Goal: Transaction & Acquisition: Purchase product/service

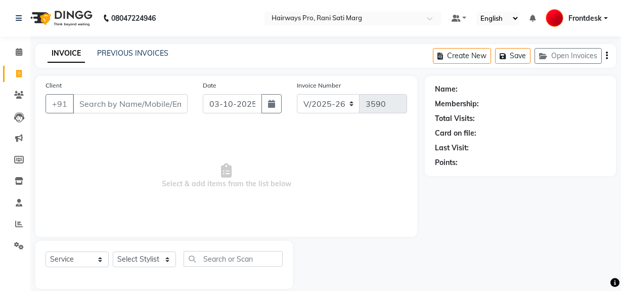
select select "787"
select select "service"
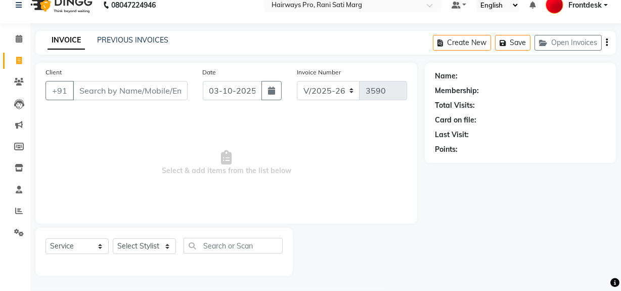
click at [91, 90] on input "Client" at bounding box center [130, 90] width 115 height 19
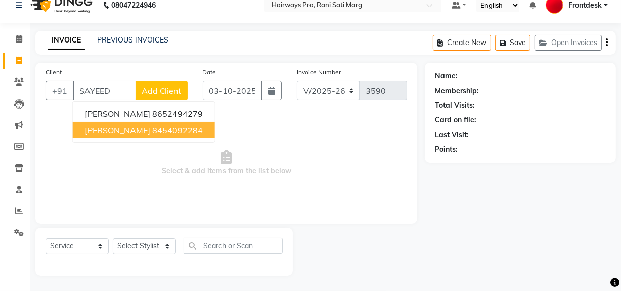
click at [122, 130] on span "SAYEED SIDDIQUI" at bounding box center [117, 130] width 65 height 10
type input "8454092284"
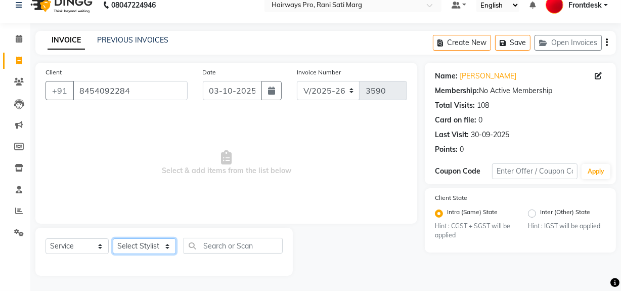
click at [154, 246] on select "Select Stylist ABID DANISH Faiz [PERSON_NAME] Frontdesk INTEZAR [PERSON_NAME] […" at bounding box center [144, 246] width 63 height 16
select select "13192"
click at [113, 238] on select "Select Stylist ABID DANISH Faiz [PERSON_NAME] Frontdesk INTEZAR [PERSON_NAME] […" at bounding box center [144, 246] width 63 height 16
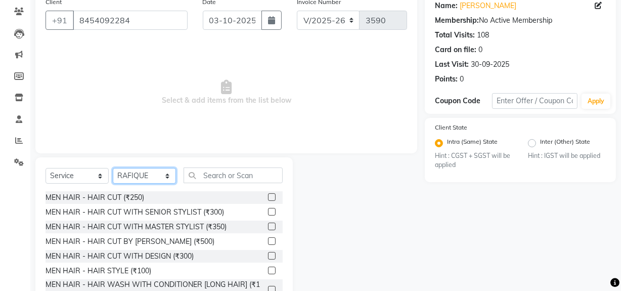
scroll to position [114, 0]
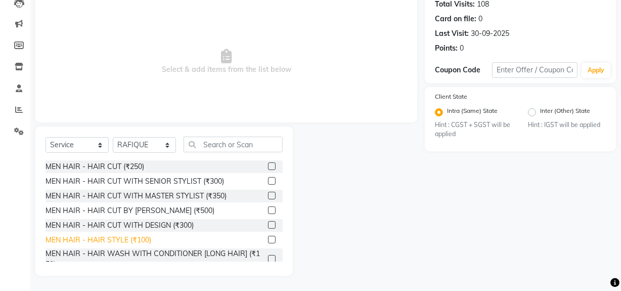
click at [134, 239] on div "MEN HAIR - HAIR STYLE (₹100)" at bounding box center [98, 239] width 106 height 11
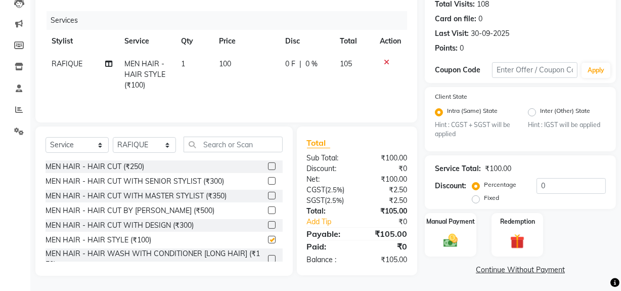
checkbox input "false"
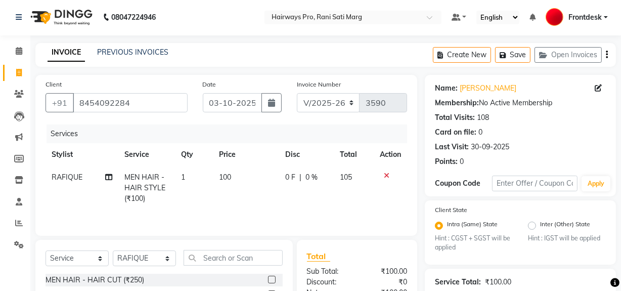
scroll to position [0, 0]
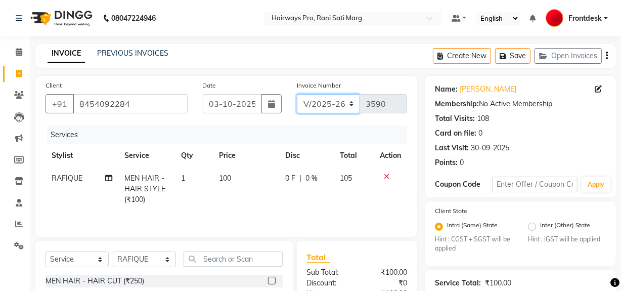
click at [320, 108] on select "INV/25-26 V/2025-26" at bounding box center [328, 103] width 63 height 19
select select "6960"
click at [297, 94] on select "INV/25-26 V/2025-26" at bounding box center [328, 103] width 63 height 19
type input "5031"
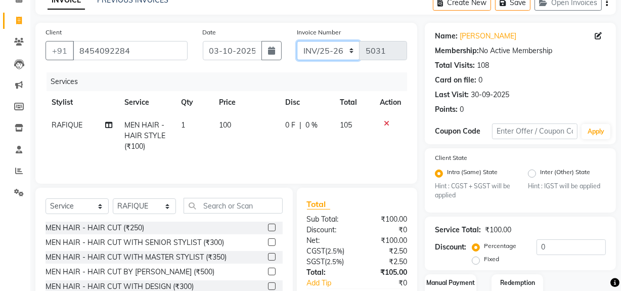
scroll to position [116, 0]
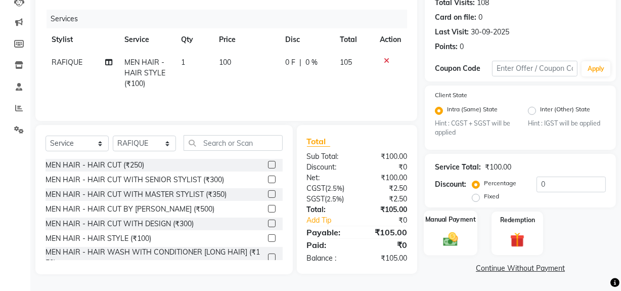
click at [461, 245] on img at bounding box center [450, 238] width 24 height 17
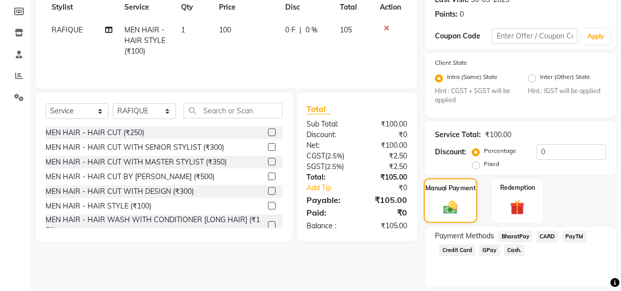
scroll to position [180, 0]
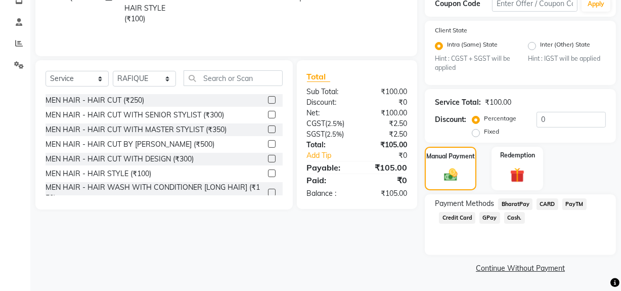
click at [513, 215] on span "Cash." at bounding box center [514, 218] width 21 height 12
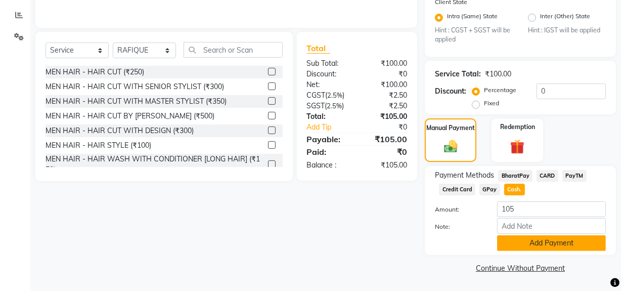
click at [516, 248] on button "Add Payment" at bounding box center [551, 243] width 109 height 16
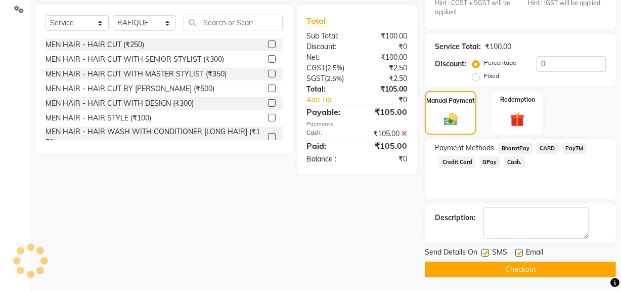
scroll to position [237, 0]
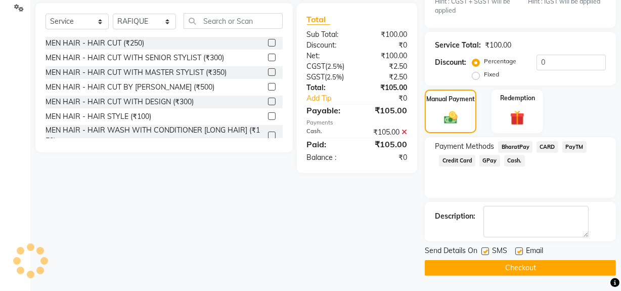
click at [486, 251] on label at bounding box center [485, 251] width 8 height 8
click at [486, 251] on input "checkbox" at bounding box center [484, 251] width 7 height 7
checkbox input "false"
click at [485, 264] on button "Checkout" at bounding box center [519, 268] width 191 height 16
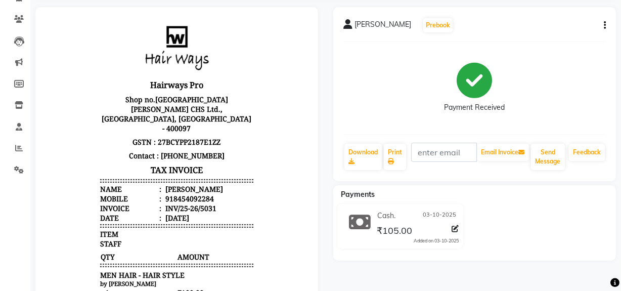
scroll to position [91, 0]
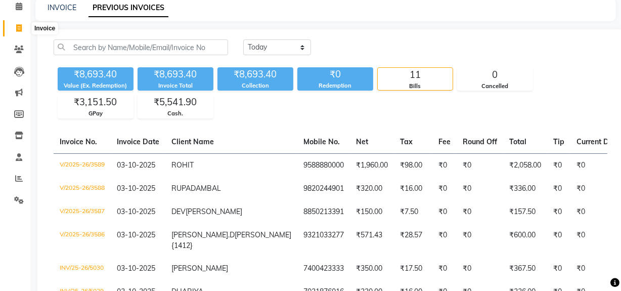
click at [22, 26] on span at bounding box center [19, 29] width 18 height 12
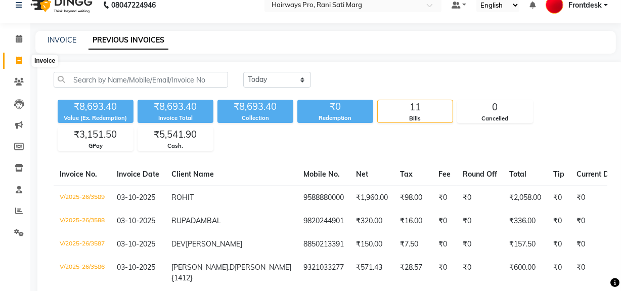
select select "787"
select select "service"
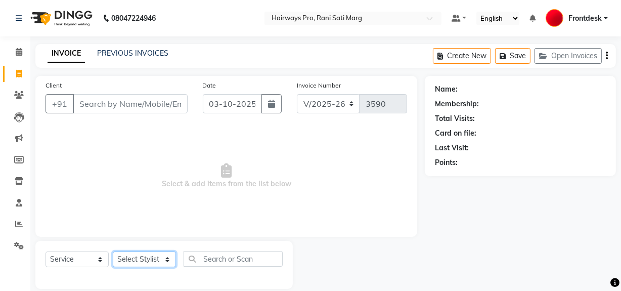
click at [158, 262] on select "Select Stylist ABID DANISH Faiz [PERSON_NAME] Frontdesk INTEZAR [PERSON_NAME] […" at bounding box center [144, 259] width 63 height 16
select select "13188"
click at [113, 251] on select "Select Stylist ABID DANISH Faiz [PERSON_NAME] Frontdesk INTEZAR [PERSON_NAME] […" at bounding box center [144, 259] width 63 height 16
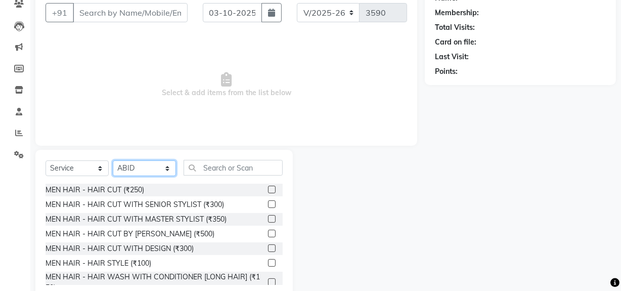
scroll to position [91, 0]
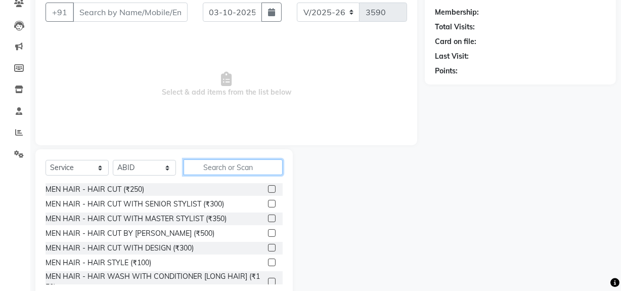
click at [221, 169] on input "text" at bounding box center [232, 167] width 99 height 16
click at [256, 166] on input "text" at bounding box center [232, 167] width 99 height 16
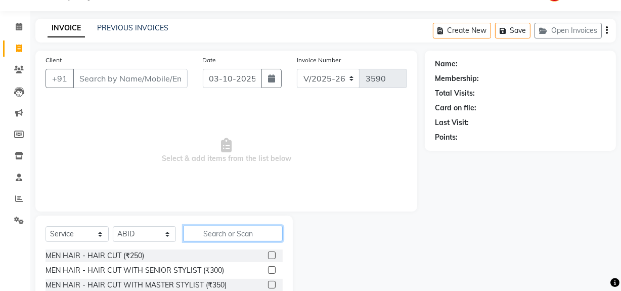
scroll to position [45, 0]
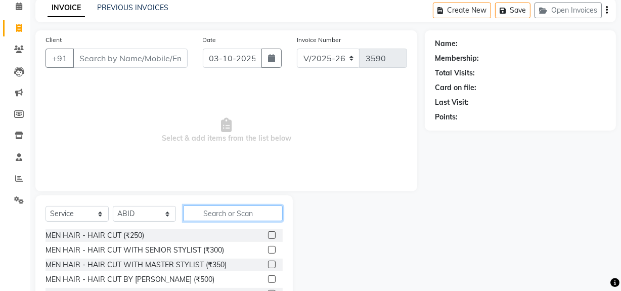
click at [225, 216] on input "text" at bounding box center [232, 213] width 99 height 16
click at [268, 251] on label at bounding box center [272, 250] width 8 height 8
click at [268, 251] on input "checkbox" at bounding box center [271, 250] width 7 height 7
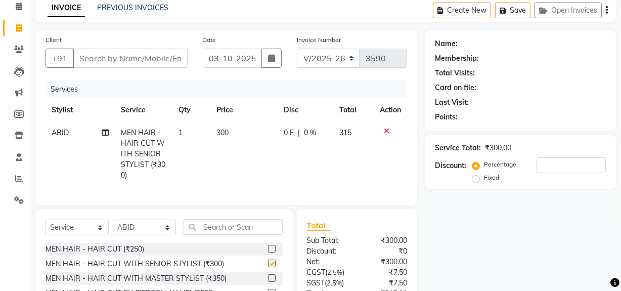
checkbox input "false"
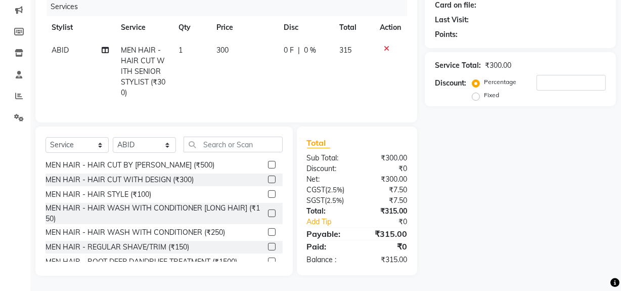
scroll to position [91, 0]
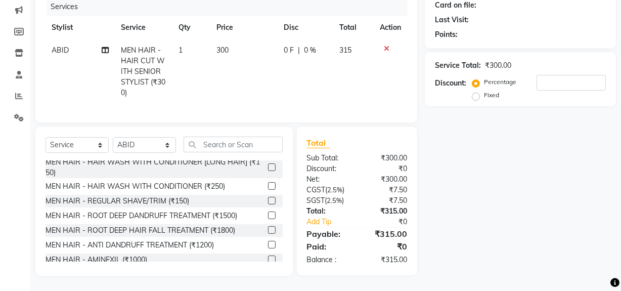
click at [268, 201] on label at bounding box center [272, 201] width 8 height 8
click at [268, 201] on input "checkbox" at bounding box center [271, 201] width 7 height 7
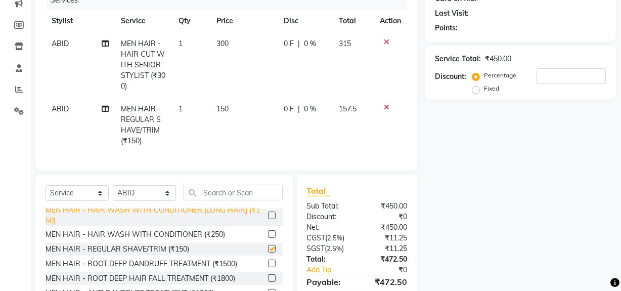
checkbox input "false"
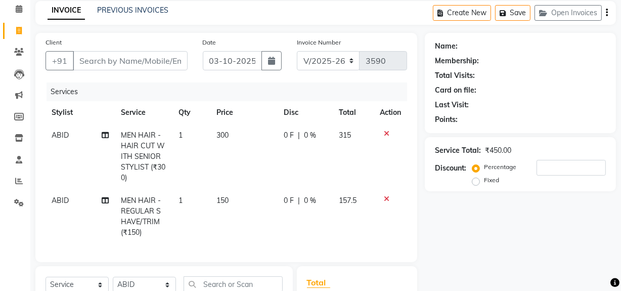
scroll to position [0, 0]
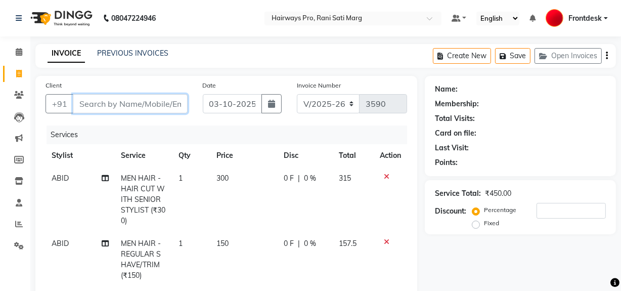
click at [155, 100] on input "Client" at bounding box center [130, 103] width 115 height 19
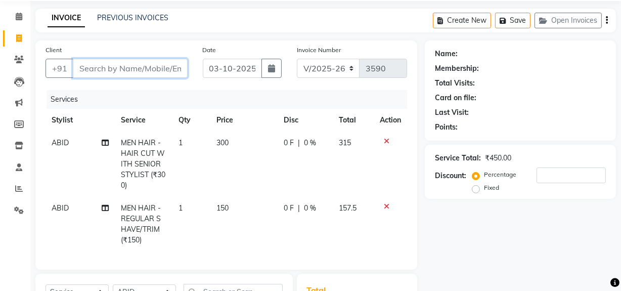
scroll to position [51, 0]
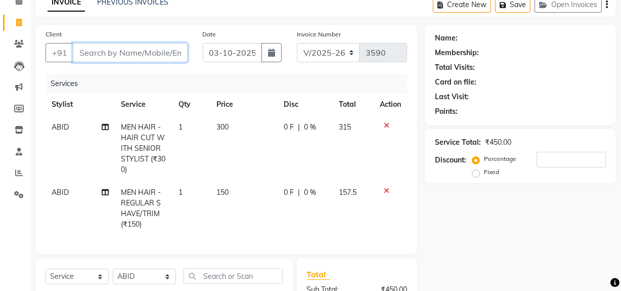
click at [106, 57] on input "Client" at bounding box center [130, 52] width 115 height 19
click at [107, 52] on input "Client" at bounding box center [130, 52] width 115 height 19
click at [155, 55] on input "Client" at bounding box center [130, 52] width 115 height 19
type input "9"
type input "0"
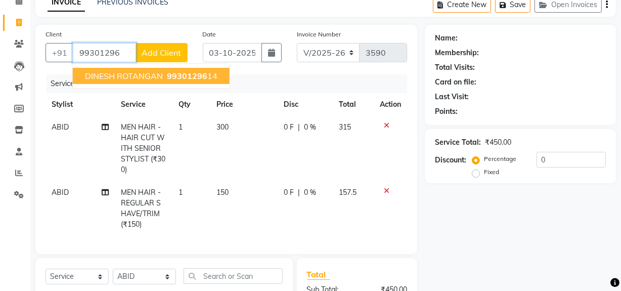
click at [160, 77] on span "DINESH ROTANGAN" at bounding box center [124, 76] width 78 height 10
type input "9930129614"
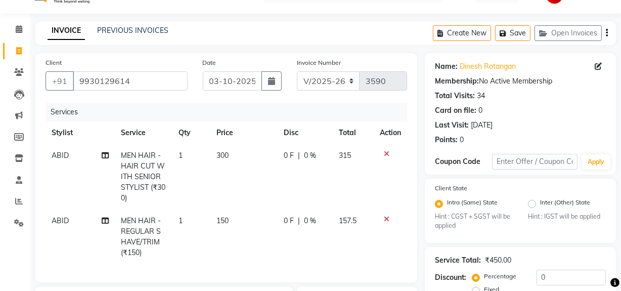
scroll to position [0, 0]
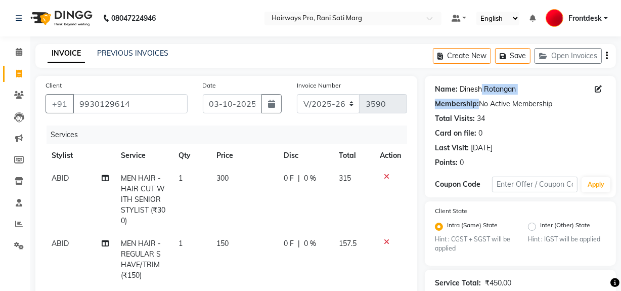
click at [481, 92] on div "Name: Dinesh Rotangan Membership: No Active Membership Total Visits: 34 Card on…" at bounding box center [520, 124] width 171 height 88
click at [481, 91] on link "Dinesh Rotangan" at bounding box center [487, 89] width 56 height 11
click at [19, 76] on icon at bounding box center [19, 74] width 6 height 8
select select "service"
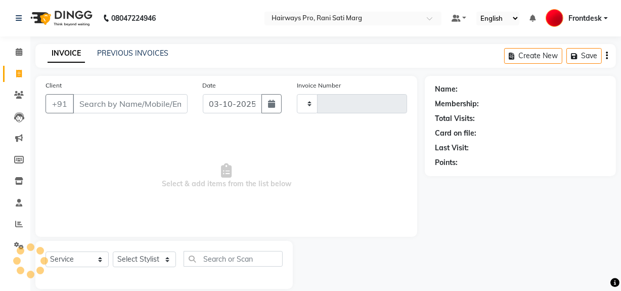
scroll to position [13, 0]
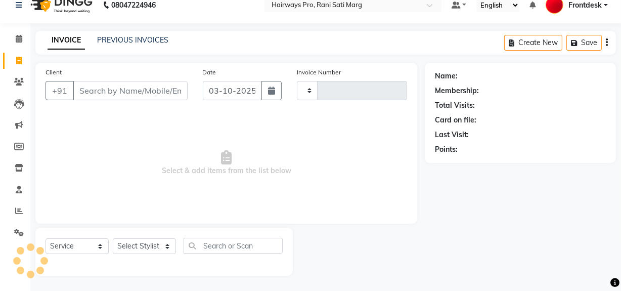
type input "3591"
select select "787"
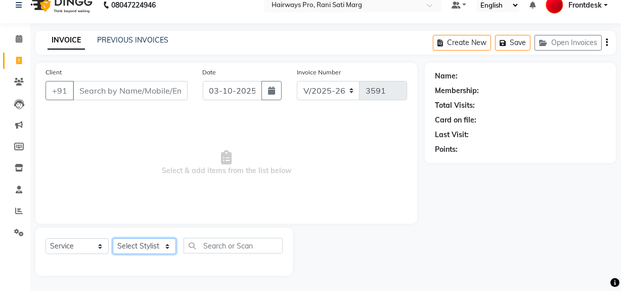
click at [152, 245] on select "Select Stylist ABID DANISH Faiz [PERSON_NAME] Frontdesk INTEZAR [PERSON_NAME] […" at bounding box center [144, 246] width 63 height 16
select select "13186"
click at [113, 238] on select "Select Stylist ABID DANISH Faiz [PERSON_NAME] Frontdesk INTEZAR [PERSON_NAME] […" at bounding box center [144, 246] width 63 height 16
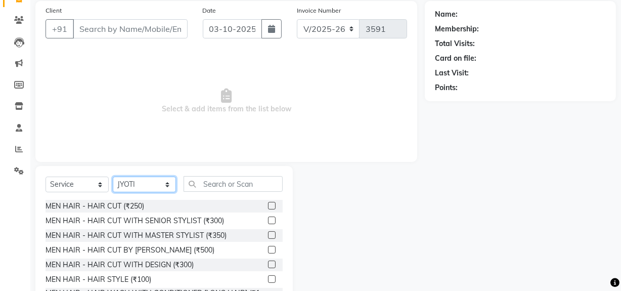
scroll to position [105, 0]
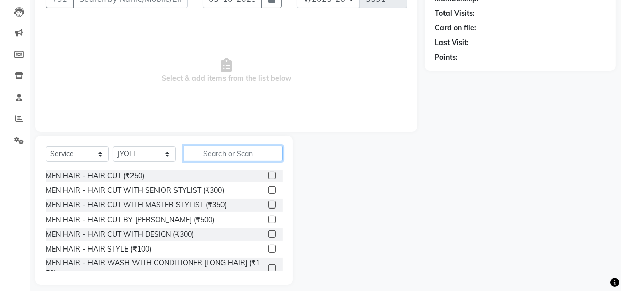
click at [268, 147] on input "text" at bounding box center [232, 154] width 99 height 16
click at [241, 147] on input "text" at bounding box center [232, 154] width 99 height 16
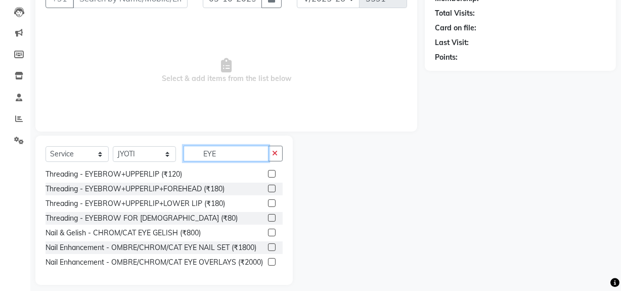
scroll to position [0, 0]
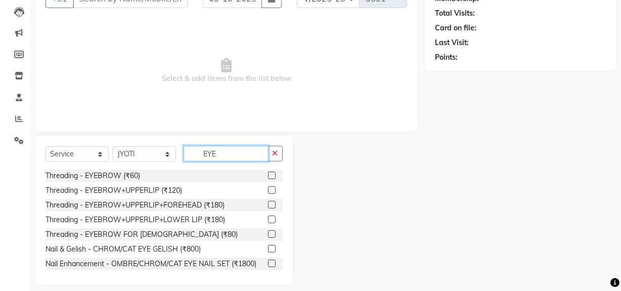
type input "EYE"
click at [268, 187] on label at bounding box center [272, 190] width 8 height 8
click at [268, 187] on input "checkbox" at bounding box center [271, 190] width 7 height 7
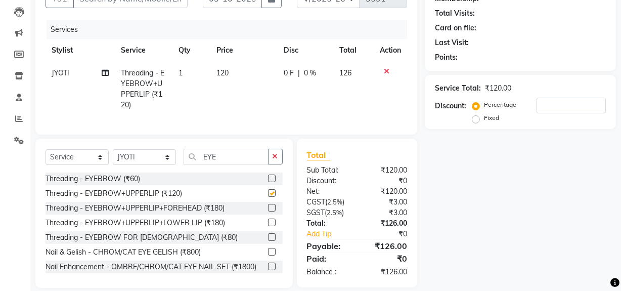
checkbox input "false"
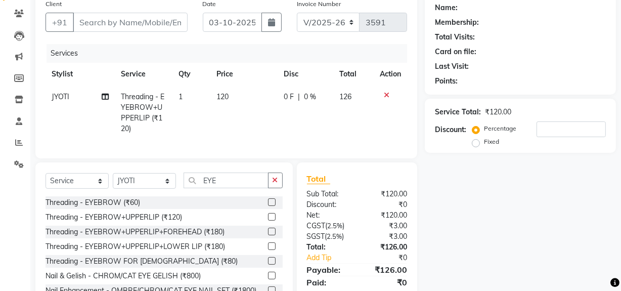
scroll to position [32, 0]
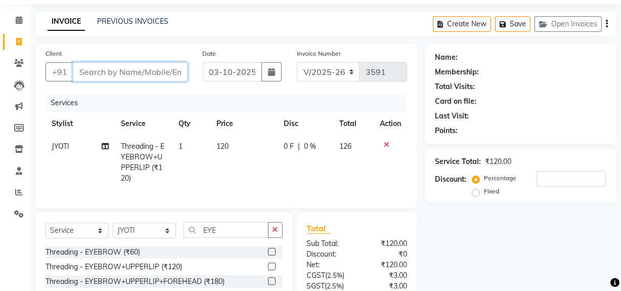
click at [128, 69] on input "Client" at bounding box center [130, 71] width 115 height 19
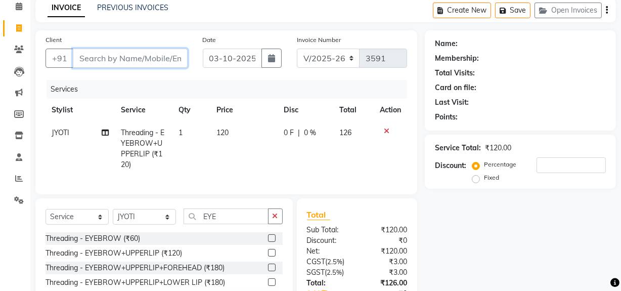
scroll to position [0, 0]
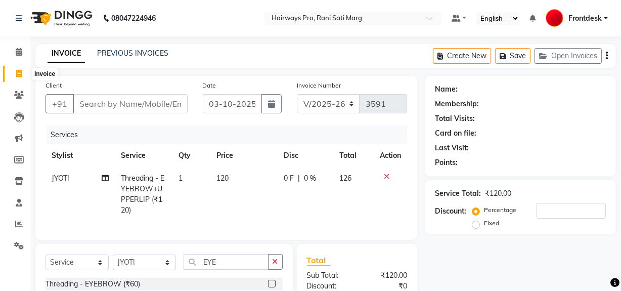
drag, startPoint x: 18, startPoint y: 73, endPoint x: 395, endPoint y: 63, distance: 377.6
click at [18, 73] on icon at bounding box center [19, 74] width 6 height 8
click at [152, 102] on input "Client" at bounding box center [130, 103] width 115 height 19
click at [386, 178] on icon at bounding box center [387, 176] width 6 height 7
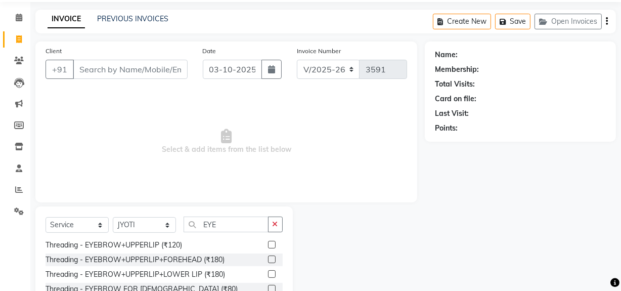
scroll to position [91, 0]
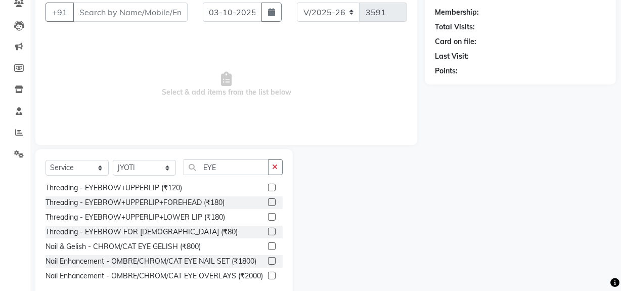
click at [268, 198] on label at bounding box center [272, 202] width 8 height 8
click at [268, 199] on input "checkbox" at bounding box center [271, 202] width 7 height 7
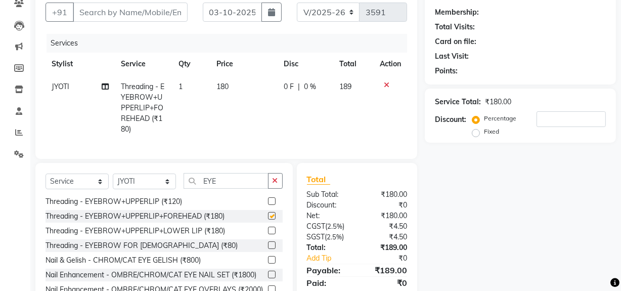
checkbox input "false"
click at [254, 186] on input "EYE" at bounding box center [225, 181] width 85 height 16
type input "E"
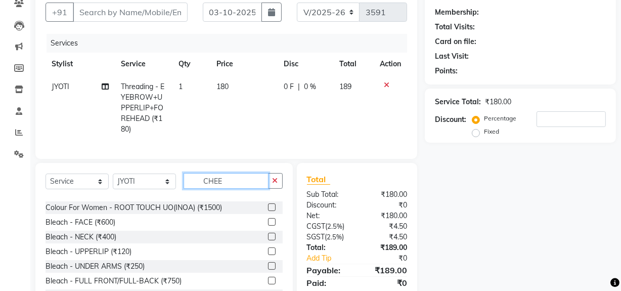
scroll to position [0, 0]
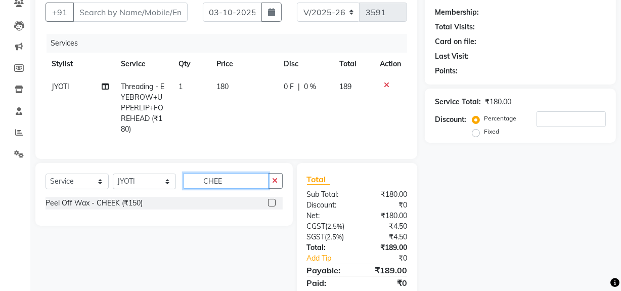
type input "CHEE"
click at [271, 206] on label at bounding box center [272, 203] width 8 height 8
click at [271, 206] on input "checkbox" at bounding box center [271, 203] width 7 height 7
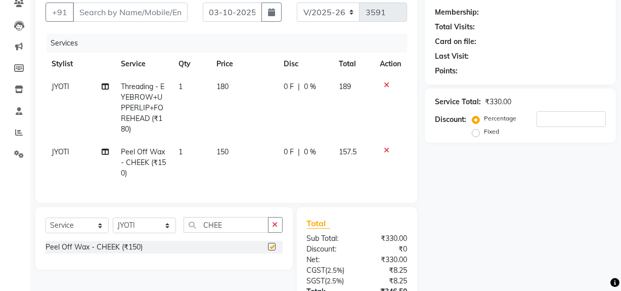
checkbox input "false"
click at [241, 167] on td "150" at bounding box center [243, 162] width 67 height 44
select select "13186"
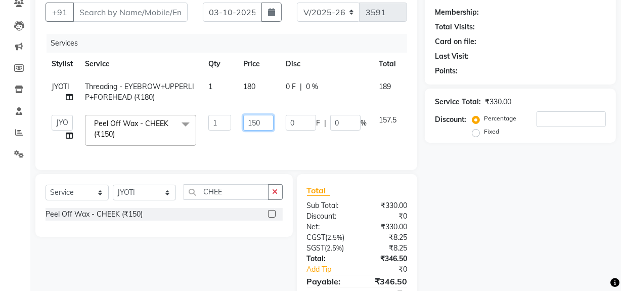
click at [262, 120] on input "150" at bounding box center [258, 123] width 30 height 16
type input "1"
type input "400"
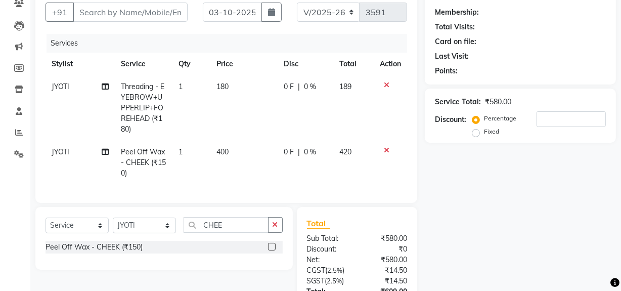
click at [266, 151] on td "400" at bounding box center [244, 162] width 67 height 44
select select "13186"
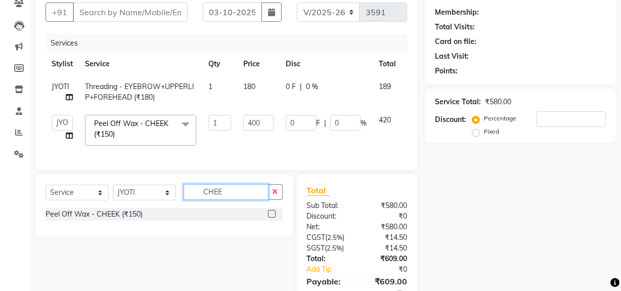
click at [237, 200] on input "CHEE" at bounding box center [225, 192] width 85 height 16
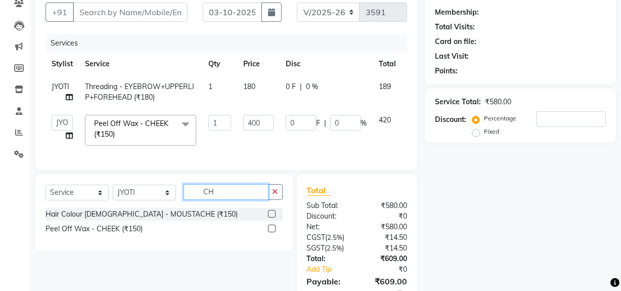
type input "C"
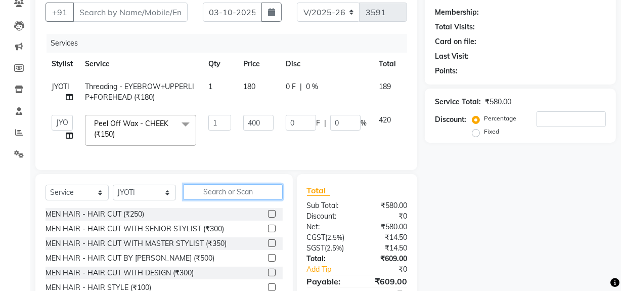
type input "0"
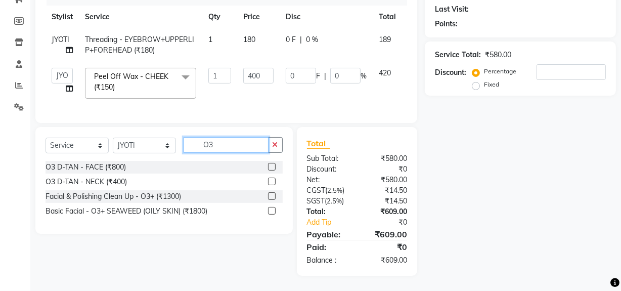
scroll to position [145, 0]
type input "O"
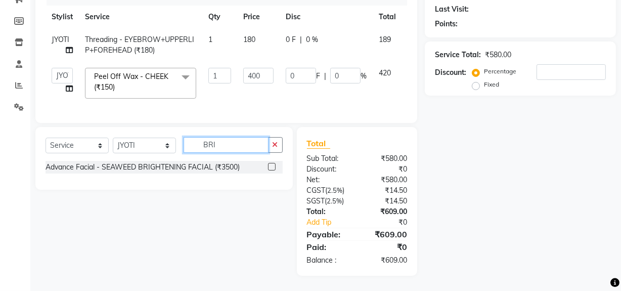
type input "BRI"
click at [271, 166] on label at bounding box center [272, 167] width 8 height 8
click at [271, 166] on input "checkbox" at bounding box center [271, 167] width 7 height 7
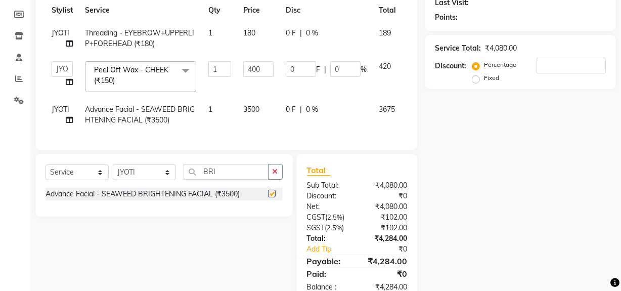
checkbox input "false"
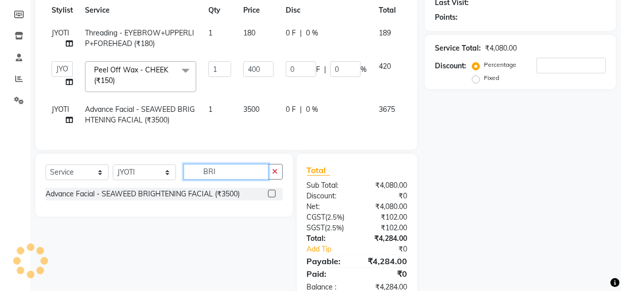
click at [227, 176] on input "BRI" at bounding box center [225, 172] width 85 height 16
type input "B"
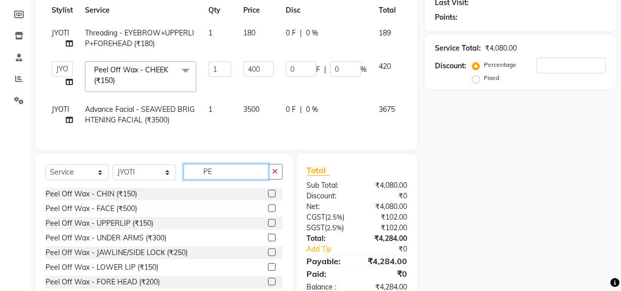
type input "P"
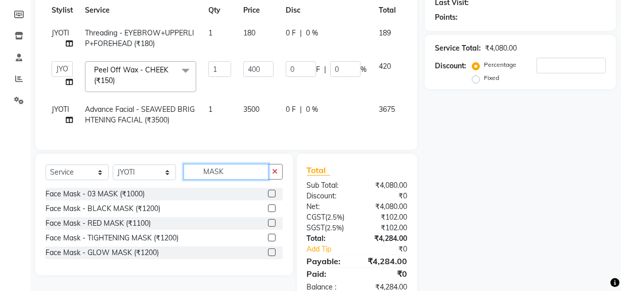
type input "MASK"
click at [272, 197] on label at bounding box center [272, 193] width 8 height 8
click at [272, 197] on input "checkbox" at bounding box center [271, 194] width 7 height 7
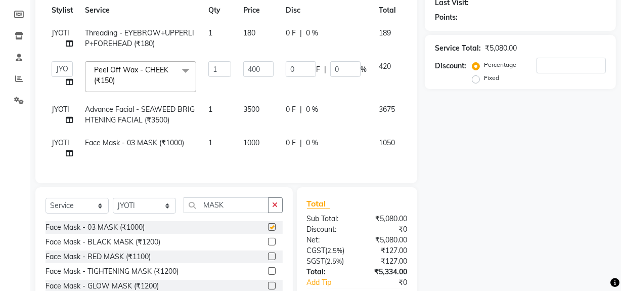
checkbox input "false"
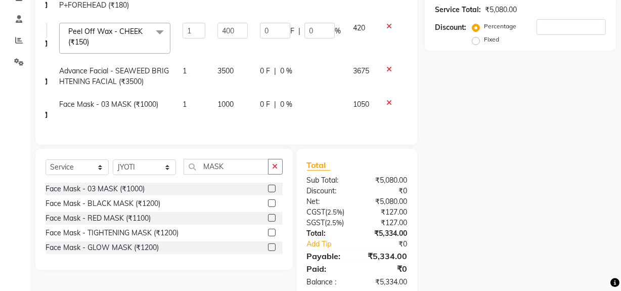
scroll to position [0, 28]
click at [387, 102] on icon at bounding box center [387, 102] width 6 height 7
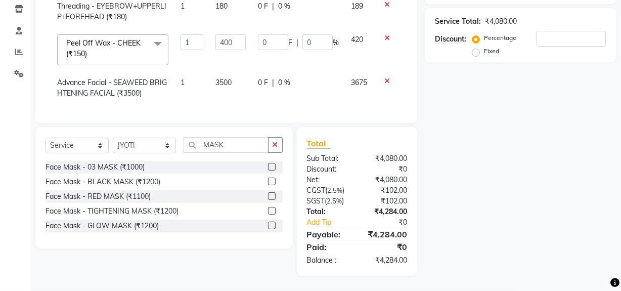
scroll to position [0, 0]
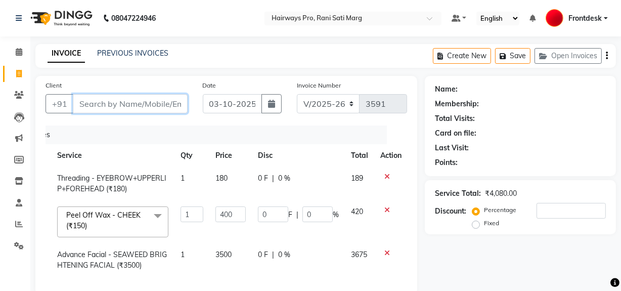
click at [134, 98] on input "Client" at bounding box center [130, 103] width 115 height 19
type input "8"
type input "0"
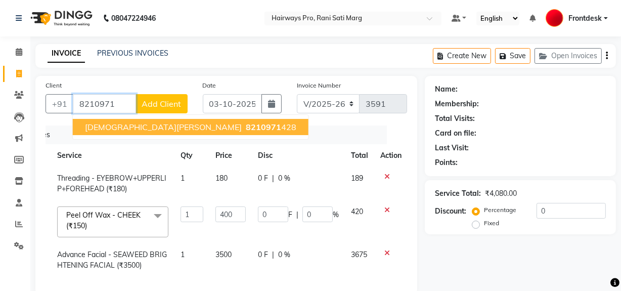
click at [244, 125] on ngb-highlight "8210971 428" at bounding box center [270, 127] width 53 height 10
type input "8210971428"
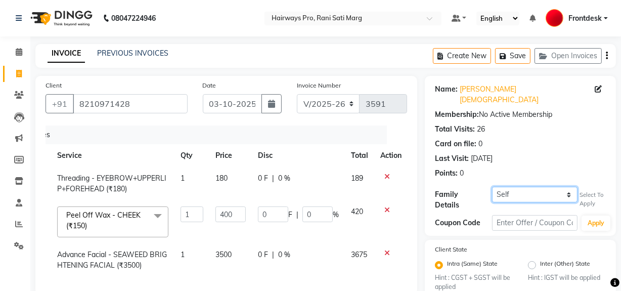
click at [548, 186] on select "Self ROHIT SAWANT" at bounding box center [534, 194] width 85 height 16
select select "1243825"
click at [492, 186] on select "Self ROHIT SAWANT" at bounding box center [534, 194] width 85 height 16
type input "80"
type input "20"
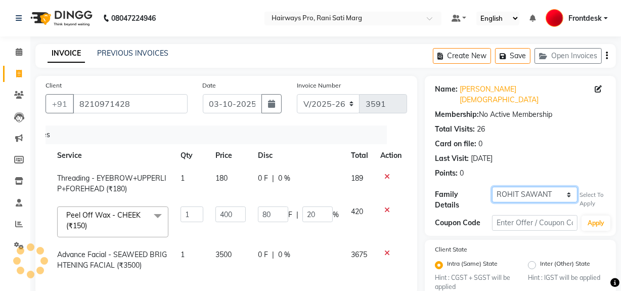
type input "20"
select select "1: Object"
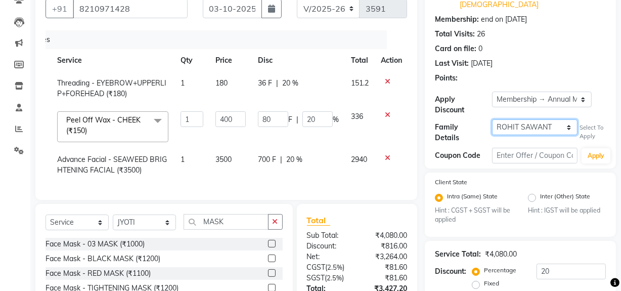
scroll to position [178, 0]
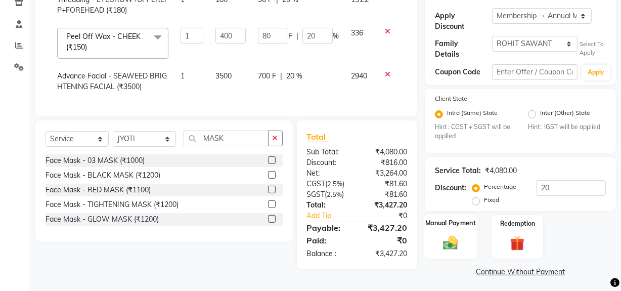
click at [458, 234] on img at bounding box center [450, 242] width 24 height 17
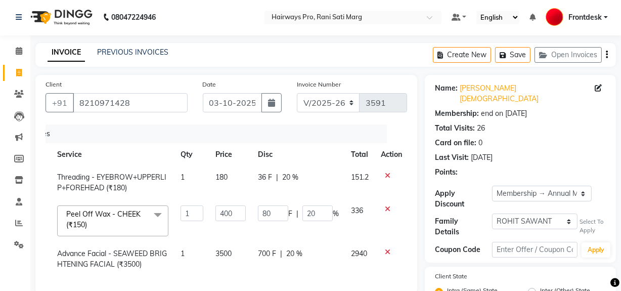
scroll to position [0, 0]
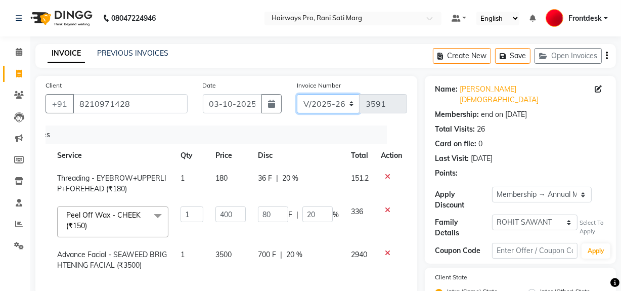
click at [345, 100] on select "INV/25-26 V/2025-26" at bounding box center [328, 103] width 63 height 19
click at [297, 94] on select "INV/25-26 V/2025-26" at bounding box center [328, 103] width 63 height 19
click at [330, 101] on select "INV/25-26 V/2025-26" at bounding box center [328, 103] width 63 height 19
select select "6960"
click at [297, 94] on select "INV/25-26 V/2025-26" at bounding box center [328, 103] width 63 height 19
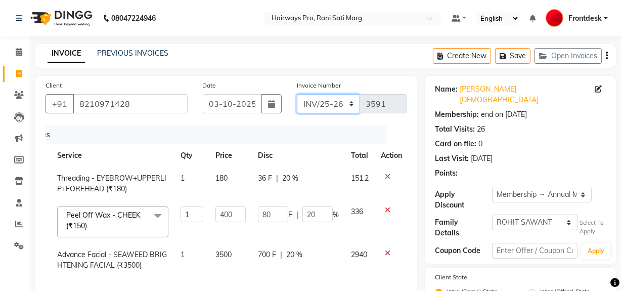
type input "5037"
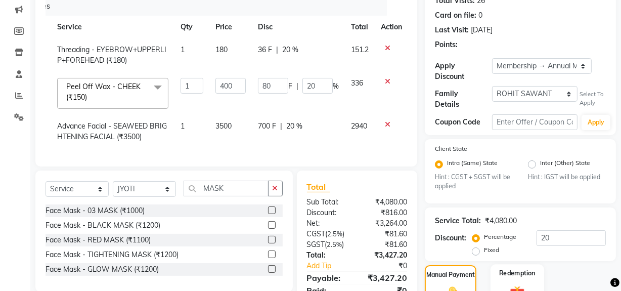
scroll to position [233, 0]
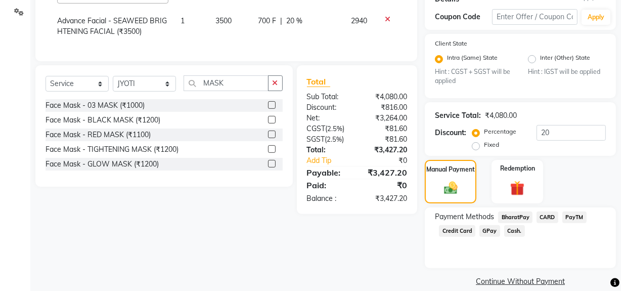
click at [513, 225] on span "Cash." at bounding box center [514, 231] width 21 height 12
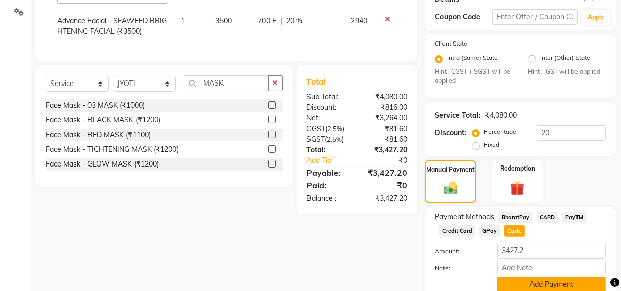
click at [520, 276] on button "Add Payment" at bounding box center [551, 284] width 109 height 16
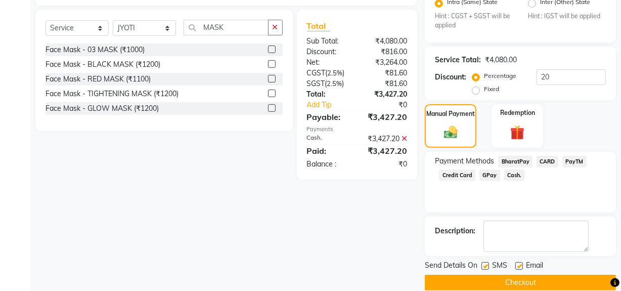
scroll to position [291, 0]
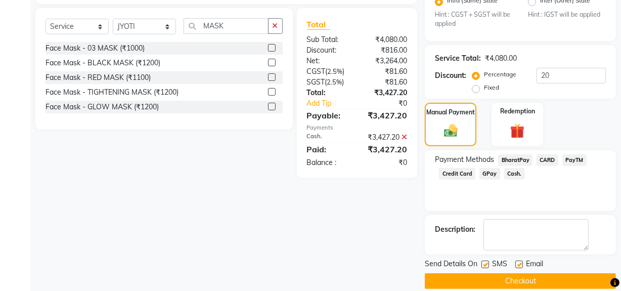
click at [486, 273] on button "Checkout" at bounding box center [519, 281] width 191 height 16
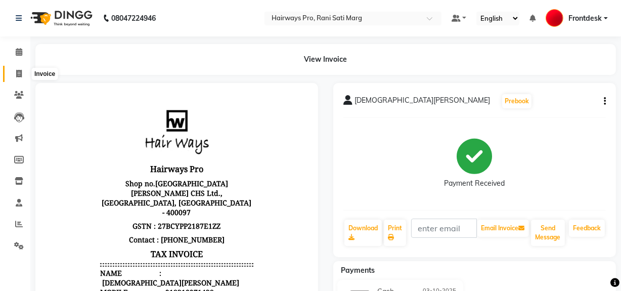
click at [15, 74] on span at bounding box center [19, 74] width 18 height 12
select select "service"
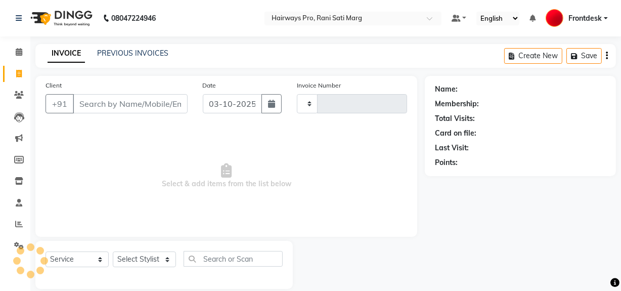
scroll to position [13, 0]
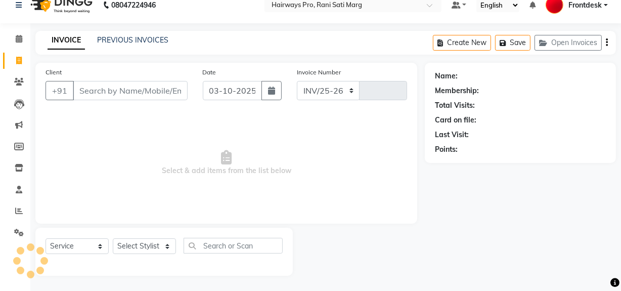
select select "787"
type input "3598"
drag, startPoint x: 111, startPoint y: 87, endPoint x: 104, endPoint y: 87, distance: 6.6
click at [111, 87] on input "Client" at bounding box center [130, 90] width 115 height 19
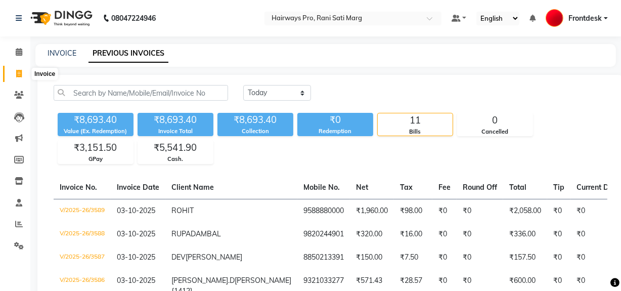
click at [16, 73] on icon at bounding box center [19, 74] width 6 height 8
select select "service"
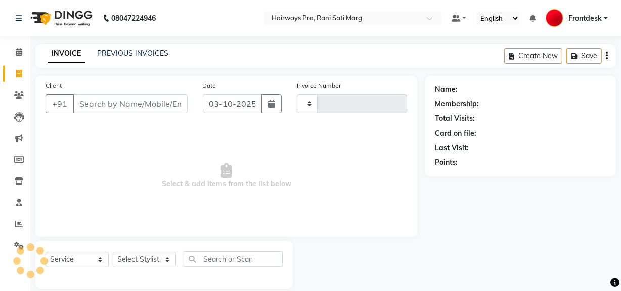
scroll to position [13, 0]
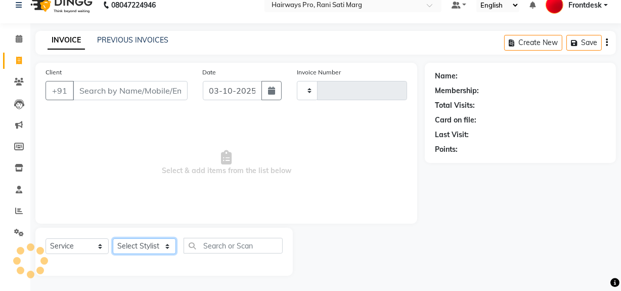
click at [132, 246] on select "Select Stylist" at bounding box center [144, 246] width 63 height 16
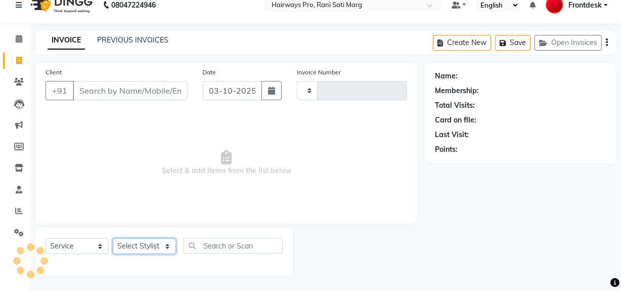
type input "3590"
select select "787"
select select "13192"
click at [113, 238] on select "Select Stylist ABID DANISH Faiz [PERSON_NAME] Frontdesk INTEZAR [PERSON_NAME] […" at bounding box center [144, 246] width 63 height 16
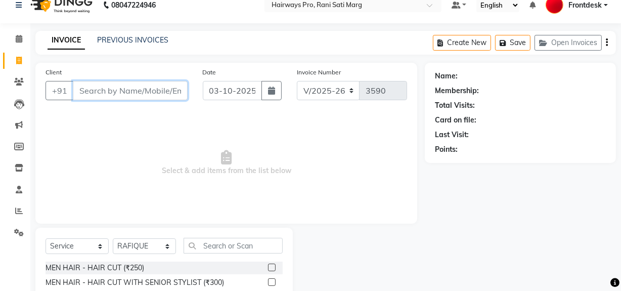
click at [108, 87] on input "Client" at bounding box center [130, 90] width 115 height 19
click at [115, 92] on input "Client" at bounding box center [130, 90] width 115 height 19
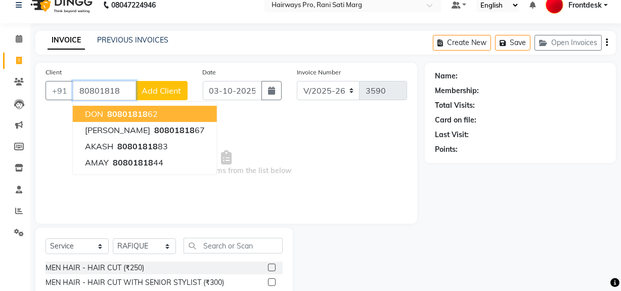
click at [116, 113] on span "80801818" at bounding box center [127, 114] width 40 height 10
type input "8080181862"
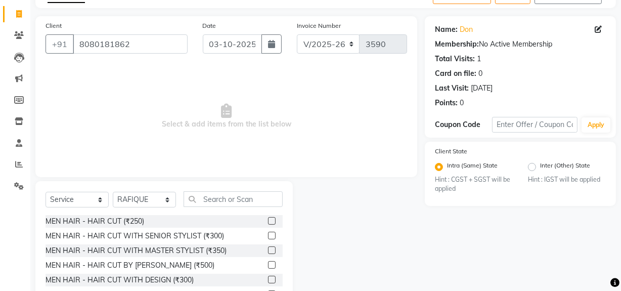
scroll to position [114, 0]
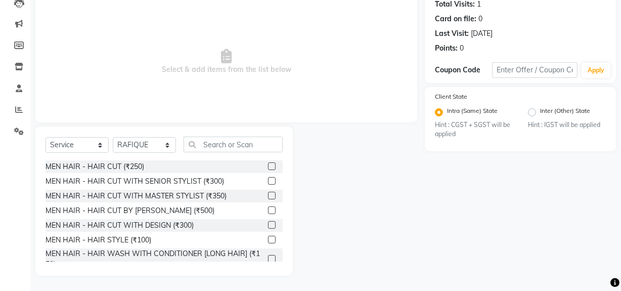
click at [268, 239] on label at bounding box center [272, 239] width 8 height 8
click at [268, 239] on input "checkbox" at bounding box center [271, 239] width 7 height 7
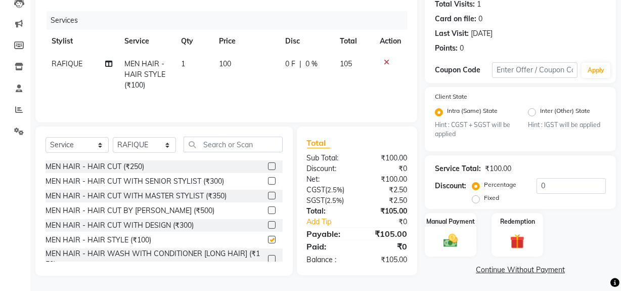
checkbox input "false"
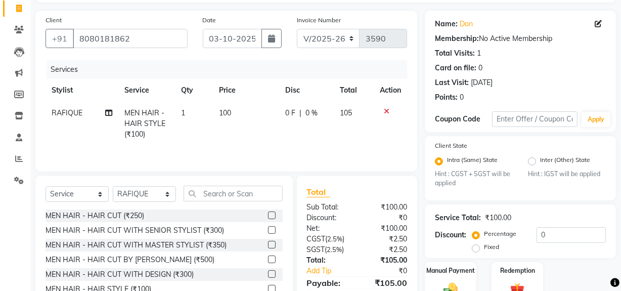
scroll to position [0, 0]
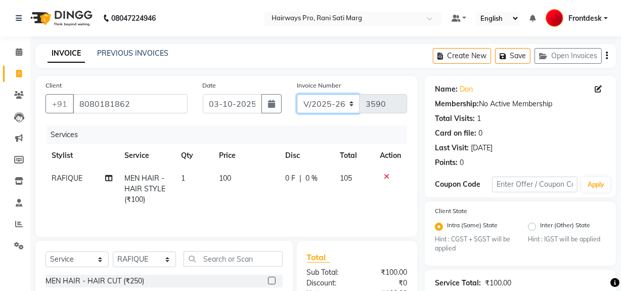
click at [342, 103] on select "INV/25-26 V/2025-26" at bounding box center [328, 103] width 63 height 19
select select "6960"
click at [297, 94] on select "INV/25-26 V/2025-26" at bounding box center [328, 103] width 63 height 19
type input "5032"
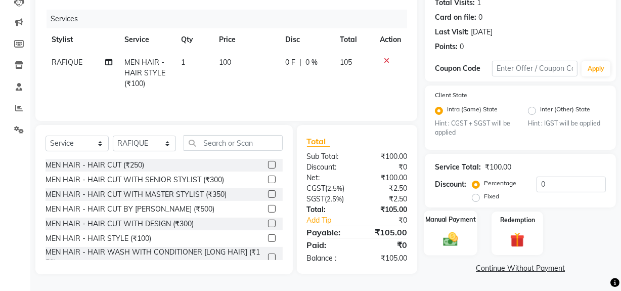
drag, startPoint x: 451, startPoint y: 242, endPoint x: 463, endPoint y: 237, distance: 13.1
click at [451, 242] on img at bounding box center [450, 238] width 24 height 17
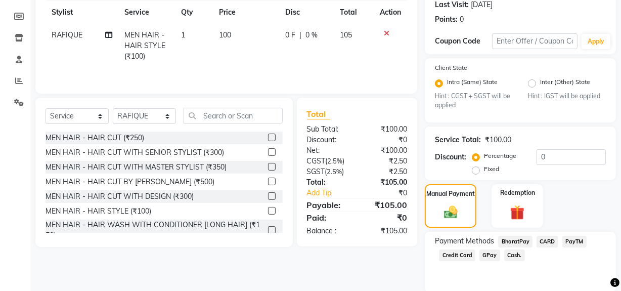
scroll to position [180, 0]
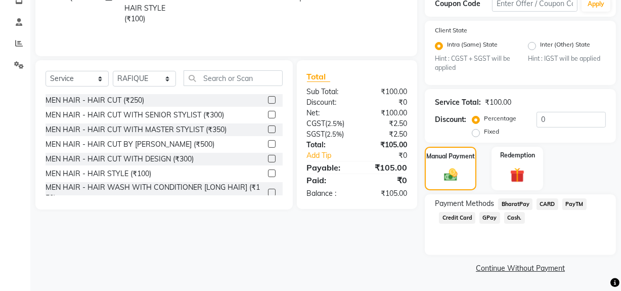
click at [509, 217] on span "Cash." at bounding box center [514, 218] width 21 height 12
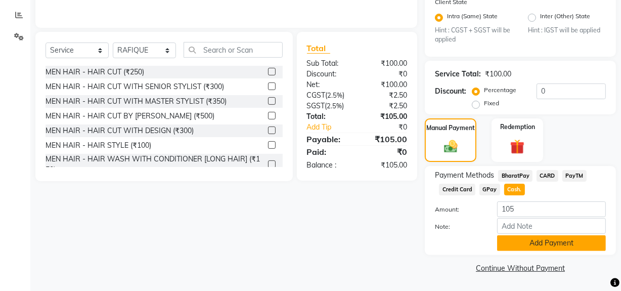
click at [515, 244] on button "Add Payment" at bounding box center [551, 243] width 109 height 16
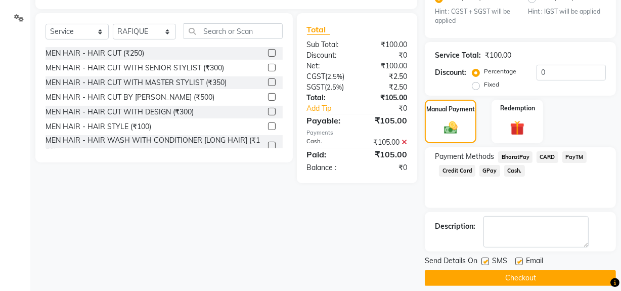
scroll to position [237, 0]
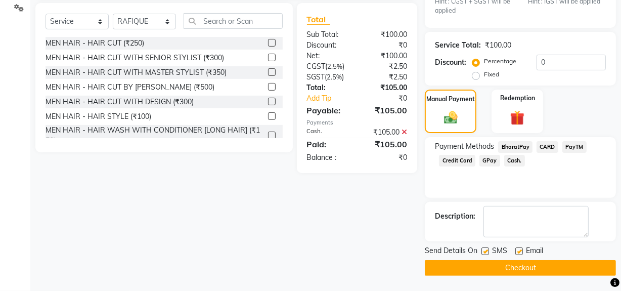
click at [483, 254] on label at bounding box center [485, 251] width 8 height 8
click at [483, 254] on input "checkbox" at bounding box center [484, 251] width 7 height 7
checkbox input "false"
click at [483, 265] on button "Checkout" at bounding box center [519, 268] width 191 height 16
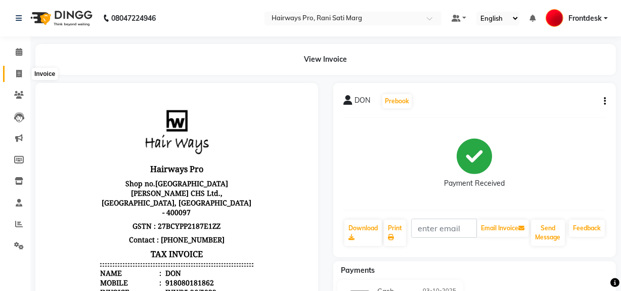
click at [15, 71] on span at bounding box center [19, 74] width 18 height 12
select select "787"
select select "service"
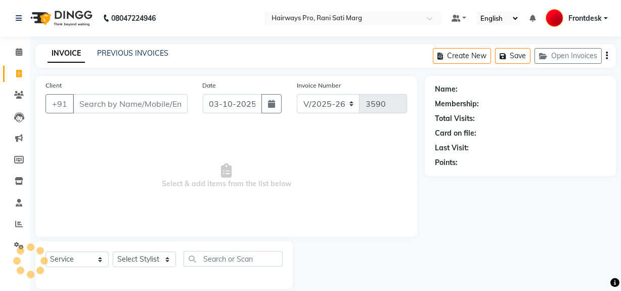
scroll to position [13, 0]
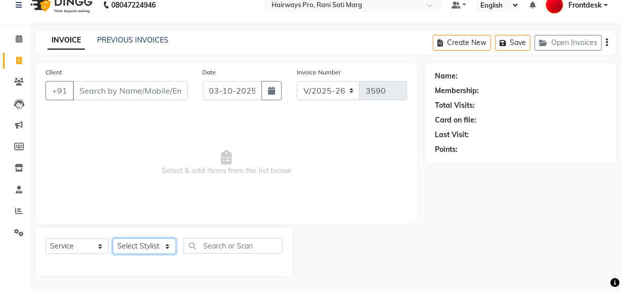
click at [123, 244] on select "Select Stylist ABID DANISH Faiz [PERSON_NAME] Frontdesk INTEZAR [PERSON_NAME] […" at bounding box center [144, 246] width 63 height 16
select select "45602"
click at [113, 238] on select "Select Stylist ABID DANISH Faiz [PERSON_NAME] Frontdesk INTEZAR [PERSON_NAME] […" at bounding box center [144, 246] width 63 height 16
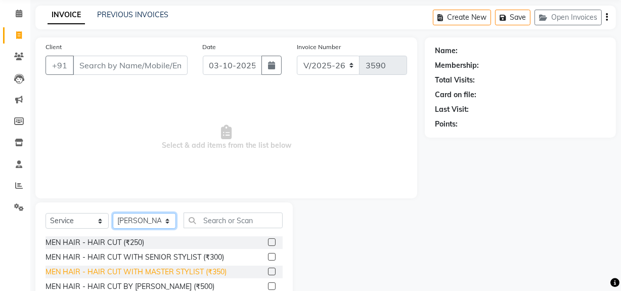
scroll to position [59, 0]
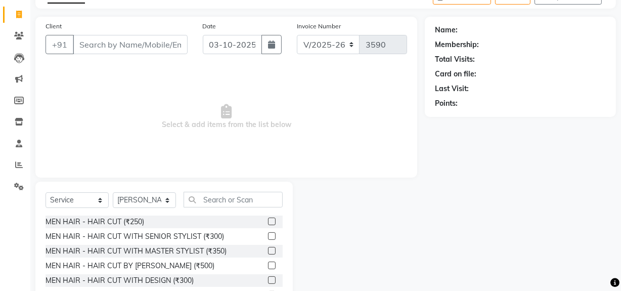
click at [268, 222] on label at bounding box center [272, 221] width 8 height 8
click at [268, 222] on input "checkbox" at bounding box center [271, 221] width 7 height 7
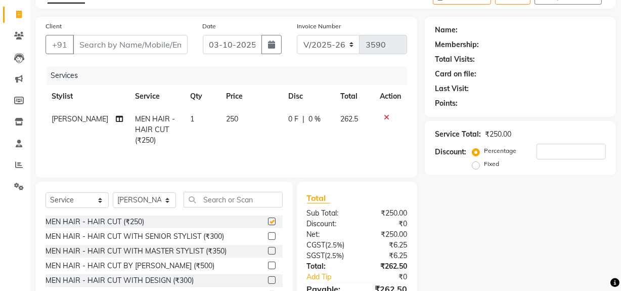
checkbox input "false"
click at [171, 46] on input "Client" at bounding box center [130, 44] width 115 height 19
type input "9"
type input "0"
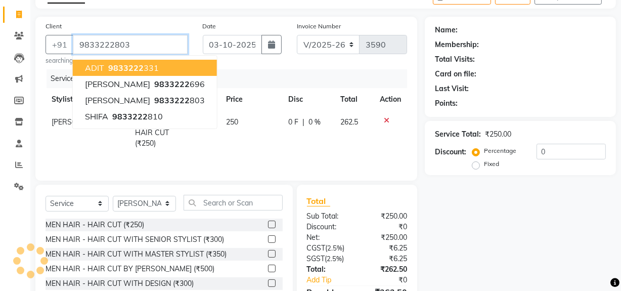
type input "9833222803"
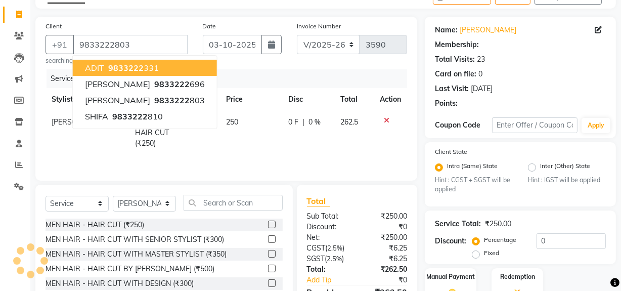
select select "1: Object"
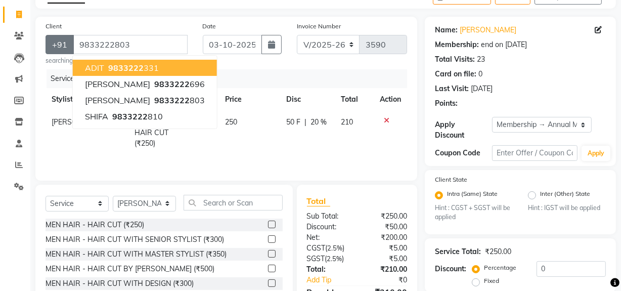
type input "20"
click at [86, 70] on span "ADIT" at bounding box center [94, 68] width 19 height 10
type input "9833222331"
type input "0"
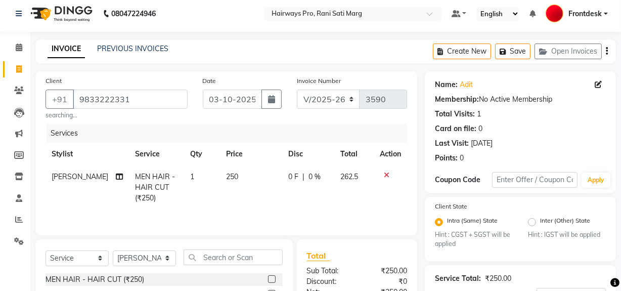
scroll to position [0, 0]
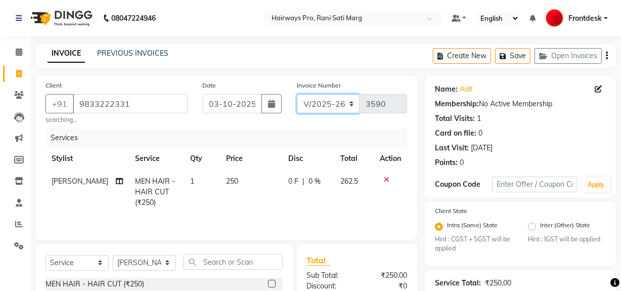
click at [323, 101] on select "INV/25-26 V/2025-26" at bounding box center [328, 103] width 63 height 19
click at [332, 104] on select "INV/25-26 V/2025-26" at bounding box center [328, 103] width 63 height 19
select select "6960"
click at [297, 94] on select "INV/25-26 V/2025-26" at bounding box center [328, 103] width 63 height 19
type input "5033"
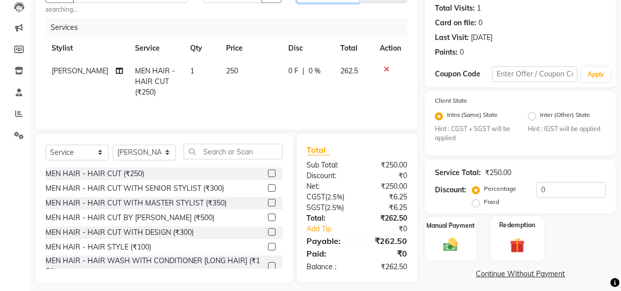
scroll to position [117, 0]
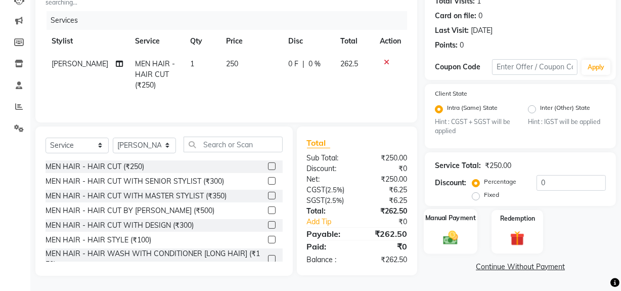
click at [458, 231] on img at bounding box center [450, 237] width 24 height 17
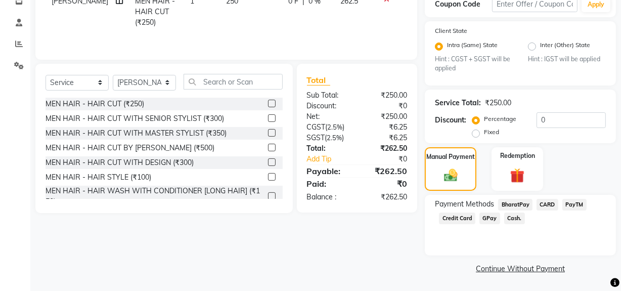
scroll to position [180, 0]
click at [508, 220] on span "Cash." at bounding box center [514, 218] width 21 height 12
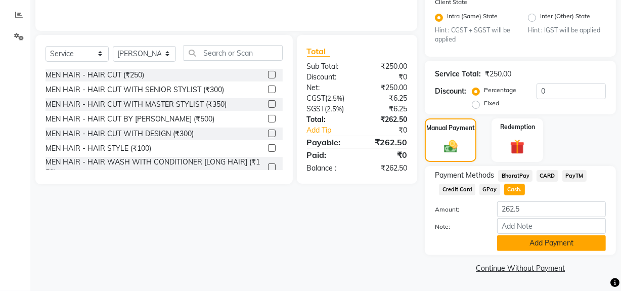
click at [519, 240] on button "Add Payment" at bounding box center [551, 243] width 109 height 16
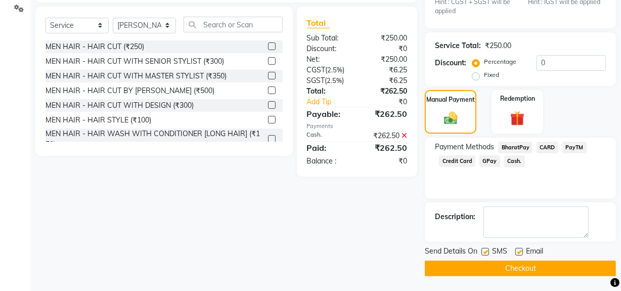
scroll to position [237, 0]
click at [483, 248] on label at bounding box center [485, 251] width 8 height 8
click at [483, 248] on input "checkbox" at bounding box center [484, 251] width 7 height 7
checkbox input "false"
click at [500, 277] on main "INVOICE PREVIOUS INVOICES Create New Save Open Invoices Client +91 9833222331 s…" at bounding box center [325, 48] width 590 height 484
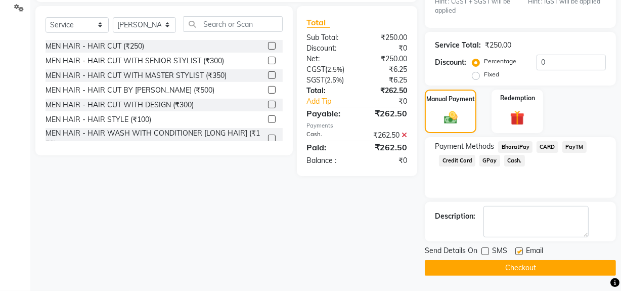
click at [500, 269] on button "Checkout" at bounding box center [519, 268] width 191 height 16
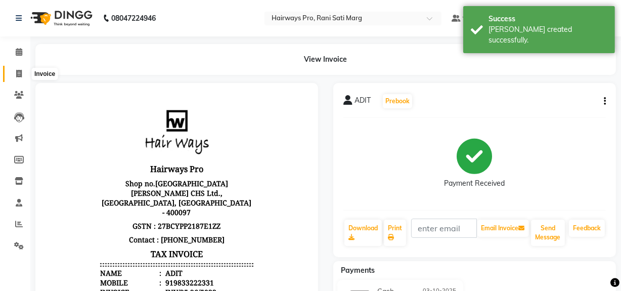
click at [17, 70] on icon at bounding box center [19, 74] width 6 height 8
select select "service"
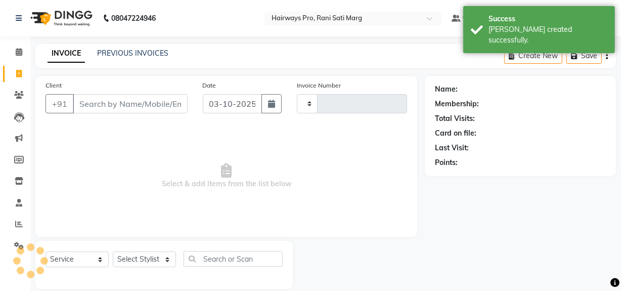
scroll to position [13, 0]
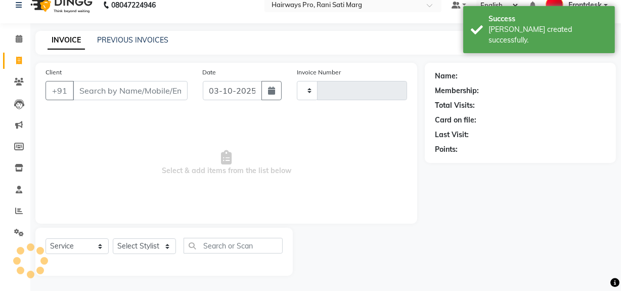
type input "3590"
select select "787"
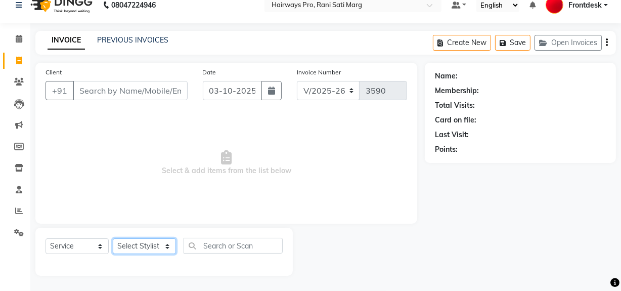
click at [141, 242] on select "Select Stylist ABID DANISH Faiz [PERSON_NAME] Frontdesk INTEZAR [PERSON_NAME] […" at bounding box center [144, 246] width 63 height 16
select select "13190"
click at [113, 238] on select "Select Stylist ABID DANISH Faiz [PERSON_NAME] Frontdesk INTEZAR [PERSON_NAME] […" at bounding box center [144, 246] width 63 height 16
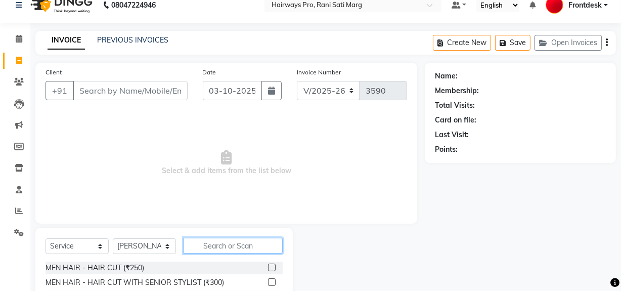
click at [210, 245] on input "text" at bounding box center [232, 245] width 99 height 16
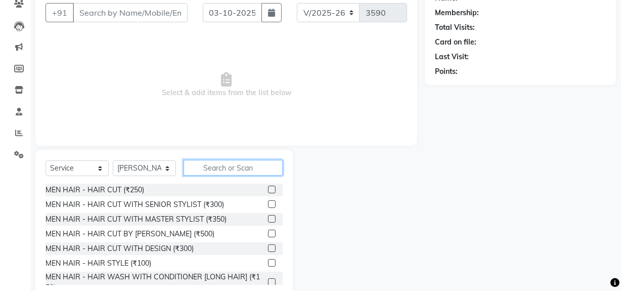
scroll to position [114, 0]
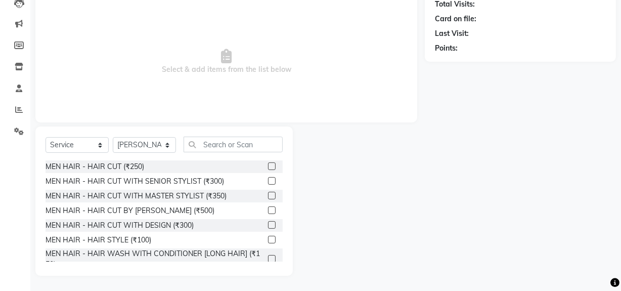
click at [268, 195] on label at bounding box center [272, 196] width 8 height 8
click at [268, 195] on input "checkbox" at bounding box center [271, 196] width 7 height 7
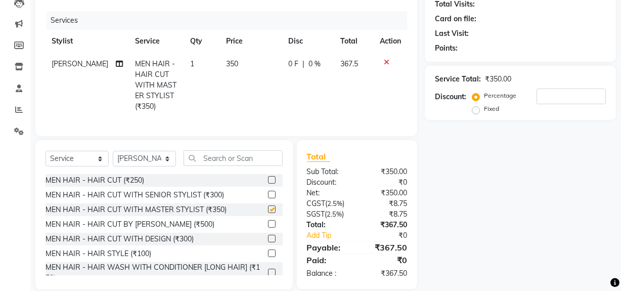
checkbox input "false"
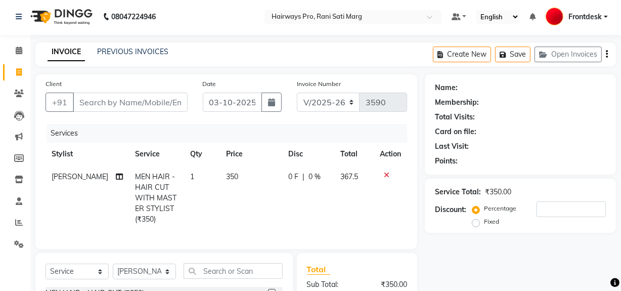
scroll to position [0, 0]
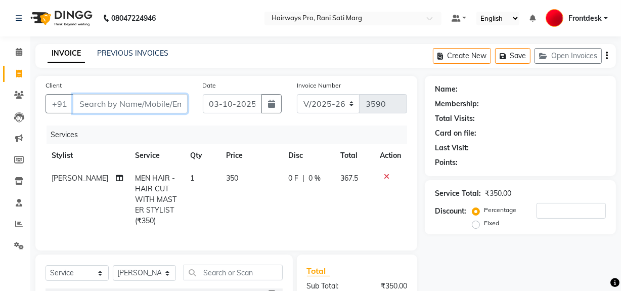
click at [138, 106] on input "Client" at bounding box center [130, 103] width 115 height 19
click at [132, 93] on div "Client +91" at bounding box center [116, 100] width 157 height 41
click at [132, 100] on input "Client" at bounding box center [130, 103] width 115 height 19
type input "8"
type input "0"
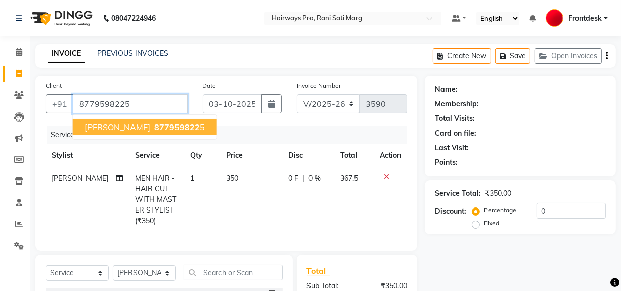
type input "8779598225"
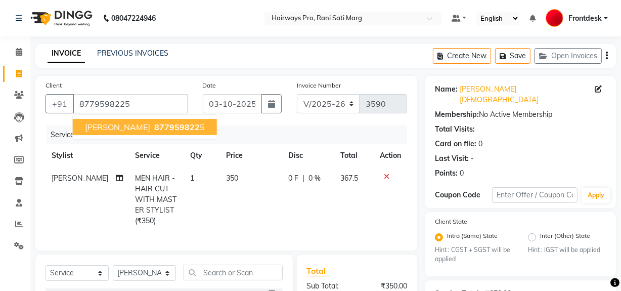
click at [154, 126] on span "877959822" at bounding box center [176, 127] width 45 height 10
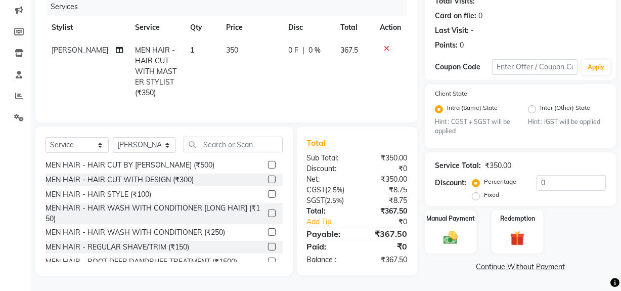
scroll to position [134, 0]
click at [414, 222] on div "Total Sub Total: ₹350.00 Discount: ₹0 Net: ₹350.00 CGST ( 2.5% ) ₹8.75 SGST ( 2…" at bounding box center [357, 200] width 121 height 149
click at [437, 221] on div "Manual Payment" at bounding box center [450, 231] width 54 height 45
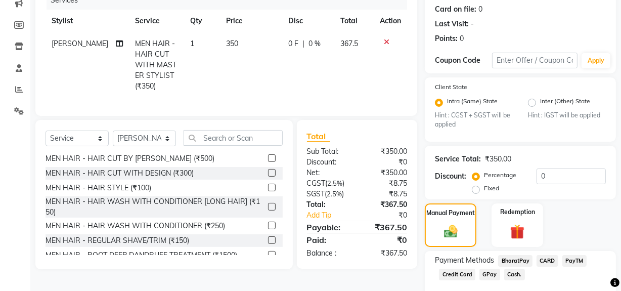
click at [490, 268] on span "GPay" at bounding box center [489, 274] width 21 height 12
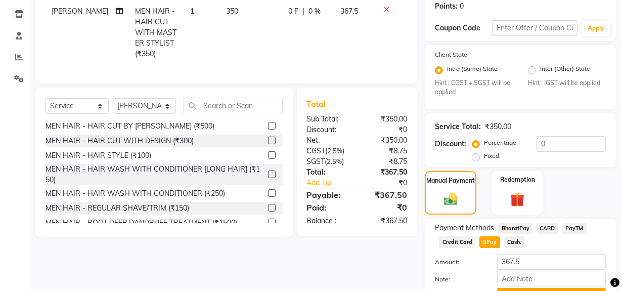
scroll to position [209, 0]
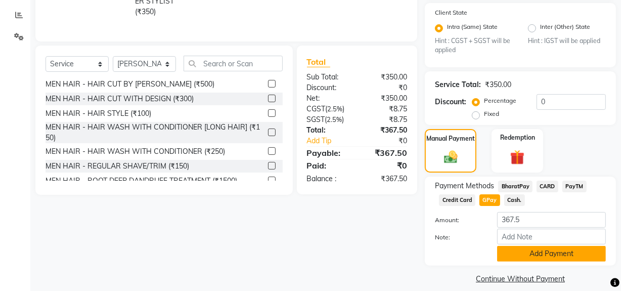
click at [515, 246] on button "Add Payment" at bounding box center [551, 254] width 109 height 16
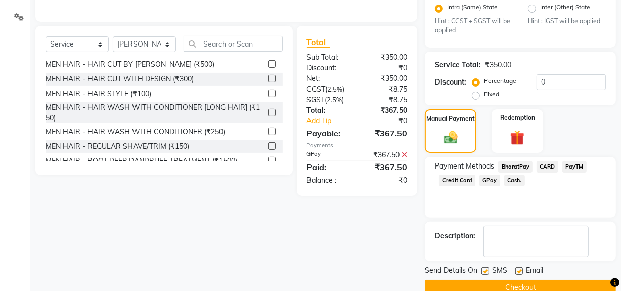
scroll to position [237, 0]
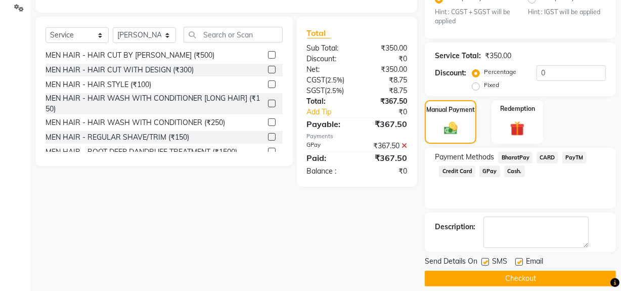
click at [498, 270] on button "Checkout" at bounding box center [519, 278] width 191 height 16
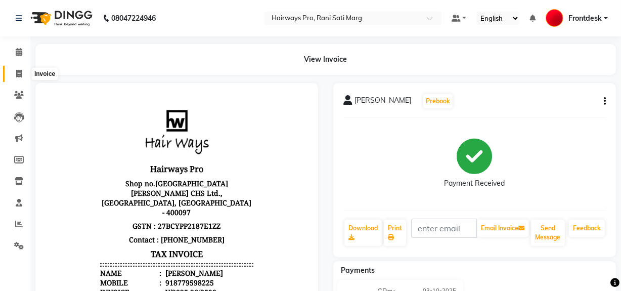
click at [19, 75] on icon at bounding box center [19, 74] width 6 height 8
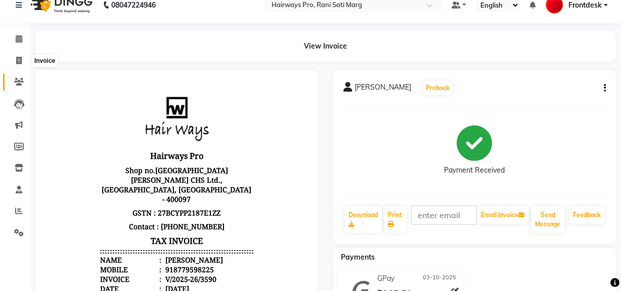
select select "service"
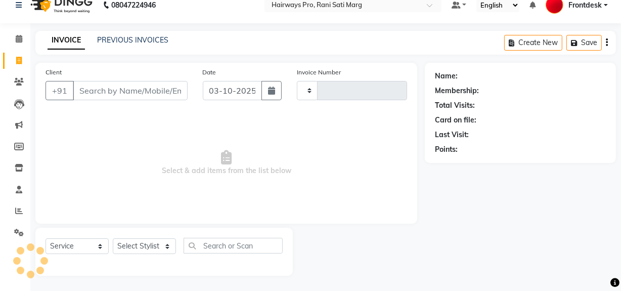
type input "3591"
select select "787"
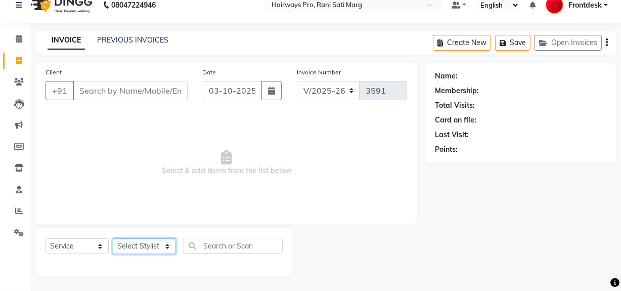
click at [141, 246] on select "Select Stylist ABID DANISH Faiz [PERSON_NAME] Frontdesk INTEZAR [PERSON_NAME] […" at bounding box center [144, 246] width 63 height 16
select select "45602"
click at [113, 238] on select "Select Stylist ABID DANISH Faiz [PERSON_NAME] Frontdesk INTEZAR [PERSON_NAME] […" at bounding box center [144, 246] width 63 height 16
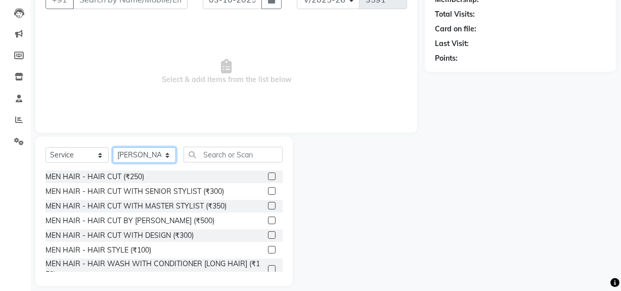
scroll to position [105, 0]
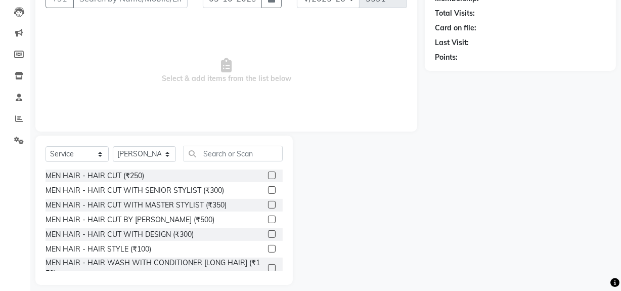
click at [268, 176] on label at bounding box center [272, 175] width 8 height 8
click at [268, 176] on input "checkbox" at bounding box center [271, 175] width 7 height 7
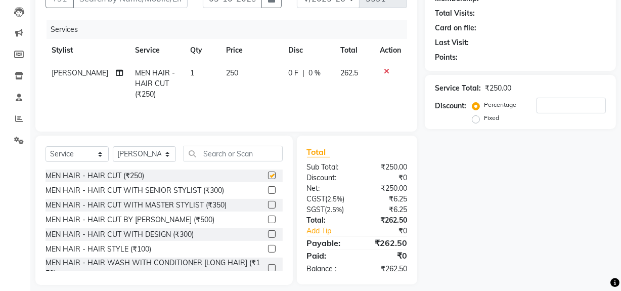
scroll to position [71, 0]
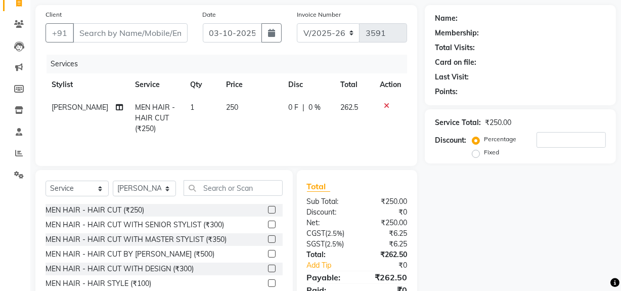
checkbox input "false"
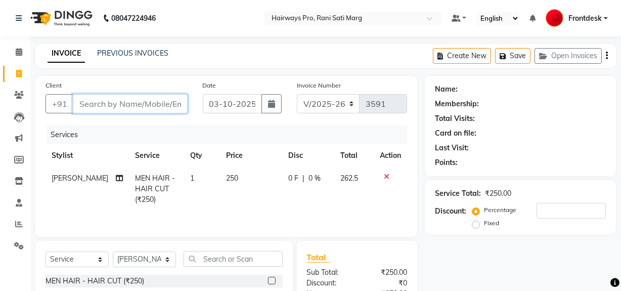
click at [154, 101] on input "Client" at bounding box center [130, 103] width 115 height 19
type input "9"
type input "0"
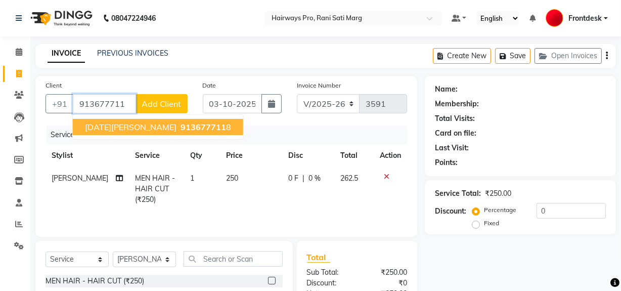
click at [180, 126] on span "913677711" at bounding box center [202, 127] width 45 height 10
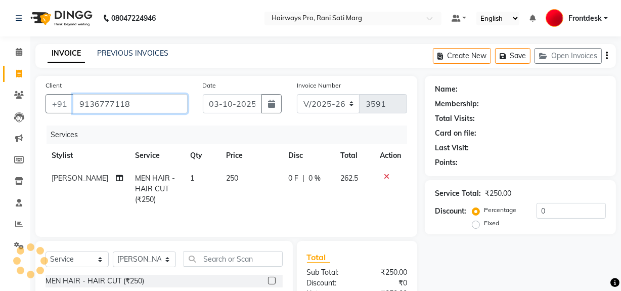
type input "9136777118"
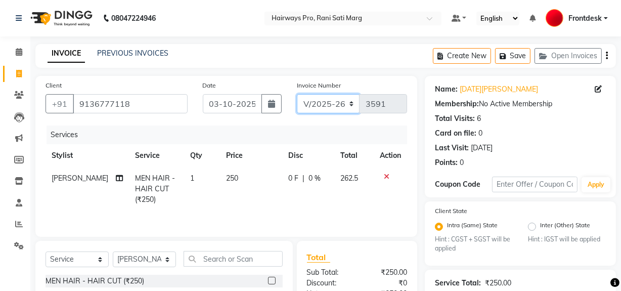
click at [343, 106] on select "INV/25-26 V/2025-26" at bounding box center [328, 103] width 63 height 19
select select "6960"
click at [297, 94] on select "INV/25-26 V/2025-26" at bounding box center [328, 103] width 63 height 19
type input "5034"
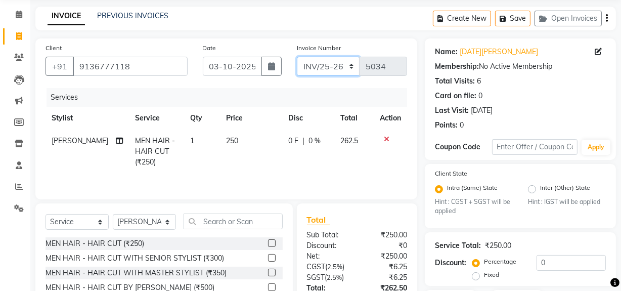
scroll to position [116, 0]
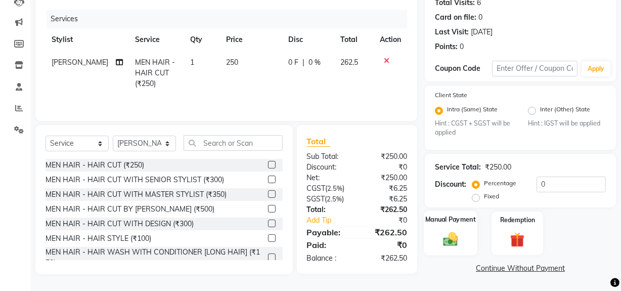
drag, startPoint x: 466, startPoint y: 243, endPoint x: 458, endPoint y: 240, distance: 9.1
click at [459, 241] on div "Manual Payment" at bounding box center [450, 233] width 54 height 45
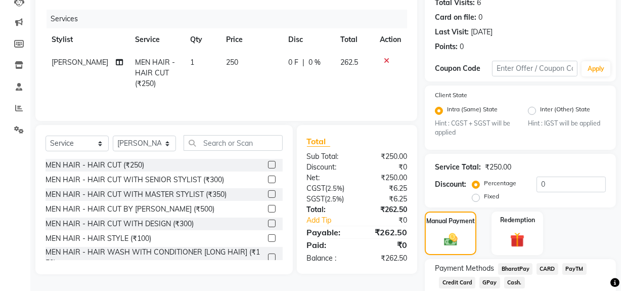
click at [514, 286] on span "Cash." at bounding box center [514, 282] width 21 height 12
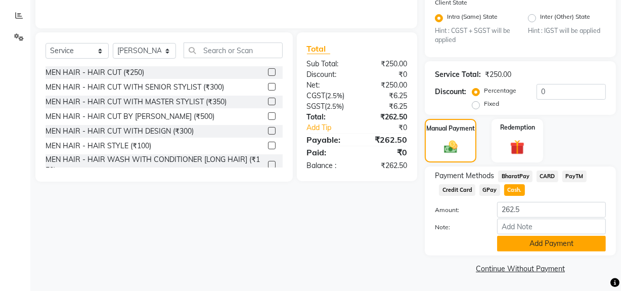
scroll to position [209, 0]
click at [507, 240] on button "Add Payment" at bounding box center [551, 243] width 109 height 16
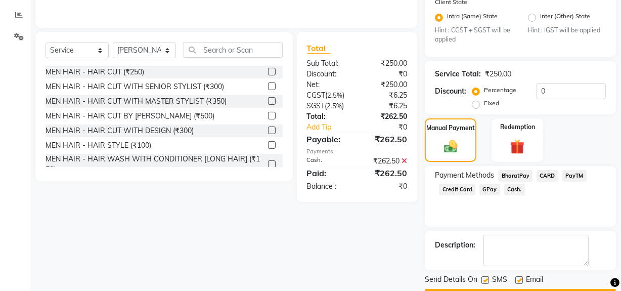
click at [485, 281] on label at bounding box center [485, 280] width 8 height 8
click at [485, 281] on input "checkbox" at bounding box center [484, 280] width 7 height 7
checkbox input "false"
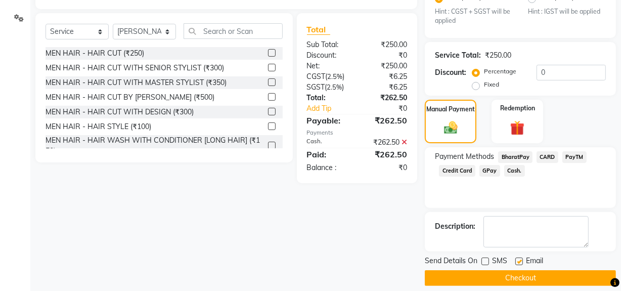
scroll to position [237, 0]
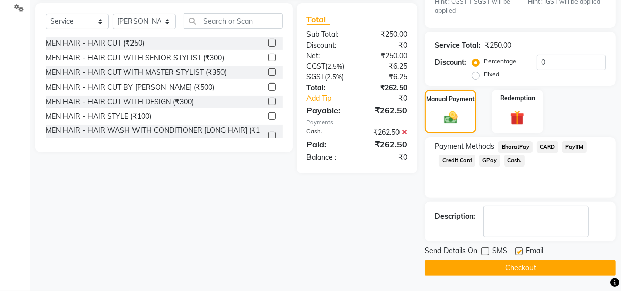
click at [494, 267] on button "Checkout" at bounding box center [519, 268] width 191 height 16
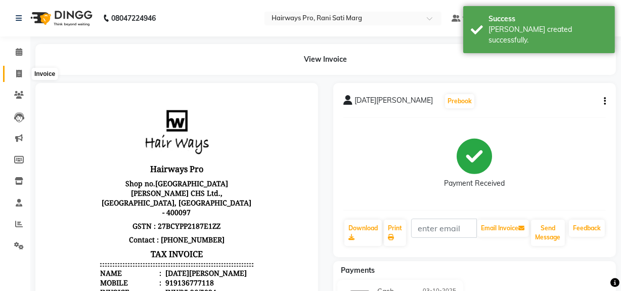
click at [15, 70] on span at bounding box center [19, 74] width 18 height 12
select select "service"
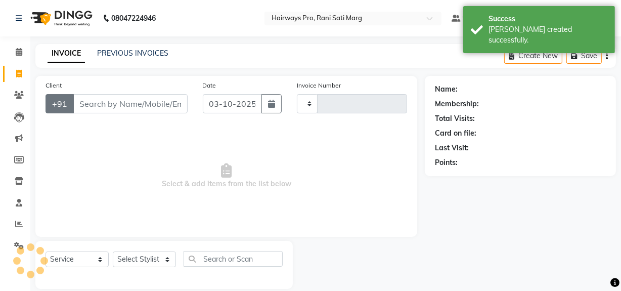
type input "3591"
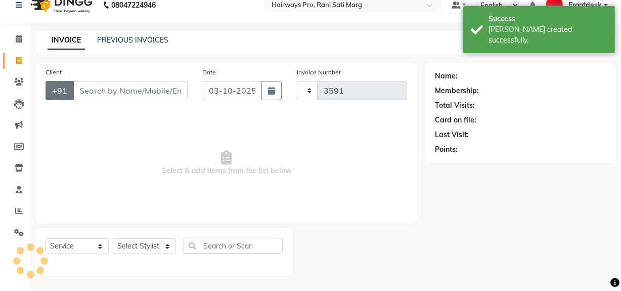
select select "787"
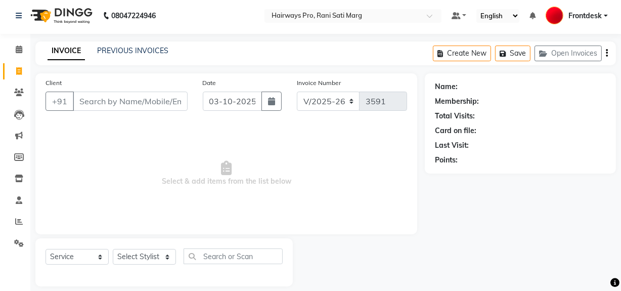
scroll to position [0, 0]
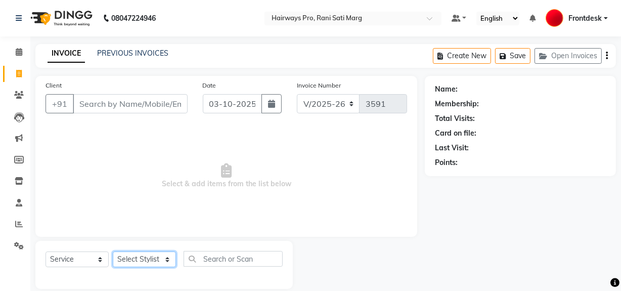
click at [142, 263] on select "Select Stylist ABID DANISH Faiz [PERSON_NAME] Frontdesk INTEZAR [PERSON_NAME] […" at bounding box center [144, 259] width 63 height 16
select select "26153"
click at [113, 251] on select "Select Stylist ABID DANISH Faiz [PERSON_NAME] Frontdesk INTEZAR [PERSON_NAME] […" at bounding box center [144, 259] width 63 height 16
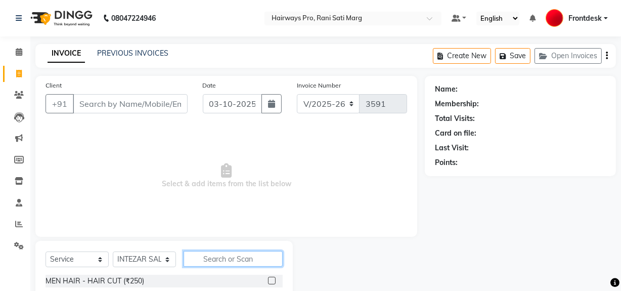
click at [195, 257] on input "text" at bounding box center [232, 259] width 99 height 16
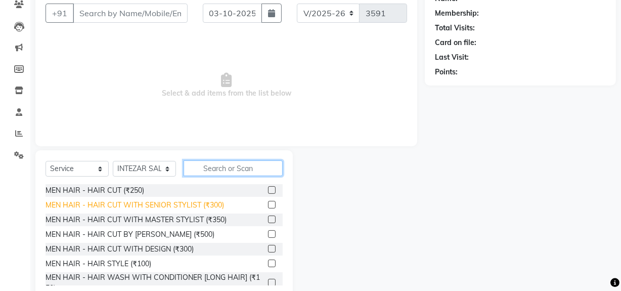
scroll to position [68, 0]
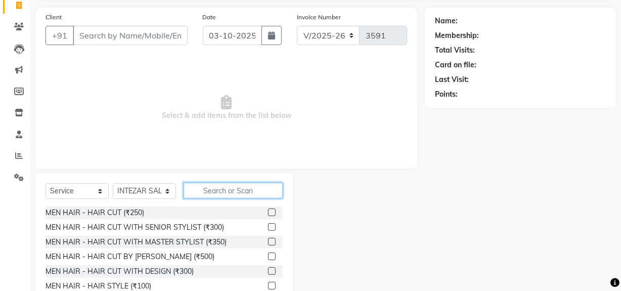
click at [214, 188] on input "text" at bounding box center [232, 190] width 99 height 16
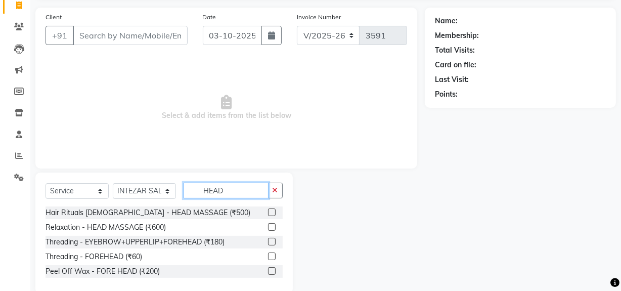
type input "HEAD"
click at [273, 227] on label at bounding box center [272, 227] width 8 height 8
click at [273, 227] on input "checkbox" at bounding box center [271, 227] width 7 height 7
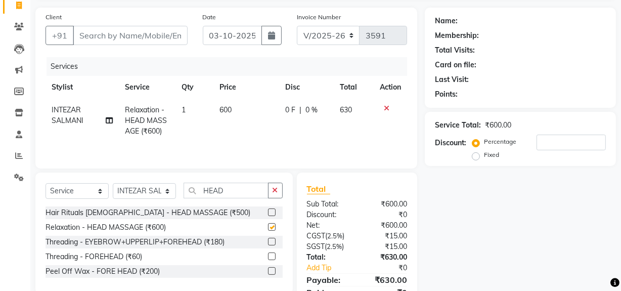
checkbox input "false"
click at [247, 188] on input "HEAD" at bounding box center [225, 190] width 85 height 16
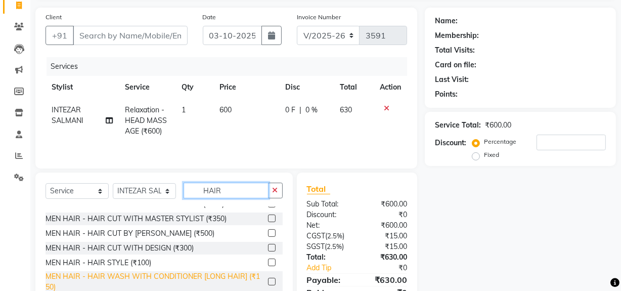
scroll to position [45, 0]
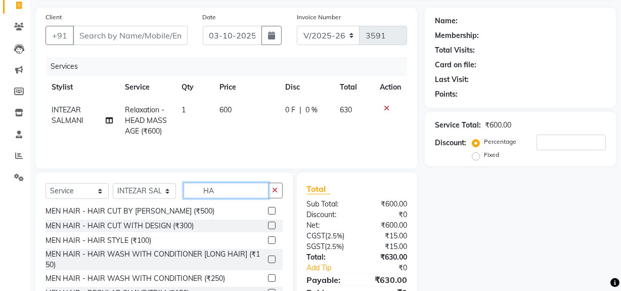
type input "H"
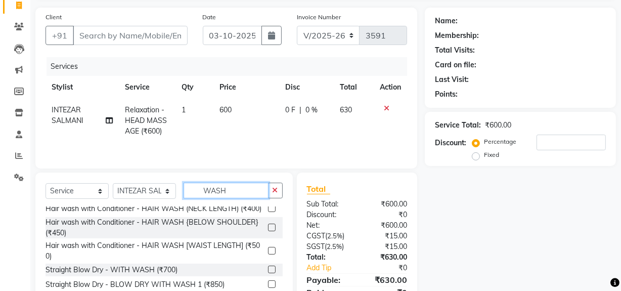
scroll to position [114, 0]
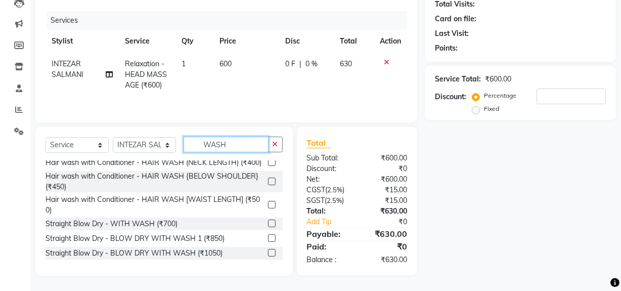
type input "WASH"
click at [268, 179] on label at bounding box center [272, 181] width 8 height 8
click at [268, 179] on input "checkbox" at bounding box center [271, 181] width 7 height 7
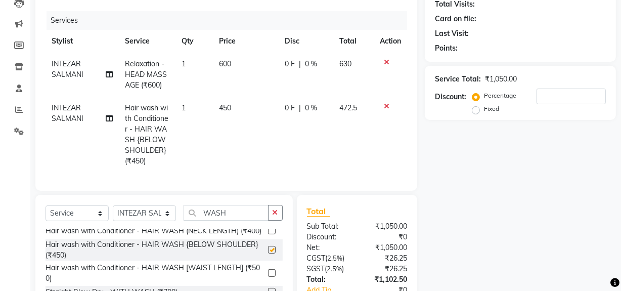
checkbox input "false"
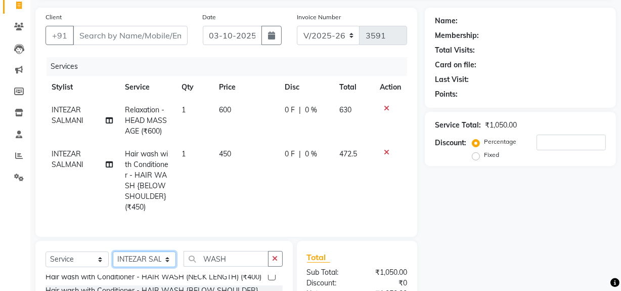
click at [157, 265] on select "Select Stylist ABID DANISH Faiz [PERSON_NAME] Frontdesk INTEZAR [PERSON_NAME] […" at bounding box center [144, 259] width 63 height 16
select select "13188"
click at [113, 258] on select "Select Stylist ABID DANISH Faiz [PERSON_NAME] Frontdesk INTEZAR [PERSON_NAME] […" at bounding box center [144, 259] width 63 height 16
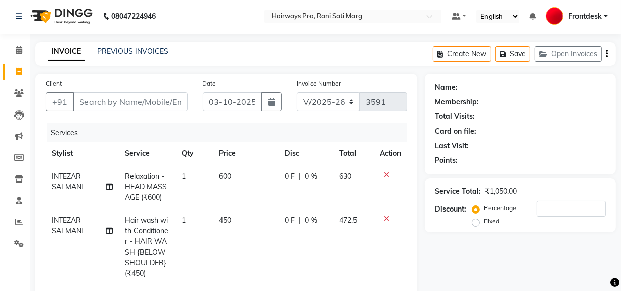
scroll to position [0, 0]
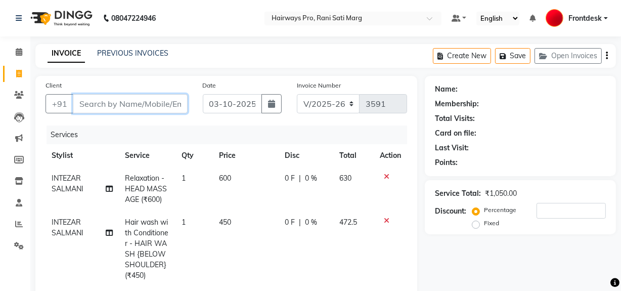
click at [162, 106] on input "Client" at bounding box center [130, 103] width 115 height 19
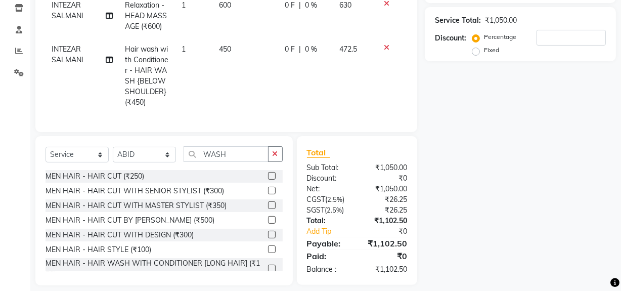
scroll to position [189, 0]
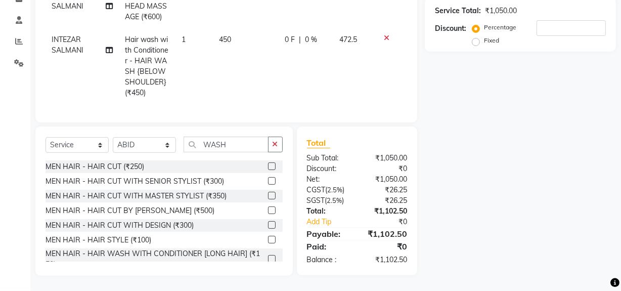
click at [268, 179] on label at bounding box center [272, 181] width 8 height 8
click at [268, 179] on input "checkbox" at bounding box center [271, 181] width 7 height 7
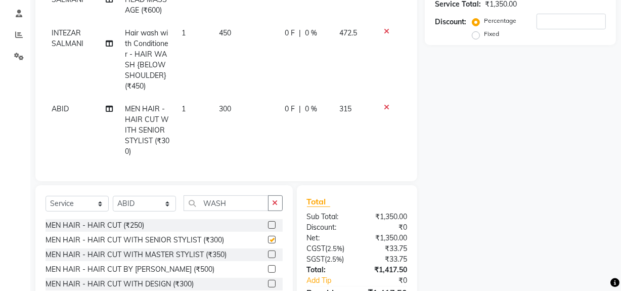
checkbox input "false"
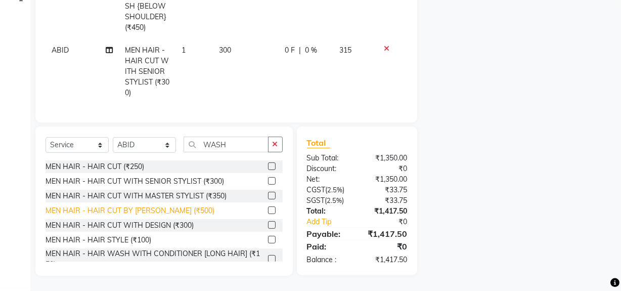
scroll to position [45, 0]
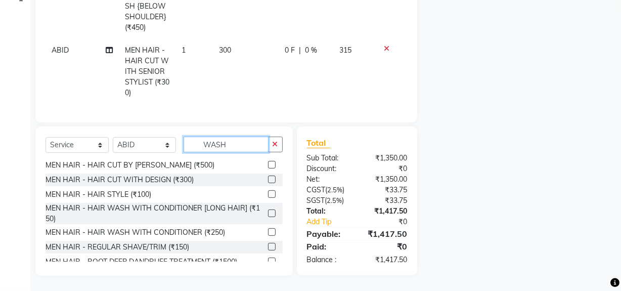
click at [257, 146] on input "WASH" at bounding box center [225, 144] width 85 height 16
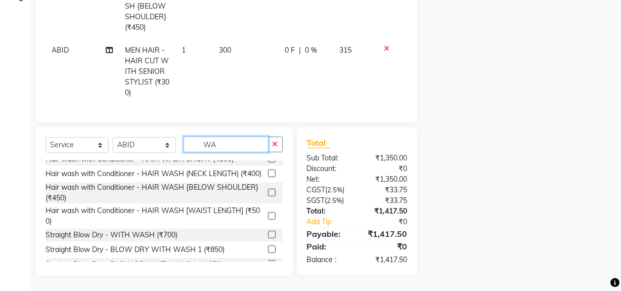
scroll to position [0, 0]
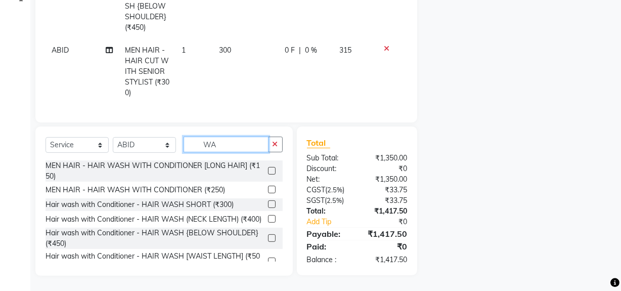
type input "W"
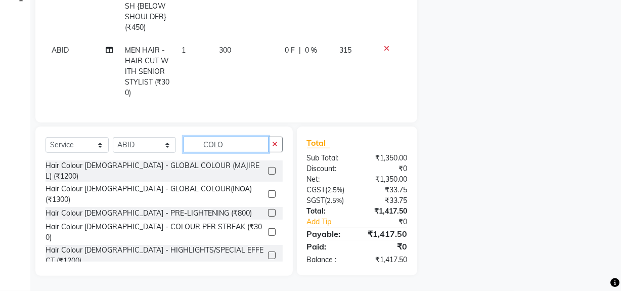
type input "COLO"
click at [268, 190] on label at bounding box center [272, 194] width 8 height 8
click at [268, 191] on input "checkbox" at bounding box center [271, 194] width 7 height 7
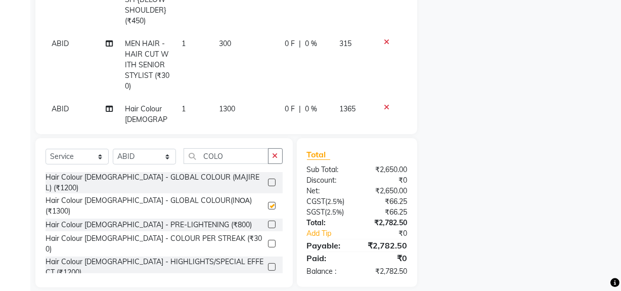
checkbox input "false"
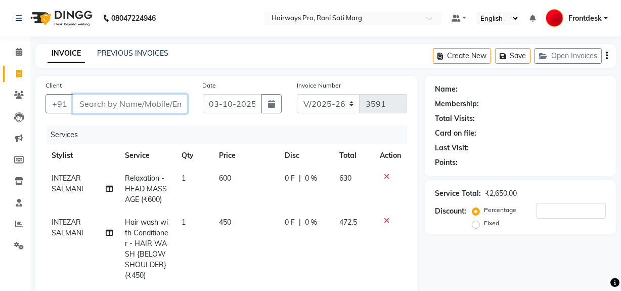
click at [164, 102] on input "Client" at bounding box center [130, 103] width 115 height 19
type input "9"
type input "0"
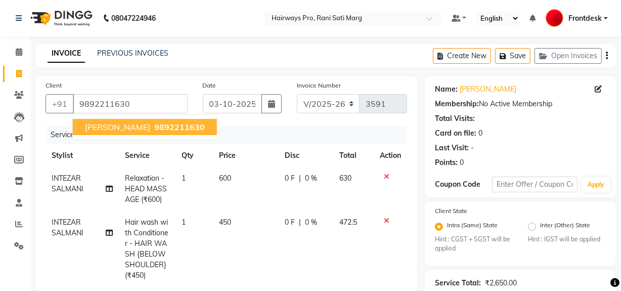
click at [173, 128] on span "9892211630" at bounding box center [179, 127] width 51 height 10
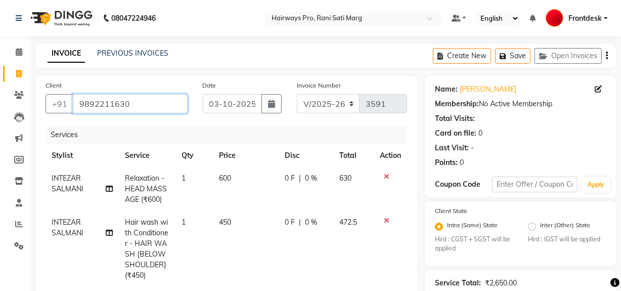
click at [98, 105] on input "9892211630" at bounding box center [130, 103] width 115 height 19
click at [142, 109] on input "9892211630" at bounding box center [130, 103] width 115 height 19
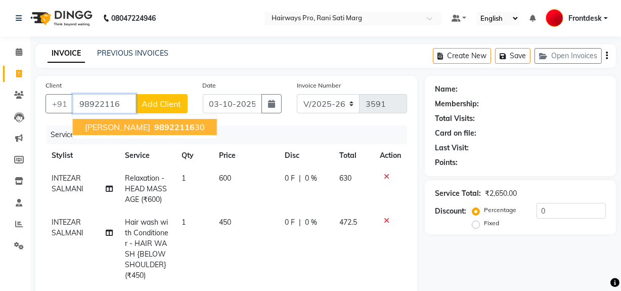
click at [142, 124] on span "RAHUL SATALE" at bounding box center [117, 127] width 65 height 10
type input "9892211630"
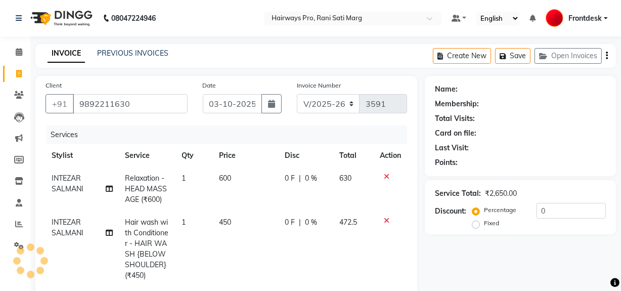
select select "1: Object"
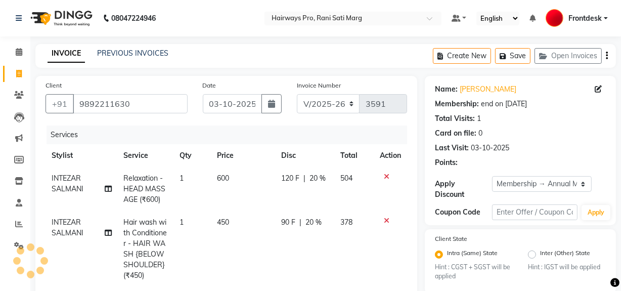
type input "20"
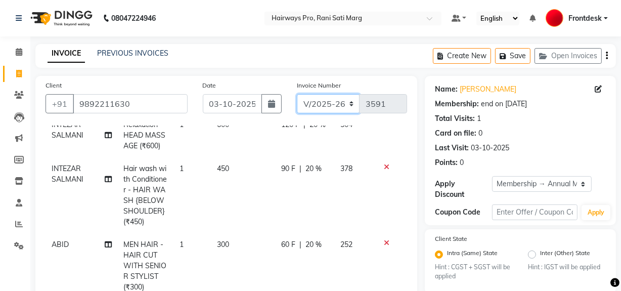
click at [344, 101] on select "INV/25-26 V/2025-26" at bounding box center [328, 103] width 63 height 19
select select "6960"
click at [297, 94] on select "INV/25-26 V/2025-26" at bounding box center [328, 103] width 63 height 19
type input "5035"
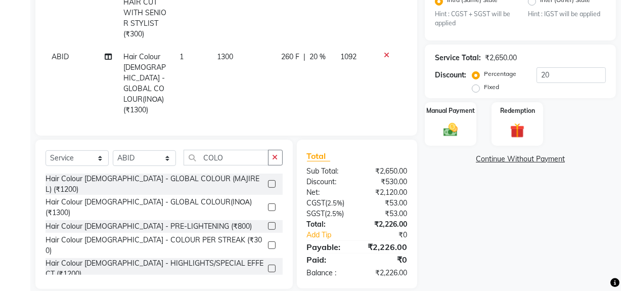
scroll to position [266, 0]
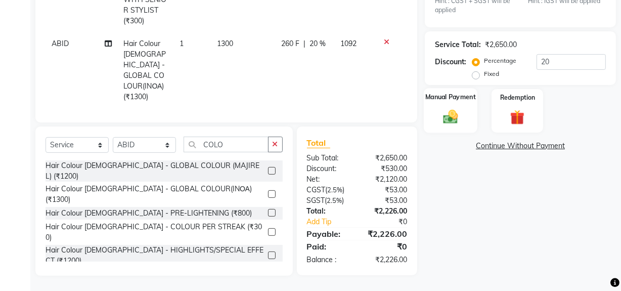
click at [454, 129] on div "Manual Payment" at bounding box center [450, 110] width 54 height 45
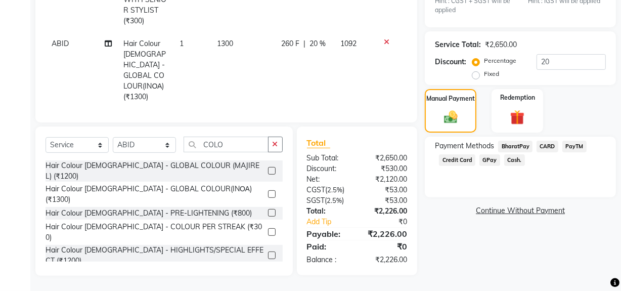
click at [507, 157] on span "Cash." at bounding box center [514, 160] width 21 height 12
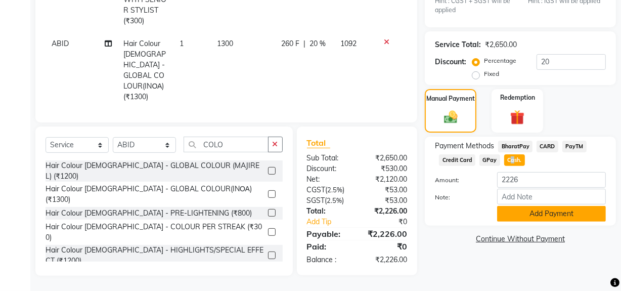
click at [507, 214] on button "Add Payment" at bounding box center [551, 214] width 109 height 16
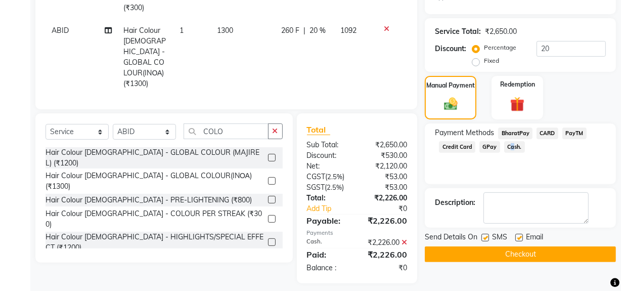
scroll to position [287, 0]
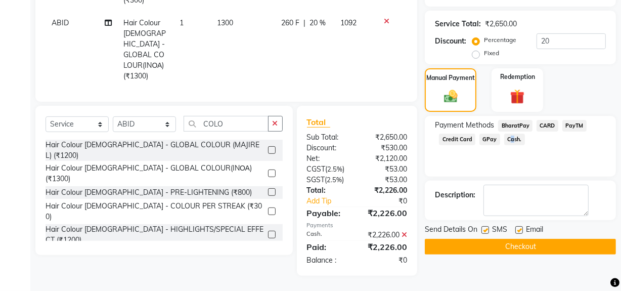
click at [487, 243] on button "Checkout" at bounding box center [519, 247] width 191 height 16
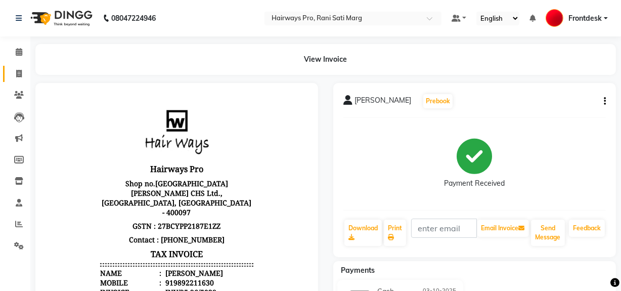
click at [17, 66] on link "Invoice" at bounding box center [15, 74] width 24 height 17
select select "service"
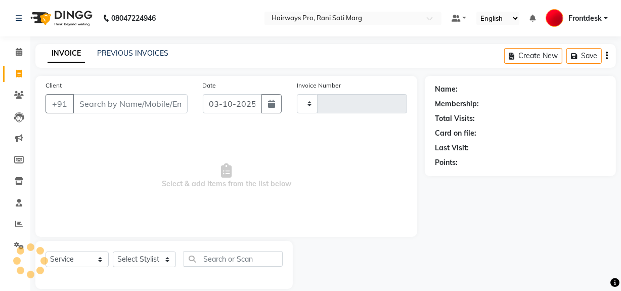
type input "3591"
select select "787"
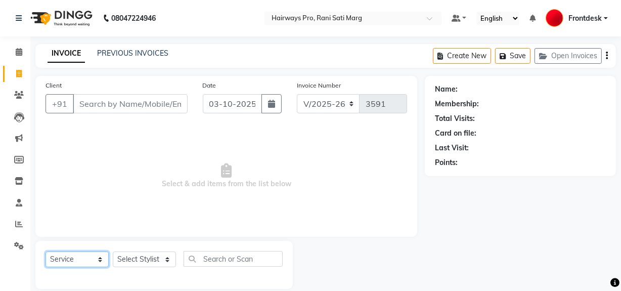
click at [93, 259] on select "Select Service Product Membership Package Voucher Prepaid Gift Card" at bounding box center [76, 259] width 63 height 16
click at [171, 259] on select "Select Stylist ABID DANISH Faiz [PERSON_NAME] Frontdesk INTEZAR [PERSON_NAME] […" at bounding box center [144, 259] width 63 height 16
select select "25114"
click at [113, 251] on select "Select Stylist ABID DANISH Faiz [PERSON_NAME] Frontdesk INTEZAR [PERSON_NAME] […" at bounding box center [144, 259] width 63 height 16
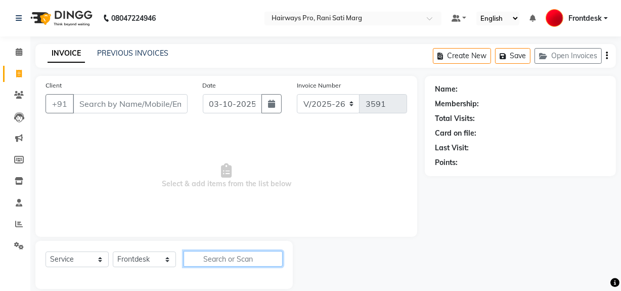
click at [236, 257] on input "text" at bounding box center [232, 259] width 99 height 16
click at [81, 258] on select "Select Service Product Membership Package Voucher Prepaid Gift Card" at bounding box center [76, 259] width 63 height 16
click at [204, 235] on div "Client +91 Date 03-10-2025 Invoice Number INV/25-26 V/2025-26 3591 Select & add…" at bounding box center [226, 156] width 382 height 161
click at [18, 78] on span at bounding box center [19, 74] width 18 height 12
select select "service"
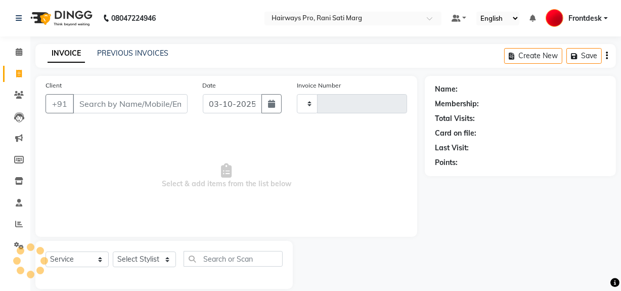
scroll to position [13, 0]
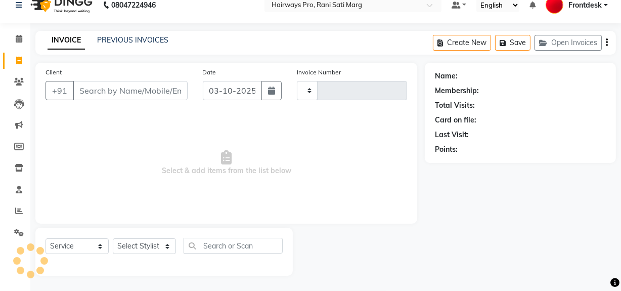
type input "3591"
select select "787"
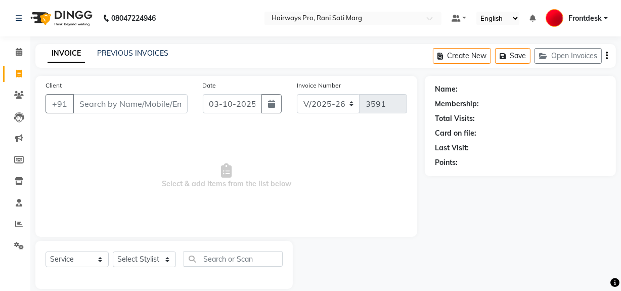
click at [601, 19] on span "Frontdesk" at bounding box center [584, 18] width 33 height 11
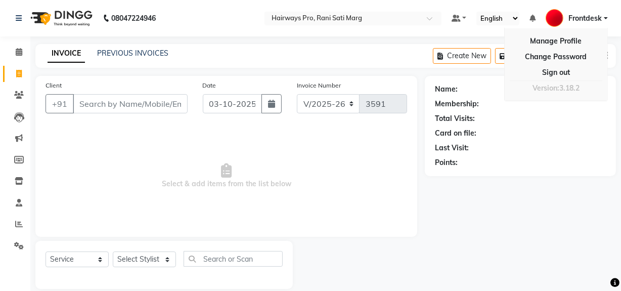
click at [543, 144] on div "Last Visit:" at bounding box center [520, 147] width 171 height 11
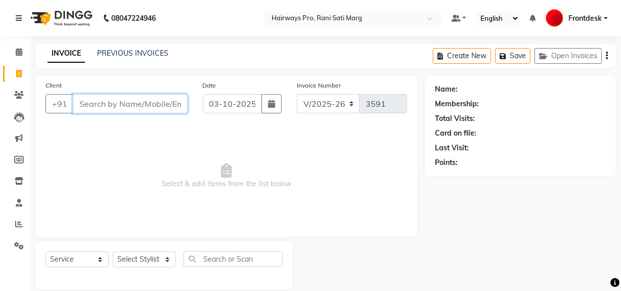
click at [136, 105] on input "Client" at bounding box center [130, 103] width 115 height 19
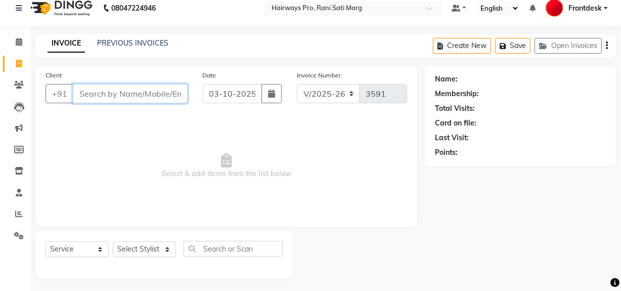
scroll to position [13, 0]
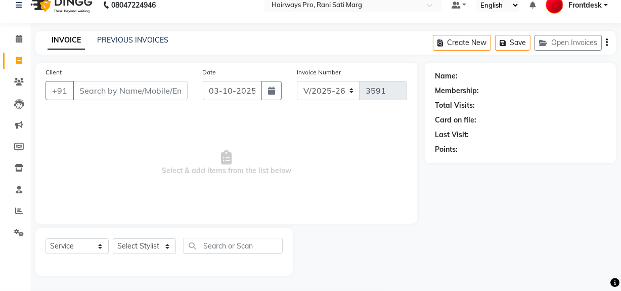
click at [134, 170] on span "Select & add items from the list below" at bounding box center [225, 162] width 361 height 101
click at [157, 90] on input "Client" at bounding box center [130, 90] width 115 height 19
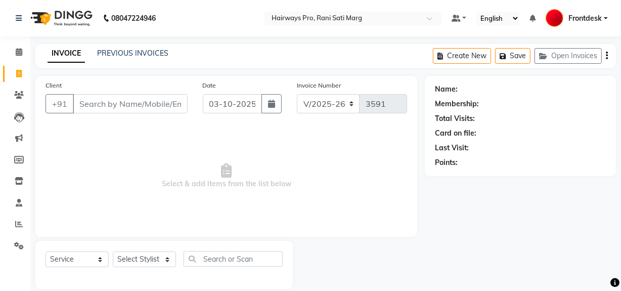
click at [176, 147] on span "Select & add items from the list below" at bounding box center [225, 175] width 361 height 101
click at [156, 105] on input "Client" at bounding box center [130, 103] width 115 height 19
click at [162, 161] on span "Select & add items from the list below" at bounding box center [225, 175] width 361 height 101
click at [133, 258] on select "Select Stylist ABID DANISH Faiz [PERSON_NAME] Frontdesk INTEZAR [PERSON_NAME] […" at bounding box center [144, 259] width 63 height 16
select select "13190"
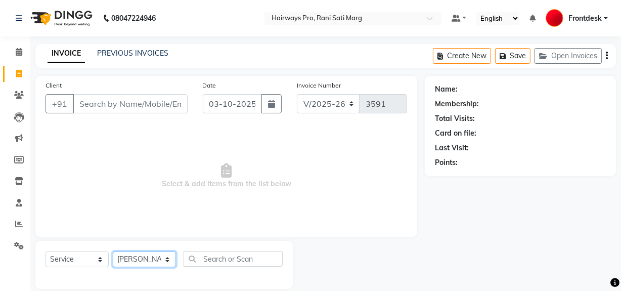
click at [113, 251] on select "Select Stylist ABID DANISH Faiz [PERSON_NAME] Frontdesk INTEZAR [PERSON_NAME] […" at bounding box center [144, 259] width 63 height 16
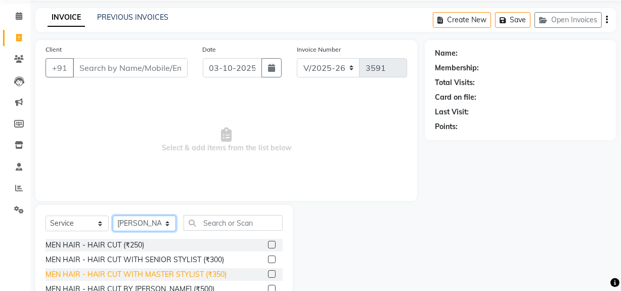
scroll to position [91, 0]
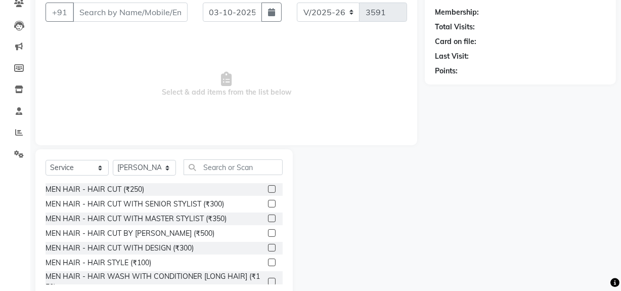
click at [268, 219] on label at bounding box center [272, 218] width 8 height 8
click at [268, 219] on input "checkbox" at bounding box center [271, 218] width 7 height 7
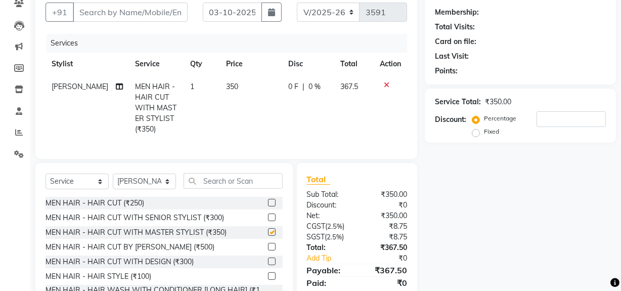
checkbox input "false"
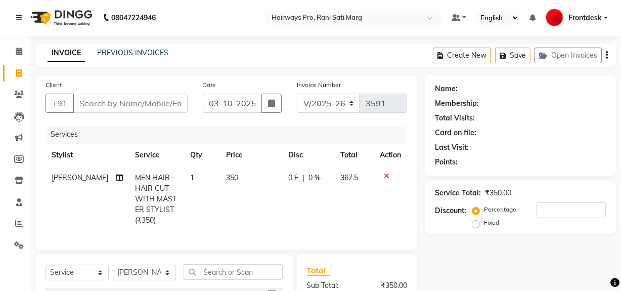
scroll to position [0, 0]
click at [161, 99] on input "Client" at bounding box center [130, 103] width 115 height 19
click at [138, 103] on input "Client" at bounding box center [130, 103] width 115 height 19
type input "A"
type input "0"
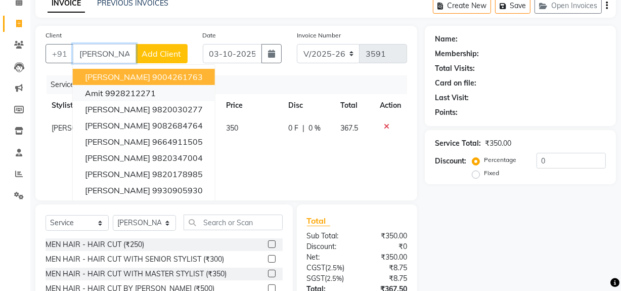
scroll to position [42, 0]
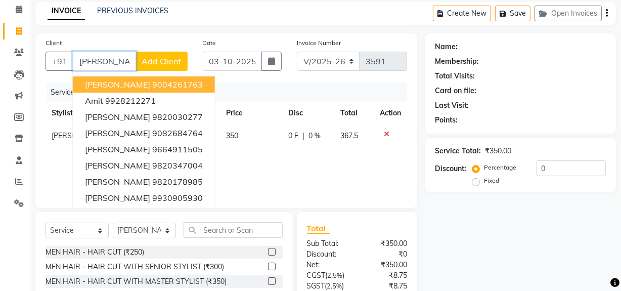
click at [117, 58] on input "[PERSON_NAME]" at bounding box center [104, 61] width 63 height 19
type input "[PERSON_NAME]"
click at [246, 77] on div "Date 03-10-2025" at bounding box center [242, 57] width 94 height 41
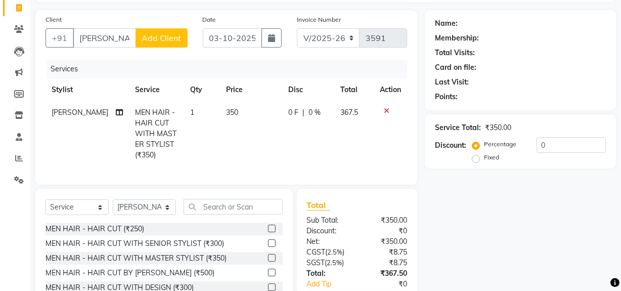
scroll to position [45, 0]
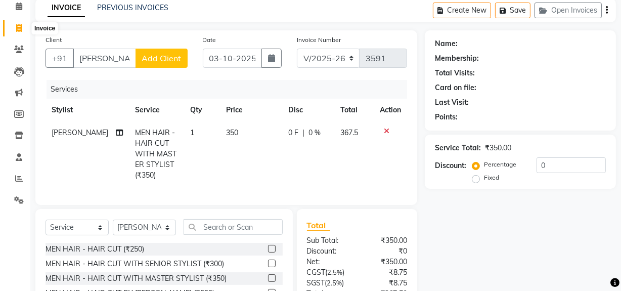
click at [19, 29] on icon at bounding box center [19, 28] width 6 height 8
select select "service"
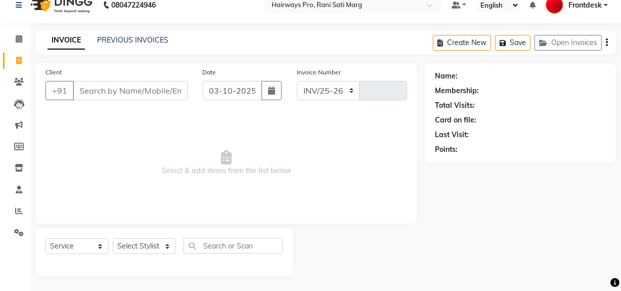
select select "787"
type input "3592"
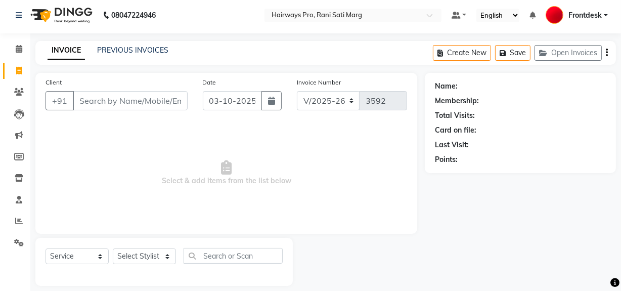
scroll to position [0, 0]
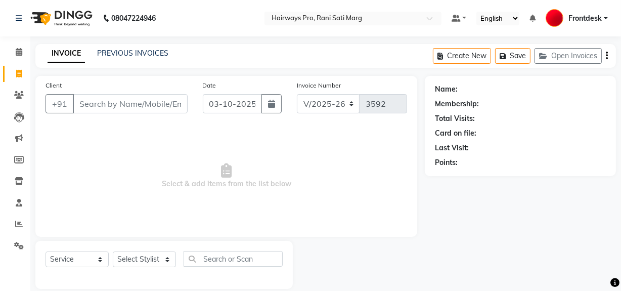
click at [155, 101] on input "Client" at bounding box center [130, 103] width 115 height 19
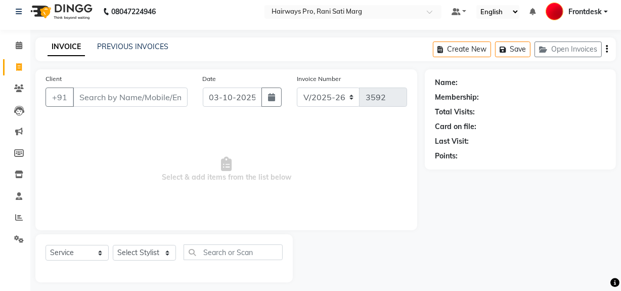
scroll to position [13, 0]
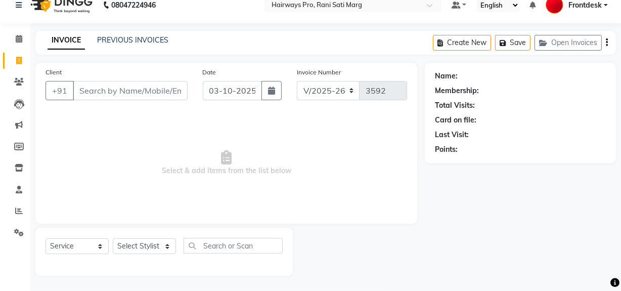
click at [104, 86] on input "Client" at bounding box center [130, 90] width 115 height 19
click at [156, 91] on input "Client" at bounding box center [130, 90] width 115 height 19
click at [130, 37] on link "PREVIOUS INVOICES" at bounding box center [132, 39] width 71 height 9
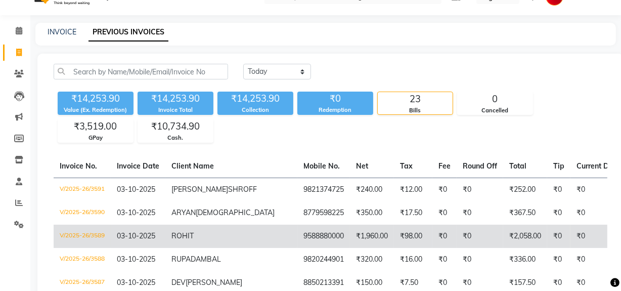
scroll to position [20, 0]
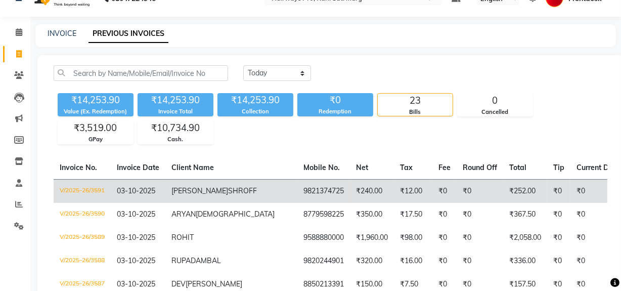
click at [82, 189] on td "V/2025-26/3591" at bounding box center [82, 191] width 57 height 24
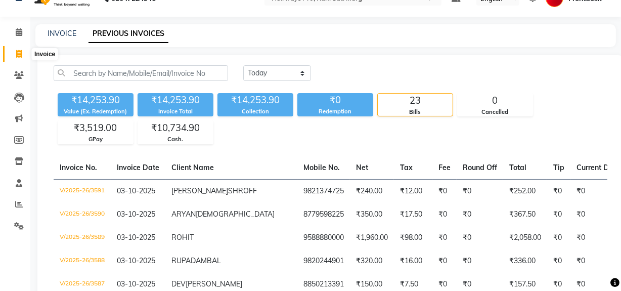
click at [22, 51] on span at bounding box center [19, 55] width 18 height 12
select select "787"
select select "service"
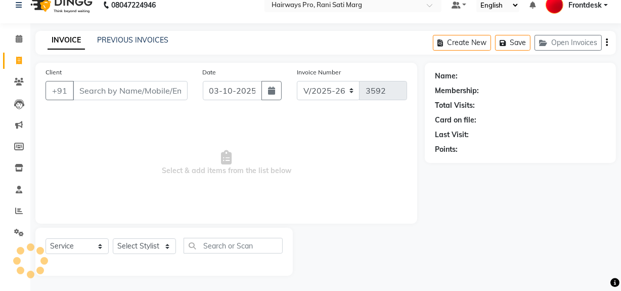
scroll to position [13, 0]
click at [148, 243] on select "Select Stylist ABID DANISH Faiz [PERSON_NAME] Frontdesk INTEZAR [PERSON_NAME] […" at bounding box center [144, 246] width 63 height 16
select select "13192"
click at [113, 238] on select "Select Stylist ABID DANISH Faiz [PERSON_NAME] Frontdesk INTEZAR [PERSON_NAME] […" at bounding box center [144, 246] width 63 height 16
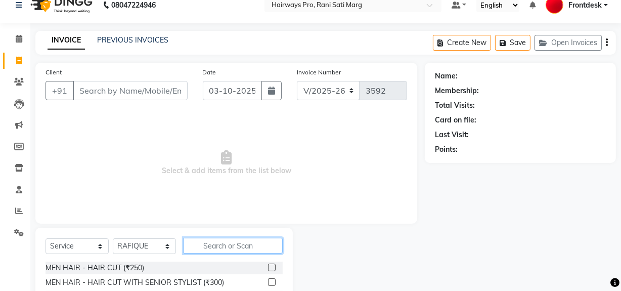
click at [240, 247] on input "text" at bounding box center [232, 245] width 99 height 16
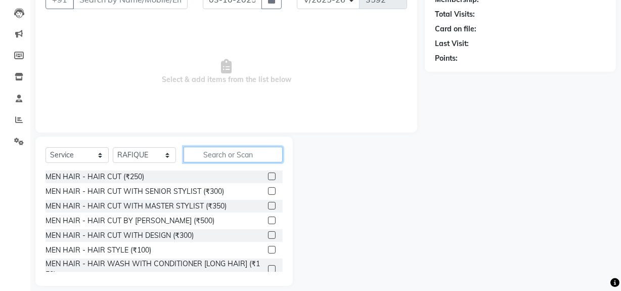
scroll to position [105, 0]
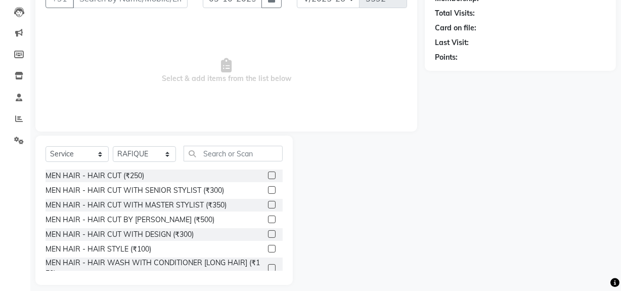
click at [268, 188] on label at bounding box center [272, 190] width 8 height 8
click at [268, 188] on input "checkbox" at bounding box center [271, 190] width 7 height 7
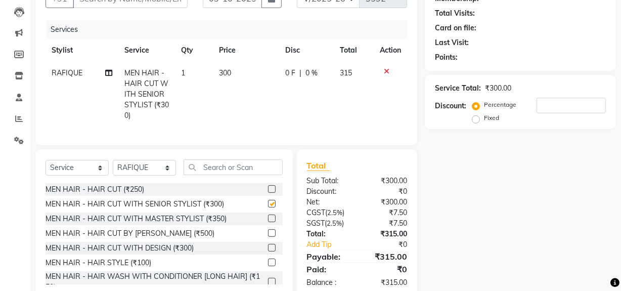
checkbox input "false"
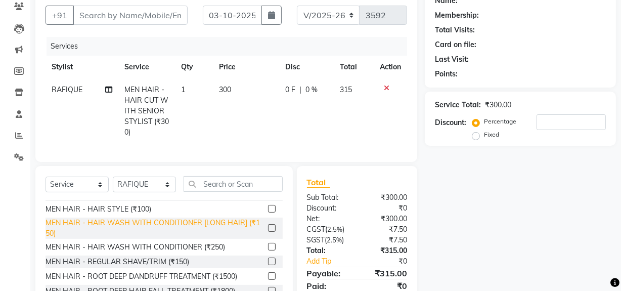
scroll to position [91, 0]
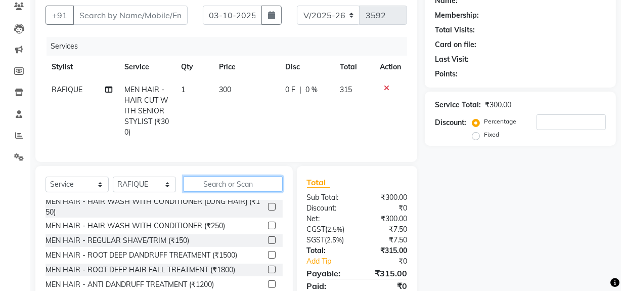
click at [206, 191] on input "text" at bounding box center [232, 184] width 99 height 16
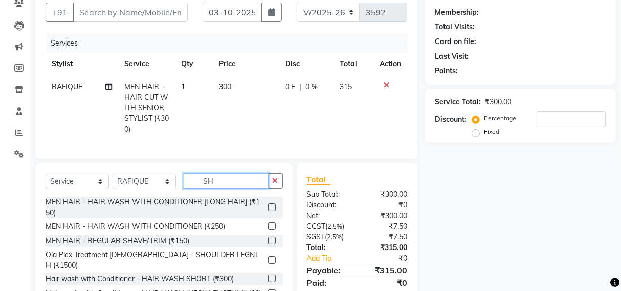
type input "SH"
click at [268, 211] on label at bounding box center [272, 207] width 8 height 8
click at [268, 211] on input "checkbox" at bounding box center [271, 207] width 7 height 7
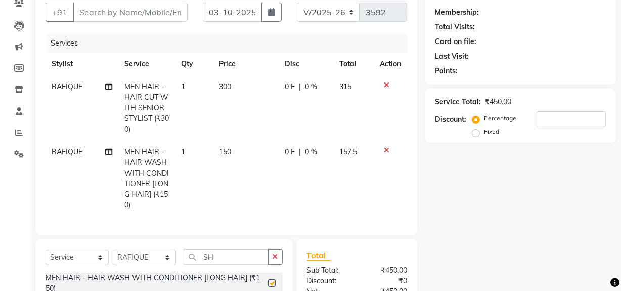
checkbox input "false"
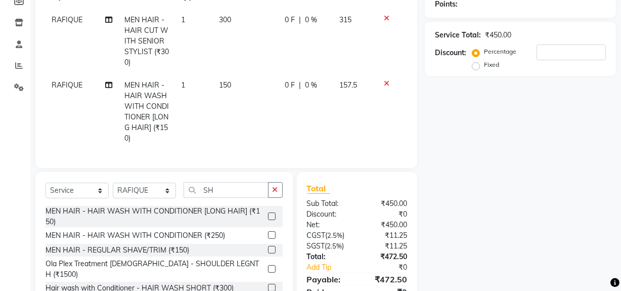
scroll to position [183, 0]
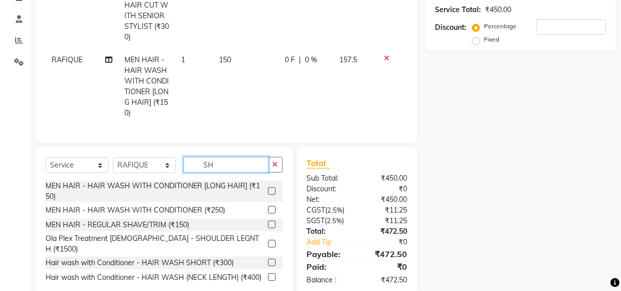
click at [245, 168] on input "SH" at bounding box center [225, 165] width 85 height 16
type input "S"
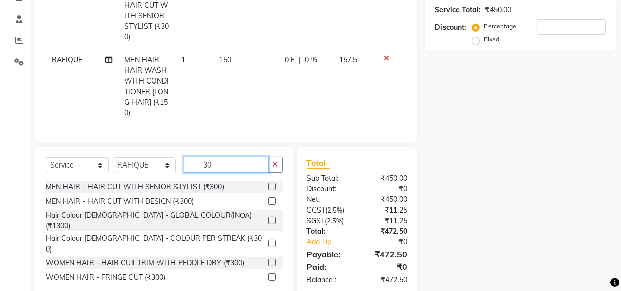
type input "3"
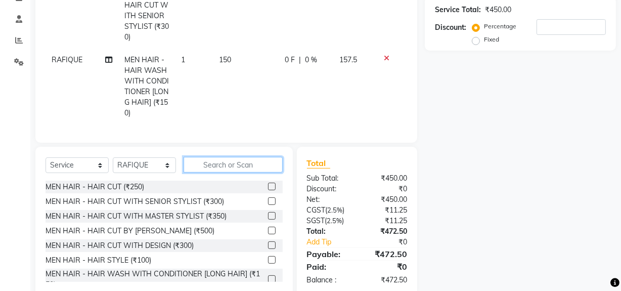
click at [224, 171] on input "text" at bounding box center [232, 165] width 99 height 16
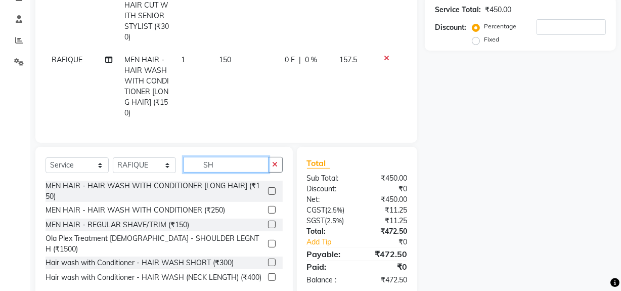
click at [233, 170] on input "SH" at bounding box center [225, 165] width 85 height 16
type input "S"
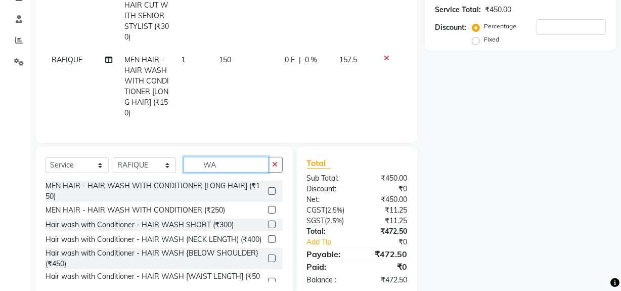
type input "W"
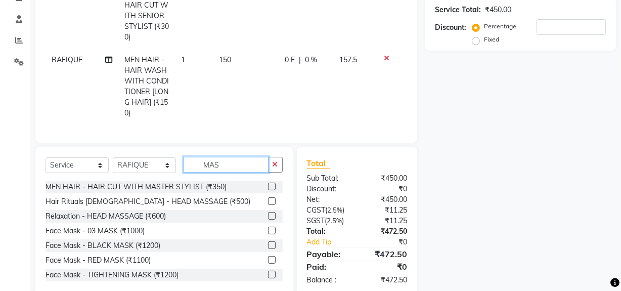
click at [255, 167] on input "MAS" at bounding box center [225, 165] width 85 height 16
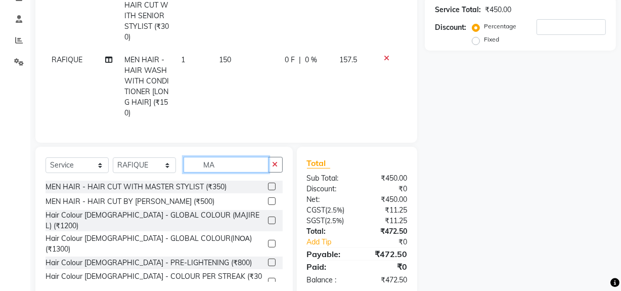
type input "M"
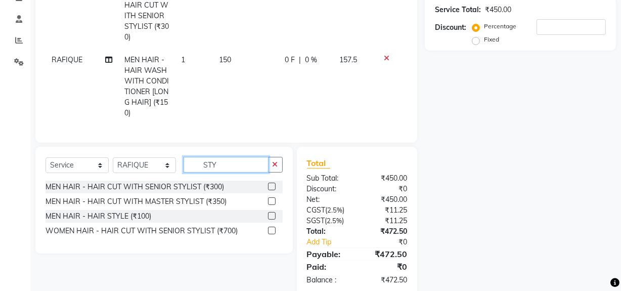
click at [247, 172] on input "STY" at bounding box center [225, 165] width 85 height 16
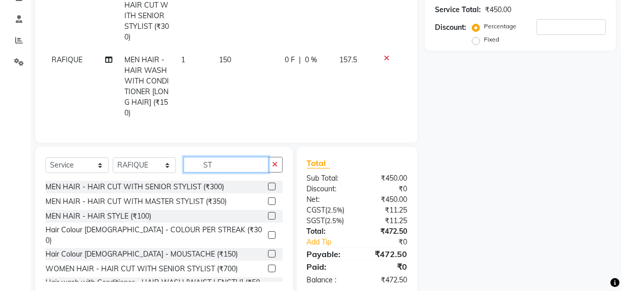
type input "S"
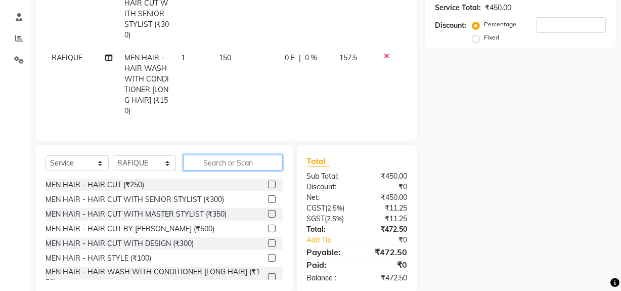
scroll to position [164, 0]
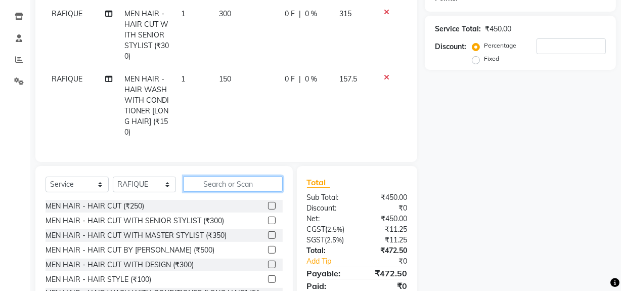
click at [220, 191] on input "text" at bounding box center [232, 184] width 99 height 16
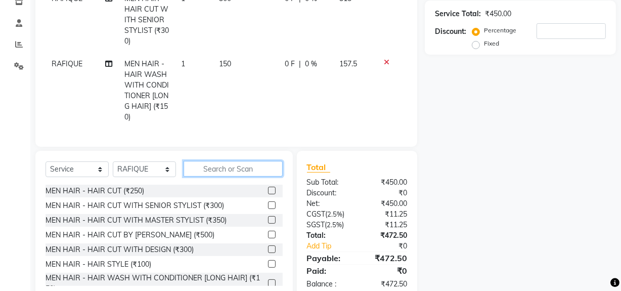
scroll to position [183, 0]
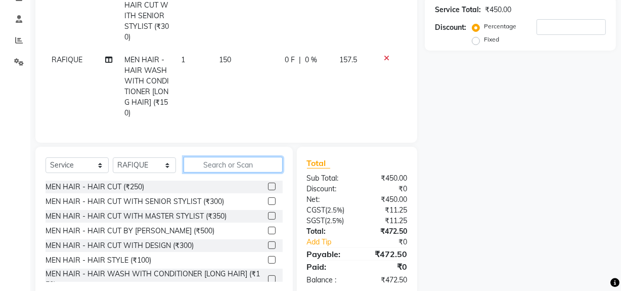
click at [239, 172] on input "text" at bounding box center [232, 165] width 99 height 16
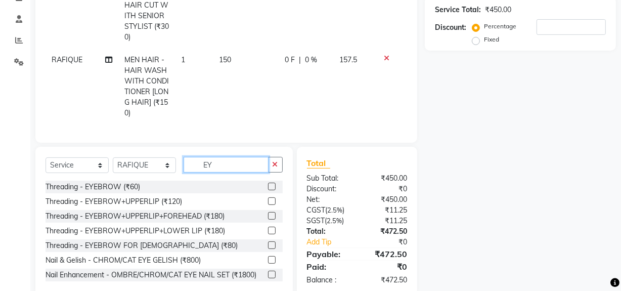
type input "E"
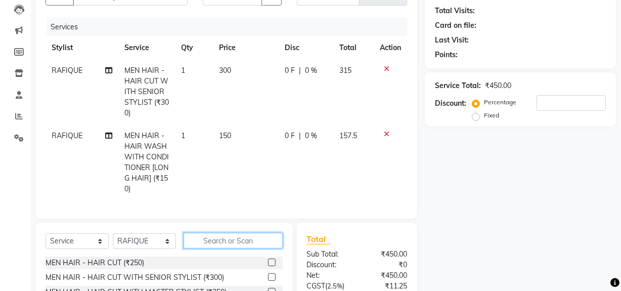
scroll to position [91, 0]
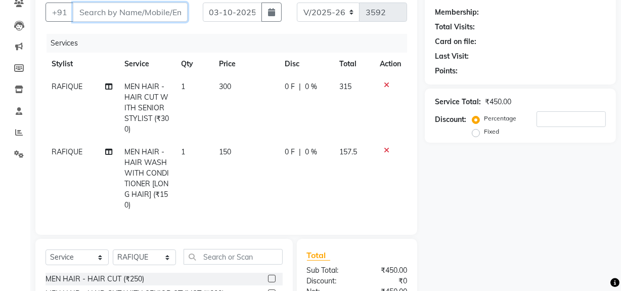
click at [126, 11] on input "Client" at bounding box center [130, 12] width 115 height 19
drag, startPoint x: 389, startPoint y: 28, endPoint x: 311, endPoint y: 116, distance: 117.0
click at [311, 116] on td "0 F | 0 %" at bounding box center [305, 107] width 55 height 65
select select "13192"
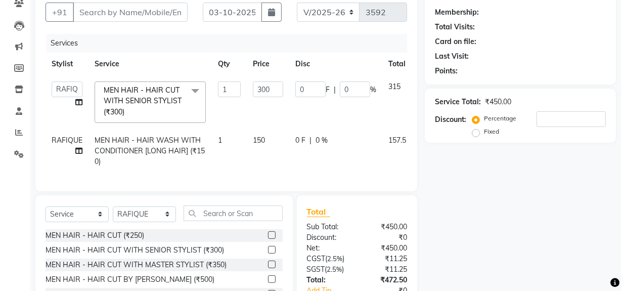
click at [311, 116] on td "0 F | 0 %" at bounding box center [335, 102] width 93 height 54
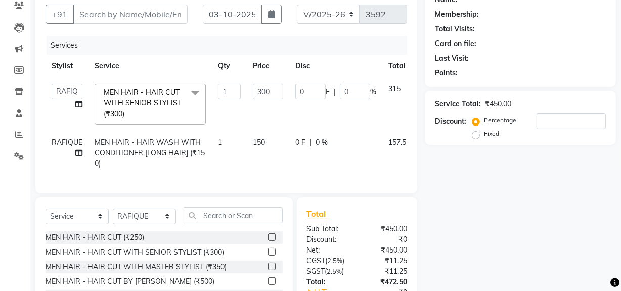
scroll to position [0, 0]
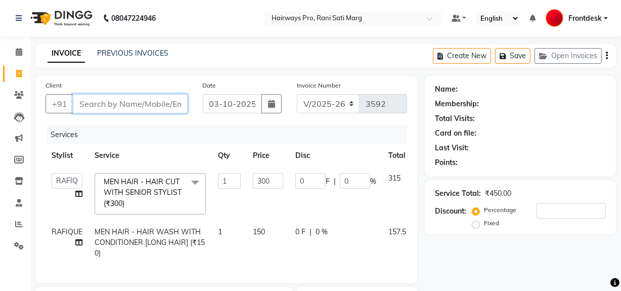
click at [113, 97] on input "Client" at bounding box center [130, 103] width 115 height 19
click at [151, 135] on div "Services" at bounding box center [230, 134] width 368 height 19
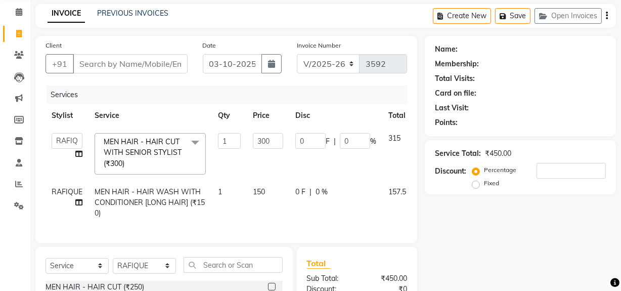
scroll to position [29, 0]
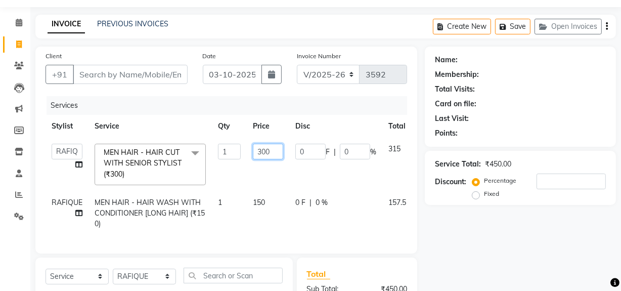
click at [281, 170] on td "300" at bounding box center [268, 164] width 42 height 54
click at [262, 179] on td "300" at bounding box center [268, 164] width 42 height 54
select select "13192"
click at [262, 179] on td "300" at bounding box center [268, 164] width 42 height 54
click at [256, 174] on td "300" at bounding box center [268, 164] width 42 height 54
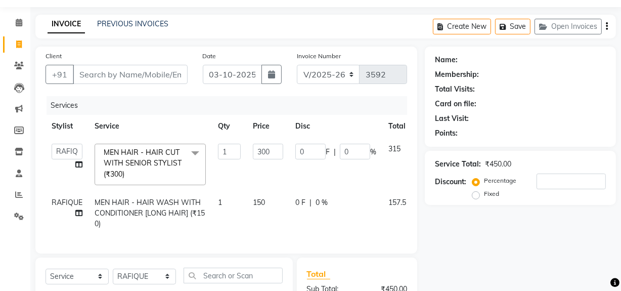
click at [171, 133] on th "Service" at bounding box center [149, 126] width 123 height 23
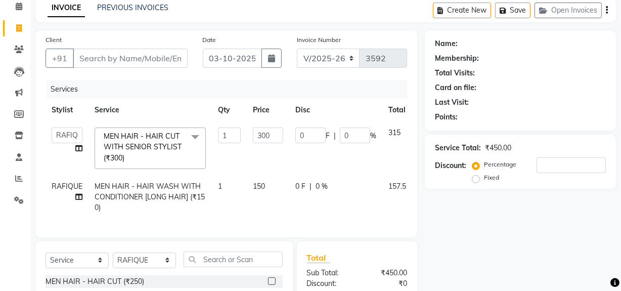
scroll to position [0, 0]
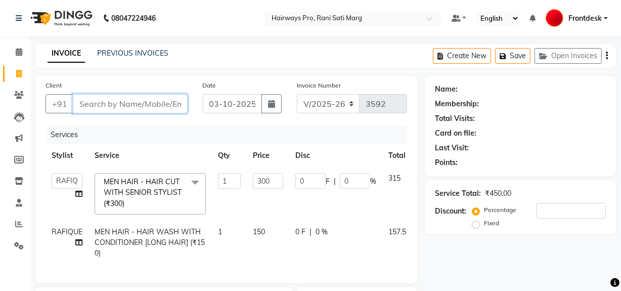
click at [116, 102] on input "Client" at bounding box center [130, 103] width 115 height 19
click at [160, 106] on input "Client" at bounding box center [130, 103] width 115 height 19
click at [153, 98] on input "Client" at bounding box center [130, 103] width 115 height 19
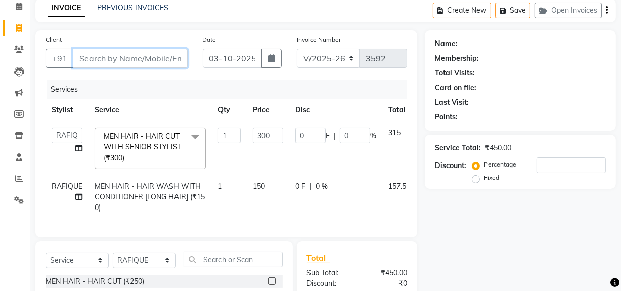
scroll to position [45, 0]
click at [168, 62] on input "Client" at bounding box center [130, 58] width 115 height 19
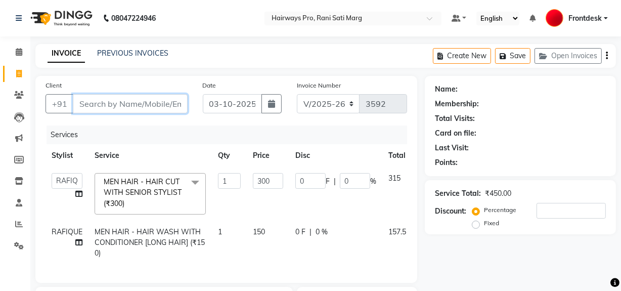
click at [149, 105] on input "Client" at bounding box center [130, 103] width 115 height 19
type input "9"
type input "0"
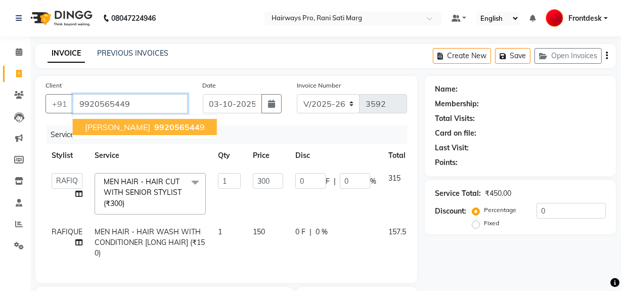
type input "9920565449"
type input "60"
type input "20"
select select "1: Object"
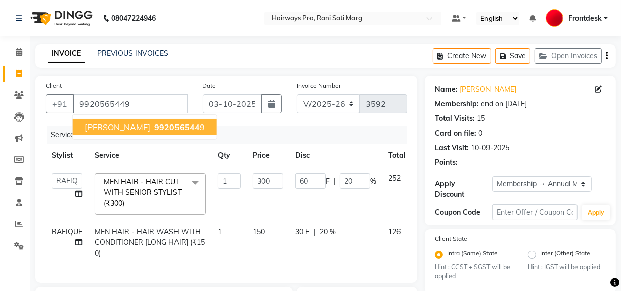
type input "20"
click at [350, 102] on select "INV/25-26 V/2025-26" at bounding box center [328, 103] width 63 height 19
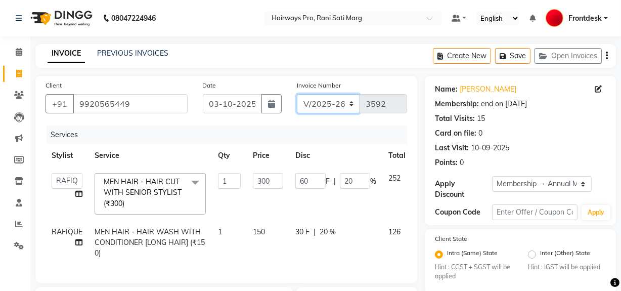
select select "6960"
click at [297, 94] on select "INV/25-26 V/2025-26" at bounding box center [328, 103] width 63 height 19
type input "5041"
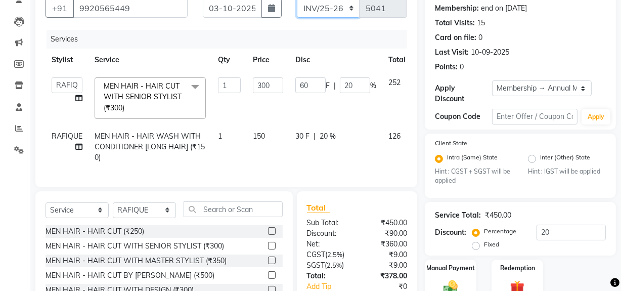
scroll to position [167, 0]
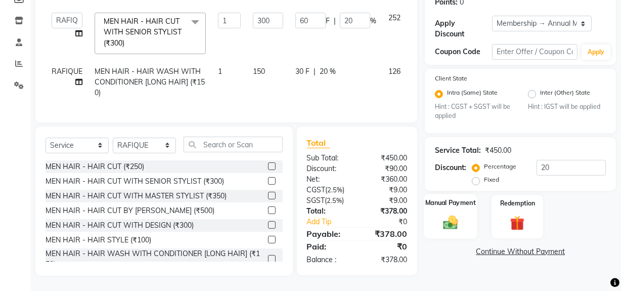
click at [451, 223] on img at bounding box center [450, 222] width 24 height 17
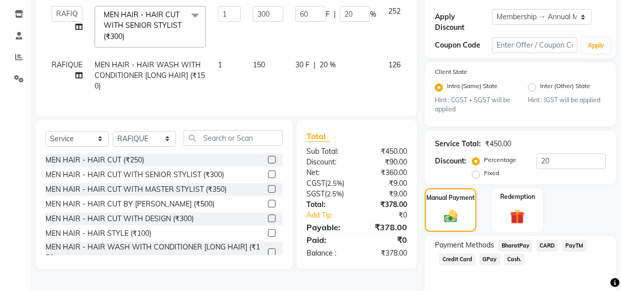
click at [516, 263] on span "Cash." at bounding box center [514, 259] width 21 height 12
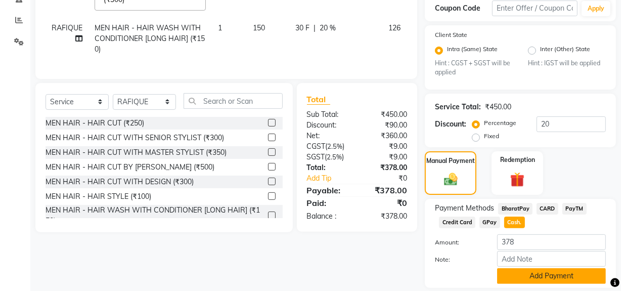
scroll to position [237, 0]
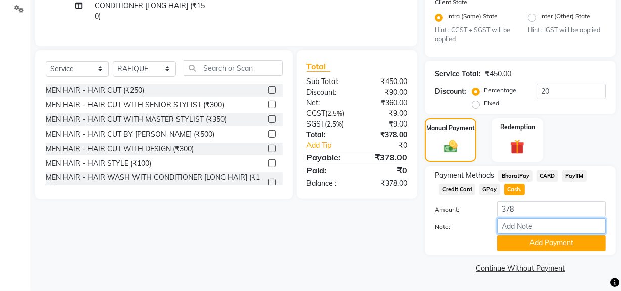
click at [515, 232] on input "Note:" at bounding box center [551, 226] width 109 height 16
click at [519, 238] on button "Add Payment" at bounding box center [551, 243] width 109 height 16
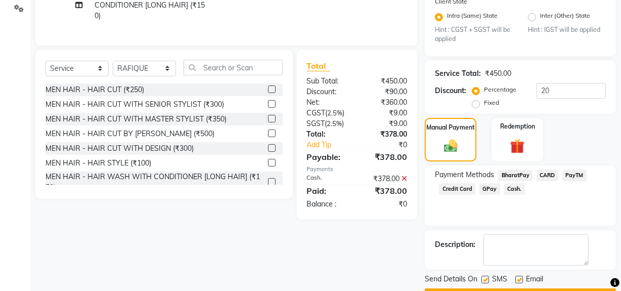
click at [485, 279] on label at bounding box center [485, 279] width 8 height 8
click at [485, 279] on input "checkbox" at bounding box center [484, 279] width 7 height 7
checkbox input "false"
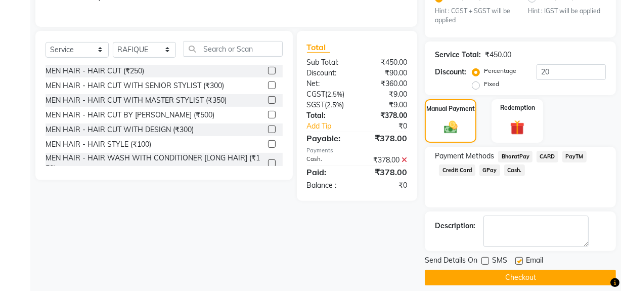
scroll to position [265, 0]
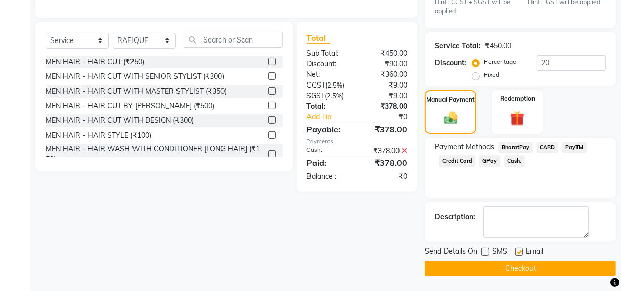
click at [493, 263] on button "Checkout" at bounding box center [519, 268] width 191 height 16
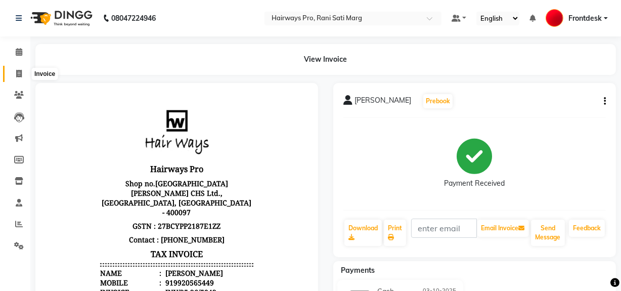
click at [17, 76] on icon at bounding box center [19, 74] width 6 height 8
select select "service"
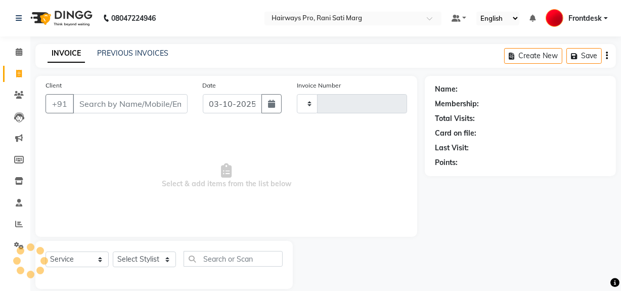
scroll to position [13, 0]
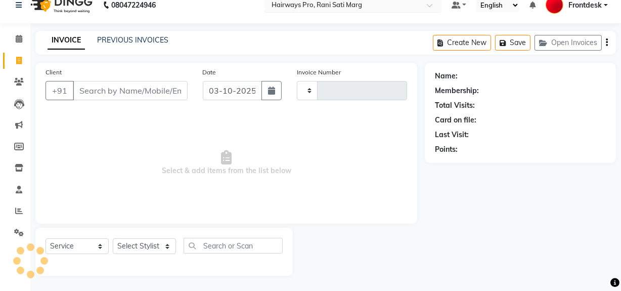
type input "3593"
select select "787"
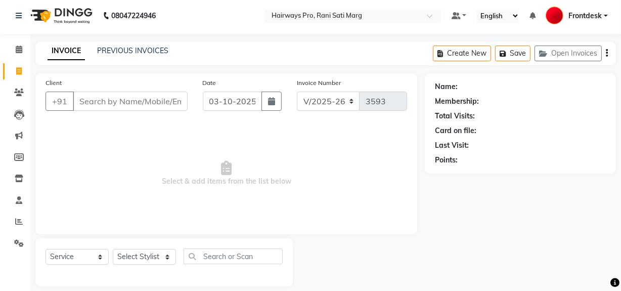
scroll to position [0, 0]
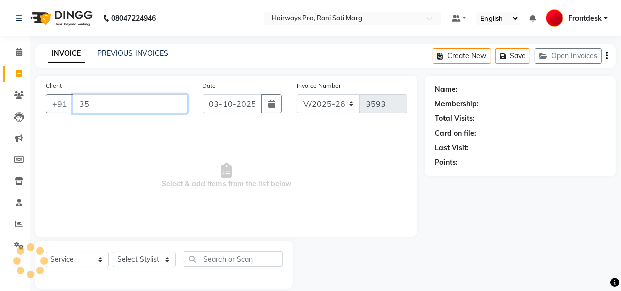
type input "3"
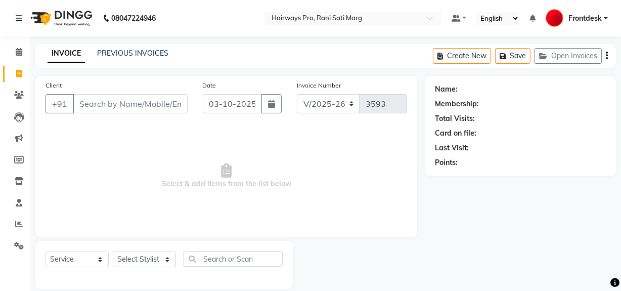
click at [208, 142] on span "Select & add items from the list below" at bounding box center [225, 175] width 361 height 101
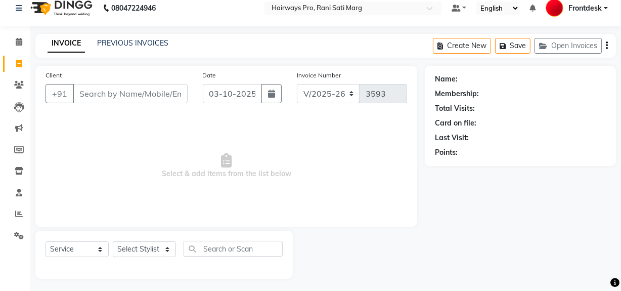
scroll to position [13, 0]
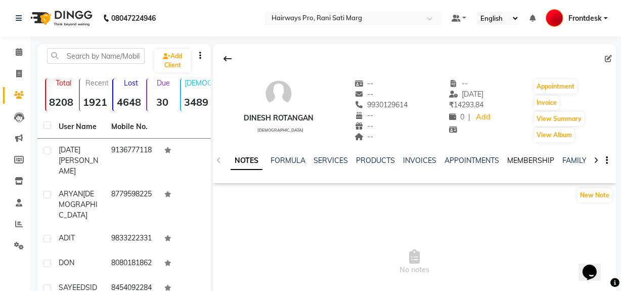
click at [538, 157] on link "MEMBERSHIP" at bounding box center [530, 160] width 47 height 9
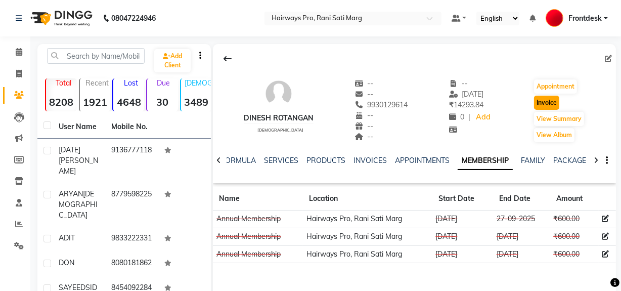
click at [558, 99] on button "Invoice" at bounding box center [546, 103] width 25 height 14
select select "787"
select select "service"
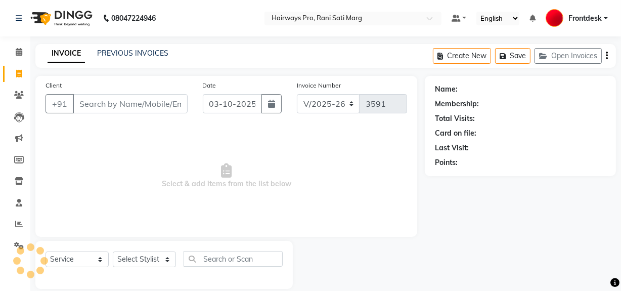
scroll to position [13, 0]
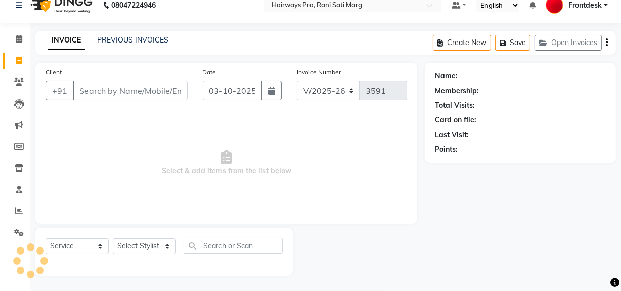
type input "9930129614"
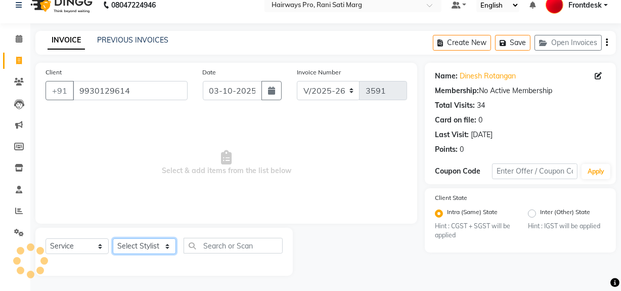
click at [158, 247] on select "Select Stylist ABID DANISH Faiz [PERSON_NAME] Frontdesk INTEZAR [PERSON_NAME] […" at bounding box center [144, 246] width 63 height 16
select select "25114"
click at [113, 238] on select "Select Stylist ABID DANISH Faiz [PERSON_NAME] Frontdesk INTEZAR [PERSON_NAME] […" at bounding box center [144, 246] width 63 height 16
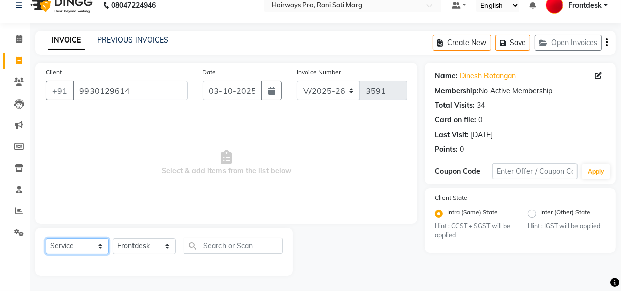
click at [98, 243] on select "Select Service Product Membership Package Voucher Prepaid Gift Card" at bounding box center [76, 246] width 63 height 16
click at [45, 238] on select "Select Service Product Membership Package Voucher Prepaid Gift Card" at bounding box center [76, 246] width 63 height 16
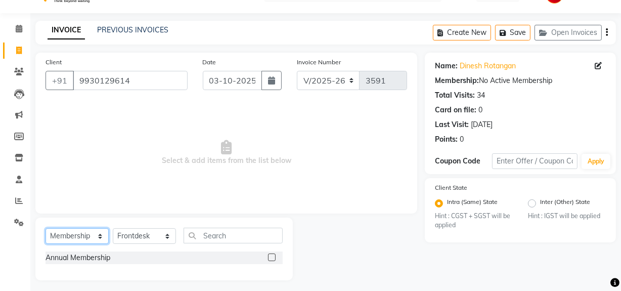
scroll to position [28, 0]
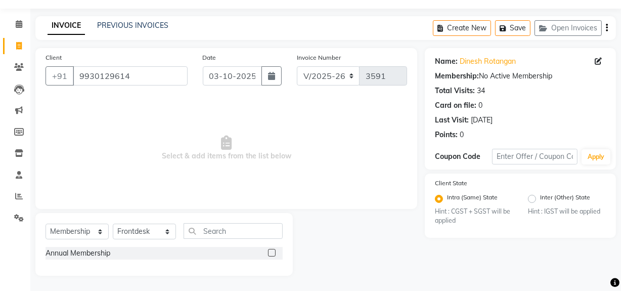
click at [270, 252] on label at bounding box center [272, 253] width 8 height 8
click at [270, 252] on input "checkbox" at bounding box center [271, 253] width 7 height 7
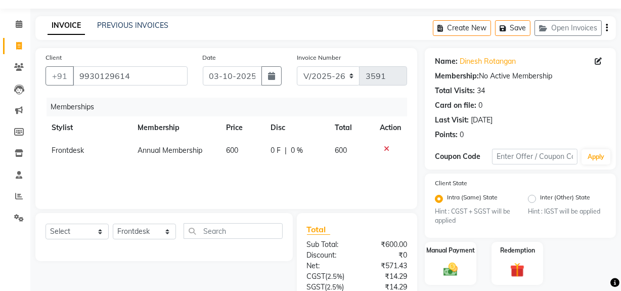
select select "select"
click at [327, 72] on select "INV/25-26 V/2025-26" at bounding box center [328, 75] width 63 height 19
select select "6960"
click at [297, 66] on select "INV/25-26 V/2025-26" at bounding box center [328, 75] width 63 height 19
type input "5035"
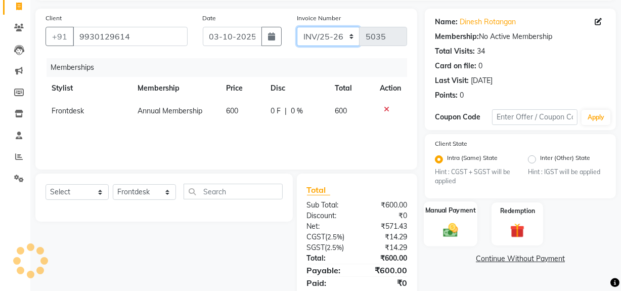
scroll to position [103, 0]
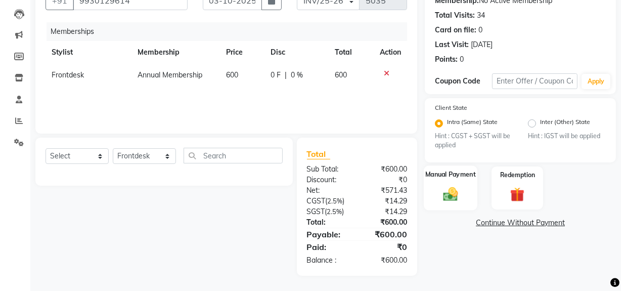
click at [463, 198] on div "Manual Payment" at bounding box center [450, 187] width 54 height 45
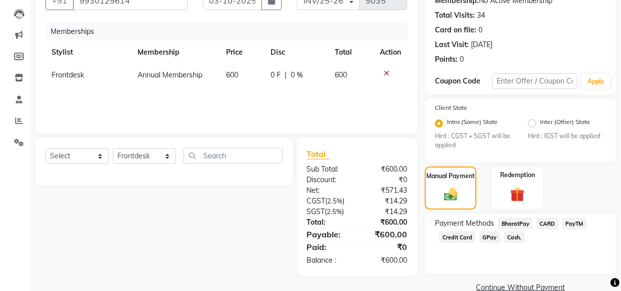
click at [509, 239] on span "Cash." at bounding box center [514, 237] width 21 height 12
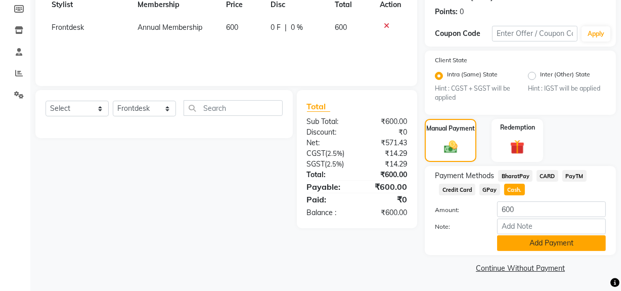
click at [516, 246] on button "Add Payment" at bounding box center [551, 243] width 109 height 16
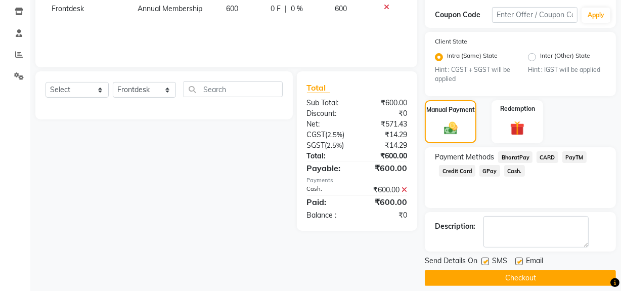
scroll to position [179, 0]
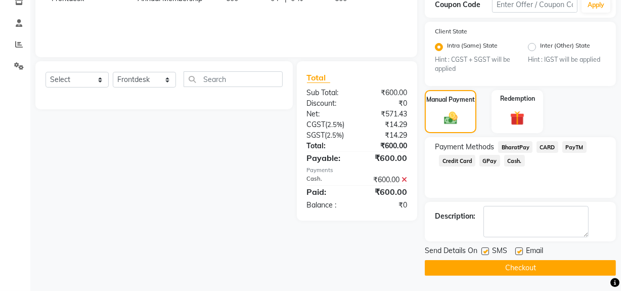
click at [514, 265] on button "Checkout" at bounding box center [519, 268] width 191 height 16
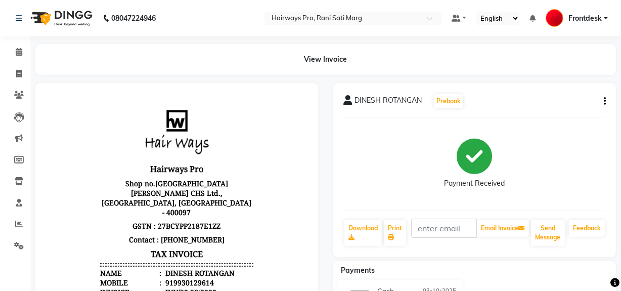
scroll to position [8, 0]
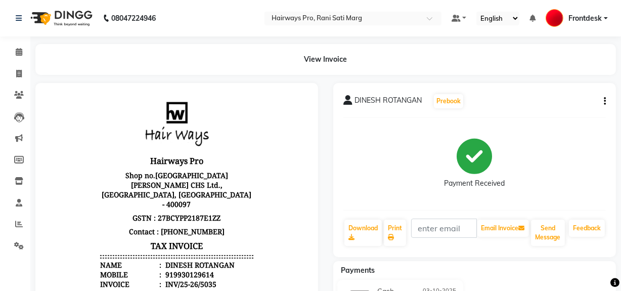
click at [163, 269] on div "919930129614" at bounding box center [188, 274] width 51 height 10
copy div "919930129614"
click at [10, 75] on span at bounding box center [19, 74] width 18 height 12
select select "service"
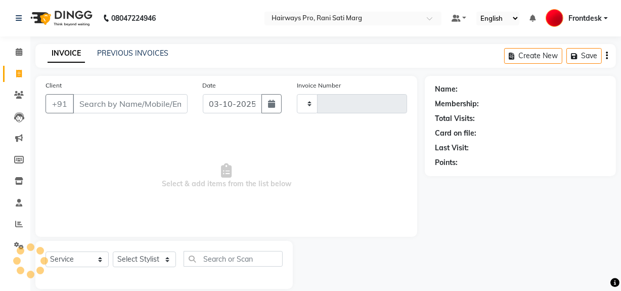
scroll to position [13, 0]
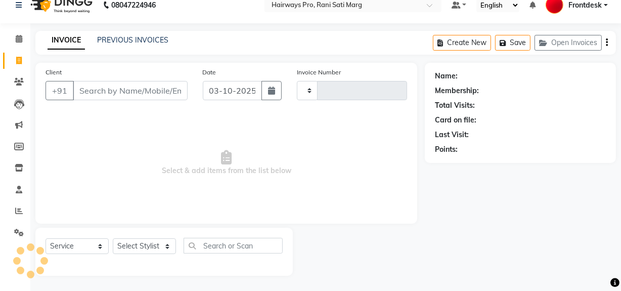
type input "3591"
select select "787"
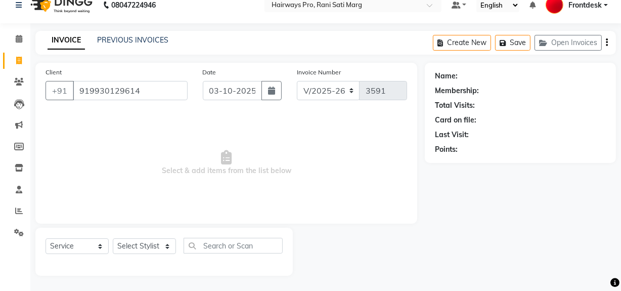
type input "919930129614"
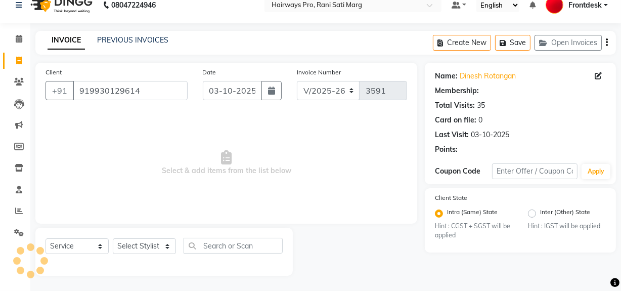
select select "1: Object"
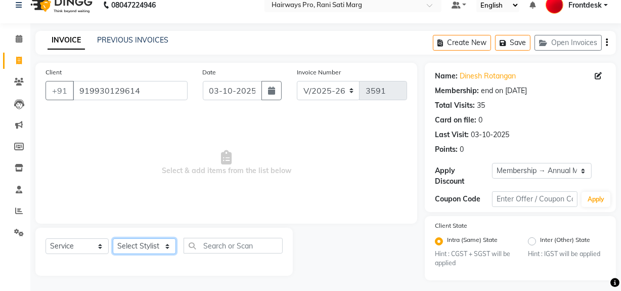
click at [147, 249] on select "Select Stylist ABID DANISH Faiz [PERSON_NAME] Frontdesk INTEZAR [PERSON_NAME] […" at bounding box center [144, 246] width 63 height 16
select select "13188"
click at [113, 238] on select "Select Stylist ABID DANISH Faiz [PERSON_NAME] Frontdesk INTEZAR [PERSON_NAME] […" at bounding box center [144, 246] width 63 height 16
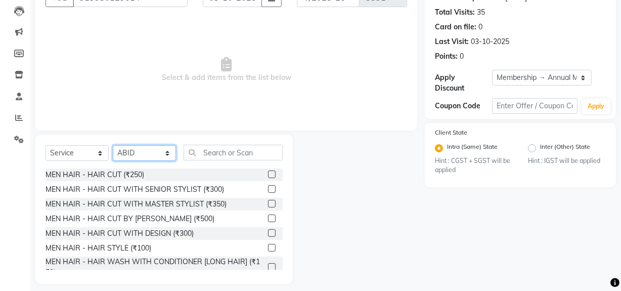
scroll to position [114, 0]
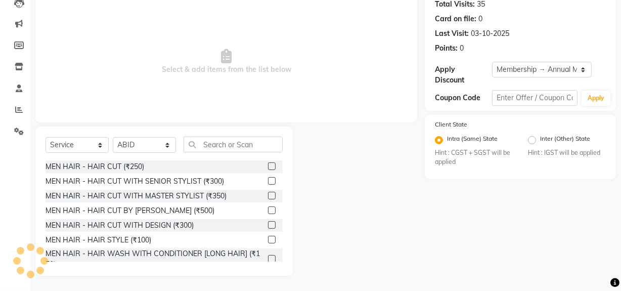
click at [268, 164] on label at bounding box center [272, 166] width 8 height 8
click at [268, 164] on input "checkbox" at bounding box center [271, 166] width 7 height 7
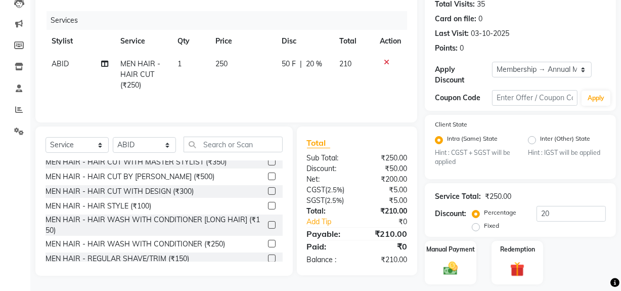
checkbox input "false"
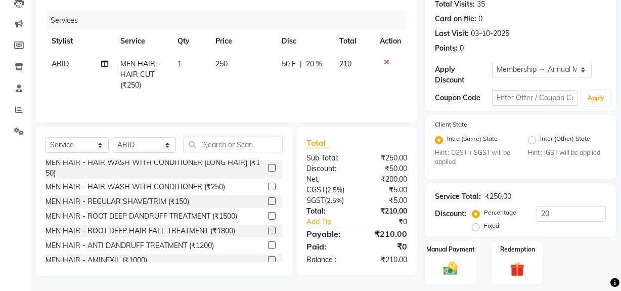
scroll to position [91, 0]
click at [268, 201] on label at bounding box center [272, 201] width 8 height 8
click at [268, 201] on input "checkbox" at bounding box center [271, 201] width 7 height 7
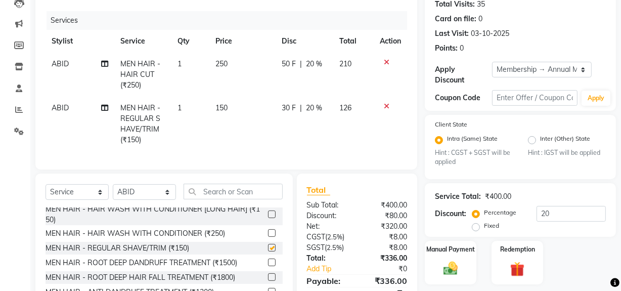
scroll to position [59, 0]
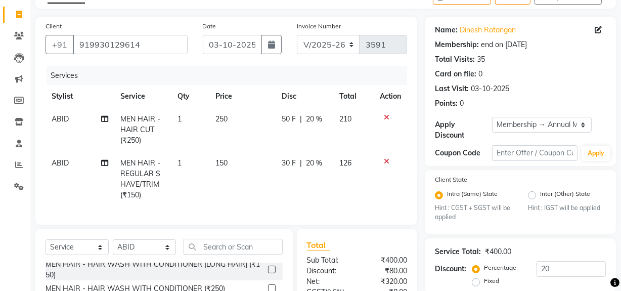
checkbox input "false"
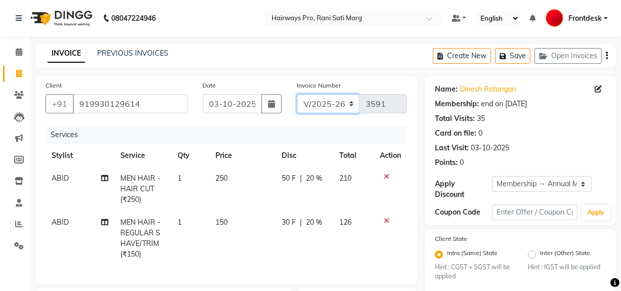
click at [354, 103] on select "INV/25-26 V/2025-26" at bounding box center [328, 103] width 63 height 19
select select "6960"
click at [297, 94] on select "INV/25-26 V/2025-26" at bounding box center [328, 103] width 63 height 19
type input "5036"
click at [385, 175] on icon at bounding box center [387, 176] width 6 height 7
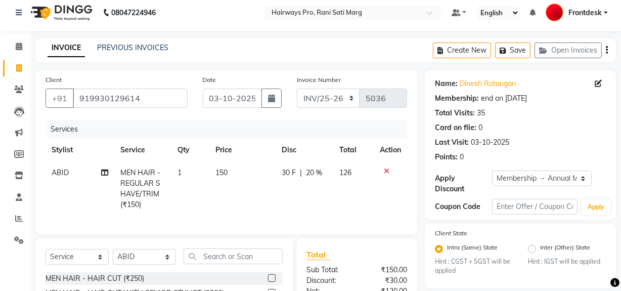
scroll to position [144, 0]
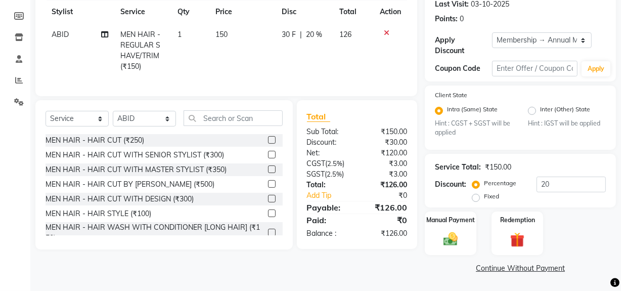
click at [268, 158] on label at bounding box center [272, 155] width 8 height 8
click at [268, 158] on input "checkbox" at bounding box center [271, 155] width 7 height 7
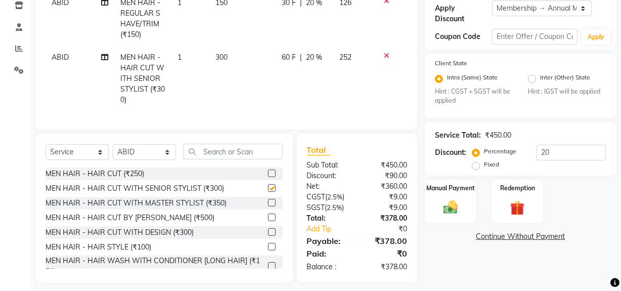
checkbox input "false"
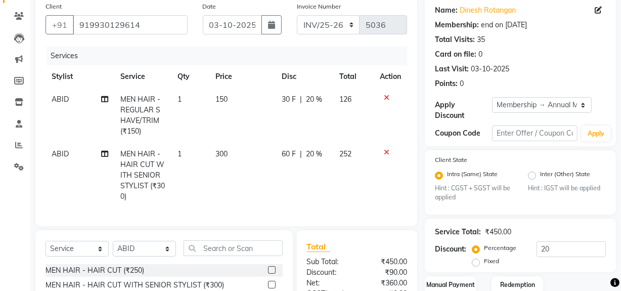
scroll to position [189, 0]
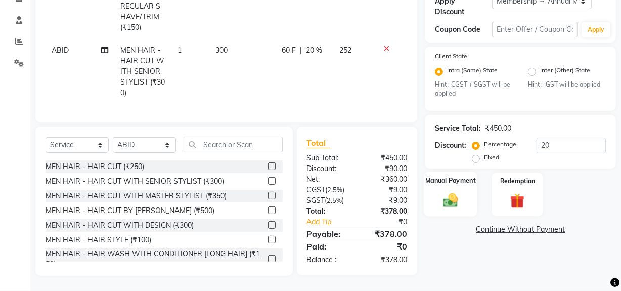
click at [444, 196] on img at bounding box center [450, 200] width 24 height 17
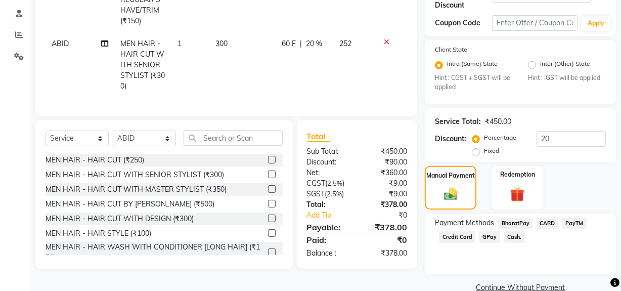
click at [522, 237] on span "Cash." at bounding box center [514, 237] width 21 height 12
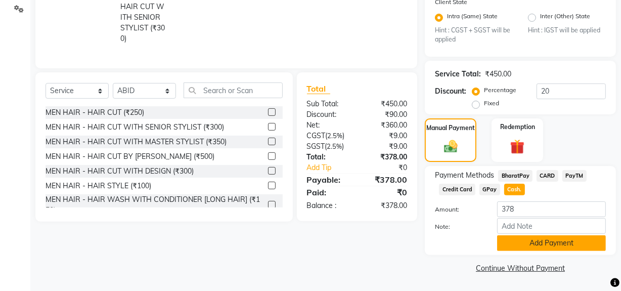
click at [546, 239] on button "Add Payment" at bounding box center [551, 243] width 109 height 16
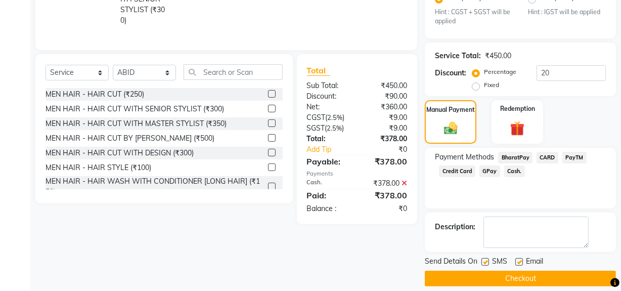
scroll to position [265, 0]
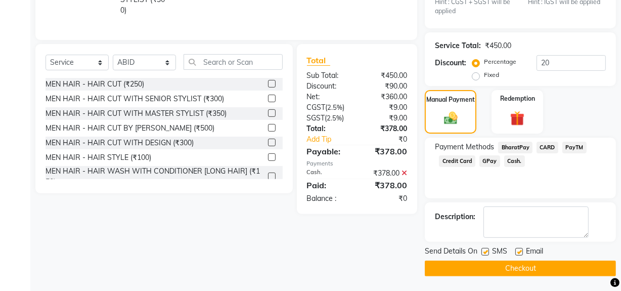
click at [493, 249] on span "SMS" at bounding box center [499, 252] width 15 height 13
click at [486, 252] on label at bounding box center [485, 252] width 8 height 8
click at [486, 252] on input "checkbox" at bounding box center [484, 252] width 7 height 7
checkbox input "false"
click at [486, 264] on button "Checkout" at bounding box center [519, 268] width 191 height 16
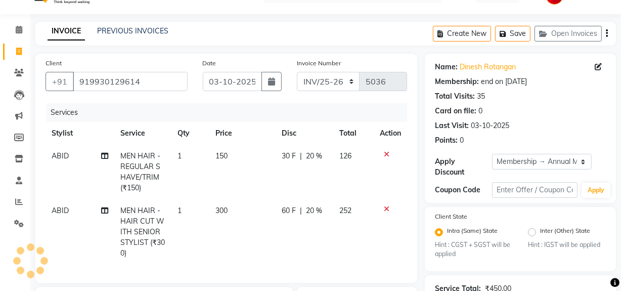
scroll to position [0, 0]
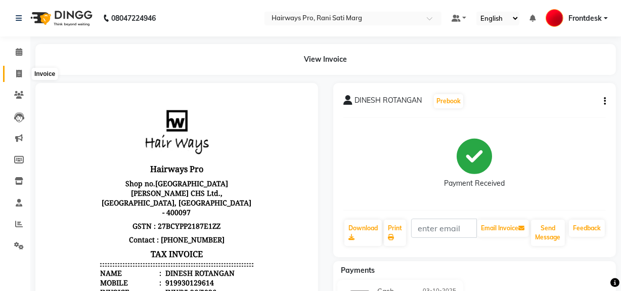
click at [20, 76] on icon at bounding box center [19, 74] width 6 height 8
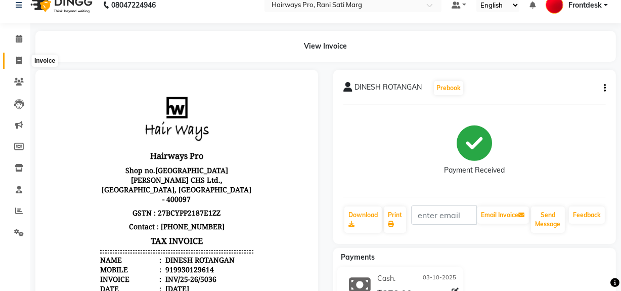
select select "service"
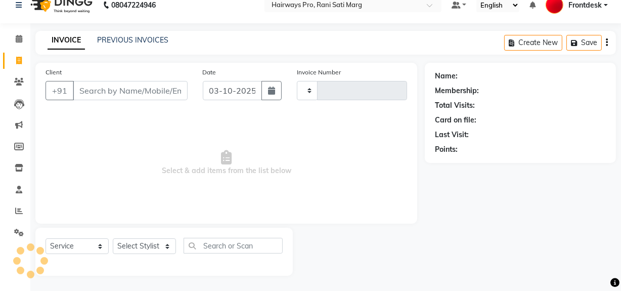
type input "3591"
select select "787"
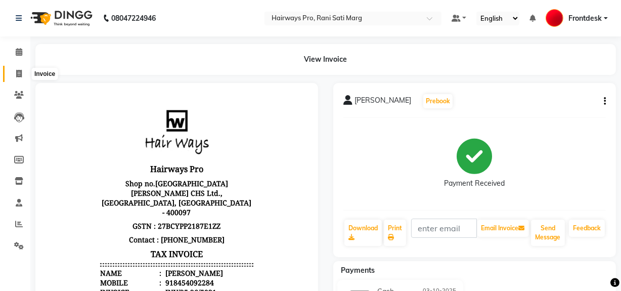
click at [14, 77] on span at bounding box center [19, 74] width 18 height 12
select select "service"
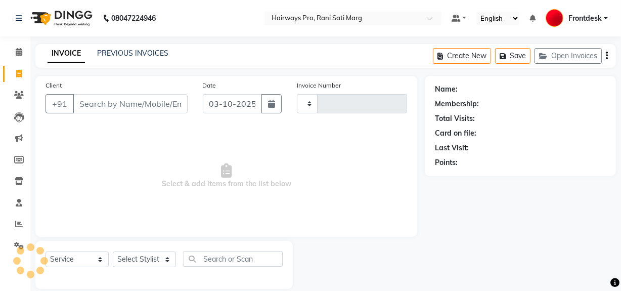
scroll to position [13, 0]
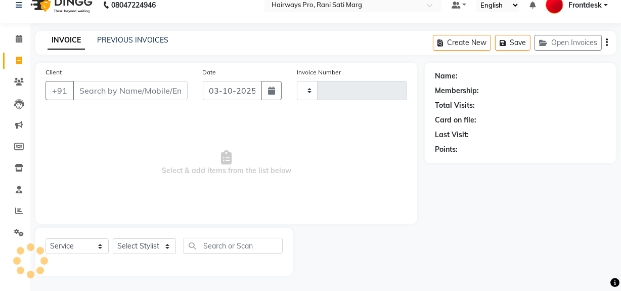
type input "3591"
select select "787"
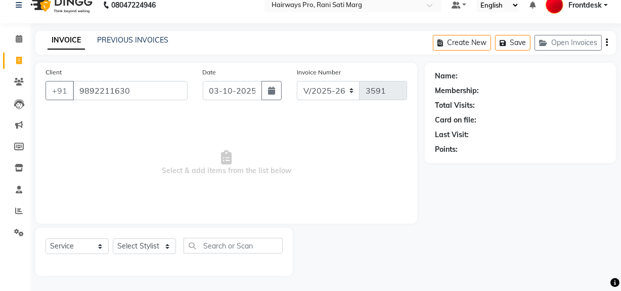
type input "9892211630"
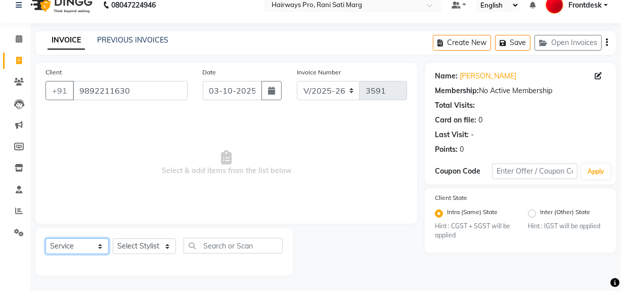
click at [96, 244] on select "Select Service Product Membership Package Voucher Prepaid Gift Card" at bounding box center [76, 246] width 63 height 16
select select "membership"
click at [45, 238] on select "Select Service Product Membership Package Voucher Prepaid Gift Card" at bounding box center [76, 246] width 63 height 16
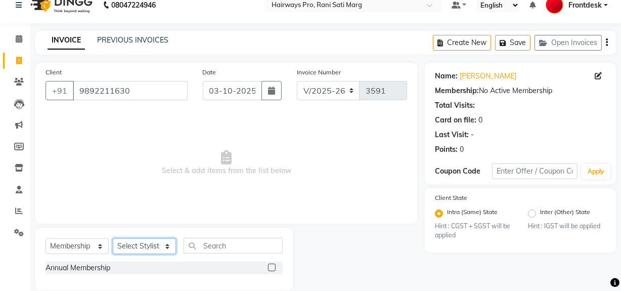
click at [152, 251] on select "Select Stylist ABID DANISH Faiz [PERSON_NAME] Frontdesk INTEZAR [PERSON_NAME] […" at bounding box center [144, 246] width 63 height 16
select select "13188"
click at [113, 238] on select "Select Stylist ABID DANISH Faiz [PERSON_NAME] Frontdesk INTEZAR [PERSON_NAME] […" at bounding box center [144, 246] width 63 height 16
click at [270, 267] on label at bounding box center [272, 267] width 8 height 8
click at [270, 267] on input "checkbox" at bounding box center [271, 267] width 7 height 7
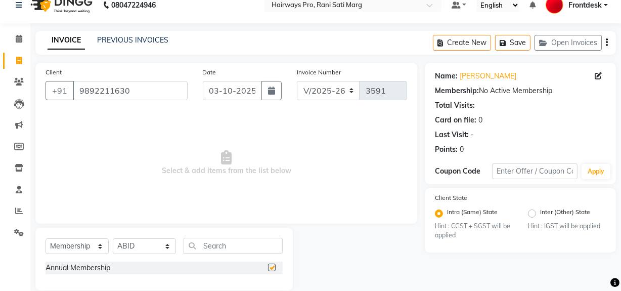
select select "select"
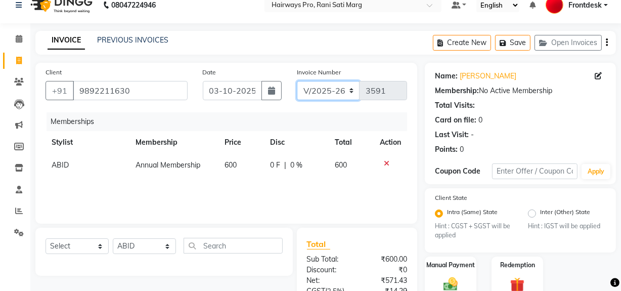
click at [330, 85] on select "INV/25-26 V/2025-26" at bounding box center [328, 90] width 63 height 19
select select "6960"
click at [297, 81] on select "INV/25-26 V/2025-26" at bounding box center [328, 90] width 63 height 19
type input "5037"
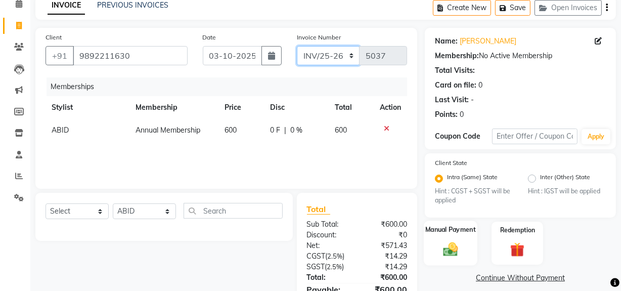
scroll to position [103, 0]
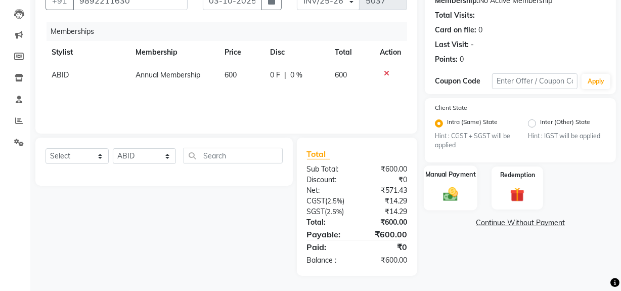
click at [462, 193] on img at bounding box center [450, 193] width 24 height 17
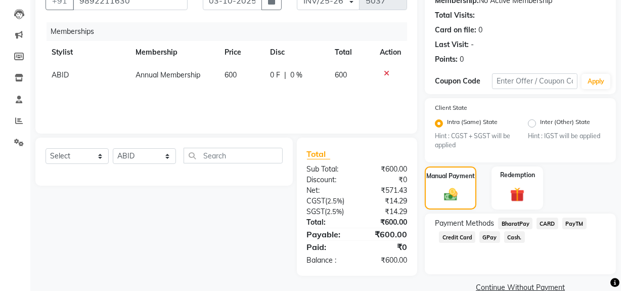
click at [510, 238] on span "Cash." at bounding box center [514, 237] width 21 height 12
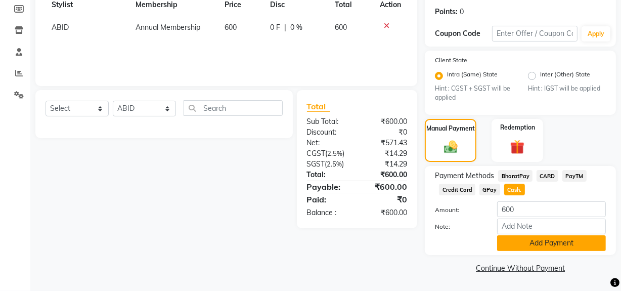
click at [508, 235] on button "Add Payment" at bounding box center [551, 243] width 109 height 16
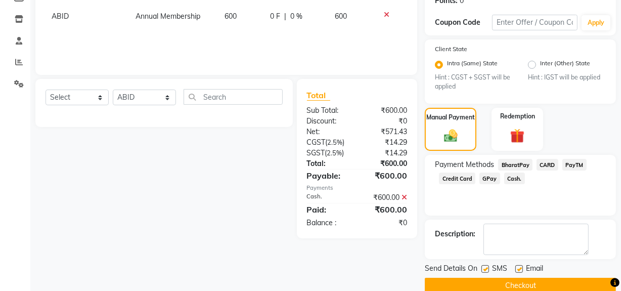
scroll to position [179, 0]
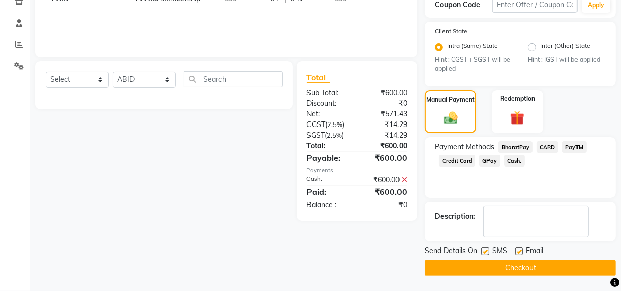
click at [490, 273] on button "Checkout" at bounding box center [519, 268] width 191 height 16
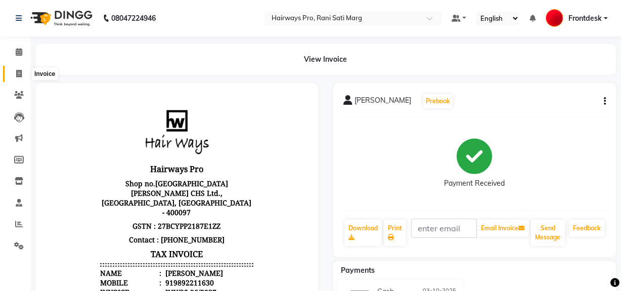
click at [16, 75] on icon at bounding box center [19, 74] width 6 height 8
select select "service"
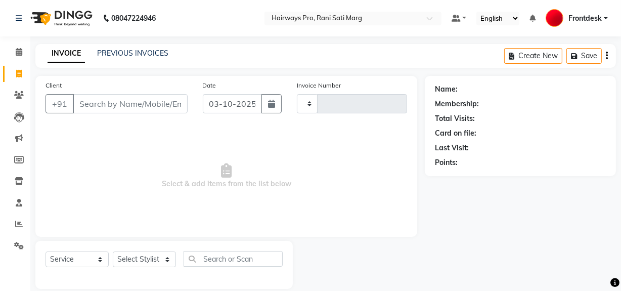
scroll to position [13, 0]
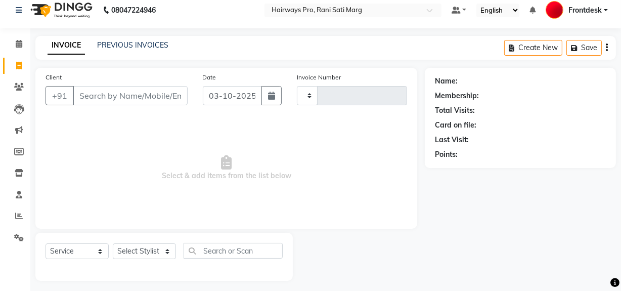
type input "3591"
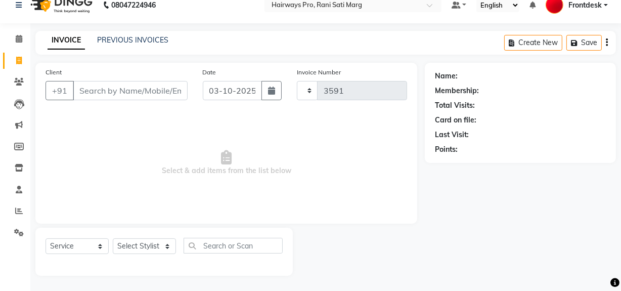
select select "787"
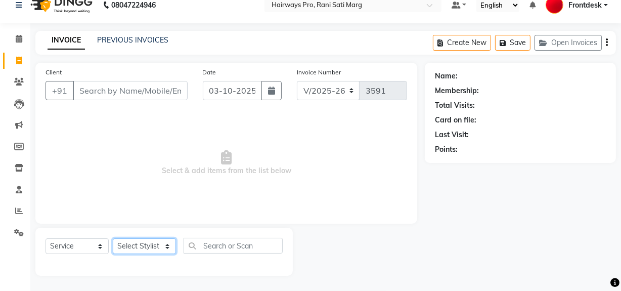
click at [139, 246] on select "Select Stylist ABID DANISH Faiz [PERSON_NAME] Frontdesk INTEZAR [PERSON_NAME] […" at bounding box center [144, 246] width 63 height 16
select select "13192"
click at [113, 238] on select "Select Stylist ABID DANISH Faiz [PERSON_NAME] Frontdesk INTEZAR [PERSON_NAME] […" at bounding box center [144, 246] width 63 height 16
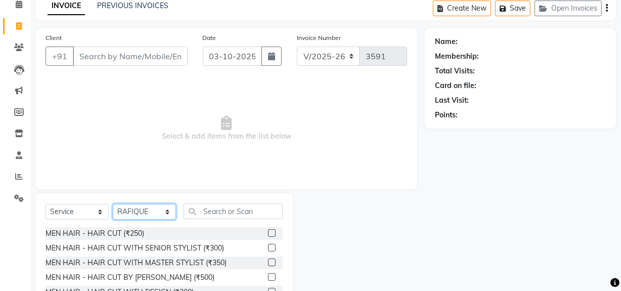
scroll to position [105, 0]
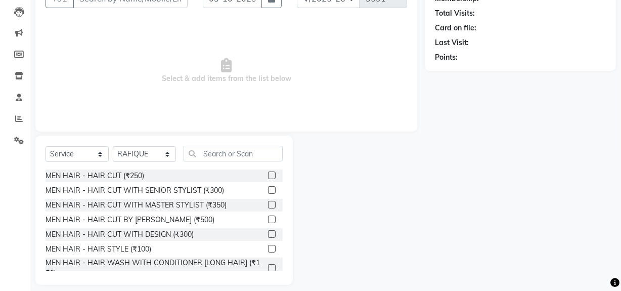
click at [268, 191] on label at bounding box center [272, 190] width 8 height 8
click at [268, 191] on input "checkbox" at bounding box center [271, 190] width 7 height 7
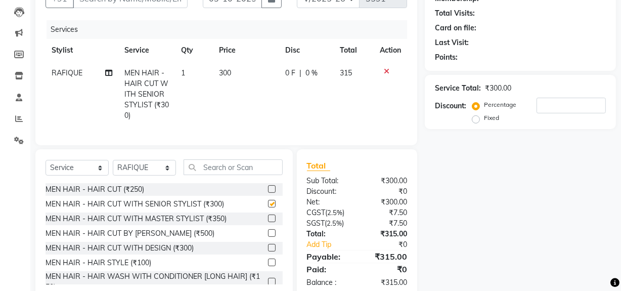
checkbox input "false"
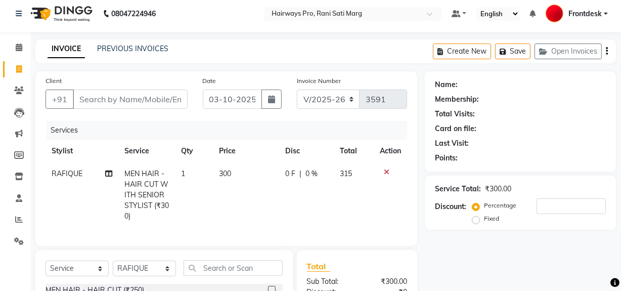
scroll to position [0, 0]
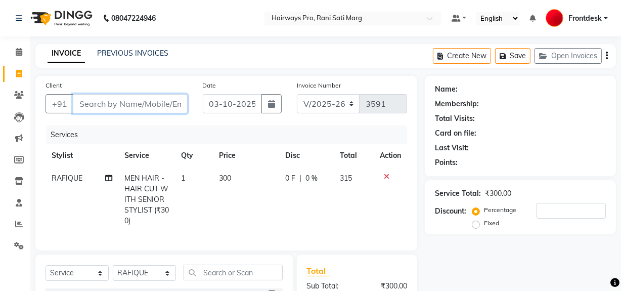
click at [113, 99] on input "Client" at bounding box center [130, 103] width 115 height 19
click at [164, 99] on input "Client" at bounding box center [130, 103] width 115 height 19
click at [155, 104] on input "Client" at bounding box center [130, 103] width 115 height 19
click at [145, 104] on input "Client" at bounding box center [130, 103] width 115 height 19
click at [104, 106] on input "Client" at bounding box center [130, 103] width 115 height 19
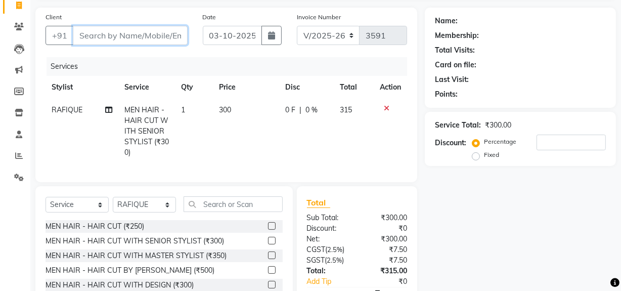
scroll to position [42, 0]
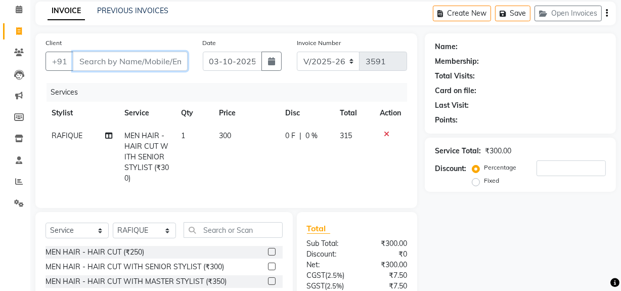
click at [111, 63] on input "Client" at bounding box center [130, 61] width 115 height 19
click at [139, 59] on input "Client" at bounding box center [130, 61] width 115 height 19
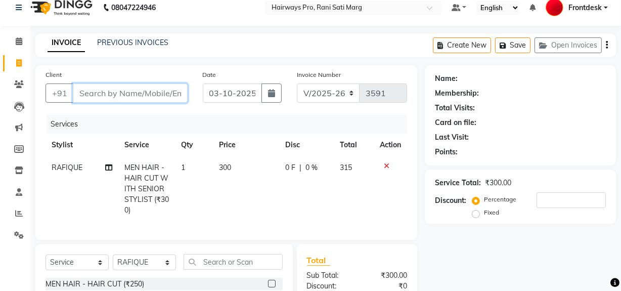
scroll to position [0, 0]
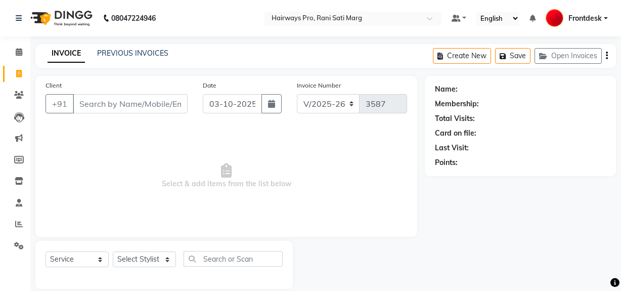
select select "787"
select select "service"
click at [150, 101] on input "Client" at bounding box center [130, 103] width 115 height 19
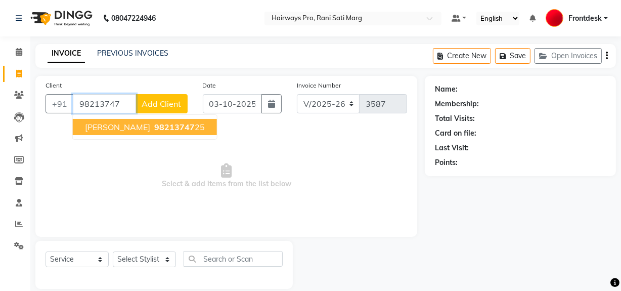
click at [155, 125] on span "98213747" at bounding box center [174, 127] width 40 height 10
type input "9821374725"
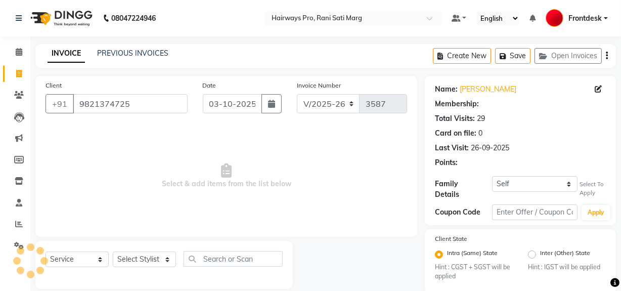
select select "1: Object"
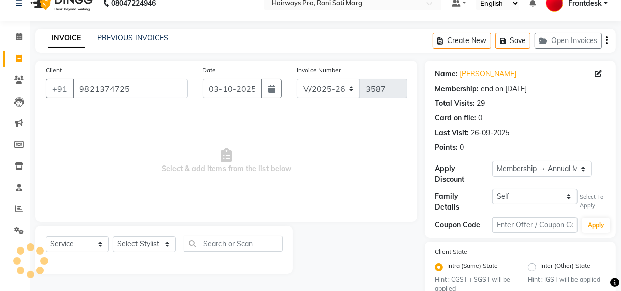
scroll to position [43, 0]
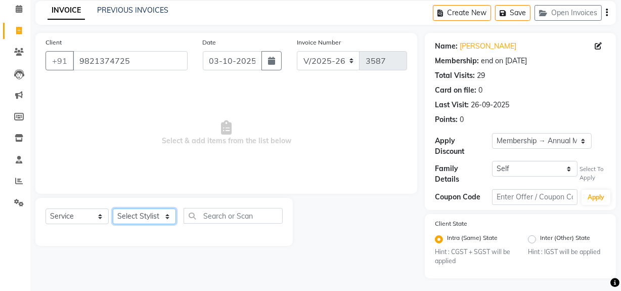
click at [155, 217] on select "Select Stylist ABID DANISH Faiz [PERSON_NAME] Frontdesk INTEZAR [PERSON_NAME] […" at bounding box center [144, 216] width 63 height 16
select select "13188"
click at [113, 208] on select "Select Stylist ABID DANISH Faiz [PERSON_NAME] Frontdesk INTEZAR [PERSON_NAME] […" at bounding box center [144, 216] width 63 height 16
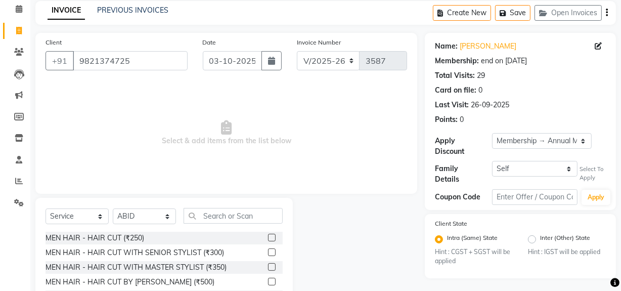
click at [268, 252] on label at bounding box center [272, 252] width 8 height 8
click at [268, 252] on input "checkbox" at bounding box center [271, 252] width 7 height 7
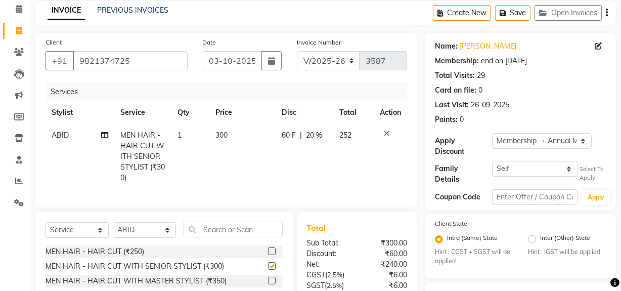
checkbox input "false"
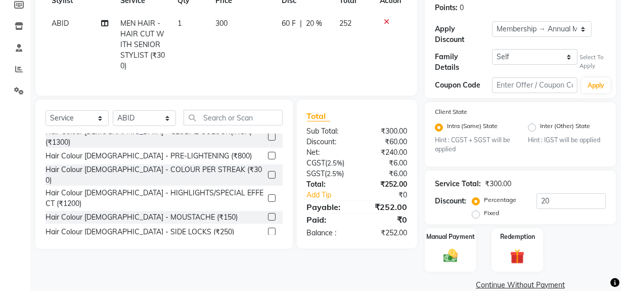
scroll to position [169, 0]
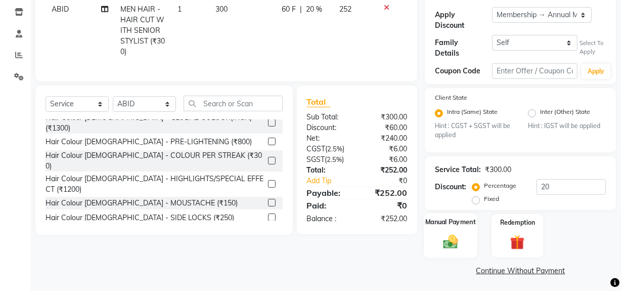
click at [454, 233] on img at bounding box center [450, 241] width 24 height 17
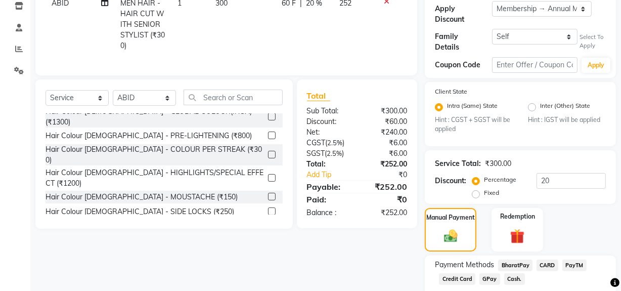
scroll to position [233, 0]
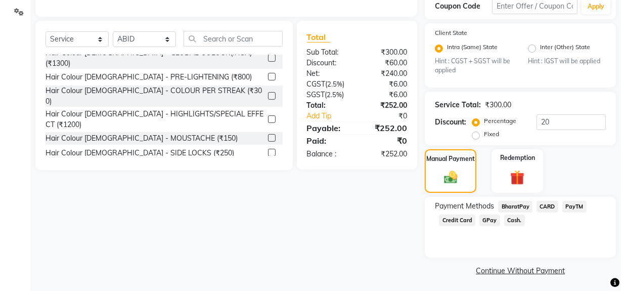
click at [510, 211] on div "BharatPay" at bounding box center [513, 208] width 38 height 14
click at [510, 214] on span "Cash." at bounding box center [514, 220] width 21 height 12
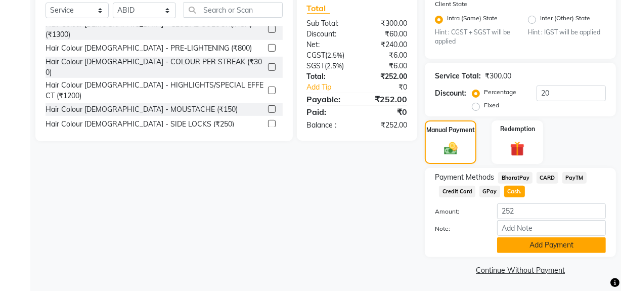
click at [514, 242] on button "Add Payment" at bounding box center [551, 245] width 109 height 16
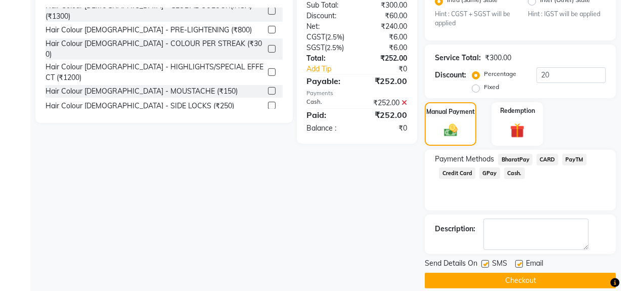
scroll to position [291, 0]
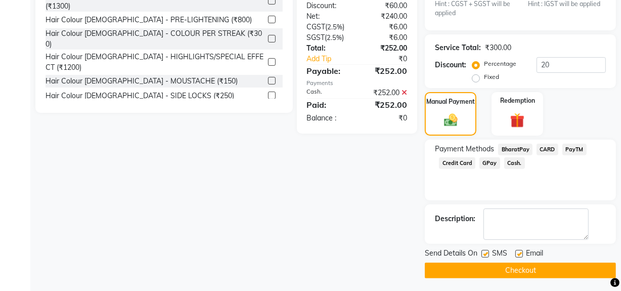
click at [487, 250] on label at bounding box center [485, 254] width 8 height 8
click at [487, 251] on input "checkbox" at bounding box center [484, 254] width 7 height 7
checkbox input "false"
click at [488, 264] on button "Checkout" at bounding box center [519, 270] width 191 height 16
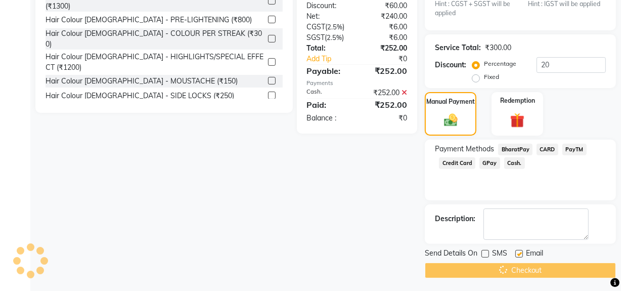
scroll to position [101, 0]
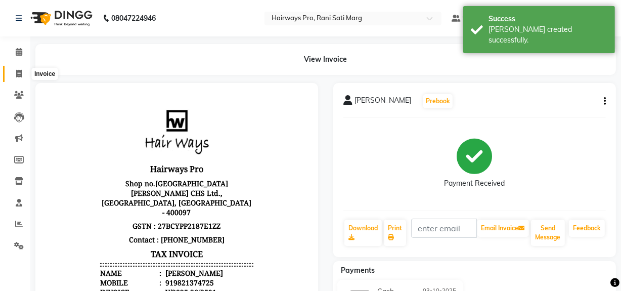
click at [19, 73] on icon at bounding box center [19, 74] width 6 height 8
select select "787"
select select "service"
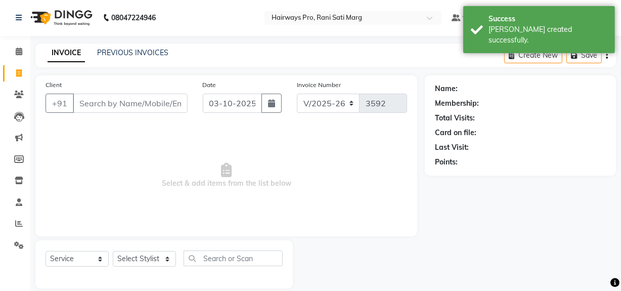
scroll to position [13, 0]
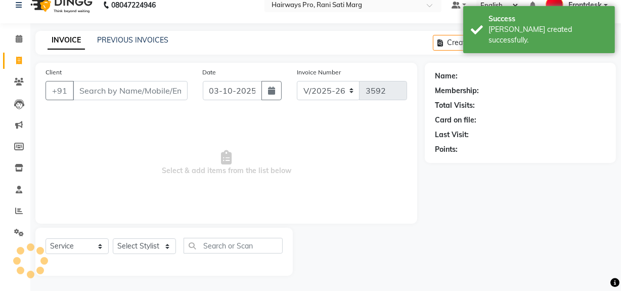
click at [129, 88] on input "Client" at bounding box center [130, 90] width 115 height 19
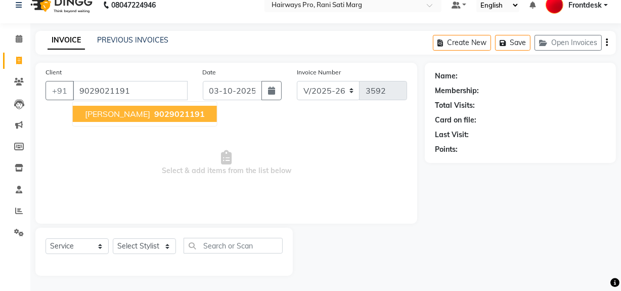
type input "9029021191"
select select "1: Object"
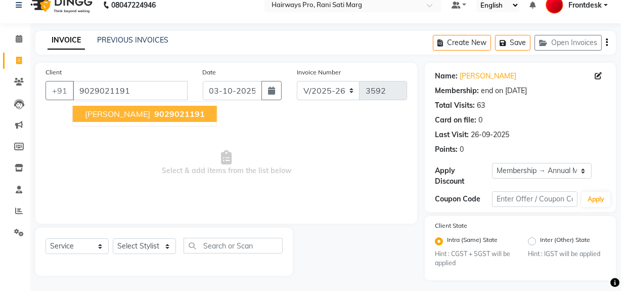
click at [186, 110] on span "9029021191" at bounding box center [179, 114] width 51 height 10
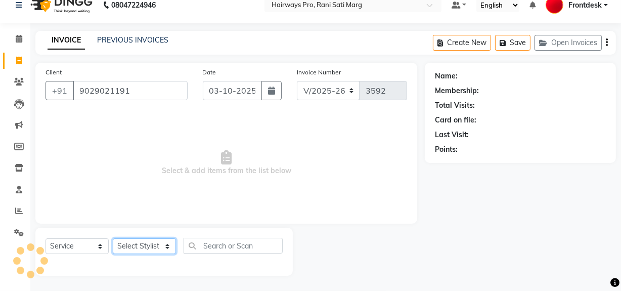
click at [149, 245] on select "Select Stylist ABID DANISH Faiz [PERSON_NAME] Frontdesk INTEZAR [PERSON_NAME] […" at bounding box center [144, 246] width 63 height 16
select select "1: Object"
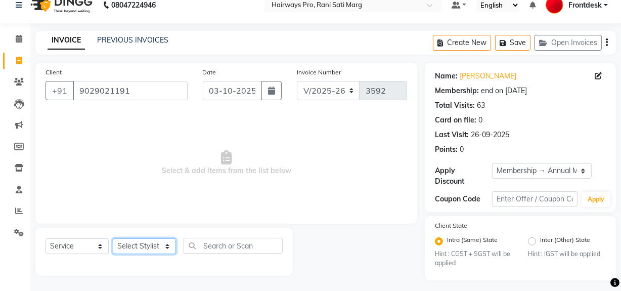
select select "13192"
click at [113, 238] on select "Select Stylist ABID DANISH Faiz [PERSON_NAME] Frontdesk INTEZAR [PERSON_NAME] […" at bounding box center [144, 246] width 63 height 16
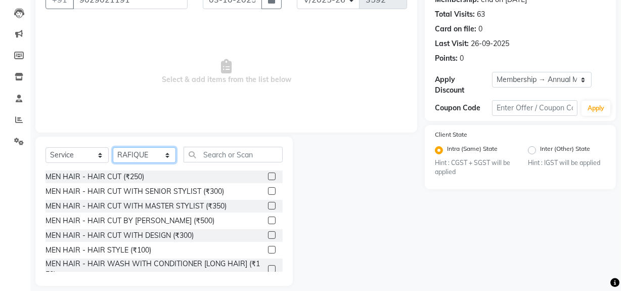
scroll to position [105, 0]
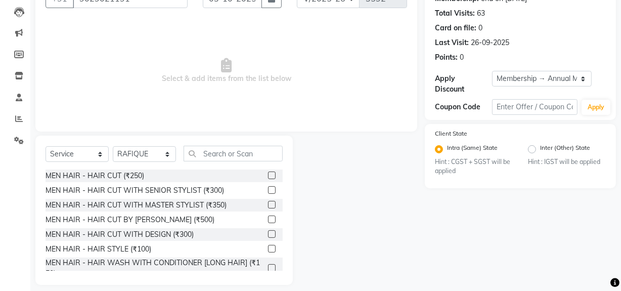
click at [268, 193] on label at bounding box center [272, 190] width 8 height 8
click at [268, 193] on input "checkbox" at bounding box center [271, 190] width 7 height 7
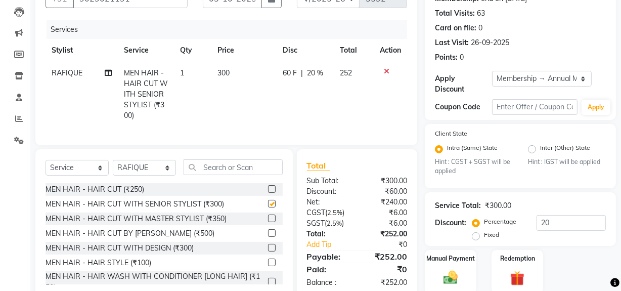
checkbox input "false"
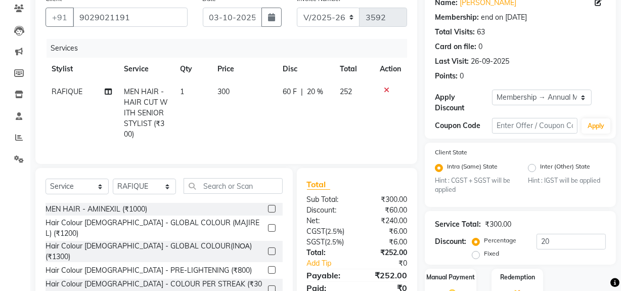
scroll to position [0, 0]
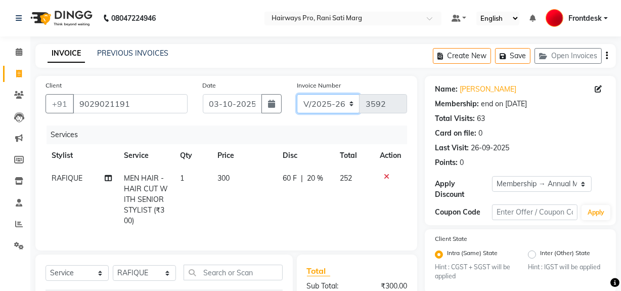
click at [327, 102] on select "INV/25-26 V/2025-26" at bounding box center [328, 103] width 63 height 19
select select "6960"
click at [297, 94] on select "INV/25-26 V/2025-26" at bounding box center [328, 103] width 63 height 19
type input "5039"
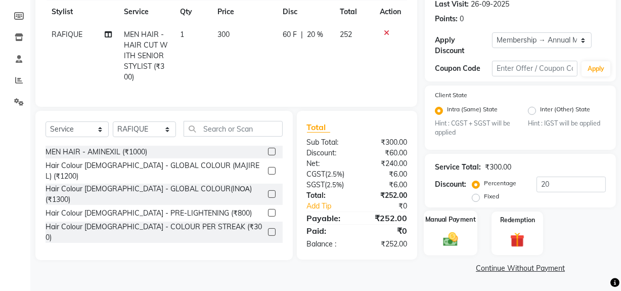
click at [449, 244] on img at bounding box center [450, 238] width 24 height 17
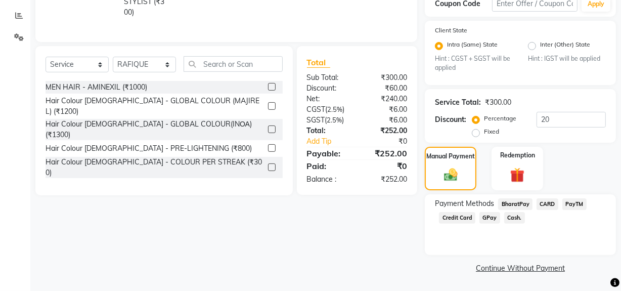
click at [515, 217] on span "Cash." at bounding box center [514, 218] width 21 height 12
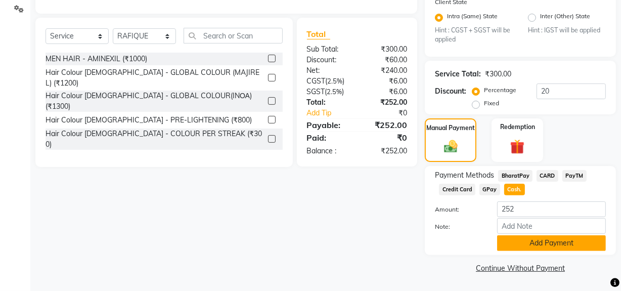
click at [513, 244] on button "Add Payment" at bounding box center [551, 243] width 109 height 16
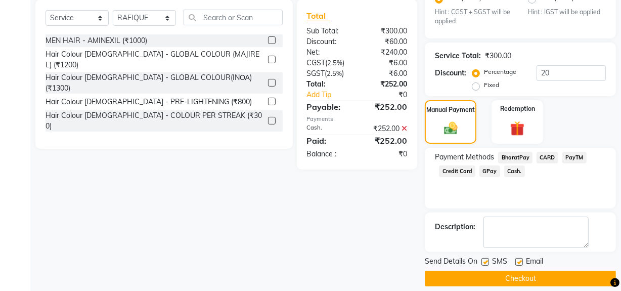
scroll to position [265, 0]
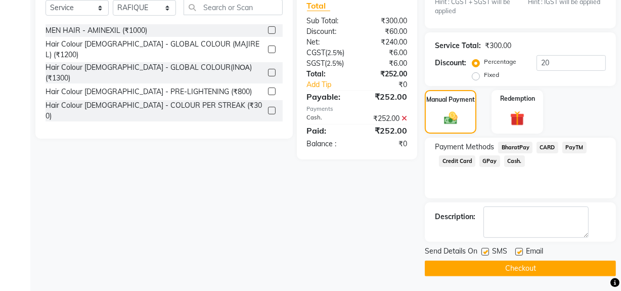
click at [502, 271] on button "Checkout" at bounding box center [519, 268] width 191 height 16
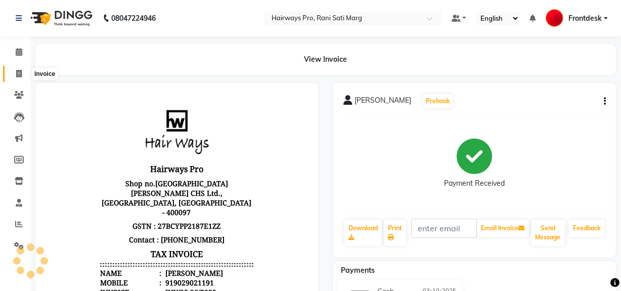
click at [19, 74] on icon at bounding box center [19, 74] width 6 height 8
select select "service"
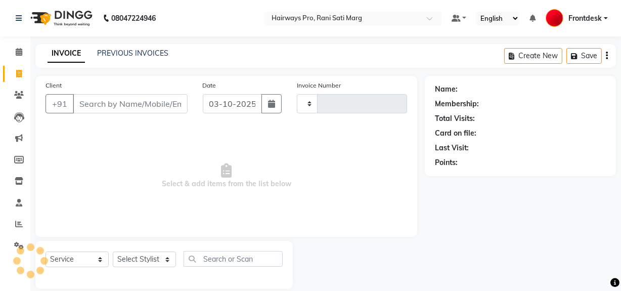
type input "3592"
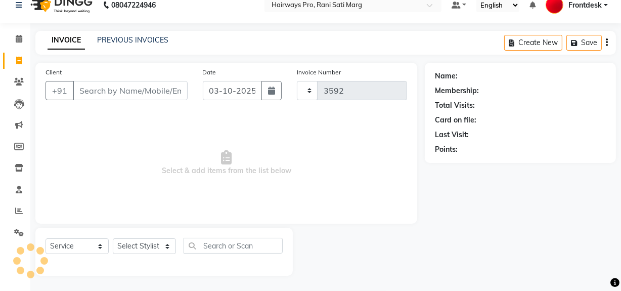
select select "787"
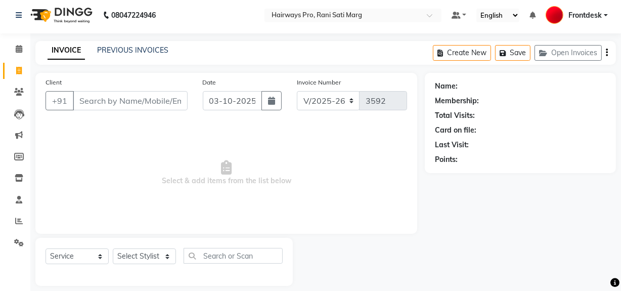
scroll to position [0, 0]
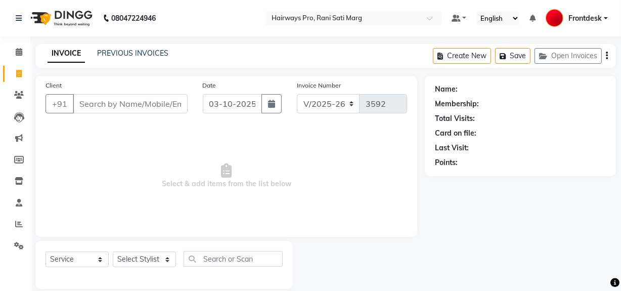
click at [134, 103] on input "Client" at bounding box center [130, 103] width 115 height 19
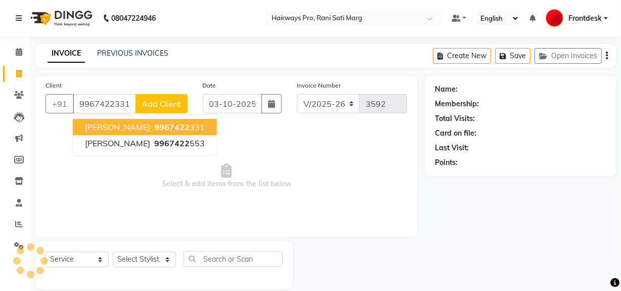
type input "9967422331"
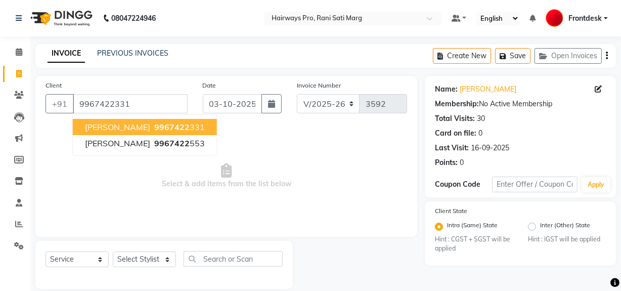
click at [152, 124] on ngb-highlight "9967422 331" at bounding box center [178, 127] width 53 height 10
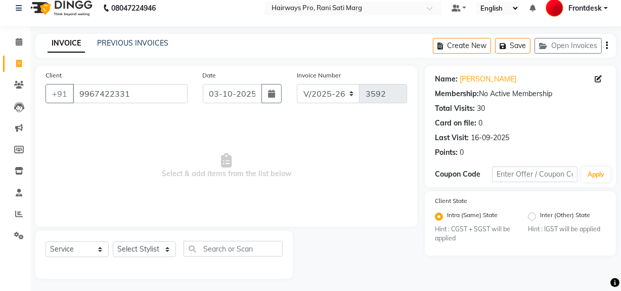
scroll to position [13, 0]
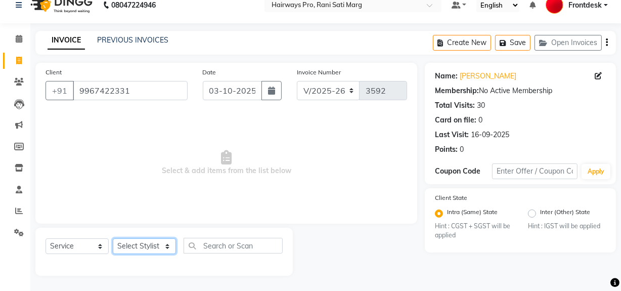
click at [140, 248] on select "Select Stylist ABID DANISH Faiz [PERSON_NAME] Frontdesk INTEZAR [PERSON_NAME] […" at bounding box center [144, 246] width 63 height 16
select select "13190"
click at [113, 238] on select "Select Stylist ABID DANISH Faiz [PERSON_NAME] Frontdesk INTEZAR [PERSON_NAME] […" at bounding box center [144, 246] width 63 height 16
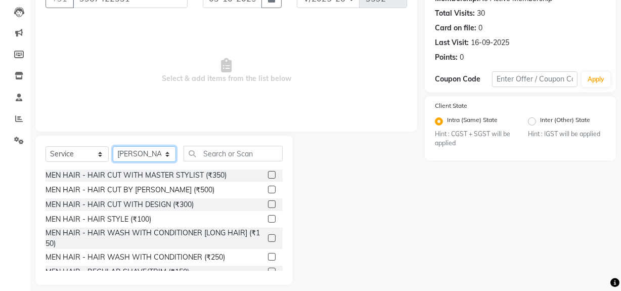
scroll to position [45, 0]
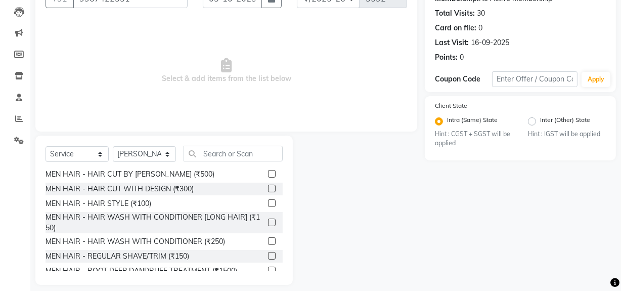
click at [259, 252] on div "MEN HAIR - REGULAR SHAVE/TRIM (₹150)" at bounding box center [163, 256] width 237 height 13
click at [268, 255] on label at bounding box center [272, 256] width 8 height 8
click at [268, 255] on input "checkbox" at bounding box center [271, 256] width 7 height 7
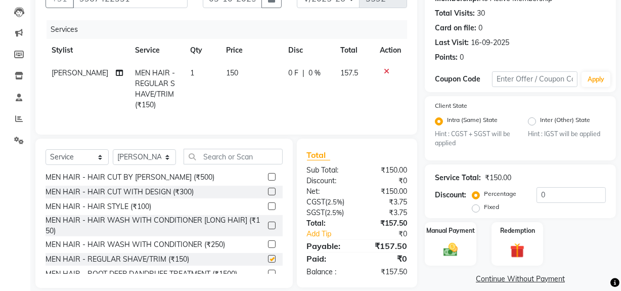
checkbox input "false"
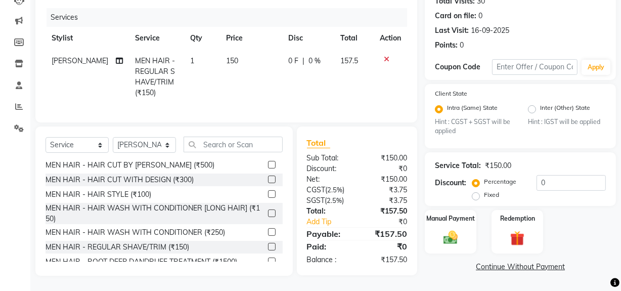
scroll to position [0, 0]
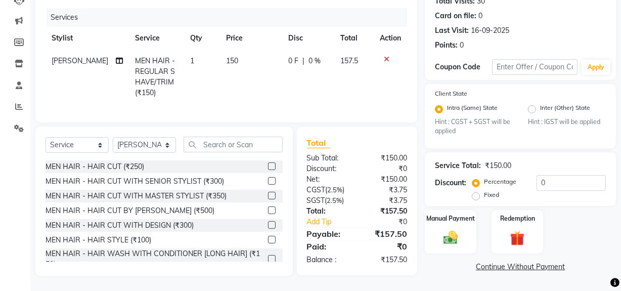
click at [357, 55] on td "157.5" at bounding box center [354, 77] width 39 height 55
select select "13190"
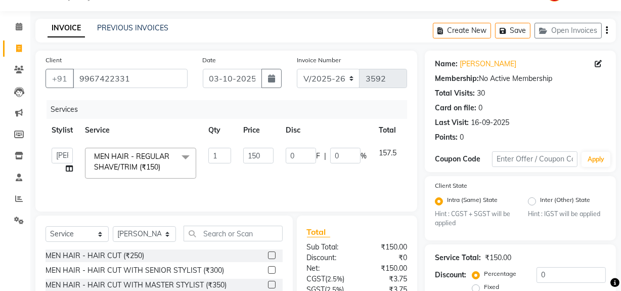
scroll to position [45, 0]
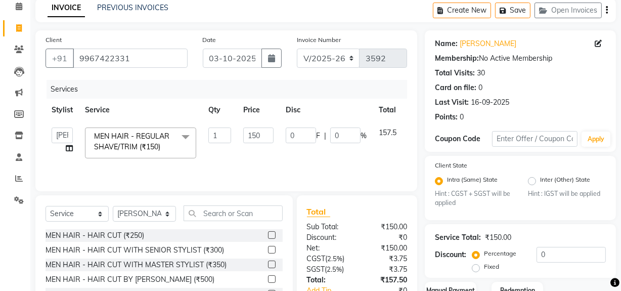
click at [605, 9] on button "button" at bounding box center [606, 10] width 2 height 24
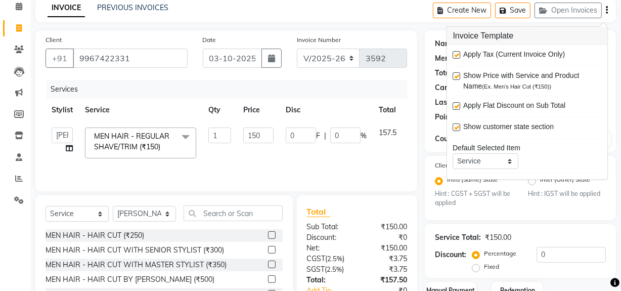
click at [456, 54] on label at bounding box center [457, 55] width 8 height 8
click at [456, 54] on input "checkbox" at bounding box center [456, 55] width 7 height 7
checkbox input "false"
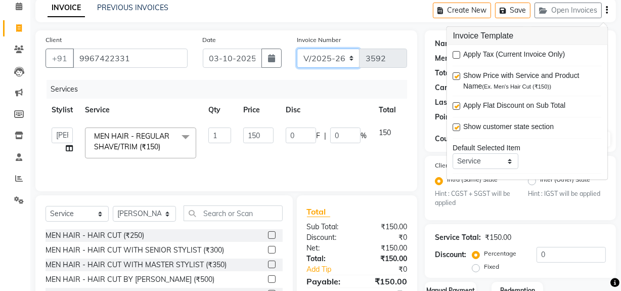
click at [332, 54] on select "INV/25-26 V/2025-26" at bounding box center [328, 58] width 63 height 19
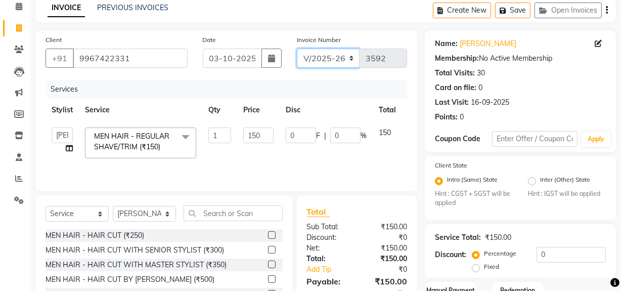
select select "6960"
click at [297, 49] on select "INV/25-26 V/2025-26" at bounding box center [328, 58] width 63 height 19
type input "5040"
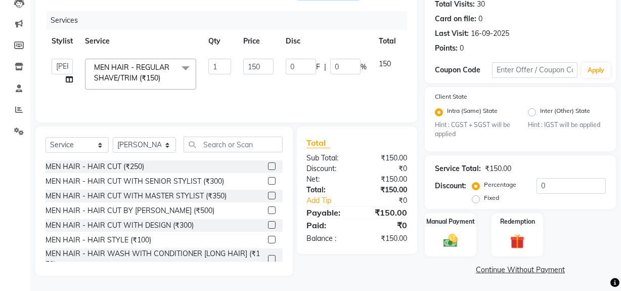
scroll to position [116, 0]
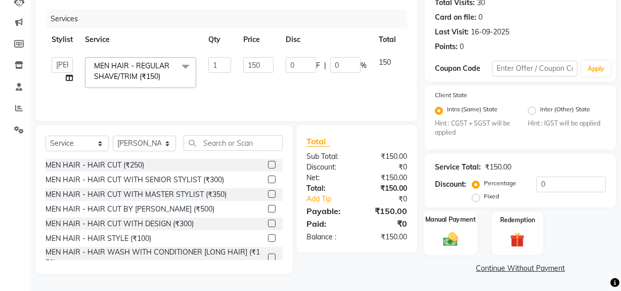
click at [454, 242] on img at bounding box center [450, 238] width 24 height 17
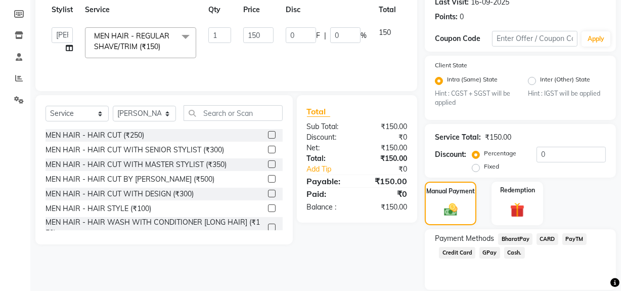
scroll to position [162, 0]
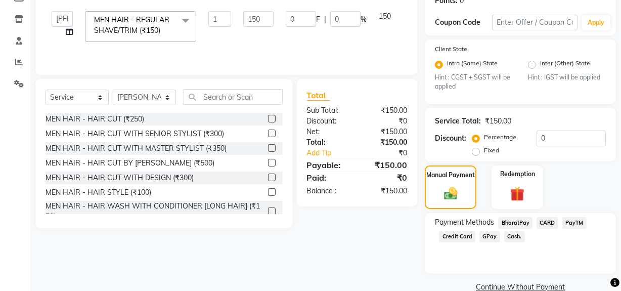
click at [512, 239] on span "Cash." at bounding box center [514, 236] width 21 height 12
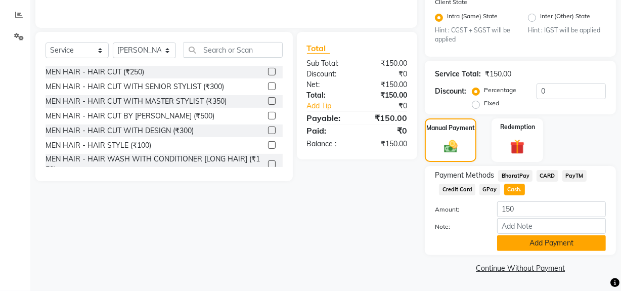
click at [528, 240] on button "Add Payment" at bounding box center [551, 243] width 109 height 16
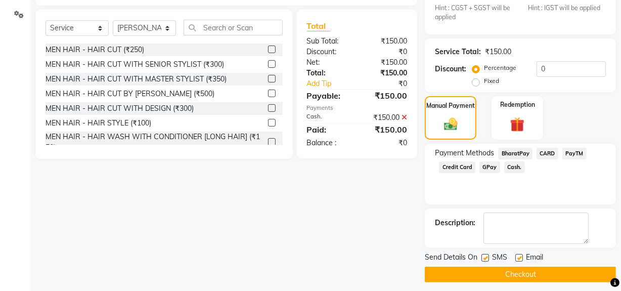
scroll to position [237, 0]
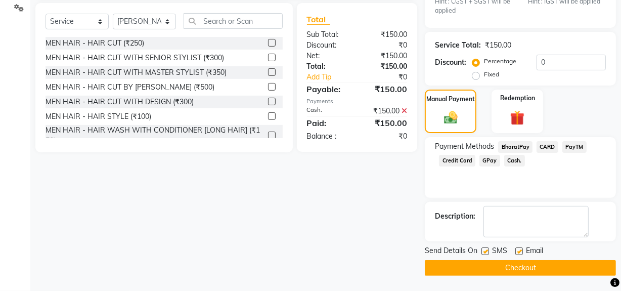
click at [492, 248] on span "SMS" at bounding box center [499, 251] width 15 height 13
click at [485, 253] on label at bounding box center [485, 251] width 8 height 8
click at [485, 253] on input "checkbox" at bounding box center [484, 251] width 7 height 7
checkbox input "false"
click at [484, 272] on button "Checkout" at bounding box center [519, 268] width 191 height 16
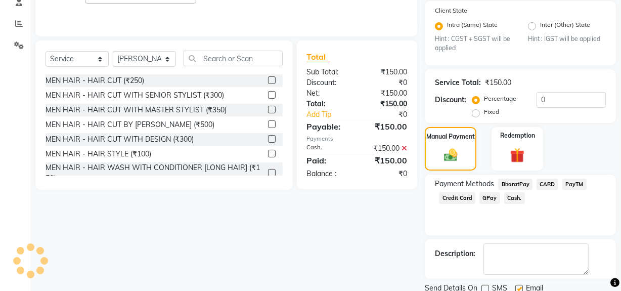
scroll to position [100, 0]
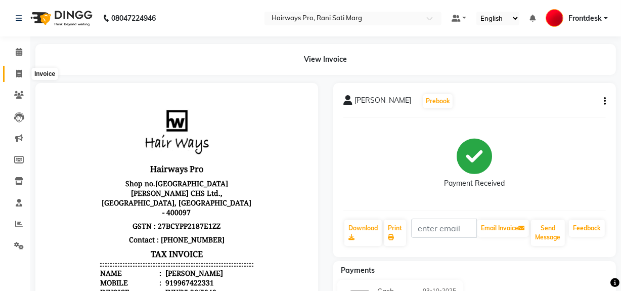
click at [18, 75] on icon at bounding box center [19, 74] width 6 height 8
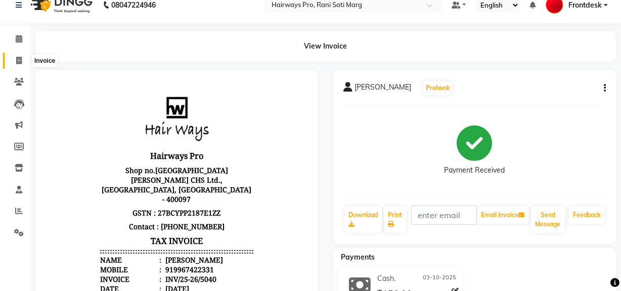
select select "service"
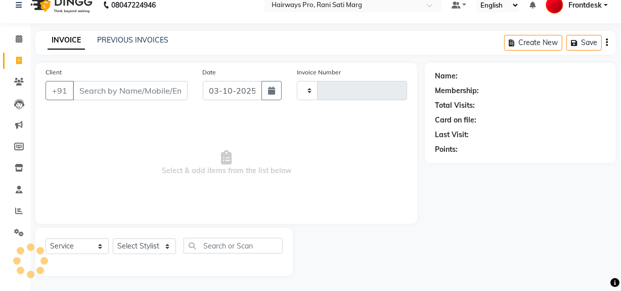
scroll to position [5, 0]
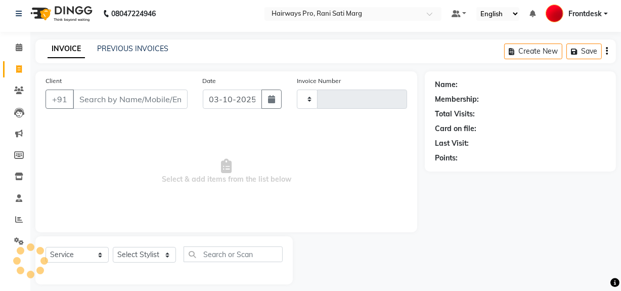
type input "3592"
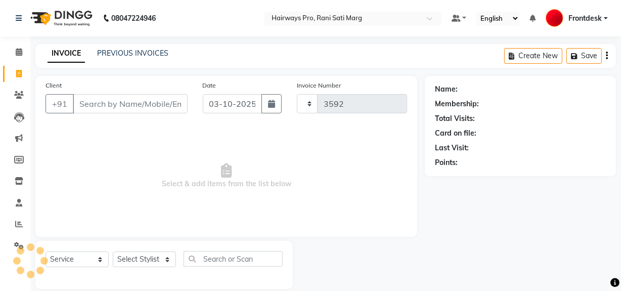
select select "787"
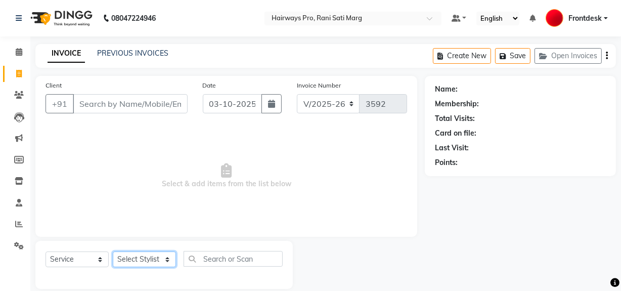
click at [141, 261] on select "Select Stylist ABID DANISH Faiz [PERSON_NAME] Frontdesk INTEZAR [PERSON_NAME] […" at bounding box center [144, 259] width 63 height 16
select select "45602"
click at [113, 251] on select "Select Stylist ABID DANISH Faiz [PERSON_NAME] Frontdesk INTEZAR [PERSON_NAME] […" at bounding box center [144, 259] width 63 height 16
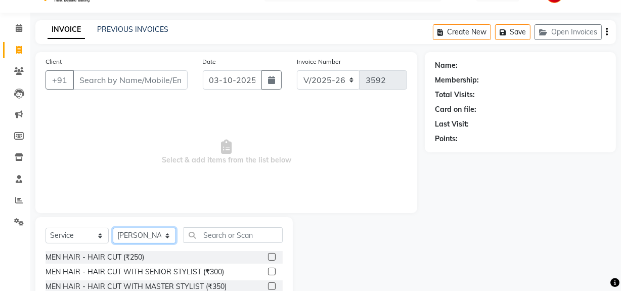
scroll to position [45, 0]
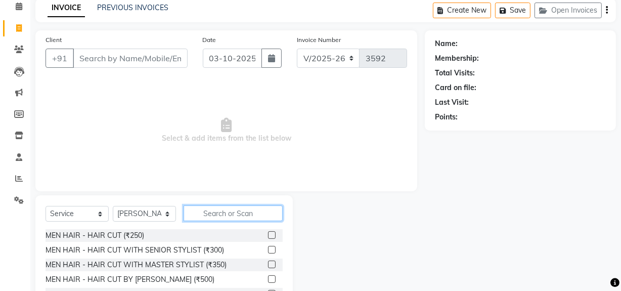
click at [213, 217] on input "text" at bounding box center [232, 213] width 99 height 16
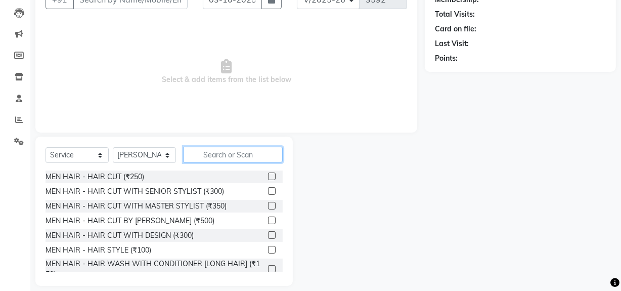
scroll to position [114, 0]
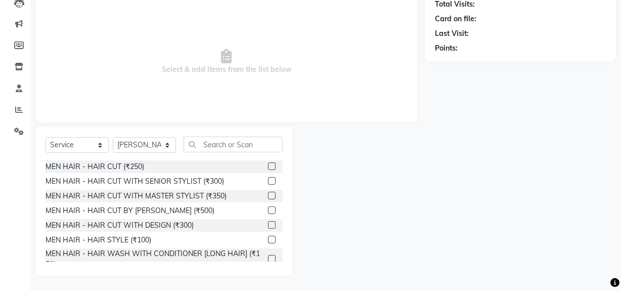
click at [268, 167] on label at bounding box center [272, 166] width 8 height 8
click at [268, 167] on input "checkbox" at bounding box center [271, 166] width 7 height 7
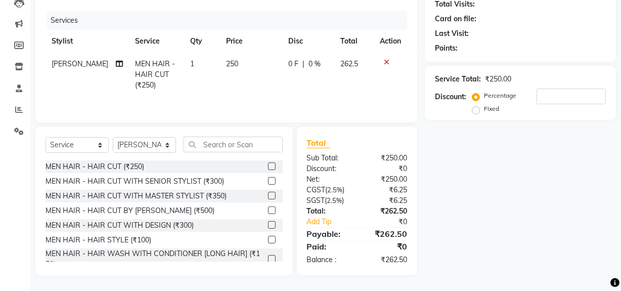
click at [268, 167] on label at bounding box center [272, 166] width 8 height 8
click at [268, 167] on input "checkbox" at bounding box center [271, 166] width 7 height 7
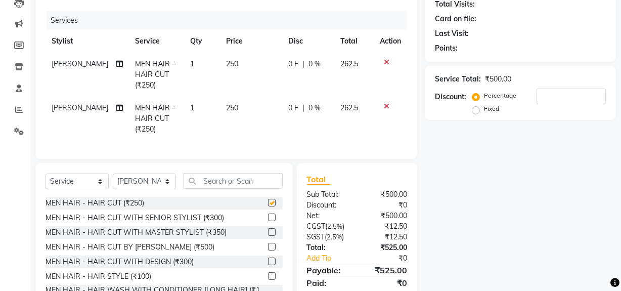
checkbox input "false"
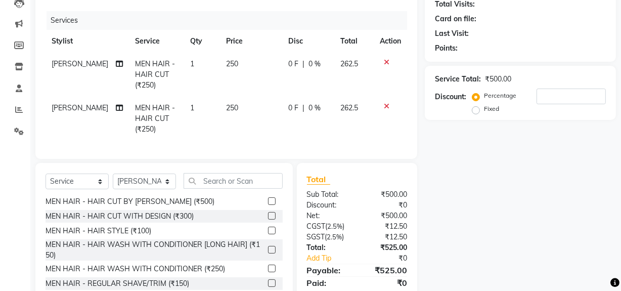
click at [268, 234] on label at bounding box center [272, 230] width 8 height 8
click at [268, 234] on input "checkbox" at bounding box center [271, 230] width 7 height 7
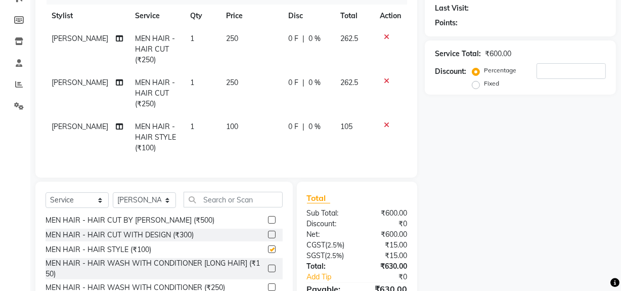
checkbox input "false"
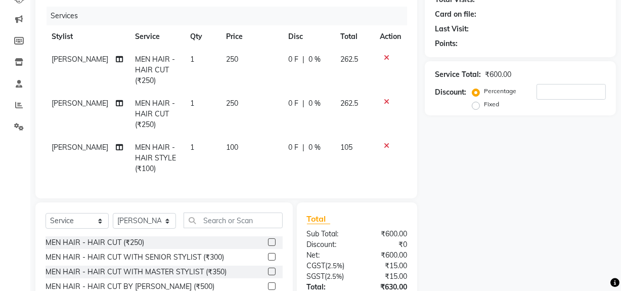
scroll to position [64, 0]
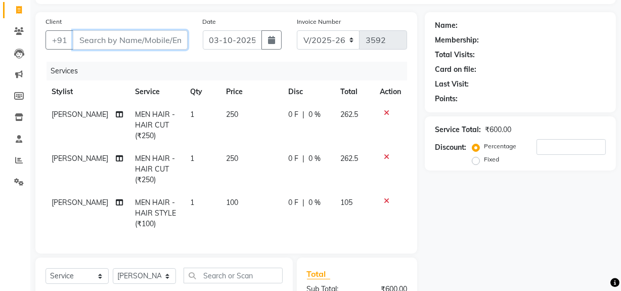
click at [147, 37] on input "Client" at bounding box center [130, 39] width 115 height 19
type input "9"
type input "0"
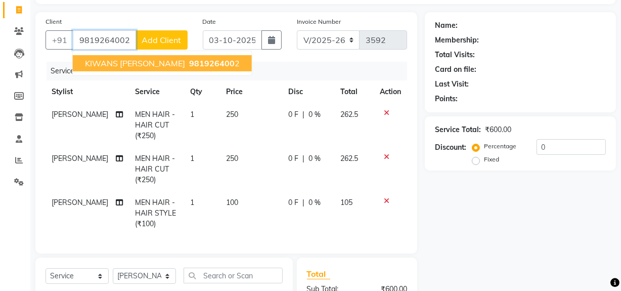
type input "9819264002"
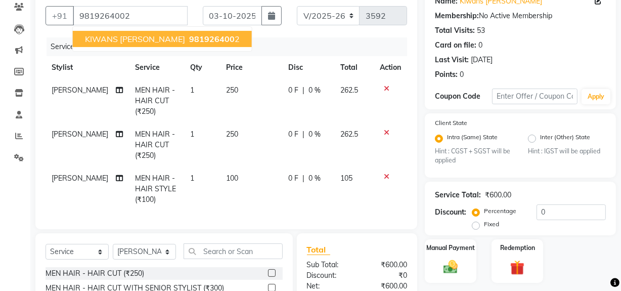
scroll to position [110, 0]
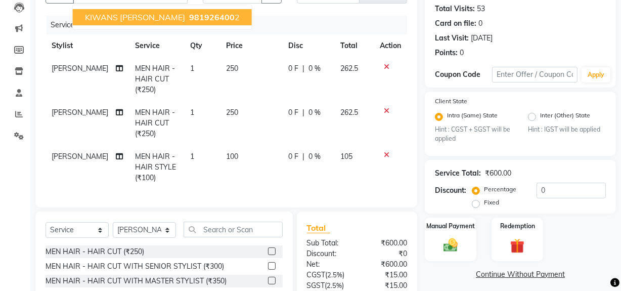
click at [189, 16] on span "981926400" at bounding box center [211, 17] width 45 height 10
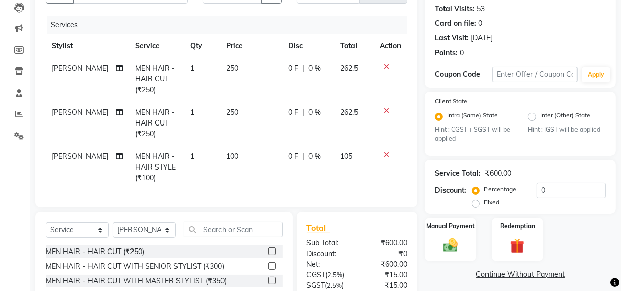
click at [384, 66] on icon at bounding box center [387, 66] width 6 height 7
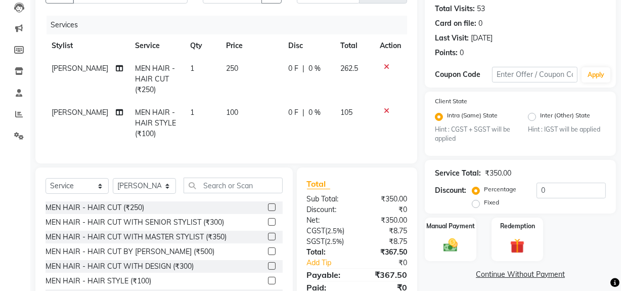
click at [384, 67] on icon at bounding box center [387, 66] width 6 height 7
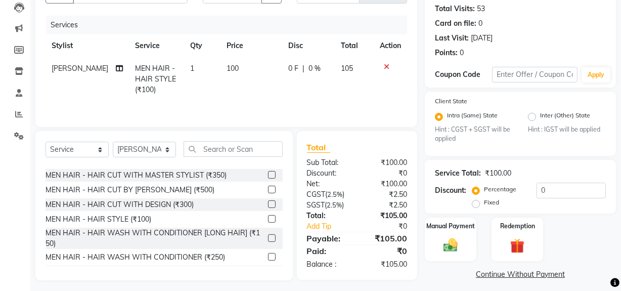
scroll to position [45, 0]
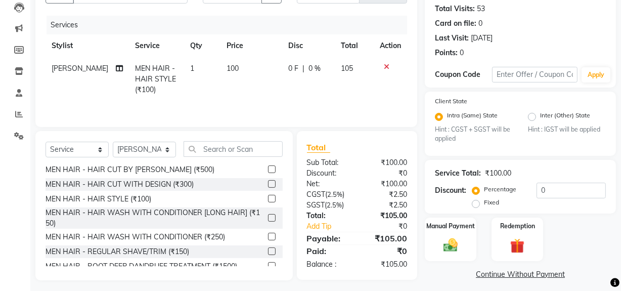
click at [268, 248] on label at bounding box center [272, 251] width 8 height 8
click at [268, 248] on input "checkbox" at bounding box center [271, 251] width 7 height 7
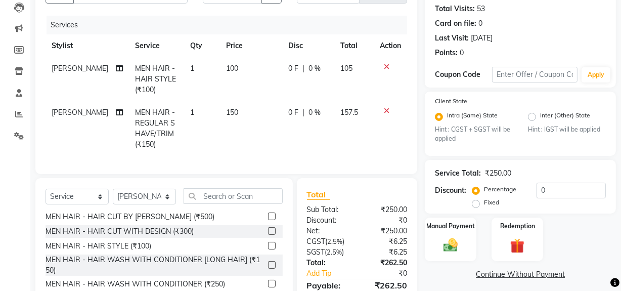
checkbox input "false"
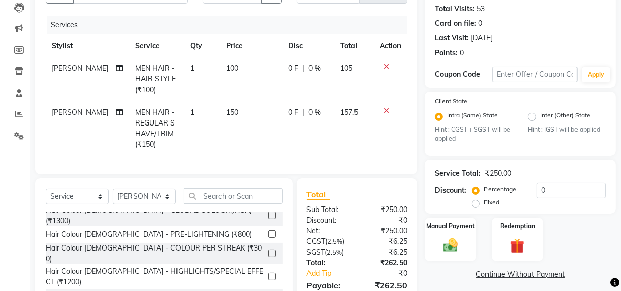
scroll to position [275, 0]
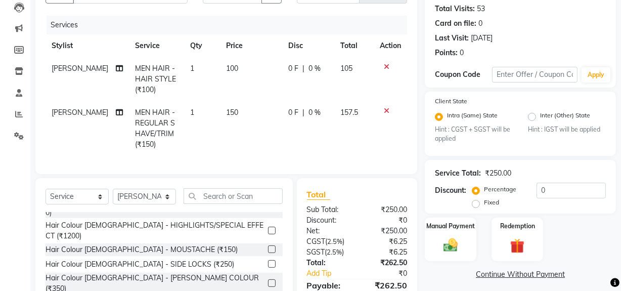
click at [268, 245] on label at bounding box center [272, 249] width 8 height 8
click at [268, 246] on input "checkbox" at bounding box center [271, 249] width 7 height 7
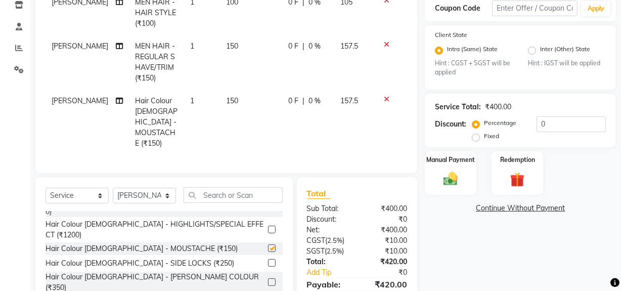
checkbox input "false"
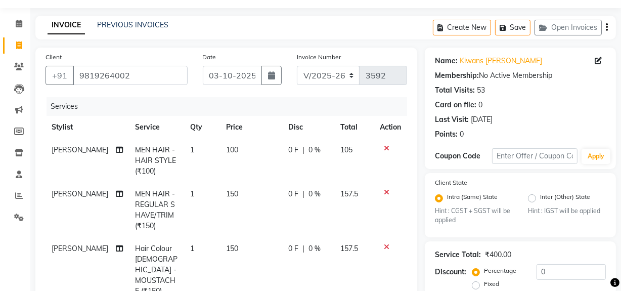
scroll to position [74, 0]
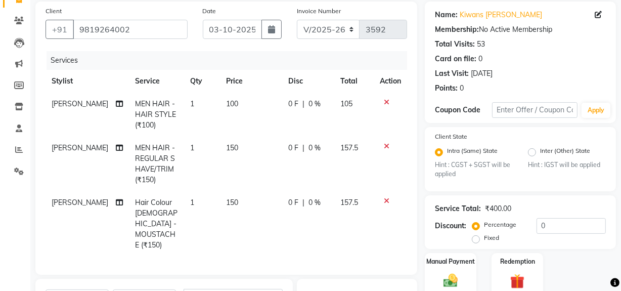
click at [388, 198] on icon at bounding box center [387, 200] width 6 height 7
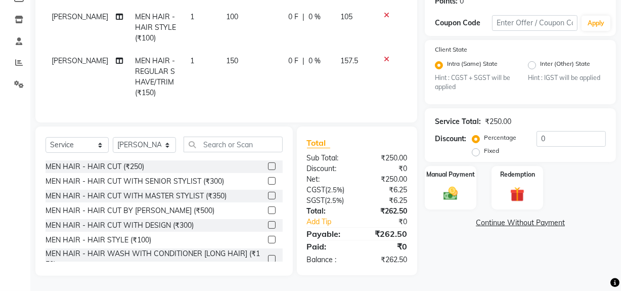
scroll to position [166, 0]
click at [231, 146] on input "text" at bounding box center [232, 144] width 99 height 16
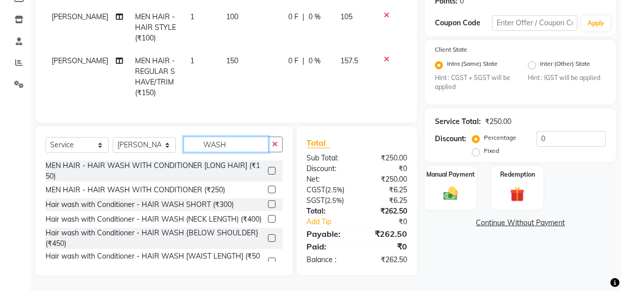
type input "WASH"
click at [268, 170] on label at bounding box center [272, 171] width 8 height 8
click at [268, 170] on input "checkbox" at bounding box center [271, 171] width 7 height 7
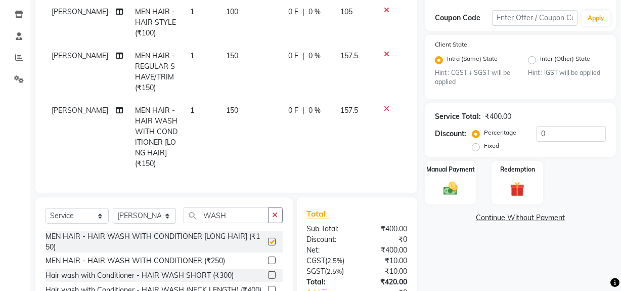
checkbox input "false"
click at [445, 196] on img at bounding box center [450, 188] width 24 height 17
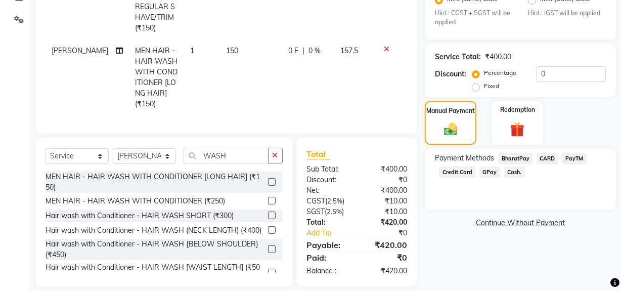
scroll to position [244, 0]
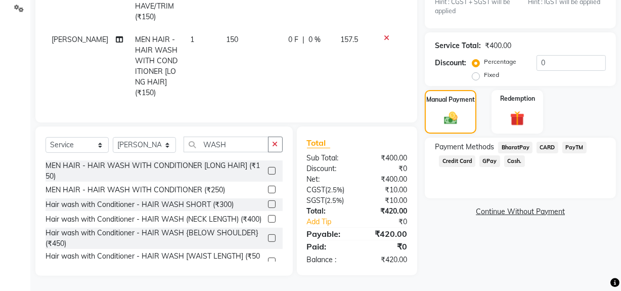
click at [487, 157] on span "GPay" at bounding box center [489, 161] width 21 height 12
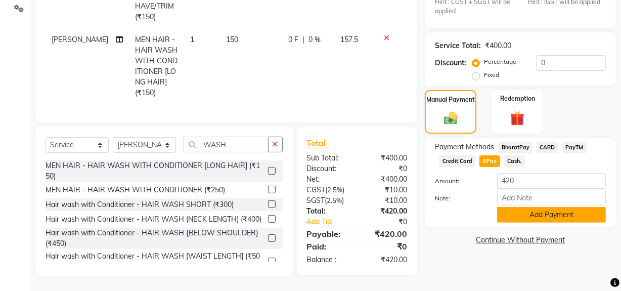
click at [515, 209] on button "Add Payment" at bounding box center [551, 215] width 109 height 16
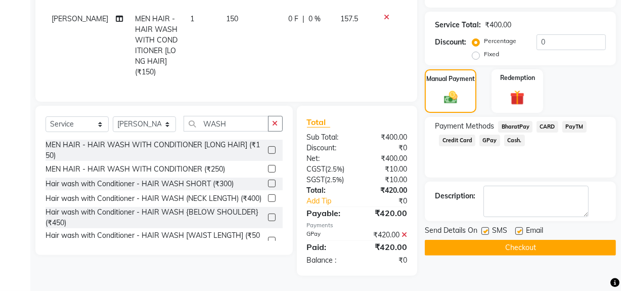
scroll to position [264, 0]
click at [515, 240] on button "Checkout" at bounding box center [519, 248] width 191 height 16
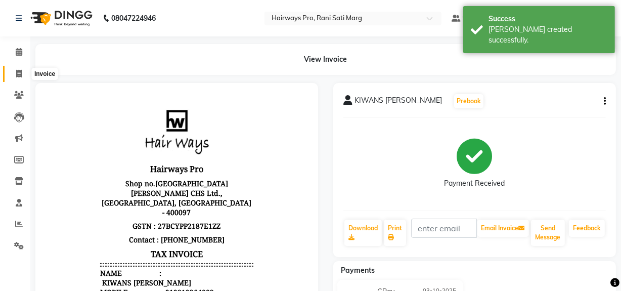
click at [13, 74] on span at bounding box center [19, 74] width 18 height 12
select select "service"
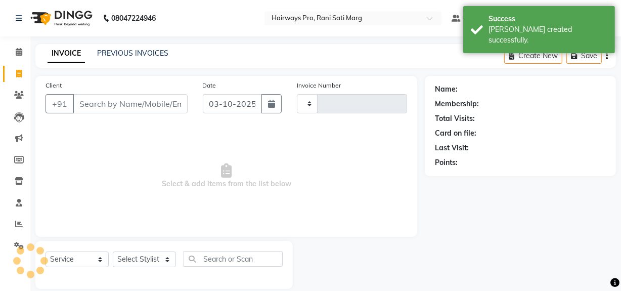
type input "3593"
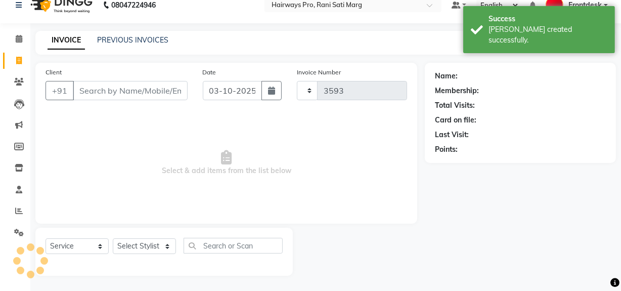
select select "787"
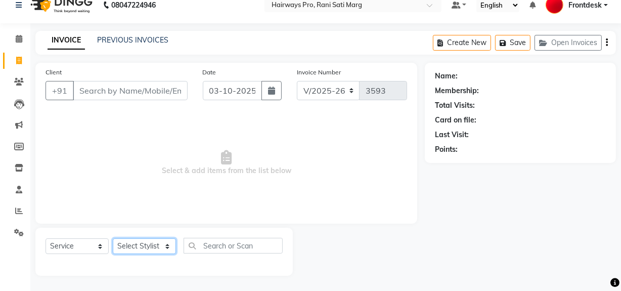
click at [152, 247] on select "Select Stylist ABID DANISH Faiz [PERSON_NAME] Frontdesk INTEZAR [PERSON_NAME] […" at bounding box center [144, 246] width 63 height 16
select select "13187"
click at [113, 238] on select "Select Stylist ABID DANISH Faiz [PERSON_NAME] Frontdesk INTEZAR [PERSON_NAME] […" at bounding box center [144, 246] width 63 height 16
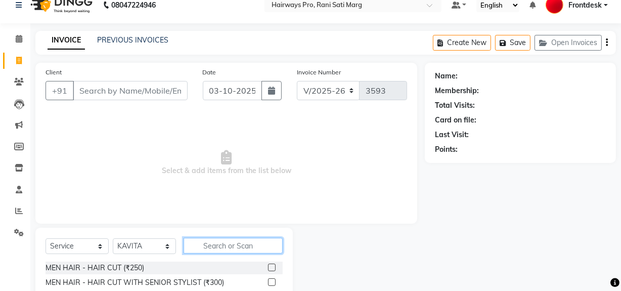
click at [217, 248] on input "text" at bounding box center [232, 245] width 99 height 16
type input "D TA"
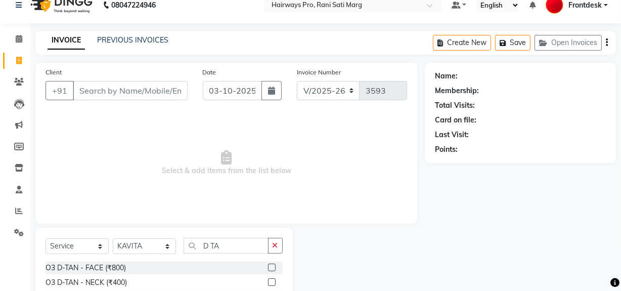
click at [268, 266] on div at bounding box center [275, 267] width 15 height 13
click at [268, 268] on label at bounding box center [272, 267] width 8 height 8
click at [268, 268] on input "checkbox" at bounding box center [271, 267] width 7 height 7
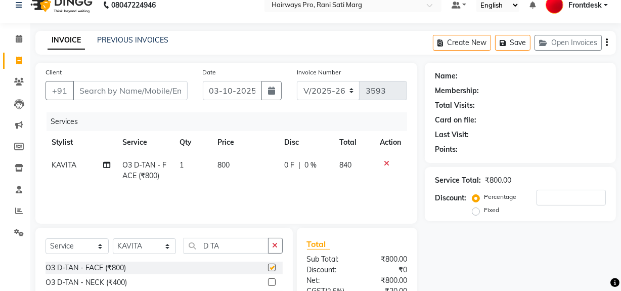
checkbox input "false"
click at [252, 247] on input "D TA" at bounding box center [225, 245] width 85 height 16
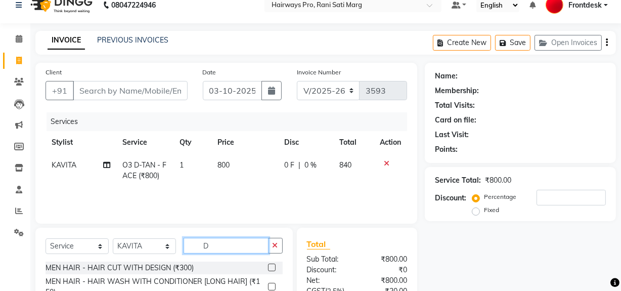
type input "D"
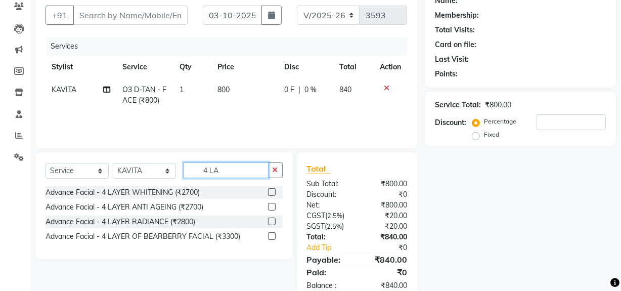
scroll to position [105, 0]
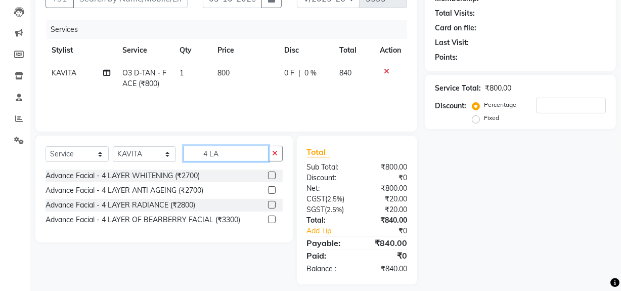
type input "4 LA"
click at [269, 205] on label at bounding box center [272, 205] width 8 height 8
click at [269, 205] on input "checkbox" at bounding box center [271, 205] width 7 height 7
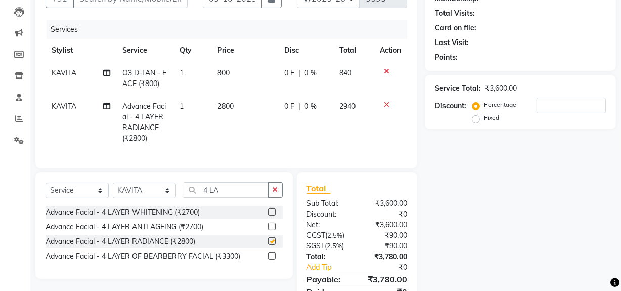
checkbox input "false"
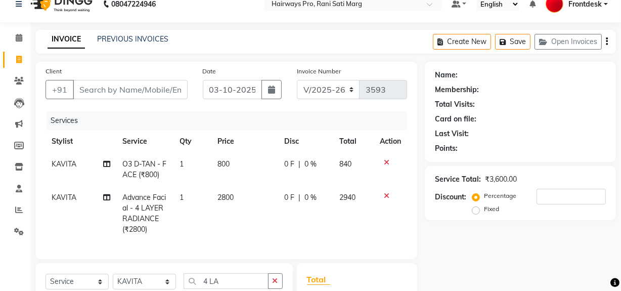
scroll to position [13, 0]
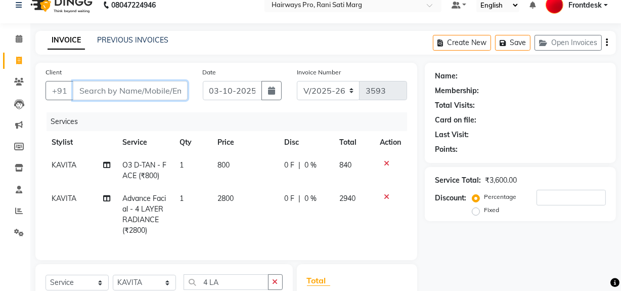
click at [142, 85] on input "Client" at bounding box center [130, 90] width 115 height 19
type input "K"
type input "0"
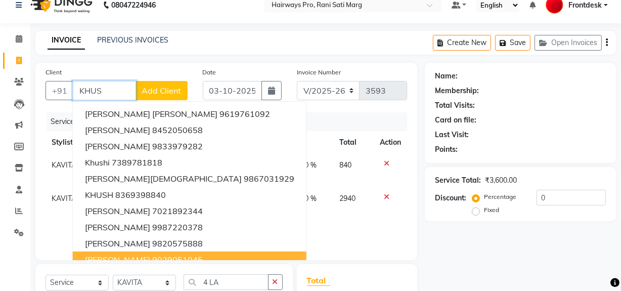
click at [126, 262] on span "KHUSHBOO AGARWAL" at bounding box center [117, 259] width 65 height 10
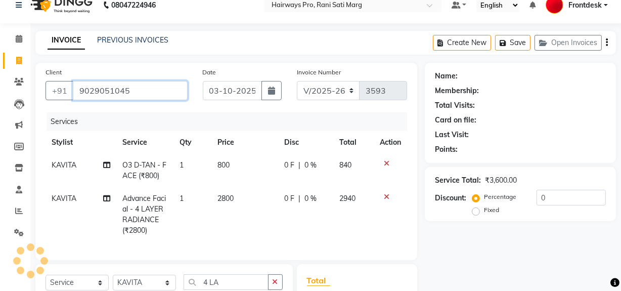
type input "9029051045"
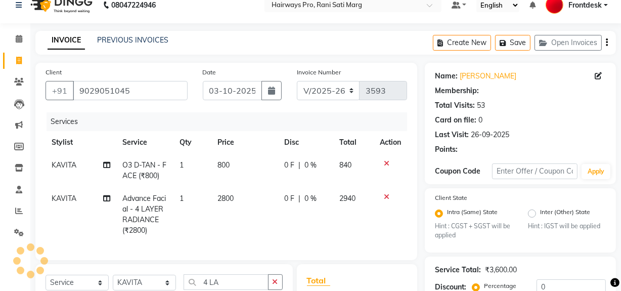
type input "20"
select select "1: Object"
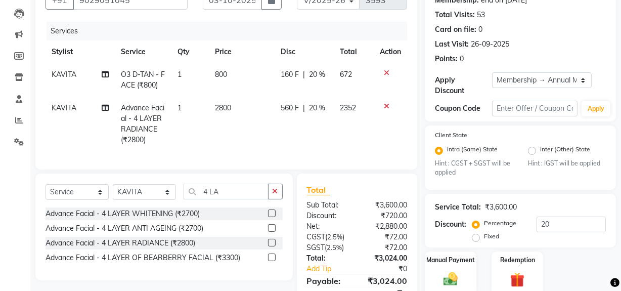
scroll to position [157, 0]
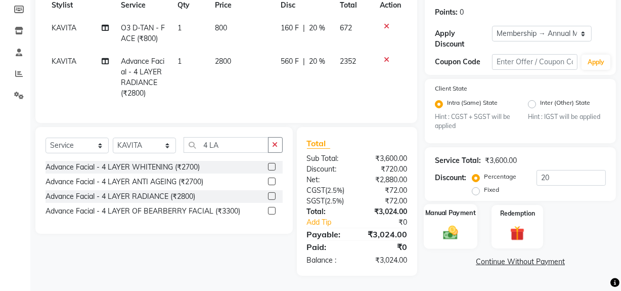
click at [460, 226] on img at bounding box center [450, 232] width 24 height 17
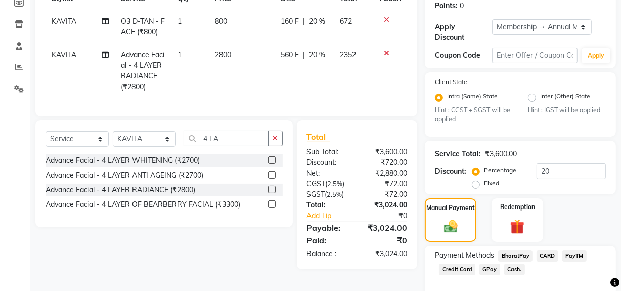
click at [542, 253] on span "CARD" at bounding box center [547, 256] width 22 height 12
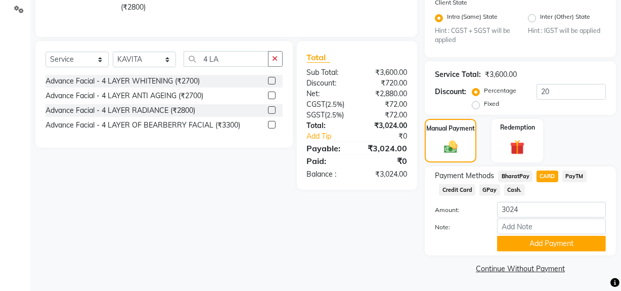
scroll to position [237, 0]
click at [503, 246] on button "Add Payment" at bounding box center [551, 243] width 109 height 16
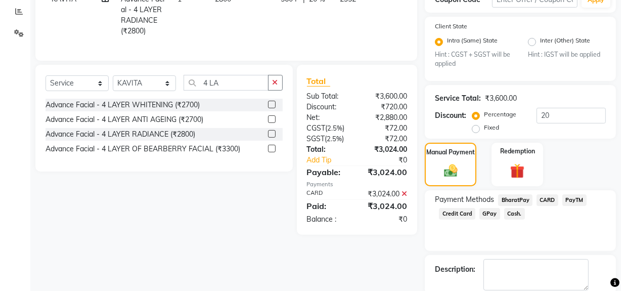
scroll to position [265, 0]
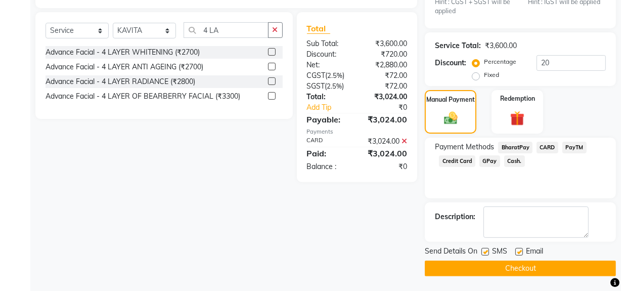
click at [515, 273] on button "Checkout" at bounding box center [519, 268] width 191 height 16
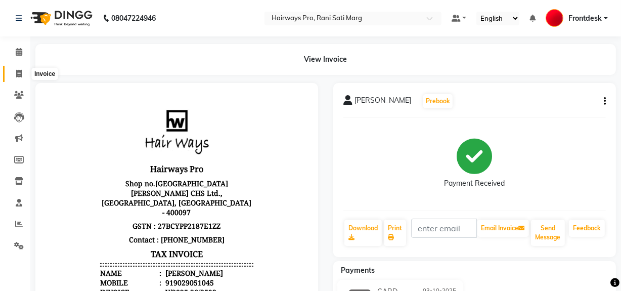
click at [16, 71] on icon at bounding box center [19, 74] width 6 height 8
select select "service"
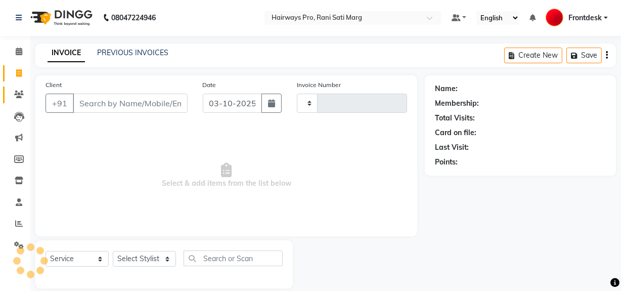
type input "3594"
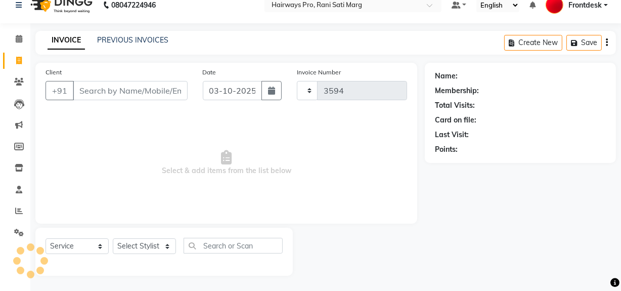
select select "787"
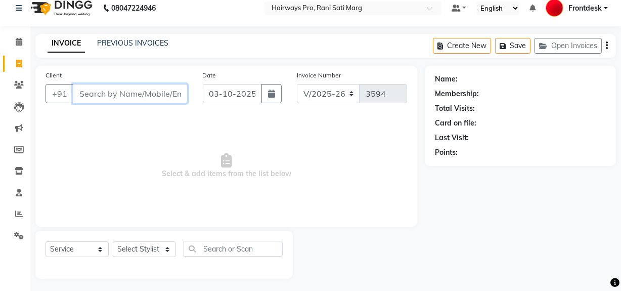
scroll to position [13, 0]
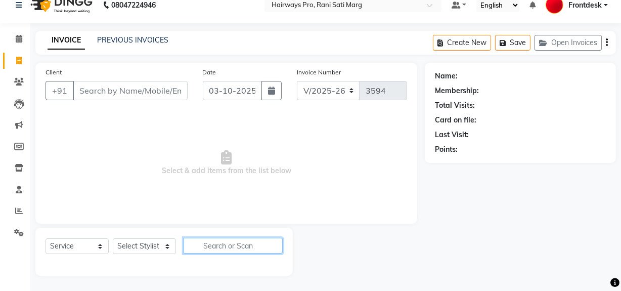
click at [242, 242] on input "text" at bounding box center [232, 245] width 99 height 16
type input "SH"
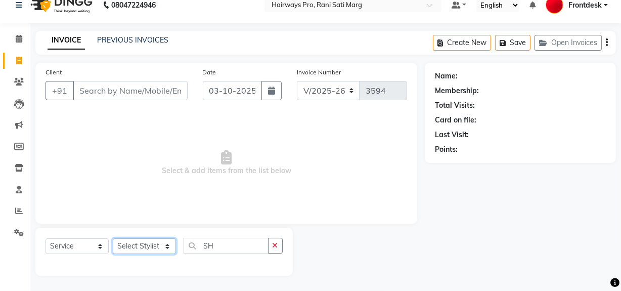
click at [149, 247] on select "Select Stylist ABID DANISH Faiz [PERSON_NAME] Frontdesk INTEZAR [PERSON_NAME] […" at bounding box center [144, 246] width 63 height 16
select select "13188"
click at [113, 238] on select "Select Stylist ABID DANISH Faiz [PERSON_NAME] Frontdesk INTEZAR [PERSON_NAME] […" at bounding box center [144, 246] width 63 height 16
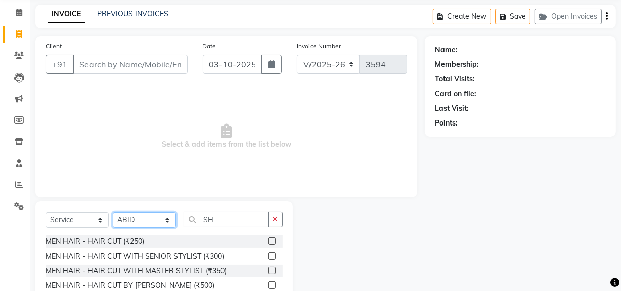
scroll to position [91, 0]
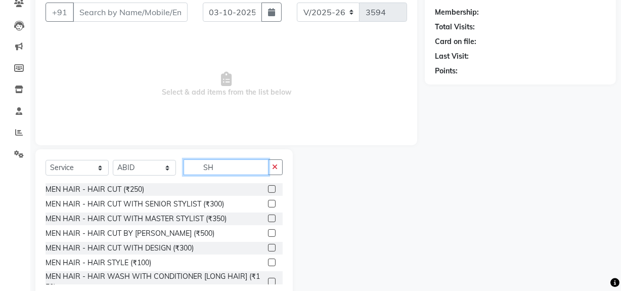
click at [228, 165] on input "SH" at bounding box center [225, 167] width 85 height 16
type input "S"
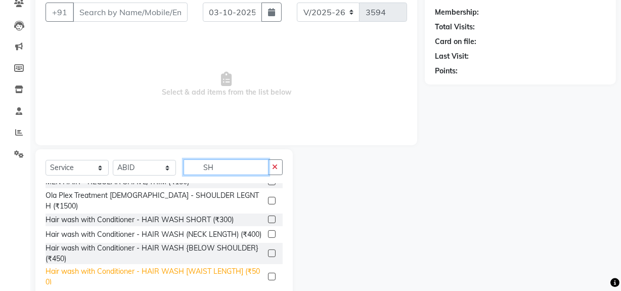
scroll to position [0, 0]
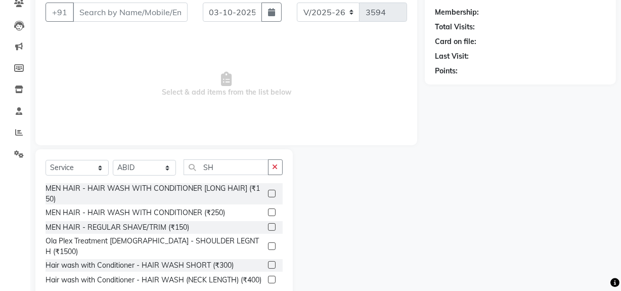
click at [236, 158] on div "Select Service Product Membership Package Voucher Prepaid Gift Card Select Styl…" at bounding box center [163, 223] width 257 height 149
click at [240, 168] on input "SH" at bounding box center [225, 167] width 85 height 16
type input "S"
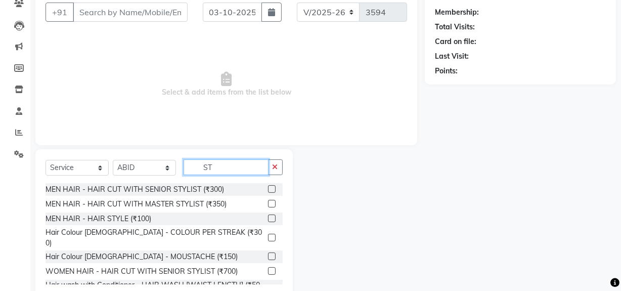
click at [240, 171] on input "ST" at bounding box center [225, 167] width 85 height 16
type input "S"
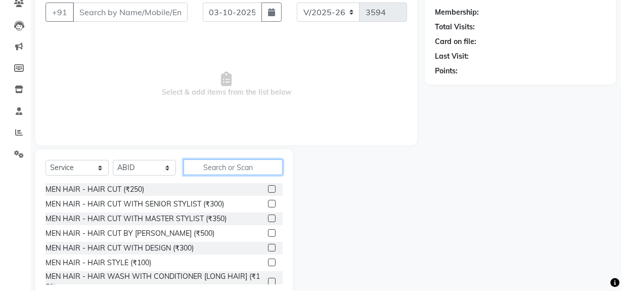
click at [239, 171] on input "text" at bounding box center [232, 167] width 99 height 16
click at [236, 165] on input "text" at bounding box center [232, 167] width 99 height 16
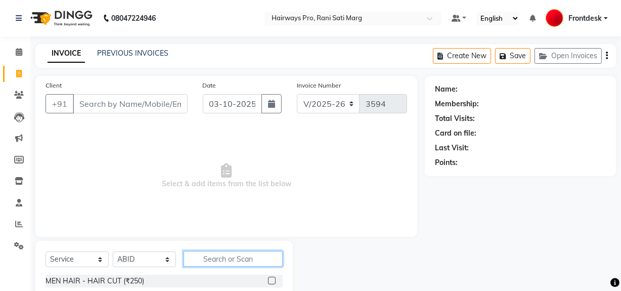
scroll to position [45, 0]
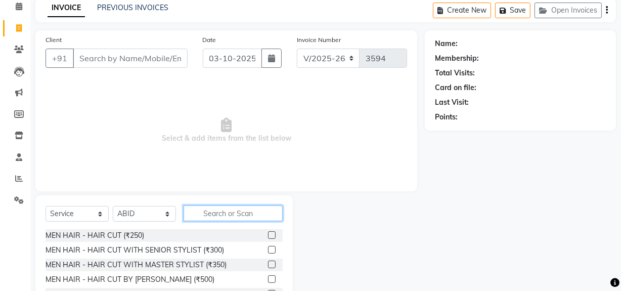
click at [226, 212] on input "text" at bounding box center [232, 213] width 99 height 16
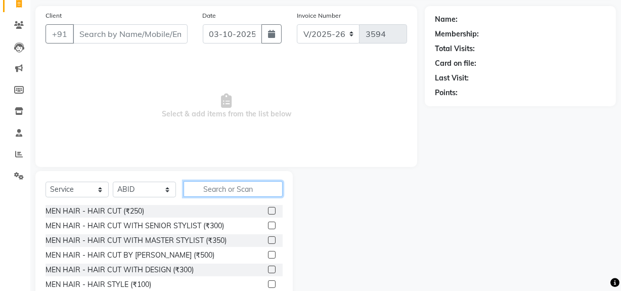
scroll to position [91, 0]
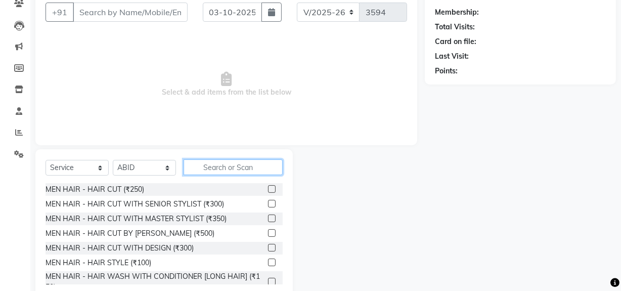
click at [247, 167] on input "text" at bounding box center [232, 167] width 99 height 16
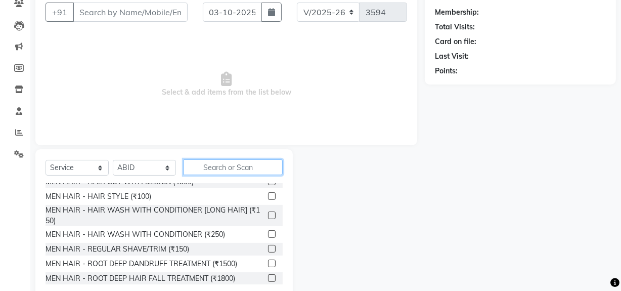
scroll to position [45, 0]
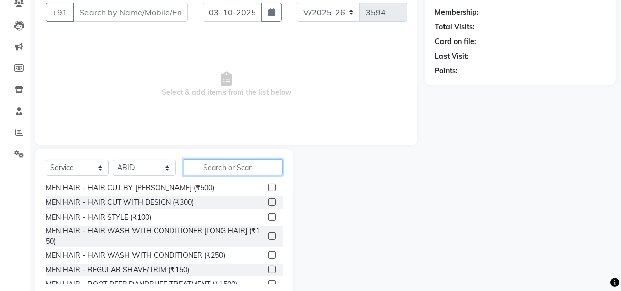
click at [241, 168] on input "text" at bounding box center [232, 167] width 99 height 16
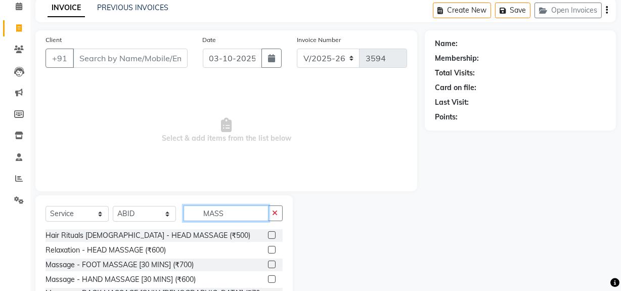
scroll to position [91, 0]
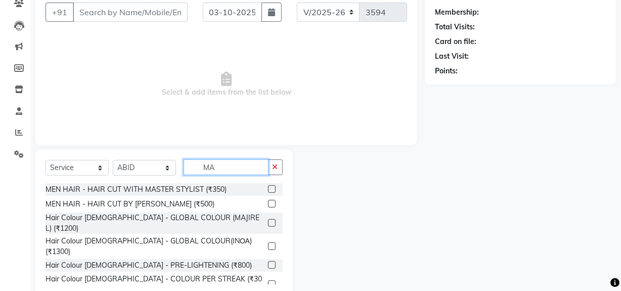
type input "M"
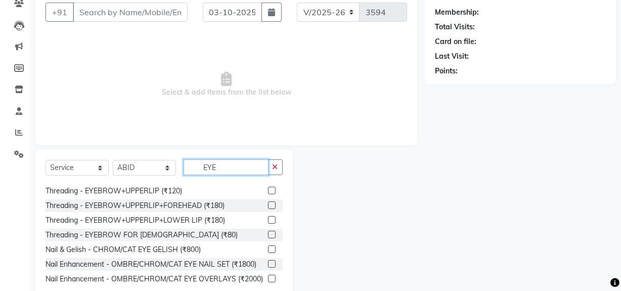
scroll to position [25, 0]
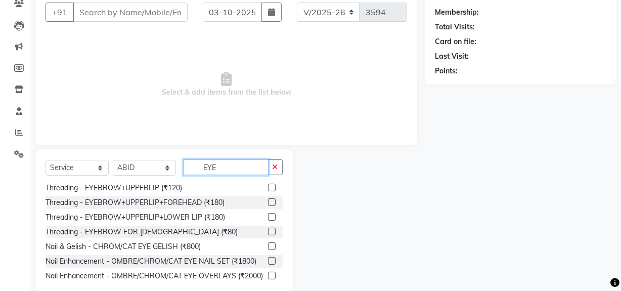
click at [254, 171] on input "EYE" at bounding box center [225, 167] width 85 height 16
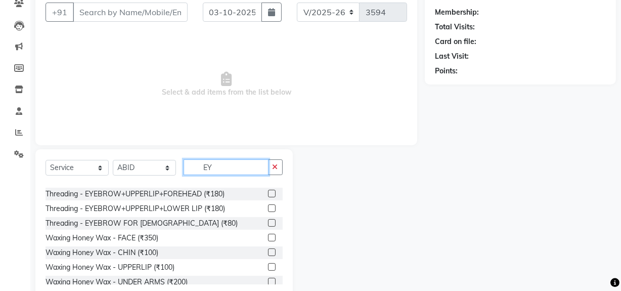
type input "E"
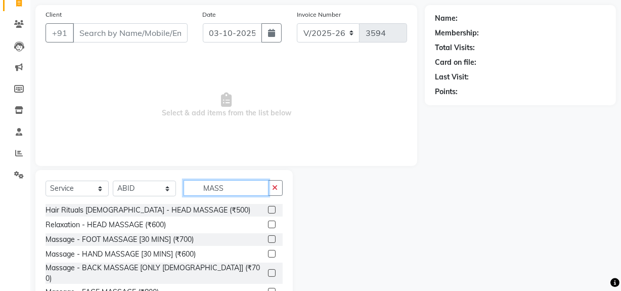
scroll to position [55, 0]
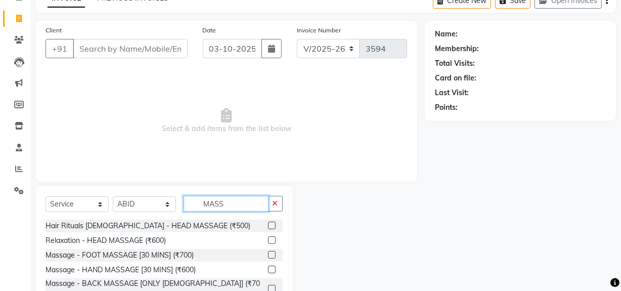
click at [227, 206] on input "MASS" at bounding box center [225, 204] width 85 height 16
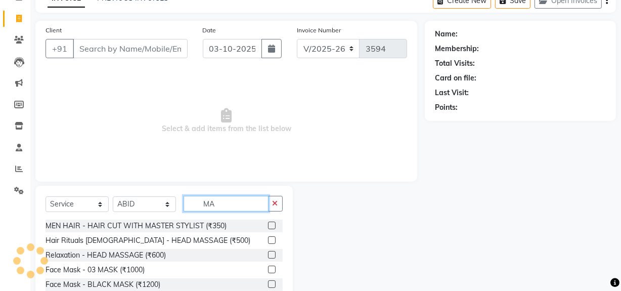
type input "M"
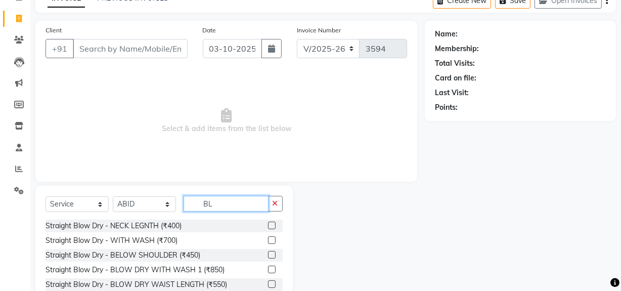
click at [231, 207] on input "BL" at bounding box center [225, 204] width 85 height 16
type input "B"
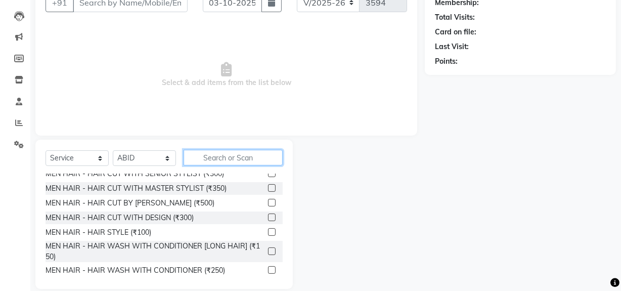
scroll to position [0, 0]
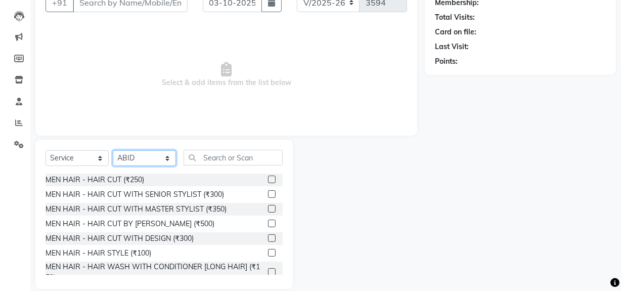
click at [155, 161] on select "Select Stylist ABID DANISH Faiz [PERSON_NAME] Frontdesk INTEZAR [PERSON_NAME] […" at bounding box center [144, 158] width 63 height 16
select select "13192"
click at [113, 150] on select "Select Stylist ABID DANISH Faiz [PERSON_NAME] Frontdesk INTEZAR [PERSON_NAME] […" at bounding box center [144, 158] width 63 height 16
click at [268, 193] on label at bounding box center [272, 194] width 8 height 8
click at [268, 193] on input "checkbox" at bounding box center [271, 194] width 7 height 7
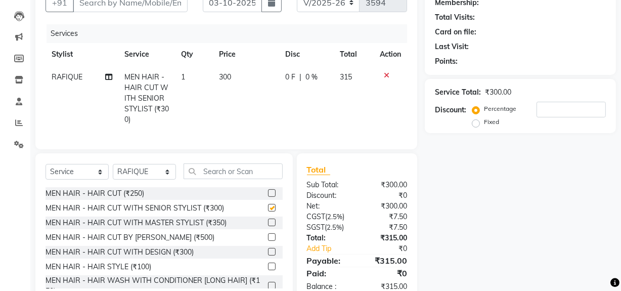
checkbox input "false"
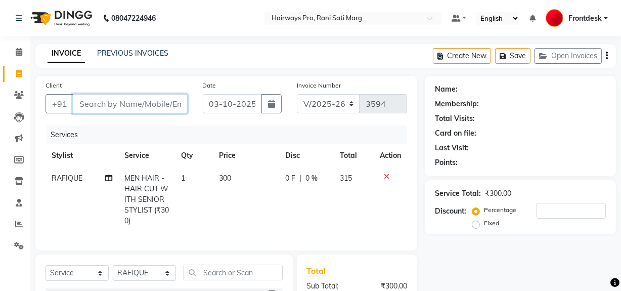
click at [146, 110] on input "Client" at bounding box center [130, 103] width 115 height 19
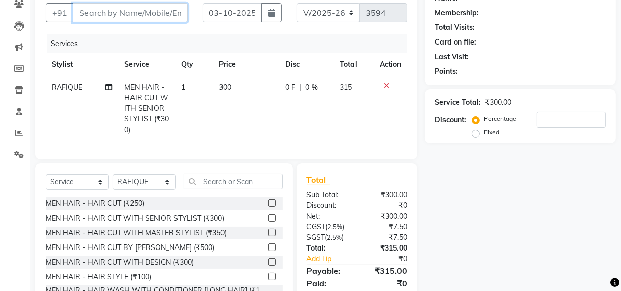
scroll to position [91, 0]
click at [384, 84] on icon at bounding box center [387, 84] width 6 height 7
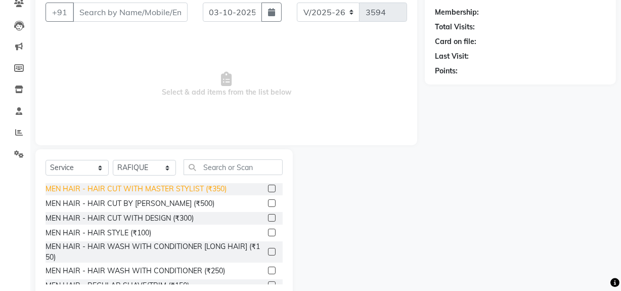
scroll to position [45, 0]
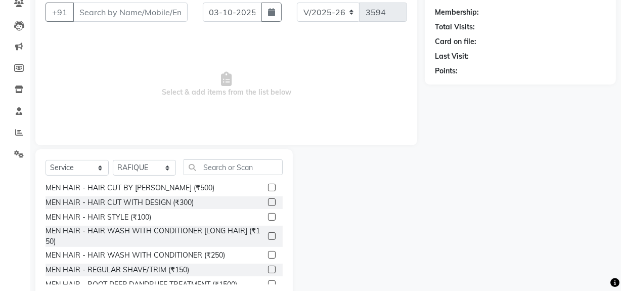
click at [268, 266] on label at bounding box center [272, 269] width 8 height 8
click at [268, 266] on input "checkbox" at bounding box center [271, 269] width 7 height 7
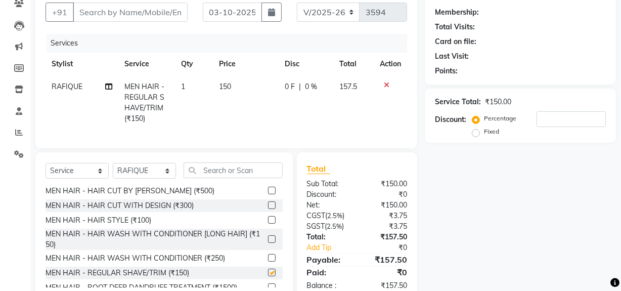
checkbox input "false"
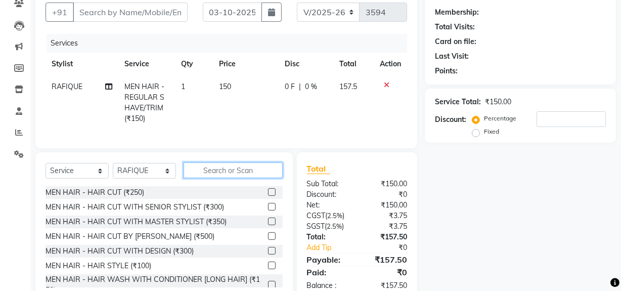
click at [226, 177] on input "text" at bounding box center [232, 170] width 99 height 16
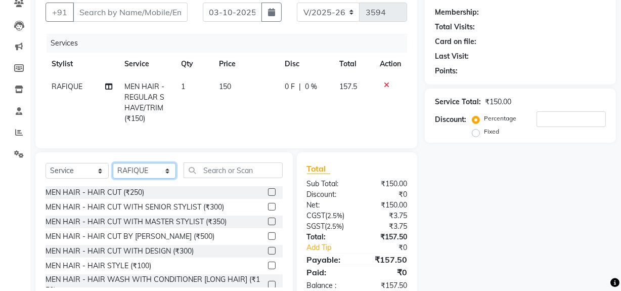
click at [158, 178] on select "Select Stylist ABID DANISH Faiz [PERSON_NAME] Frontdesk INTEZAR [PERSON_NAME] […" at bounding box center [144, 171] width 63 height 16
select select "13250"
click at [113, 169] on select "Select Stylist ABID DANISH Faiz [PERSON_NAME] Frontdesk INTEZAR [PERSON_NAME] […" at bounding box center [144, 171] width 63 height 16
click at [268, 240] on label at bounding box center [272, 236] width 8 height 8
click at [268, 240] on input "checkbox" at bounding box center [271, 236] width 7 height 7
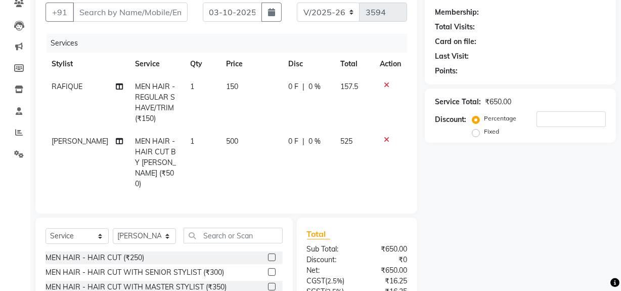
checkbox input "false"
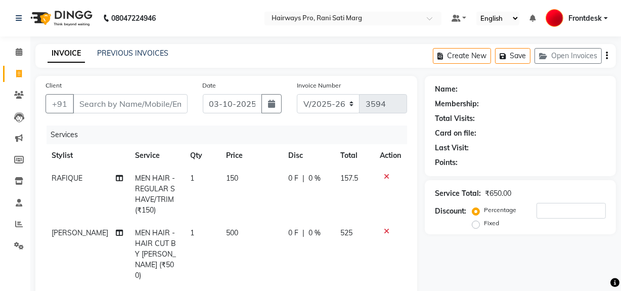
scroll to position [45, 0]
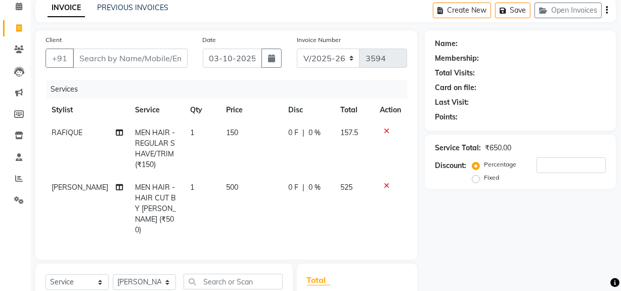
click at [244, 172] on td "150" at bounding box center [251, 148] width 62 height 55
select select "13192"
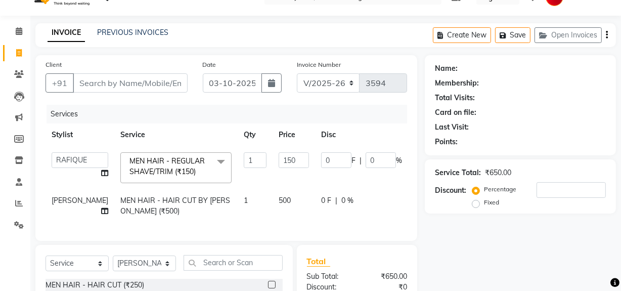
scroll to position [0, 0]
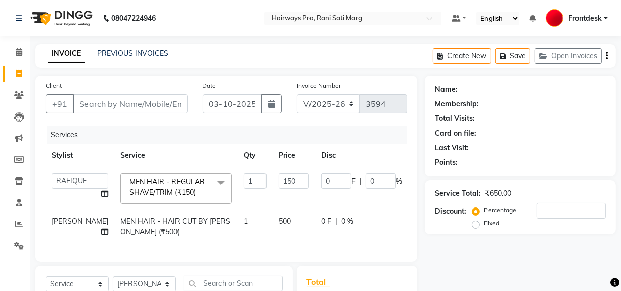
click at [272, 201] on td "150" at bounding box center [293, 188] width 42 height 43
click at [244, 183] on input "1" at bounding box center [255, 181] width 23 height 16
type input "2"
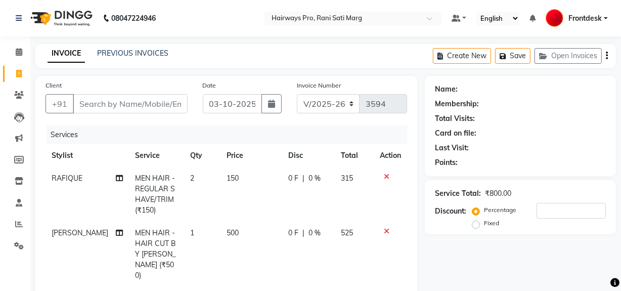
click at [221, 216] on tbody "RAFIQUE MEN HAIR - REGULAR SHAVE/TRIM (₹150) 2 150 0 F | 0 % 315 Kamal Salmani …" at bounding box center [225, 227] width 361 height 120
click at [195, 233] on td "1" at bounding box center [202, 253] width 36 height 65
select select "13250"
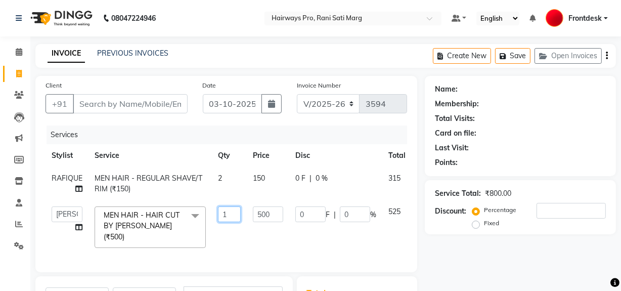
click at [234, 212] on input "1" at bounding box center [229, 214] width 23 height 16
type input "2"
click at [227, 231] on tr "ABID DANISH Faiz shaikh farheen Frontdesk INTEZAR SALMANI JYOTI Kamal Salmani K…" at bounding box center [244, 227] width 399 height 54
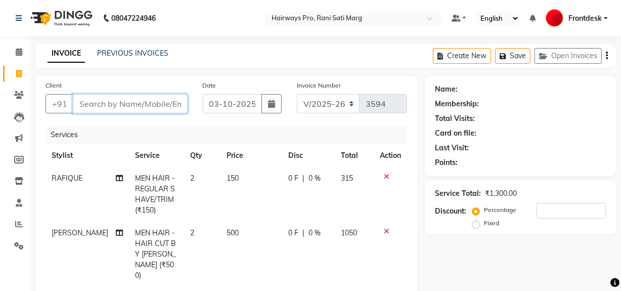
click at [128, 106] on input "Client" at bounding box center [130, 103] width 115 height 19
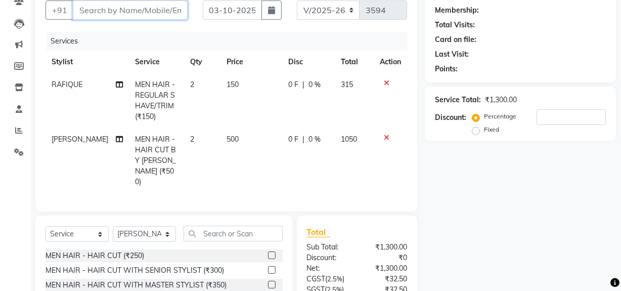
scroll to position [86, 0]
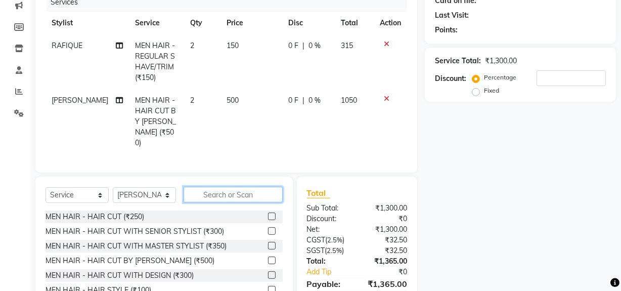
drag, startPoint x: 280, startPoint y: 222, endPoint x: 284, endPoint y: 250, distance: 28.7
click at [284, 250] on div "Select Service Product Membership Package Voucher Prepaid Gift Card Select Styl…" at bounding box center [163, 250] width 257 height 149
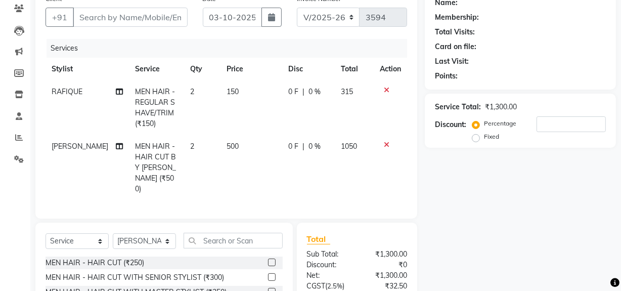
drag, startPoint x: 284, startPoint y: 250, endPoint x: 213, endPoint y: 168, distance: 109.2
click at [220, 168] on td "500" at bounding box center [251, 167] width 62 height 65
select select "13250"
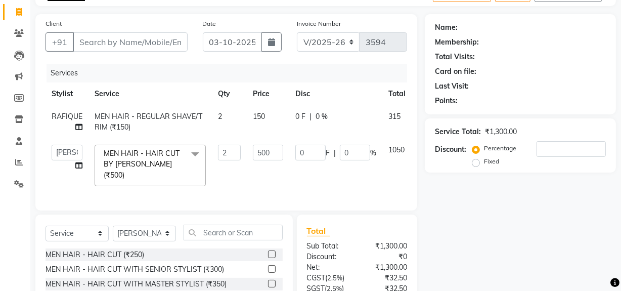
scroll to position [45, 0]
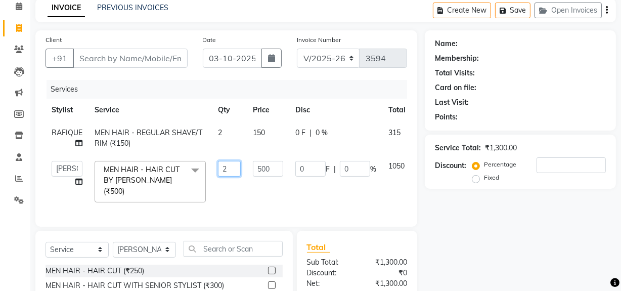
drag, startPoint x: 252, startPoint y: 198, endPoint x: 230, endPoint y: 194, distance: 22.1
click at [230, 194] on td "2" at bounding box center [229, 182] width 35 height 54
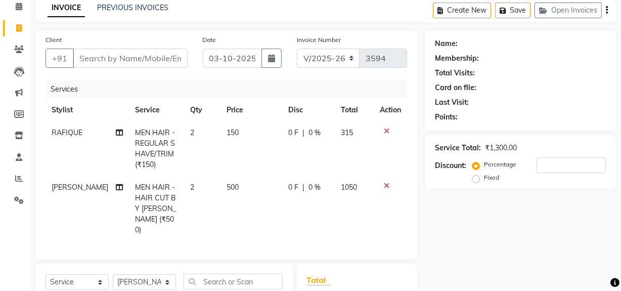
click at [308, 195] on td "0 F | 0 %" at bounding box center [308, 208] width 53 height 65
select select "13250"
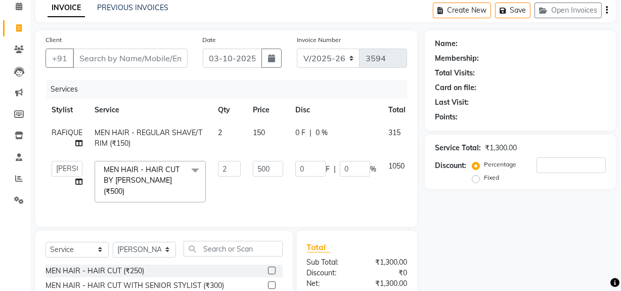
click at [250, 191] on td "500" at bounding box center [268, 182] width 42 height 54
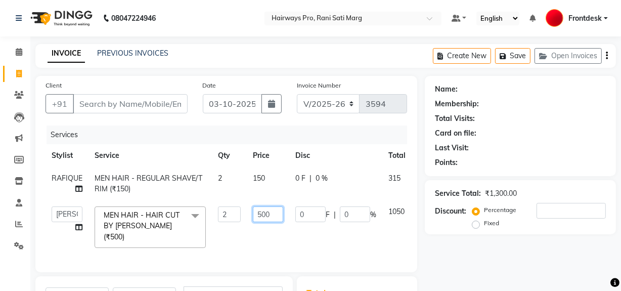
click at [288, 245] on td "500" at bounding box center [268, 227] width 42 height 54
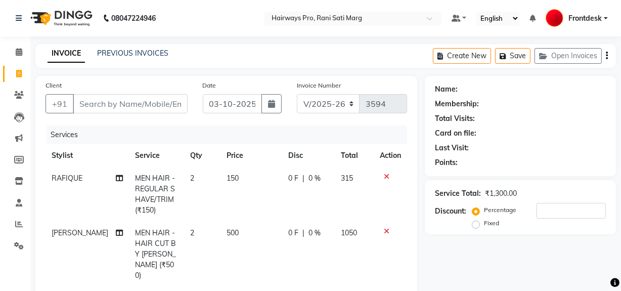
click at [283, 233] on tr "Kamal Salmani MEN HAIR - HAIR CUT BY KAMAL SALMANI (₹500) 2 500 0 F | 0 % 1050" at bounding box center [225, 253] width 361 height 65
click at [125, 101] on input "Client" at bounding box center [130, 103] width 115 height 19
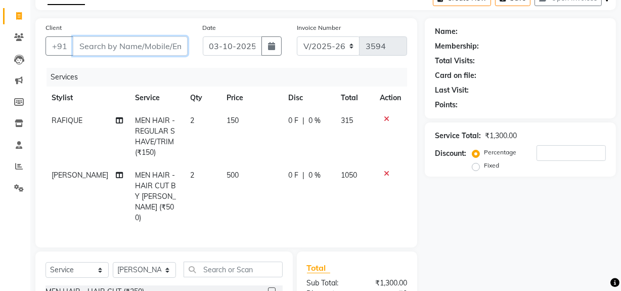
scroll to position [45, 0]
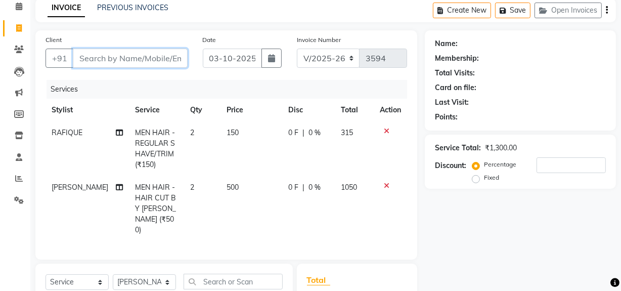
click at [152, 59] on input "Client" at bounding box center [130, 58] width 115 height 19
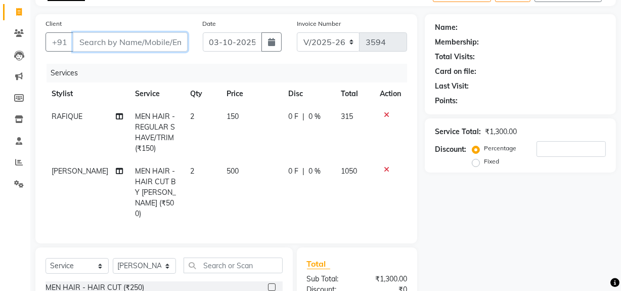
scroll to position [40, 0]
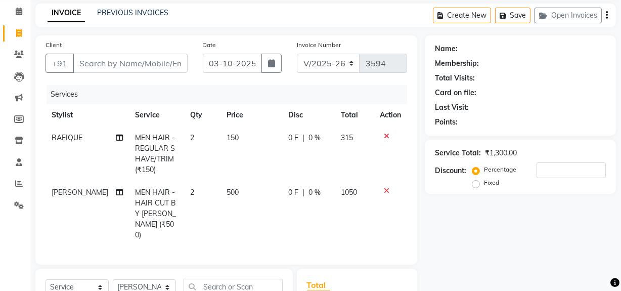
drag, startPoint x: 627, startPoint y: 13, endPoint x: 419, endPoint y: 216, distance: 290.1
click at [419, 216] on div "Client +91 Date 03-10-2025 Invoice Number INV/25-26 V/2025-26 3594 Services Sty…" at bounding box center [226, 226] width 397 height 382
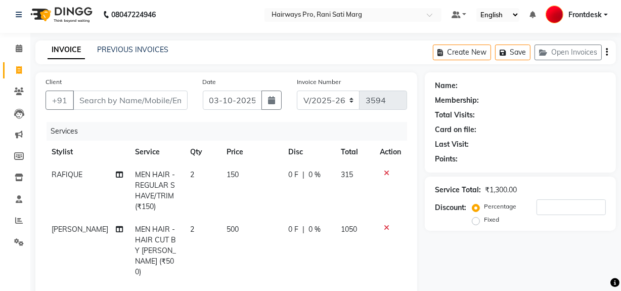
scroll to position [0, 0]
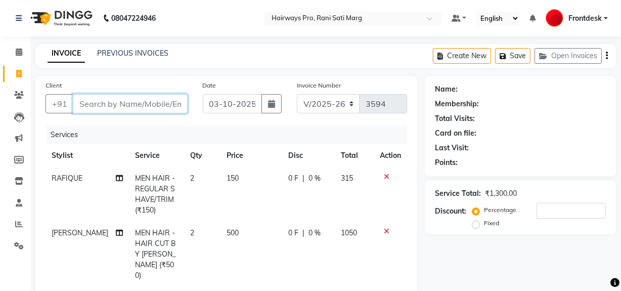
click at [140, 102] on input "Client" at bounding box center [130, 103] width 115 height 19
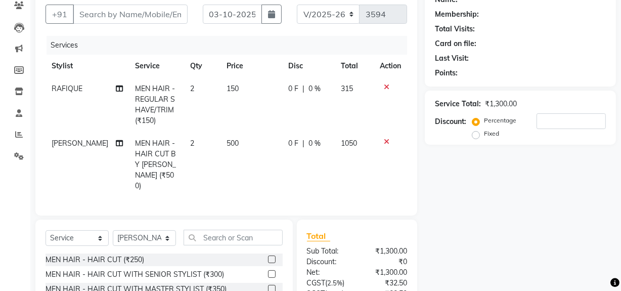
scroll to position [91, 0]
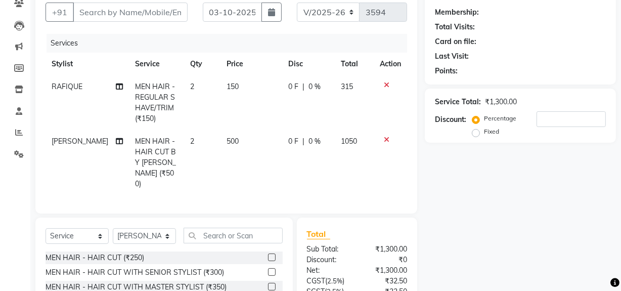
click at [235, 160] on td "500" at bounding box center [251, 162] width 62 height 65
select select "13250"
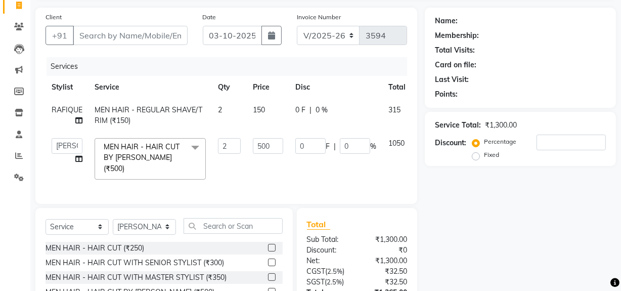
scroll to position [45, 0]
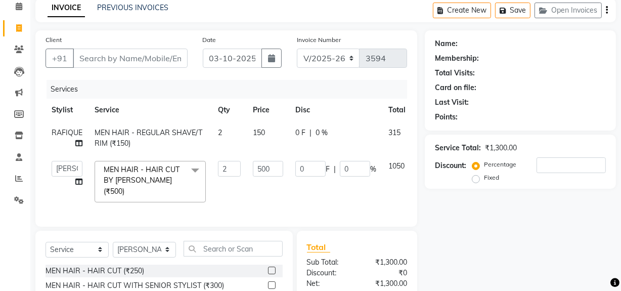
click at [231, 148] on td "2" at bounding box center [229, 137] width 35 height 33
select select "13192"
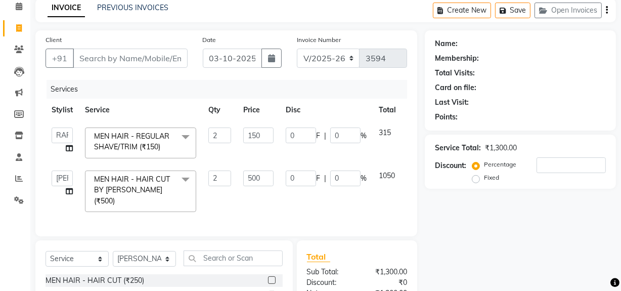
click at [243, 212] on td "500" at bounding box center [258, 191] width 42 height 54
click at [242, 200] on td "500" at bounding box center [258, 191] width 42 height 54
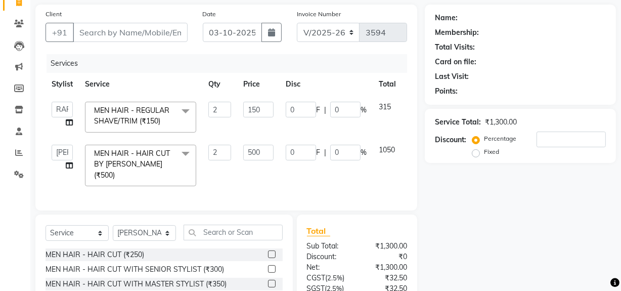
scroll to position [91, 0]
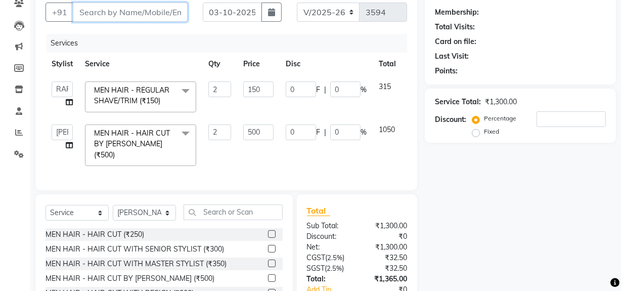
click at [127, 12] on input "Client" at bounding box center [130, 12] width 115 height 19
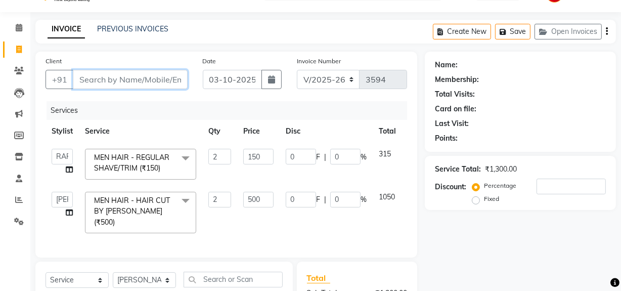
scroll to position [0, 0]
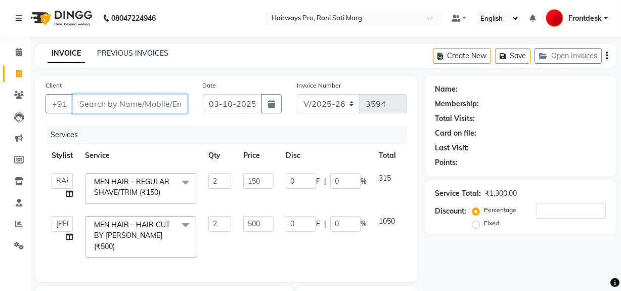
click at [126, 104] on input "Client" at bounding box center [130, 103] width 115 height 19
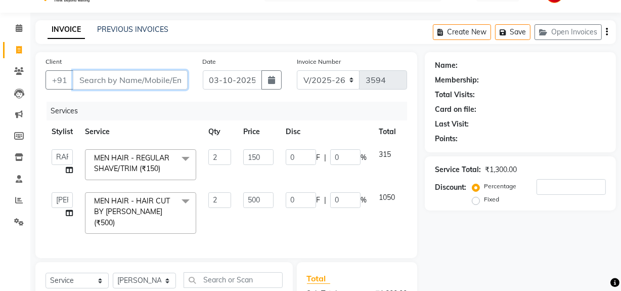
scroll to position [91, 0]
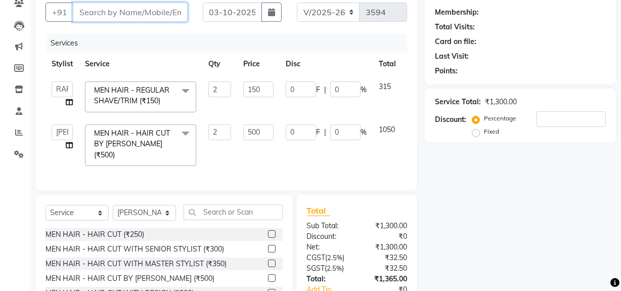
click at [120, 8] on input "Client" at bounding box center [130, 12] width 115 height 19
click at [133, 8] on input "Client" at bounding box center [130, 12] width 115 height 19
click at [141, 9] on input "Client" at bounding box center [130, 12] width 115 height 19
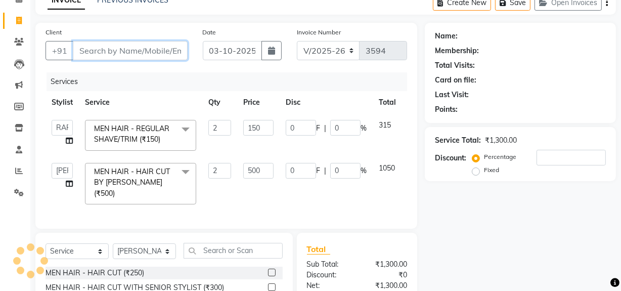
scroll to position [0, 0]
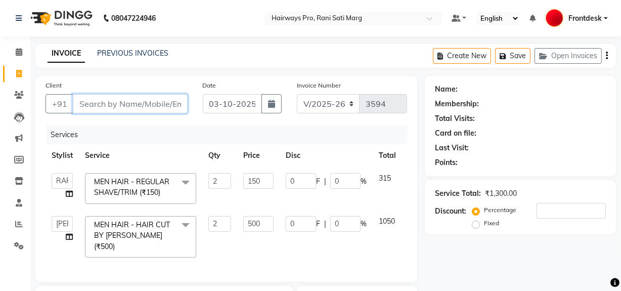
click at [160, 105] on input "Client" at bounding box center [130, 103] width 115 height 19
type input "9"
type input "0"
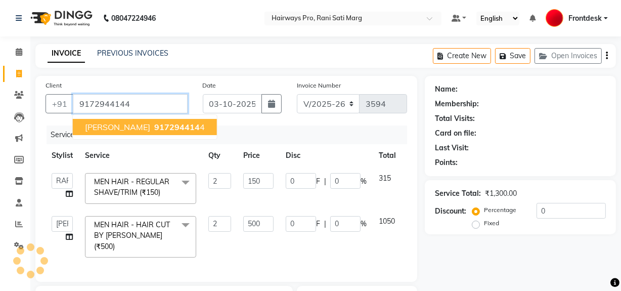
type input "9172944144"
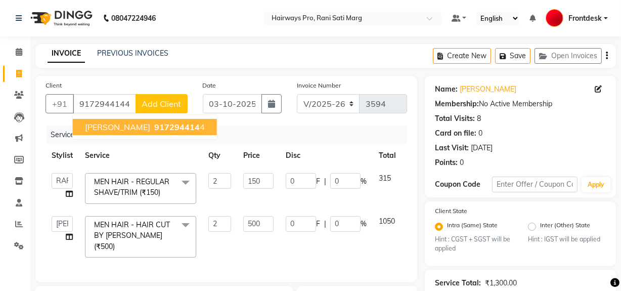
click at [373, 131] on div "Services" at bounding box center [230, 134] width 368 height 19
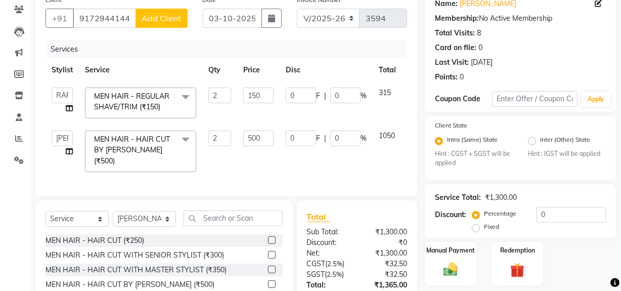
scroll to position [91, 0]
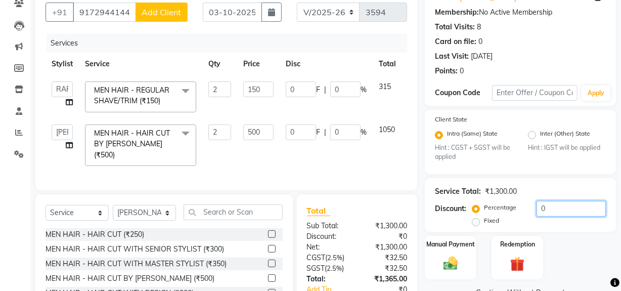
click at [568, 212] on input "0" at bounding box center [570, 209] width 69 height 16
type input "2"
type input "20"
type input "2"
type input "6"
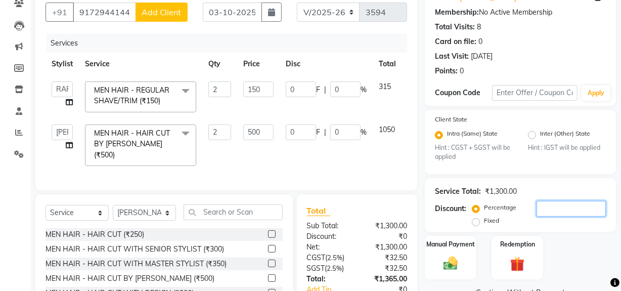
type input "2"
type input "20"
type input "200"
type input "20"
type input "60"
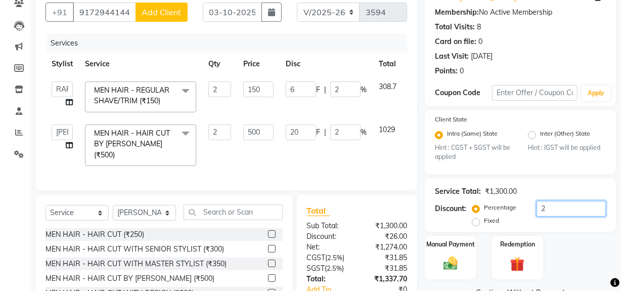
type input "20"
click at [564, 181] on div "Service Total: ₹1,300.00 Discount: Percentage Fixed 20" at bounding box center [519, 205] width 191 height 54
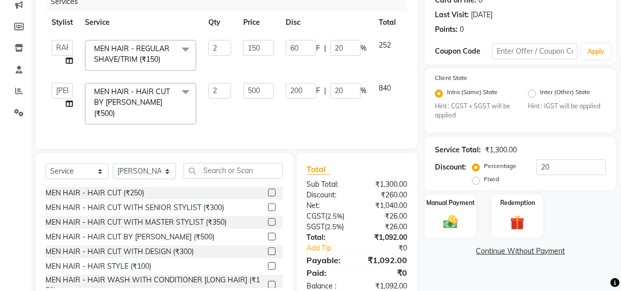
scroll to position [166, 0]
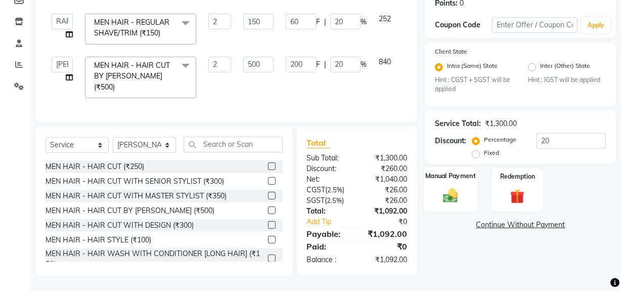
click at [468, 187] on div "Manual Payment" at bounding box center [450, 189] width 54 height 45
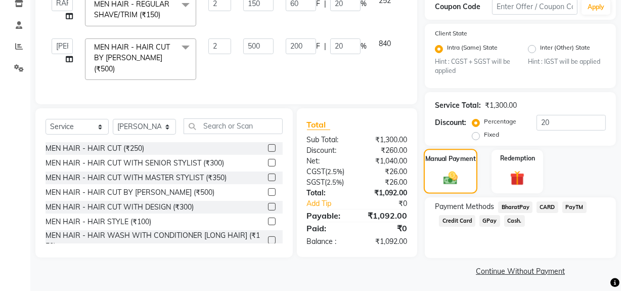
scroll to position [180, 0]
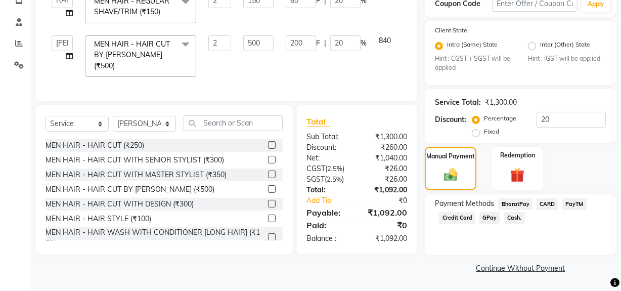
click at [494, 218] on span "GPay" at bounding box center [489, 218] width 21 height 12
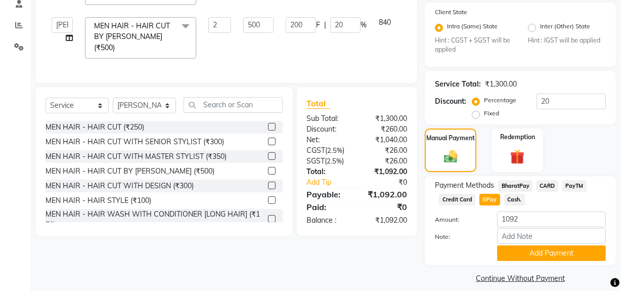
scroll to position [209, 0]
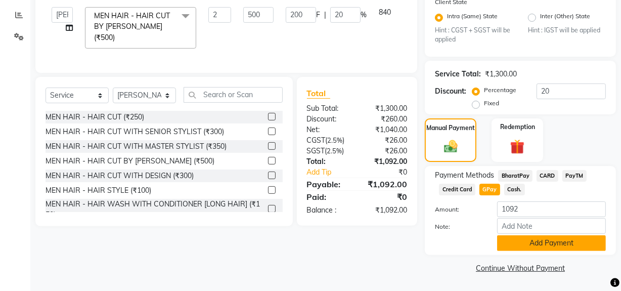
click at [510, 245] on button "Add Payment" at bounding box center [551, 243] width 109 height 16
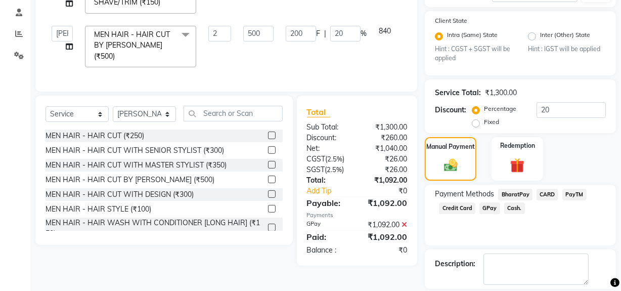
scroll to position [237, 0]
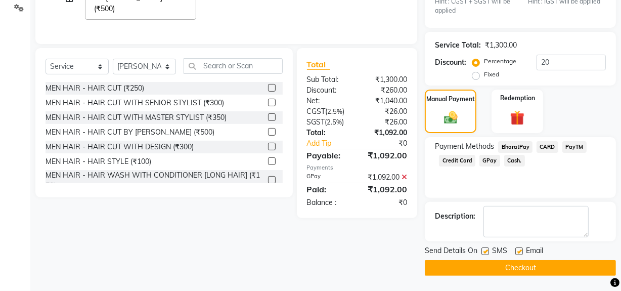
click at [496, 265] on button "Checkout" at bounding box center [519, 268] width 191 height 16
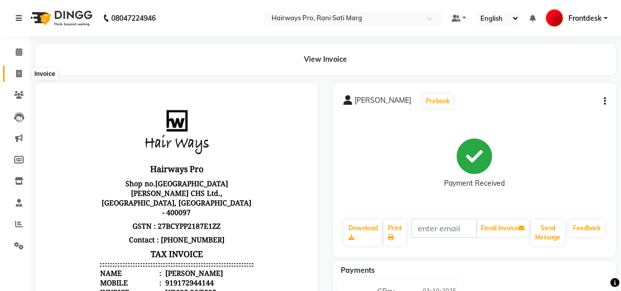
click at [21, 71] on icon at bounding box center [19, 74] width 6 height 8
select select "service"
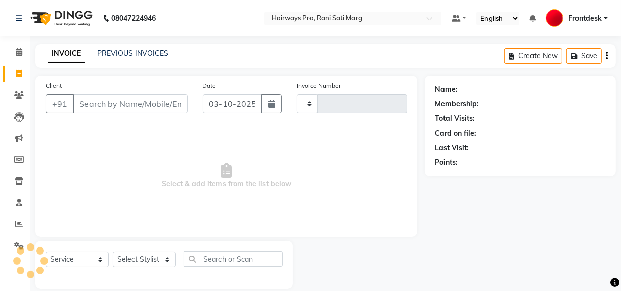
scroll to position [13, 0]
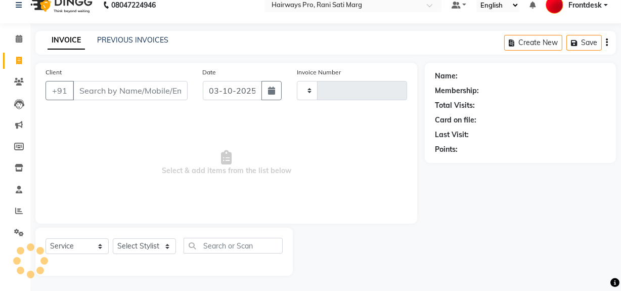
type input "3596"
select select "787"
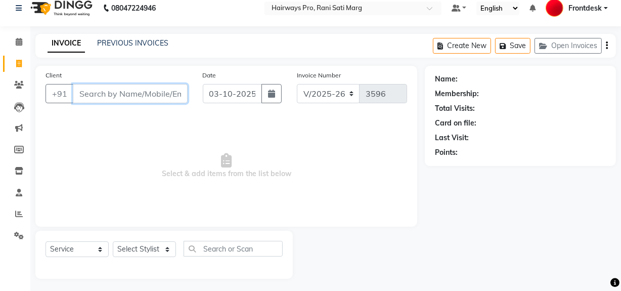
scroll to position [0, 0]
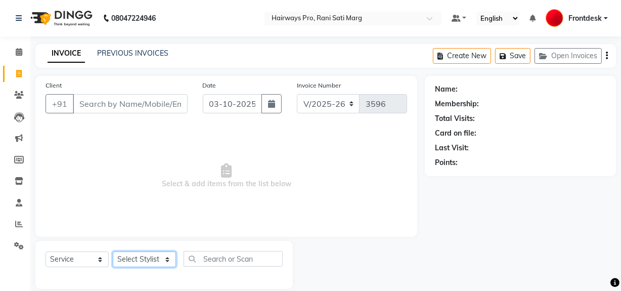
click at [131, 260] on select "Select Stylist ABID DANISH Faiz [PERSON_NAME] Frontdesk INTEZAR [PERSON_NAME] […" at bounding box center [144, 259] width 63 height 16
click at [80, 182] on span "Select & add items from the list below" at bounding box center [225, 175] width 361 height 101
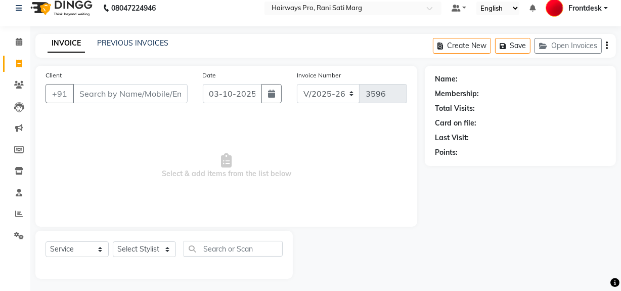
scroll to position [13, 0]
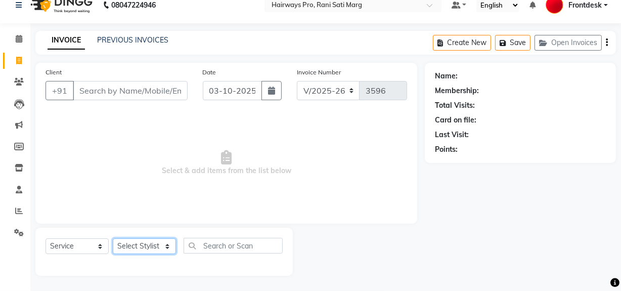
click at [131, 247] on select "Select Stylist ABID DANISH Faiz [PERSON_NAME] Frontdesk INTEZAR [PERSON_NAME] […" at bounding box center [144, 246] width 63 height 16
click at [113, 238] on select "Select Stylist ABID DANISH Faiz [PERSON_NAME] Frontdesk INTEZAR [PERSON_NAME] […" at bounding box center [144, 246] width 63 height 16
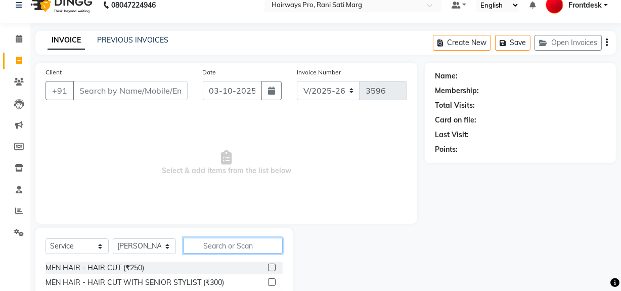
click at [205, 246] on input "text" at bounding box center [232, 245] width 99 height 16
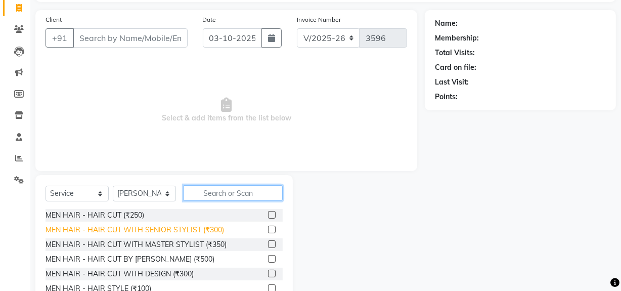
scroll to position [114, 0]
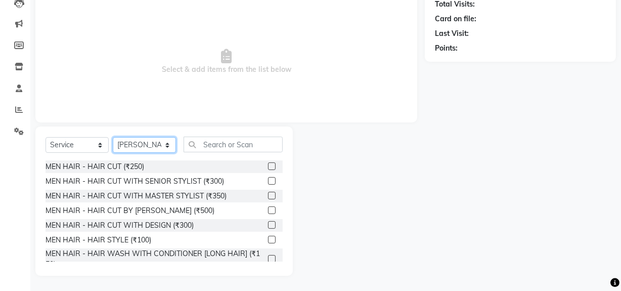
click at [162, 147] on select "Select Stylist ABID DANISH Faiz [PERSON_NAME] Frontdesk INTEZAR [PERSON_NAME] […" at bounding box center [144, 145] width 63 height 16
select select "13190"
click at [113, 137] on select "Select Stylist ABID DANISH Faiz [PERSON_NAME] Frontdesk INTEZAR [PERSON_NAME] […" at bounding box center [144, 145] width 63 height 16
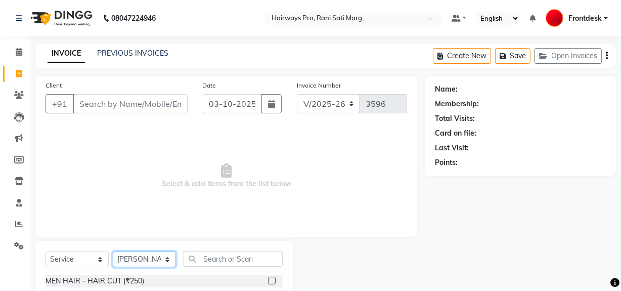
scroll to position [137, 0]
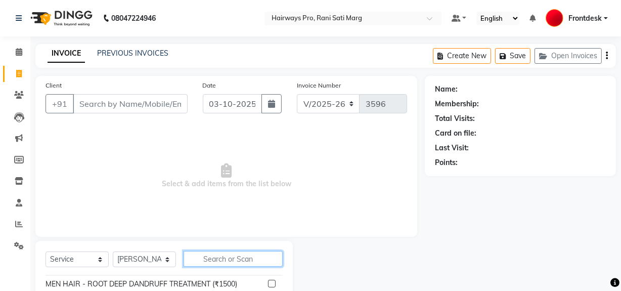
click at [244, 263] on input "text" at bounding box center [232, 259] width 99 height 16
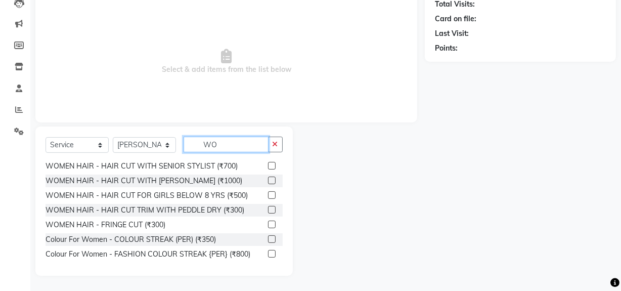
scroll to position [0, 0]
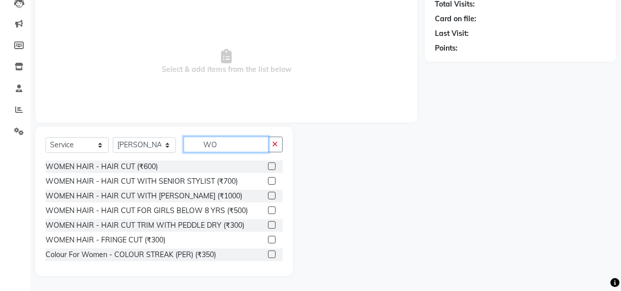
type input "WO"
click at [268, 181] on label at bounding box center [272, 181] width 8 height 8
click at [268, 181] on input "checkbox" at bounding box center [271, 181] width 7 height 7
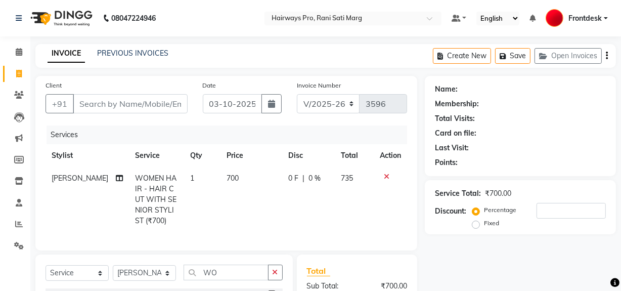
checkbox input "false"
click at [158, 99] on input "Client" at bounding box center [130, 103] width 115 height 19
type input "9"
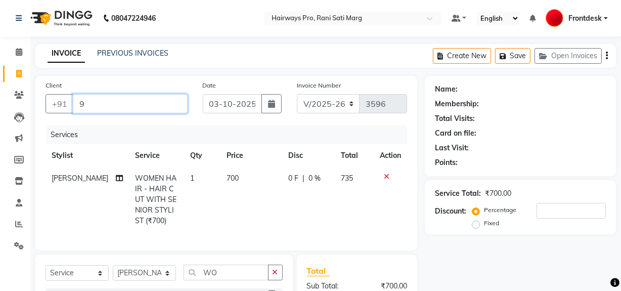
type input "0"
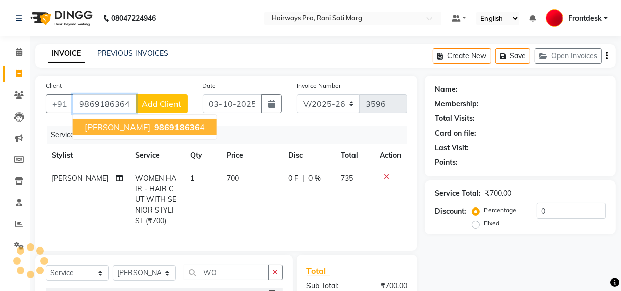
type input "9869186364"
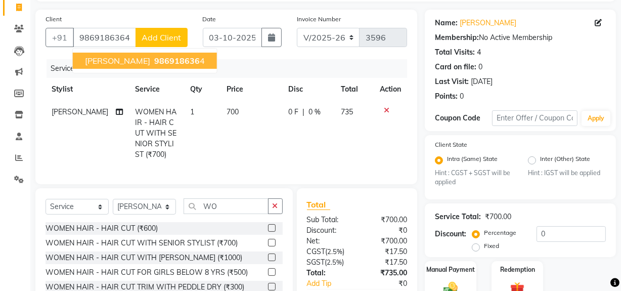
scroll to position [134, 0]
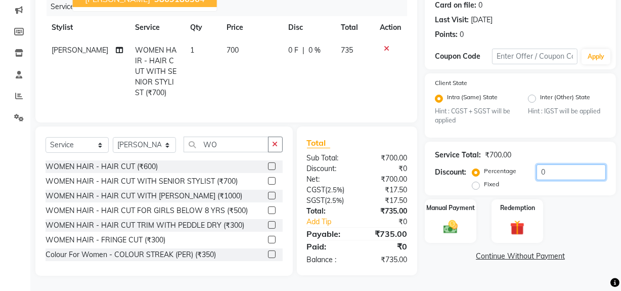
click at [550, 164] on input "0" at bounding box center [570, 172] width 69 height 16
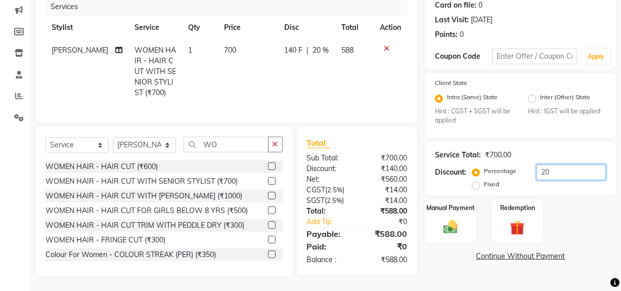
type input "20"
click at [561, 183] on div "Percentage Fixed 20" at bounding box center [539, 177] width 131 height 27
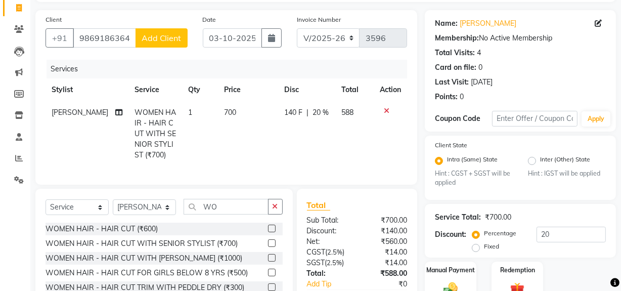
scroll to position [0, 0]
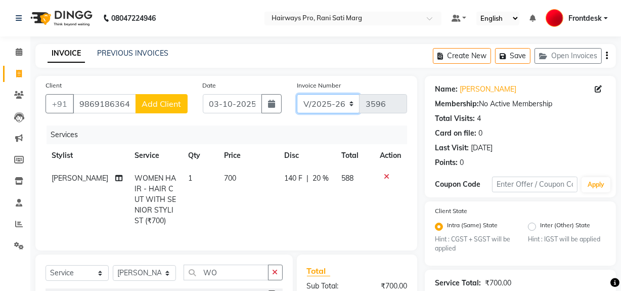
click at [339, 102] on select "INV/25-26 V/2025-26" at bounding box center [328, 103] width 63 height 19
select select "6960"
click at [297, 94] on select "INV/25-26 V/2025-26" at bounding box center [328, 103] width 63 height 19
type input "5044"
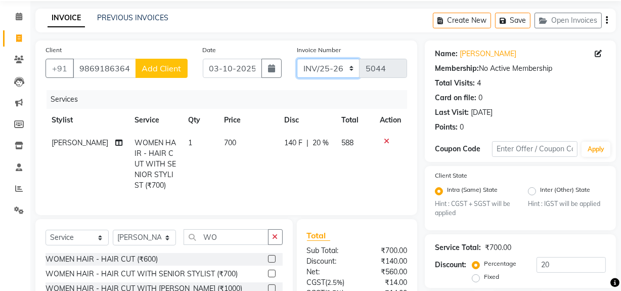
scroll to position [134, 0]
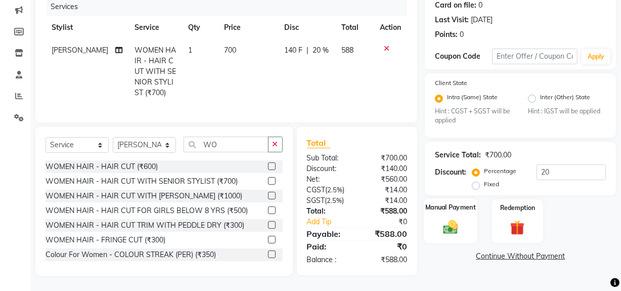
click at [449, 211] on div "Manual Payment" at bounding box center [450, 221] width 54 height 45
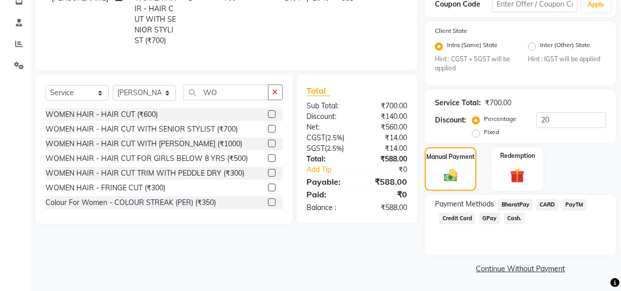
scroll to position [180, 0]
click at [510, 220] on span "Cash." at bounding box center [514, 218] width 21 height 12
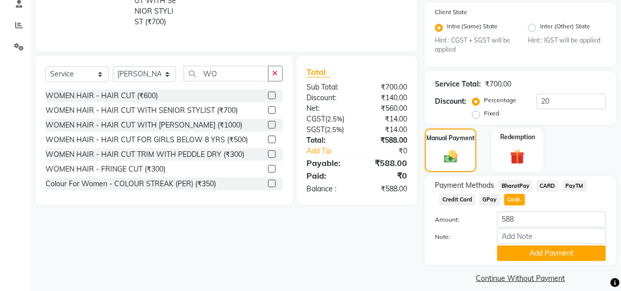
scroll to position [209, 0]
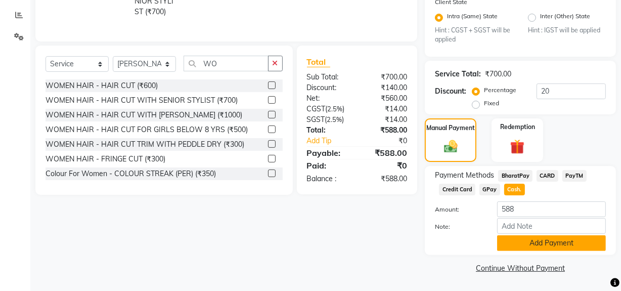
click at [509, 235] on button "Add Payment" at bounding box center [551, 243] width 109 height 16
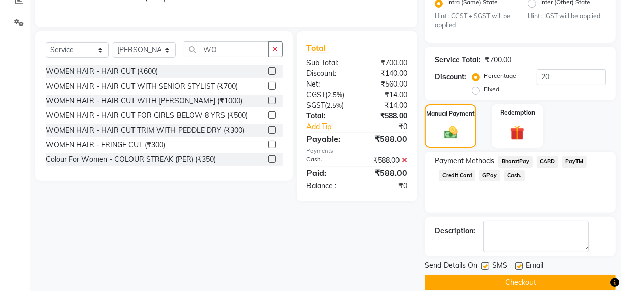
scroll to position [237, 0]
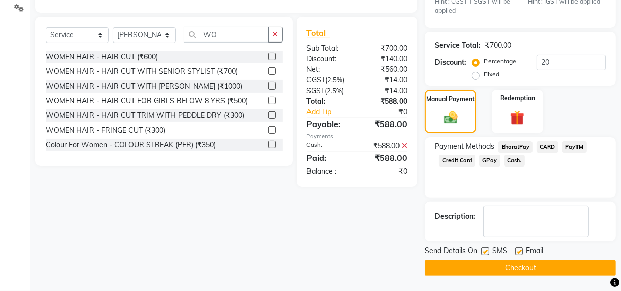
click at [484, 251] on label at bounding box center [485, 251] width 8 height 8
click at [484, 251] on input "checkbox" at bounding box center [484, 251] width 7 height 7
checkbox input "false"
click at [484, 263] on button "Checkout" at bounding box center [519, 268] width 191 height 16
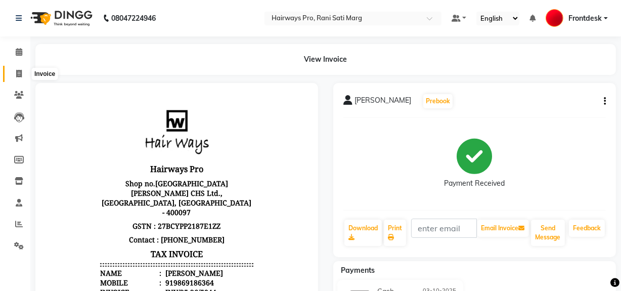
click at [16, 75] on icon at bounding box center [19, 74] width 6 height 8
select select "787"
select select "service"
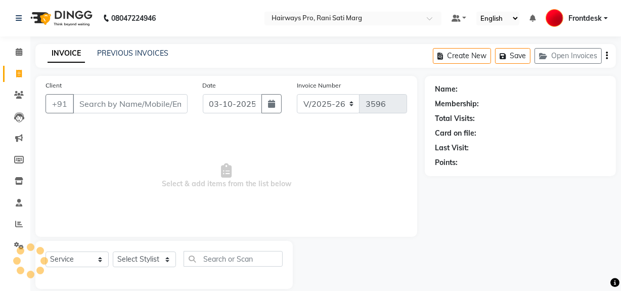
scroll to position [13, 0]
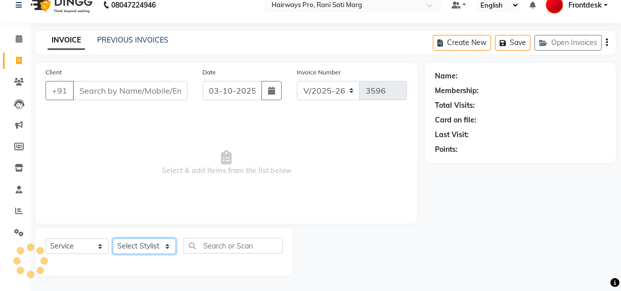
click at [157, 249] on select "Select Stylist" at bounding box center [144, 246] width 63 height 16
select select "39420"
click at [113, 238] on select "Select Stylist ABID DANISH Faiz [PERSON_NAME] Frontdesk INTEZAR [PERSON_NAME] […" at bounding box center [144, 246] width 63 height 16
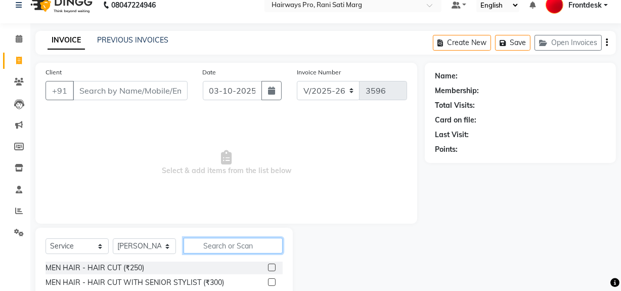
click at [228, 246] on input "text" at bounding box center [232, 245] width 99 height 16
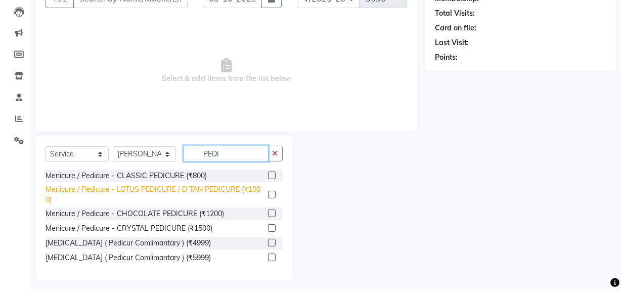
scroll to position [110, 0]
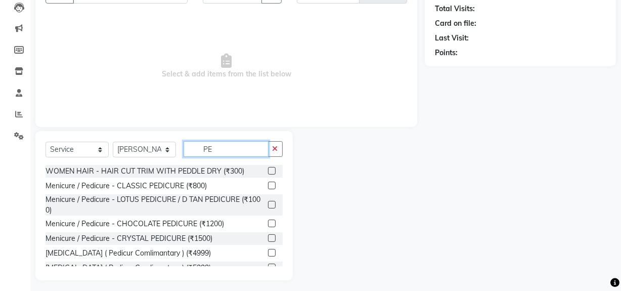
type input "P"
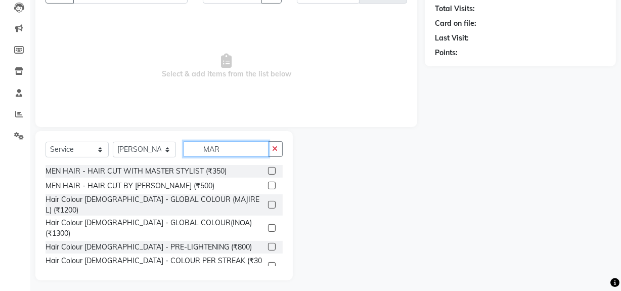
scroll to position [42, 0]
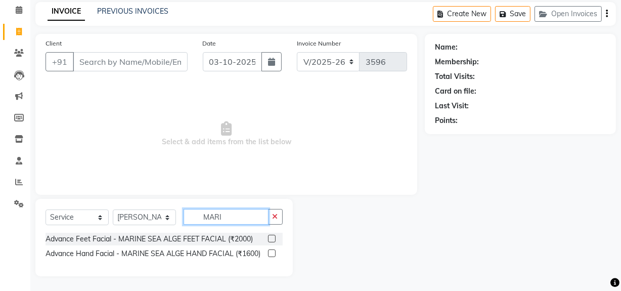
type input "MARI"
click at [273, 236] on label at bounding box center [272, 238] width 8 height 8
click at [273, 236] on input "checkbox" at bounding box center [271, 238] width 7 height 7
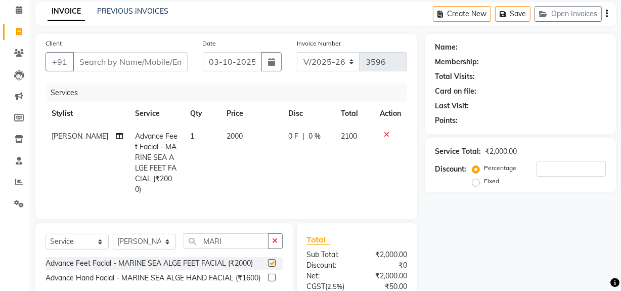
checkbox input "false"
click at [156, 237] on select "Select Stylist ABID DANISH Faiz [PERSON_NAME] Frontdesk INTEZAR [PERSON_NAME] […" at bounding box center [144, 241] width 63 height 16
select select "13186"
click at [113, 233] on select "Select Stylist ABID DANISH Faiz [PERSON_NAME] Frontdesk INTEZAR [PERSON_NAME] […" at bounding box center [144, 241] width 63 height 16
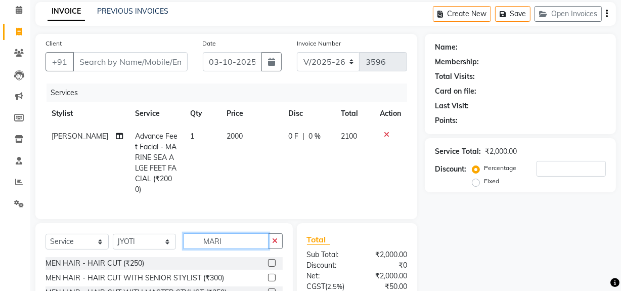
click at [241, 244] on input "MARI" at bounding box center [225, 241] width 85 height 16
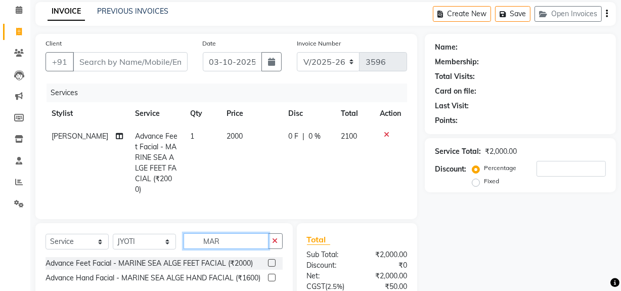
type input "MARI"
click at [268, 273] on label at bounding box center [272, 277] width 8 height 8
click at [268, 274] on input "checkbox" at bounding box center [271, 277] width 7 height 7
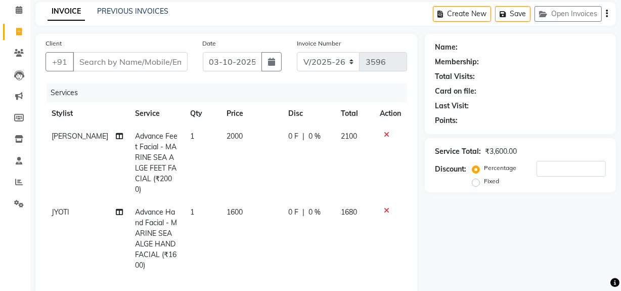
checkbox input "false"
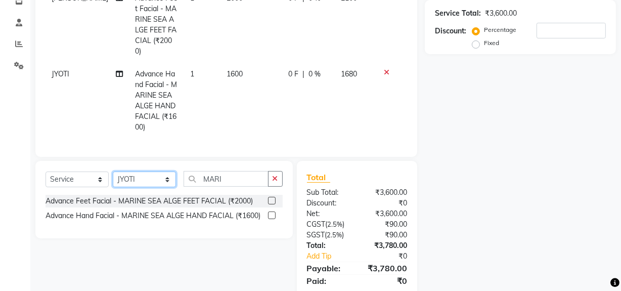
click at [154, 171] on select "Select Stylist ABID DANISH Faiz [PERSON_NAME] Frontdesk INTEZAR [PERSON_NAME] […" at bounding box center [144, 179] width 63 height 16
select select "13190"
click at [113, 171] on select "Select Stylist ABID DANISH Faiz [PERSON_NAME] Frontdesk INTEZAR [PERSON_NAME] […" at bounding box center [144, 179] width 63 height 16
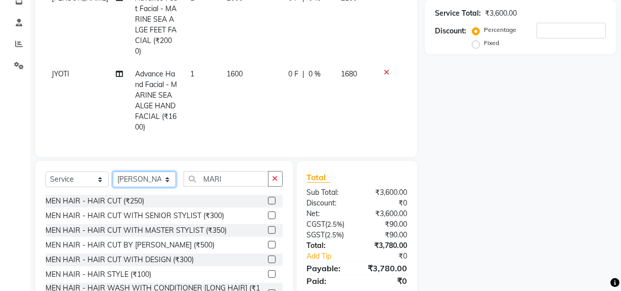
scroll to position [200, 0]
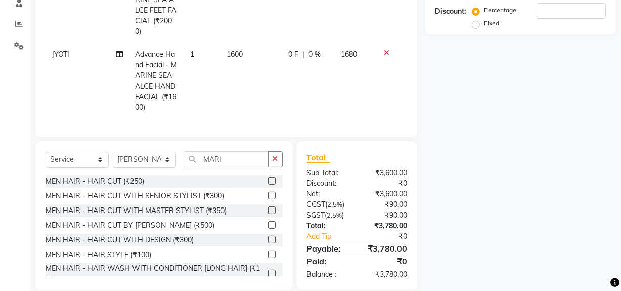
click at [268, 206] on label at bounding box center [272, 210] width 8 height 8
click at [268, 207] on input "checkbox" at bounding box center [271, 210] width 7 height 7
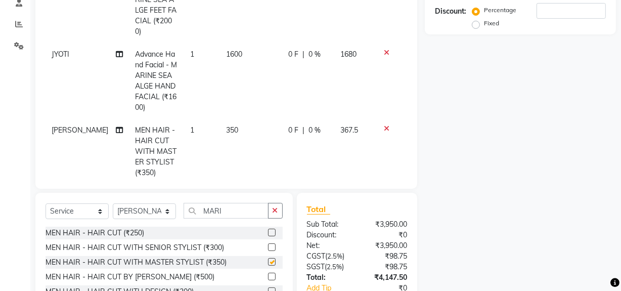
checkbox input "false"
click at [239, 211] on input "MARI" at bounding box center [225, 211] width 85 height 16
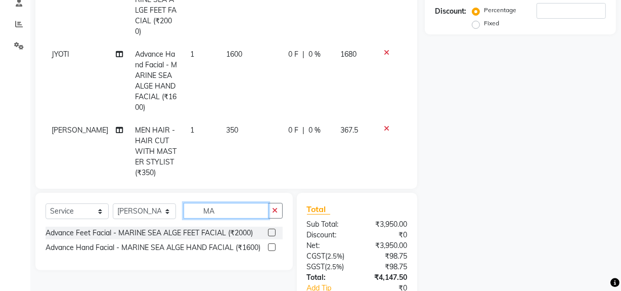
type input "M"
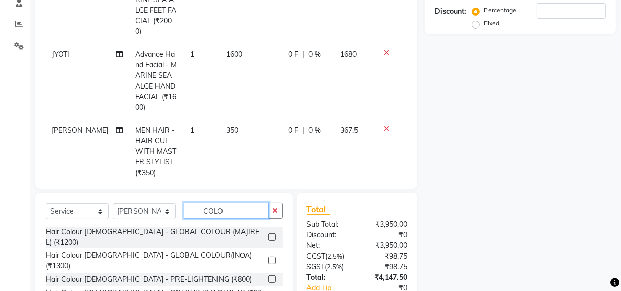
type input "COLO"
click at [268, 256] on label at bounding box center [272, 260] width 8 height 8
click at [268, 257] on input "checkbox" at bounding box center [271, 260] width 7 height 7
checkbox input "false"
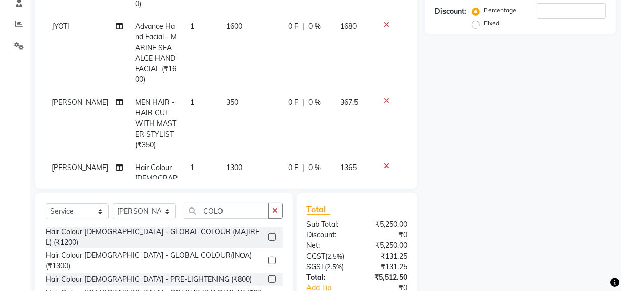
scroll to position [75, 0]
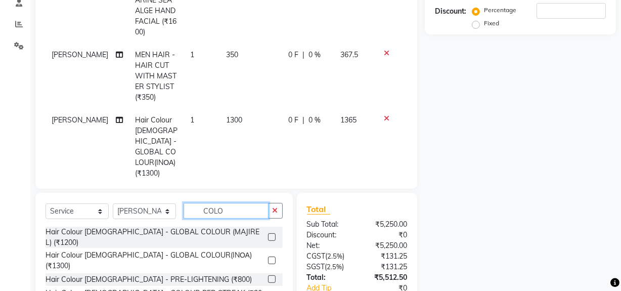
click at [227, 213] on input "COLO" at bounding box center [225, 211] width 85 height 16
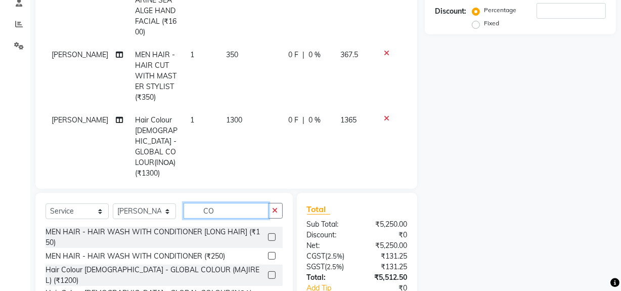
type input "C"
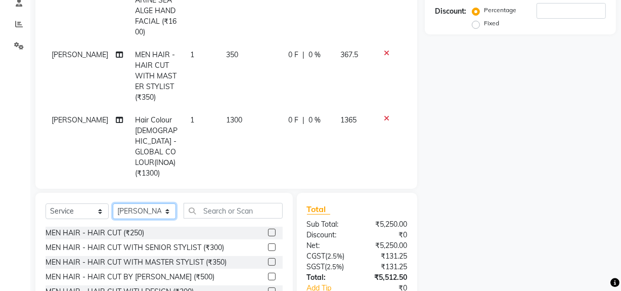
click at [169, 213] on select "Select Stylist ABID DANISH Faiz [PERSON_NAME] Frontdesk INTEZAR [PERSON_NAME] […" at bounding box center [144, 211] width 63 height 16
select select "26153"
click at [113, 203] on select "Select Stylist ABID DANISH Faiz [PERSON_NAME] Frontdesk INTEZAR [PERSON_NAME] […" at bounding box center [144, 211] width 63 height 16
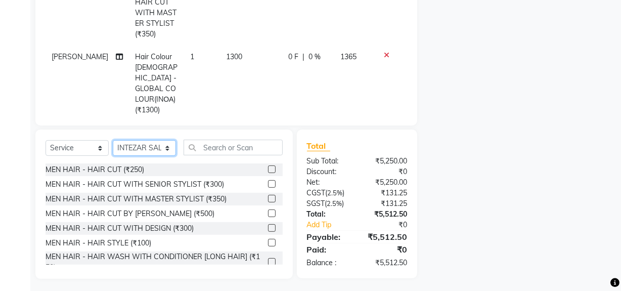
scroll to position [266, 0]
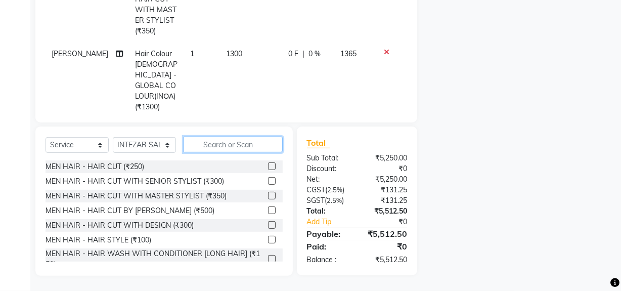
click at [227, 146] on input "text" at bounding box center [232, 144] width 99 height 16
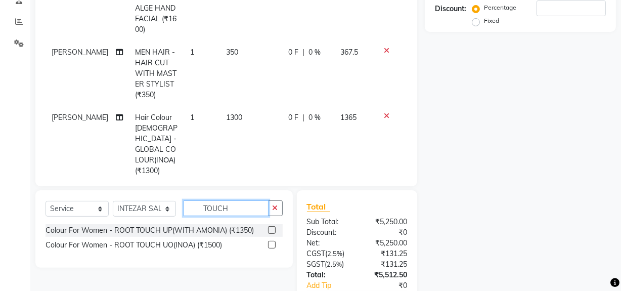
scroll to position [127, 0]
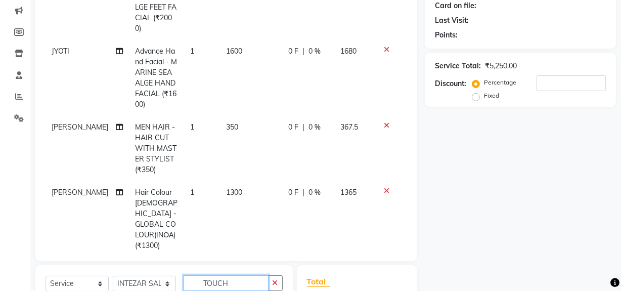
type input "TOUCH"
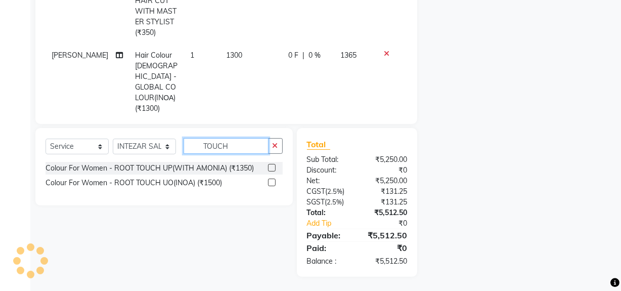
scroll to position [265, 0]
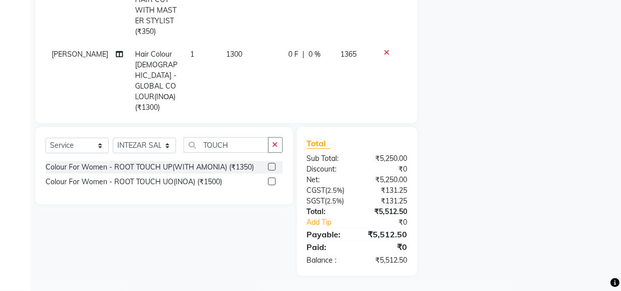
click at [271, 182] on label at bounding box center [272, 181] width 8 height 8
click at [271, 182] on input "checkbox" at bounding box center [271, 181] width 7 height 7
checkbox input "false"
click at [251, 141] on input "TOUCH" at bounding box center [225, 145] width 85 height 16
type input "T"
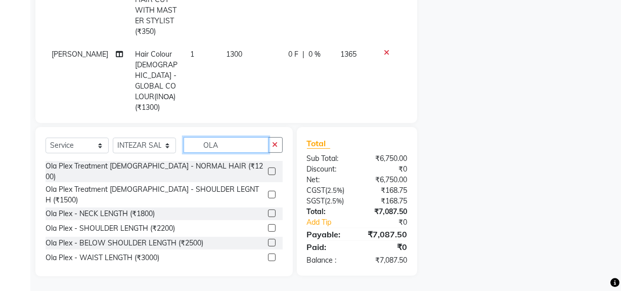
type input "OLA"
click at [268, 239] on label at bounding box center [272, 243] width 8 height 8
click at [268, 240] on input "checkbox" at bounding box center [271, 243] width 7 height 7
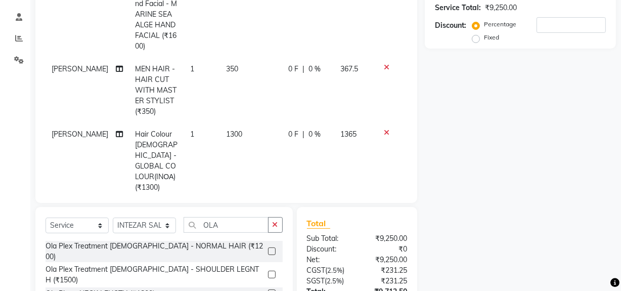
checkbox input "false"
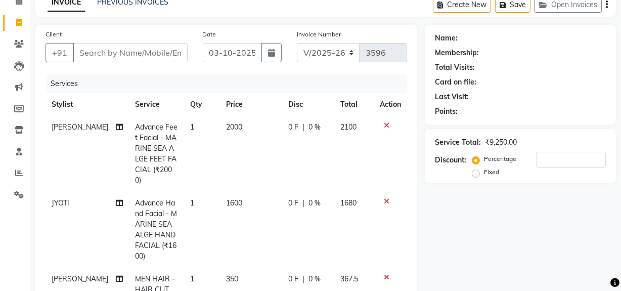
scroll to position [0, 0]
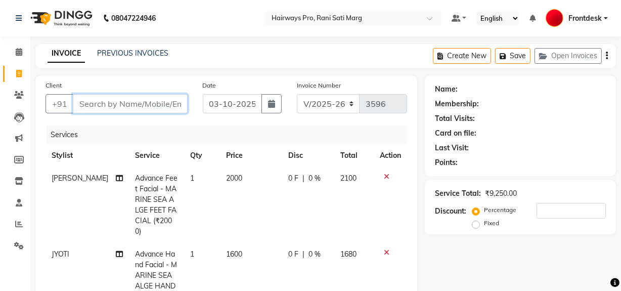
click at [171, 104] on input "Client" at bounding box center [130, 103] width 115 height 19
type input "H"
type input "0"
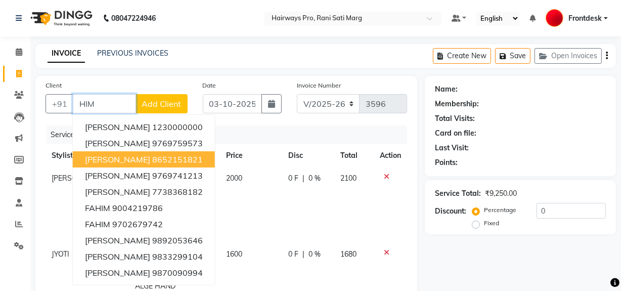
click at [172, 158] on button "HIMMAT 8652151821" at bounding box center [144, 159] width 142 height 16
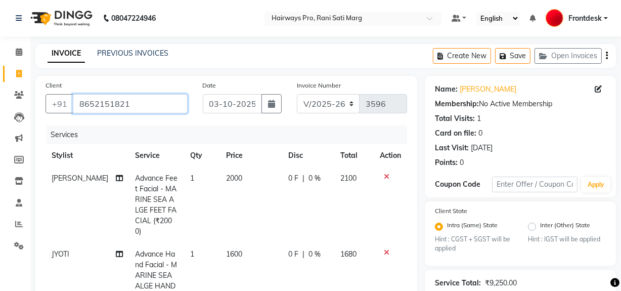
click at [157, 101] on input "8652151821" at bounding box center [130, 103] width 115 height 19
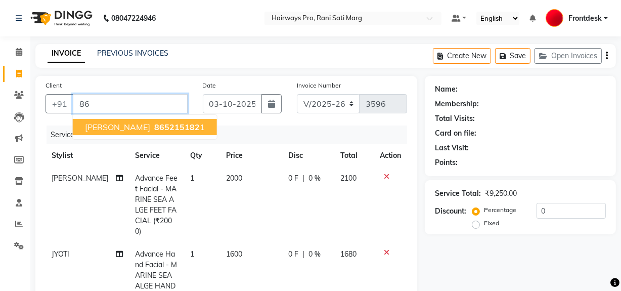
type input "8"
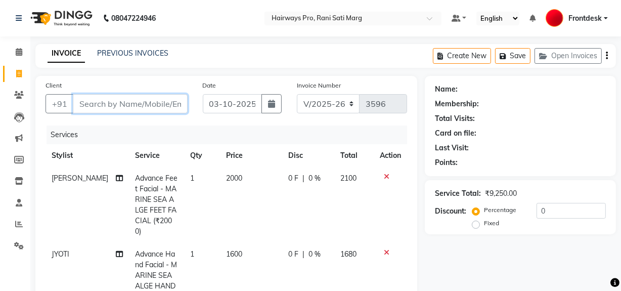
click at [147, 98] on input "Client" at bounding box center [130, 103] width 115 height 19
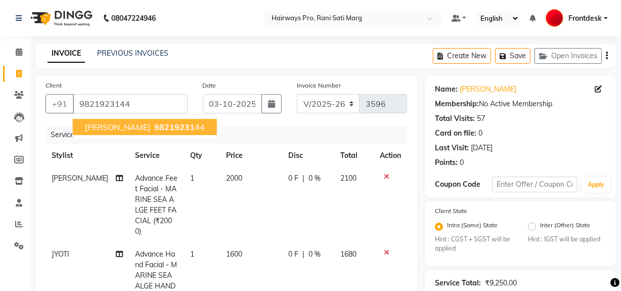
click at [169, 126] on span "98219231" at bounding box center [174, 127] width 40 height 10
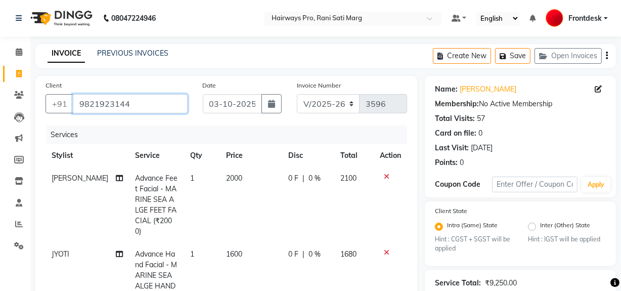
click at [93, 104] on input "9821923144" at bounding box center [130, 103] width 115 height 19
click at [152, 105] on input "9821923144" at bounding box center [130, 103] width 115 height 19
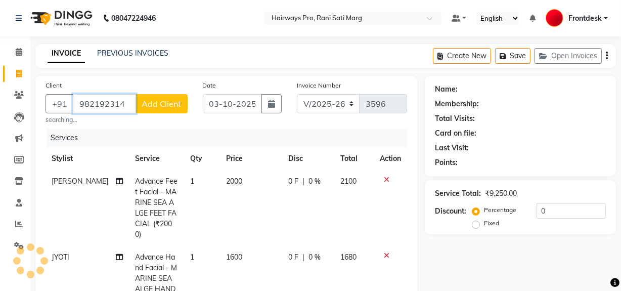
type input "9821923144"
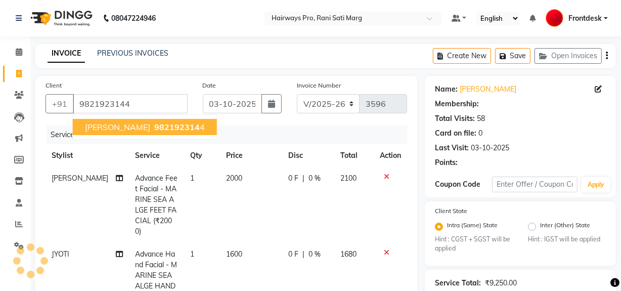
select select "1: Object"
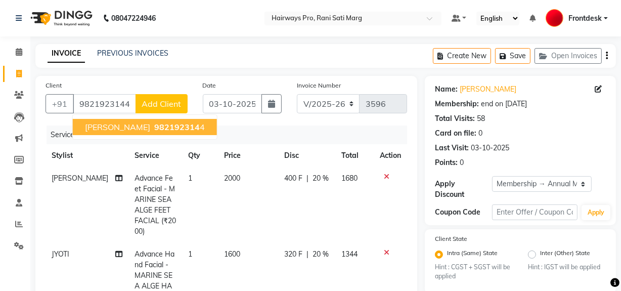
click at [141, 125] on span "HIMMAT KACHHARA" at bounding box center [117, 127] width 65 height 10
type input "0"
select select "1: Object"
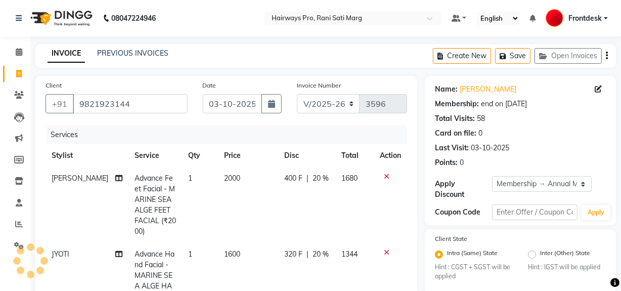
type input "20"
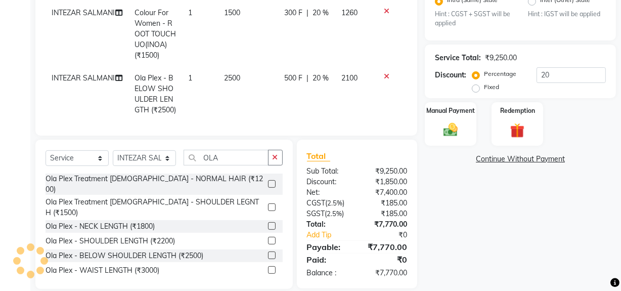
scroll to position [266, 0]
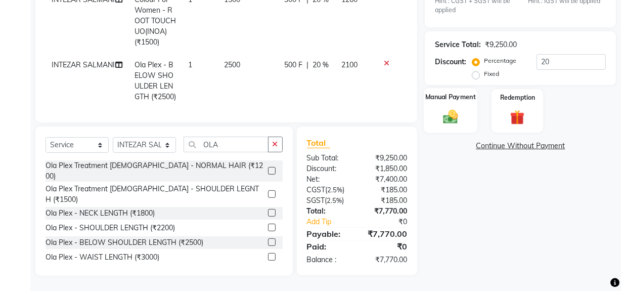
click at [457, 110] on img at bounding box center [450, 116] width 24 height 17
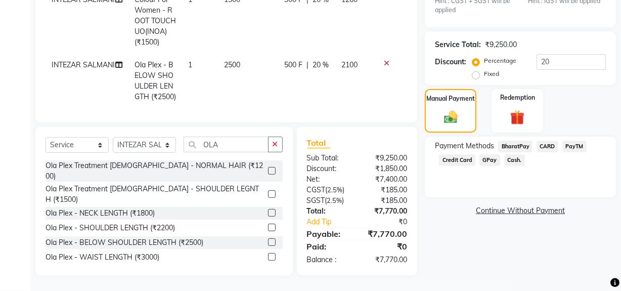
click at [542, 147] on span "CARD" at bounding box center [547, 146] width 22 height 12
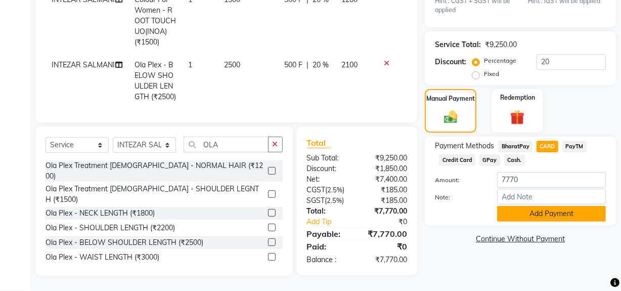
click at [554, 216] on button "Add Payment" at bounding box center [551, 214] width 109 height 16
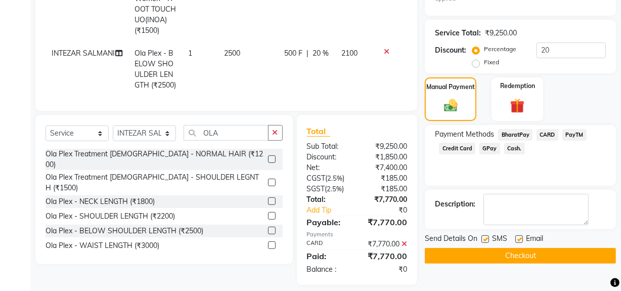
scroll to position [287, 0]
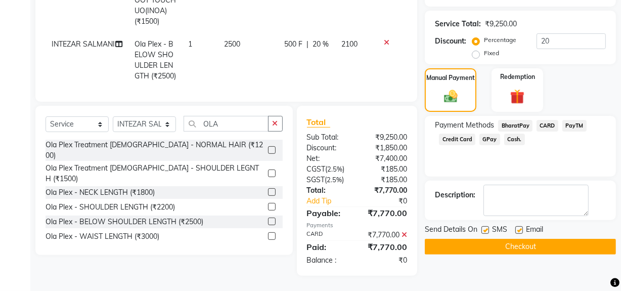
click at [542, 251] on button "Checkout" at bounding box center [519, 247] width 191 height 16
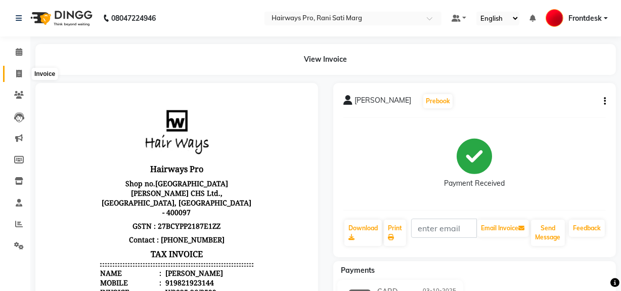
click at [21, 77] on icon at bounding box center [19, 74] width 6 height 8
select select "service"
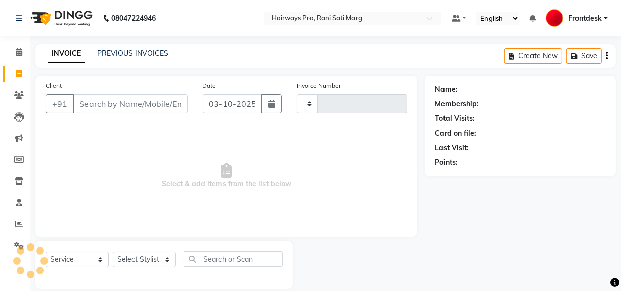
scroll to position [13, 0]
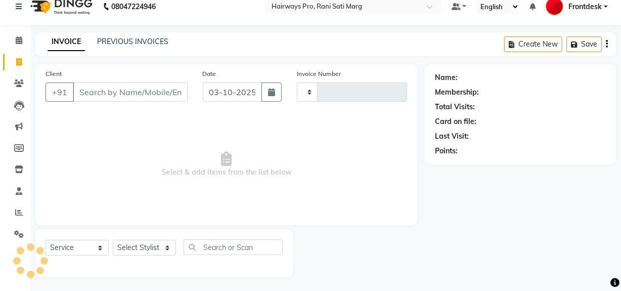
type input "3600"
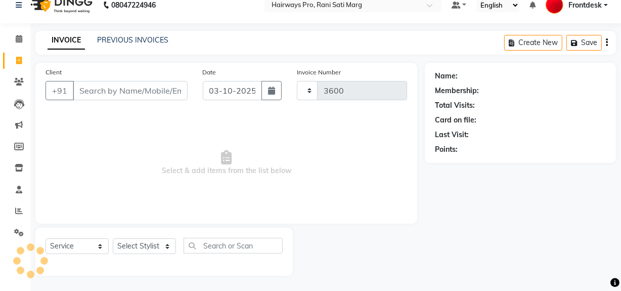
select select "787"
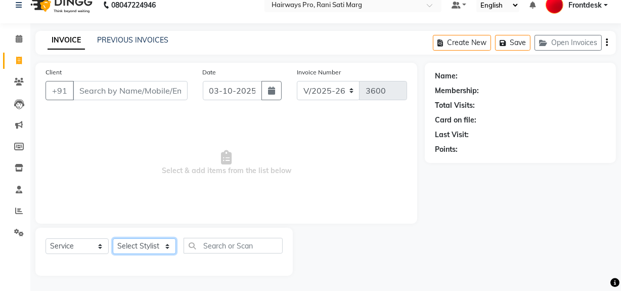
click at [130, 242] on select "Select Stylist ABID DANISH Faiz [PERSON_NAME] Frontdesk INTEZAR [PERSON_NAME] […" at bounding box center [144, 246] width 63 height 16
select select "13192"
click at [113, 238] on select "Select Stylist ABID DANISH Faiz [PERSON_NAME] Frontdesk INTEZAR [PERSON_NAME] […" at bounding box center [144, 246] width 63 height 16
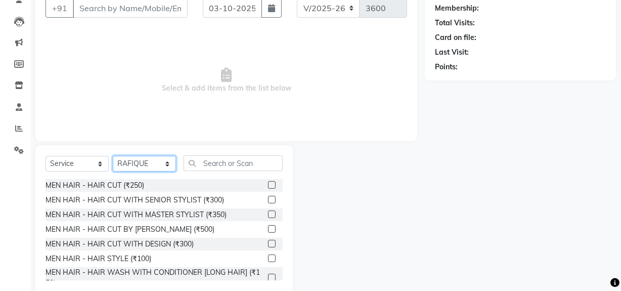
scroll to position [105, 0]
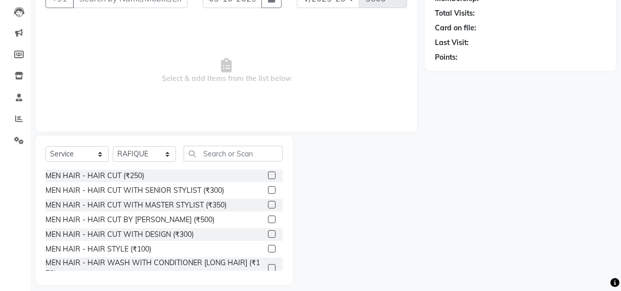
click at [268, 192] on label at bounding box center [272, 190] width 8 height 8
click at [268, 192] on input "checkbox" at bounding box center [271, 190] width 7 height 7
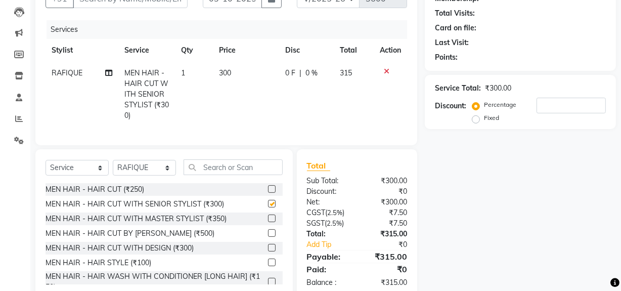
checkbox input "false"
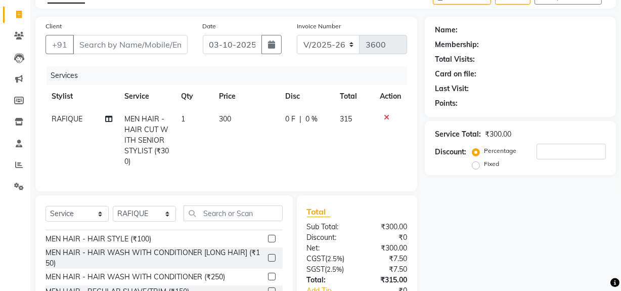
scroll to position [91, 0]
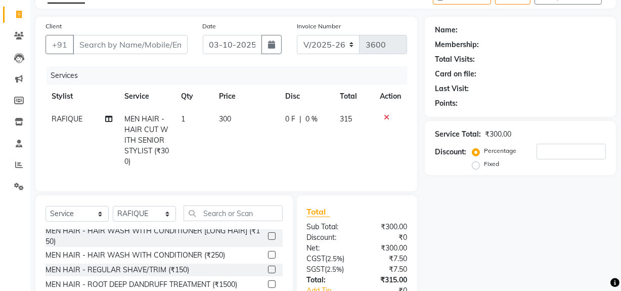
click at [260, 275] on div "MEN HAIR - REGULAR SHAVE/TRIM (₹150)" at bounding box center [163, 269] width 237 height 13
click at [268, 273] on label at bounding box center [272, 269] width 8 height 8
click at [268, 273] on input "checkbox" at bounding box center [271, 269] width 7 height 7
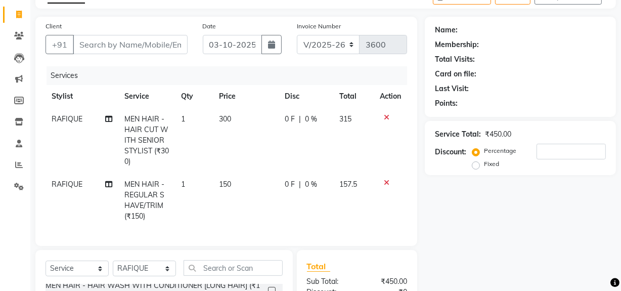
checkbox input "false"
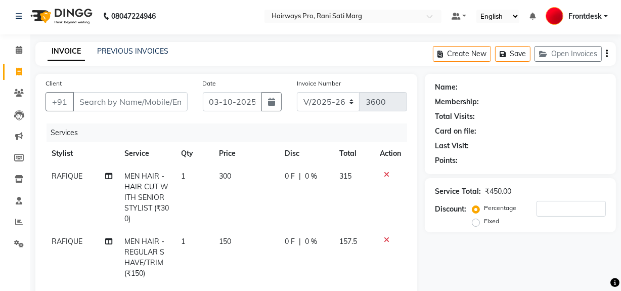
scroll to position [0, 0]
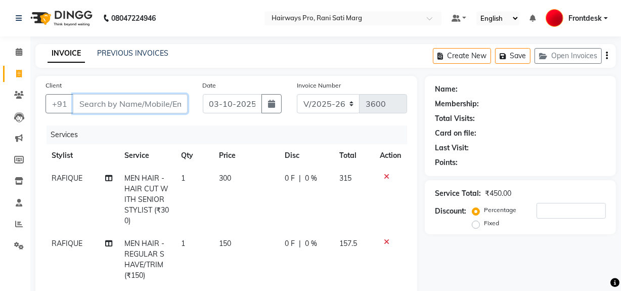
click at [116, 106] on input "Client" at bounding box center [130, 103] width 115 height 19
type input "9"
type input "0"
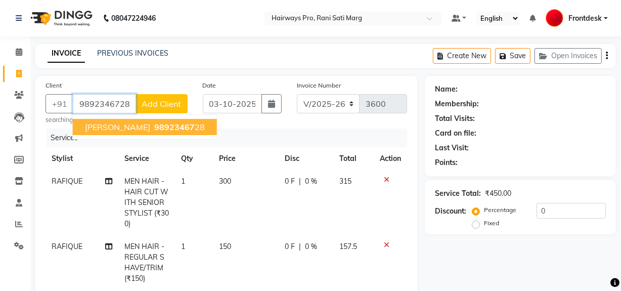
type input "9892346728"
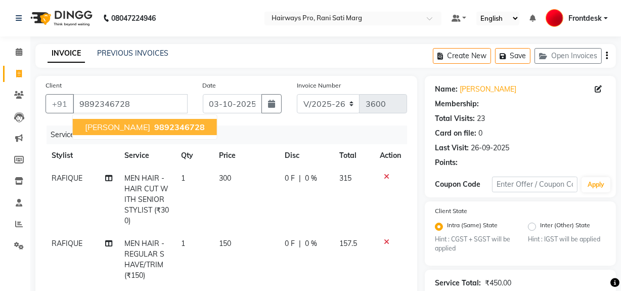
select select "1: Object"
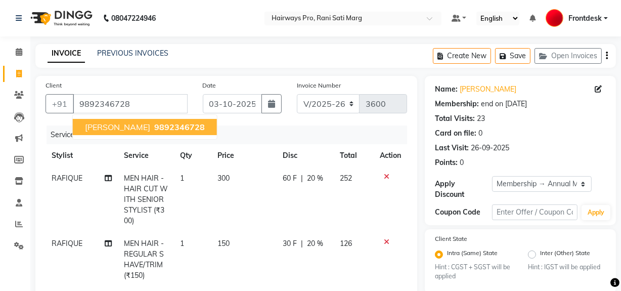
click at [140, 126] on span "SAMEER SAWANT" at bounding box center [117, 127] width 65 height 10
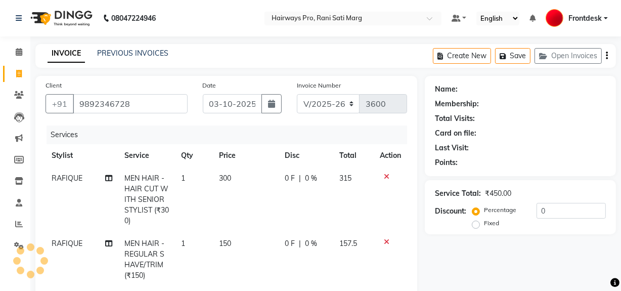
type input "20"
select select "1: Object"
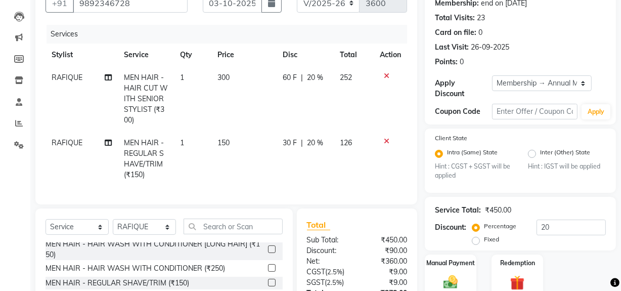
scroll to position [189, 0]
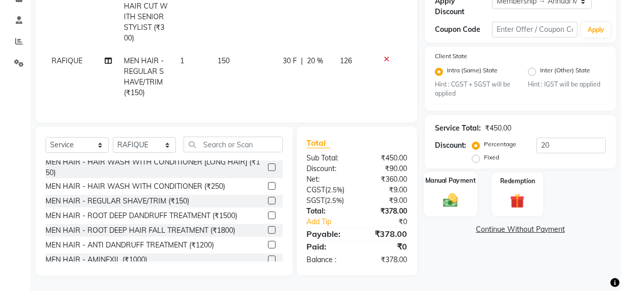
click at [465, 188] on div "Manual Payment" at bounding box center [450, 194] width 54 height 45
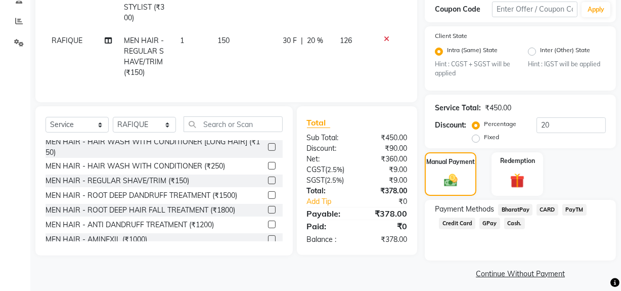
scroll to position [208, 0]
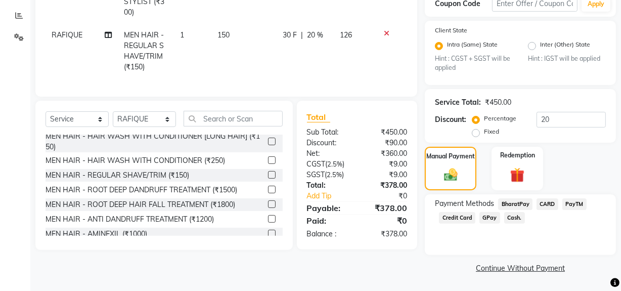
click at [494, 216] on span "GPay" at bounding box center [489, 218] width 21 height 12
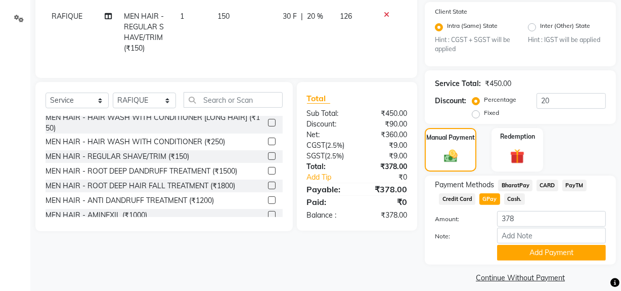
scroll to position [237, 0]
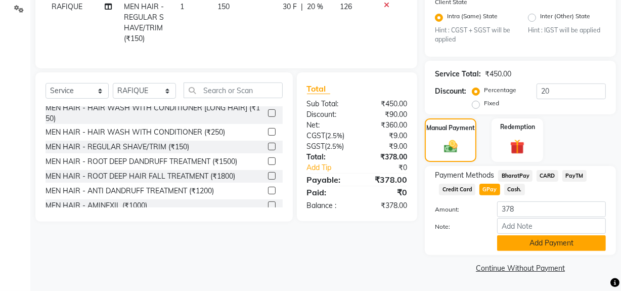
click at [515, 240] on button "Add Payment" at bounding box center [551, 243] width 109 height 16
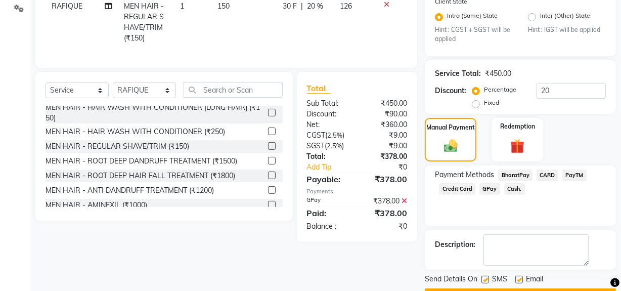
scroll to position [265, 0]
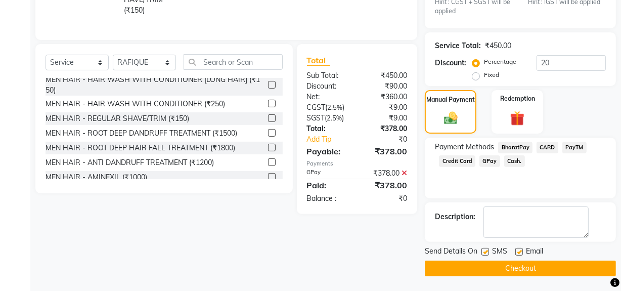
click at [521, 264] on button "Checkout" at bounding box center [519, 268] width 191 height 16
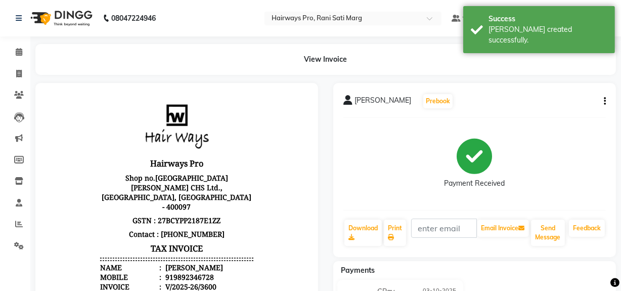
scroll to position [8, 0]
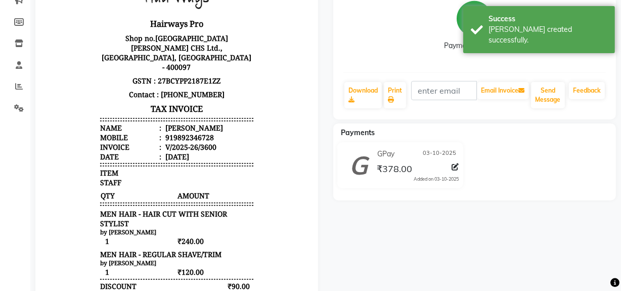
drag, startPoint x: 128, startPoint y: 146, endPoint x: 134, endPoint y: 172, distance: 26.9
click at [132, 152] on div "Date :" at bounding box center [130, 157] width 61 height 10
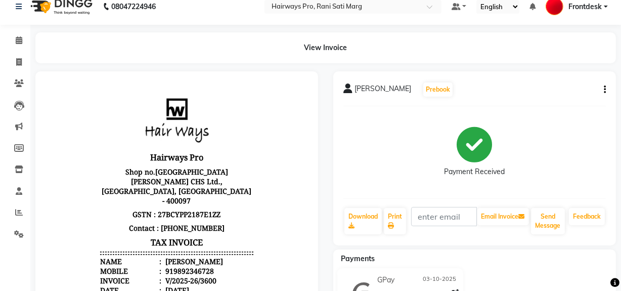
scroll to position [0, 0]
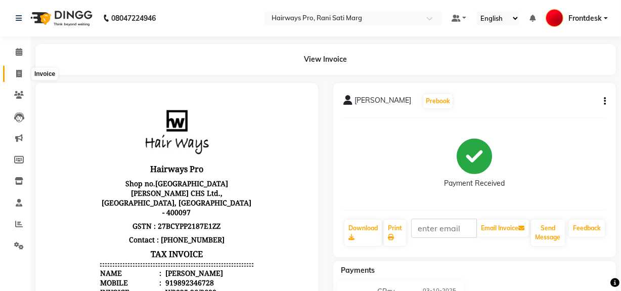
click at [22, 70] on span at bounding box center [19, 74] width 18 height 12
select select "service"
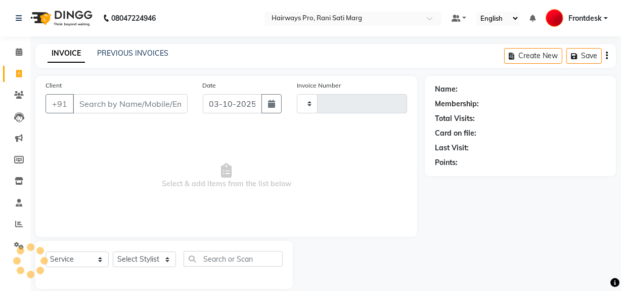
scroll to position [13, 0]
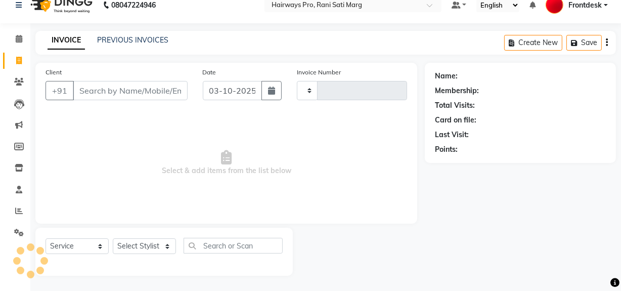
type input "3601"
select select "787"
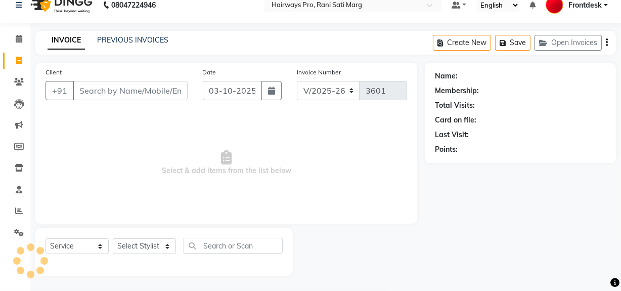
click at [148, 88] on input "Client" at bounding box center [130, 90] width 115 height 19
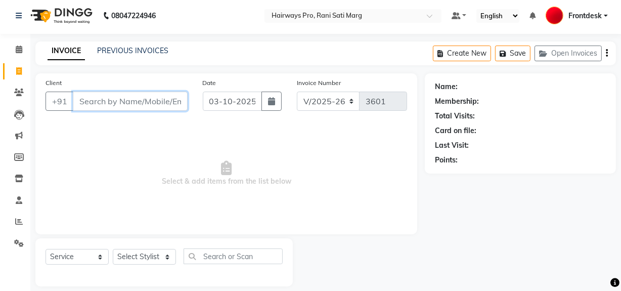
scroll to position [0, 0]
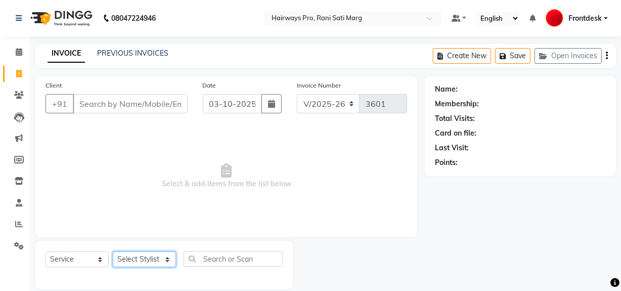
drag, startPoint x: 131, startPoint y: 261, endPoint x: 131, endPoint y: 252, distance: 8.6
click at [131, 261] on select "Select Stylist ABID DANISH Faiz [PERSON_NAME] Frontdesk INTEZAR [PERSON_NAME] […" at bounding box center [144, 259] width 63 height 16
click at [113, 251] on select "Select Stylist ABID DANISH Faiz [PERSON_NAME] Frontdesk INTEZAR [PERSON_NAME] […" at bounding box center [144, 259] width 63 height 16
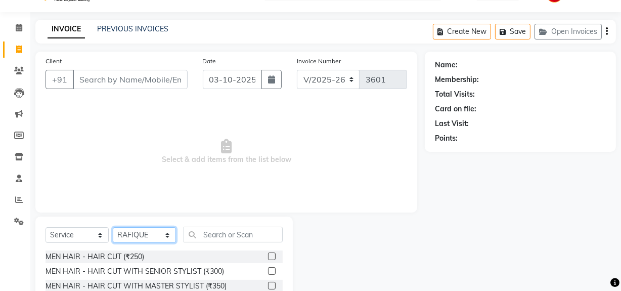
scroll to position [45, 0]
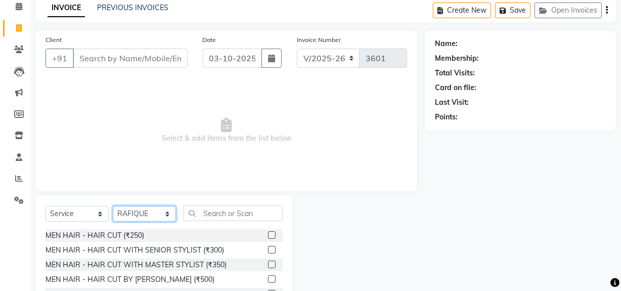
click at [123, 215] on select "Select Stylist ABID DANISH Faiz [PERSON_NAME] Frontdesk INTEZAR [PERSON_NAME] […" at bounding box center [144, 214] width 63 height 16
select select "13188"
click at [113, 206] on select "Select Stylist ABID DANISH Faiz [PERSON_NAME] Frontdesk INTEZAR [PERSON_NAME] […" at bounding box center [144, 214] width 63 height 16
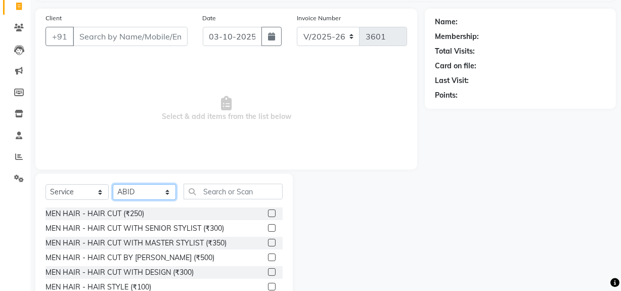
scroll to position [0, 0]
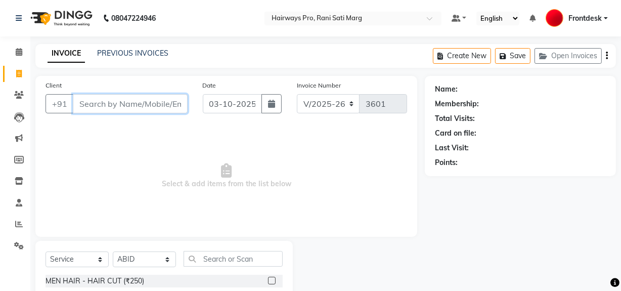
click at [158, 104] on input "Client" at bounding box center [130, 103] width 115 height 19
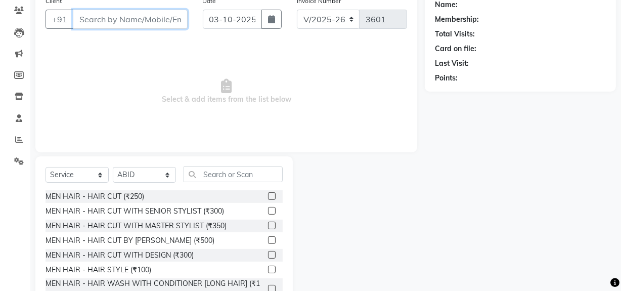
scroll to position [68, 0]
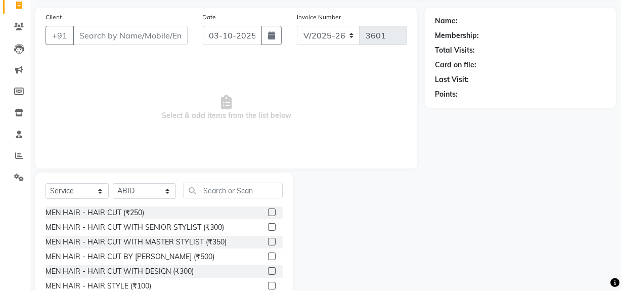
click at [268, 225] on label at bounding box center [272, 227] width 8 height 8
click at [268, 225] on input "checkbox" at bounding box center [271, 227] width 7 height 7
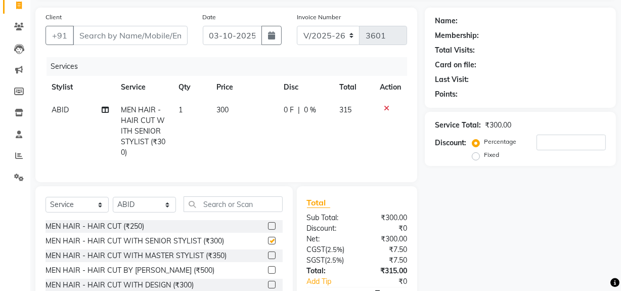
checkbox input "false"
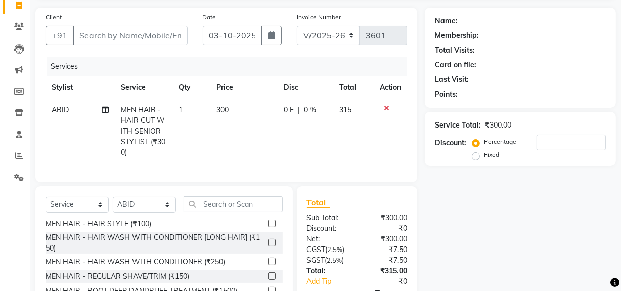
scroll to position [91, 0]
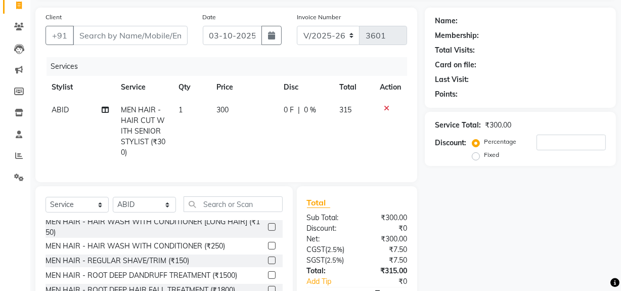
click at [268, 264] on label at bounding box center [272, 260] width 8 height 8
click at [268, 264] on input "checkbox" at bounding box center [271, 260] width 7 height 7
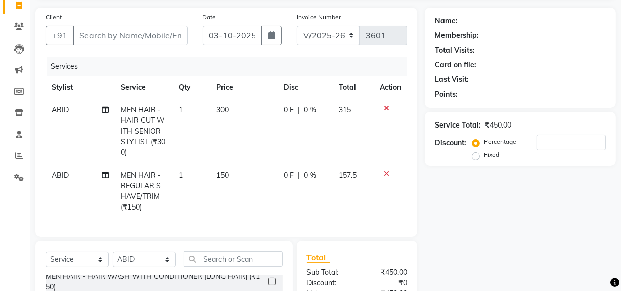
checkbox input "false"
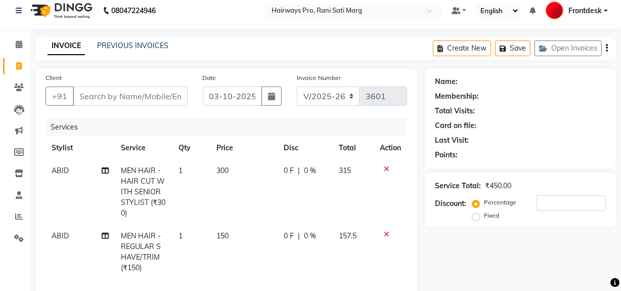
scroll to position [0, 0]
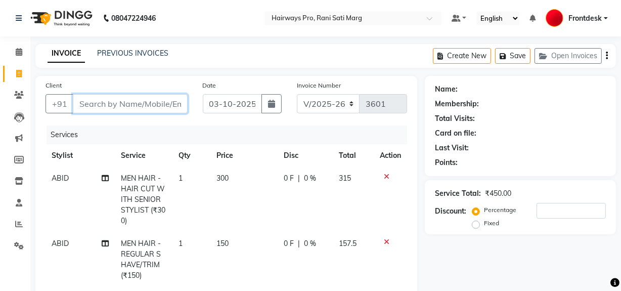
click at [157, 100] on input "Client" at bounding box center [130, 103] width 115 height 19
type input "9"
type input "0"
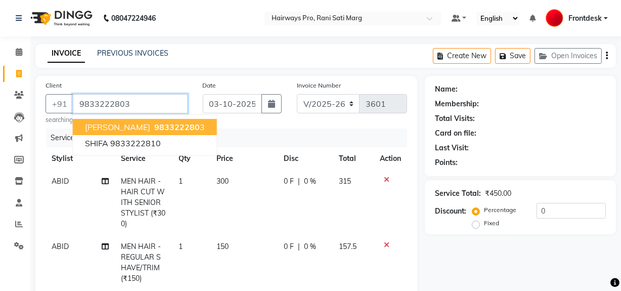
type input "9833222803"
select select "1: Object"
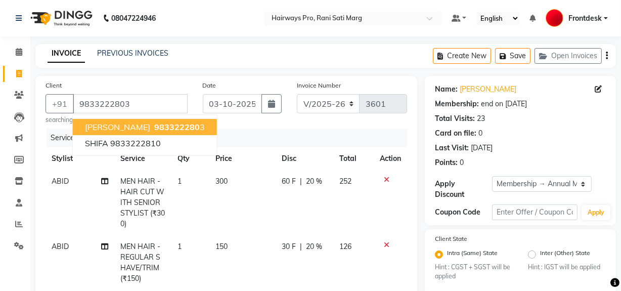
click at [166, 123] on span "983322280" at bounding box center [176, 127] width 45 height 10
type input "0"
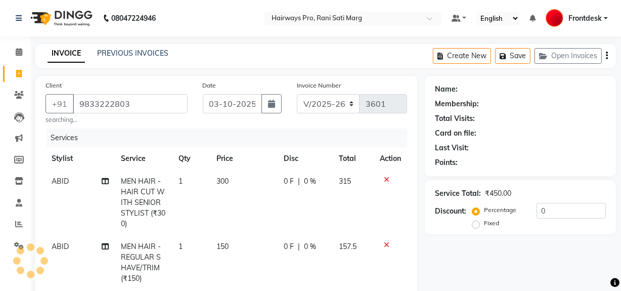
select select "1: Object"
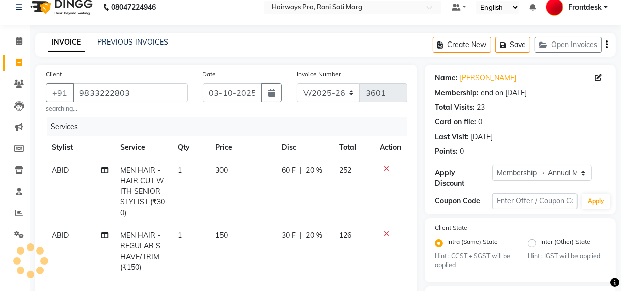
type input "20"
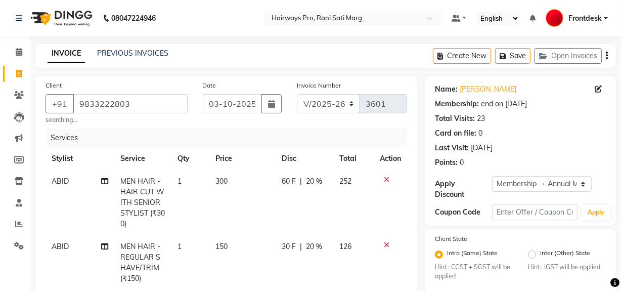
scroll to position [45, 0]
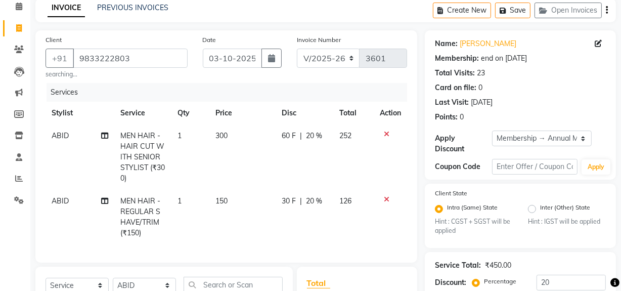
click at [385, 133] on icon at bounding box center [387, 133] width 6 height 7
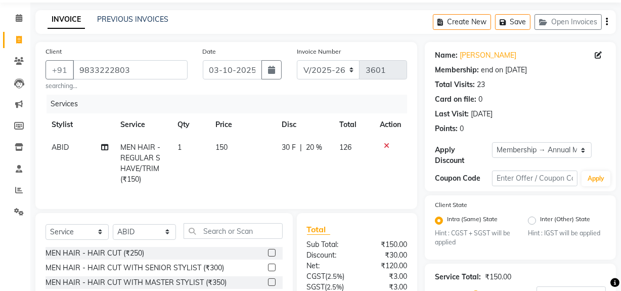
scroll to position [144, 0]
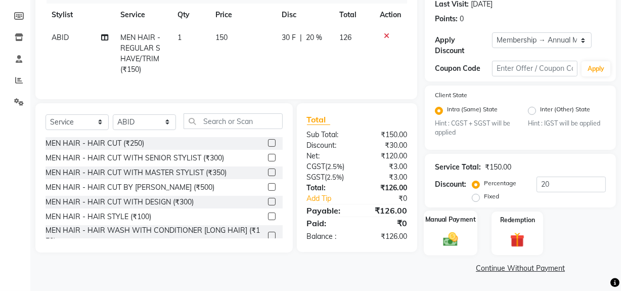
click at [449, 232] on img at bounding box center [450, 238] width 24 height 17
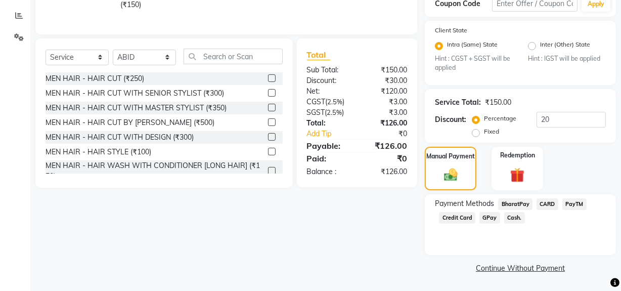
click at [491, 217] on span "GPay" at bounding box center [489, 218] width 21 height 12
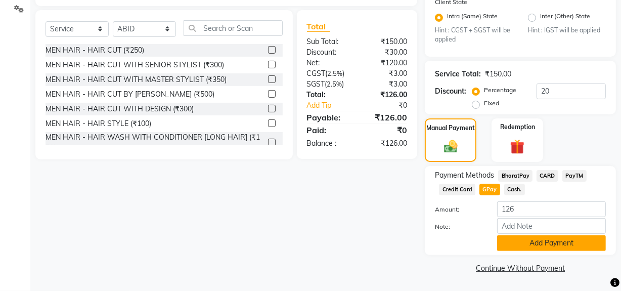
click at [512, 245] on button "Add Payment" at bounding box center [551, 243] width 109 height 16
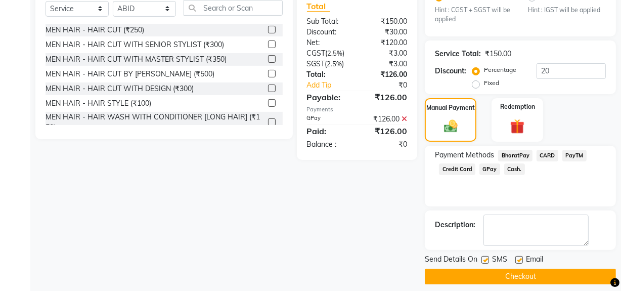
scroll to position [265, 0]
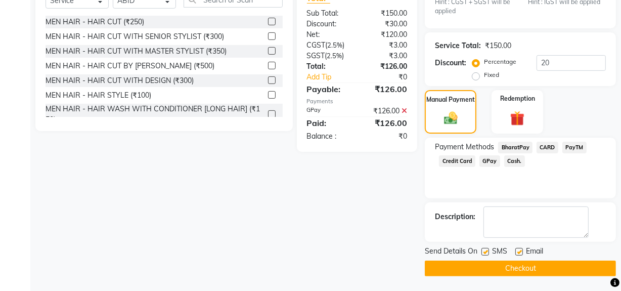
click at [516, 268] on button "Checkout" at bounding box center [519, 268] width 191 height 16
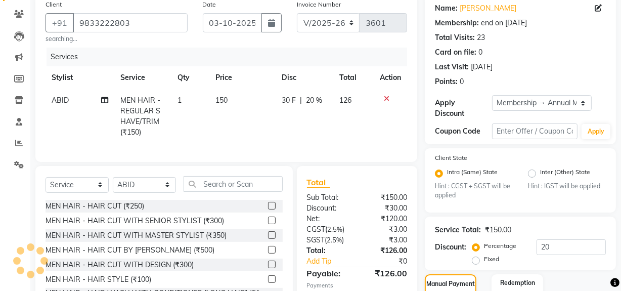
scroll to position [0, 0]
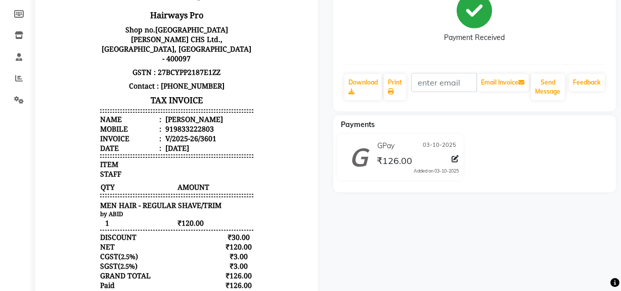
scroll to position [29, 0]
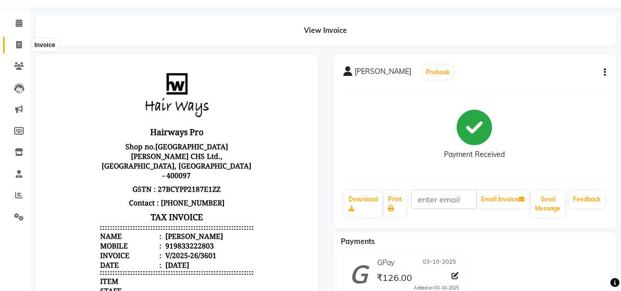
click at [16, 47] on icon at bounding box center [19, 45] width 6 height 8
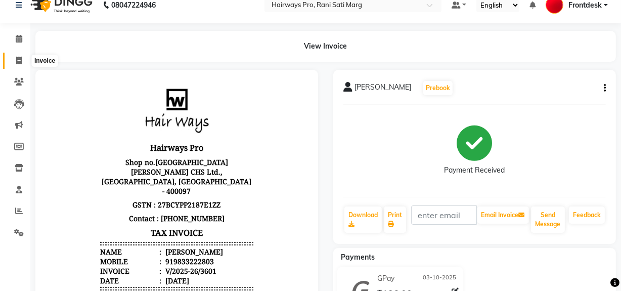
select select "service"
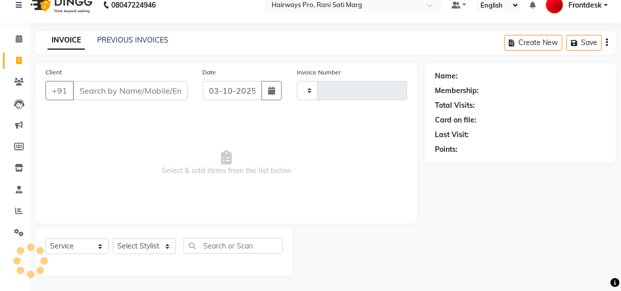
type input "3602"
select select "787"
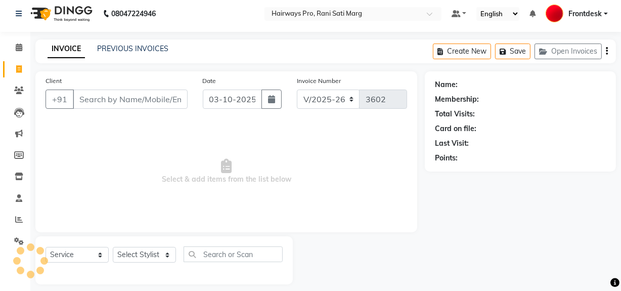
scroll to position [0, 0]
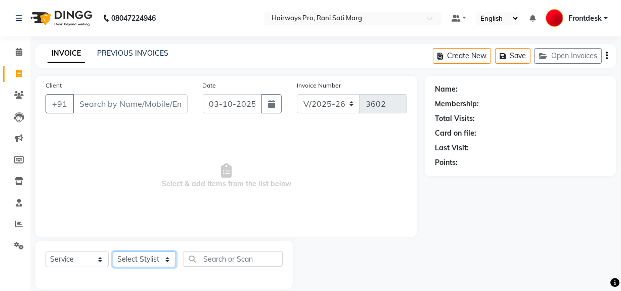
click at [161, 258] on select "Select Stylist ABID DANISH Faiz [PERSON_NAME] Frontdesk INTEZAR [PERSON_NAME] […" at bounding box center [144, 259] width 63 height 16
select select "45602"
click at [113, 251] on select "Select Stylist ABID DANISH Faiz [PERSON_NAME] Frontdesk INTEZAR [PERSON_NAME] […" at bounding box center [144, 259] width 63 height 16
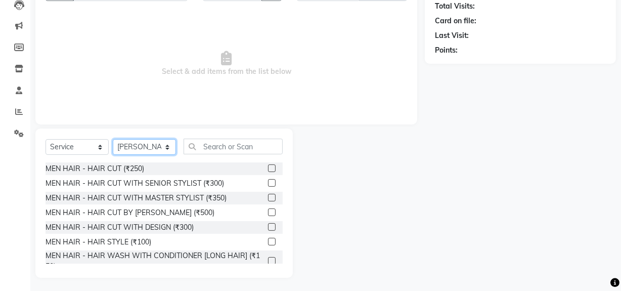
scroll to position [114, 0]
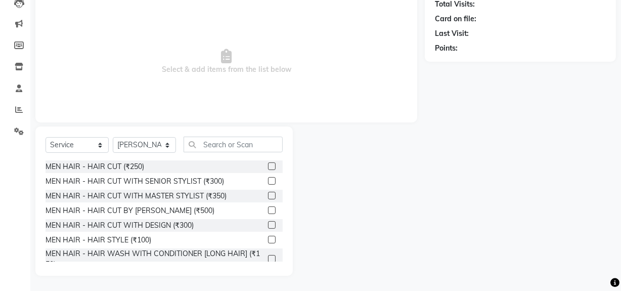
click at [268, 169] on label at bounding box center [272, 166] width 8 height 8
click at [268, 169] on input "checkbox" at bounding box center [271, 166] width 7 height 7
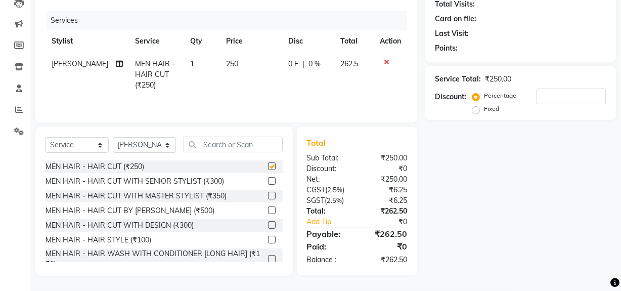
checkbox input "false"
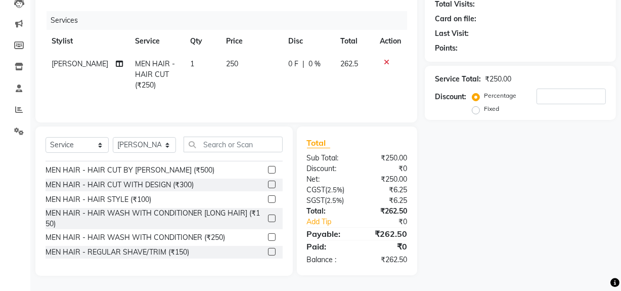
scroll to position [91, 0]
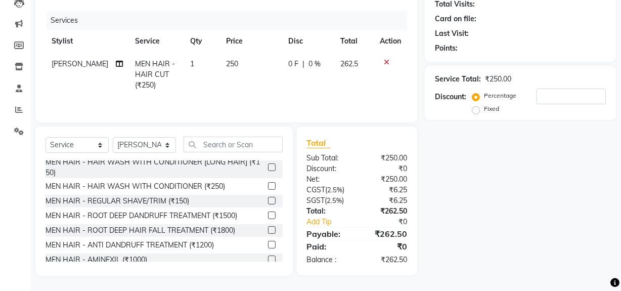
click at [268, 201] on label at bounding box center [272, 201] width 8 height 8
click at [268, 201] on input "checkbox" at bounding box center [271, 201] width 7 height 7
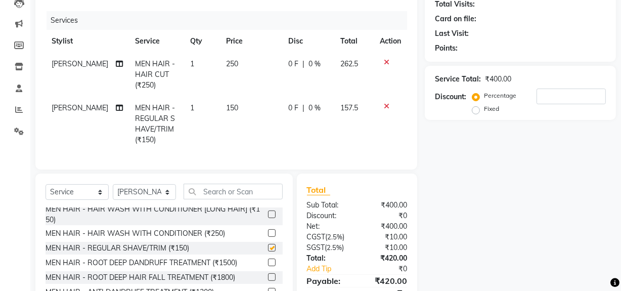
checkbox input "false"
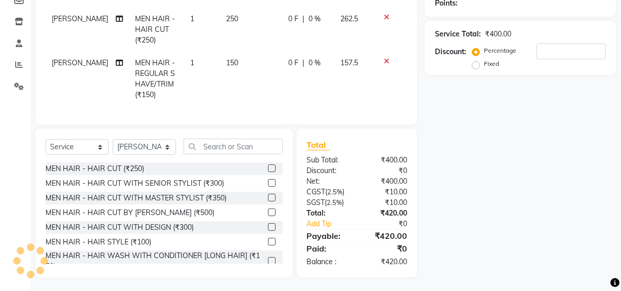
scroll to position [160, 0]
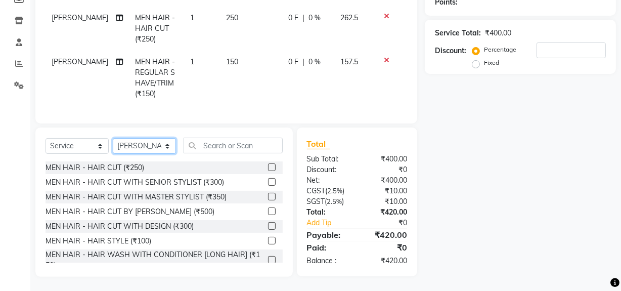
click at [141, 153] on select "Select Stylist ABID DANISH Faiz [PERSON_NAME] Frontdesk INTEZAR [PERSON_NAME] […" at bounding box center [144, 146] width 63 height 16
select select "13186"
click at [113, 145] on select "Select Stylist ABID DANISH Faiz [PERSON_NAME] Frontdesk INTEZAR [PERSON_NAME] […" at bounding box center [144, 146] width 63 height 16
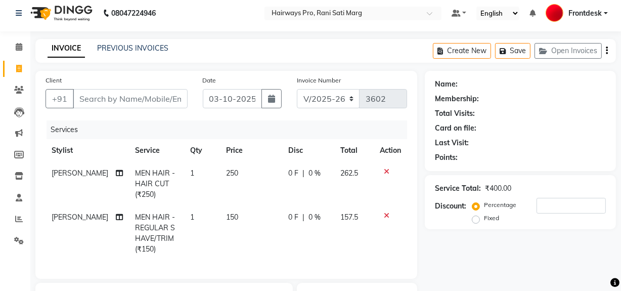
scroll to position [0, 0]
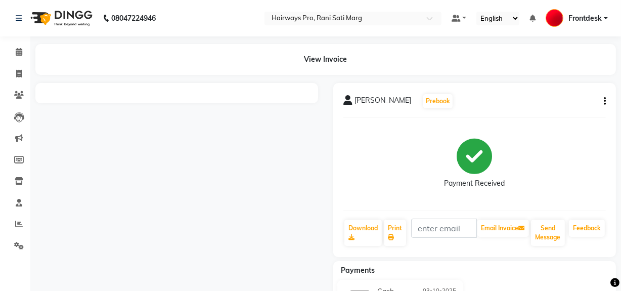
click at [250, 179] on div at bounding box center [177, 209] width 298 height 253
click at [597, 101] on div "[PERSON_NAME] Prebook" at bounding box center [474, 101] width 262 height 16
click at [602, 103] on button "button" at bounding box center [602, 101] width 6 height 11
click at [576, 155] on div "Payment Received" at bounding box center [474, 164] width 262 height 76
click at [15, 20] on div "08047224946" at bounding box center [85, 18] width 155 height 28
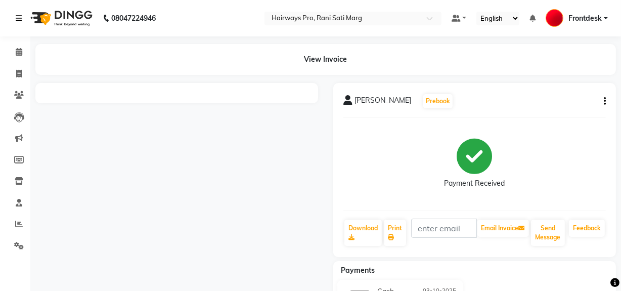
click at [19, 19] on icon at bounding box center [19, 18] width 6 height 7
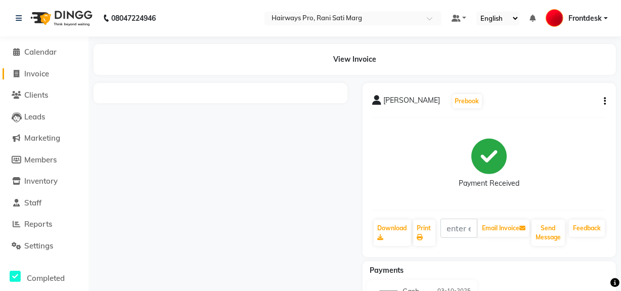
click at [60, 77] on link "Invoice" at bounding box center [44, 74] width 83 height 12
select select "service"
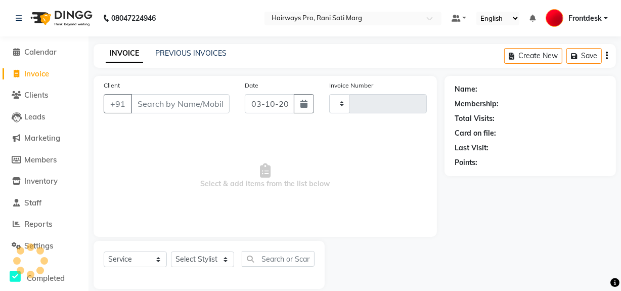
scroll to position [13, 0]
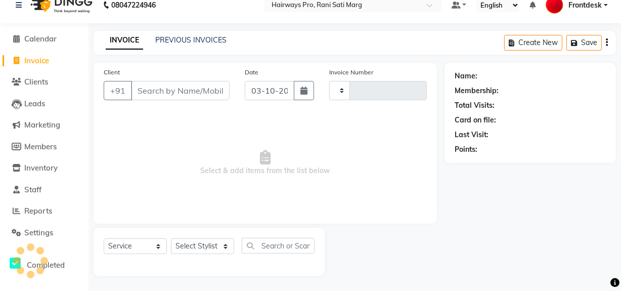
type input "3592"
select select "787"
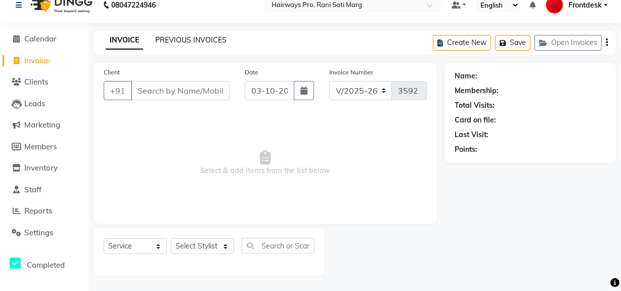
click at [196, 36] on link "PREVIOUS INVOICES" at bounding box center [190, 39] width 71 height 9
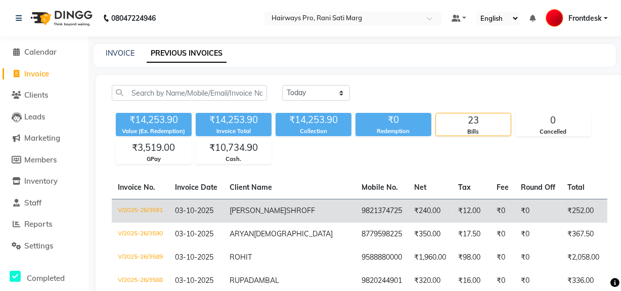
click at [135, 206] on td "V/2025-26/3591" at bounding box center [140, 211] width 57 height 24
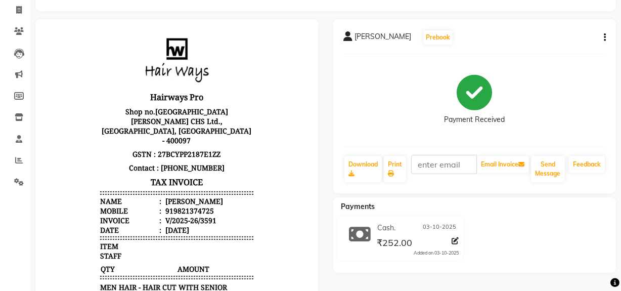
scroll to position [84, 0]
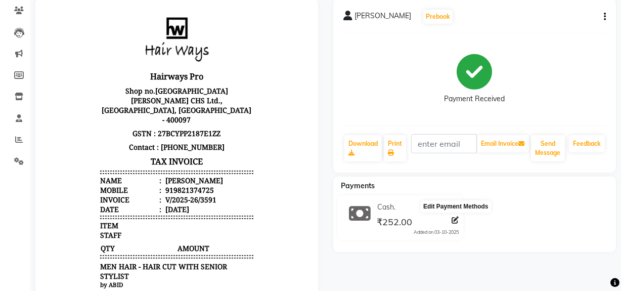
click at [454, 219] on icon at bounding box center [455, 219] width 7 height 7
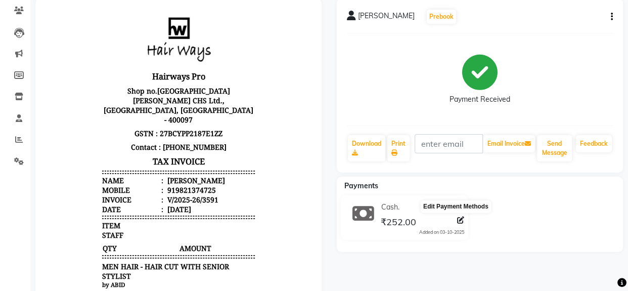
select select "116"
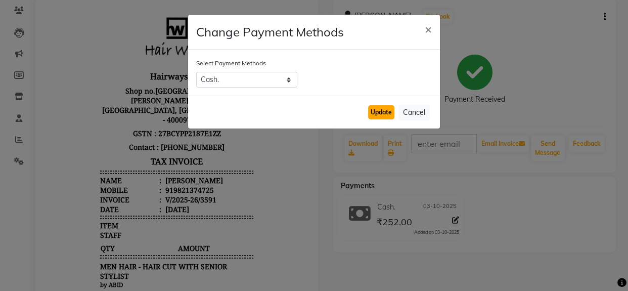
click at [384, 113] on button "Update" at bounding box center [381, 112] width 26 height 14
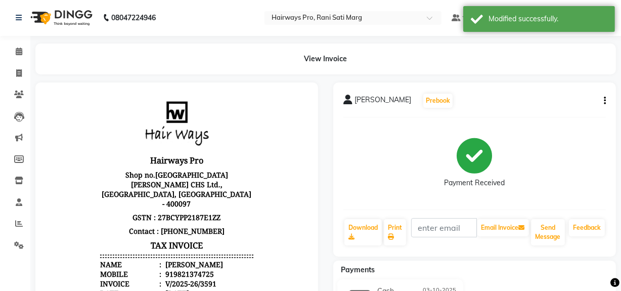
scroll to position [0, 0]
click at [605, 100] on div "MONIL SHROFF Prebook Payment Received Download Print Email Invoice Send Message…" at bounding box center [474, 170] width 282 height 174
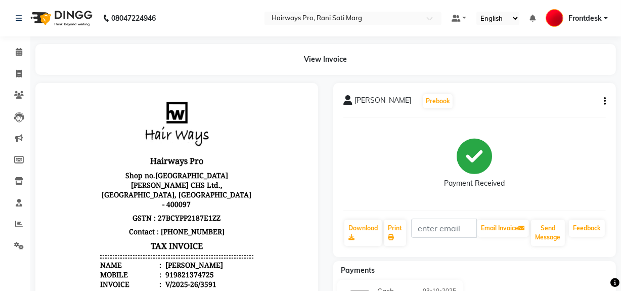
click at [604, 101] on icon "button" at bounding box center [604, 101] width 2 height 1
click at [200, 148] on img at bounding box center [176, 121] width 76 height 58
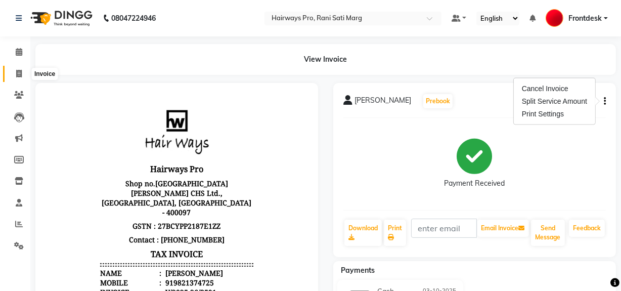
click at [24, 76] on span at bounding box center [19, 74] width 18 height 12
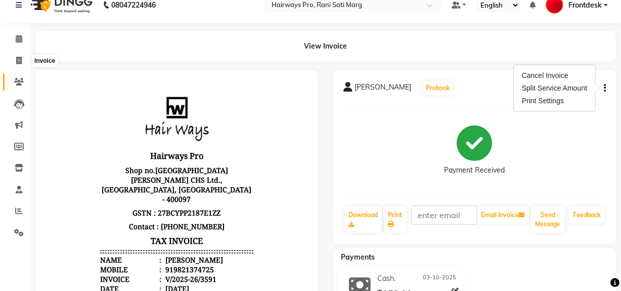
select select "service"
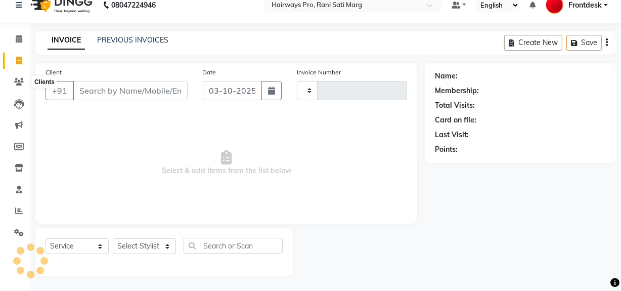
type input "3592"
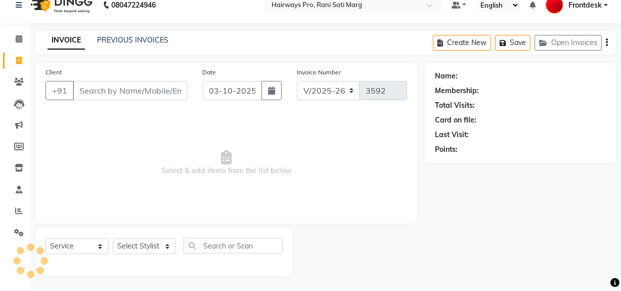
click at [176, 83] on input "Client" at bounding box center [130, 90] width 115 height 19
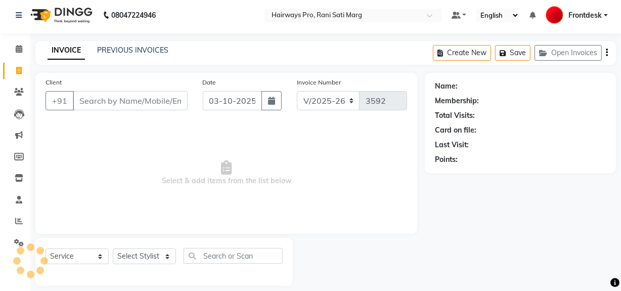
scroll to position [0, 0]
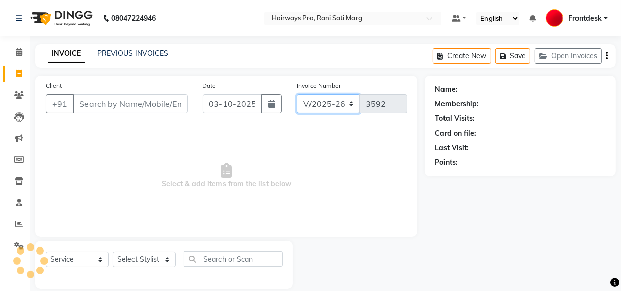
click at [314, 106] on select "INV/25-26 V/2025-26" at bounding box center [328, 103] width 63 height 19
select select "6960"
click at [297, 94] on select "INV/25-26 V/2025-26" at bounding box center [328, 103] width 63 height 19
type input "5041"
click at [317, 107] on select "INV/25-26 V/2025-26" at bounding box center [328, 103] width 63 height 19
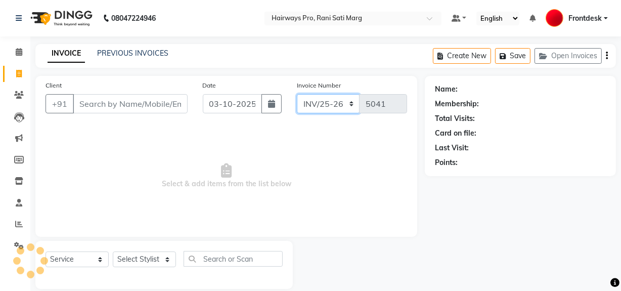
click at [297, 94] on select "INV/25-26 V/2025-26" at bounding box center [328, 103] width 63 height 19
click at [320, 108] on select "INV/25-26 V/2025-26" at bounding box center [328, 103] width 63 height 19
select select "787"
click at [297, 94] on select "INV/25-26 V/2025-26" at bounding box center [328, 103] width 63 height 19
type input "3592"
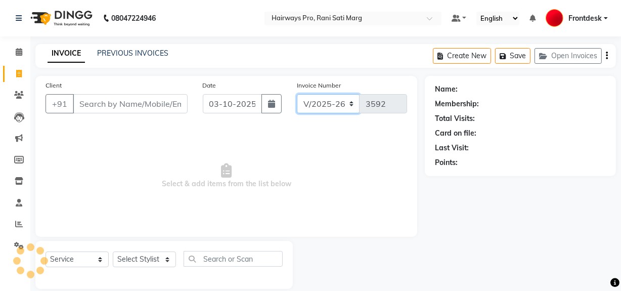
click at [320, 107] on select "INV/25-26 V/2025-26" at bounding box center [328, 103] width 63 height 19
select select "6960"
click at [297, 94] on select "INV/25-26 V/2025-26" at bounding box center [328, 103] width 63 height 19
type input "5041"
click at [318, 102] on select "INV/25-26 V/2025-26" at bounding box center [328, 103] width 63 height 19
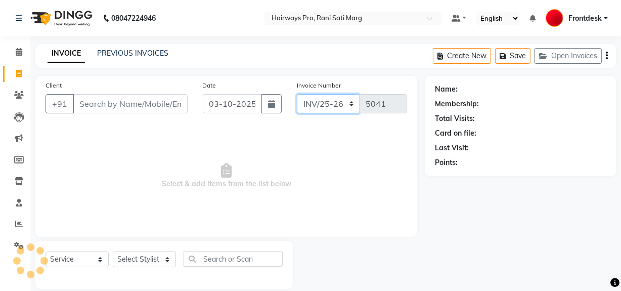
click at [297, 94] on select "INV/25-26 V/2025-26" at bounding box center [328, 103] width 63 height 19
click at [319, 100] on select "INV/25-26 V/2025-26" at bounding box center [328, 103] width 63 height 19
select select "787"
click at [297, 94] on select "INV/25-26 V/2025-26" at bounding box center [328, 103] width 63 height 19
type input "3592"
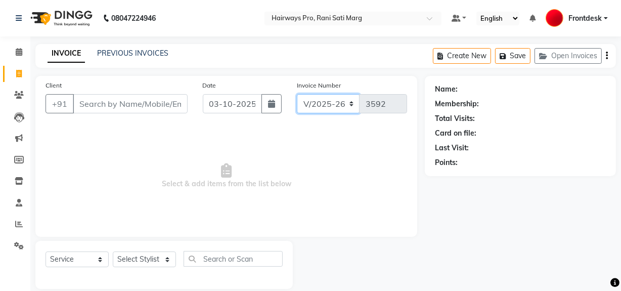
click at [320, 110] on select "INV/25-26 V/2025-26" at bounding box center [328, 103] width 63 height 19
select select "6960"
click at [297, 94] on select "INV/25-26 V/2025-26" at bounding box center [328, 103] width 63 height 19
type input "5041"
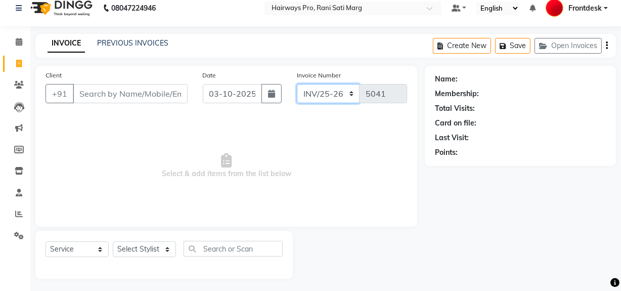
scroll to position [13, 0]
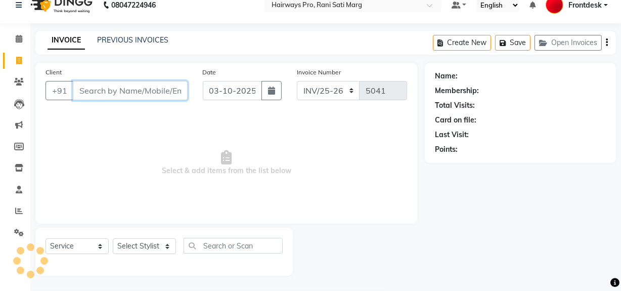
click at [90, 90] on input "Client" at bounding box center [130, 90] width 115 height 19
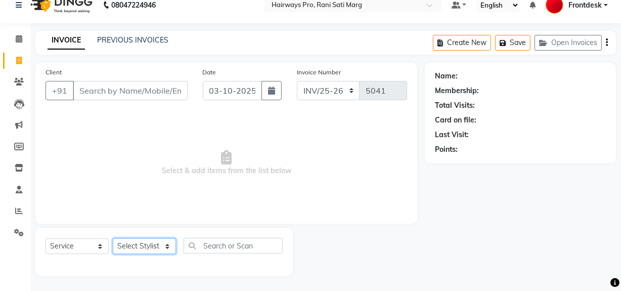
click at [150, 247] on select "Select Stylist ABID DANISH Faiz [PERSON_NAME] Frontdesk INTEZAR [PERSON_NAME] […" at bounding box center [144, 246] width 63 height 16
click at [212, 112] on span "Select & add items from the list below" at bounding box center [225, 162] width 361 height 101
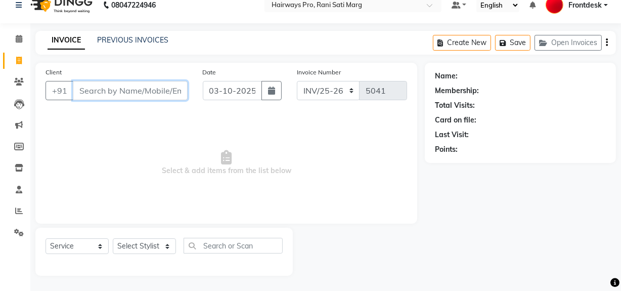
click at [151, 89] on input "Client" at bounding box center [130, 90] width 115 height 19
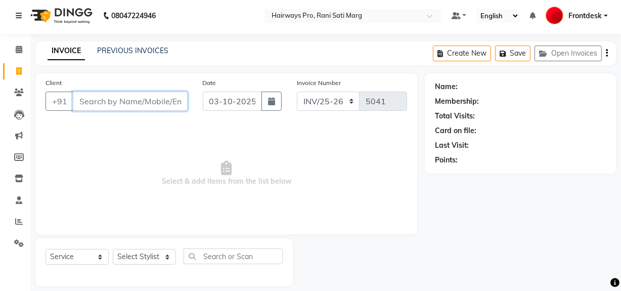
scroll to position [0, 0]
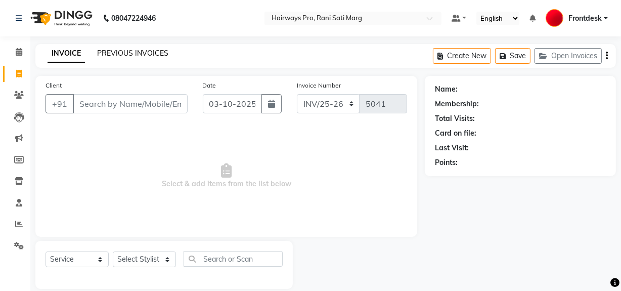
click at [147, 55] on link "PREVIOUS INVOICES" at bounding box center [132, 53] width 71 height 9
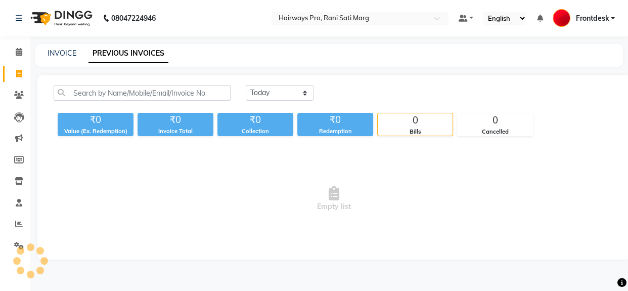
click at [116, 58] on link "PREVIOUS INVOICES" at bounding box center [128, 53] width 80 height 18
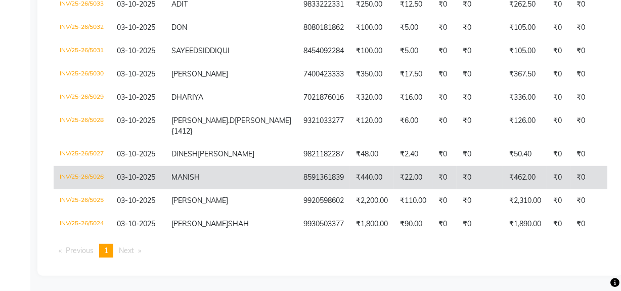
scroll to position [616, 0]
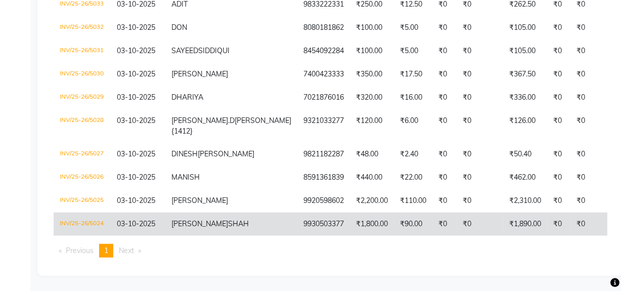
click at [297, 226] on td "9930503377" at bounding box center [323, 223] width 53 height 23
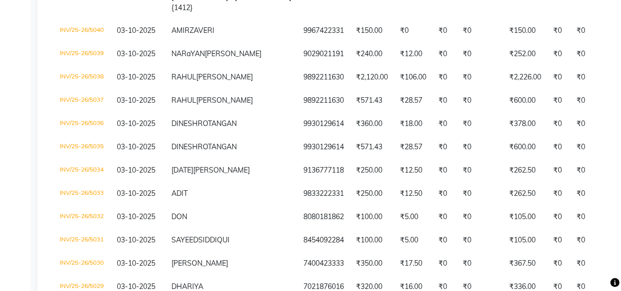
scroll to position [157, 0]
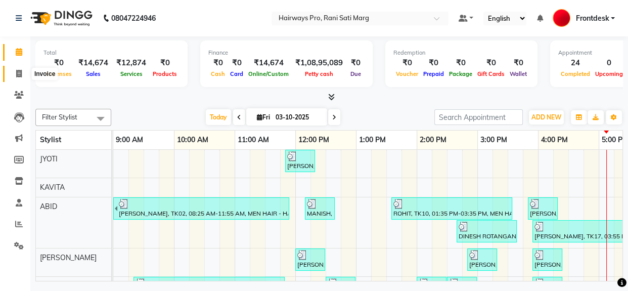
click at [18, 76] on icon at bounding box center [19, 74] width 6 height 8
select select "787"
select select "service"
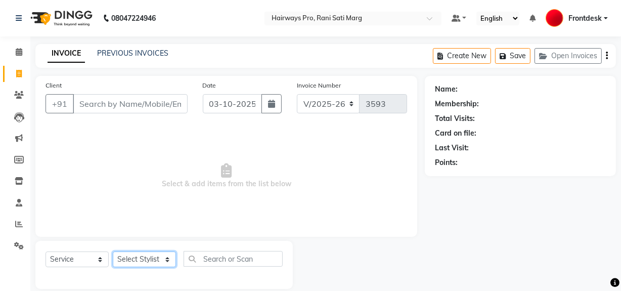
click at [124, 257] on select "Select Stylist ABID DANISH Faiz [PERSON_NAME] Frontdesk INTEZAR [PERSON_NAME] […" at bounding box center [144, 259] width 63 height 16
select select "13188"
click at [113, 251] on select "Select Stylist ABID DANISH Faiz [PERSON_NAME] Frontdesk INTEZAR [PERSON_NAME] […" at bounding box center [144, 259] width 63 height 16
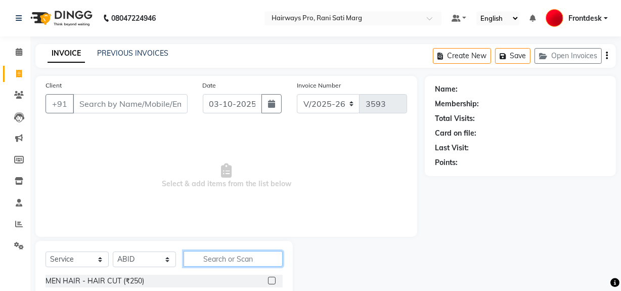
click at [205, 255] on input "text" at bounding box center [232, 259] width 99 height 16
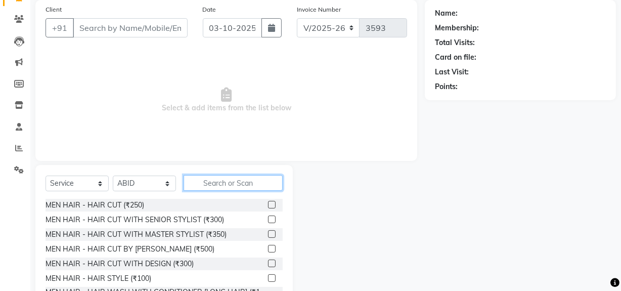
scroll to position [91, 0]
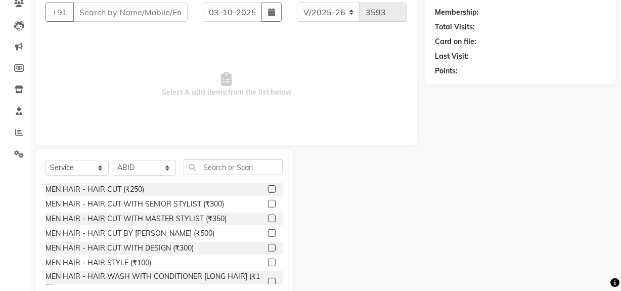
click at [268, 201] on label at bounding box center [272, 204] width 8 height 8
click at [268, 201] on input "checkbox" at bounding box center [271, 204] width 7 height 7
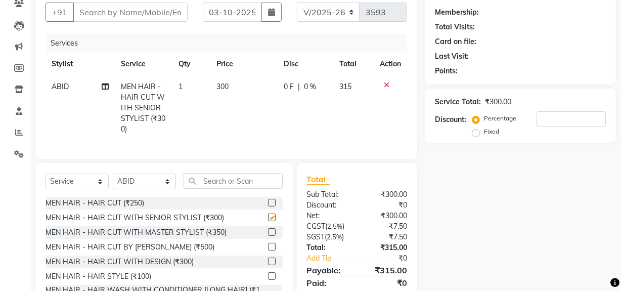
checkbox input "false"
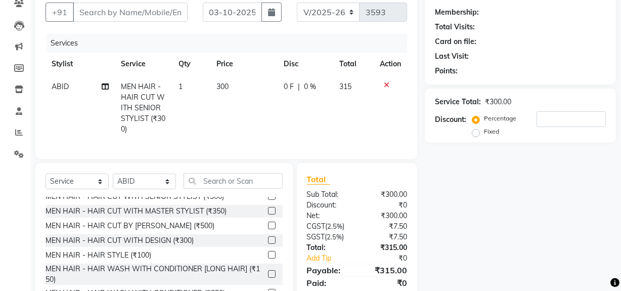
scroll to position [0, 0]
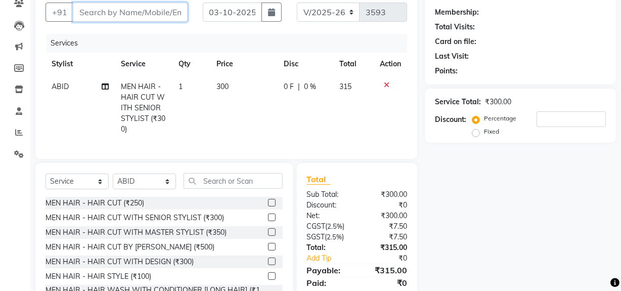
click at [131, 10] on input "Client" at bounding box center [130, 12] width 115 height 19
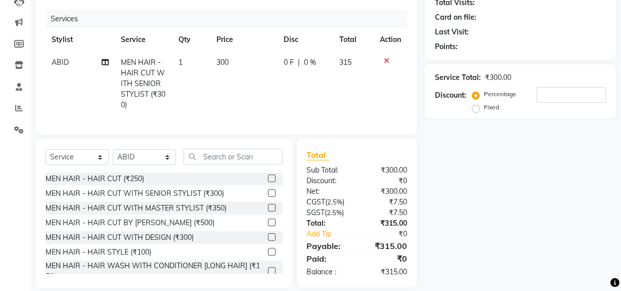
scroll to position [134, 0]
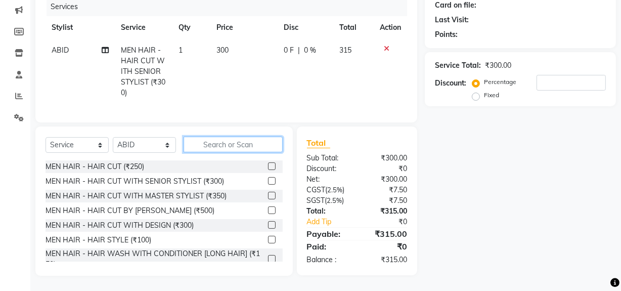
click at [243, 142] on input "text" at bounding box center [232, 144] width 99 height 16
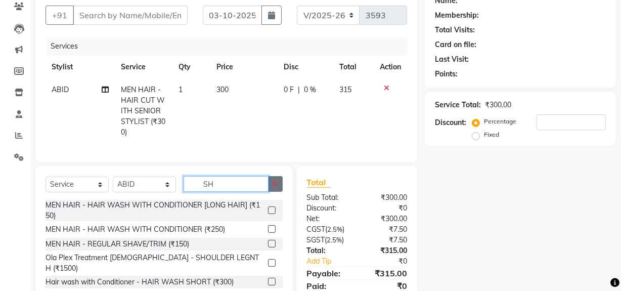
type input "SH"
click at [273, 187] on icon "button" at bounding box center [275, 183] width 6 height 7
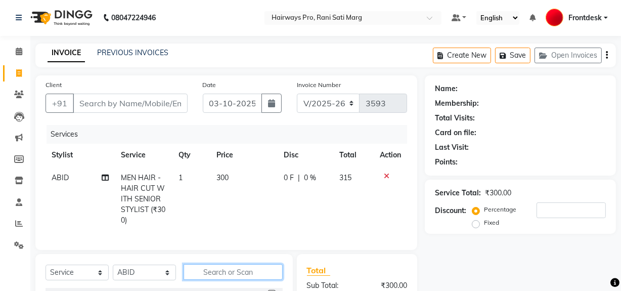
scroll to position [0, 0]
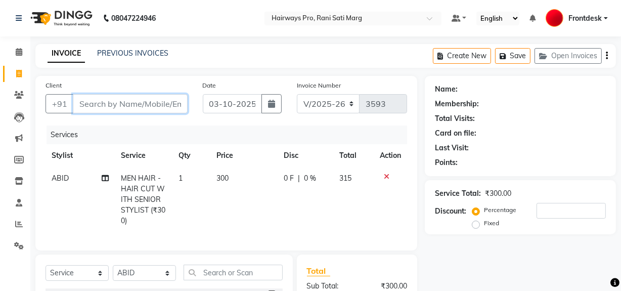
click at [130, 103] on input "Client" at bounding box center [130, 103] width 115 height 19
type input "8"
type input "0"
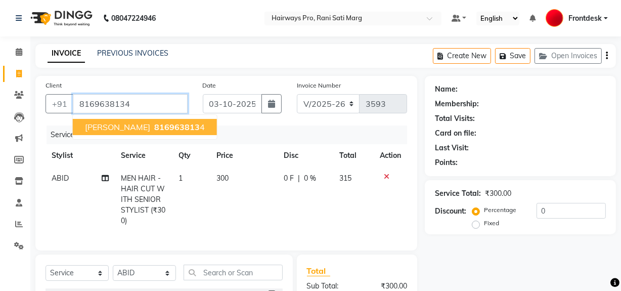
type input "8169638134"
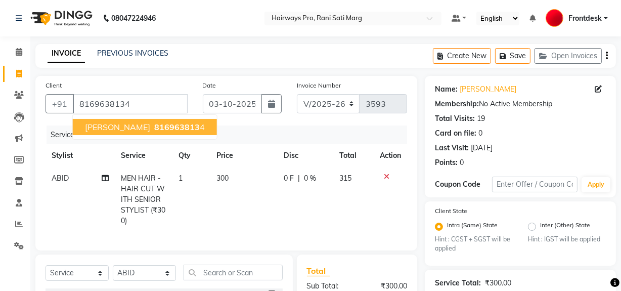
click at [154, 125] on span "816963813" at bounding box center [176, 127] width 45 height 10
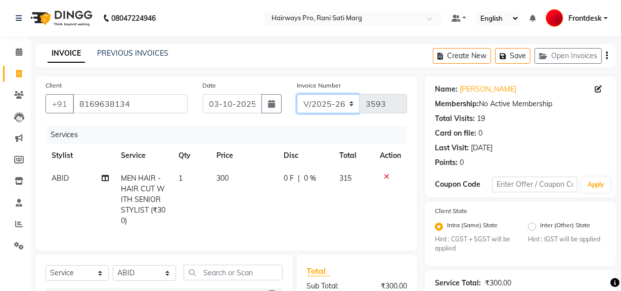
click at [336, 102] on select "INV/25-26 V/2025-26" at bounding box center [328, 103] width 63 height 19
select select "6960"
click at [297, 94] on select "INV/25-26 V/2025-26" at bounding box center [328, 103] width 63 height 19
type input "5041"
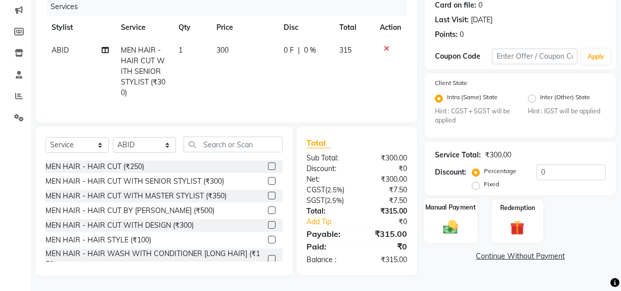
click at [458, 234] on div "Manual Payment" at bounding box center [450, 221] width 54 height 45
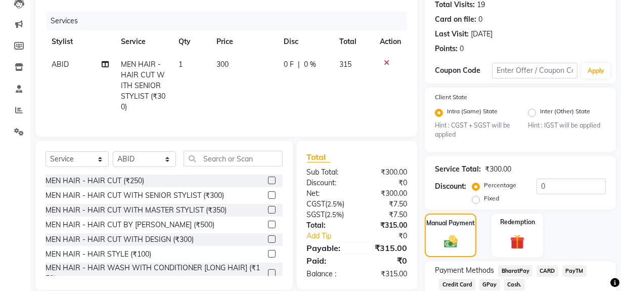
scroll to position [180, 0]
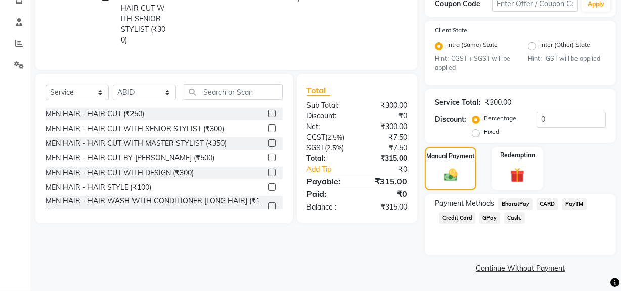
click at [506, 220] on span "Cash." at bounding box center [514, 218] width 21 height 12
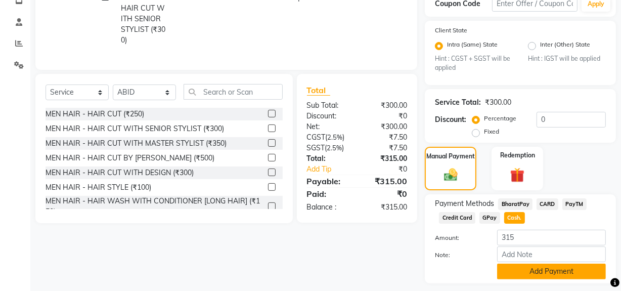
click at [520, 271] on button "Add Payment" at bounding box center [551, 271] width 109 height 16
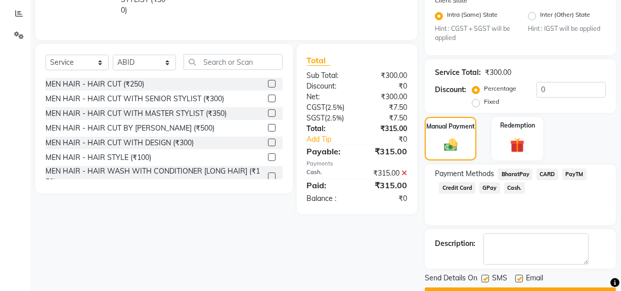
scroll to position [237, 0]
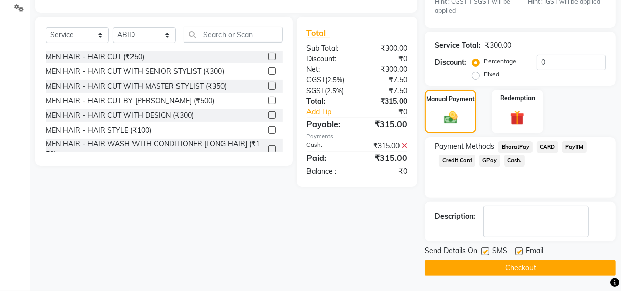
click at [483, 251] on label at bounding box center [485, 251] width 8 height 8
click at [483, 251] on input "checkbox" at bounding box center [484, 251] width 7 height 7
checkbox input "false"
click at [492, 269] on button "Checkout" at bounding box center [519, 268] width 191 height 16
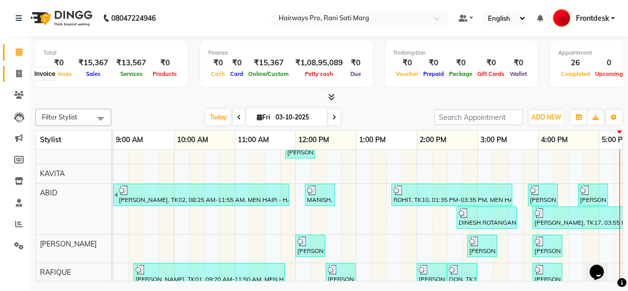
click at [15, 74] on span at bounding box center [19, 74] width 18 height 12
select select "787"
select select "service"
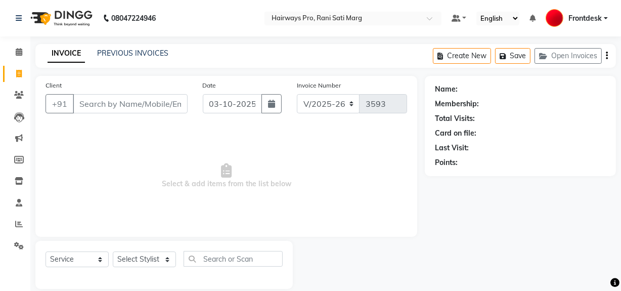
click at [120, 111] on input "Client" at bounding box center [130, 103] width 115 height 19
click at [111, 97] on input "Client" at bounding box center [130, 103] width 115 height 19
click at [148, 168] on span "Select & add items from the list below" at bounding box center [225, 175] width 361 height 101
click at [149, 99] on input "Client" at bounding box center [130, 103] width 115 height 19
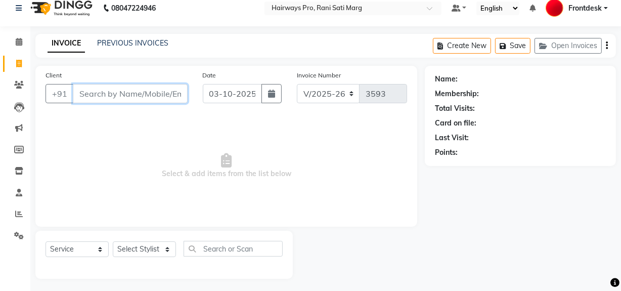
scroll to position [13, 0]
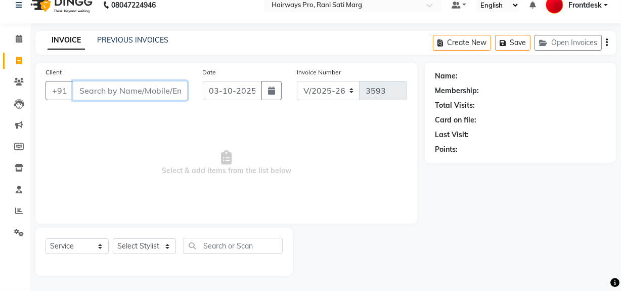
click at [138, 93] on input "Client" at bounding box center [130, 90] width 115 height 19
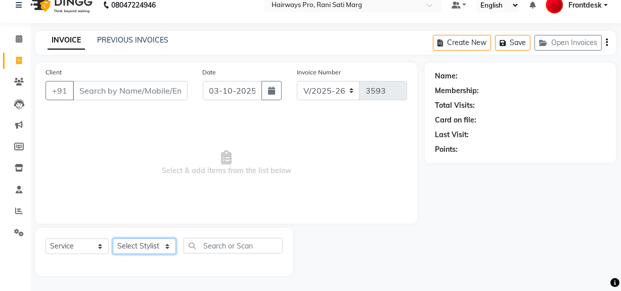
click at [162, 250] on select "Select Stylist ABID DANISH Faiz [PERSON_NAME] Frontdesk INTEZAR [PERSON_NAME] […" at bounding box center [144, 246] width 63 height 16
select select "13188"
click at [113, 238] on select "Select Stylist ABID DANISH Faiz [PERSON_NAME] Frontdesk INTEZAR [PERSON_NAME] […" at bounding box center [144, 246] width 63 height 16
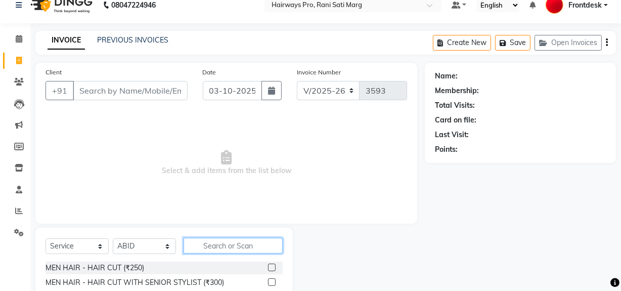
click at [215, 245] on input "text" at bounding box center [232, 245] width 99 height 16
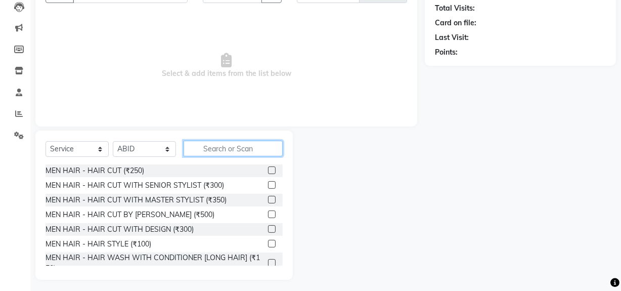
scroll to position [114, 0]
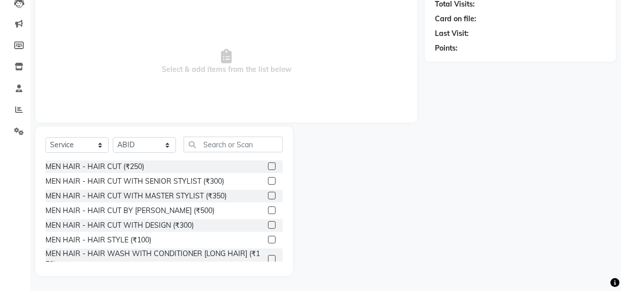
click at [268, 180] on label at bounding box center [272, 181] width 8 height 8
click at [268, 180] on input "checkbox" at bounding box center [271, 181] width 7 height 7
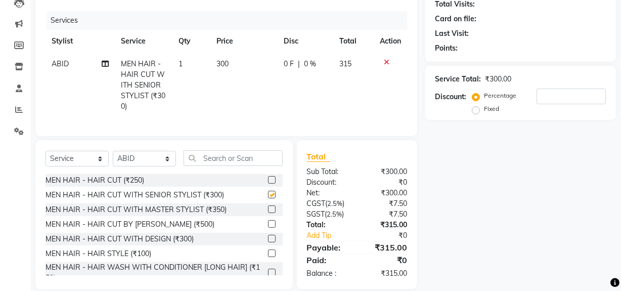
checkbox input "false"
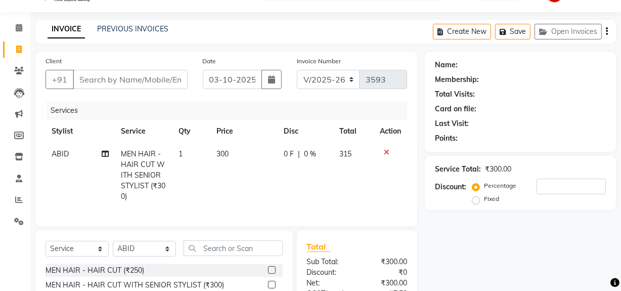
scroll to position [22, 0]
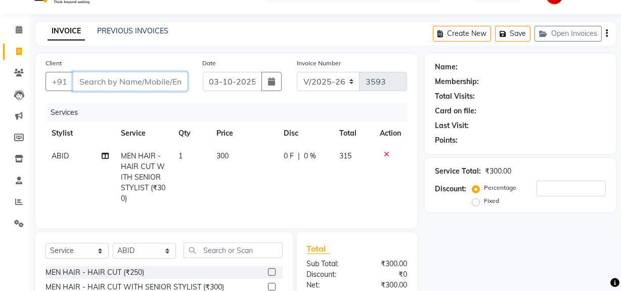
click at [167, 81] on input "Client" at bounding box center [130, 81] width 115 height 19
type input "9"
type input "0"
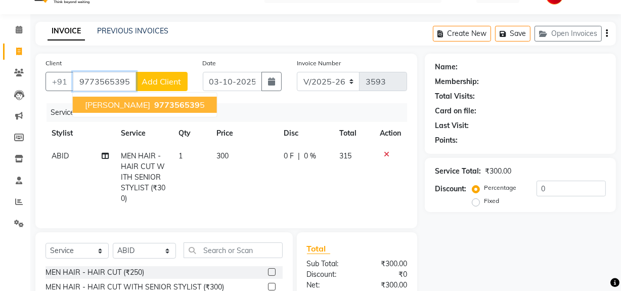
type input "9773565395"
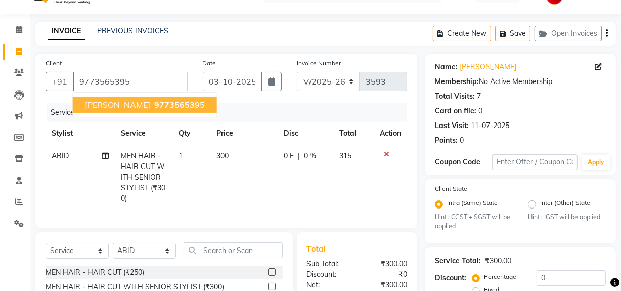
click at [217, 106] on button "DARSHAN BARCHHA 977356539 5" at bounding box center [145, 105] width 144 height 16
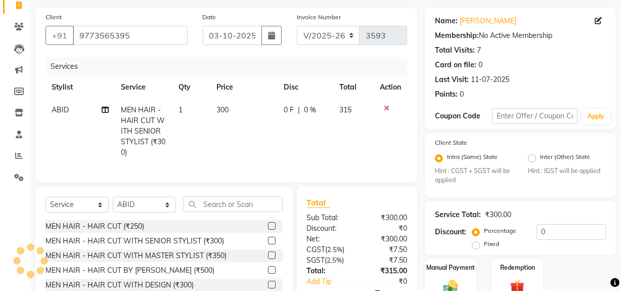
scroll to position [88, 0]
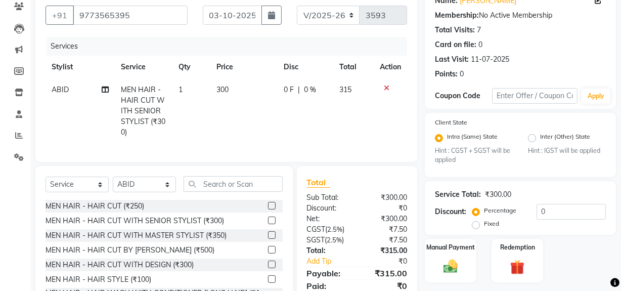
click at [389, 86] on div at bounding box center [389, 87] width 21 height 7
click at [387, 89] on icon at bounding box center [387, 87] width 6 height 7
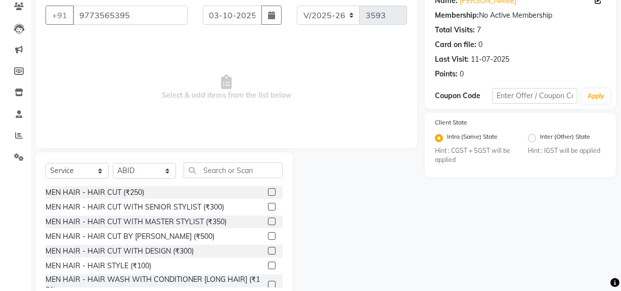
scroll to position [45, 0]
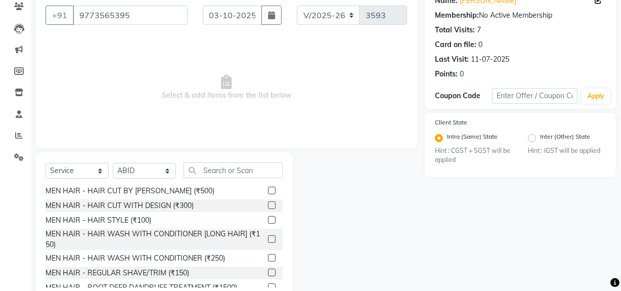
click at [268, 270] on label at bounding box center [272, 272] width 8 height 8
click at [268, 270] on input "checkbox" at bounding box center [271, 272] width 7 height 7
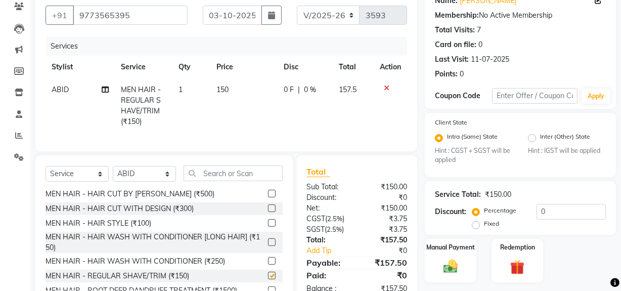
checkbox input "false"
click at [159, 181] on select "Select Stylist ABID DANISH Faiz [PERSON_NAME] Frontdesk INTEZAR [PERSON_NAME] […" at bounding box center [144, 174] width 63 height 16
select select "13250"
click at [113, 173] on select "Select Stylist ABID DANISH Faiz [PERSON_NAME] Frontdesk INTEZAR [PERSON_NAME] […" at bounding box center [144, 174] width 63 height 16
click at [268, 197] on label at bounding box center [272, 193] width 8 height 8
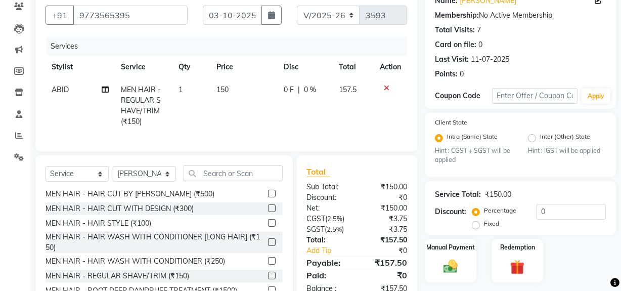
click at [268, 197] on input "checkbox" at bounding box center [271, 194] width 7 height 7
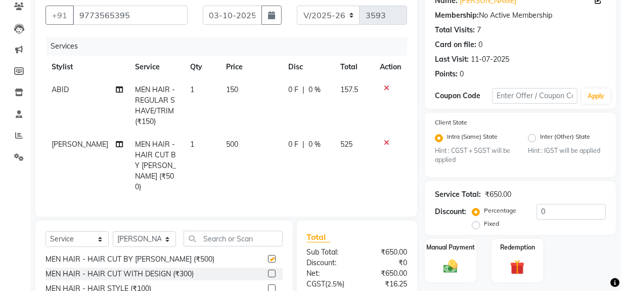
checkbox input "false"
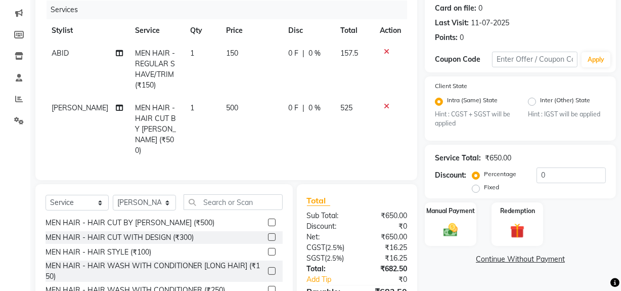
scroll to position [178, 0]
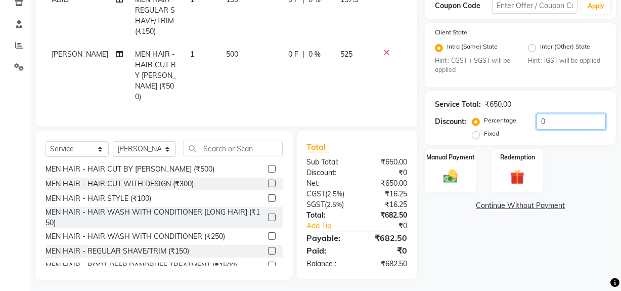
click at [575, 121] on input "0" at bounding box center [570, 122] width 69 height 16
type input "0"
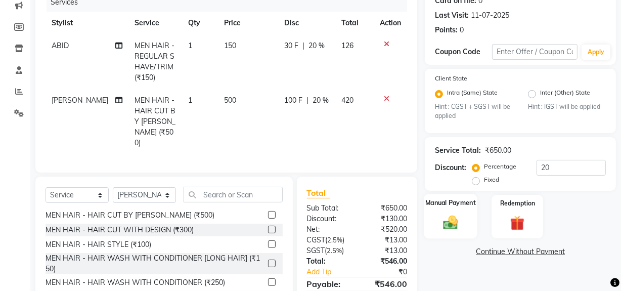
click at [448, 211] on div "Manual Payment" at bounding box center [450, 216] width 54 height 45
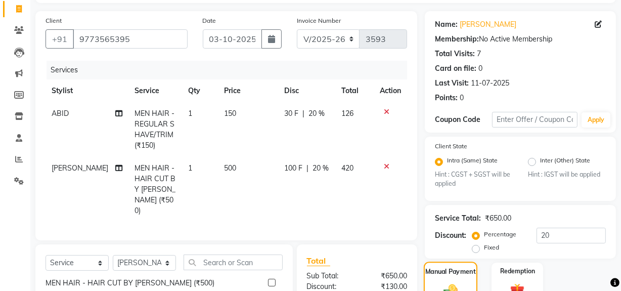
scroll to position [51, 0]
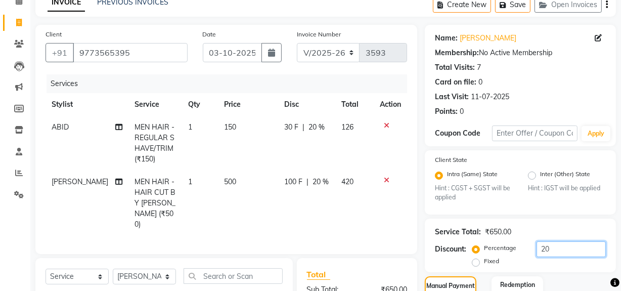
click at [557, 243] on input "20" at bounding box center [570, 249] width 69 height 16
type input "2"
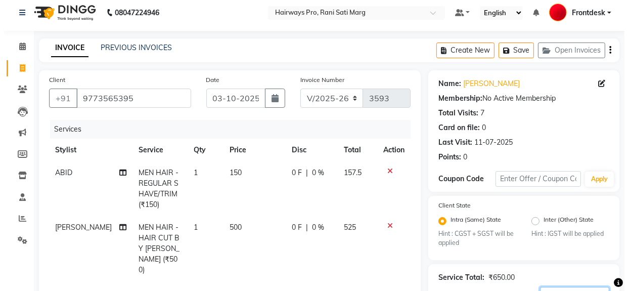
scroll to position [0, 0]
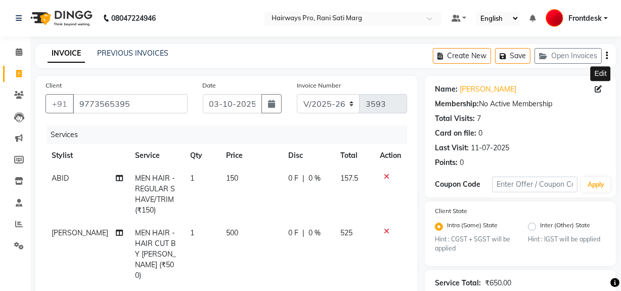
click at [599, 86] on icon at bounding box center [597, 88] width 7 height 7
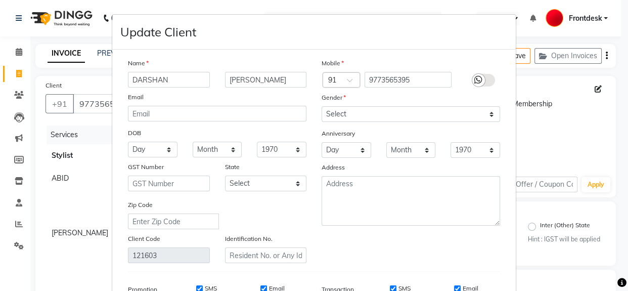
click at [584, 110] on ngb-modal-window "Update Client Name DARSHAN BARCHHA Email DOB Day 01 02 03 04 05 06 07 08 09 10 …" at bounding box center [314, 145] width 628 height 291
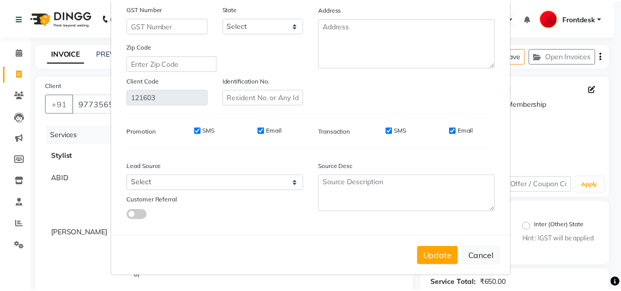
scroll to position [161, 0]
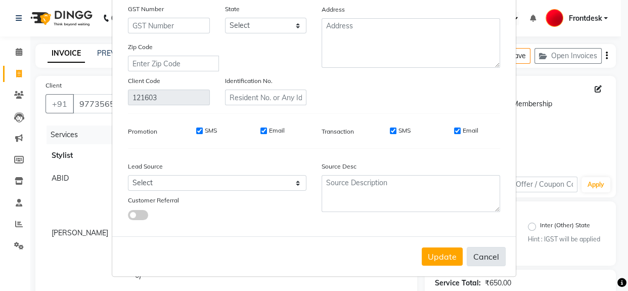
click at [485, 251] on button "Cancel" at bounding box center [485, 256] width 39 height 19
select select
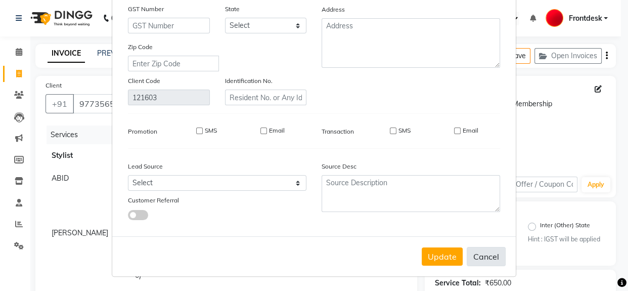
select select
checkbox input "false"
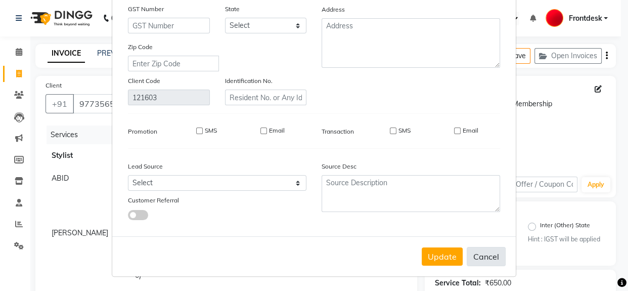
checkbox input "false"
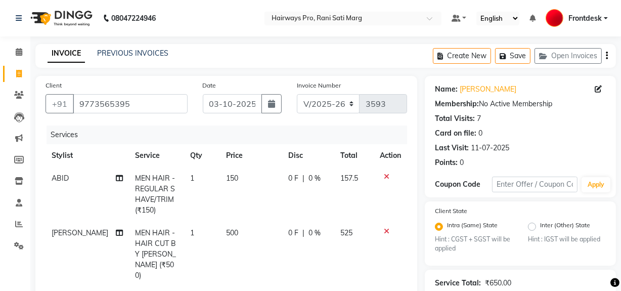
click at [606, 56] on icon "button" at bounding box center [606, 56] width 2 height 1
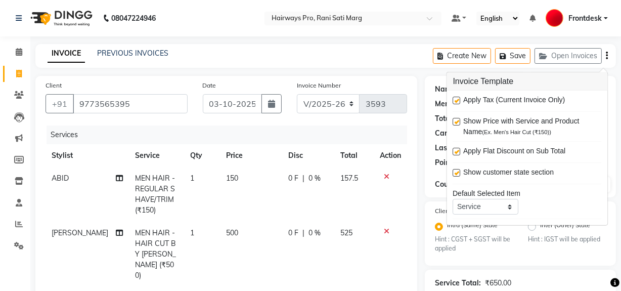
click at [456, 101] on label at bounding box center [457, 101] width 8 height 8
click at [456, 101] on input "checkbox" at bounding box center [456, 101] width 7 height 7
checkbox input "false"
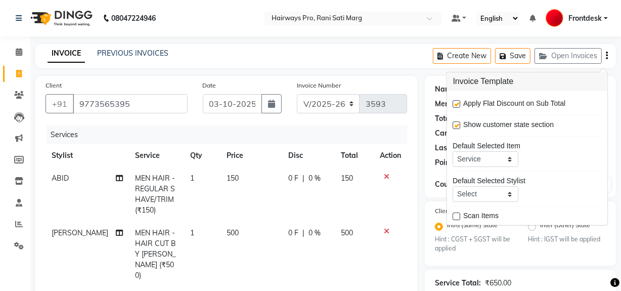
scroll to position [49, 0]
click at [353, 207] on td "150" at bounding box center [354, 194] width 39 height 55
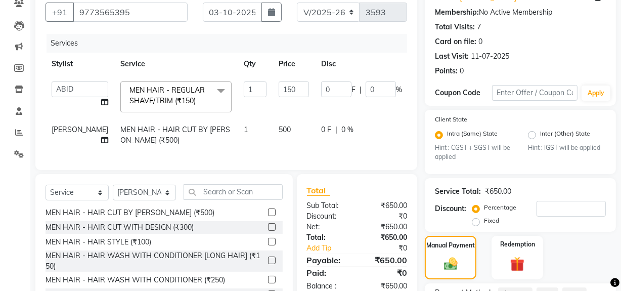
scroll to position [180, 0]
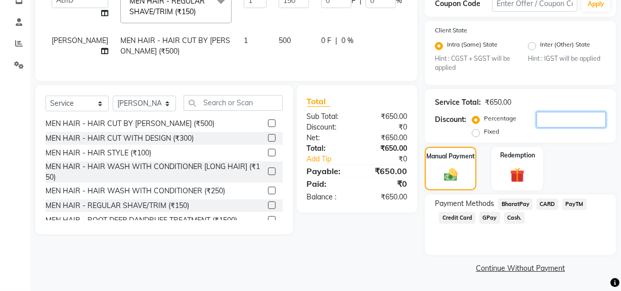
click at [568, 119] on input "number" at bounding box center [570, 120] width 69 height 16
type input "2"
type input "3"
type input "2"
type input "20"
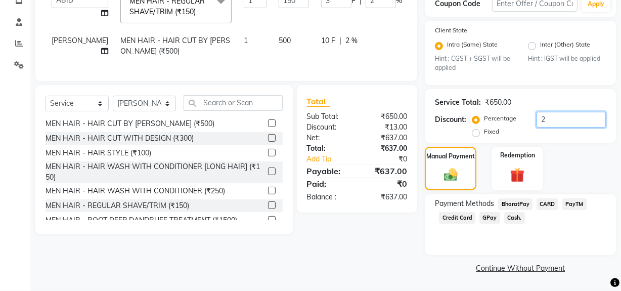
type input "30"
type input "20"
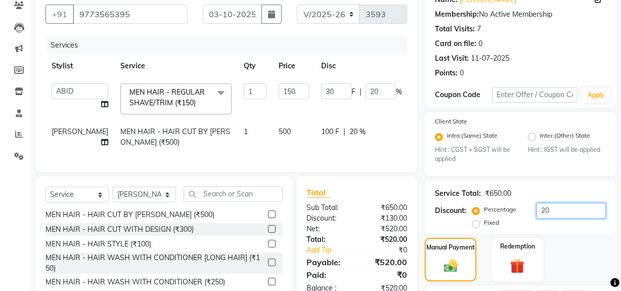
scroll to position [0, 0]
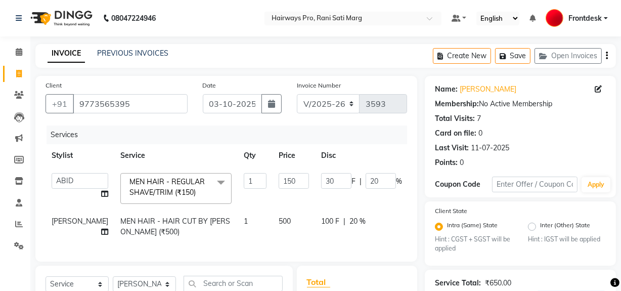
type input "20"
click at [606, 56] on icon "button" at bounding box center [606, 56] width 2 height 1
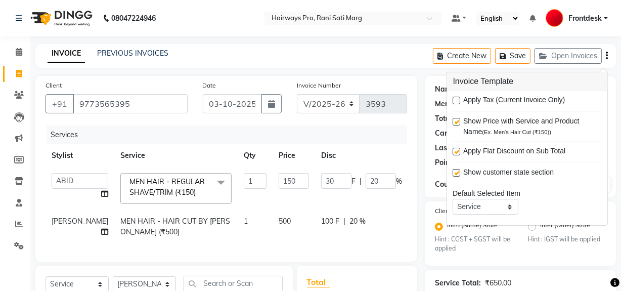
click at [455, 101] on label at bounding box center [457, 101] width 8 height 8
click at [455, 101] on input "checkbox" at bounding box center [456, 101] width 7 height 7
checkbox input "true"
click at [337, 102] on select "INV/25-26 V/2025-26" at bounding box center [328, 103] width 63 height 19
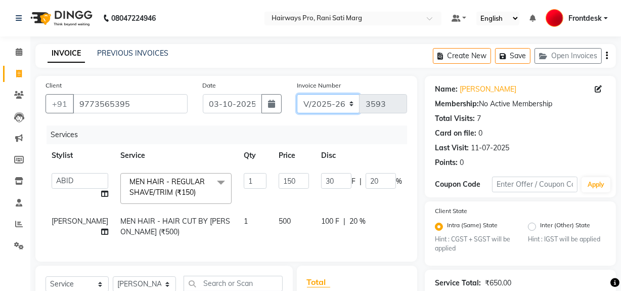
select select "6960"
click at [297, 94] on select "INV/25-26 V/2025-26" at bounding box center [328, 103] width 63 height 19
type input "5043"
click at [605, 57] on button "button" at bounding box center [606, 56] width 2 height 24
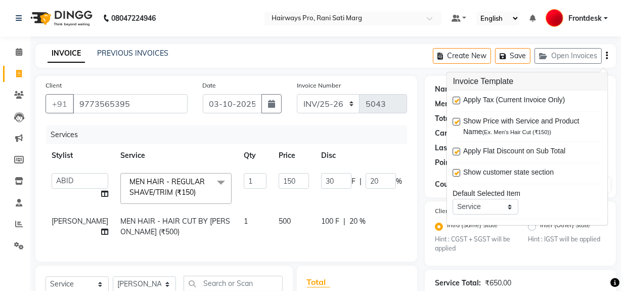
click at [458, 102] on label at bounding box center [457, 101] width 8 height 8
click at [458, 102] on input "checkbox" at bounding box center [456, 101] width 7 height 7
checkbox input "false"
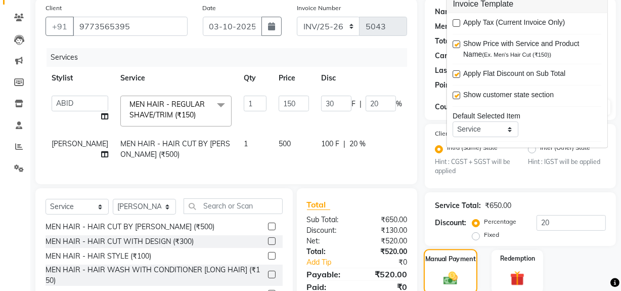
scroll to position [180, 0]
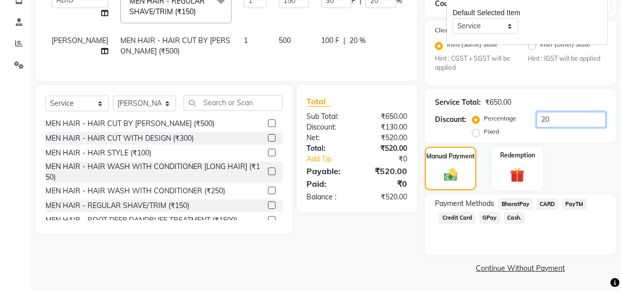
click at [563, 120] on input "20" at bounding box center [570, 120] width 69 height 16
type input "2"
type input "3"
type input "2"
type input "0"
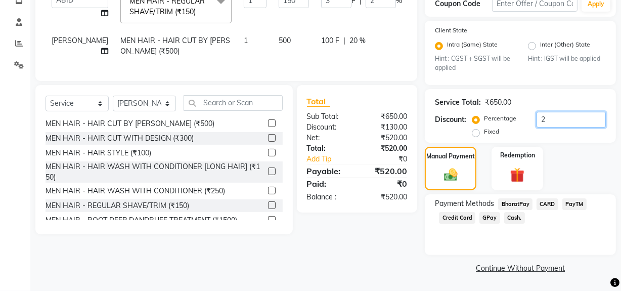
type input "0"
click at [586, 137] on div "Percentage Fixed" at bounding box center [539, 125] width 131 height 27
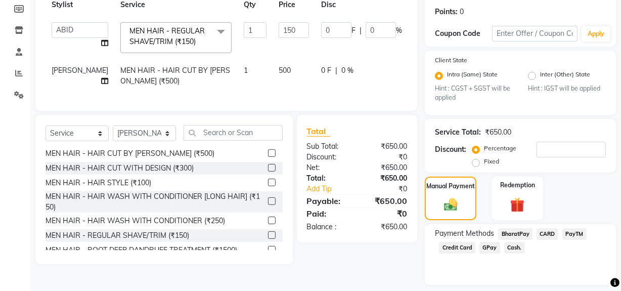
scroll to position [134, 0]
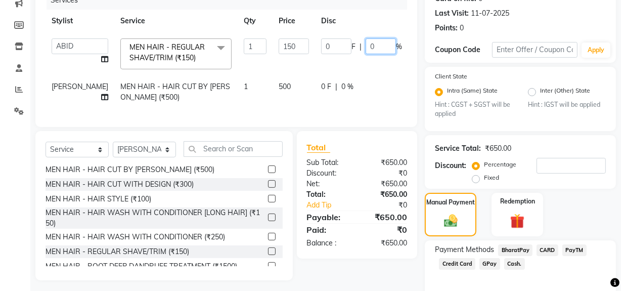
click at [365, 40] on input "0" at bounding box center [380, 46] width 30 height 16
type input "20"
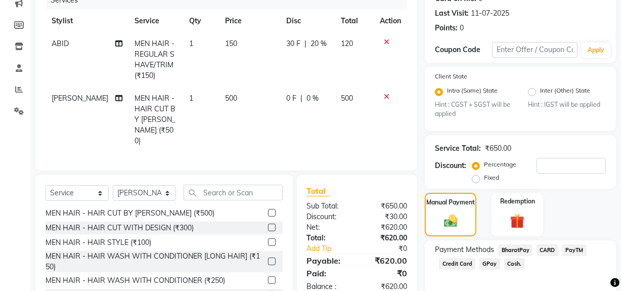
click at [363, 70] on tr "ABID MEN HAIR - REGULAR SHAVE/TRIM (₹150) 1 150 30 F | 20 % 120" at bounding box center [225, 59] width 361 height 55
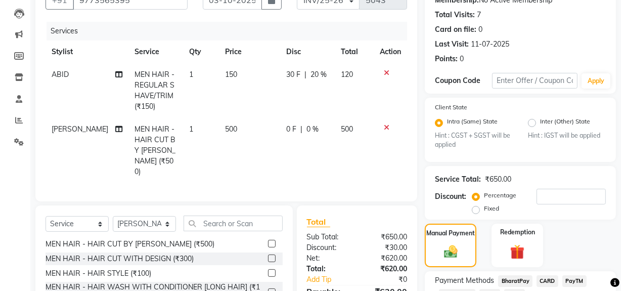
scroll to position [0, 0]
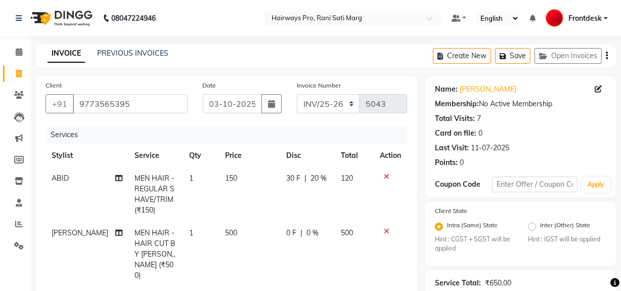
click at [312, 190] on td "30 F | 20 %" at bounding box center [307, 194] width 55 height 55
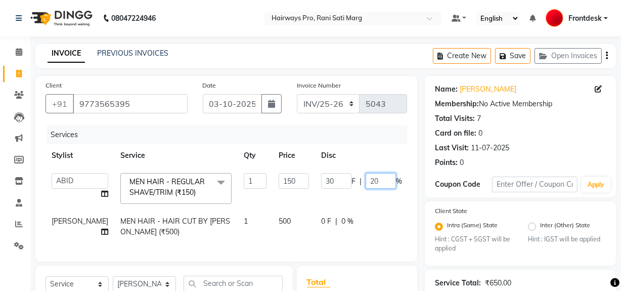
click at [365, 181] on input "20" at bounding box center [380, 181] width 30 height 16
type input "2"
click at [339, 210] on tbody "ABID DANISH Faiz shaikh farheen Frontdesk INTEZAR SALMANI JYOTI Kamal Salmani K…" at bounding box center [257, 205] width 425 height 76
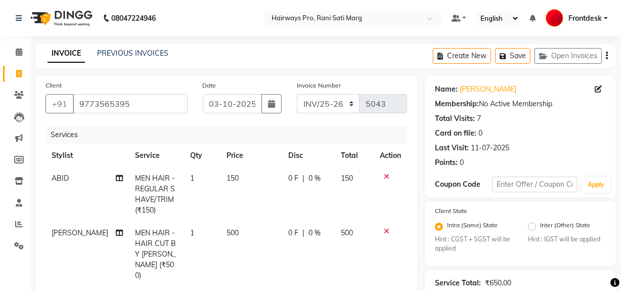
click at [317, 230] on div "0 F | 0 %" at bounding box center [308, 232] width 40 height 11
select select "13250"
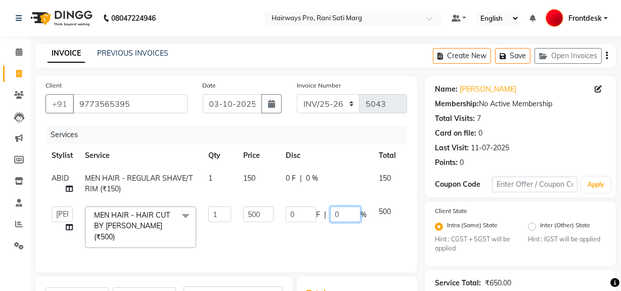
click at [347, 214] on input "0" at bounding box center [345, 214] width 30 height 16
type input "20"
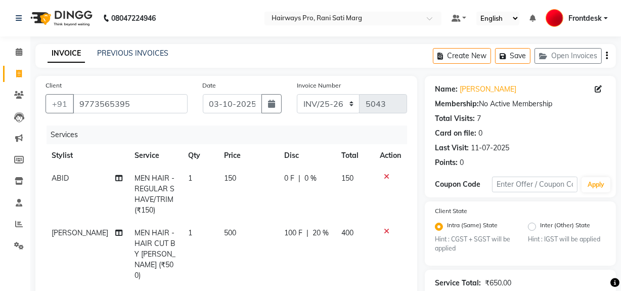
click at [365, 254] on div "Services Stylist Service Qty Price Disc Total Action ABID MEN HAIR - REGULAR SH…" at bounding box center [225, 209] width 361 height 169
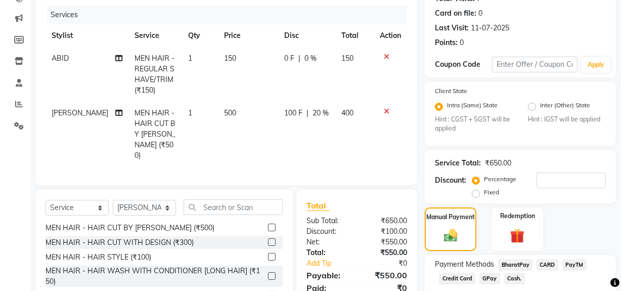
scroll to position [97, 0]
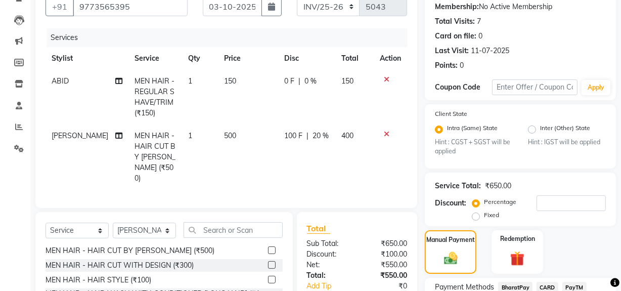
click at [247, 159] on td "500" at bounding box center [248, 156] width 60 height 65
select select "13250"
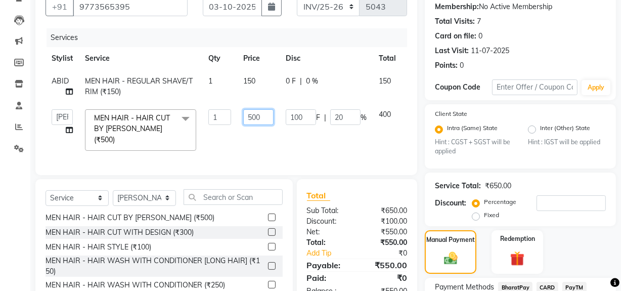
click at [269, 115] on input "500" at bounding box center [258, 117] width 30 height 16
type input "550"
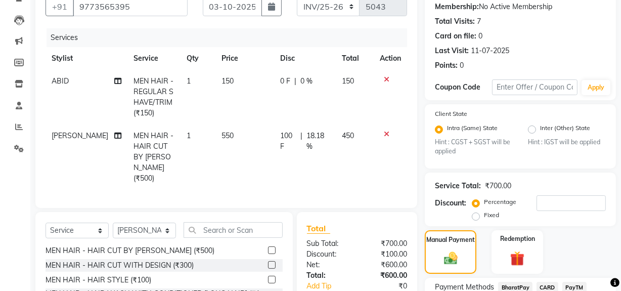
click at [270, 138] on tr "Kamal Salmani MEN HAIR - HAIR CUT BY KAMAL SALMANI (₹500) 1 550 100 F | 18.18 %…" at bounding box center [225, 156] width 361 height 65
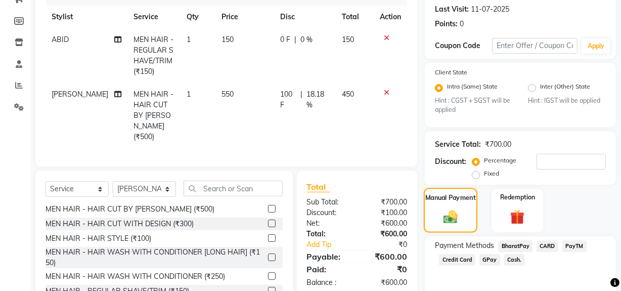
scroll to position [189, 0]
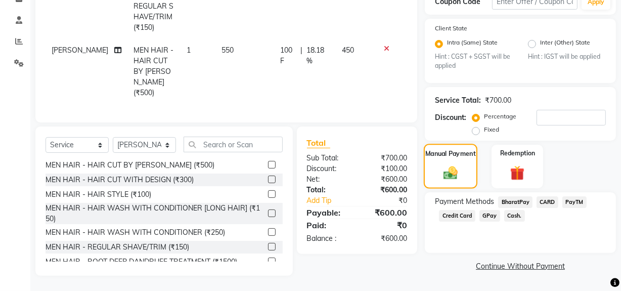
click at [453, 156] on div "Manual Payment" at bounding box center [450, 166] width 54 height 45
click at [510, 210] on span "Cash." at bounding box center [514, 216] width 21 height 12
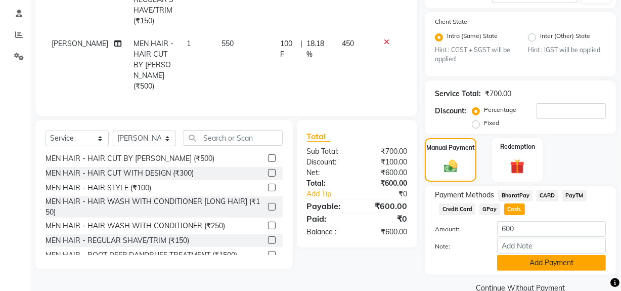
click at [533, 257] on button "Add Payment" at bounding box center [551, 263] width 109 height 16
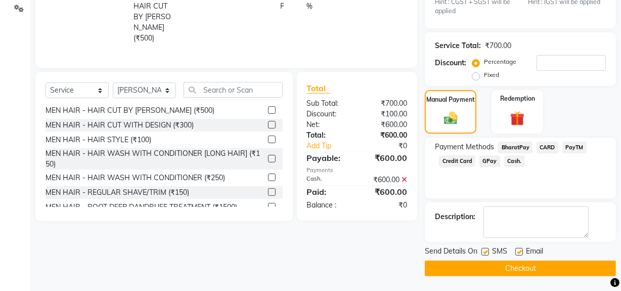
scroll to position [237, 0]
click at [487, 251] on label at bounding box center [485, 251] width 8 height 8
click at [487, 251] on input "checkbox" at bounding box center [484, 251] width 7 height 7
checkbox input "false"
click at [489, 271] on button "Checkout" at bounding box center [519, 268] width 191 height 16
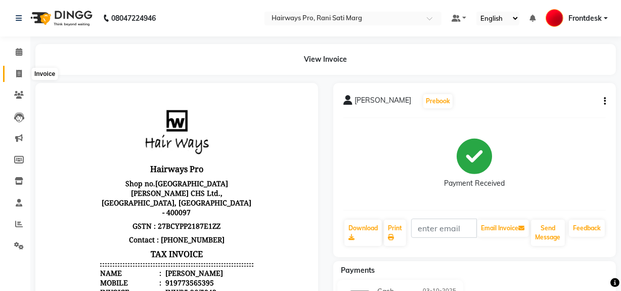
click at [20, 70] on icon at bounding box center [19, 74] width 6 height 8
select select "service"
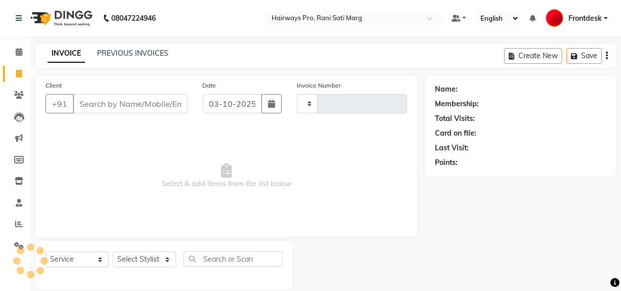
scroll to position [13, 0]
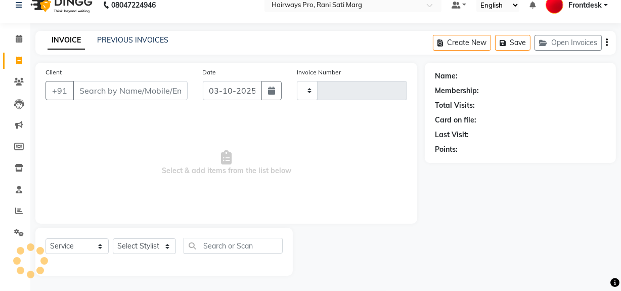
type input "3594"
select select "787"
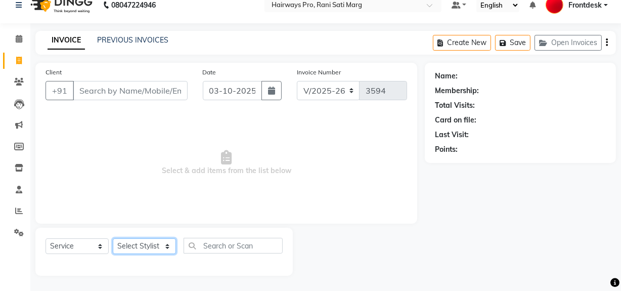
click at [143, 240] on select "Select Stylist ABID DANISH Faiz [PERSON_NAME] Frontdesk INTEZAR [PERSON_NAME] […" at bounding box center [144, 246] width 63 height 16
click at [113, 238] on select "Select Stylist ABID DANISH Faiz [PERSON_NAME] Frontdesk INTEZAR [PERSON_NAME] […" at bounding box center [144, 246] width 63 height 16
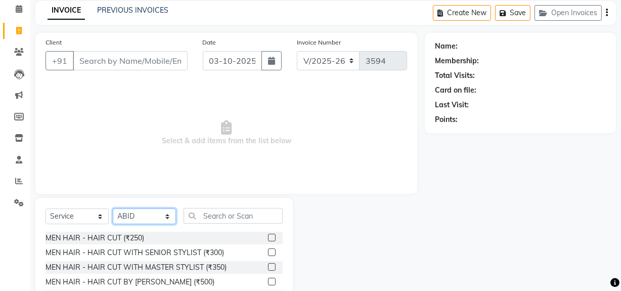
scroll to position [59, 0]
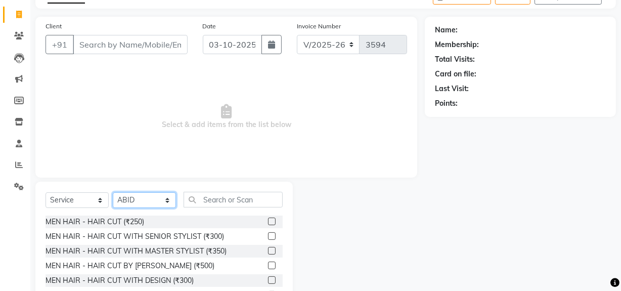
drag, startPoint x: 156, startPoint y: 202, endPoint x: 144, endPoint y: 197, distance: 13.1
click at [156, 202] on select "Select Stylist ABID DANISH Faiz [PERSON_NAME] Frontdesk INTEZAR [PERSON_NAME] […" at bounding box center [144, 200] width 63 height 16
select select "17690"
click at [113, 192] on select "Select Stylist ABID DANISH Faiz [PERSON_NAME] Frontdesk INTEZAR [PERSON_NAME] […" at bounding box center [144, 200] width 63 height 16
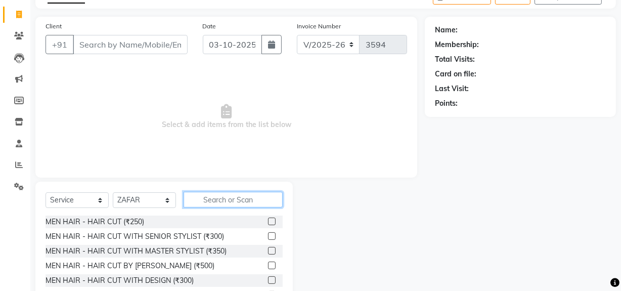
click at [208, 197] on input "text" at bounding box center [232, 200] width 99 height 16
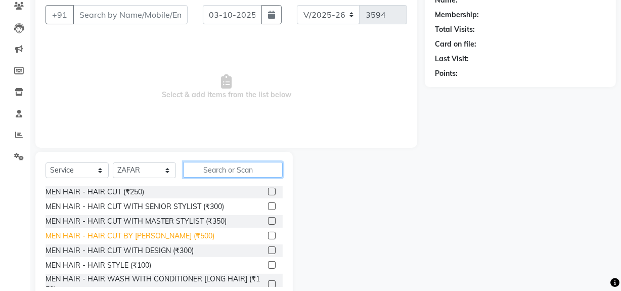
scroll to position [68, 0]
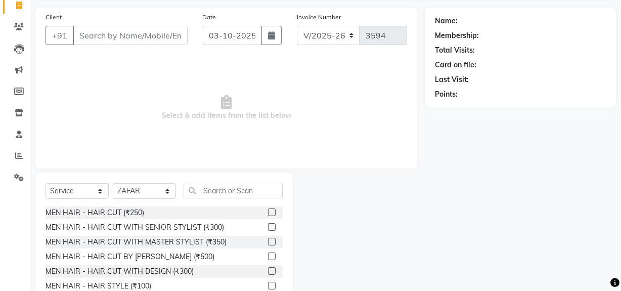
click at [268, 228] on label at bounding box center [272, 227] width 8 height 8
click at [268, 228] on input "checkbox" at bounding box center [271, 227] width 7 height 7
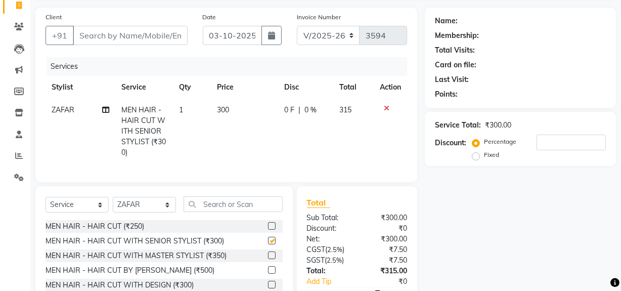
checkbox input "false"
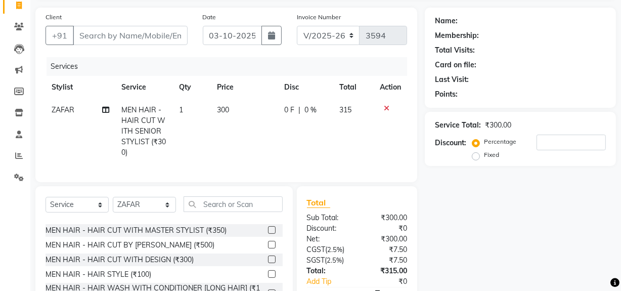
scroll to position [91, 0]
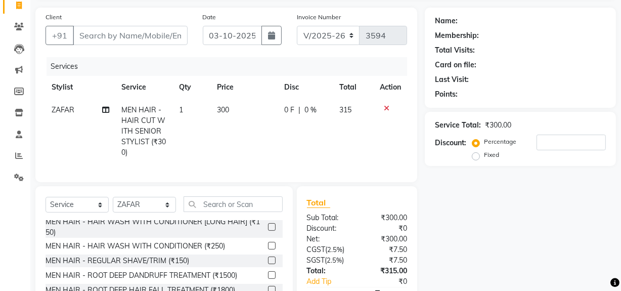
click at [268, 264] on label at bounding box center [272, 260] width 8 height 8
click at [268, 264] on input "checkbox" at bounding box center [271, 260] width 7 height 7
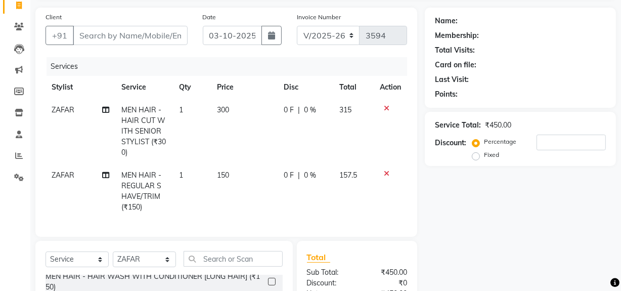
checkbox input "false"
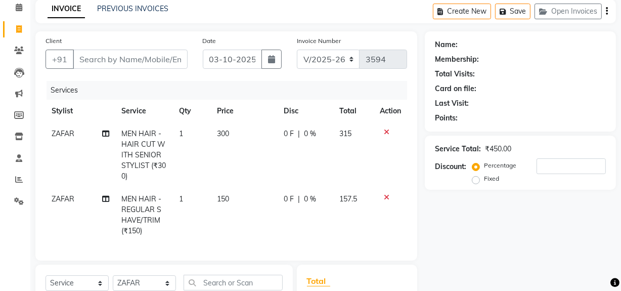
scroll to position [0, 0]
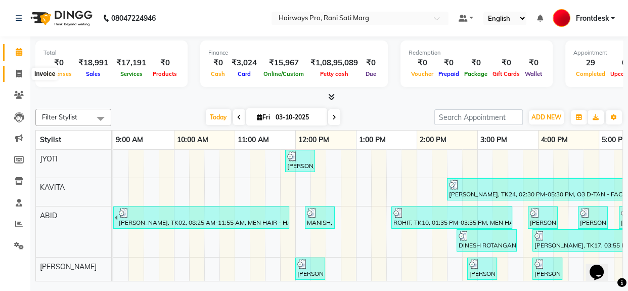
click at [16, 75] on icon at bounding box center [19, 74] width 6 height 8
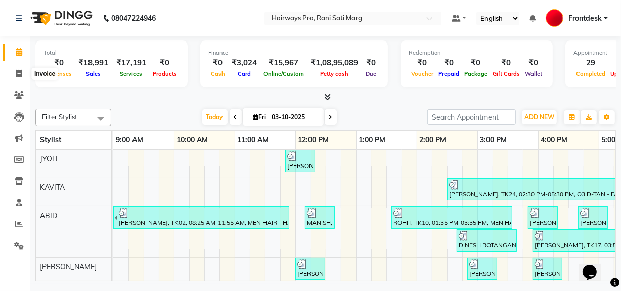
select select "787"
select select "service"
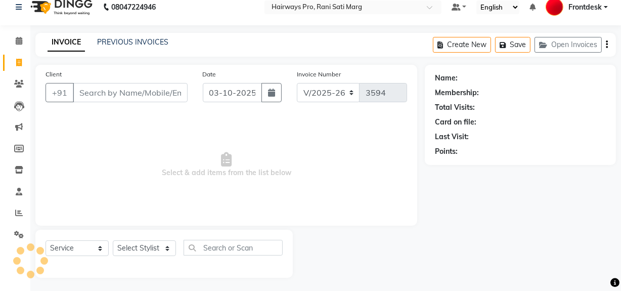
scroll to position [13, 0]
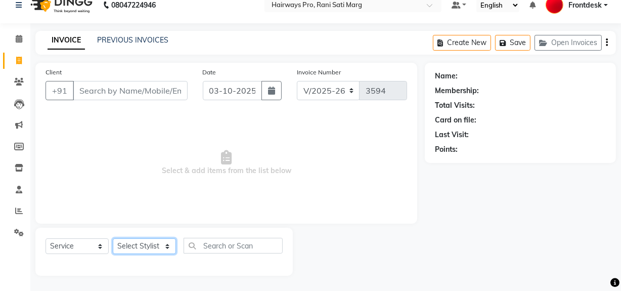
click at [139, 243] on select "Select Stylist ABID DANISH Faiz [PERSON_NAME] Frontdesk INTEZAR [PERSON_NAME] […" at bounding box center [144, 246] width 63 height 16
click at [84, 123] on span "Select & add items from the list below" at bounding box center [225, 162] width 361 height 101
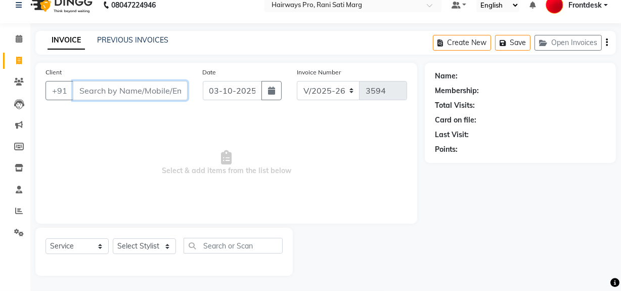
click at [91, 93] on input "Client" at bounding box center [130, 90] width 115 height 19
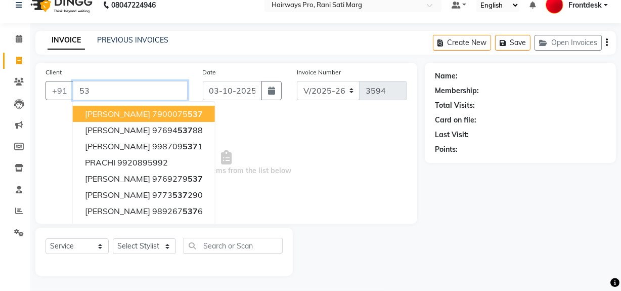
type input "5"
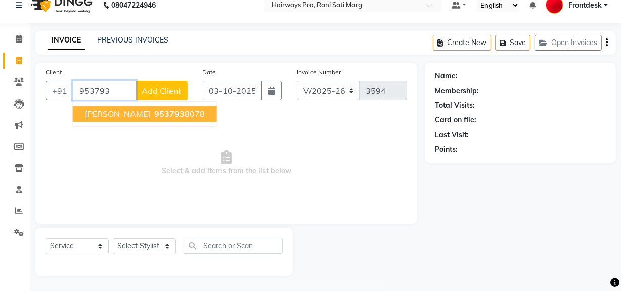
click at [170, 110] on span "953793" at bounding box center [169, 114] width 30 height 10
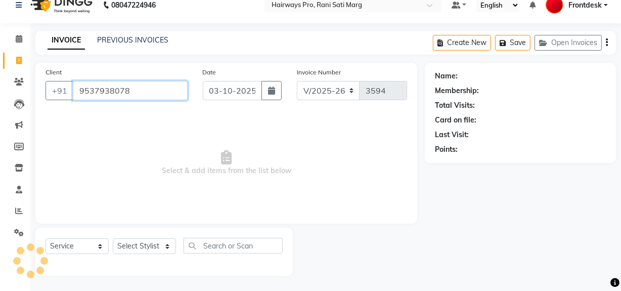
type input "9537938078"
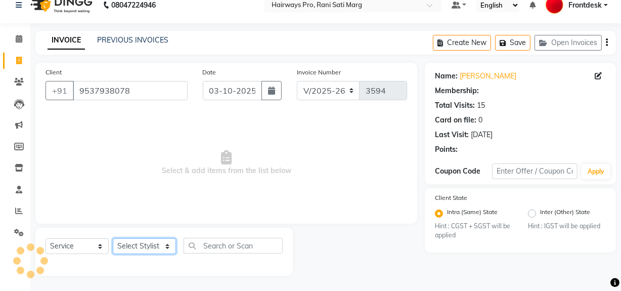
click at [163, 249] on select "Select Stylist ABID DANISH Faiz [PERSON_NAME] Frontdesk INTEZAR [PERSON_NAME] […" at bounding box center [144, 246] width 63 height 16
select select "13190"
click at [113, 238] on select "Select Stylist ABID DANISH Faiz [PERSON_NAME] Frontdesk INTEZAR [PERSON_NAME] […" at bounding box center [144, 246] width 63 height 16
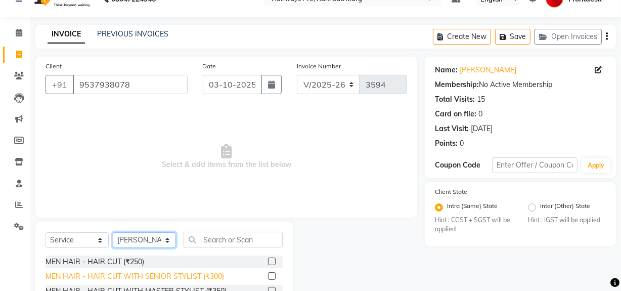
scroll to position [59, 0]
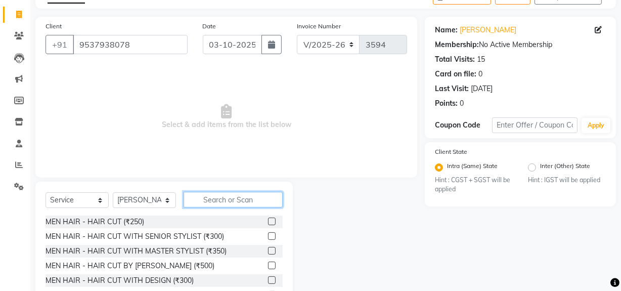
click at [217, 202] on input "text" at bounding box center [232, 200] width 99 height 16
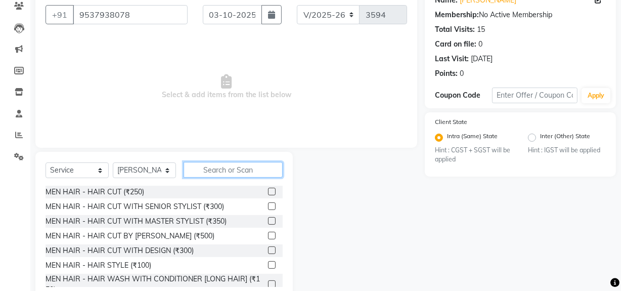
scroll to position [105, 0]
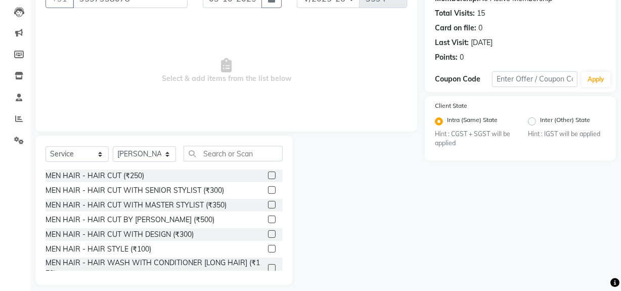
click at [268, 202] on label at bounding box center [272, 205] width 8 height 8
click at [268, 202] on input "checkbox" at bounding box center [271, 205] width 7 height 7
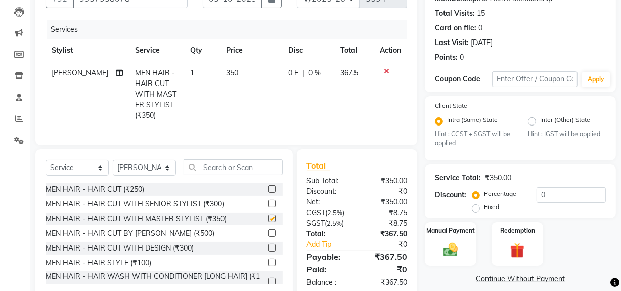
checkbox input "false"
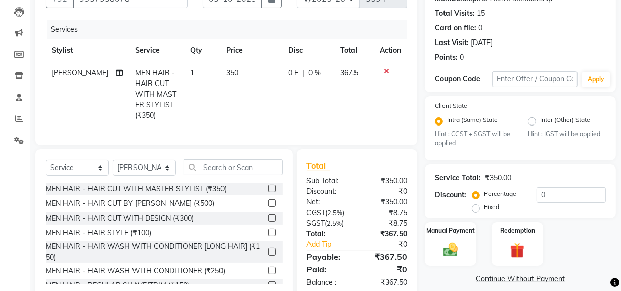
scroll to position [45, 0]
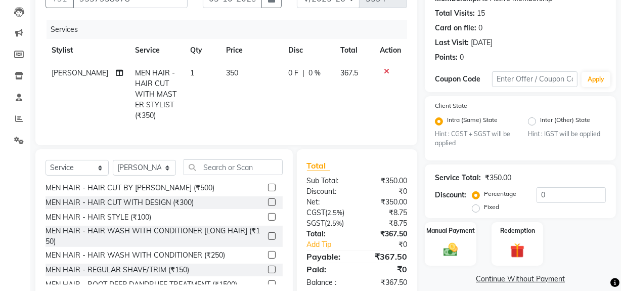
click at [268, 273] on label at bounding box center [272, 269] width 8 height 8
click at [268, 273] on input "checkbox" at bounding box center [271, 269] width 7 height 7
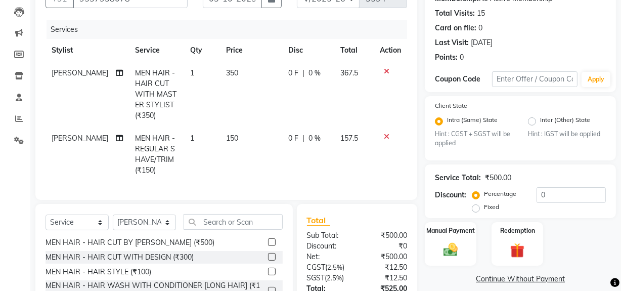
checkbox input "false"
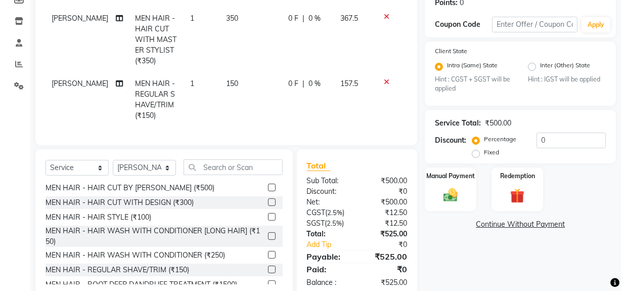
scroll to position [189, 0]
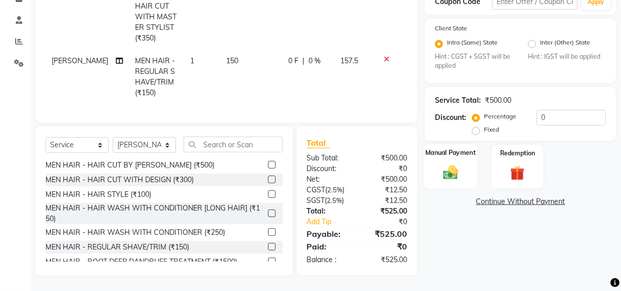
click at [454, 167] on img at bounding box center [450, 172] width 24 height 17
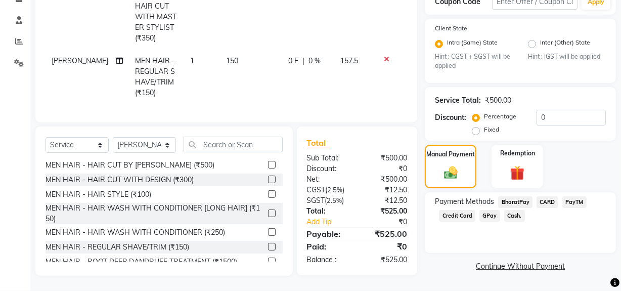
click at [548, 196] on span "CARD" at bounding box center [547, 202] width 22 height 12
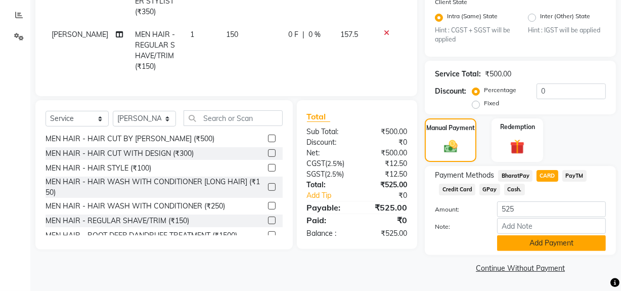
click at [546, 243] on button "Add Payment" at bounding box center [551, 243] width 109 height 16
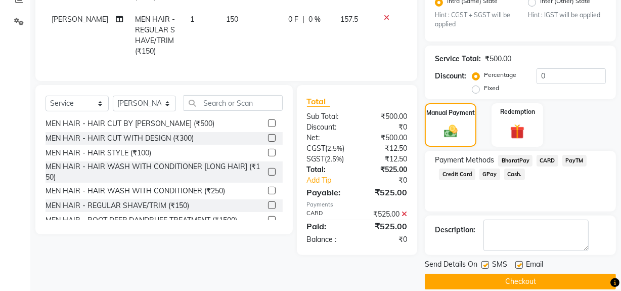
scroll to position [237, 0]
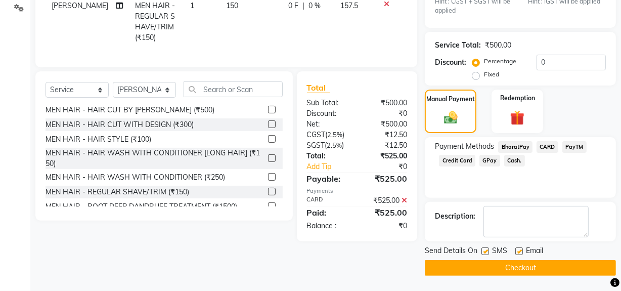
click at [514, 268] on button "Checkout" at bounding box center [519, 268] width 191 height 16
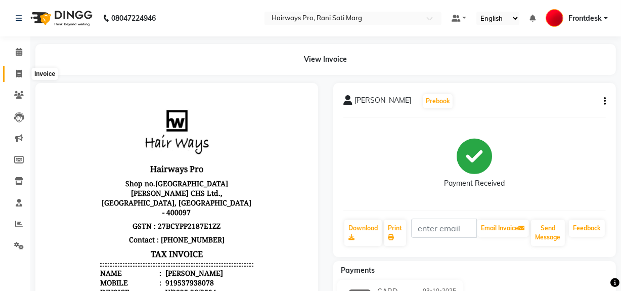
click at [20, 72] on icon at bounding box center [19, 74] width 6 height 8
select select "787"
select select "service"
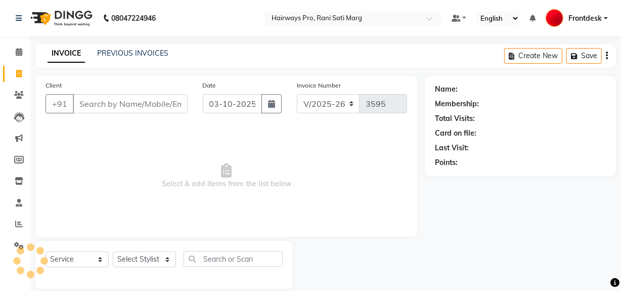
scroll to position [13, 0]
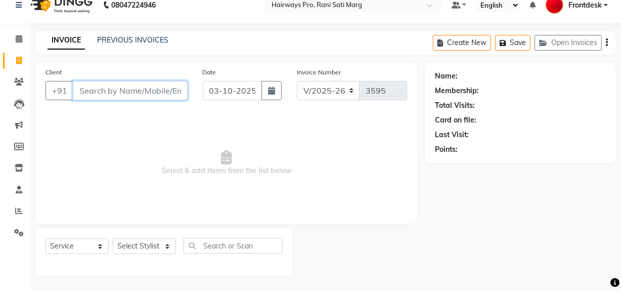
click at [154, 89] on input "Client" at bounding box center [130, 90] width 115 height 19
click at [149, 87] on input "Client" at bounding box center [130, 90] width 115 height 19
click at [121, 93] on input "Client" at bounding box center [130, 90] width 115 height 19
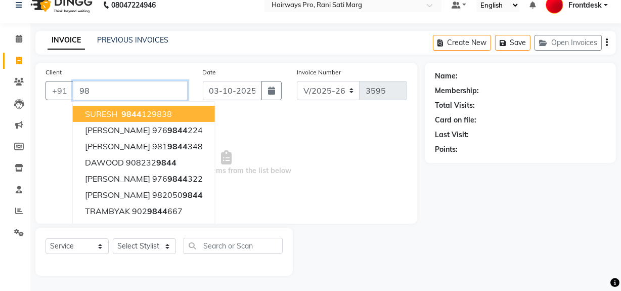
type input "9"
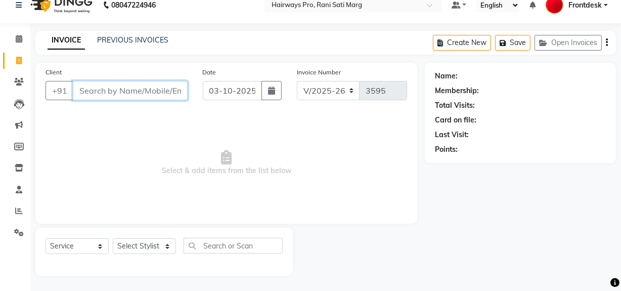
click at [123, 87] on input "Client" at bounding box center [130, 90] width 115 height 19
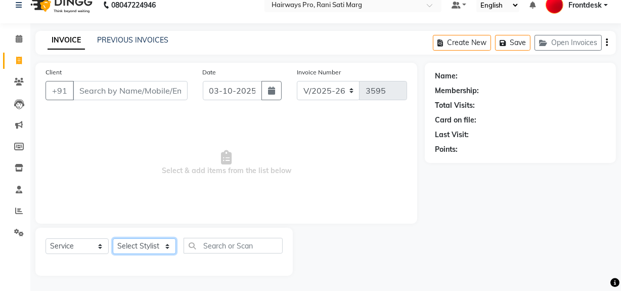
click at [130, 243] on select "Select Stylist ABID DANISH Faiz [PERSON_NAME] Frontdesk INTEZAR [PERSON_NAME] […" at bounding box center [144, 246] width 63 height 16
select select "13187"
click at [113, 238] on select "Select Stylist ABID DANISH Faiz [PERSON_NAME] Frontdesk INTEZAR [PERSON_NAME] […" at bounding box center [144, 246] width 63 height 16
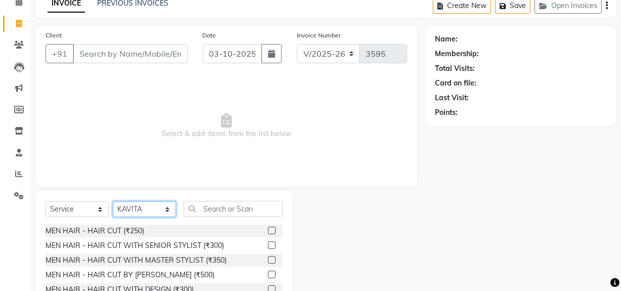
scroll to position [114, 0]
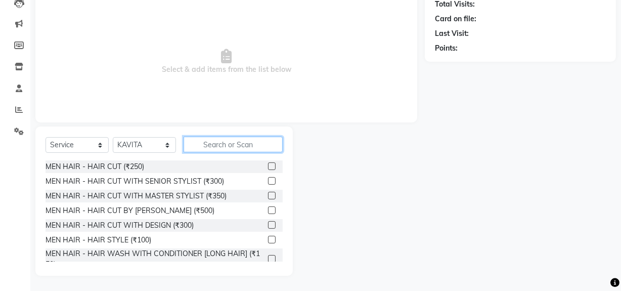
click at [226, 146] on input "text" at bounding box center [232, 144] width 99 height 16
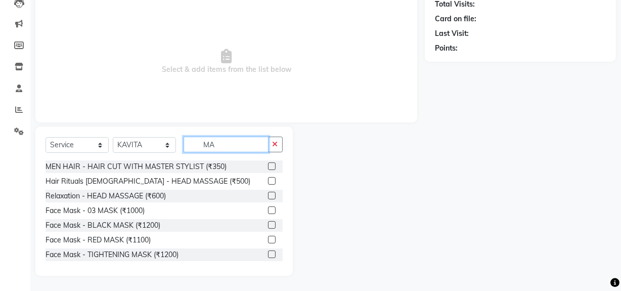
type input "M"
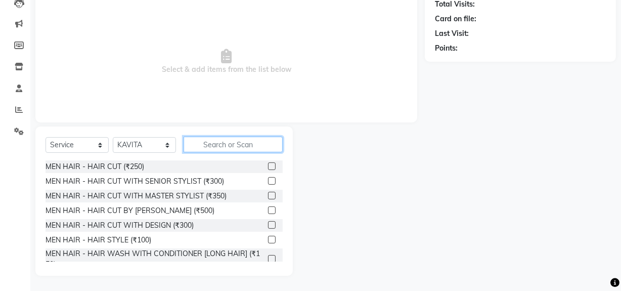
click at [212, 147] on input "text" at bounding box center [232, 144] width 99 height 16
drag, startPoint x: 212, startPoint y: 147, endPoint x: 119, endPoint y: 50, distance: 133.7
click at [119, 50] on span "Select & add items from the list below" at bounding box center [225, 61] width 361 height 101
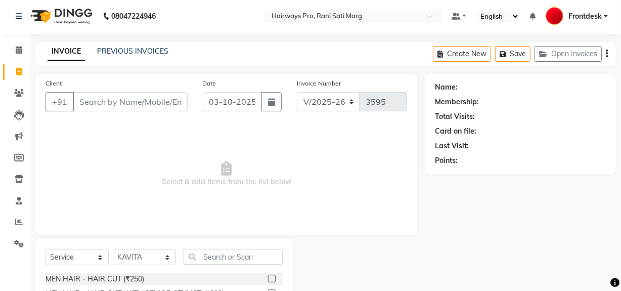
scroll to position [0, 0]
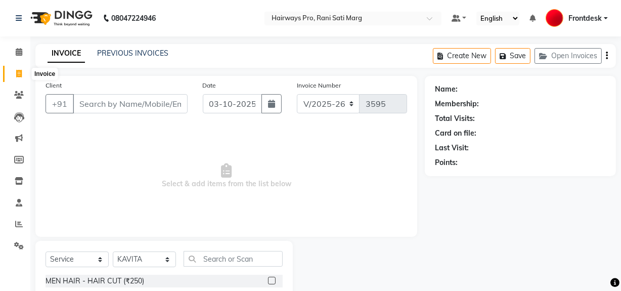
click at [20, 72] on icon at bounding box center [19, 74] width 6 height 8
select select "service"
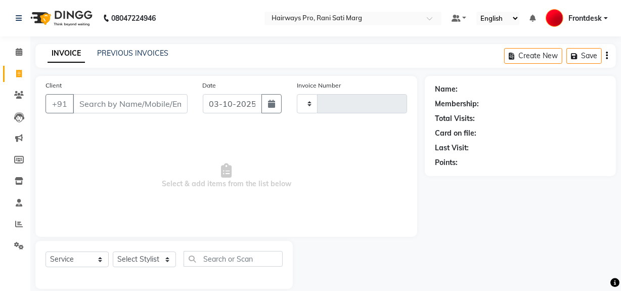
type input "3595"
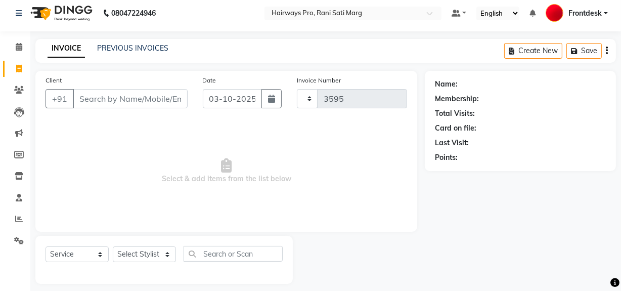
select select "787"
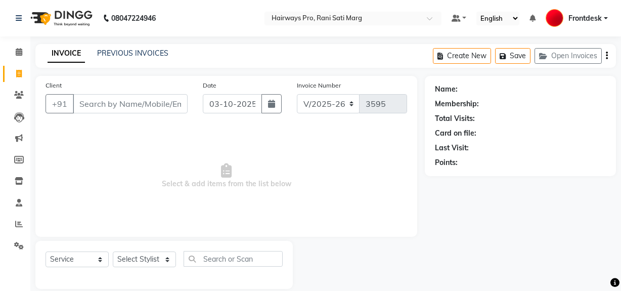
select select "787"
select select "service"
click at [104, 102] on input "9776768591" at bounding box center [104, 103] width 63 height 19
click at [99, 101] on input "9776768591" at bounding box center [104, 103] width 63 height 19
type input "9773768591"
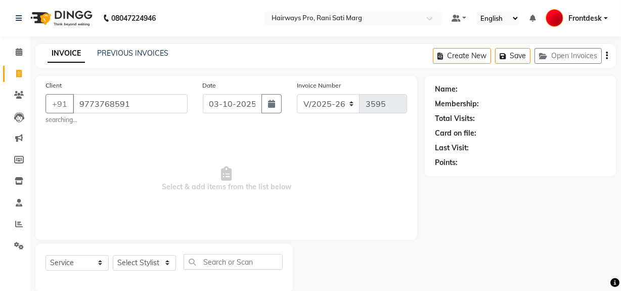
select select "1: Object"
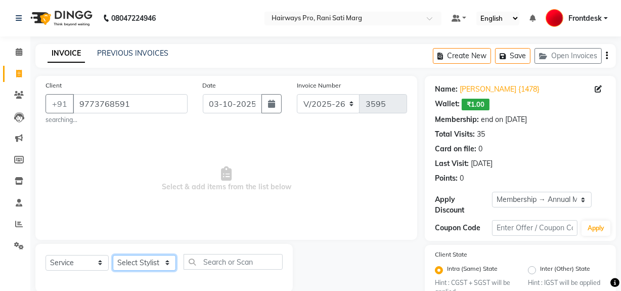
click at [148, 268] on select "Select Stylist ABID DANISH Faiz [PERSON_NAME] Frontdesk INTEZAR [PERSON_NAME] […" at bounding box center [144, 263] width 63 height 16
select select "13192"
click at [113, 255] on select "Select Stylist ABID DANISH Faiz [PERSON_NAME] Frontdesk INTEZAR [PERSON_NAME] […" at bounding box center [144, 263] width 63 height 16
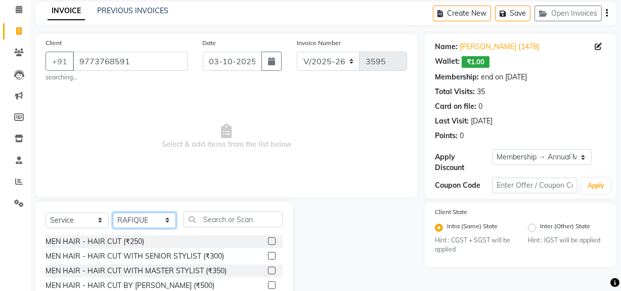
scroll to position [117, 0]
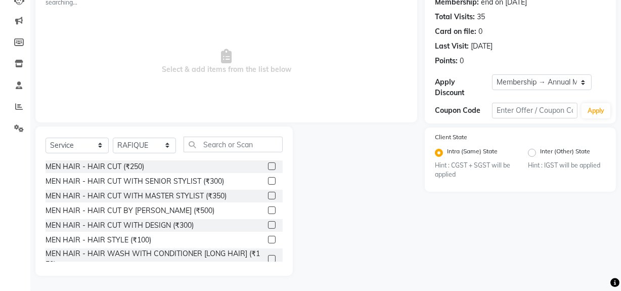
click at [268, 180] on label at bounding box center [272, 181] width 8 height 8
click at [268, 180] on input "checkbox" at bounding box center [271, 181] width 7 height 7
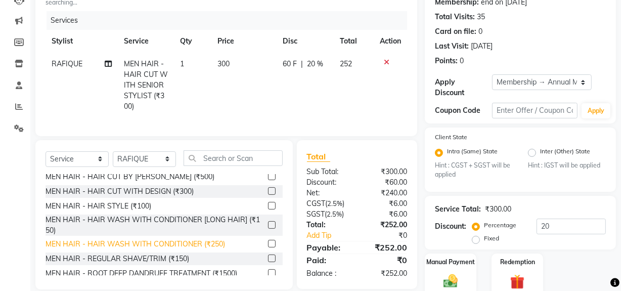
checkbox input "false"
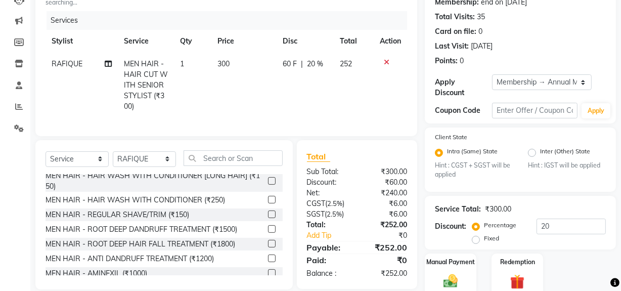
click at [268, 218] on label at bounding box center [272, 214] width 8 height 8
click at [268, 218] on input "checkbox" at bounding box center [271, 214] width 7 height 7
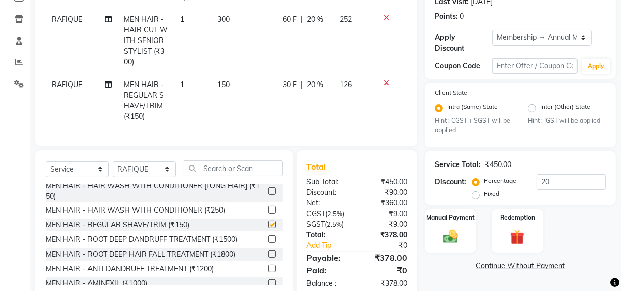
checkbox input "false"
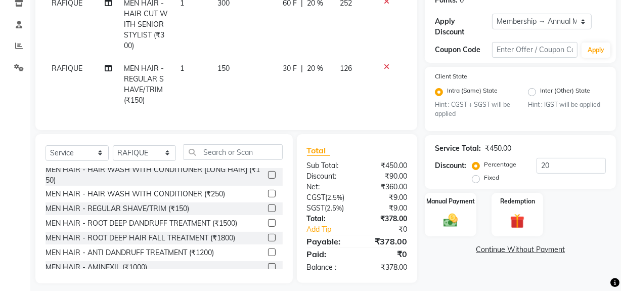
scroll to position [192, 0]
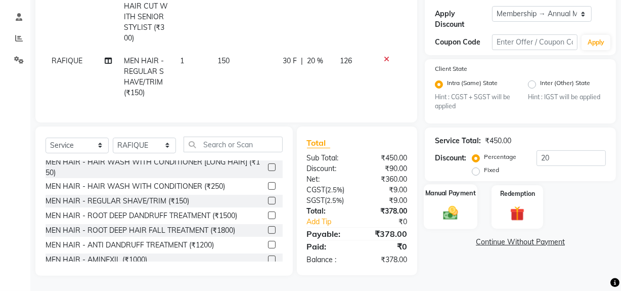
click at [459, 209] on img at bounding box center [450, 212] width 24 height 17
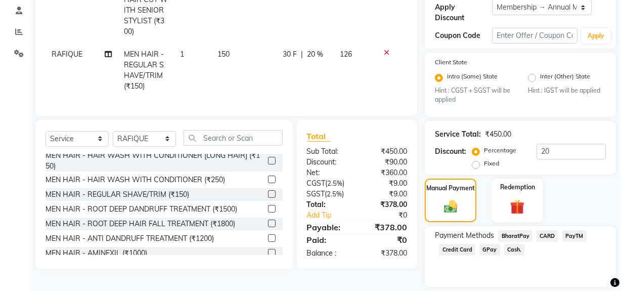
click at [485, 252] on span "GPay" at bounding box center [489, 250] width 21 height 12
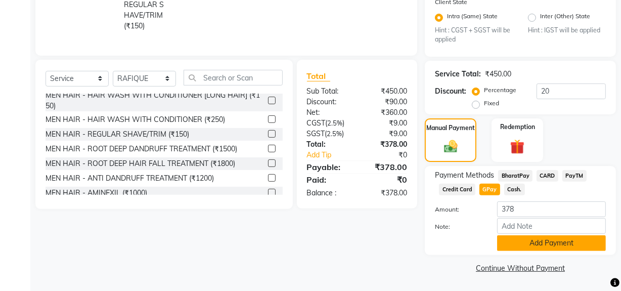
click at [518, 249] on button "Add Payment" at bounding box center [551, 243] width 109 height 16
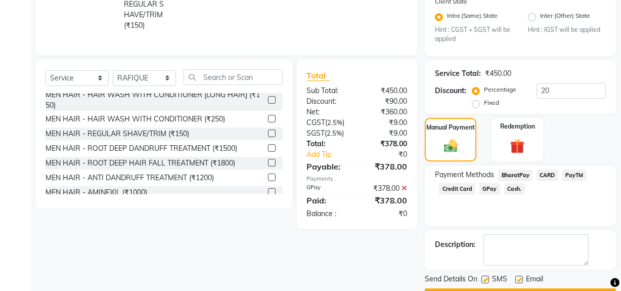
scroll to position [281, 0]
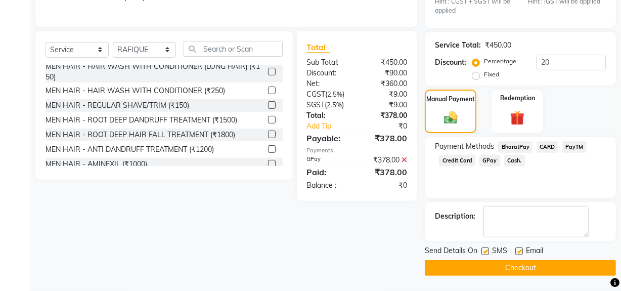
click at [489, 263] on button "Checkout" at bounding box center [519, 268] width 191 height 16
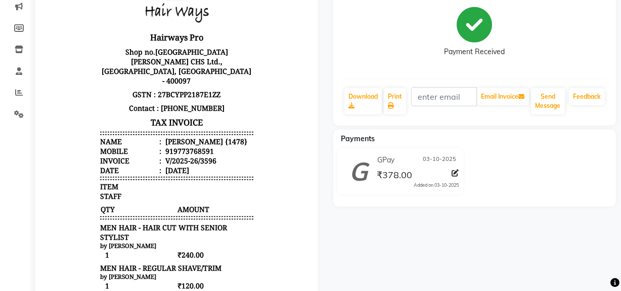
scroll to position [24, 0]
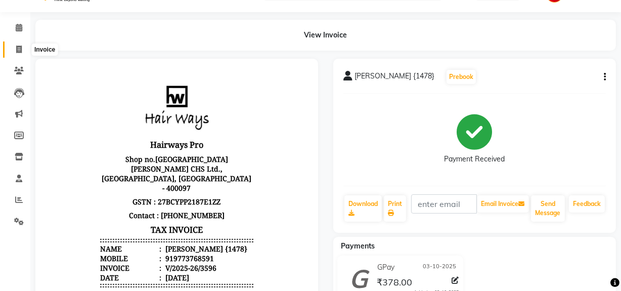
click at [24, 46] on span at bounding box center [19, 50] width 18 height 12
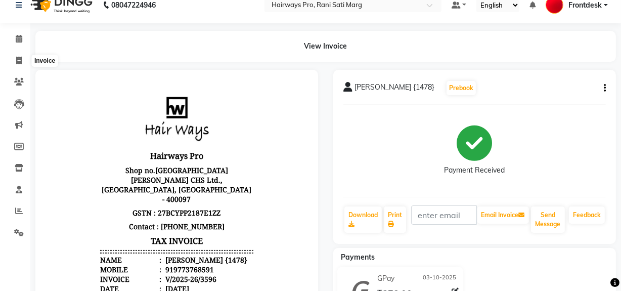
select select "service"
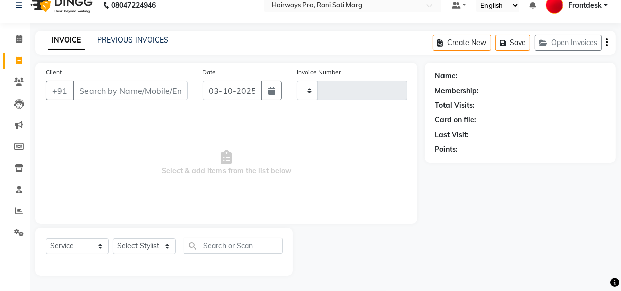
type input "3597"
select select "787"
click at [148, 250] on select "Select Stylist ABID DANISH Faiz [PERSON_NAME] Frontdesk INTEZAR [PERSON_NAME] […" at bounding box center [144, 246] width 63 height 16
select select "13188"
click at [113, 238] on select "Select Stylist ABID DANISH Faiz [PERSON_NAME] Frontdesk INTEZAR [PERSON_NAME] […" at bounding box center [144, 246] width 63 height 16
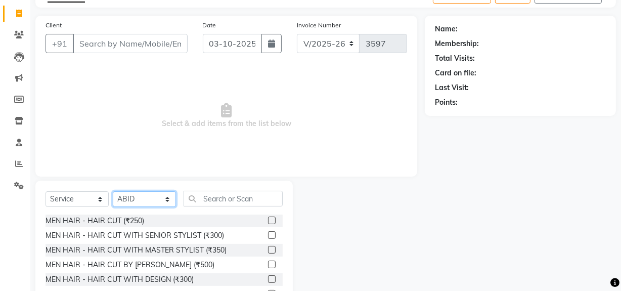
scroll to position [105, 0]
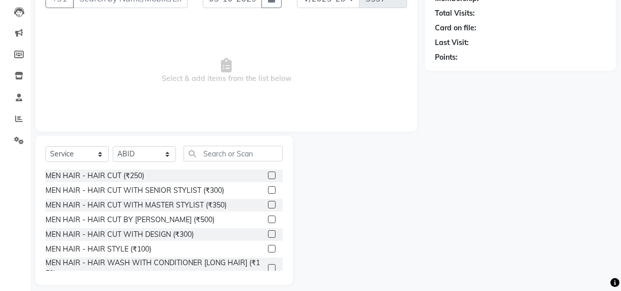
click at [268, 191] on label at bounding box center [272, 190] width 8 height 8
click at [268, 191] on input "checkbox" at bounding box center [271, 190] width 7 height 7
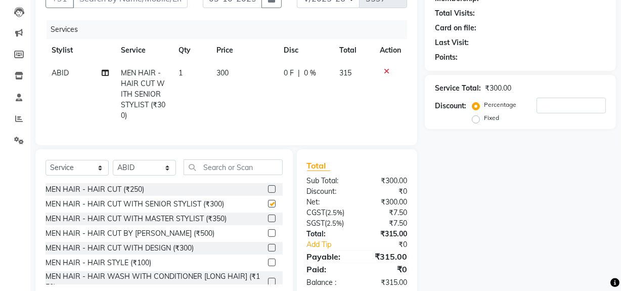
checkbox input "false"
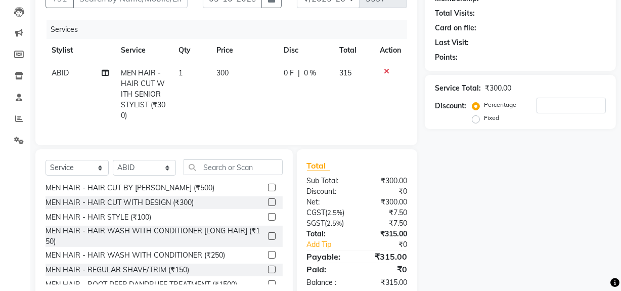
click at [188, 76] on td "1" at bounding box center [191, 94] width 38 height 65
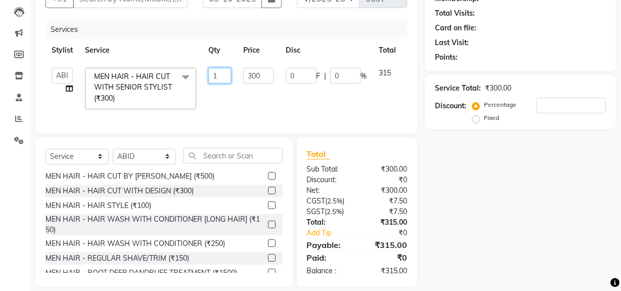
click at [218, 76] on input "1" at bounding box center [219, 76] width 23 height 16
type input "2"
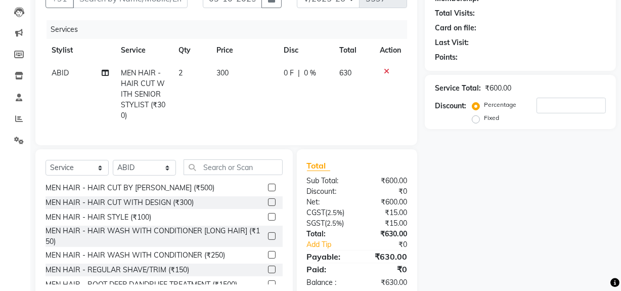
click at [308, 103] on td "0 F | 0 %" at bounding box center [305, 94] width 56 height 65
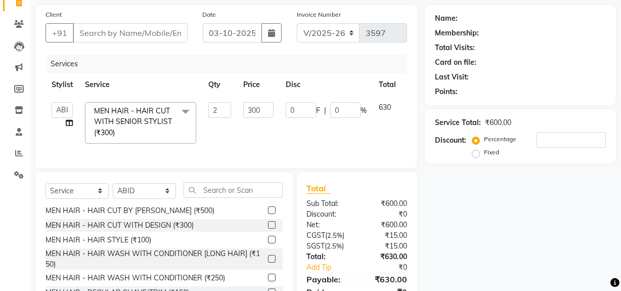
scroll to position [0, 0]
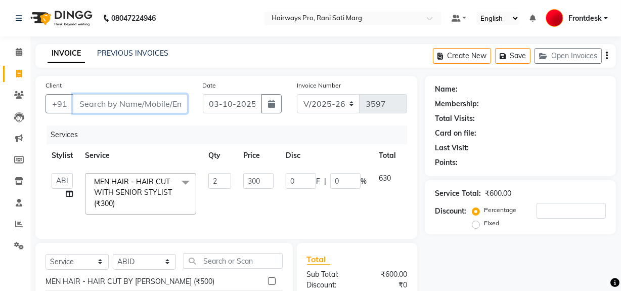
click at [136, 97] on input "Client" at bounding box center [130, 103] width 115 height 19
type input "9"
type input "0"
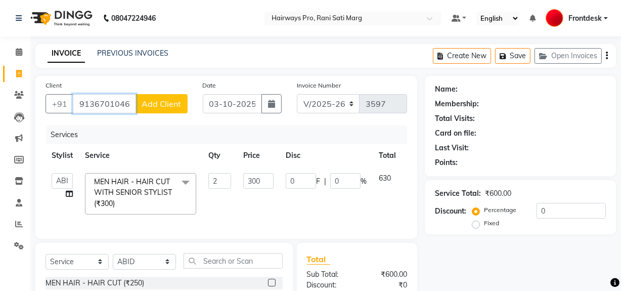
click at [126, 107] on input "9136701046" at bounding box center [104, 103] width 63 height 19
click at [133, 100] on input "9136701046" at bounding box center [104, 103] width 63 height 19
click at [132, 103] on input "9136701046" at bounding box center [104, 103] width 63 height 19
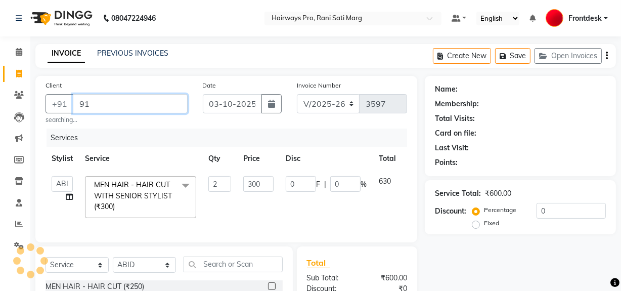
type input "9"
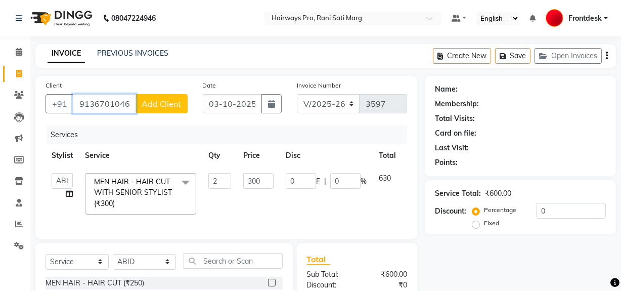
type input "9136701046"
click at [155, 110] on button "Add Client" at bounding box center [161, 103] width 52 height 19
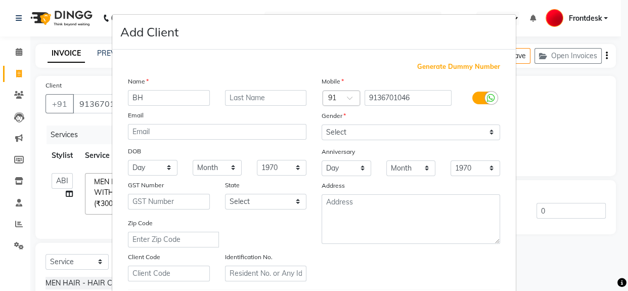
type input "B"
type input "[DEMOGRAPHIC_DATA]"
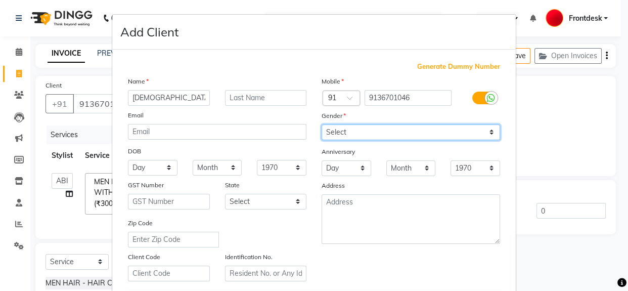
click at [470, 130] on select "Select [DEMOGRAPHIC_DATA] [DEMOGRAPHIC_DATA] Other Prefer Not To Say" at bounding box center [410, 132] width 178 height 16
select select "[DEMOGRAPHIC_DATA]"
click at [321, 124] on select "Select [DEMOGRAPHIC_DATA] [DEMOGRAPHIC_DATA] Other Prefer Not To Say" at bounding box center [410, 132] width 178 height 16
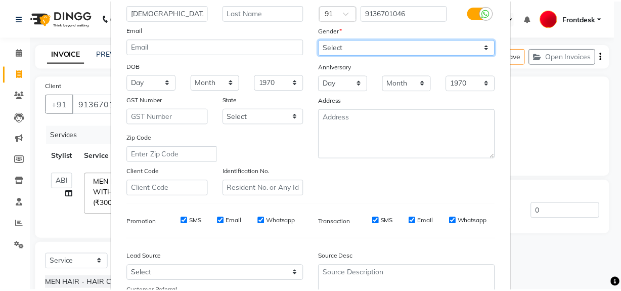
scroll to position [178, 0]
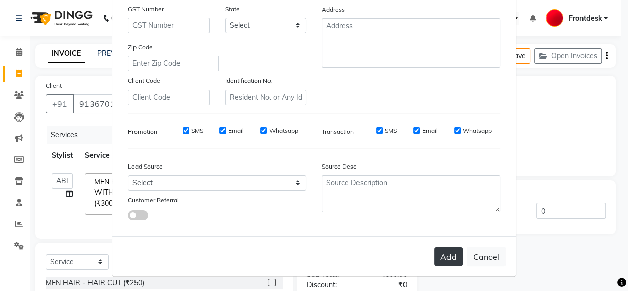
click at [442, 255] on button "Add" at bounding box center [448, 256] width 28 height 18
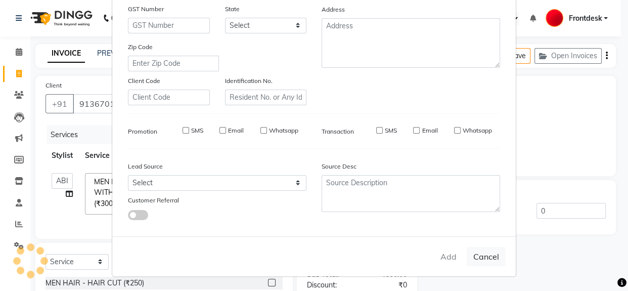
select select
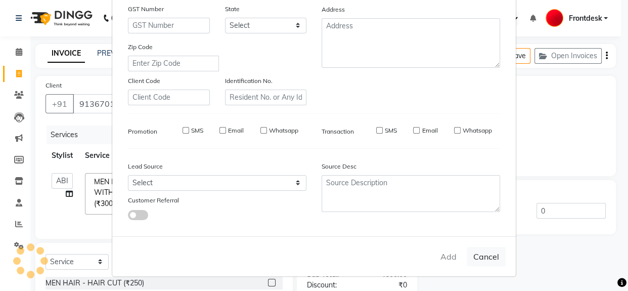
select select
checkbox input "false"
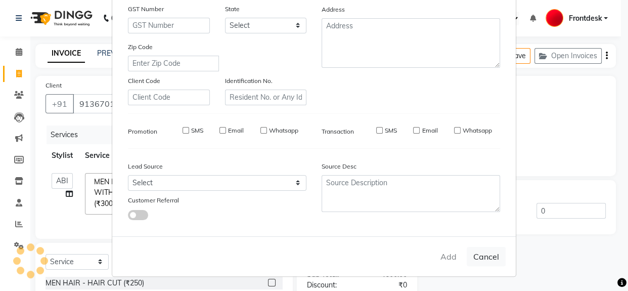
checkbox input "false"
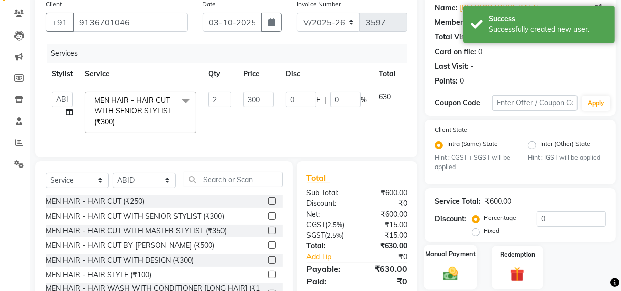
scroll to position [123, 0]
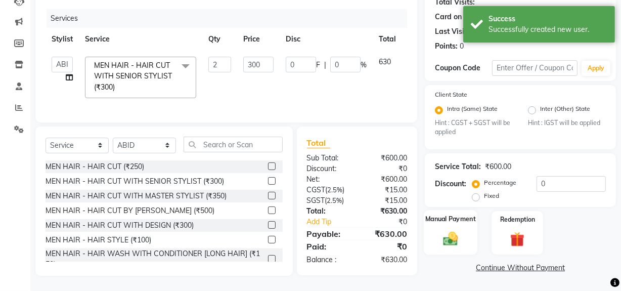
click at [452, 230] on img at bounding box center [450, 238] width 24 height 17
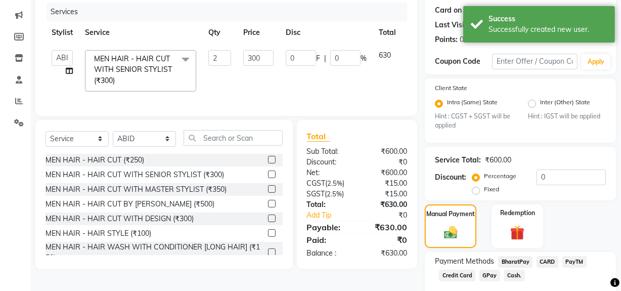
click at [489, 274] on span "GPay" at bounding box center [489, 275] width 21 height 12
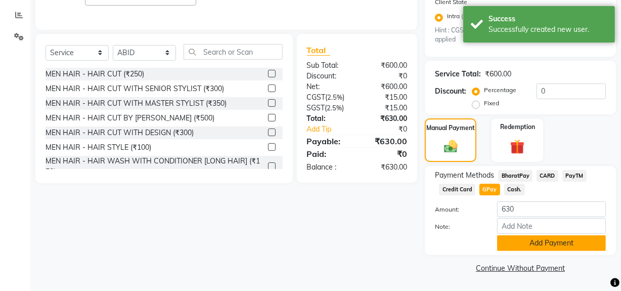
click at [520, 241] on button "Add Payment" at bounding box center [551, 243] width 109 height 16
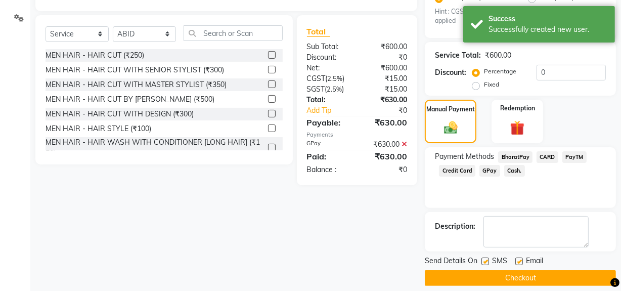
scroll to position [237, 0]
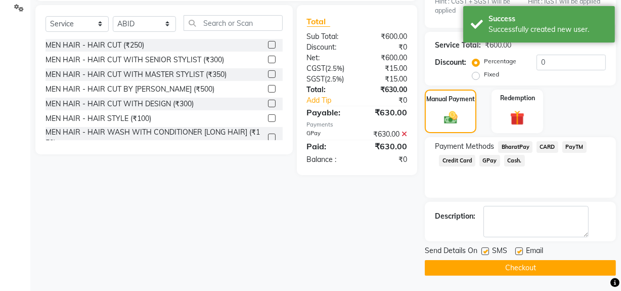
click at [506, 265] on button "Checkout" at bounding box center [519, 268] width 191 height 16
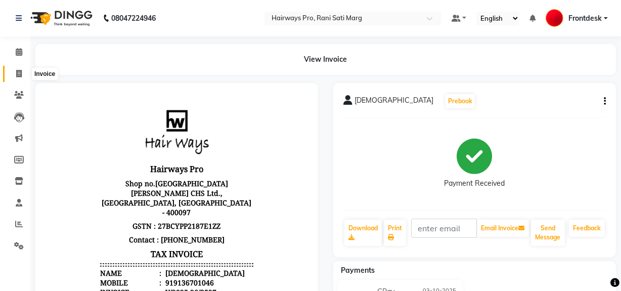
drag, startPoint x: 20, startPoint y: 72, endPoint x: 24, endPoint y: 78, distance: 7.2
click at [20, 72] on icon at bounding box center [19, 74] width 6 height 8
select select "service"
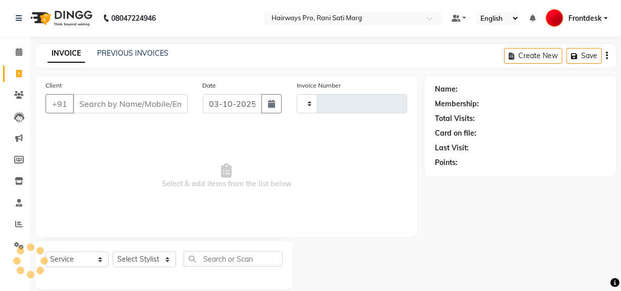
type input "3598"
select select "787"
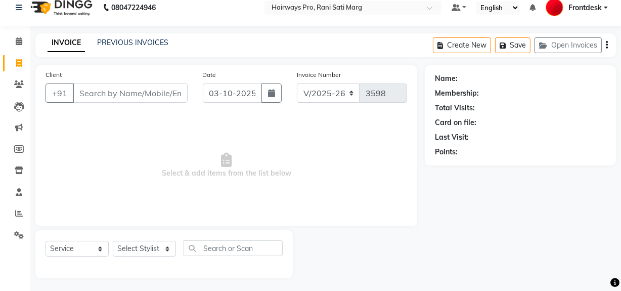
scroll to position [13, 0]
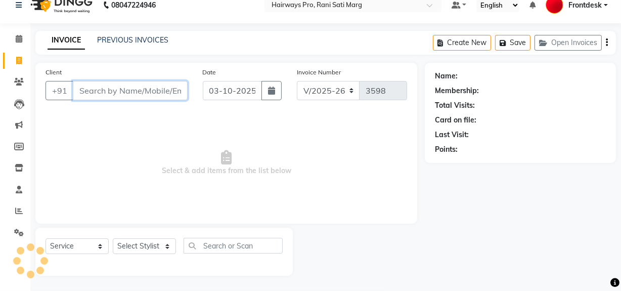
click at [108, 85] on input "Client" at bounding box center [130, 90] width 115 height 19
paste input "9821923144"
type input "9821923144"
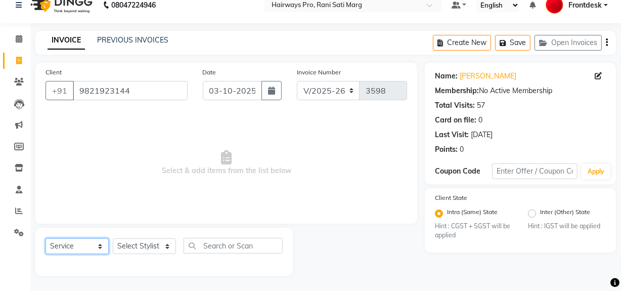
click at [97, 247] on select "Select Service Product Membership Package Voucher Prepaid Gift Card" at bounding box center [76, 246] width 63 height 16
select select "membership"
click at [45, 238] on select "Select Service Product Membership Package Voucher Prepaid Gift Card" at bounding box center [76, 246] width 63 height 16
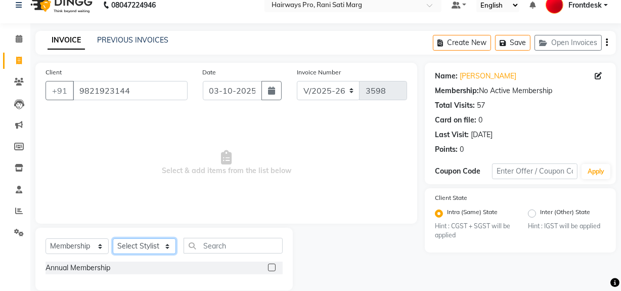
click at [167, 248] on select "Select Stylist ABID DANISH Faiz [PERSON_NAME] Frontdesk INTEZAR [PERSON_NAME] […" at bounding box center [144, 246] width 63 height 16
select select "25114"
click at [113, 238] on select "Select Stylist ABID DANISH Faiz [PERSON_NAME] Frontdesk INTEZAR [PERSON_NAME] […" at bounding box center [144, 246] width 63 height 16
click at [268, 269] on label at bounding box center [272, 267] width 8 height 8
click at [268, 269] on input "checkbox" at bounding box center [271, 267] width 7 height 7
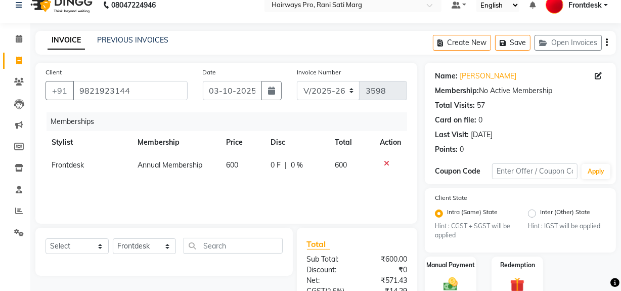
select select "select"
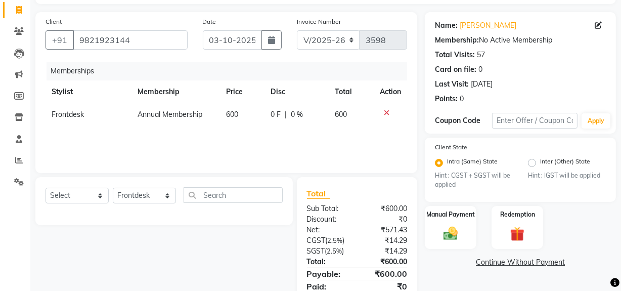
scroll to position [103, 0]
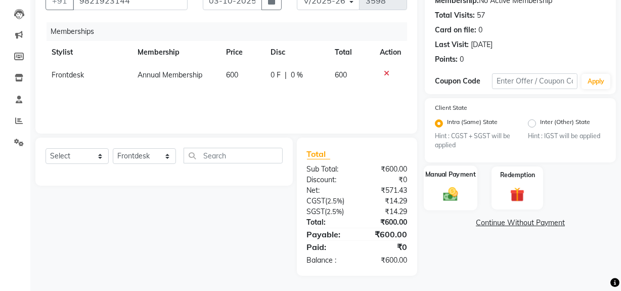
click at [464, 197] on div "Manual Payment" at bounding box center [450, 187] width 54 height 45
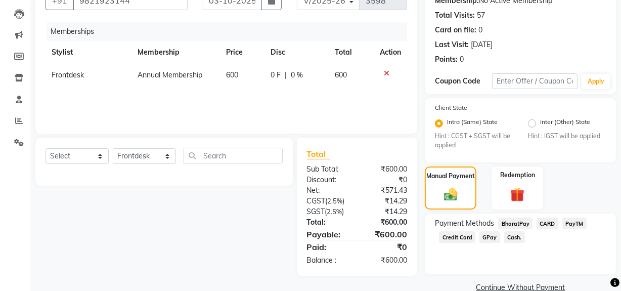
click at [548, 227] on span "CARD" at bounding box center [547, 223] width 22 height 12
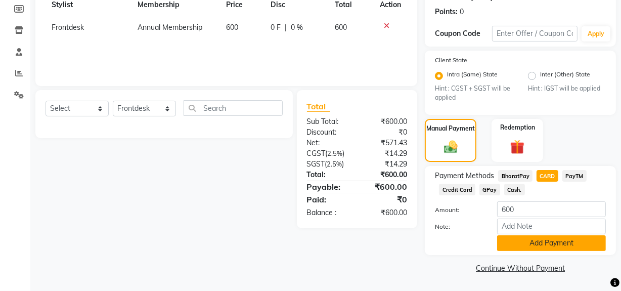
click at [532, 247] on button "Add Payment" at bounding box center [551, 243] width 109 height 16
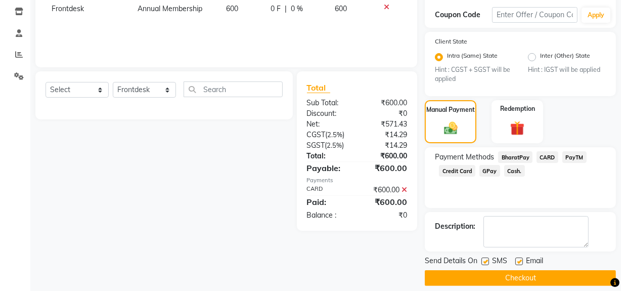
scroll to position [179, 0]
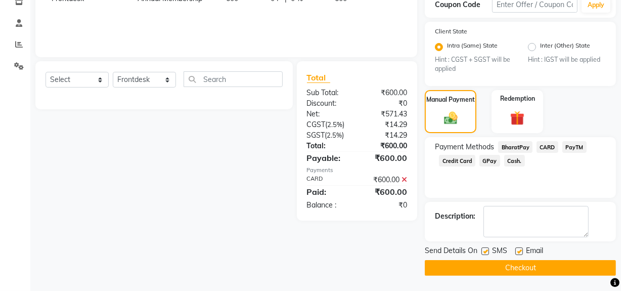
click at [482, 267] on button "Checkout" at bounding box center [519, 268] width 191 height 16
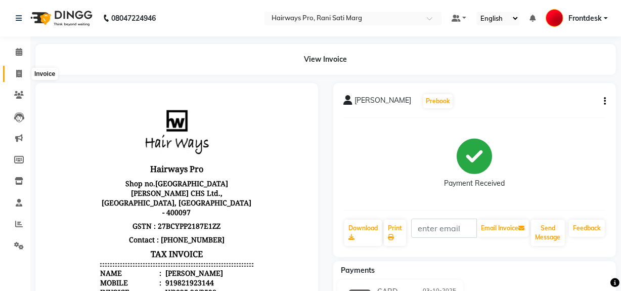
click at [16, 72] on icon at bounding box center [19, 74] width 6 height 8
select select "787"
select select "service"
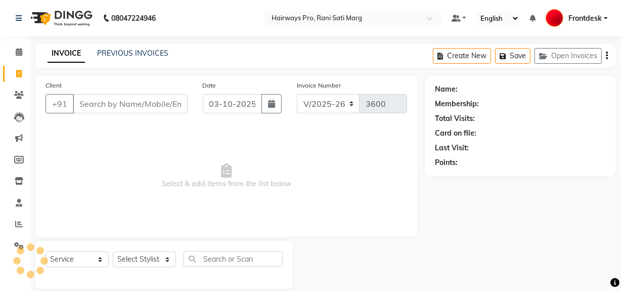
scroll to position [13, 0]
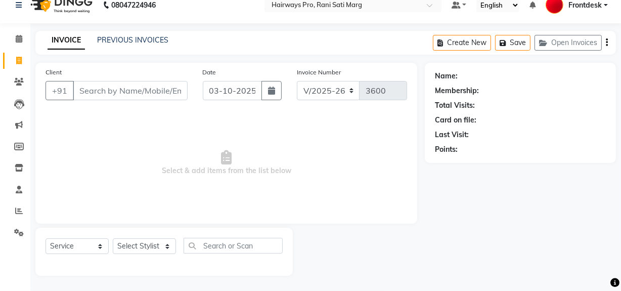
click at [126, 86] on input "Client" at bounding box center [130, 90] width 115 height 19
click at [133, 86] on input "Client" at bounding box center [130, 90] width 115 height 19
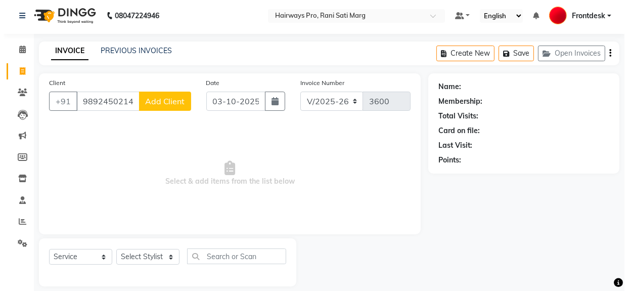
scroll to position [0, 0]
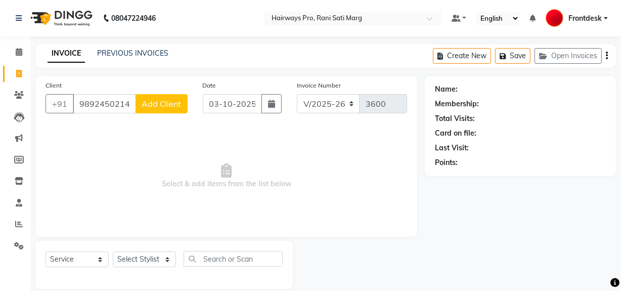
type input "9892450214"
click at [149, 102] on span "Add Client" at bounding box center [161, 104] width 40 height 10
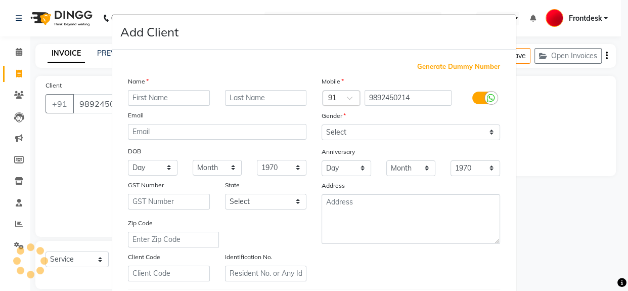
click at [154, 96] on input "text" at bounding box center [169, 98] width 82 height 16
click at [181, 98] on input "text" at bounding box center [169, 98] width 82 height 16
click at [91, 152] on ngb-modal-window "Add Client Generate Dummy Number Name Email DOB Day 01 02 03 04 05 06 07 08 09 …" at bounding box center [314, 145] width 628 height 291
click at [42, 212] on ngb-modal-window "Add Client Generate Dummy Number Name Email DOB Day 01 02 03 04 05 06 07 08 09 …" at bounding box center [314, 145] width 628 height 291
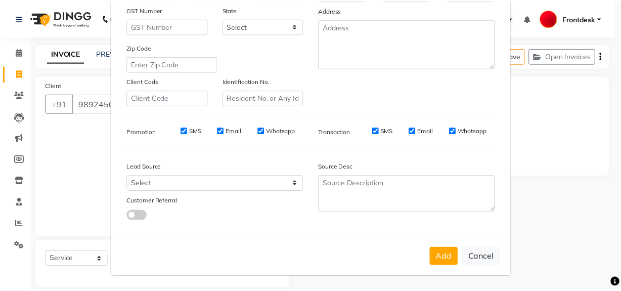
scroll to position [178, 0]
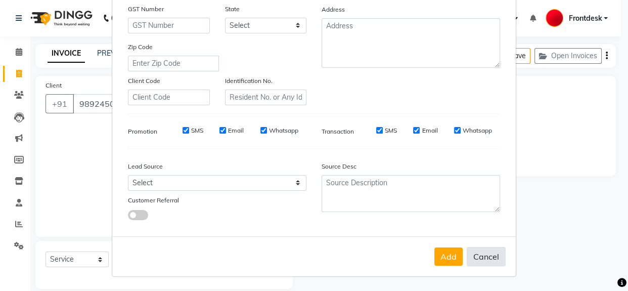
click at [475, 260] on button "Cancel" at bounding box center [485, 256] width 39 height 19
select select
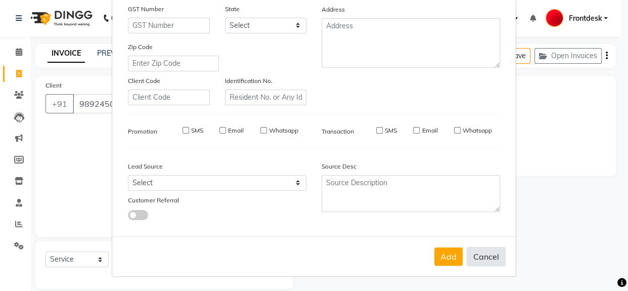
select select
checkbox input "false"
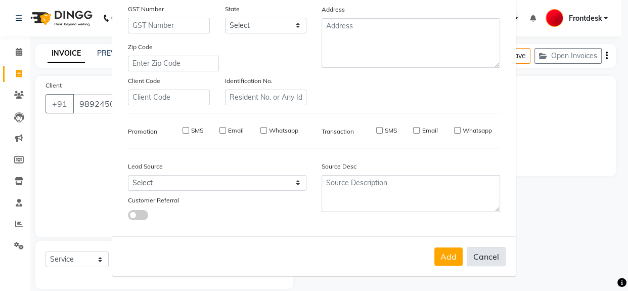
checkbox input "false"
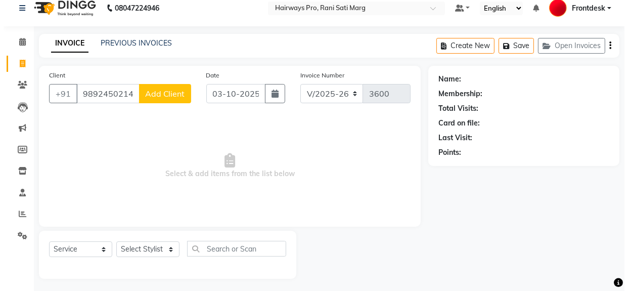
scroll to position [13, 0]
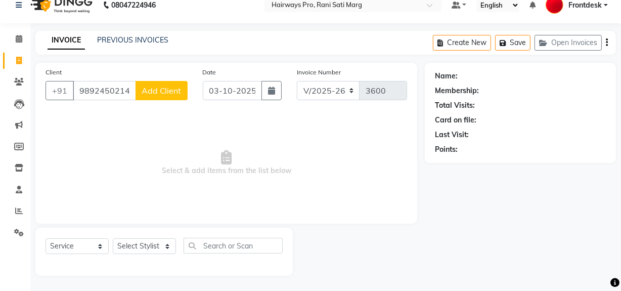
click at [167, 87] on span "Add Client" at bounding box center [161, 90] width 40 height 10
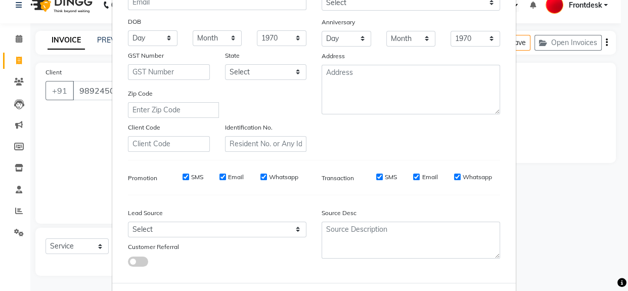
scroll to position [40, 0]
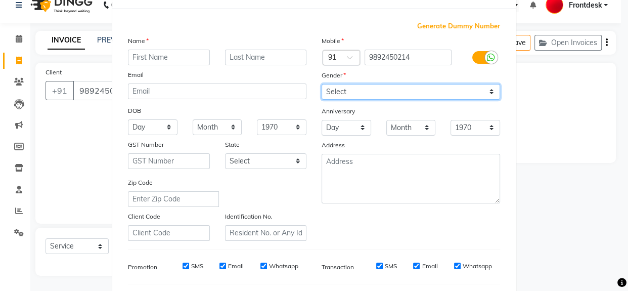
click at [404, 89] on select "Select [DEMOGRAPHIC_DATA] [DEMOGRAPHIC_DATA] Other Prefer Not To Say" at bounding box center [410, 92] width 178 height 16
click at [537, 91] on ngb-modal-window "Add Client Generate Dummy Number Name Email DOB Day 01 02 03 04 05 06 07 08 09 …" at bounding box center [314, 145] width 628 height 291
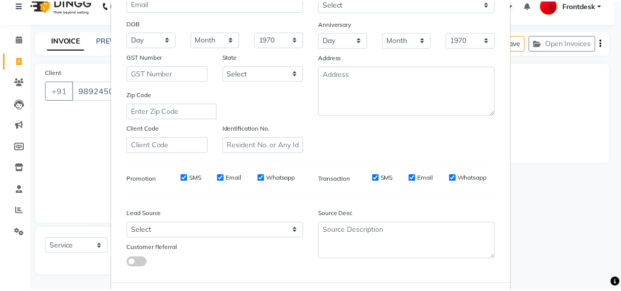
scroll to position [178, 0]
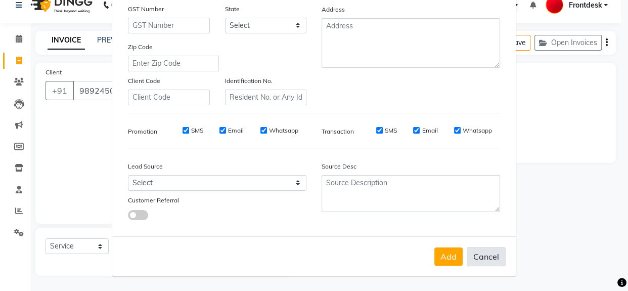
click at [475, 251] on button "Cancel" at bounding box center [485, 256] width 39 height 19
select select
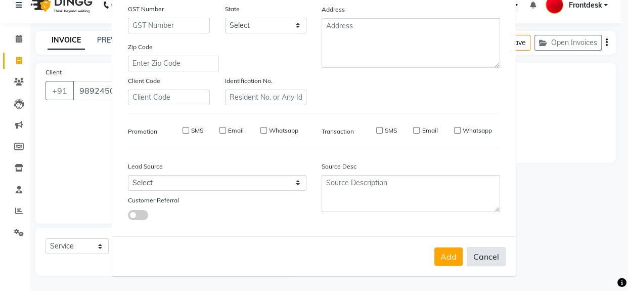
select select
checkbox input "false"
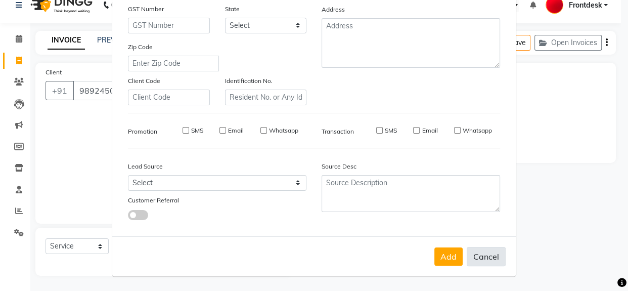
checkbox input "false"
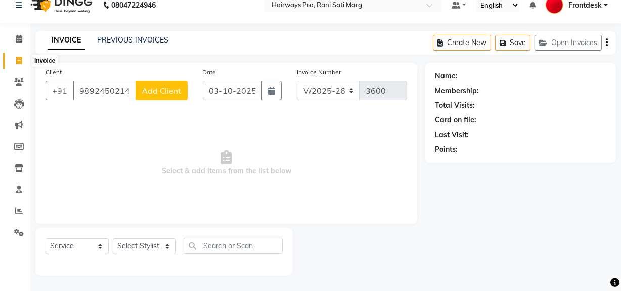
click at [17, 58] on icon at bounding box center [19, 61] width 6 height 8
select select "service"
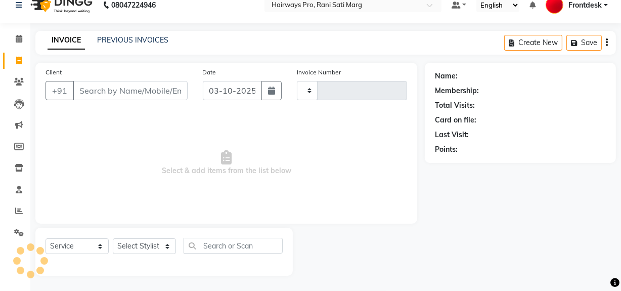
type input "3602"
select select "787"
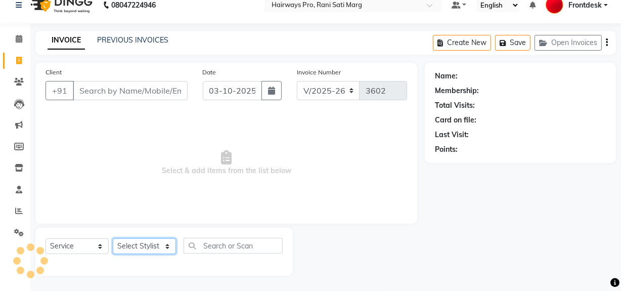
click at [152, 248] on select "Select Stylist ABID DANISH Faiz [PERSON_NAME] Frontdesk INTEZAR [PERSON_NAME] […" at bounding box center [144, 246] width 63 height 16
select select "13192"
click at [113, 238] on select "Select Stylist ABID DANISH Faiz [PERSON_NAME] Frontdesk INTEZAR [PERSON_NAME] […" at bounding box center [144, 246] width 63 height 16
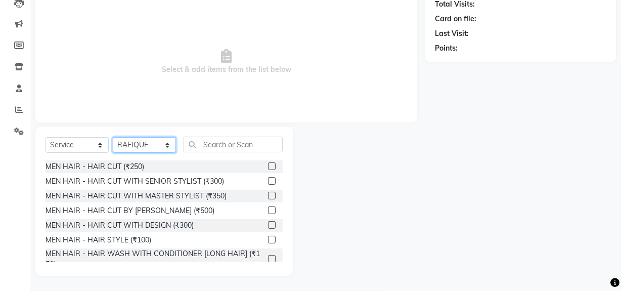
scroll to position [45, 0]
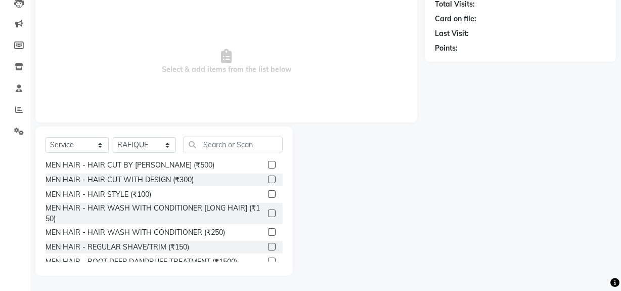
click at [268, 245] on label at bounding box center [272, 247] width 8 height 8
click at [268, 245] on input "checkbox" at bounding box center [271, 247] width 7 height 7
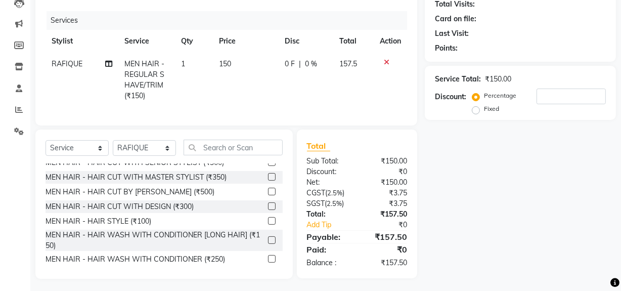
scroll to position [0, 0]
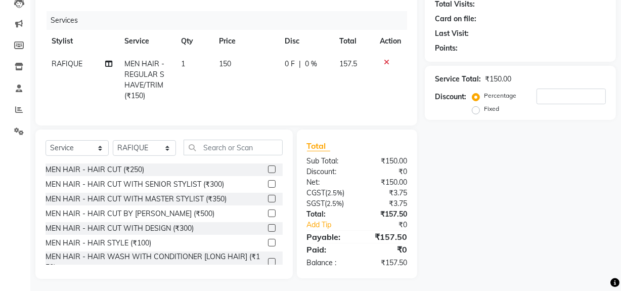
checkbox input "false"
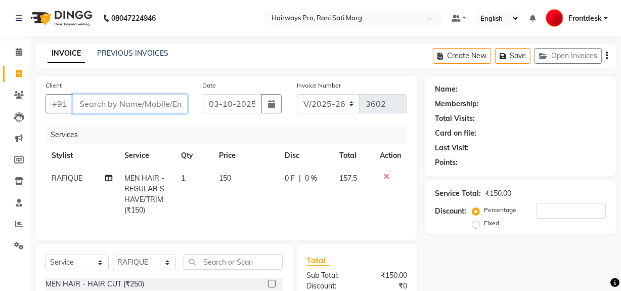
click at [165, 101] on input "Client" at bounding box center [130, 103] width 115 height 19
type input "7"
type input "0"
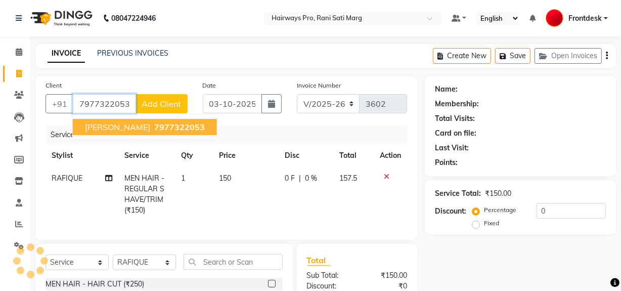
type input "7977322053"
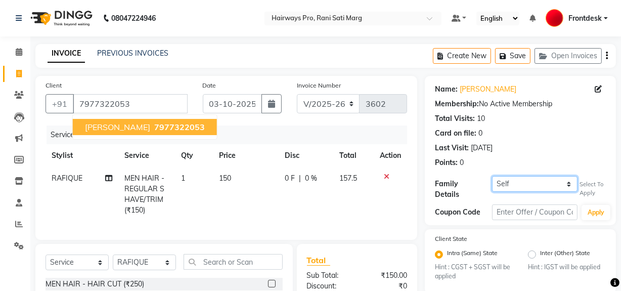
click at [555, 181] on select "Self sagar KHATRI" at bounding box center [534, 184] width 85 height 16
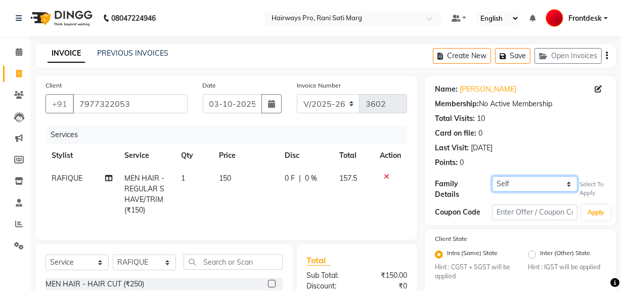
select select "3859218"
click at [492, 176] on select "Self sagar KHATRI" at bounding box center [534, 184] width 85 height 16
select select "1: Object"
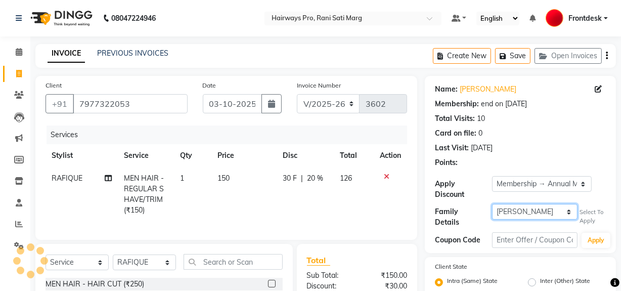
type input "20"
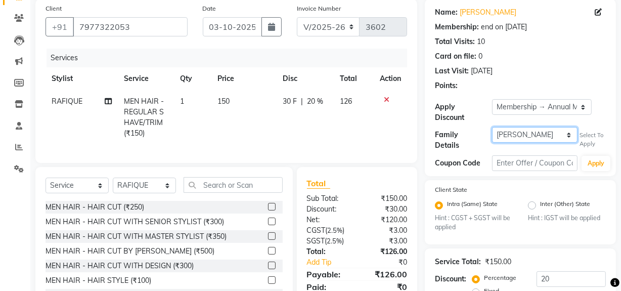
scroll to position [169, 0]
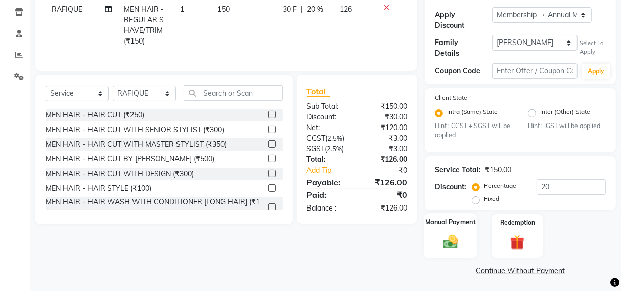
click at [437, 240] on div "Manual Payment" at bounding box center [450, 235] width 54 height 45
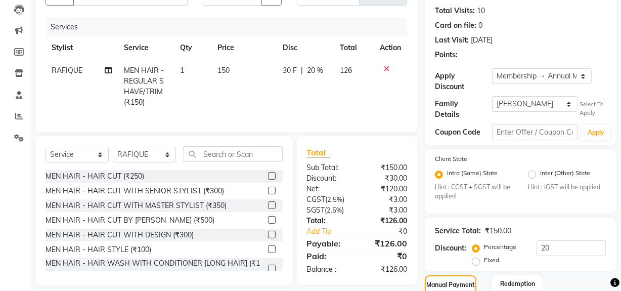
scroll to position [31, 0]
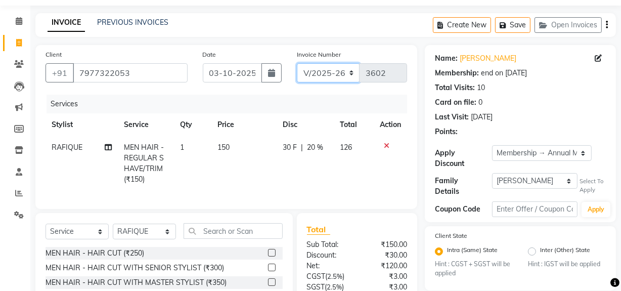
click at [350, 69] on select "INV/25-26 V/2025-26" at bounding box center [328, 72] width 63 height 19
select select "6960"
click at [297, 63] on select "INV/25-26 V/2025-26" at bounding box center [328, 72] width 63 height 19
type input "5046"
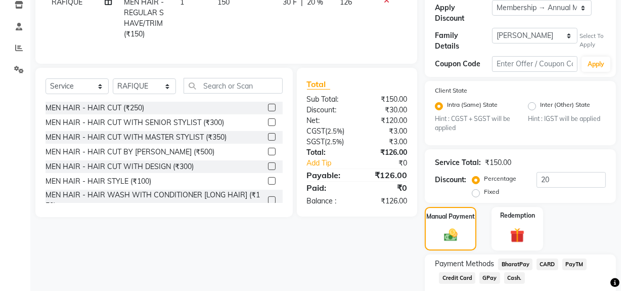
scroll to position [233, 0]
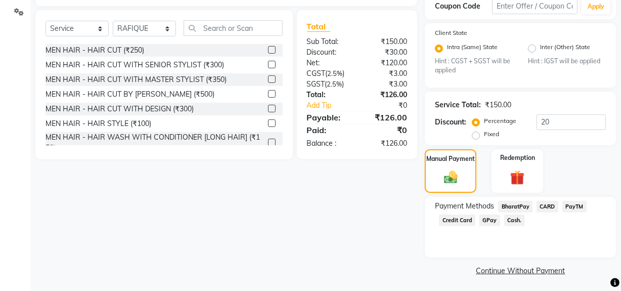
click at [508, 217] on span "Cash." at bounding box center [514, 220] width 21 height 12
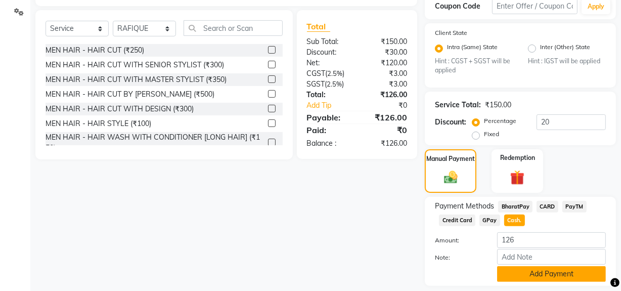
click at [530, 268] on button "Add Payment" at bounding box center [551, 274] width 109 height 16
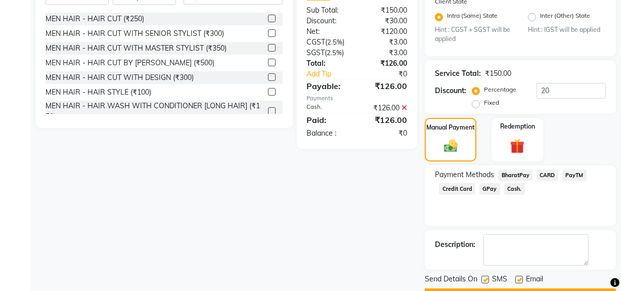
scroll to position [291, 0]
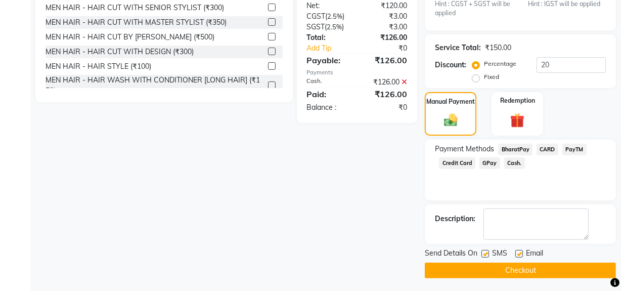
click at [482, 250] on label at bounding box center [485, 254] width 8 height 8
click at [482, 251] on input "checkbox" at bounding box center [484, 254] width 7 height 7
checkbox input "false"
click at [484, 262] on button "Checkout" at bounding box center [519, 270] width 191 height 16
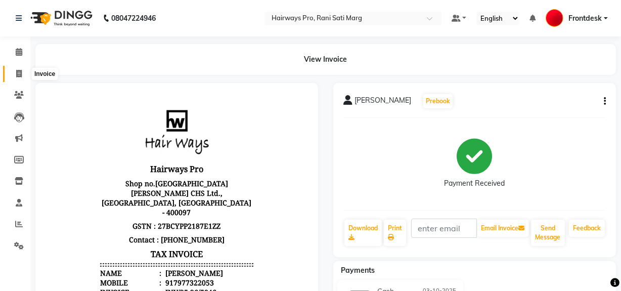
click at [22, 71] on span at bounding box center [19, 74] width 18 height 12
select select "service"
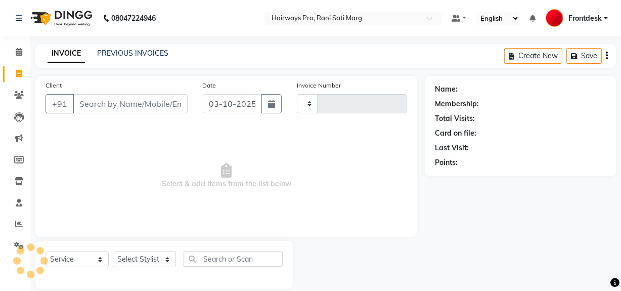
scroll to position [13, 0]
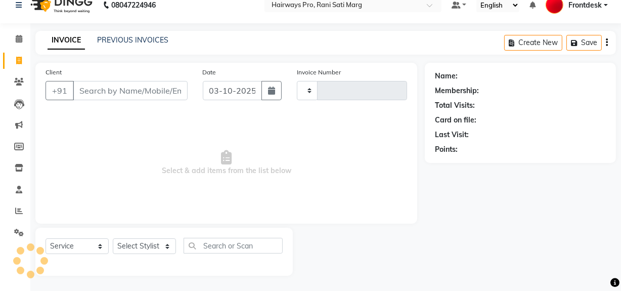
type input "3602"
select select "787"
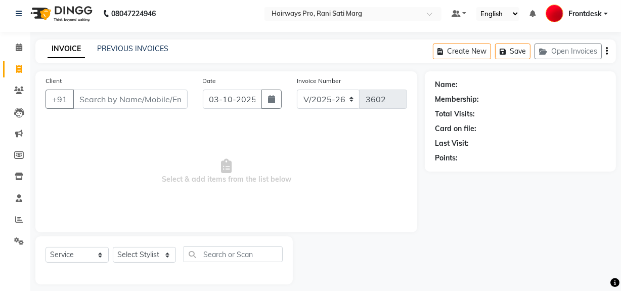
scroll to position [0, 0]
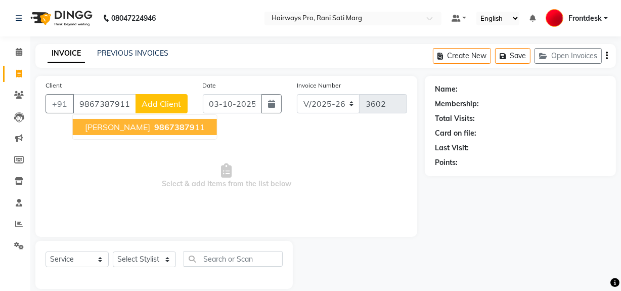
type input "9867387911"
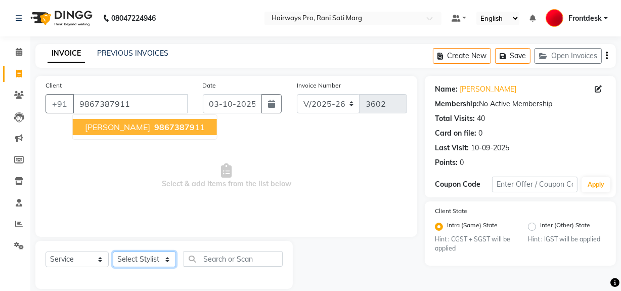
click at [168, 262] on select "Select Stylist ABID DANISH Faiz [PERSON_NAME] Frontdesk INTEZAR [PERSON_NAME] […" at bounding box center [144, 259] width 63 height 16
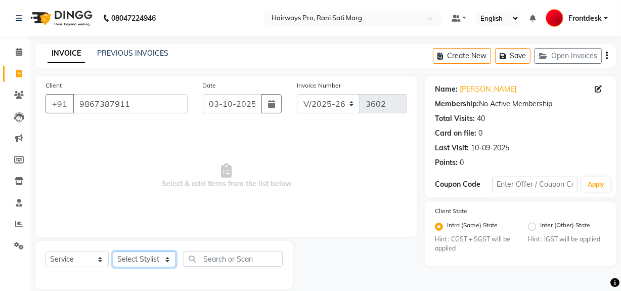
select select "13190"
click at [113, 251] on select "Select Stylist ABID DANISH Faiz [PERSON_NAME] Frontdesk INTEZAR [PERSON_NAME] […" at bounding box center [144, 259] width 63 height 16
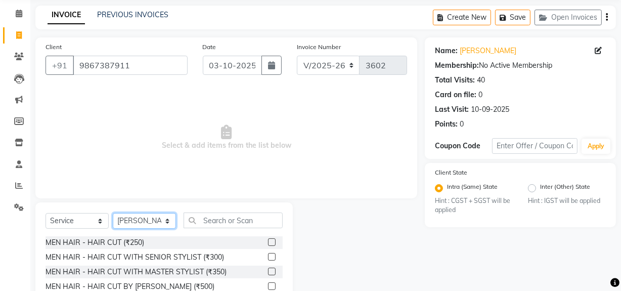
scroll to position [114, 0]
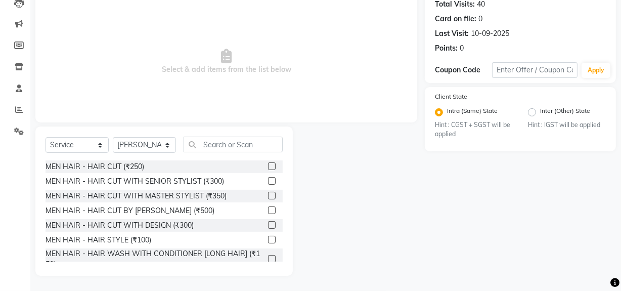
click at [268, 191] on div at bounding box center [275, 195] width 15 height 13
click at [268, 196] on label at bounding box center [272, 196] width 8 height 8
click at [268, 196] on input "checkbox" at bounding box center [271, 196] width 7 height 7
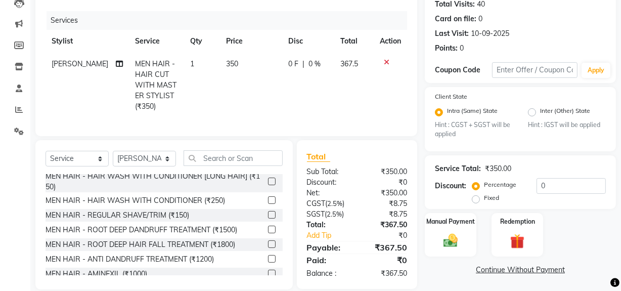
checkbox input "false"
click at [268, 218] on label at bounding box center [272, 214] width 8 height 8
click at [268, 218] on input "checkbox" at bounding box center [271, 214] width 7 height 7
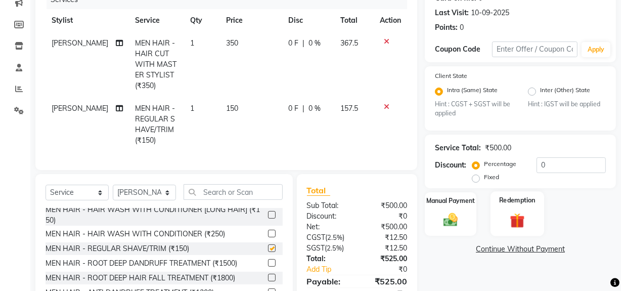
checkbox input "false"
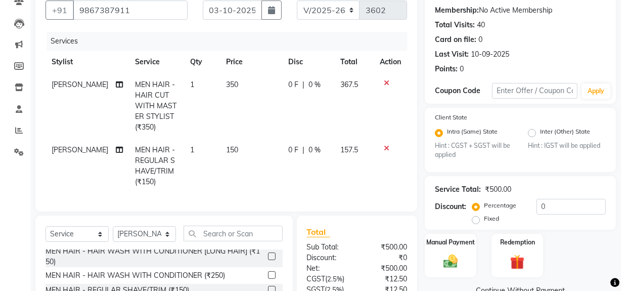
scroll to position [189, 0]
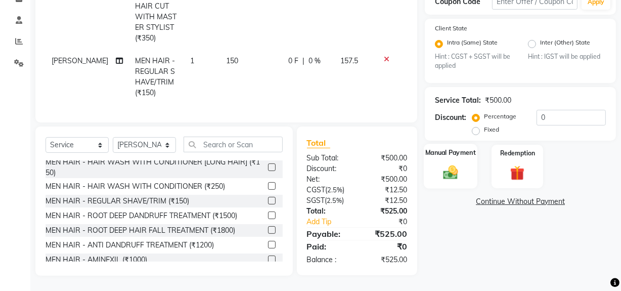
click at [458, 150] on label "Manual Payment" at bounding box center [450, 153] width 51 height 10
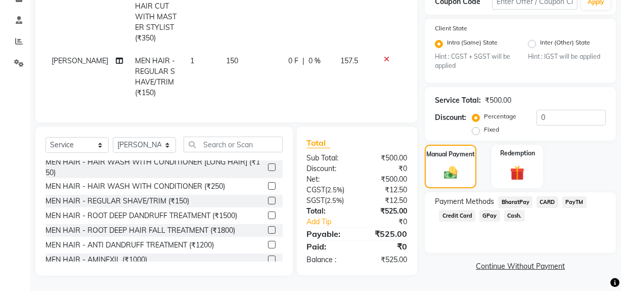
click at [490, 211] on span "GPay" at bounding box center [489, 216] width 21 height 12
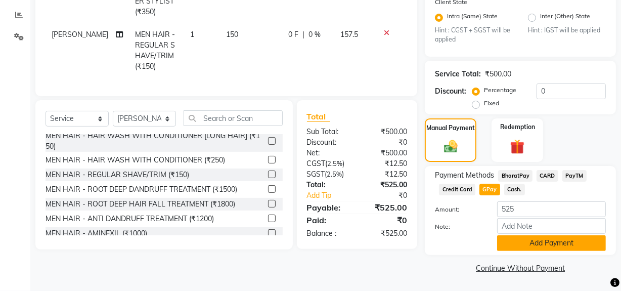
click at [531, 239] on button "Add Payment" at bounding box center [551, 243] width 109 height 16
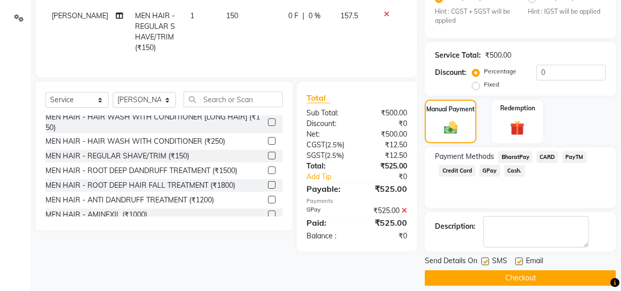
scroll to position [237, 0]
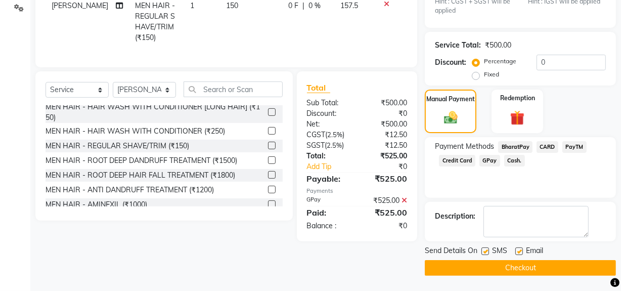
click at [501, 269] on button "Checkout" at bounding box center [519, 268] width 191 height 16
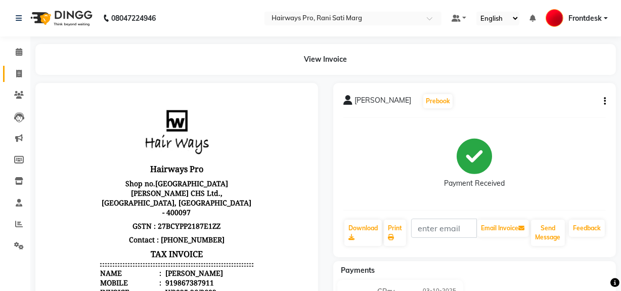
click at [9, 75] on link "Invoice" at bounding box center [15, 74] width 24 height 17
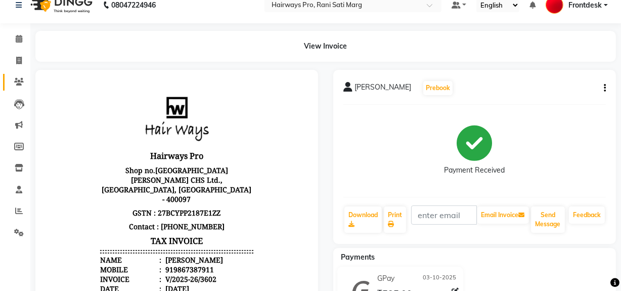
select select "service"
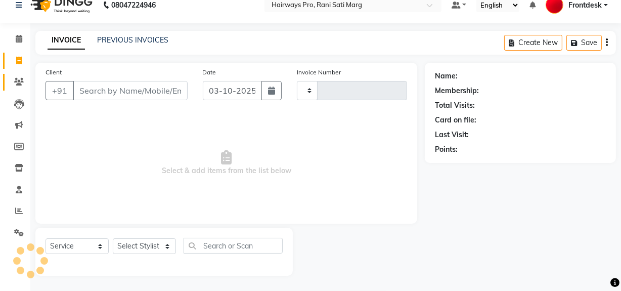
click at [15, 74] on link "Clients" at bounding box center [15, 82] width 24 height 17
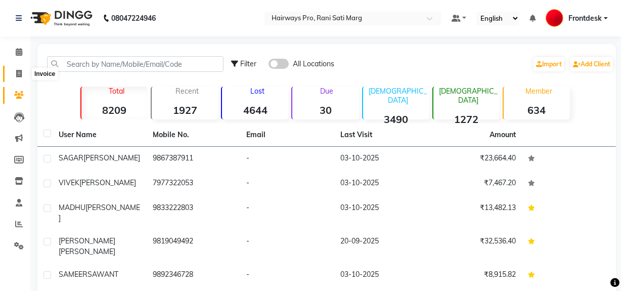
click at [16, 73] on icon at bounding box center [19, 74] width 6 height 8
select select "service"
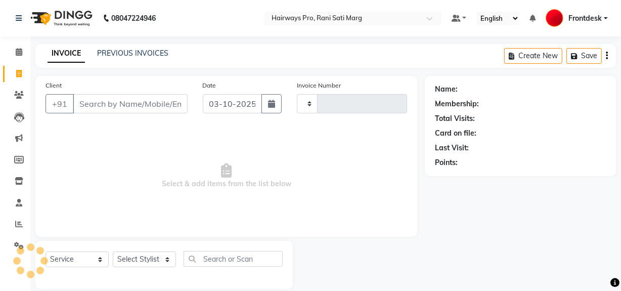
type input "3603"
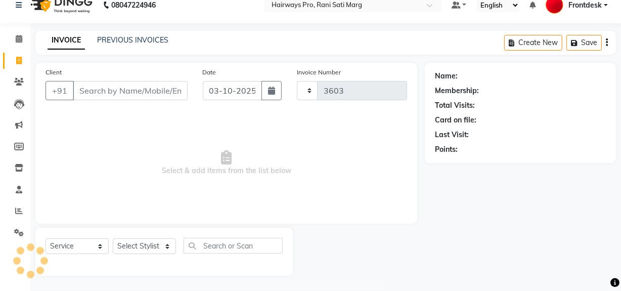
select select "787"
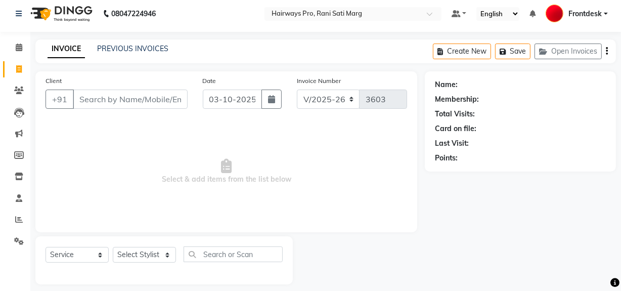
scroll to position [0, 0]
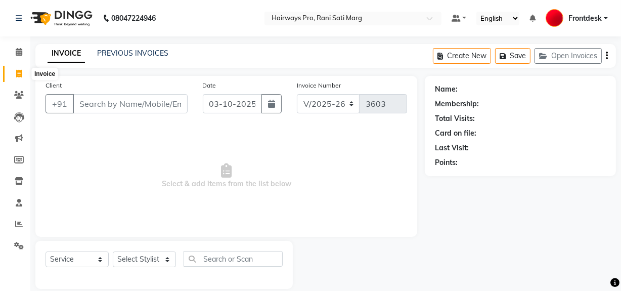
click at [20, 78] on span at bounding box center [19, 74] width 18 height 12
select select "787"
select select "service"
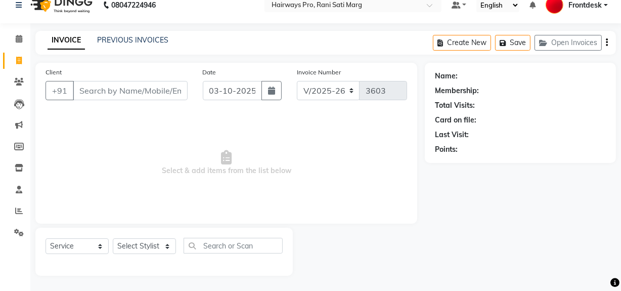
drag, startPoint x: 0, startPoint y: 312, endPoint x: 262, endPoint y: 144, distance: 311.6
click at [262, 144] on span "Select & add items from the list below" at bounding box center [225, 162] width 361 height 101
click at [154, 94] on input "Client" at bounding box center [130, 90] width 115 height 19
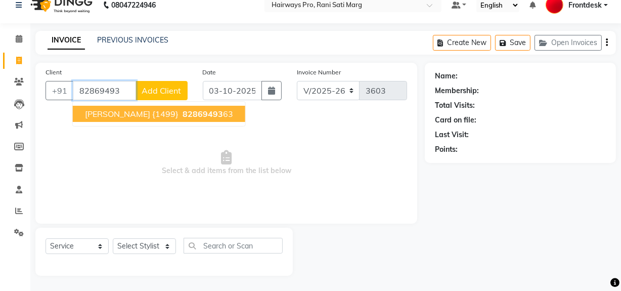
click at [215, 115] on ngb-highlight "82869493 63" at bounding box center [206, 114] width 53 height 10
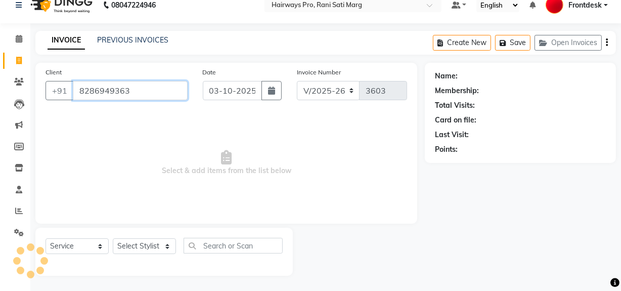
type input "8286949363"
select select "1: Object"
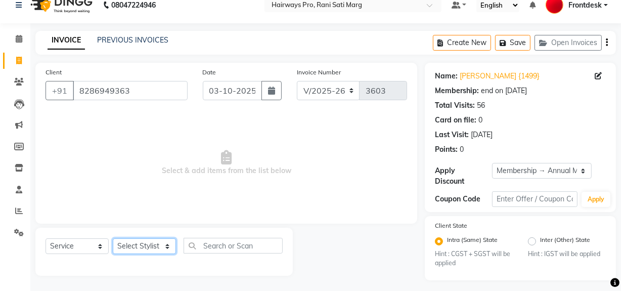
click at [167, 248] on select "Select Stylist ABID DANISH Faiz [PERSON_NAME] Frontdesk INTEZAR [PERSON_NAME] […" at bounding box center [144, 246] width 63 height 16
select select "45602"
click at [113, 238] on select "Select Stylist ABID DANISH Faiz [PERSON_NAME] Frontdesk INTEZAR [PERSON_NAME] […" at bounding box center [144, 246] width 63 height 16
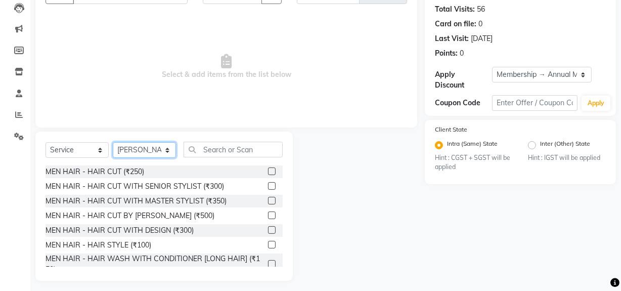
scroll to position [114, 0]
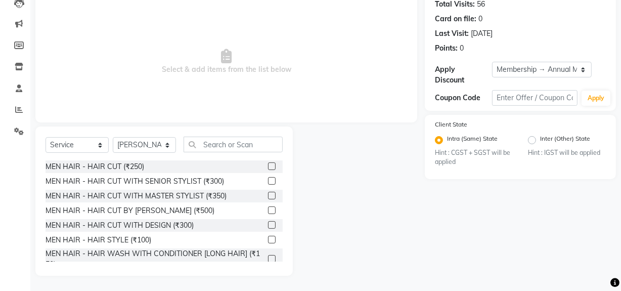
click at [268, 164] on label at bounding box center [272, 166] width 8 height 8
click at [268, 164] on input "checkbox" at bounding box center [271, 166] width 7 height 7
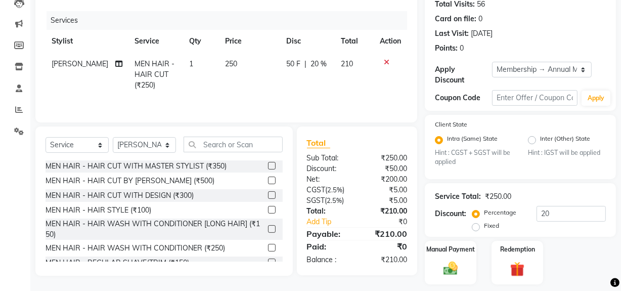
checkbox input "false"
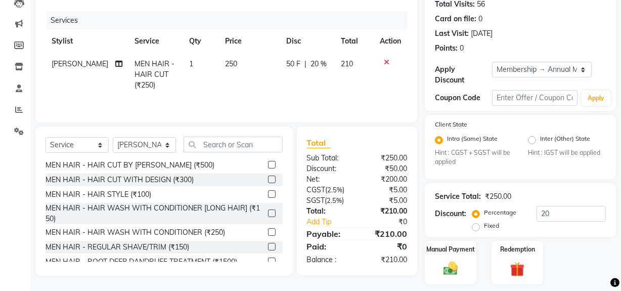
click at [268, 245] on label at bounding box center [272, 247] width 8 height 8
click at [268, 245] on input "checkbox" at bounding box center [271, 247] width 7 height 7
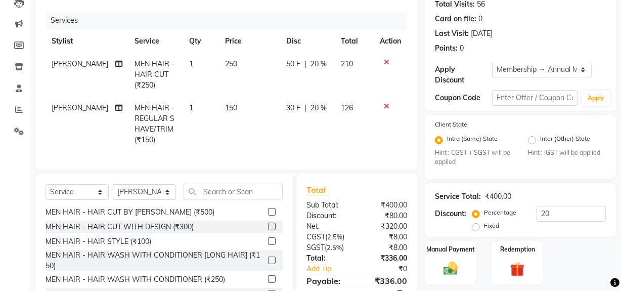
checkbox input "false"
click at [176, 198] on div "Select Service Product Membership Package Voucher Prepaid Gift Card Select Styl…" at bounding box center [163, 195] width 237 height 24
click at [170, 198] on select "Select Stylist ABID DANISH Faiz [PERSON_NAME] Frontdesk INTEZAR [PERSON_NAME] […" at bounding box center [144, 192] width 63 height 16
select select "13186"
click at [113, 191] on select "Select Stylist ABID DANISH Faiz [PERSON_NAME] Frontdesk INTEZAR [PERSON_NAME] […" at bounding box center [144, 192] width 63 height 16
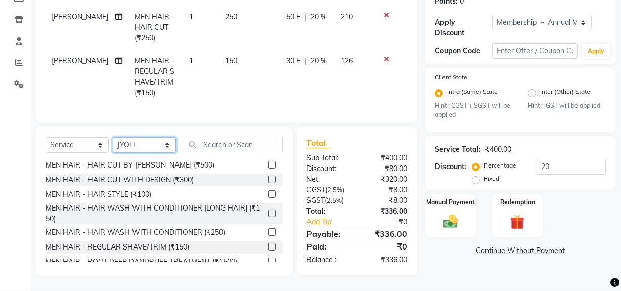
scroll to position [168, 0]
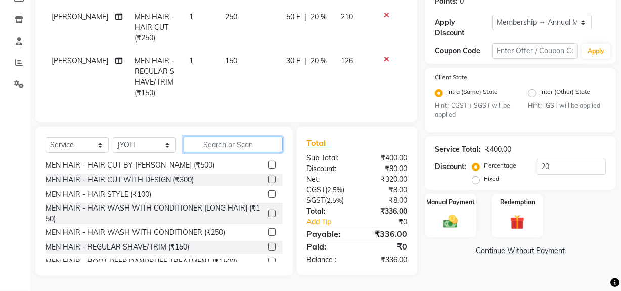
click at [229, 141] on input "text" at bounding box center [232, 144] width 99 height 16
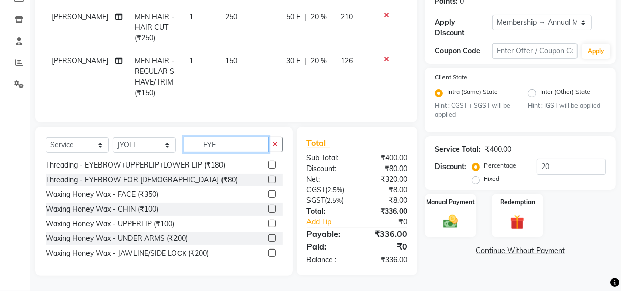
scroll to position [25, 0]
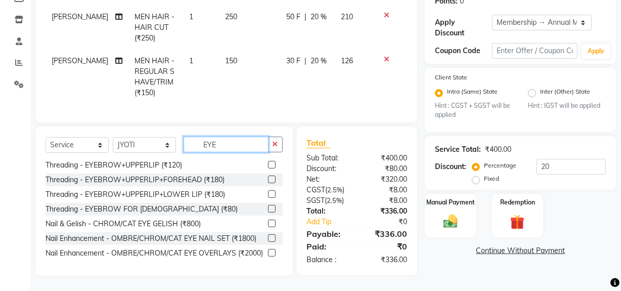
type input "EYE"
click at [268, 205] on label at bounding box center [272, 209] width 8 height 8
click at [268, 206] on input "checkbox" at bounding box center [271, 209] width 7 height 7
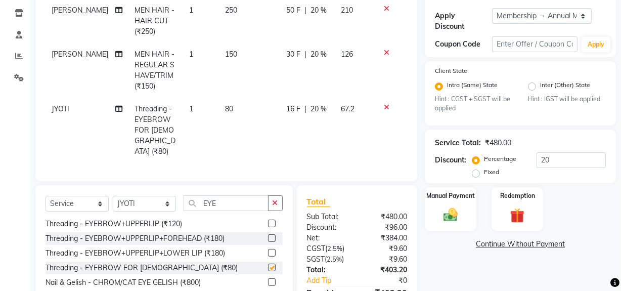
checkbox input "false"
click at [247, 202] on input "EYE" at bounding box center [225, 203] width 85 height 16
type input "E"
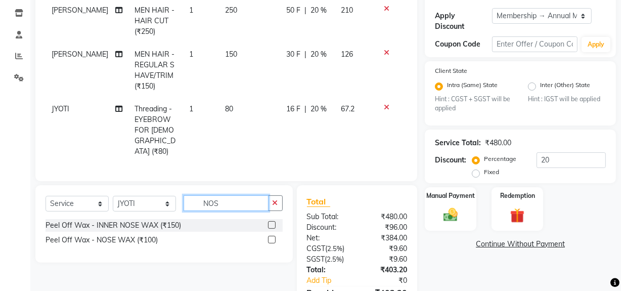
scroll to position [0, 0]
type input "NOSE"
click at [270, 221] on label at bounding box center [272, 225] width 8 height 8
click at [270, 222] on input "checkbox" at bounding box center [271, 225] width 7 height 7
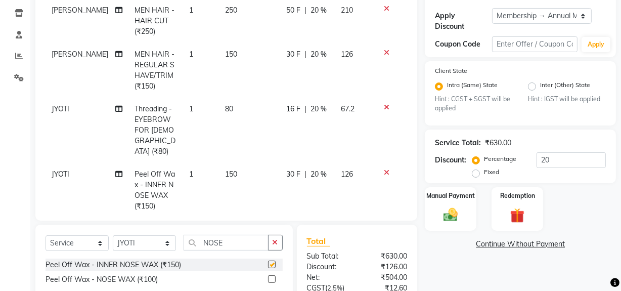
checkbox input "false"
click at [270, 278] on label at bounding box center [272, 279] width 8 height 8
click at [270, 278] on input "checkbox" at bounding box center [271, 279] width 7 height 7
checkbox input "false"
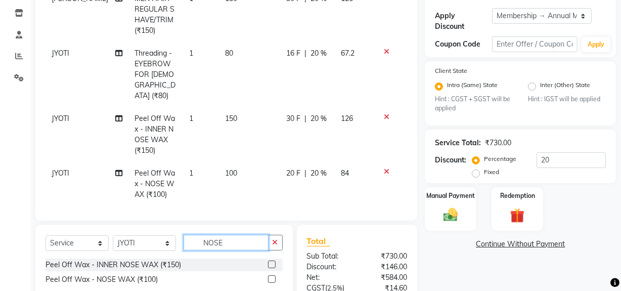
click at [247, 244] on input "NOSE" at bounding box center [225, 242] width 85 height 16
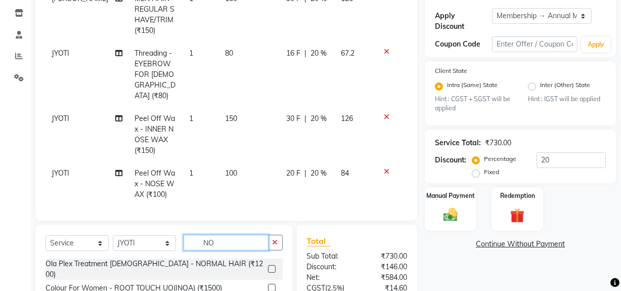
type input "N"
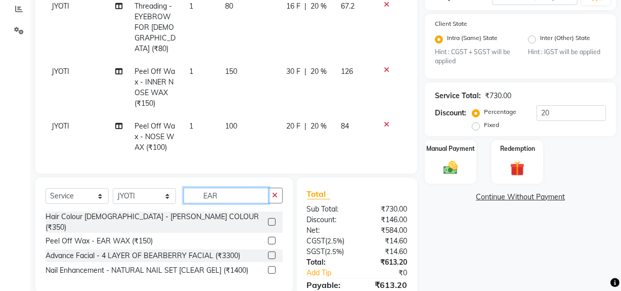
scroll to position [260, 0]
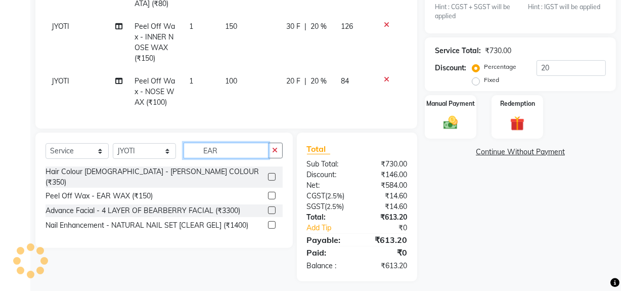
type input "EAR"
click at [272, 192] on label at bounding box center [272, 196] width 8 height 8
click at [272, 193] on input "checkbox" at bounding box center [271, 196] width 7 height 7
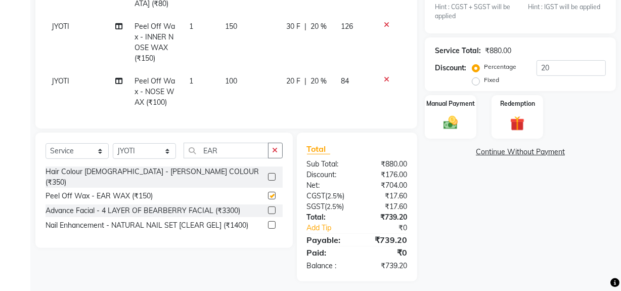
checkbox input "false"
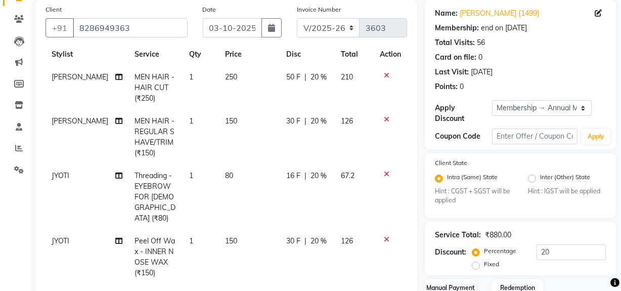
scroll to position [0, 0]
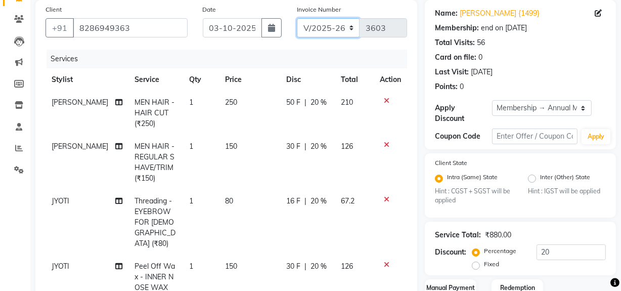
click at [341, 25] on select "INV/25-26 V/2025-26" at bounding box center [328, 27] width 63 height 19
select select "6960"
click at [297, 18] on select "INV/25-26 V/2025-26" at bounding box center [328, 27] width 63 height 19
type input "5047"
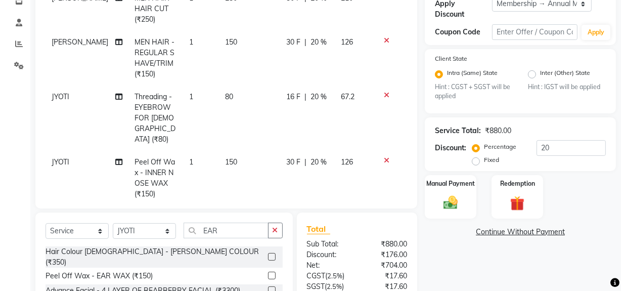
scroll to position [265, 0]
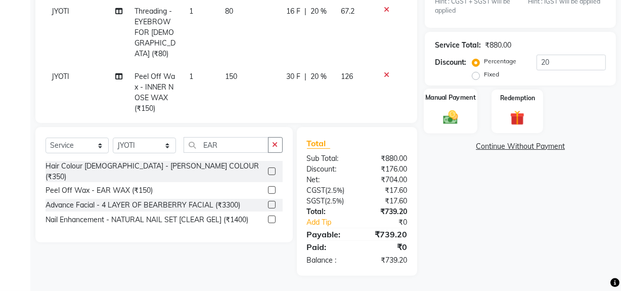
click at [450, 126] on img at bounding box center [450, 117] width 24 height 17
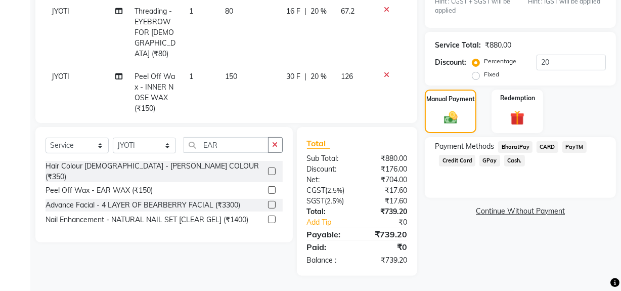
click at [514, 159] on span "Cash." at bounding box center [514, 161] width 21 height 12
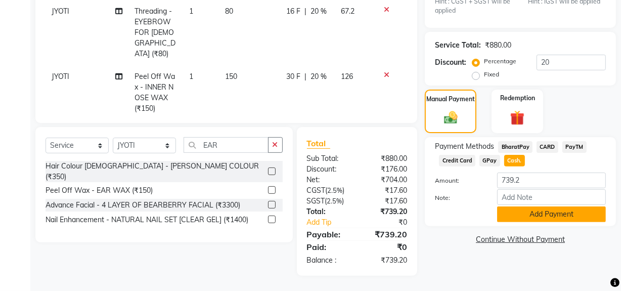
click at [509, 216] on button "Add Payment" at bounding box center [551, 214] width 109 height 16
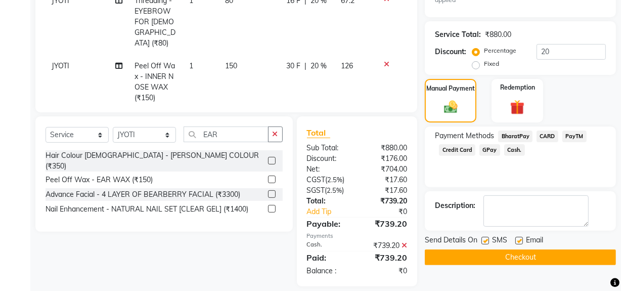
scroll to position [287, 0]
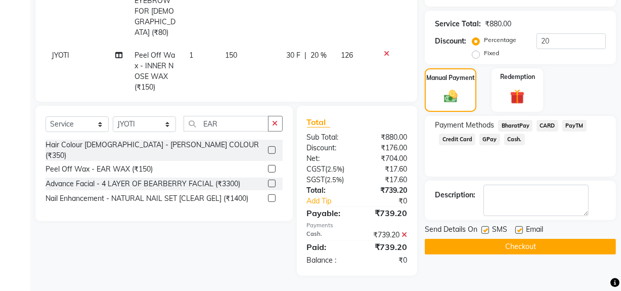
click at [486, 245] on button "Checkout" at bounding box center [519, 247] width 191 height 16
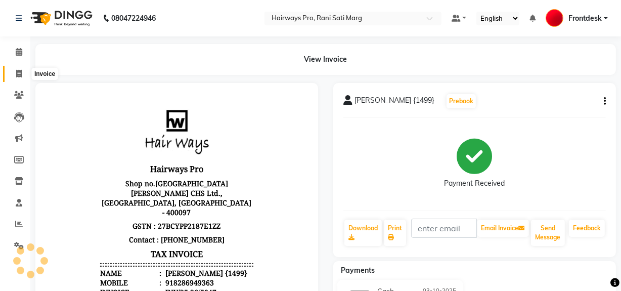
click at [14, 70] on span at bounding box center [19, 74] width 18 height 12
select select "787"
select select "service"
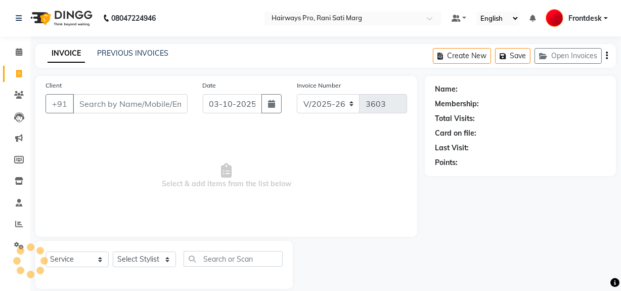
scroll to position [13, 0]
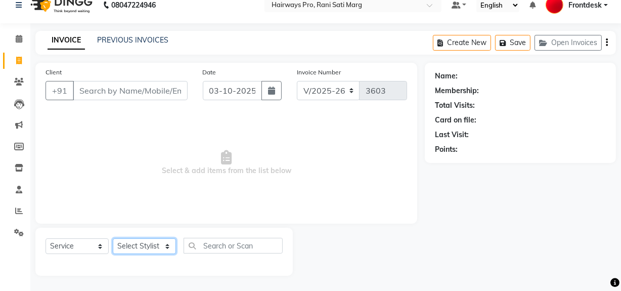
click at [166, 245] on select "Select Stylist ABID DANISH Faiz [PERSON_NAME] Frontdesk INTEZAR [PERSON_NAME] […" at bounding box center [144, 246] width 63 height 16
select select "13188"
click at [113, 238] on select "Select Stylist ABID DANISH Faiz [PERSON_NAME] Frontdesk INTEZAR [PERSON_NAME] […" at bounding box center [144, 246] width 63 height 16
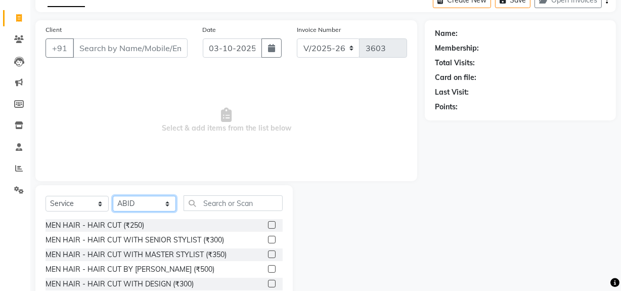
scroll to position [114, 0]
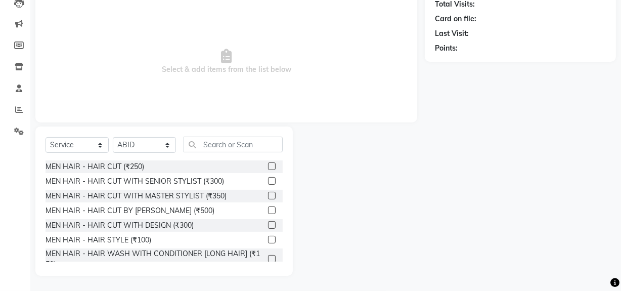
click at [268, 180] on label at bounding box center [272, 181] width 8 height 8
click at [268, 180] on input "checkbox" at bounding box center [271, 181] width 7 height 7
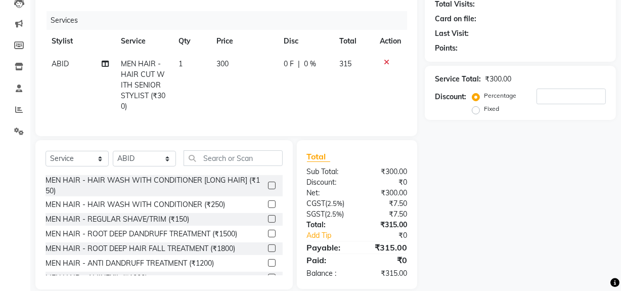
checkbox input "false"
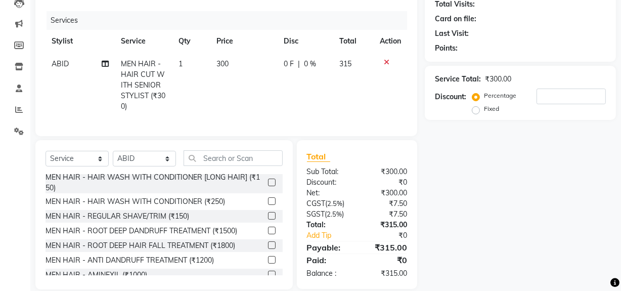
scroll to position [91, 0]
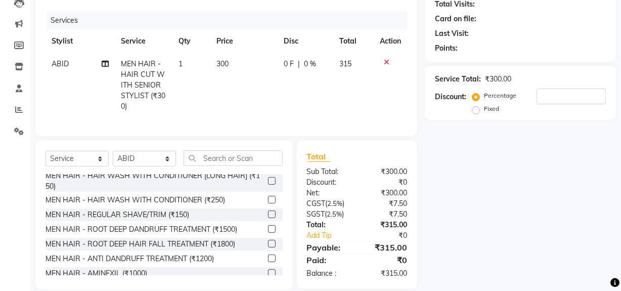
drag, startPoint x: 263, startPoint y: 220, endPoint x: 259, endPoint y: 217, distance: 5.4
click at [268, 218] on label at bounding box center [272, 214] width 8 height 8
click at [268, 218] on input "checkbox" at bounding box center [271, 214] width 7 height 7
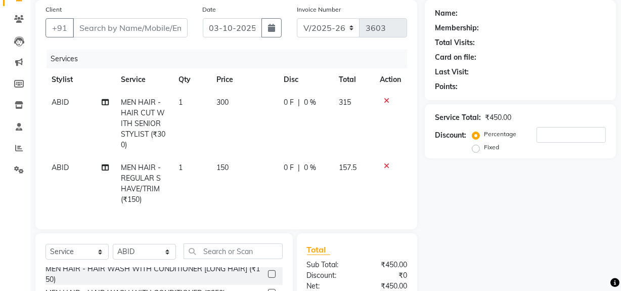
scroll to position [2, 0]
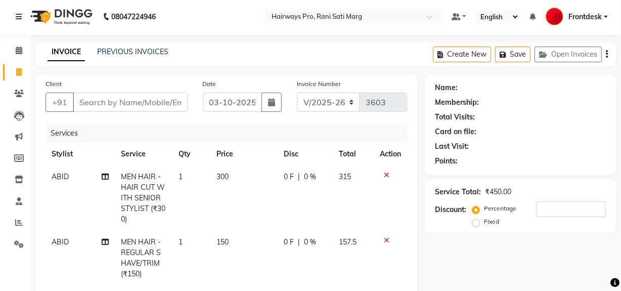
checkbox input "false"
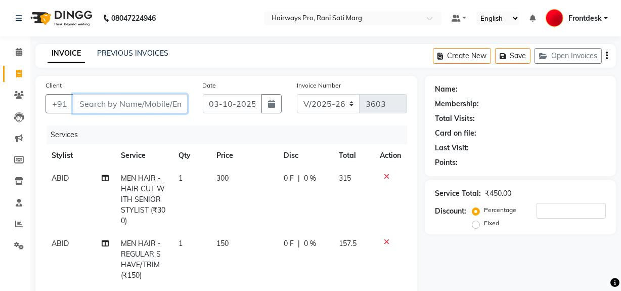
click at [111, 106] on input "Client" at bounding box center [130, 103] width 115 height 19
type input "9"
type input "0"
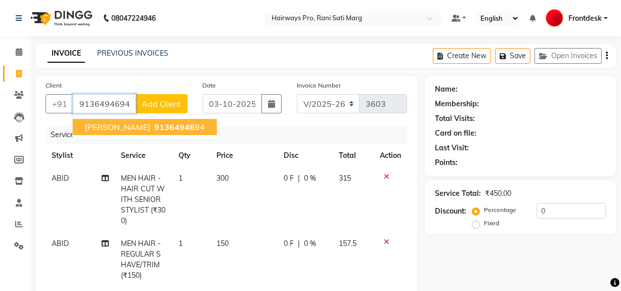
type input "9136494694"
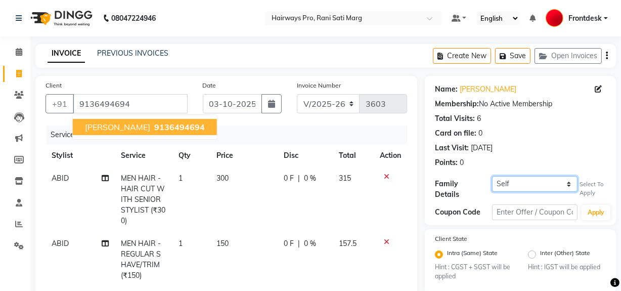
click at [561, 182] on select "Self IRIN MEVADA" at bounding box center [534, 184] width 85 height 16
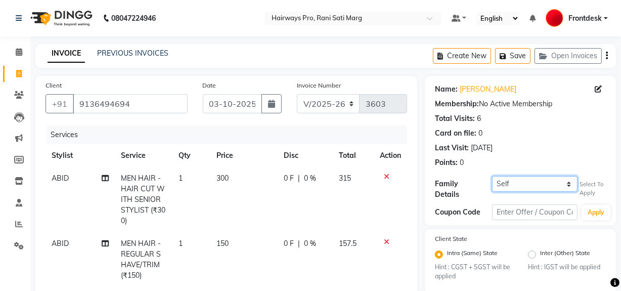
select select "1240977"
click at [492, 176] on select "Self IRIN MEVADA" at bounding box center [534, 184] width 85 height 16
select select "1: Object"
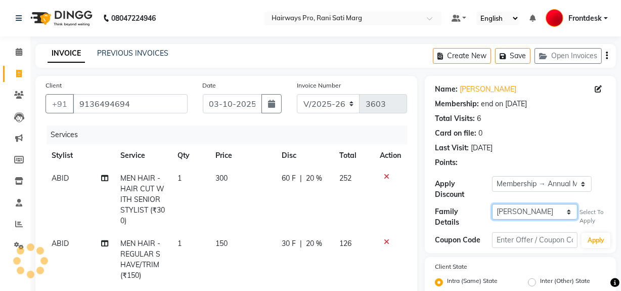
type input "20"
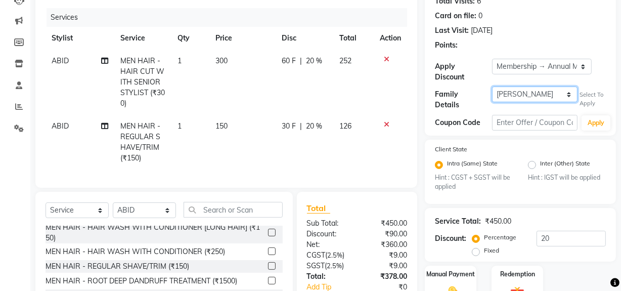
scroll to position [51, 0]
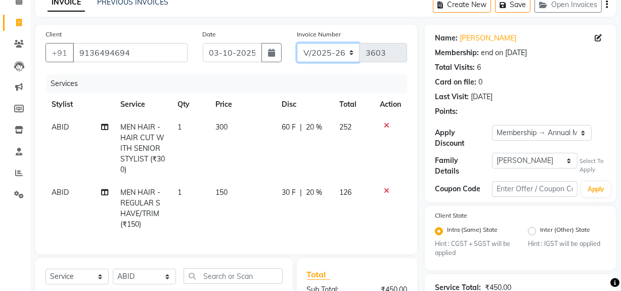
click at [349, 50] on select "INV/25-26 V/2025-26" at bounding box center [328, 52] width 63 height 19
select select "6960"
click at [297, 43] on select "INV/25-26 V/2025-26" at bounding box center [328, 52] width 63 height 19
type input "5048"
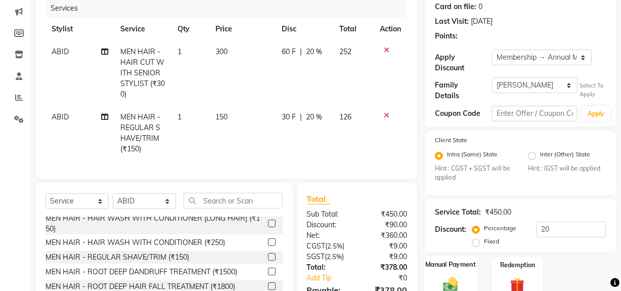
scroll to position [189, 0]
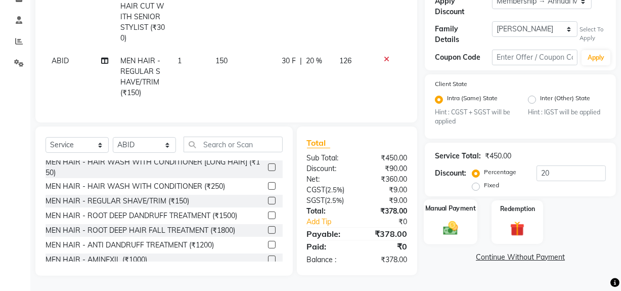
click at [444, 219] on img at bounding box center [450, 227] width 24 height 17
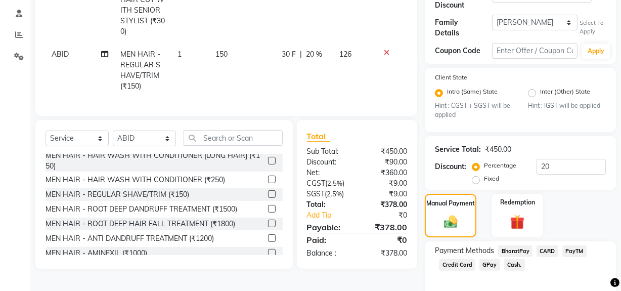
click at [516, 259] on span "Cash." at bounding box center [514, 265] width 21 height 12
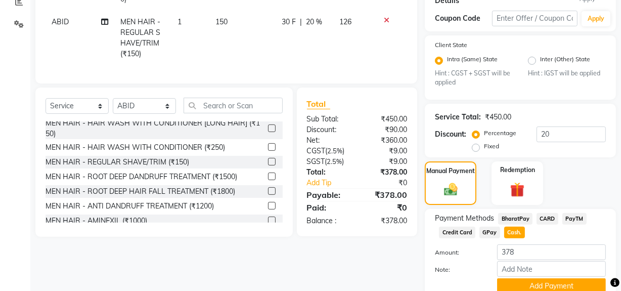
scroll to position [262, 0]
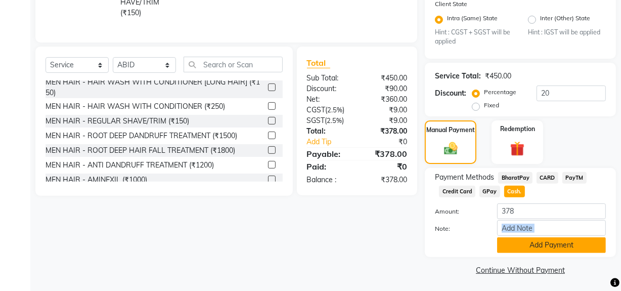
click at [529, 236] on div "Amount: 378 Note: Add Payment" at bounding box center [520, 228] width 171 height 50
click at [529, 237] on button "Add Payment" at bounding box center [551, 245] width 109 height 16
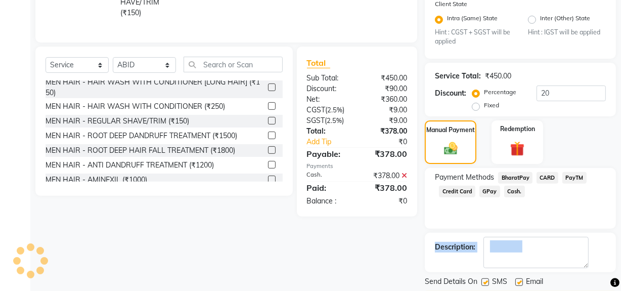
click at [485, 281] on label at bounding box center [485, 282] width 8 height 8
click at [485, 281] on input "checkbox" at bounding box center [484, 282] width 7 height 7
checkbox input "false"
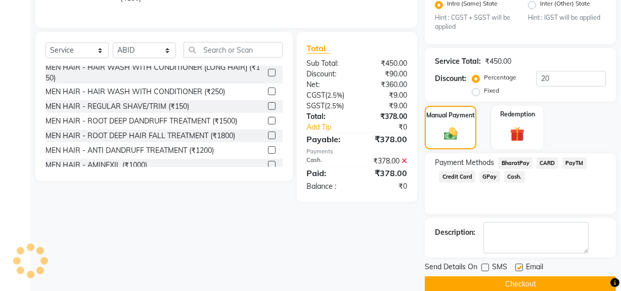
scroll to position [291, 0]
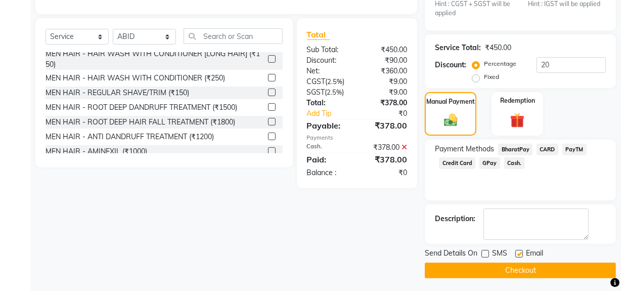
click at [512, 262] on button "Checkout" at bounding box center [519, 270] width 191 height 16
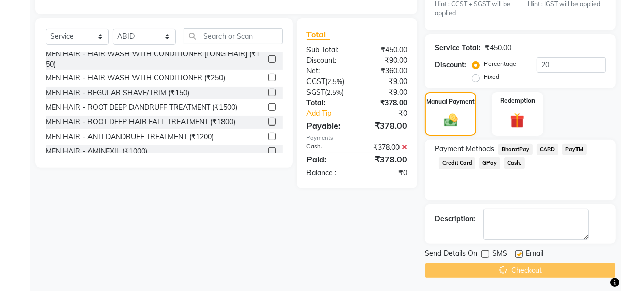
click at [512, 263] on div "Checkout" at bounding box center [519, 270] width 191 height 16
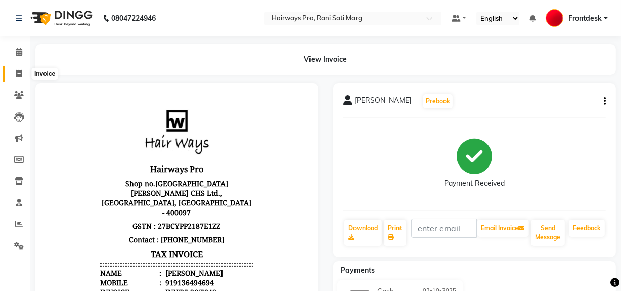
click at [20, 70] on icon at bounding box center [19, 74] width 6 height 8
select select "service"
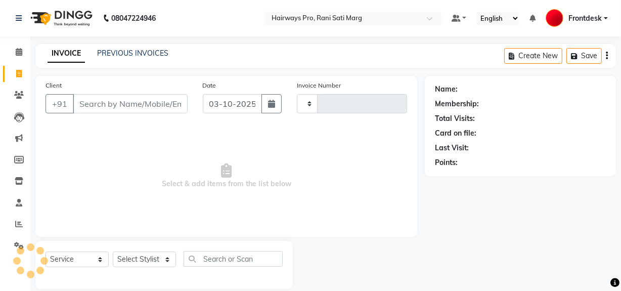
type input "3603"
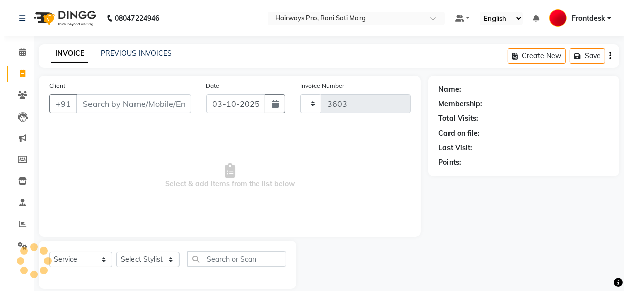
scroll to position [13, 0]
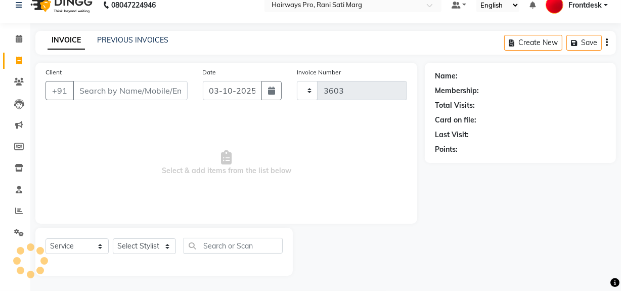
select select "787"
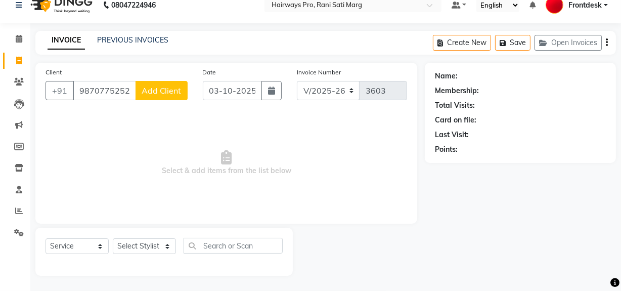
type input "9870775252"
click at [149, 96] on button "Add Client" at bounding box center [161, 90] width 52 height 19
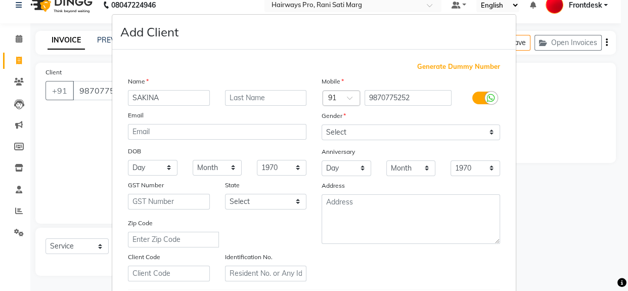
type input "SAKINA"
drag, startPoint x: 490, startPoint y: 131, endPoint x: 484, endPoint y: 135, distance: 7.5
click at [490, 131] on select "Select [DEMOGRAPHIC_DATA] [DEMOGRAPHIC_DATA] Other Prefer Not To Say" at bounding box center [410, 132] width 178 height 16
select select "[DEMOGRAPHIC_DATA]"
click at [321, 124] on select "Select [DEMOGRAPHIC_DATA] [DEMOGRAPHIC_DATA] Other Prefer Not To Say" at bounding box center [410, 132] width 178 height 16
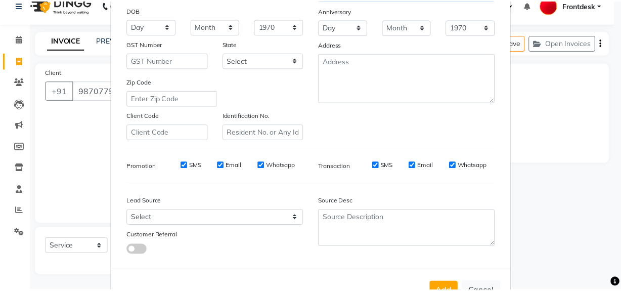
scroll to position [178, 0]
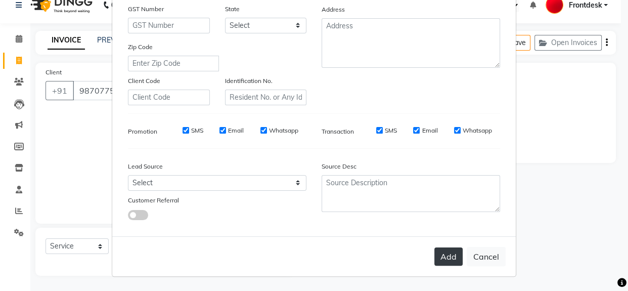
click at [442, 254] on button "Add" at bounding box center [448, 256] width 28 height 18
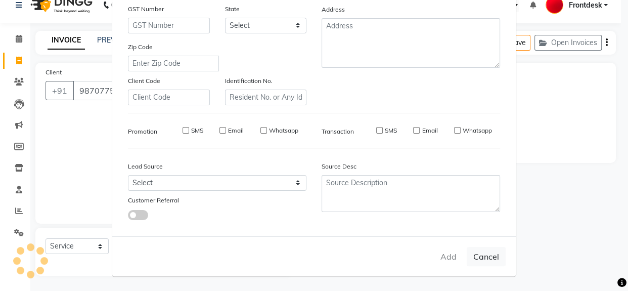
select select
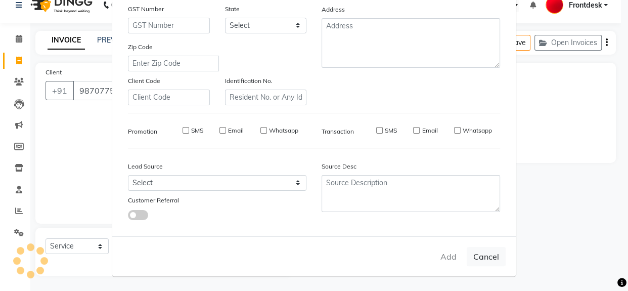
select select
checkbox input "false"
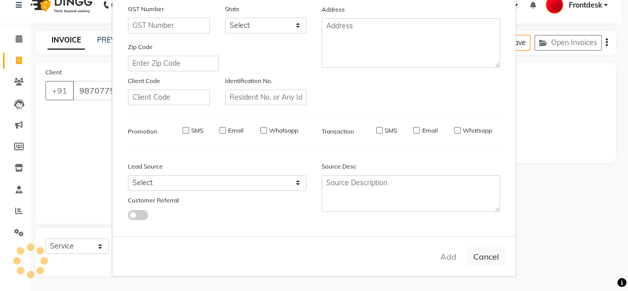
checkbox input "false"
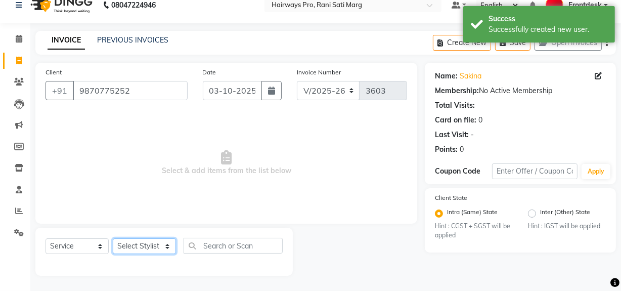
click at [164, 249] on select "Select Stylist ABID DANISH Faiz [PERSON_NAME] Frontdesk INTEZAR [PERSON_NAME] […" at bounding box center [144, 246] width 63 height 16
select select "13187"
click at [113, 238] on select "Select Stylist ABID DANISH Faiz [PERSON_NAME] Frontdesk INTEZAR [PERSON_NAME] […" at bounding box center [144, 246] width 63 height 16
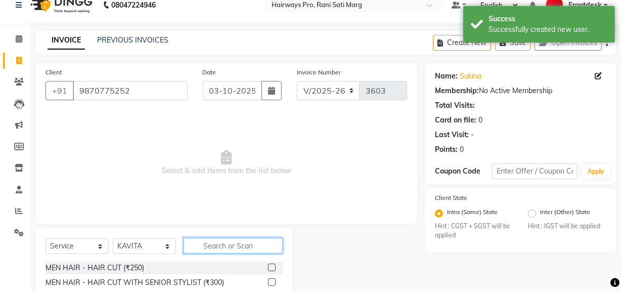
click at [210, 242] on input "text" at bounding box center [232, 245] width 99 height 16
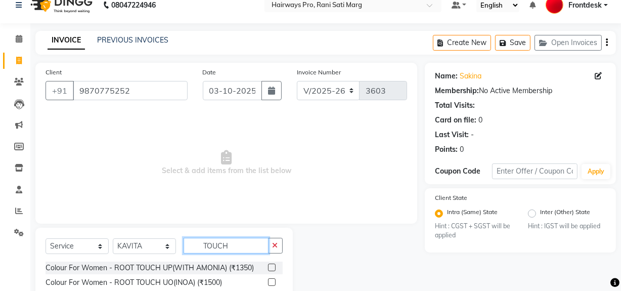
type input "TOUCH"
click at [270, 267] on label at bounding box center [272, 267] width 8 height 8
click at [270, 267] on input "checkbox" at bounding box center [271, 267] width 7 height 7
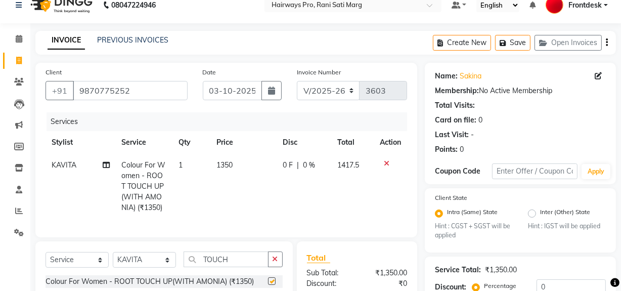
checkbox input "false"
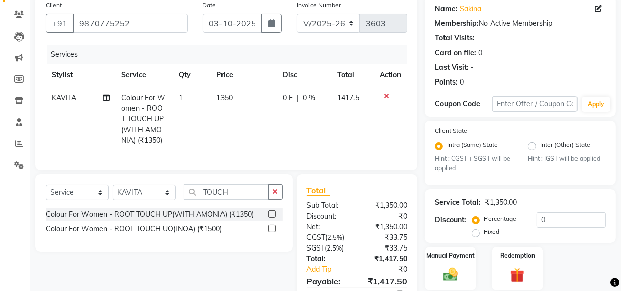
scroll to position [134, 0]
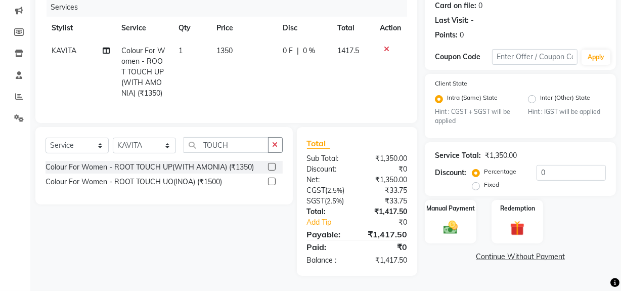
drag, startPoint x: 206, startPoint y: 60, endPoint x: 237, endPoint y: 63, distance: 30.9
click at [208, 60] on td "1" at bounding box center [191, 71] width 38 height 65
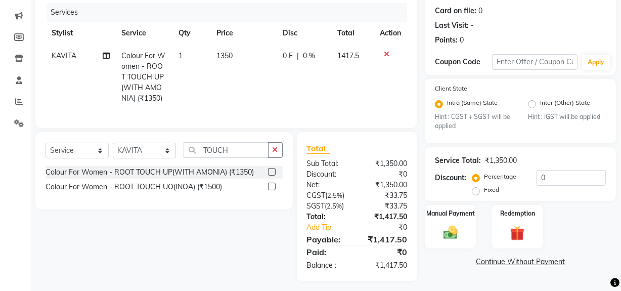
select select "13187"
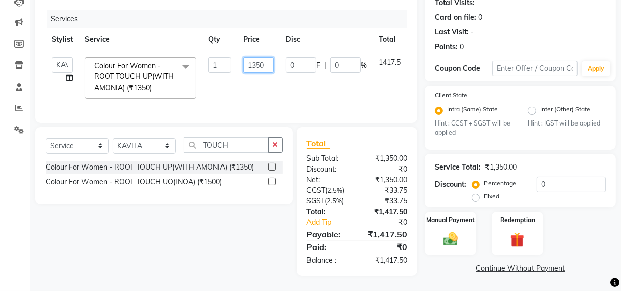
click at [267, 60] on input "1350" at bounding box center [258, 65] width 30 height 16
type input "1200"
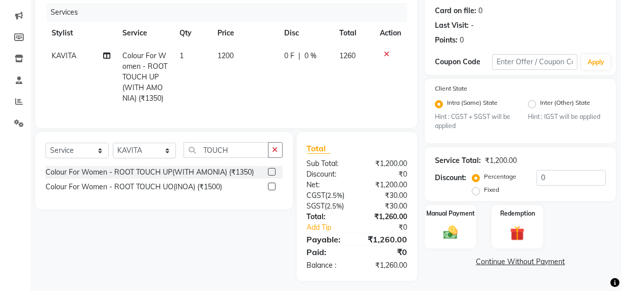
drag, startPoint x: 272, startPoint y: 80, endPoint x: 278, endPoint y: 84, distance: 6.9
click at [272, 80] on td "1200" at bounding box center [244, 76] width 67 height 65
select select "13187"
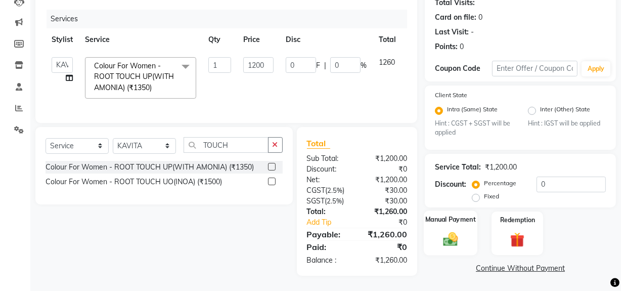
click at [454, 238] on img at bounding box center [450, 238] width 24 height 17
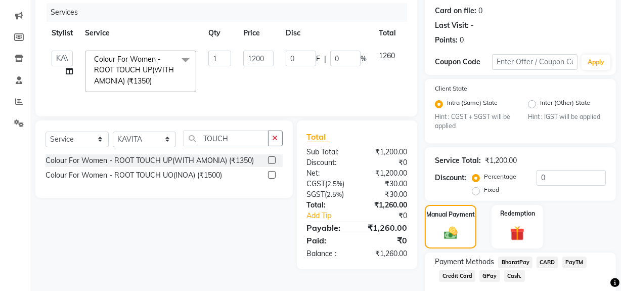
click at [488, 278] on span "GPay" at bounding box center [489, 276] width 21 height 12
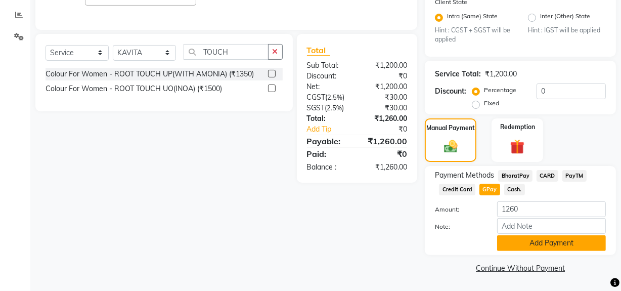
click at [520, 248] on button "Add Payment" at bounding box center [551, 243] width 109 height 16
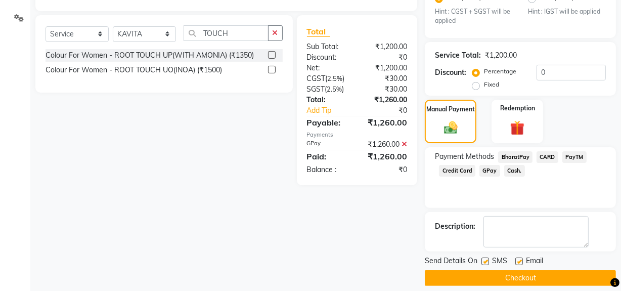
scroll to position [237, 0]
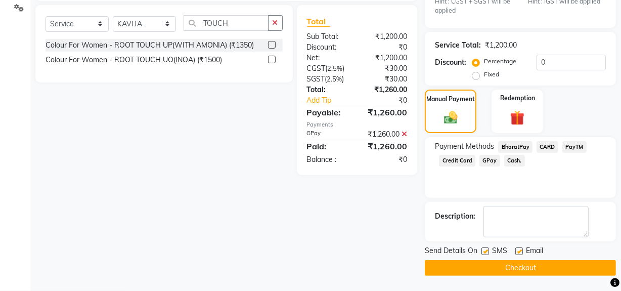
click at [498, 266] on button "Checkout" at bounding box center [519, 268] width 191 height 16
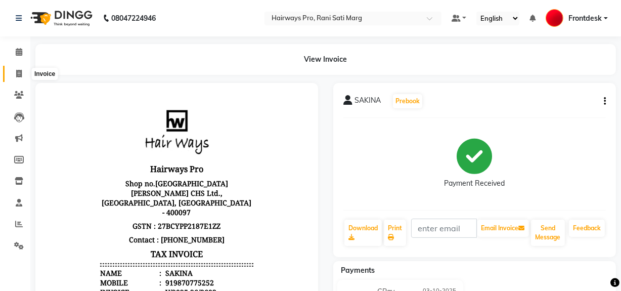
click at [21, 70] on icon at bounding box center [19, 74] width 6 height 8
select select "service"
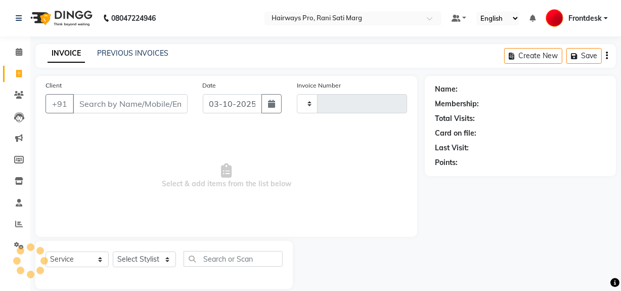
scroll to position [13, 0]
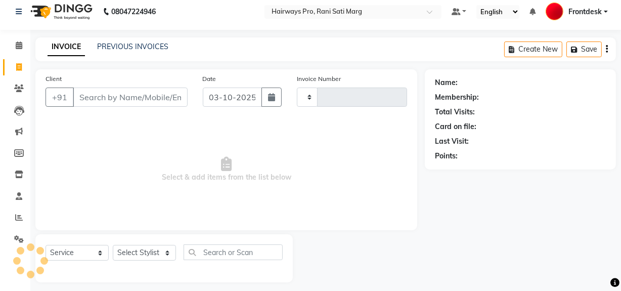
type input "3604"
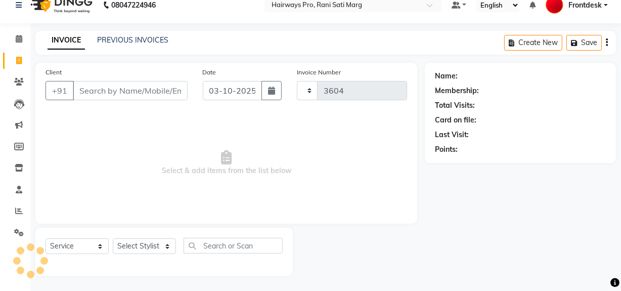
select select "787"
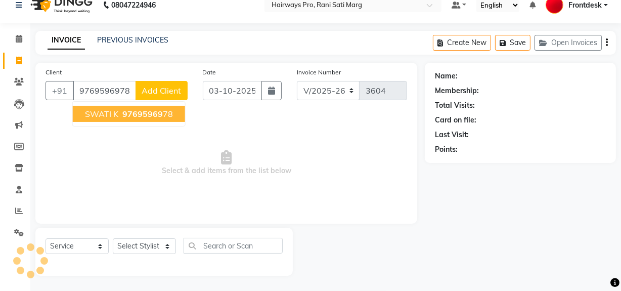
type input "9769596978"
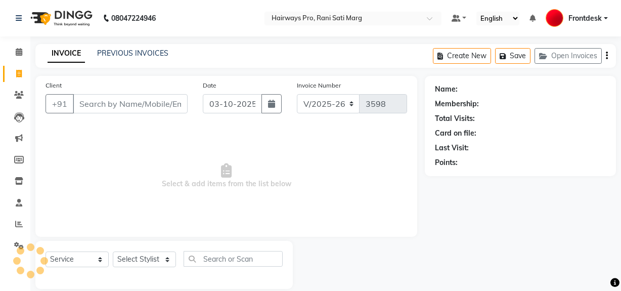
select select "787"
select select "service"
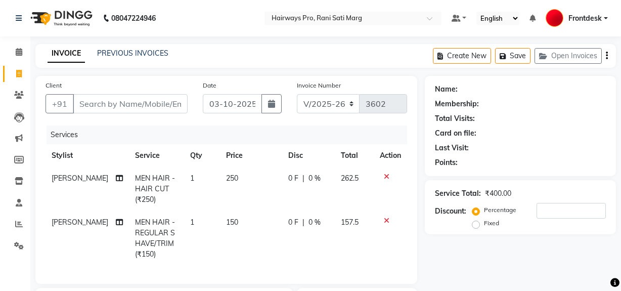
select select "787"
select select "service"
select select "13186"
click at [18, 93] on icon at bounding box center [19, 95] width 10 height 8
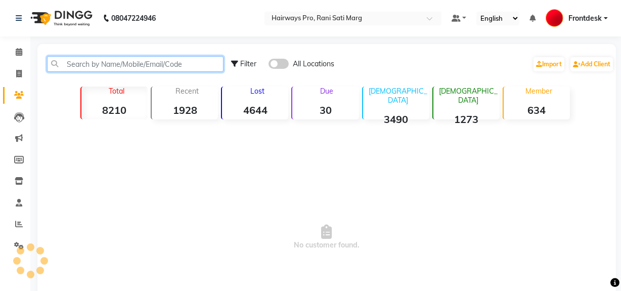
click at [156, 66] on input "text" at bounding box center [135, 64] width 176 height 16
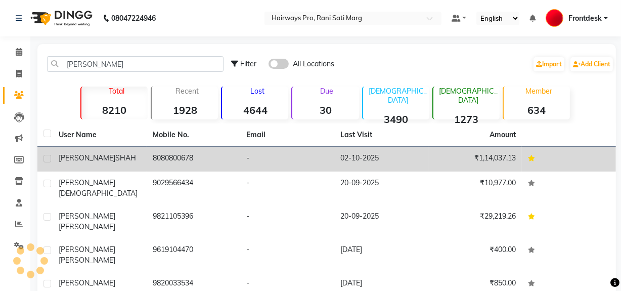
click at [186, 157] on td "8080800678" at bounding box center [194, 159] width 94 height 25
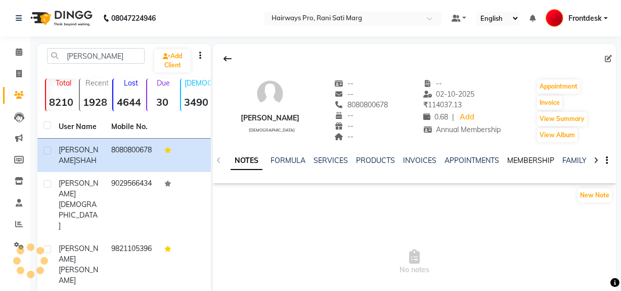
click at [508, 159] on link "MEMBERSHIP" at bounding box center [530, 160] width 47 height 9
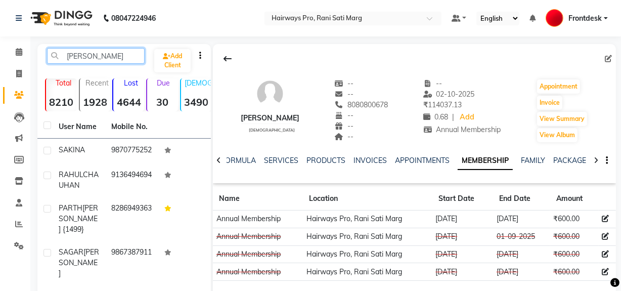
click at [106, 58] on input "[PERSON_NAME]" at bounding box center [96, 56] width 98 height 16
click at [123, 52] on input "[PERSON_NAME]" at bounding box center [96, 56] width 98 height 16
type input "K"
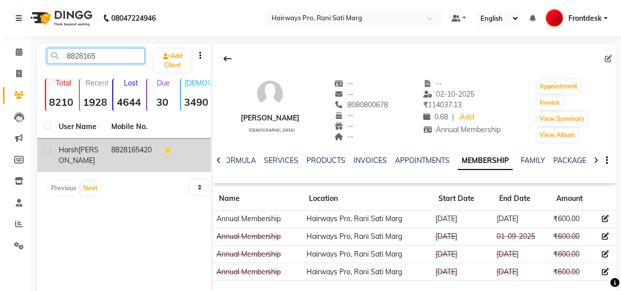
type input "8828165"
click at [132, 163] on td "8828165420" at bounding box center [131, 154] width 53 height 33
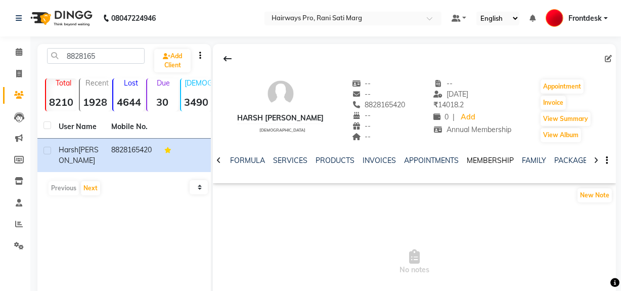
click at [491, 159] on link "MEMBERSHIP" at bounding box center [489, 160] width 47 height 9
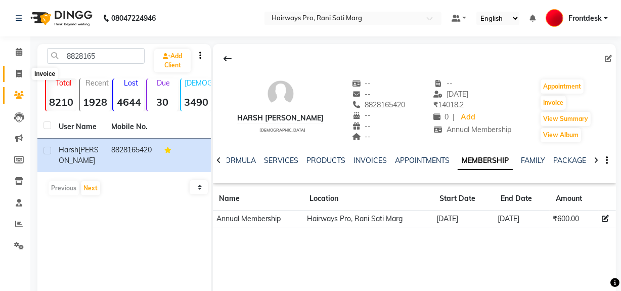
click at [20, 73] on icon at bounding box center [19, 74] width 6 height 8
select select "service"
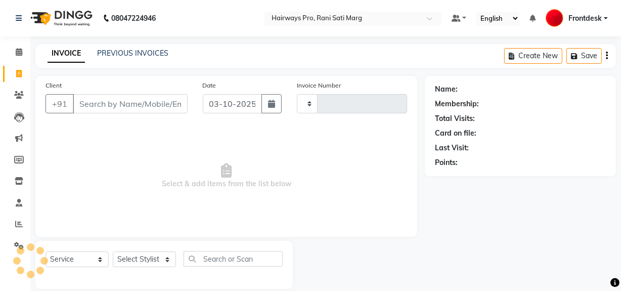
scroll to position [13, 0]
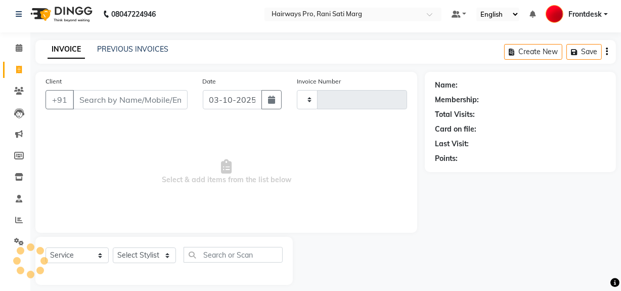
type input "3604"
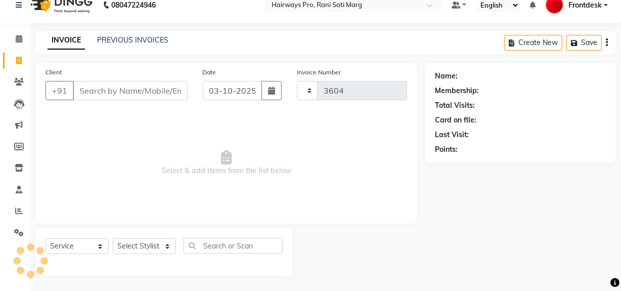
select select "787"
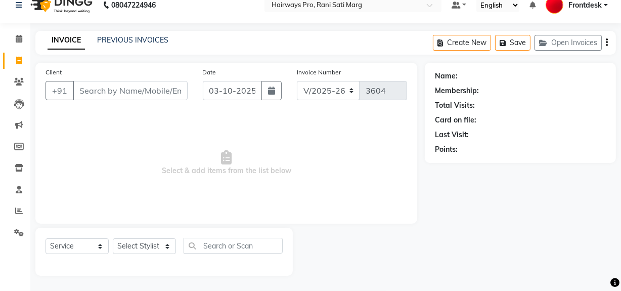
click at [110, 93] on input "Client" at bounding box center [130, 90] width 115 height 19
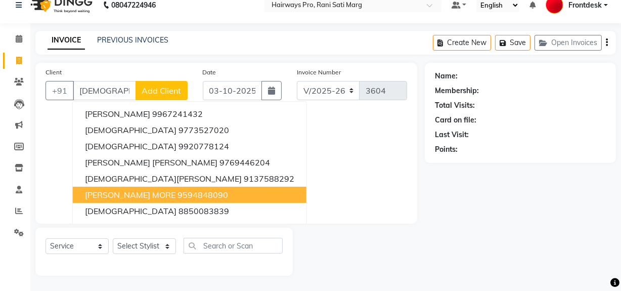
click at [177, 199] on ngb-highlight "9594848090" at bounding box center [202, 194] width 51 height 10
type input "9594848090"
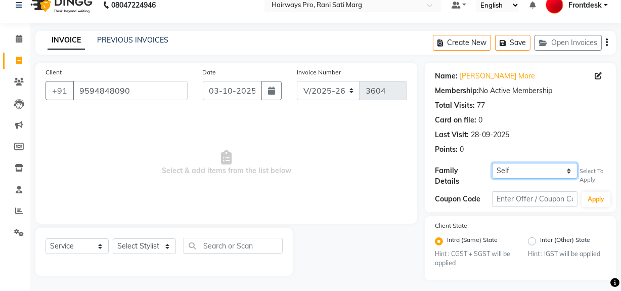
click at [501, 172] on select "Self [PERSON_NAME] {1221} [PERSON_NAME]" at bounding box center [534, 171] width 85 height 16
select select "1241901"
click at [492, 163] on select "Self [PERSON_NAME] {1221} [PERSON_NAME]" at bounding box center [534, 171] width 85 height 16
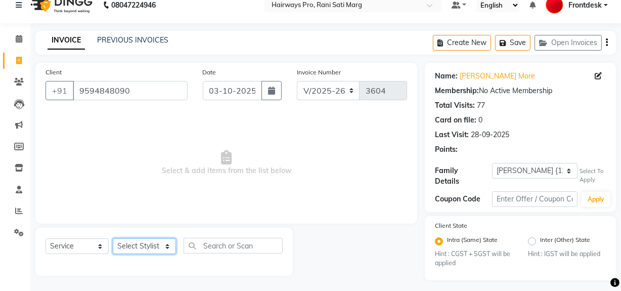
click at [136, 248] on select "Select Stylist ABID DANISH Faiz [PERSON_NAME] Frontdesk INTEZAR [PERSON_NAME] […" at bounding box center [144, 246] width 63 height 16
select select "13190"
click at [113, 238] on select "Select Stylist ABID DANISH Faiz [PERSON_NAME] Frontdesk INTEZAR [PERSON_NAME] […" at bounding box center [144, 246] width 63 height 16
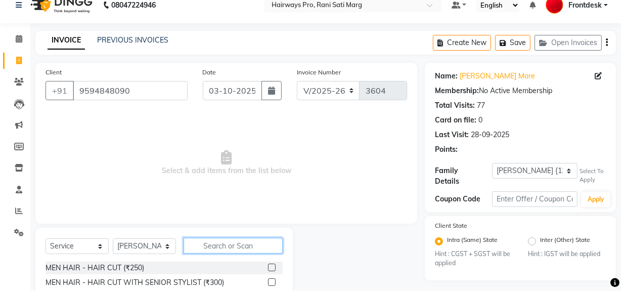
click at [218, 242] on input "text" at bounding box center [232, 245] width 99 height 16
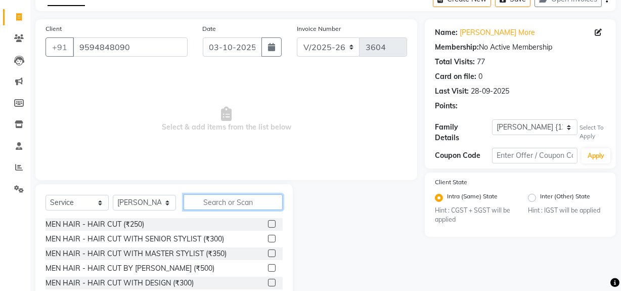
scroll to position [114, 0]
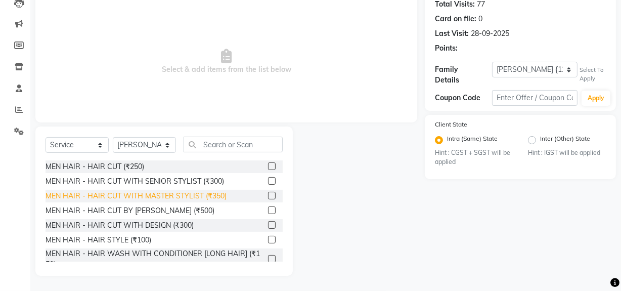
click at [198, 193] on div "MEN HAIR - HAIR CUT WITH MASTER STYLIST (₹350)" at bounding box center [135, 196] width 181 height 11
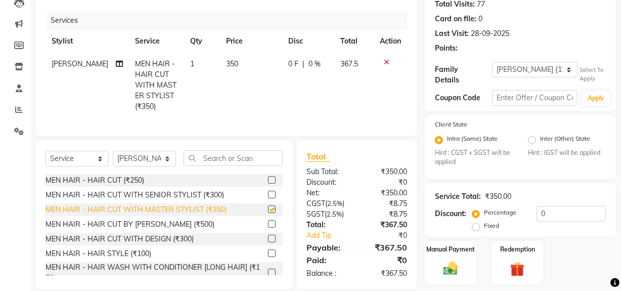
checkbox input "false"
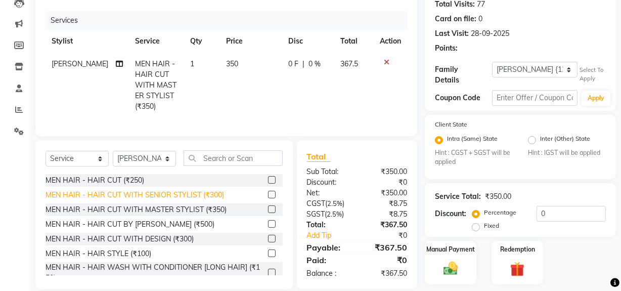
scroll to position [45, 0]
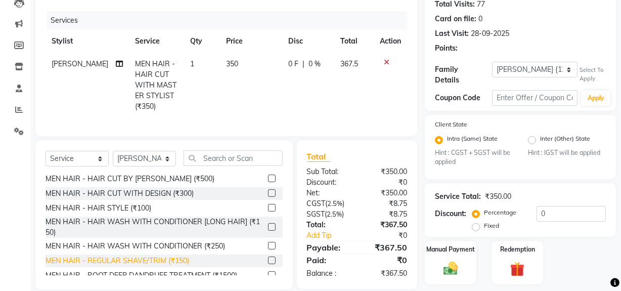
click at [168, 266] on div "MEN HAIR - REGULAR SHAVE/TRIM (₹150)" at bounding box center [117, 260] width 144 height 11
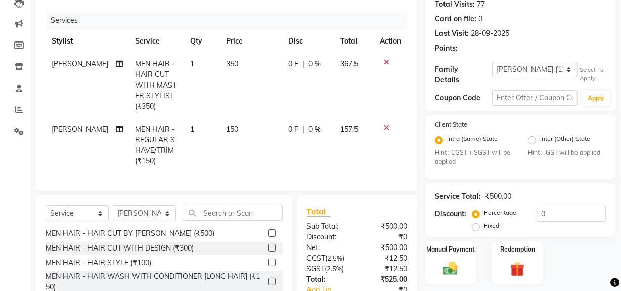
checkbox input "false"
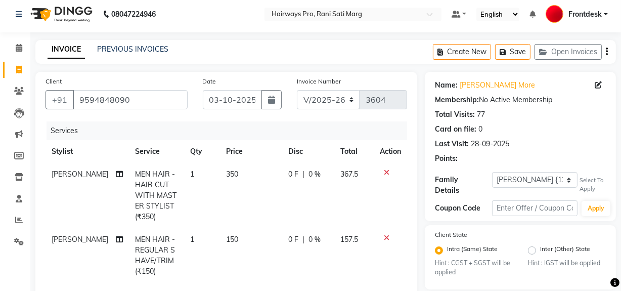
scroll to position [0, 0]
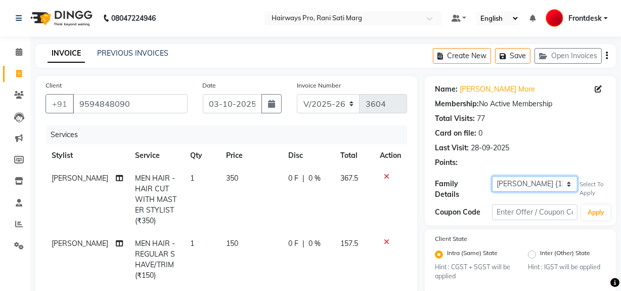
click at [519, 183] on select "Self [PERSON_NAME] {1221} [PERSON_NAME]" at bounding box center [534, 184] width 85 height 16
select select "1243825"
click at [492, 176] on select "Self [PERSON_NAME] {1221} [PERSON_NAME]" at bounding box center [534, 184] width 85 height 16
select select "1: Object"
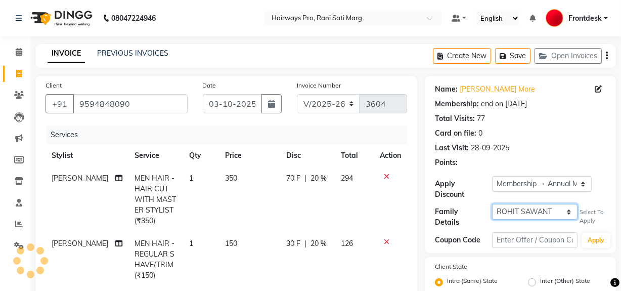
type input "20"
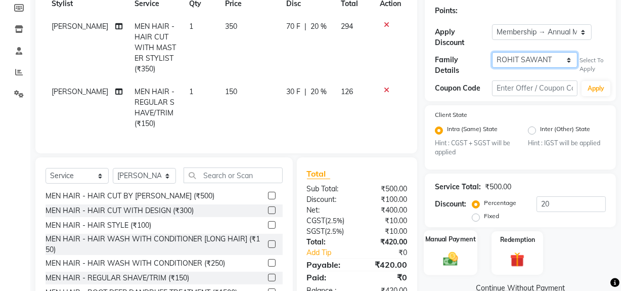
scroll to position [189, 0]
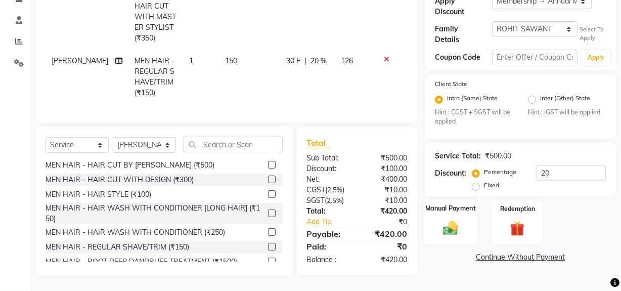
click at [464, 224] on div "Manual Payment" at bounding box center [450, 222] width 54 height 45
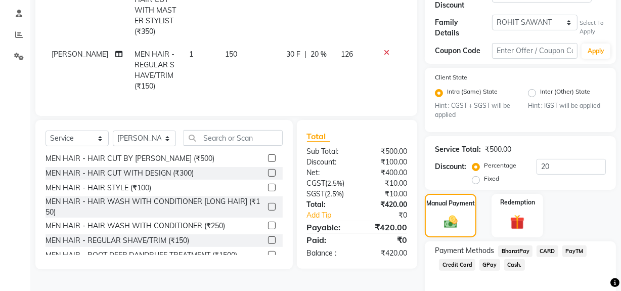
click at [515, 263] on span "Cash." at bounding box center [514, 265] width 21 height 12
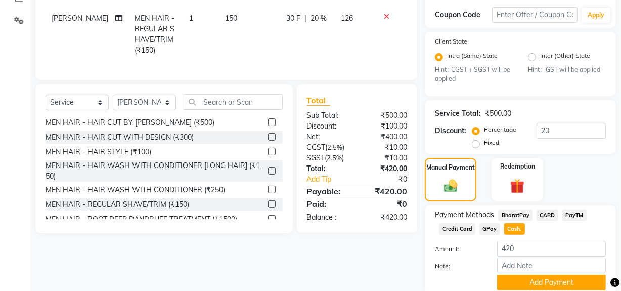
scroll to position [262, 0]
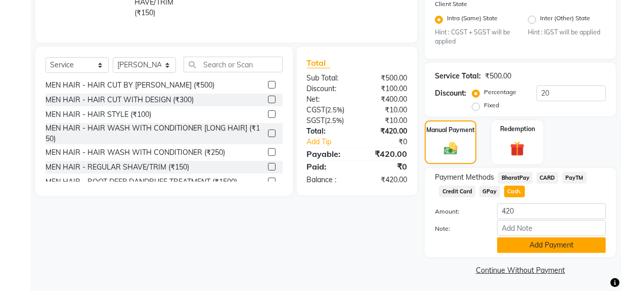
click at [518, 245] on button "Add Payment" at bounding box center [551, 245] width 109 height 16
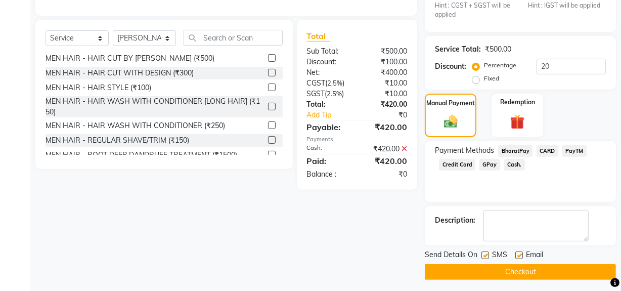
scroll to position [291, 0]
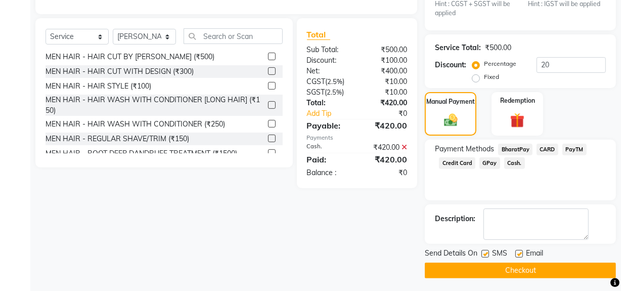
click at [486, 254] on label at bounding box center [485, 254] width 8 height 8
click at [486, 254] on input "checkbox" at bounding box center [484, 254] width 7 height 7
checkbox input "false"
click at [491, 262] on button "Checkout" at bounding box center [519, 270] width 191 height 16
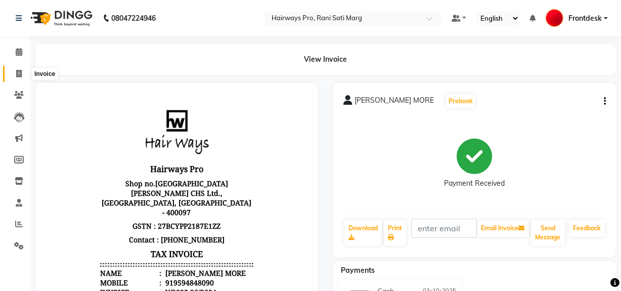
click at [15, 73] on span at bounding box center [19, 74] width 18 height 12
select select "787"
select select "service"
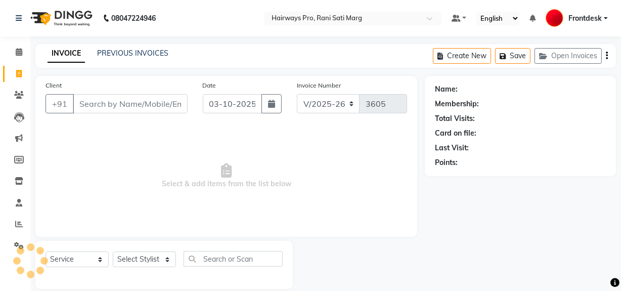
scroll to position [13, 0]
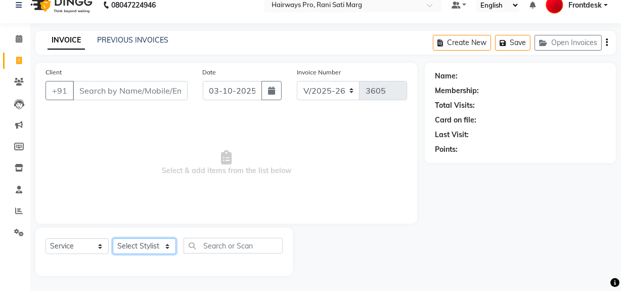
click at [142, 247] on select "Select Stylist ABID DANISH Faiz [PERSON_NAME] Frontdesk INTEZAR [PERSON_NAME] […" at bounding box center [144, 246] width 63 height 16
select select "13192"
click at [113, 238] on select "Select Stylist ABID DANISH Faiz [PERSON_NAME] Frontdesk INTEZAR [PERSON_NAME] […" at bounding box center [144, 246] width 63 height 16
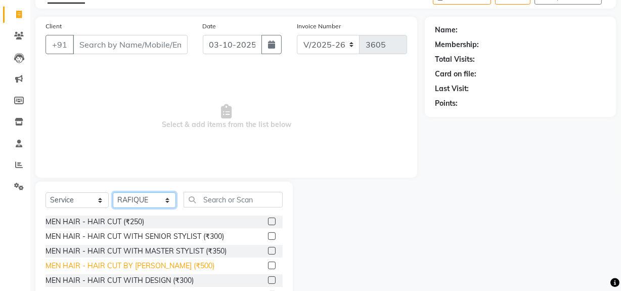
scroll to position [114, 0]
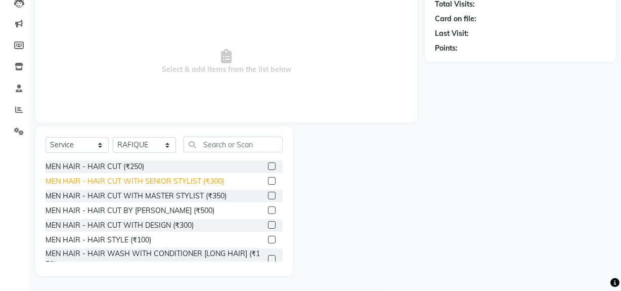
click at [184, 178] on div "MEN HAIR - HAIR CUT WITH SENIOR STYLIST (₹300)" at bounding box center [134, 181] width 178 height 11
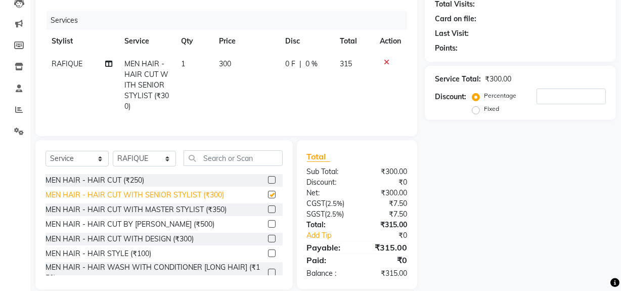
checkbox input "false"
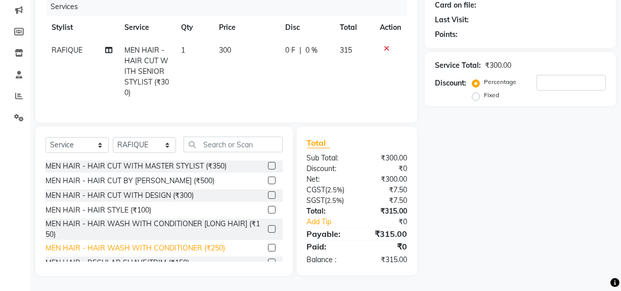
scroll to position [45, 0]
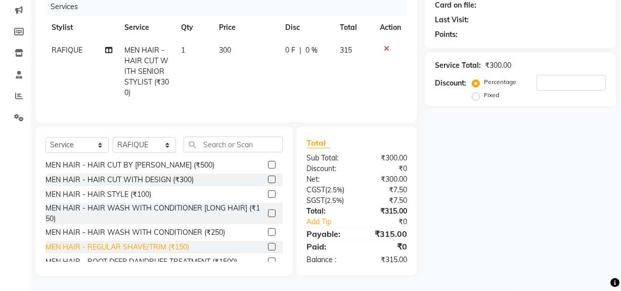
click at [163, 247] on div "MEN HAIR - REGULAR SHAVE/TRIM (₹150)" at bounding box center [117, 247] width 144 height 11
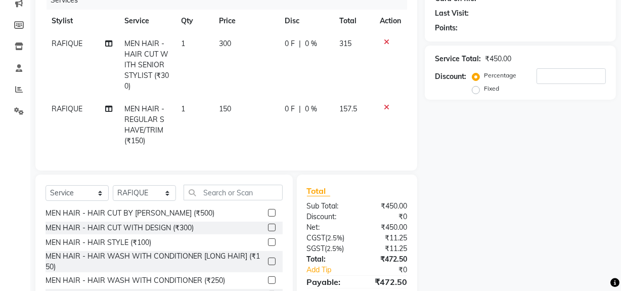
checkbox input "false"
drag, startPoint x: 222, startPoint y: 201, endPoint x: 233, endPoint y: 206, distance: 12.2
click at [230, 200] on input "text" at bounding box center [232, 192] width 99 height 16
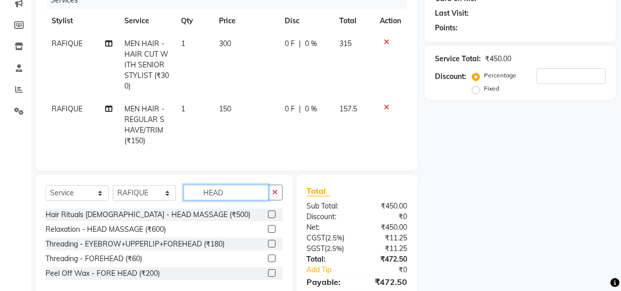
scroll to position [0, 0]
type input "HEAD"
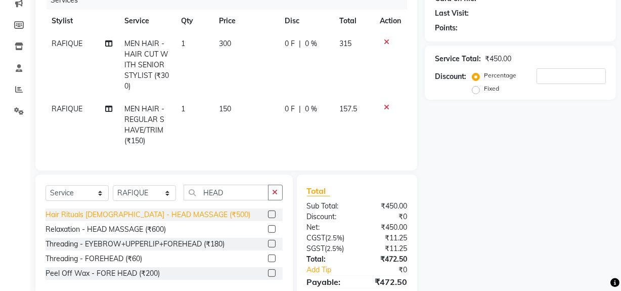
click at [158, 220] on div "Hair Rituals [DEMOGRAPHIC_DATA] - HEAD MASSAGE (₹500)" at bounding box center [147, 214] width 205 height 11
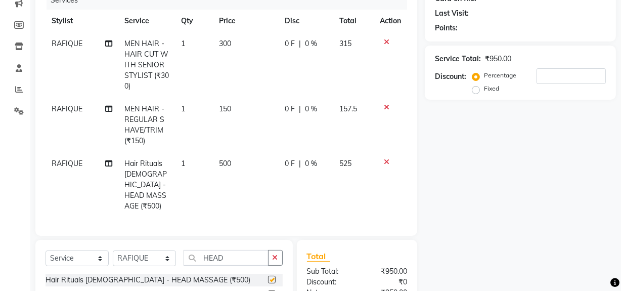
checkbox input "false"
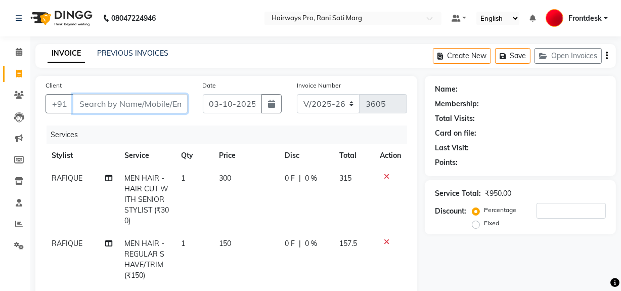
click at [126, 109] on input "Client" at bounding box center [130, 103] width 115 height 19
type input "9"
type input "0"
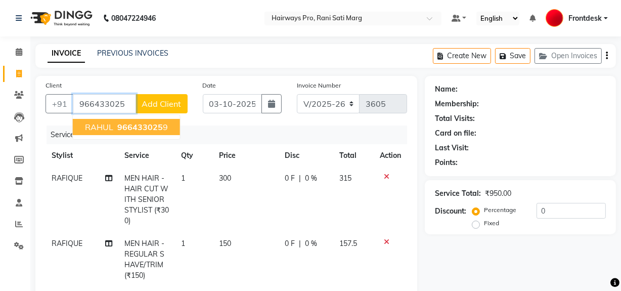
click at [104, 130] on span "RAHUL" at bounding box center [99, 127] width 28 height 10
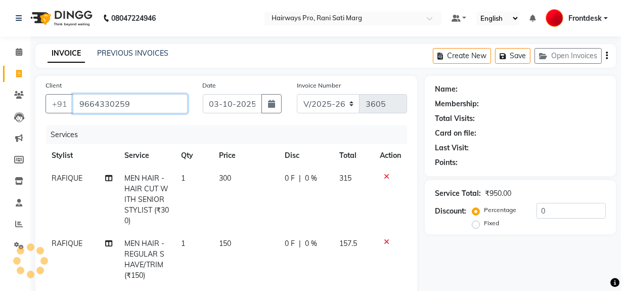
type input "9664330259"
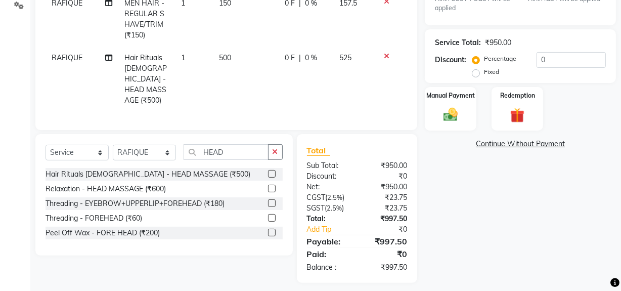
scroll to position [243, 0]
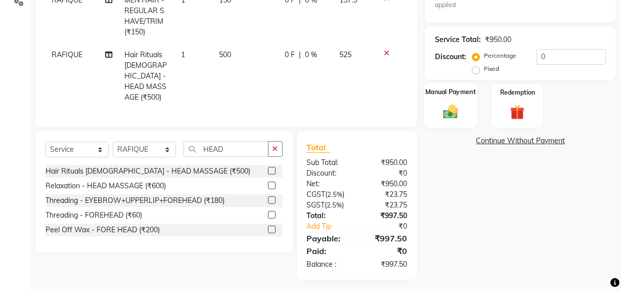
click at [441, 107] on img at bounding box center [450, 111] width 24 height 17
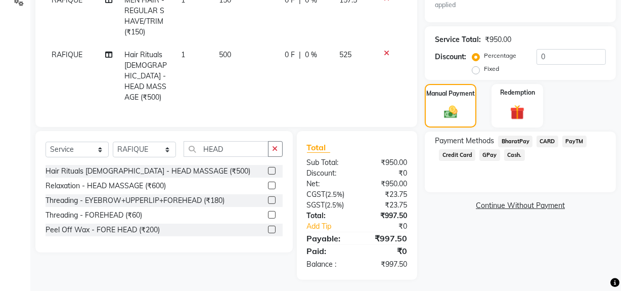
click at [487, 154] on span "GPay" at bounding box center [489, 155] width 21 height 12
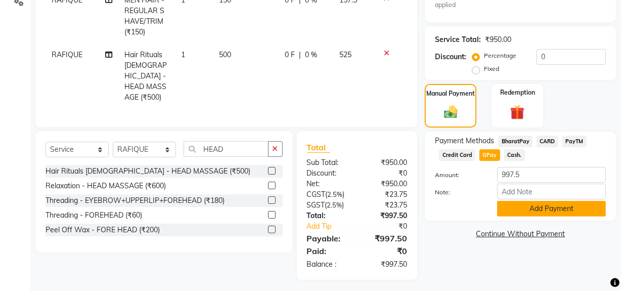
click at [527, 208] on button "Add Payment" at bounding box center [551, 209] width 109 height 16
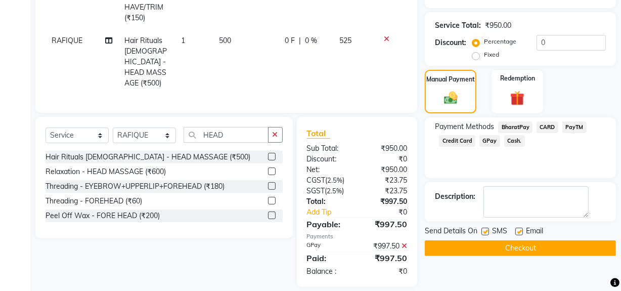
scroll to position [264, 0]
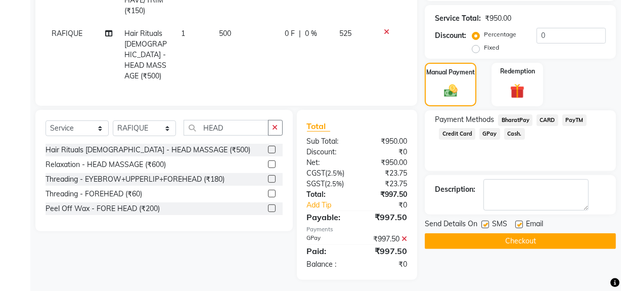
click at [512, 241] on button "Checkout" at bounding box center [519, 241] width 191 height 16
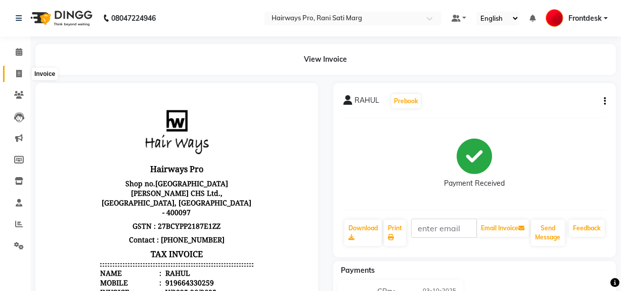
click at [16, 75] on span at bounding box center [19, 74] width 18 height 12
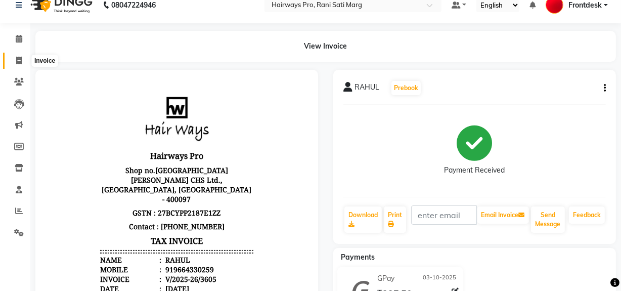
select select "service"
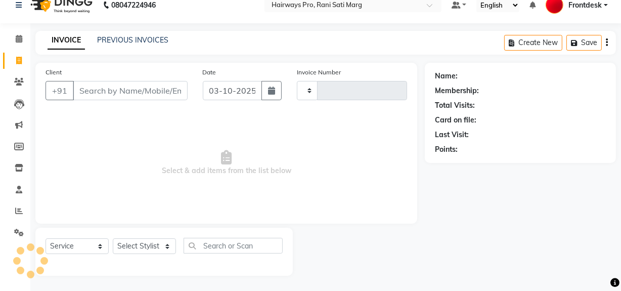
type input "3606"
select select "787"
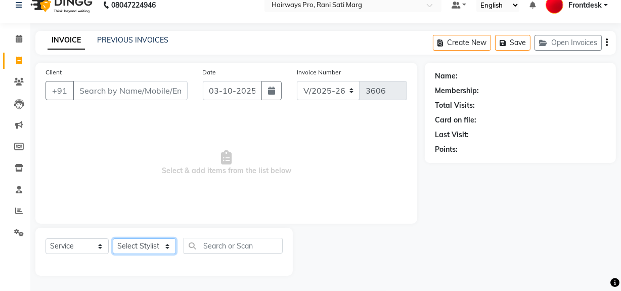
click at [124, 246] on select "Select Stylist ABID DANISH Faiz [PERSON_NAME] Frontdesk INTEZAR [PERSON_NAME] […" at bounding box center [144, 246] width 63 height 16
select select "45602"
click at [113, 238] on select "Select Stylist ABID DANISH Faiz [PERSON_NAME] Frontdesk INTEZAR [PERSON_NAME] […" at bounding box center [144, 246] width 63 height 16
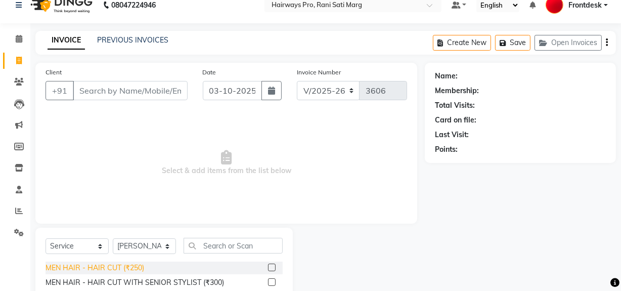
click at [112, 269] on div "MEN HAIR - HAIR CUT (₹250)" at bounding box center [94, 267] width 99 height 11
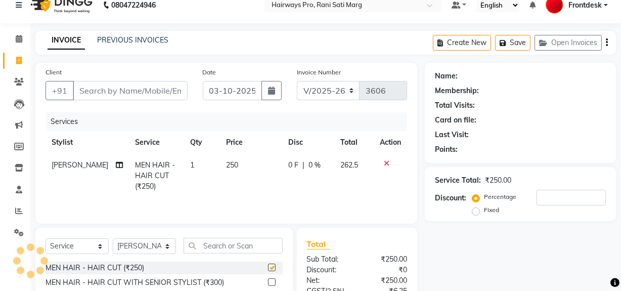
checkbox input "false"
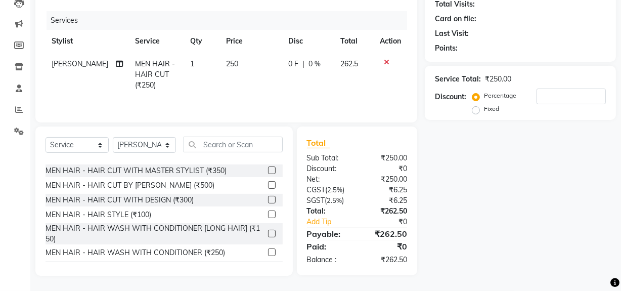
scroll to position [45, 0]
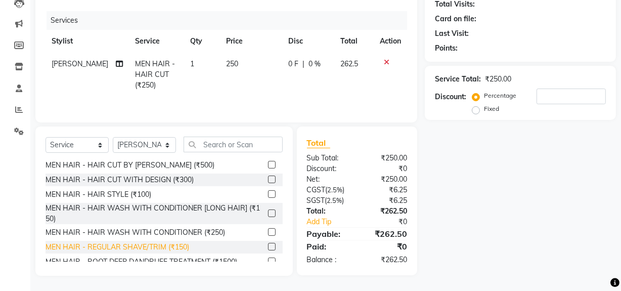
click at [124, 247] on div "MEN HAIR - REGULAR SHAVE/TRIM (₹150)" at bounding box center [117, 247] width 144 height 11
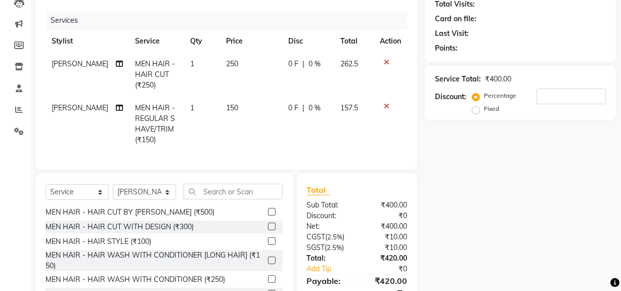
checkbox input "false"
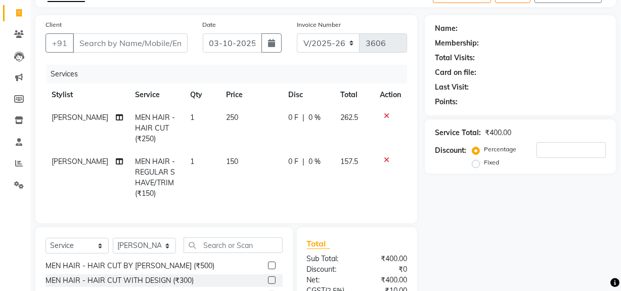
scroll to position [0, 0]
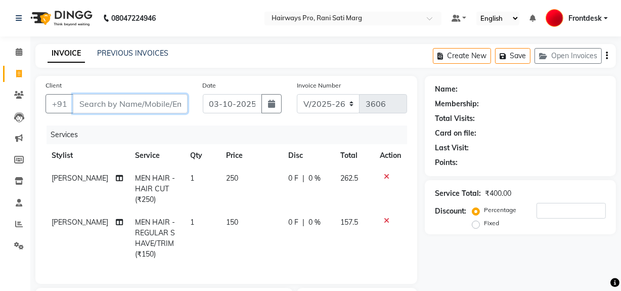
click at [92, 107] on input "Client" at bounding box center [130, 103] width 115 height 19
type input "8"
type input "0"
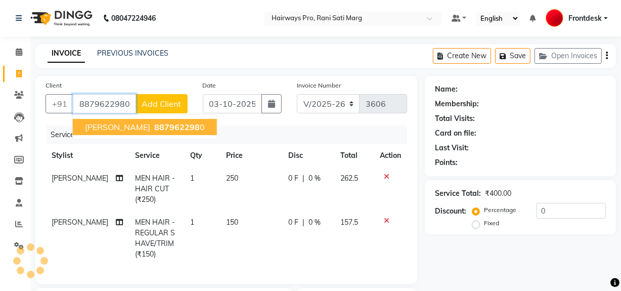
type input "8879622980"
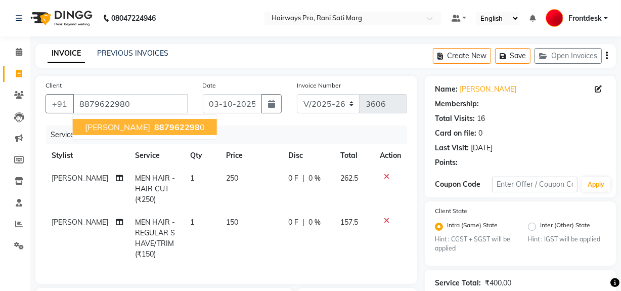
type input "20"
select select "1: Object"
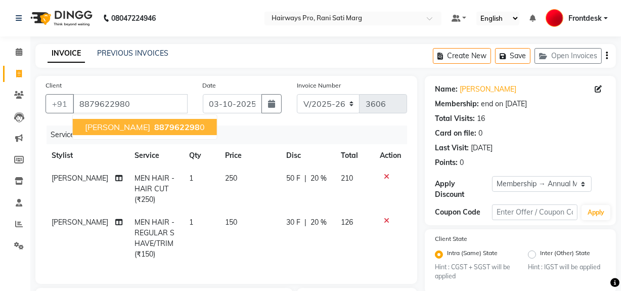
click at [115, 124] on span "[PERSON_NAME]" at bounding box center [117, 127] width 65 height 10
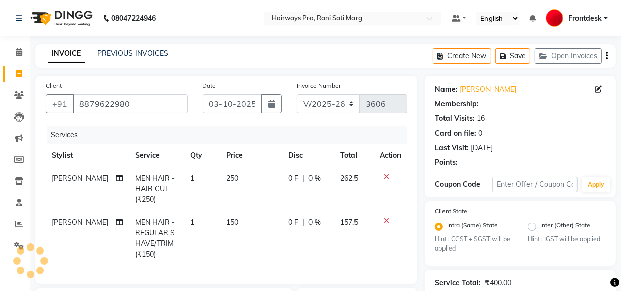
type input "20"
select select "1: Object"
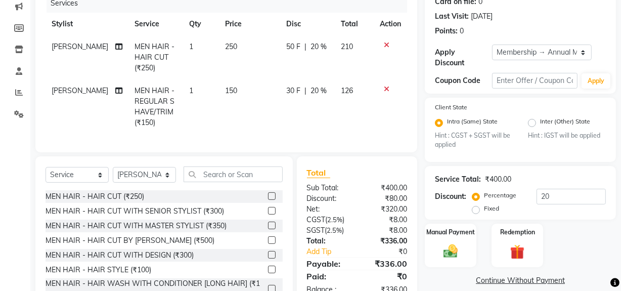
scroll to position [168, 0]
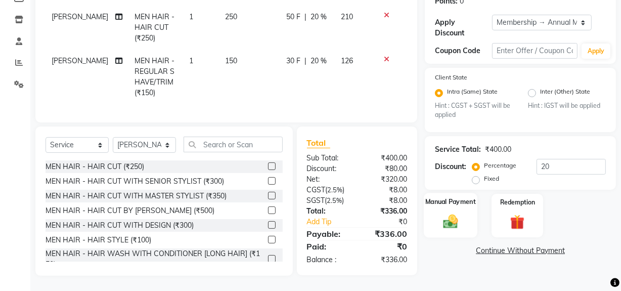
drag, startPoint x: 434, startPoint y: 219, endPoint x: 495, endPoint y: 233, distance: 62.3
click at [436, 219] on div "Manual Payment" at bounding box center [450, 215] width 52 height 43
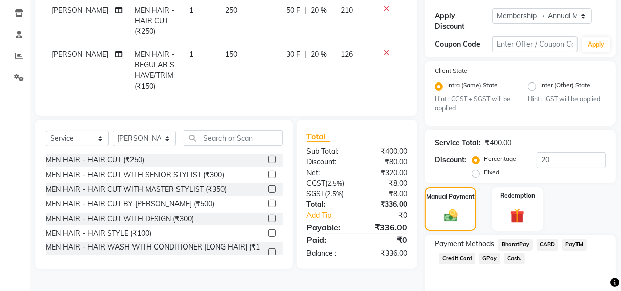
click at [507, 259] on span "Cash." at bounding box center [514, 258] width 21 height 12
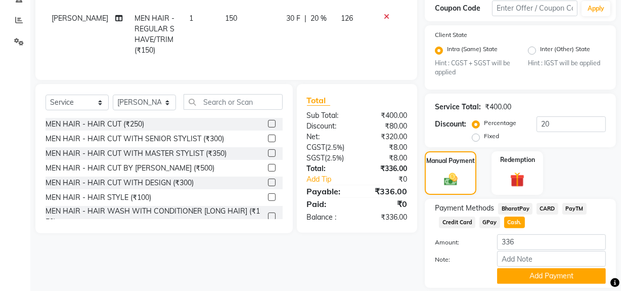
scroll to position [237, 0]
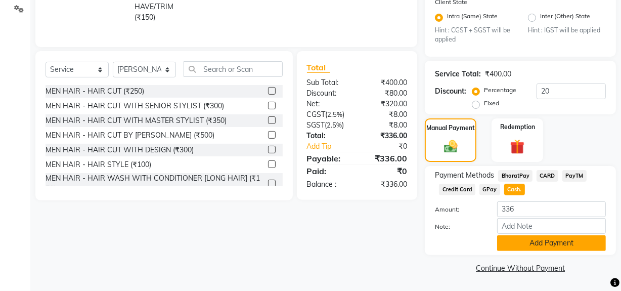
click at [517, 249] on button "Add Payment" at bounding box center [551, 243] width 109 height 16
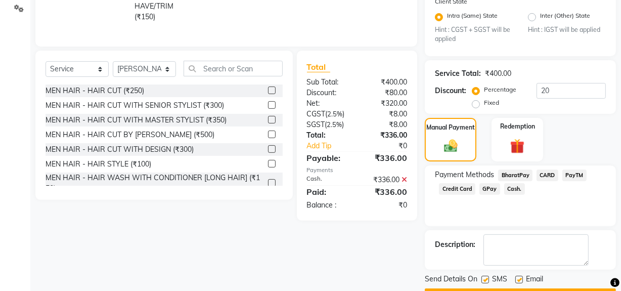
click at [486, 281] on label at bounding box center [485, 279] width 8 height 8
click at [486, 281] on input "checkbox" at bounding box center [484, 279] width 7 height 7
checkbox input "false"
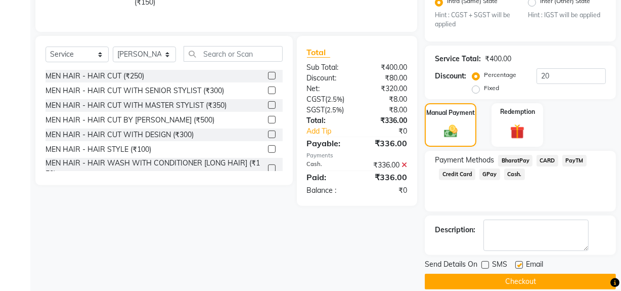
scroll to position [265, 0]
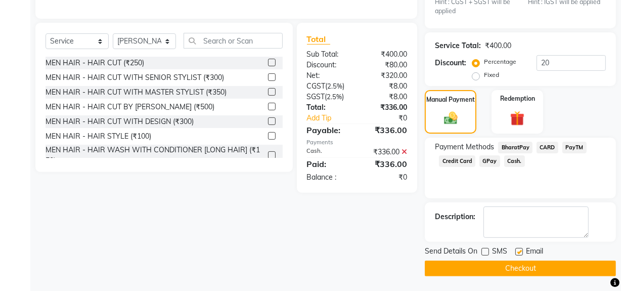
click at [491, 268] on button "Checkout" at bounding box center [519, 268] width 191 height 16
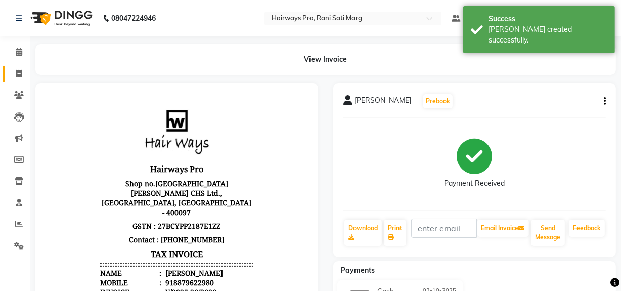
click at [20, 67] on link "Invoice" at bounding box center [15, 74] width 24 height 17
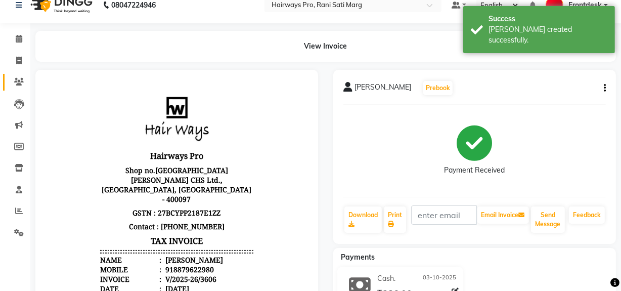
select select "787"
select select "service"
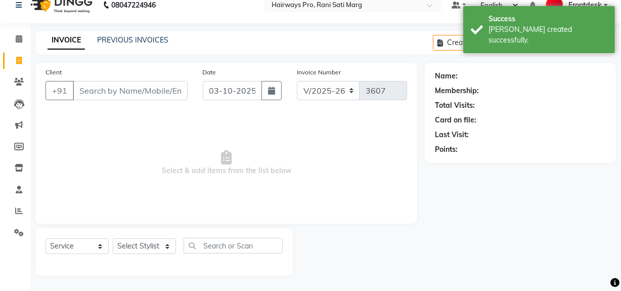
click at [101, 89] on input "Client" at bounding box center [130, 90] width 115 height 19
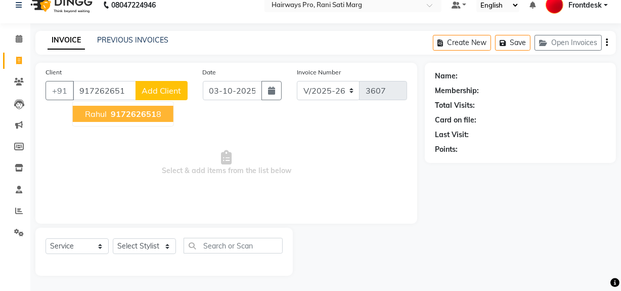
click at [107, 116] on button "rahul 917262651 8" at bounding box center [123, 114] width 101 height 16
type input "9172626518"
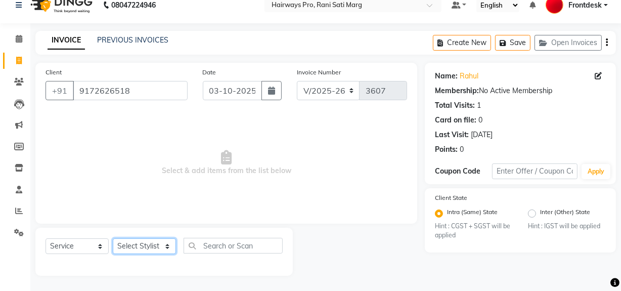
click at [129, 243] on select "Select Stylist ABID DANISH Faiz [PERSON_NAME] Frontdesk INTEZAR [PERSON_NAME] […" at bounding box center [144, 246] width 63 height 16
select select "13188"
click at [113, 238] on select "Select Stylist ABID DANISH Faiz [PERSON_NAME] Frontdesk INTEZAR [PERSON_NAME] […" at bounding box center [144, 246] width 63 height 16
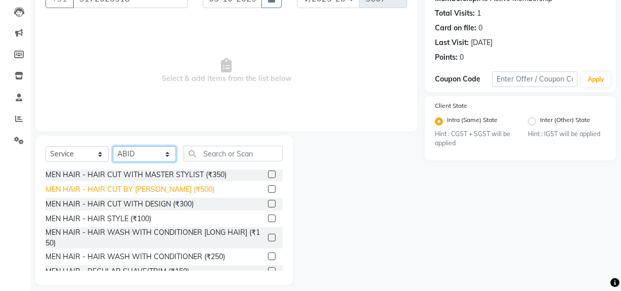
scroll to position [45, 0]
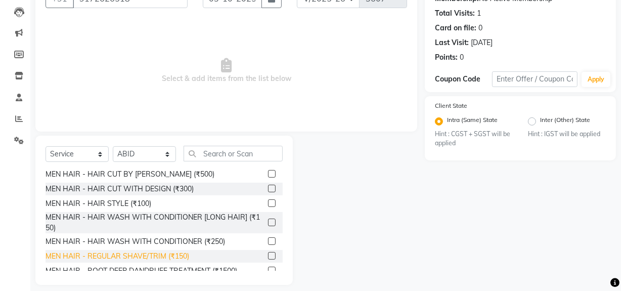
click at [152, 256] on div "MEN HAIR - REGULAR SHAVE/TRIM (₹150)" at bounding box center [117, 256] width 144 height 11
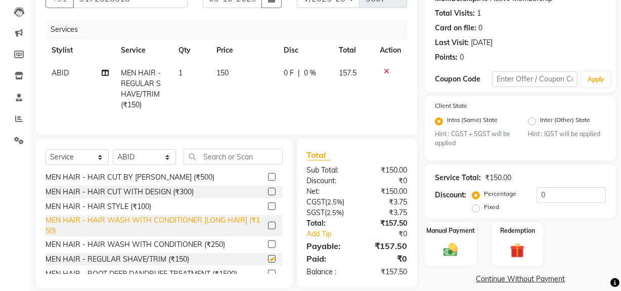
checkbox input "false"
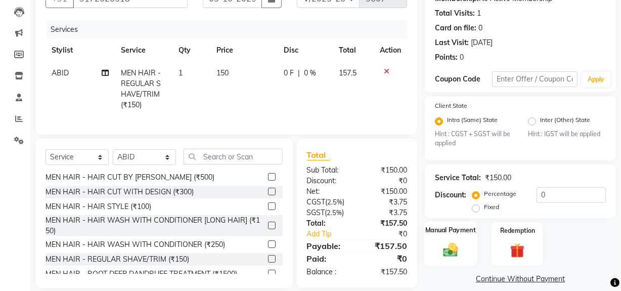
click at [450, 255] on img at bounding box center [450, 249] width 24 height 17
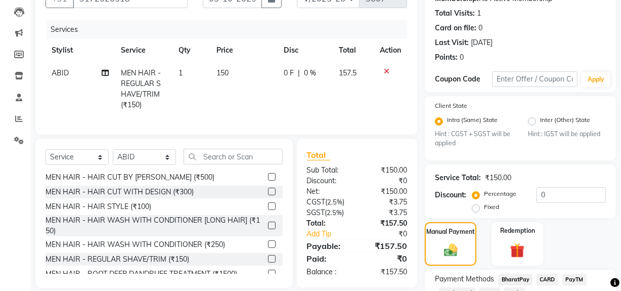
scroll to position [180, 0]
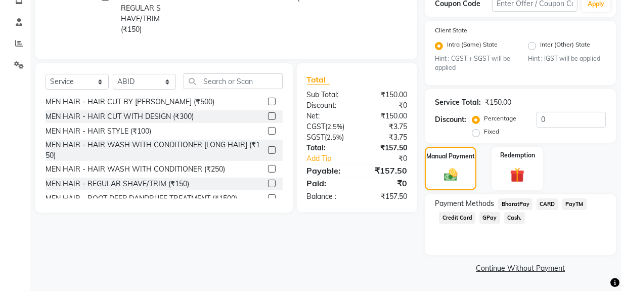
click at [509, 219] on span "Cash." at bounding box center [514, 218] width 21 height 12
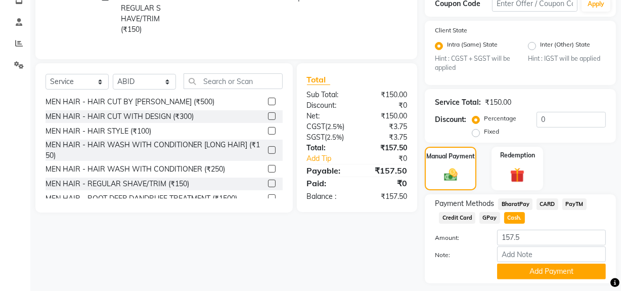
click at [485, 219] on span "GPay" at bounding box center [489, 218] width 21 height 12
click at [514, 266] on button "Add Payment" at bounding box center [551, 271] width 109 height 16
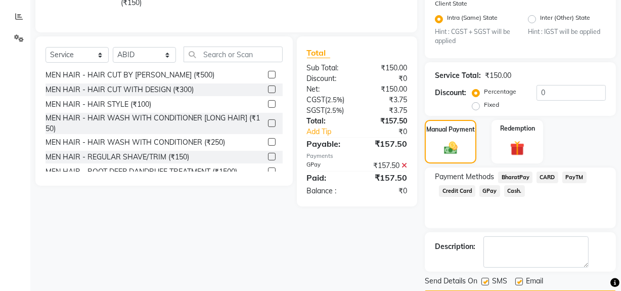
scroll to position [237, 0]
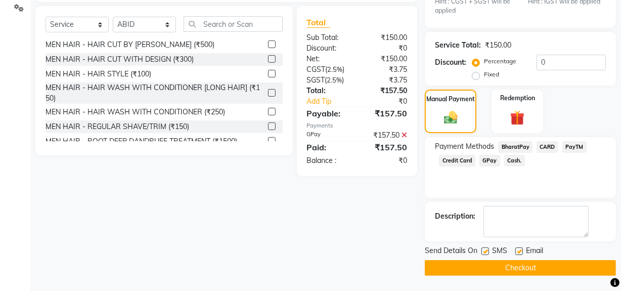
click at [494, 269] on button "Checkout" at bounding box center [519, 268] width 191 height 16
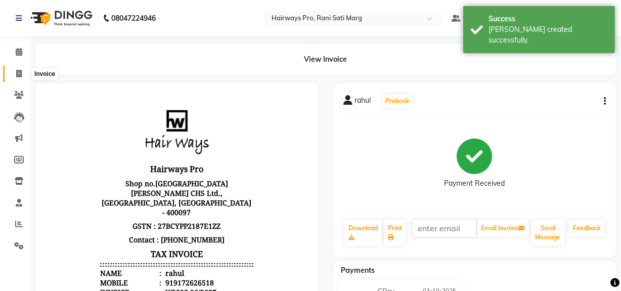
click at [19, 74] on icon at bounding box center [19, 74] width 6 height 8
select select "787"
select select "service"
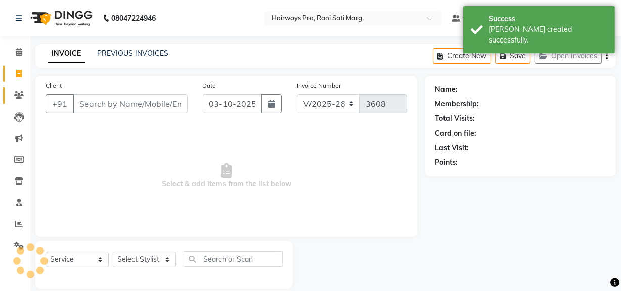
scroll to position [13, 0]
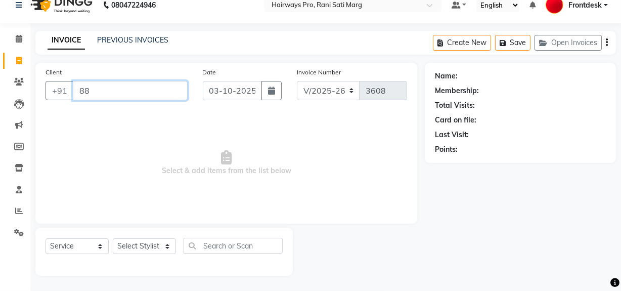
type input "8"
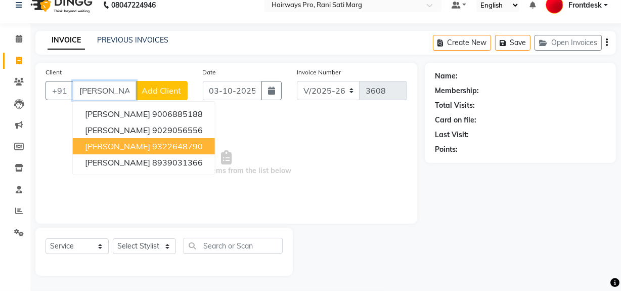
click at [160, 141] on ngb-highlight "9322648790" at bounding box center [177, 146] width 51 height 10
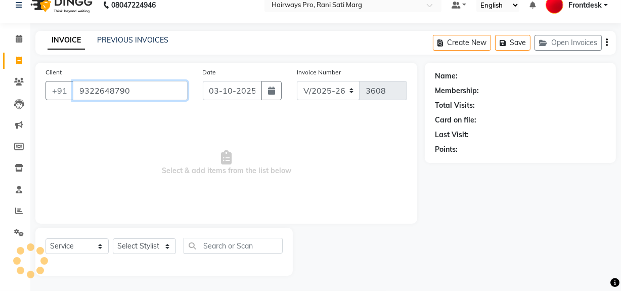
type input "9322648790"
select select "1: Object"
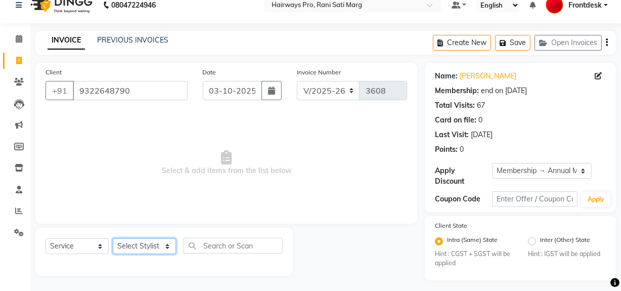
click at [141, 243] on select "Select Stylist ABID DANISH Faiz [PERSON_NAME] Frontdesk INTEZAR [PERSON_NAME] […" at bounding box center [144, 246] width 63 height 16
select select "13192"
click at [113, 238] on select "Select Stylist ABID DANISH Faiz [PERSON_NAME] Frontdesk INTEZAR [PERSON_NAME] […" at bounding box center [144, 246] width 63 height 16
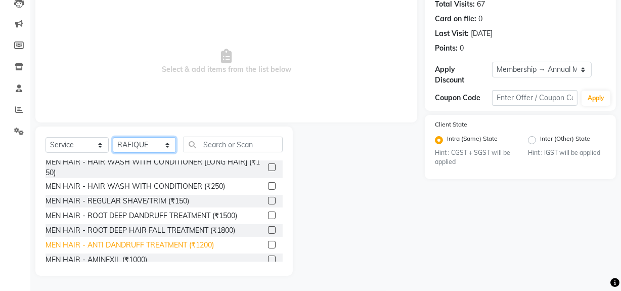
scroll to position [45, 0]
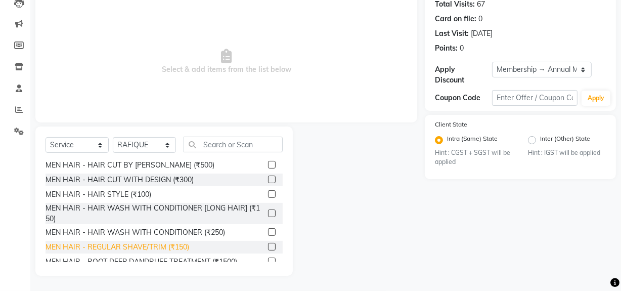
click at [131, 247] on div "MEN HAIR - REGULAR SHAVE/TRIM (₹150)" at bounding box center [117, 247] width 144 height 11
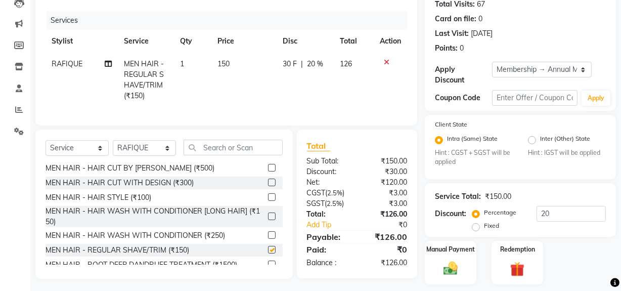
checkbox input "false"
click at [223, 155] on input "text" at bounding box center [232, 147] width 99 height 16
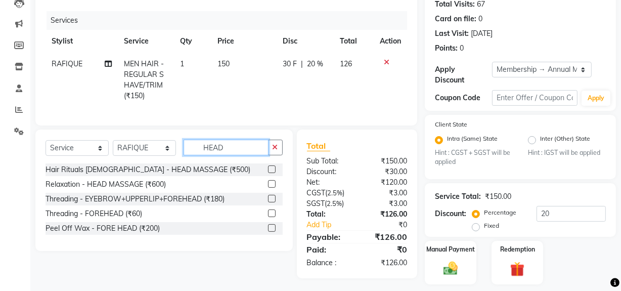
scroll to position [0, 0]
type input "HEAD"
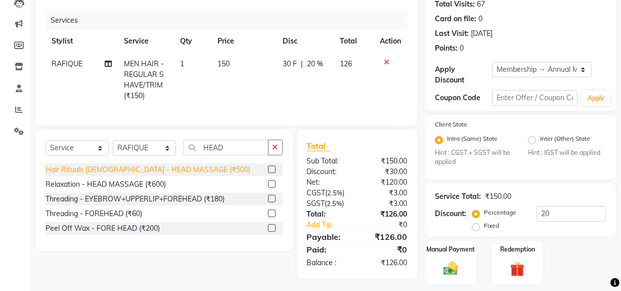
click at [182, 173] on div "Hair Rituals [DEMOGRAPHIC_DATA] - HEAD MASSAGE (₹500)" at bounding box center [147, 169] width 205 height 11
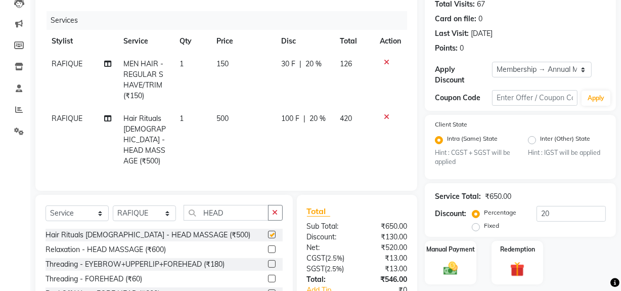
checkbox input "false"
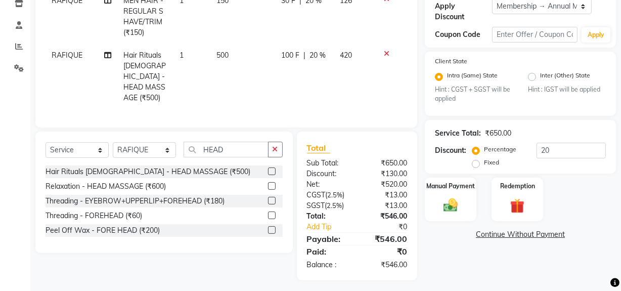
scroll to position [178, 0]
click at [444, 202] on img at bounding box center [450, 204] width 24 height 17
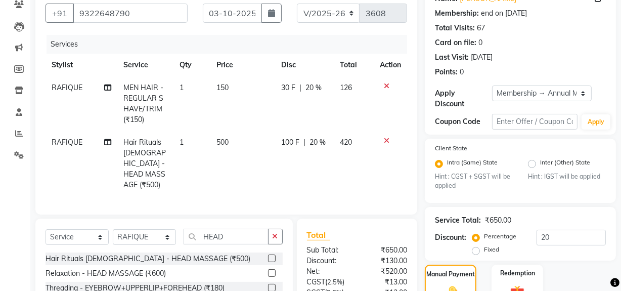
scroll to position [0, 0]
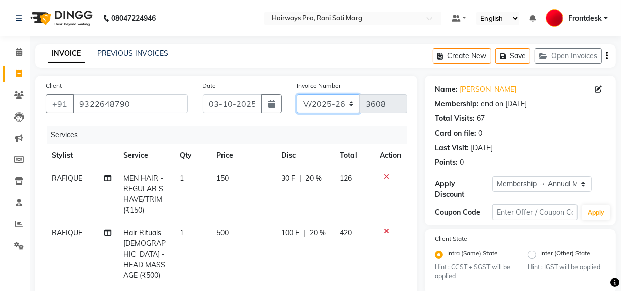
click at [325, 104] on select "INV/25-26 V/2025-26" at bounding box center [328, 103] width 63 height 19
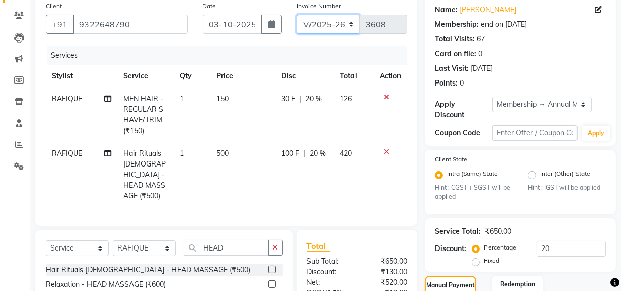
scroll to position [183, 0]
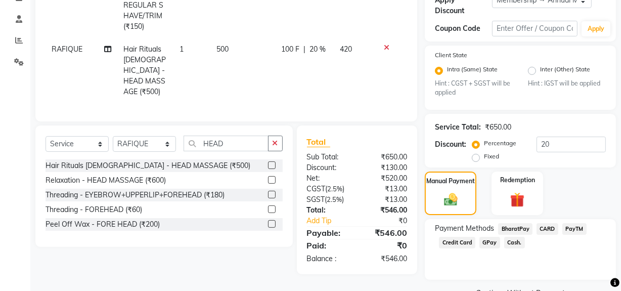
click at [509, 247] on span "Cash." at bounding box center [514, 242] width 21 height 12
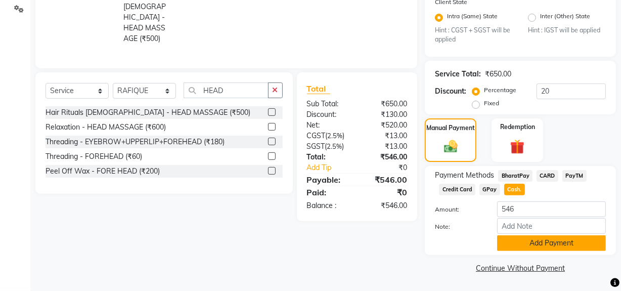
click at [511, 242] on button "Add Payment" at bounding box center [551, 243] width 109 height 16
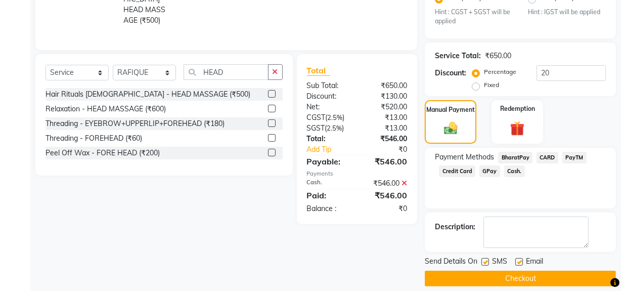
scroll to position [265, 0]
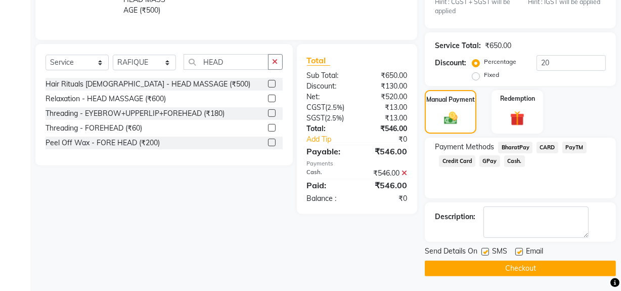
click at [485, 251] on label at bounding box center [485, 252] width 8 height 8
click at [485, 251] on input "checkbox" at bounding box center [484, 252] width 7 height 7
checkbox input "false"
click at [487, 263] on button "Checkout" at bounding box center [519, 268] width 191 height 16
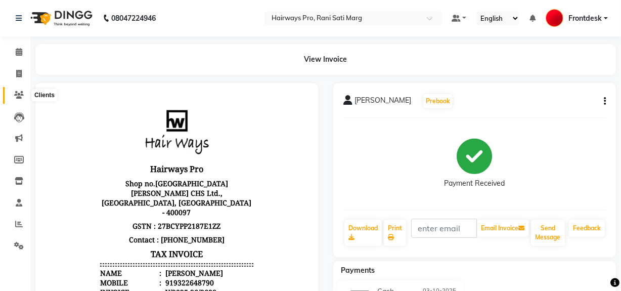
click at [18, 96] on icon at bounding box center [19, 95] width 10 height 8
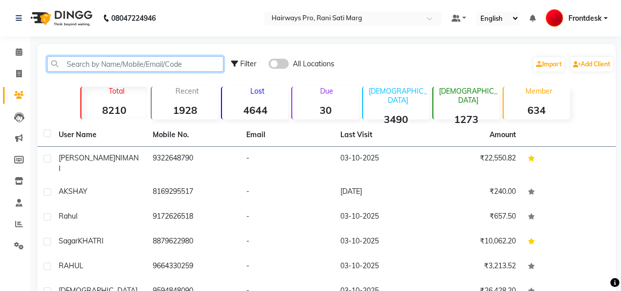
click at [75, 62] on input "text" at bounding box center [135, 64] width 176 height 16
click at [97, 61] on input "text" at bounding box center [135, 64] width 176 height 16
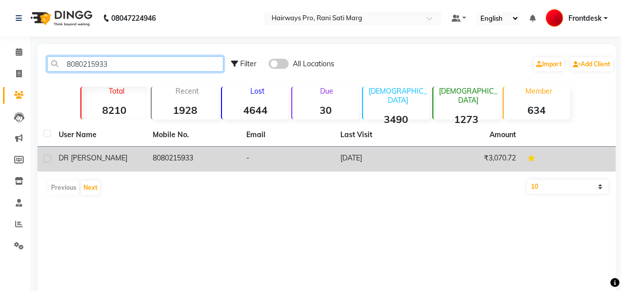
type input "8080215933"
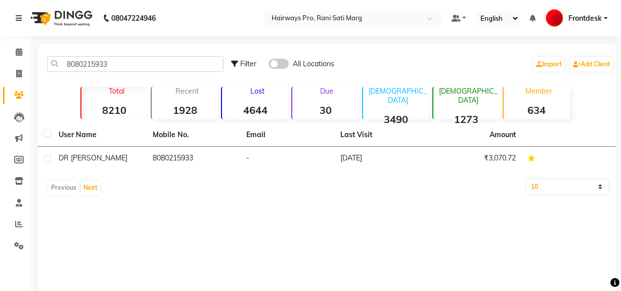
click at [47, 160] on label at bounding box center [47, 159] width 8 height 8
click at [47, 160] on input "checkbox" at bounding box center [46, 159] width 7 height 7
checkbox input "true"
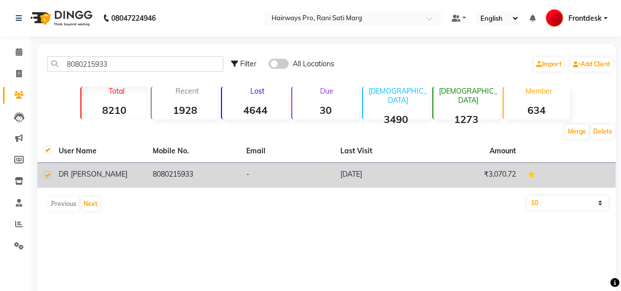
click at [78, 172] on span "DR [PERSON_NAME]" at bounding box center [93, 173] width 69 height 9
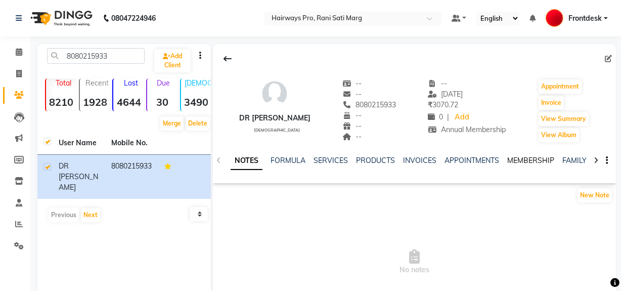
click at [524, 161] on link "MEMBERSHIP" at bounding box center [530, 160] width 47 height 9
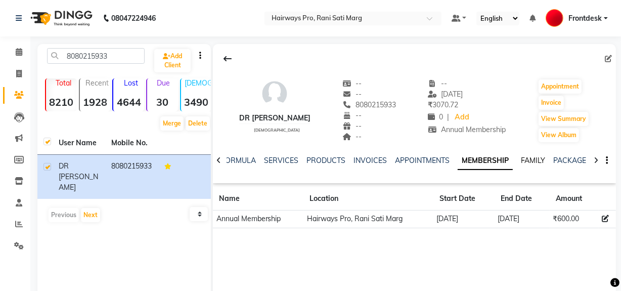
click at [528, 163] on link "FAMILY" at bounding box center [532, 160] width 24 height 9
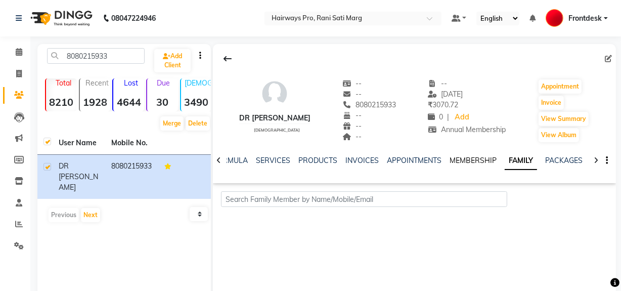
click at [465, 161] on link "MEMBERSHIP" at bounding box center [472, 160] width 47 height 9
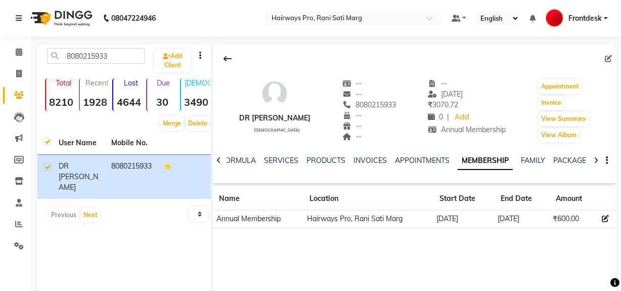
click at [129, 108] on strong "4644" at bounding box center [128, 102] width 31 height 13
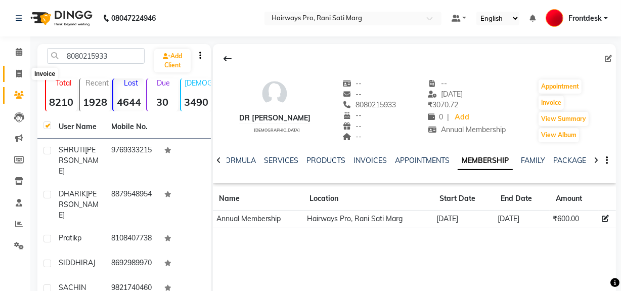
click at [18, 70] on icon at bounding box center [19, 74] width 6 height 8
select select "service"
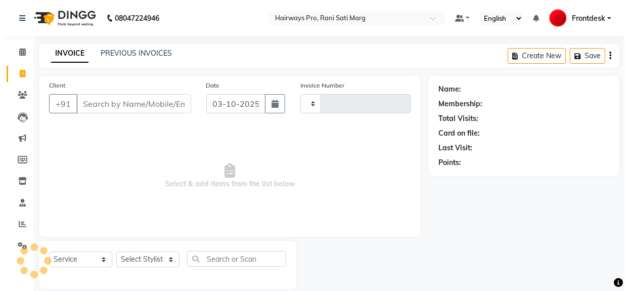
scroll to position [13, 0]
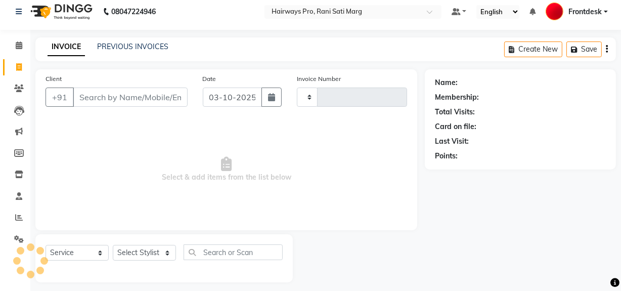
type input "3609"
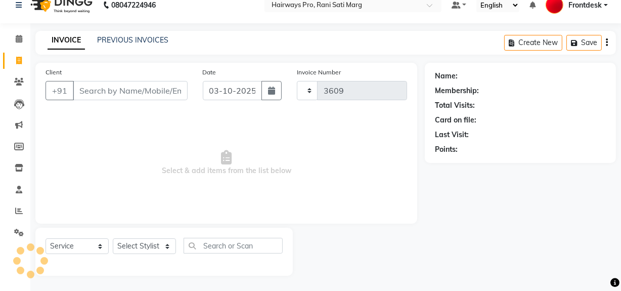
select select "787"
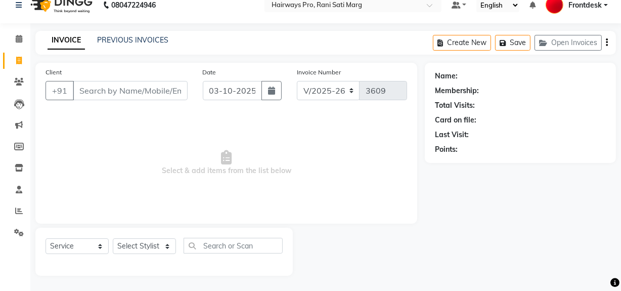
click at [112, 94] on input "Client" at bounding box center [130, 90] width 115 height 19
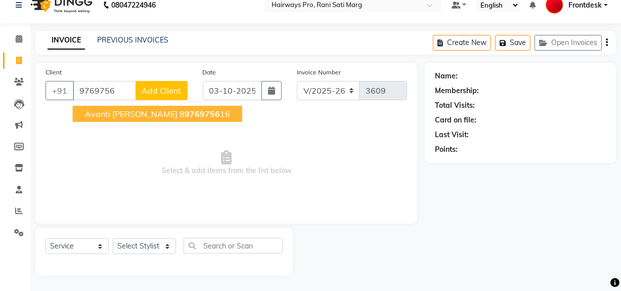
click at [99, 111] on span "Avanti [PERSON_NAME]" at bounding box center [131, 114] width 92 height 10
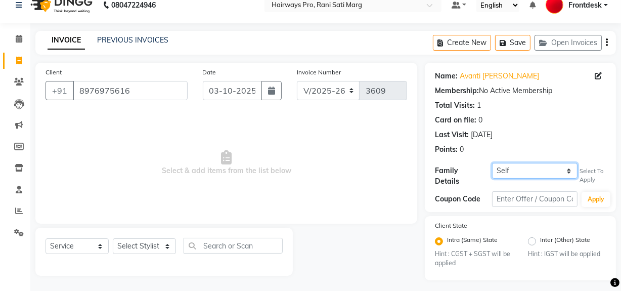
click at [531, 174] on select "Self [PERSON_NAME] {1224}" at bounding box center [534, 171] width 85 height 16
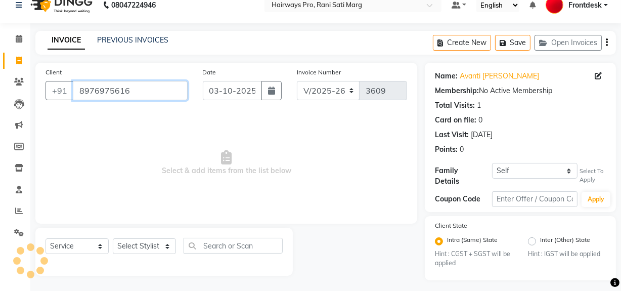
click at [165, 86] on input "8976975616" at bounding box center [130, 90] width 115 height 19
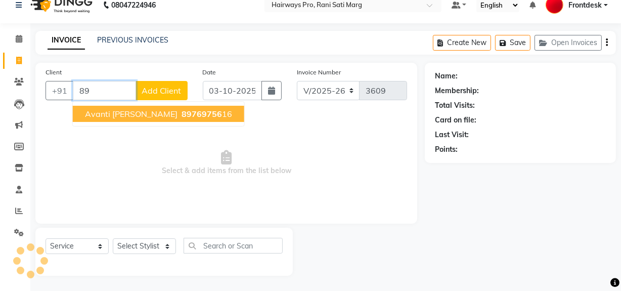
type input "8"
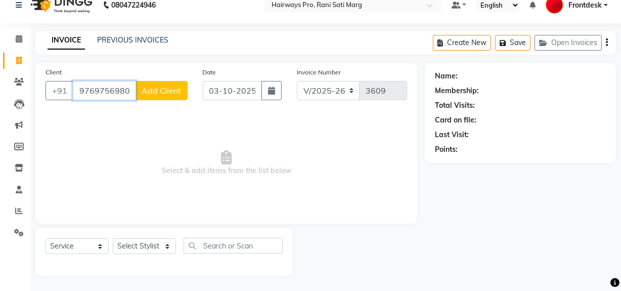
type input "9769756980"
click at [160, 87] on span "Add Client" at bounding box center [161, 90] width 40 height 10
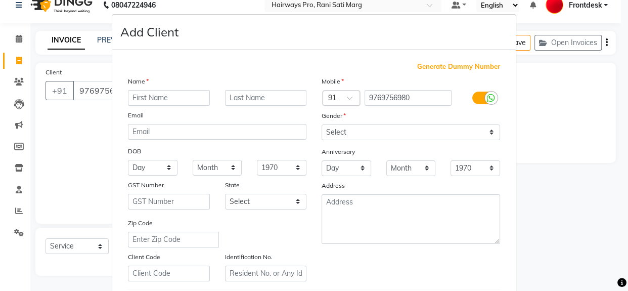
click at [182, 102] on input "text" at bounding box center [169, 98] width 82 height 16
type input "VRUDHI"
click at [247, 97] on input "text" at bounding box center [266, 98] width 82 height 16
type input "[PERSON_NAME]"
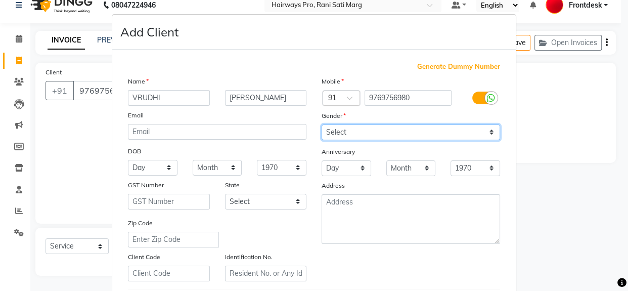
click at [361, 131] on select "Select [DEMOGRAPHIC_DATA] [DEMOGRAPHIC_DATA] Other Prefer Not To Say" at bounding box center [410, 132] width 178 height 16
select select "[DEMOGRAPHIC_DATA]"
click at [321, 124] on select "Select [DEMOGRAPHIC_DATA] [DEMOGRAPHIC_DATA] Other Prefer Not To Say" at bounding box center [410, 132] width 178 height 16
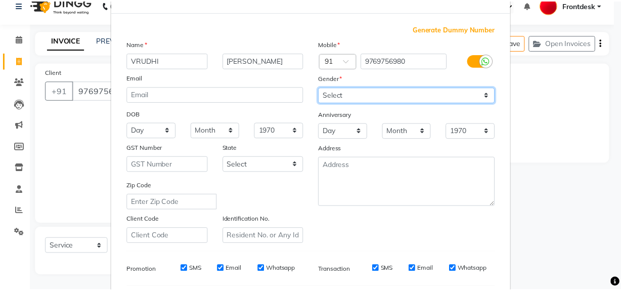
scroll to position [178, 0]
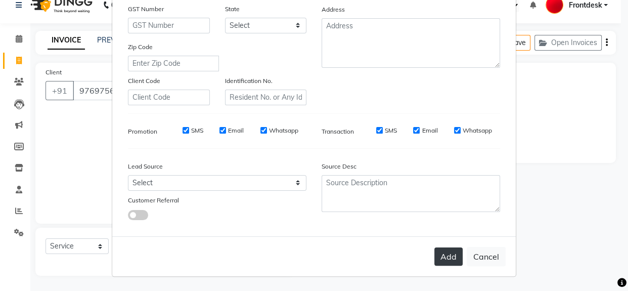
click at [434, 257] on button "Add" at bounding box center [448, 256] width 28 height 18
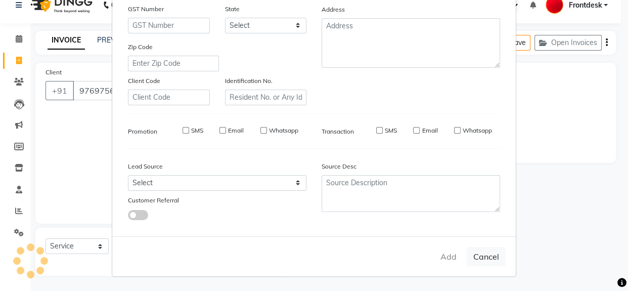
select select
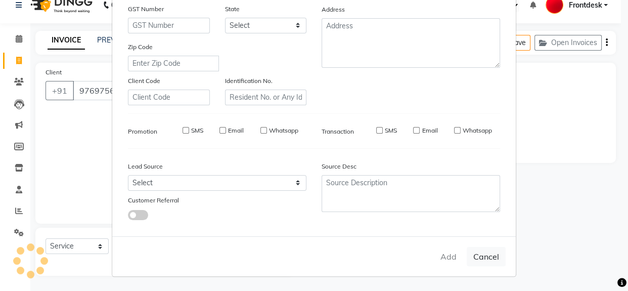
select select
checkbox input "false"
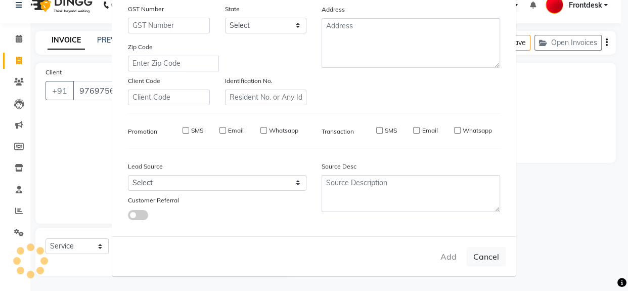
checkbox input "false"
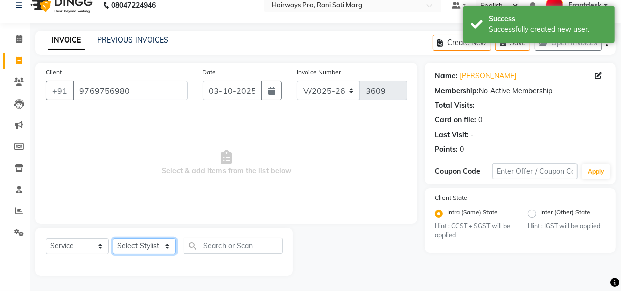
click at [133, 250] on select "Select Stylist ABID DANISH Faiz [PERSON_NAME] Frontdesk INTEZAR [PERSON_NAME] […" at bounding box center [144, 246] width 63 height 16
select select "13187"
click at [113, 238] on select "Select Stylist ABID DANISH Faiz [PERSON_NAME] Frontdesk INTEZAR [PERSON_NAME] […" at bounding box center [144, 246] width 63 height 16
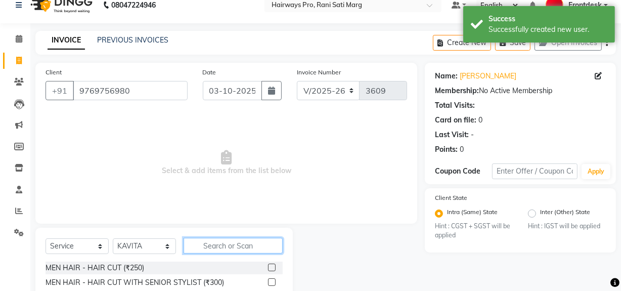
click at [209, 242] on input "text" at bounding box center [232, 245] width 99 height 16
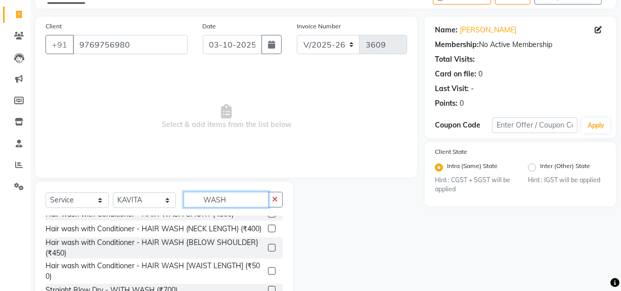
scroll to position [65, 0]
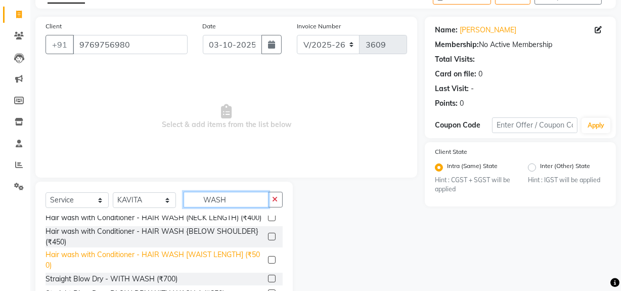
type input "WASH"
click at [177, 256] on div "Hair wash with Conditioner - HAIR WASH [WAIST LENGTH] (₹500)" at bounding box center [154, 259] width 218 height 21
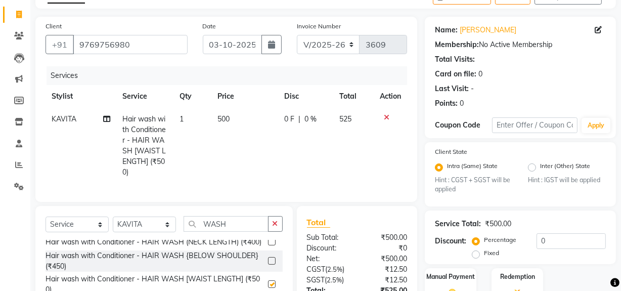
checkbox input "false"
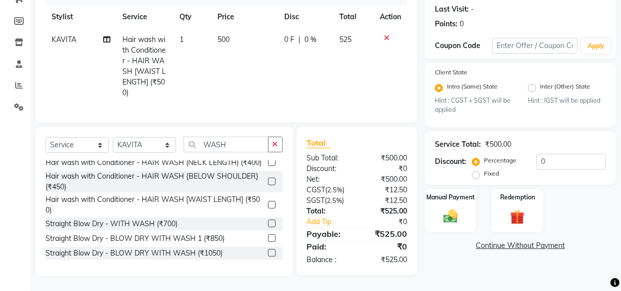
scroll to position [145, 0]
click at [456, 208] on img at bounding box center [450, 216] width 24 height 17
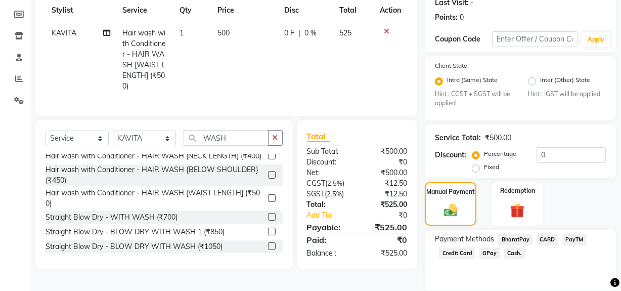
click at [512, 251] on span "Cash." at bounding box center [514, 253] width 21 height 12
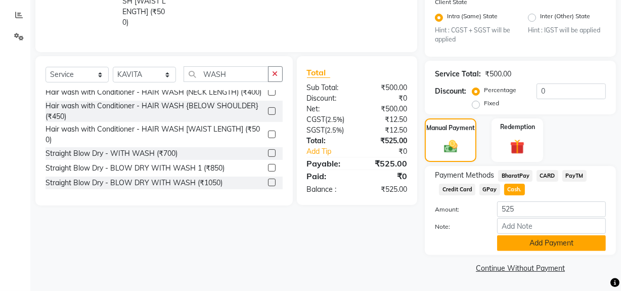
click at [517, 247] on button "Add Payment" at bounding box center [551, 243] width 109 height 16
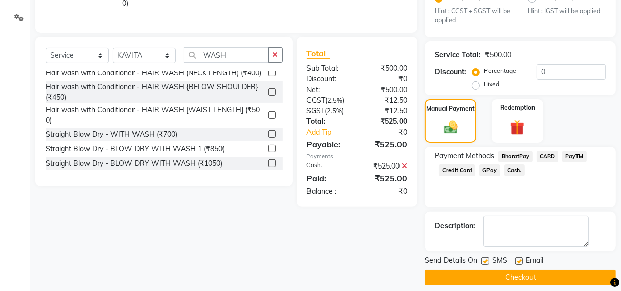
scroll to position [237, 0]
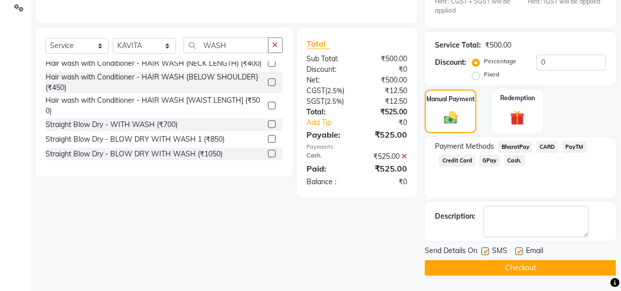
click at [484, 252] on label at bounding box center [485, 251] width 8 height 8
click at [484, 252] on input "checkbox" at bounding box center [484, 251] width 7 height 7
click at [488, 252] on label at bounding box center [485, 251] width 8 height 8
click at [488, 252] on input "checkbox" at bounding box center [484, 251] width 7 height 7
click at [484, 251] on label at bounding box center [485, 251] width 8 height 8
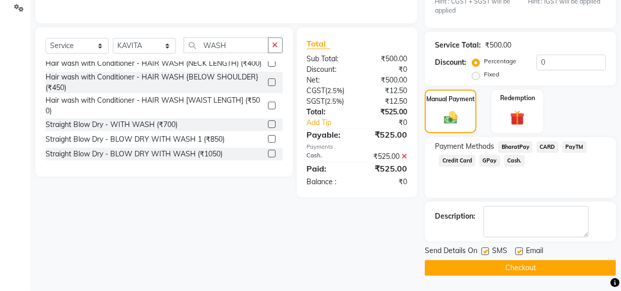
click at [484, 251] on input "checkbox" at bounding box center [484, 251] width 7 height 7
checkbox input "false"
click at [494, 264] on button "Checkout" at bounding box center [519, 268] width 191 height 16
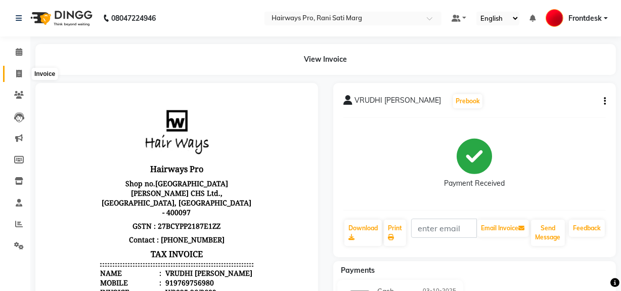
drag, startPoint x: 21, startPoint y: 73, endPoint x: 29, endPoint y: 79, distance: 10.5
click at [21, 73] on icon at bounding box center [19, 74] width 6 height 8
select select "service"
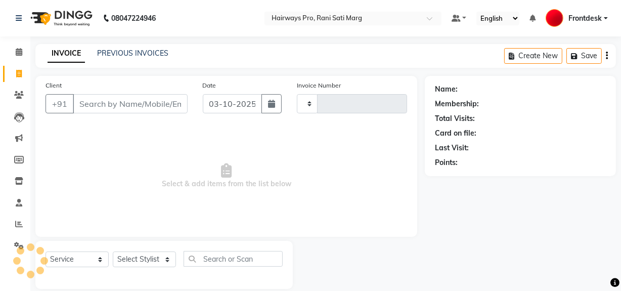
scroll to position [13, 0]
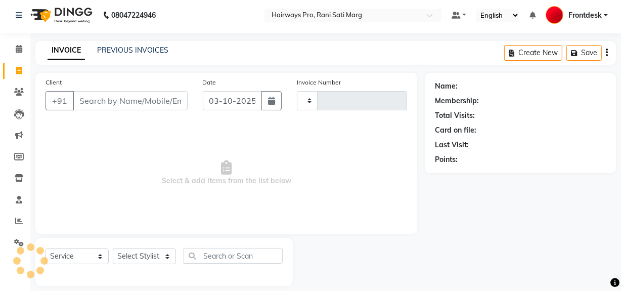
type input "3610"
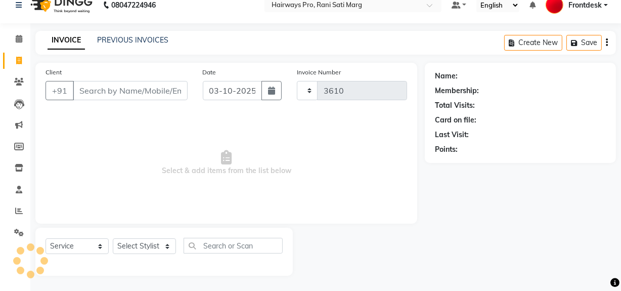
select select "787"
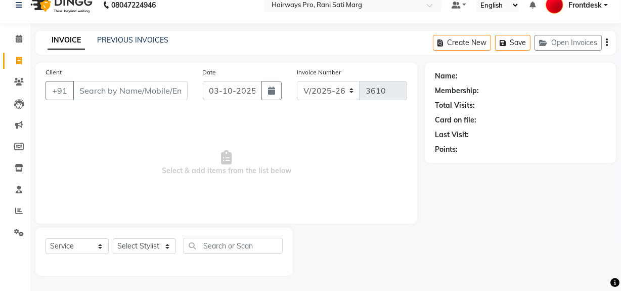
click at [106, 88] on input "Client" at bounding box center [130, 90] width 115 height 19
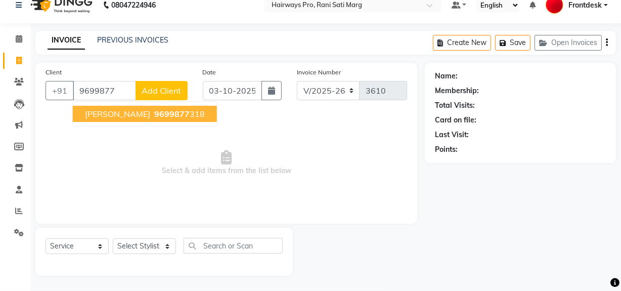
click at [154, 111] on span "9699877" at bounding box center [171, 114] width 35 height 10
type input "9699877318"
select select "1: Object"
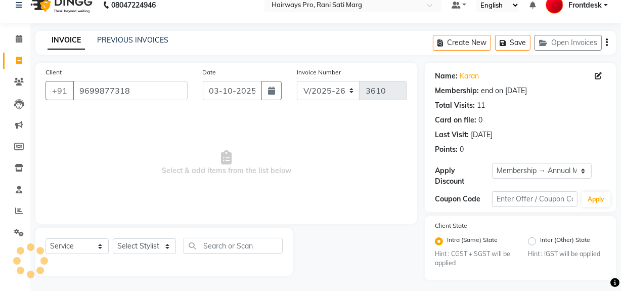
scroll to position [18, 0]
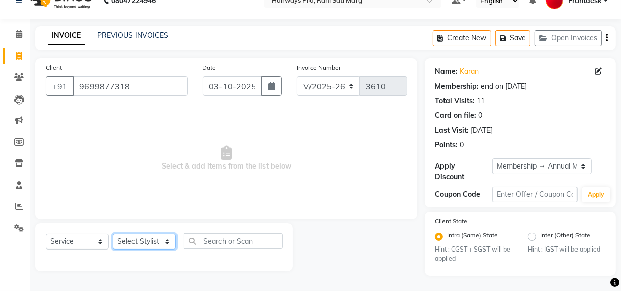
drag, startPoint x: 141, startPoint y: 243, endPoint x: 140, endPoint y: 237, distance: 5.8
click at [141, 237] on select "Select Stylist ABID DANISH Faiz [PERSON_NAME] Frontdesk INTEZAR [PERSON_NAME] […" at bounding box center [144, 241] width 63 height 16
select select "13250"
click at [113, 233] on select "Select Stylist ABID DANISH Faiz [PERSON_NAME] Frontdesk INTEZAR [PERSON_NAME] […" at bounding box center [144, 241] width 63 height 16
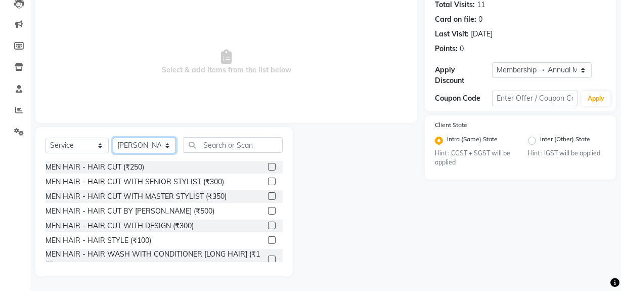
scroll to position [114, 0]
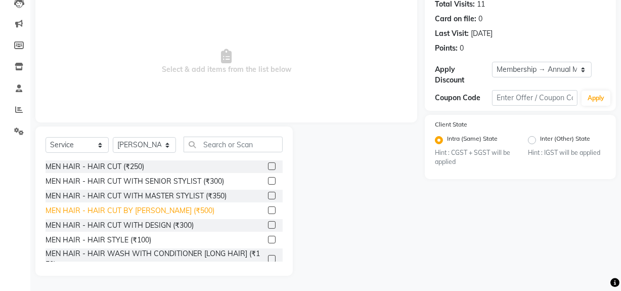
click at [139, 213] on div "MEN HAIR - HAIR CUT BY [PERSON_NAME] (₹500)" at bounding box center [129, 210] width 169 height 11
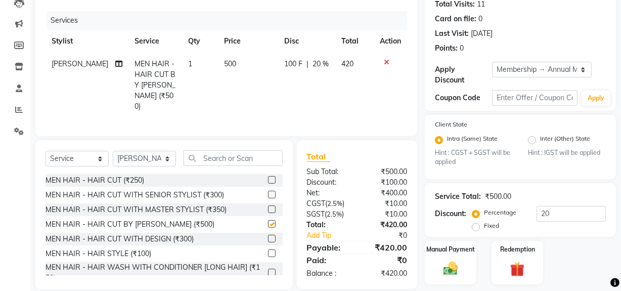
checkbox input "false"
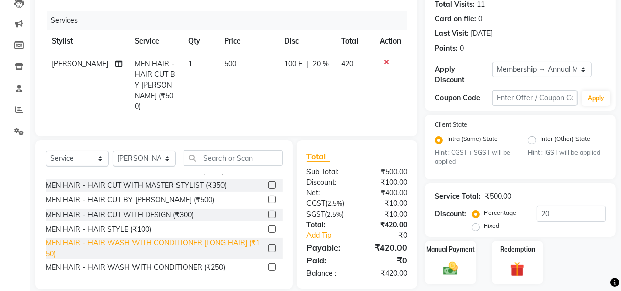
scroll to position [45, 0]
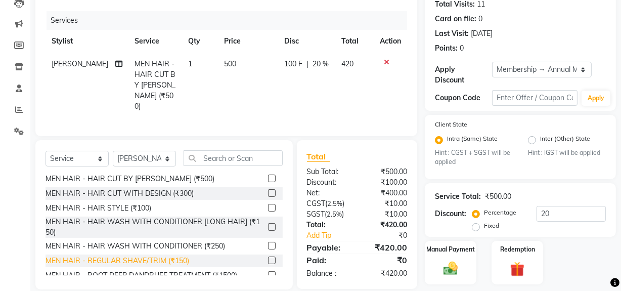
click at [151, 266] on div "MEN HAIR - REGULAR SHAVE/TRIM (₹150)" at bounding box center [117, 260] width 144 height 11
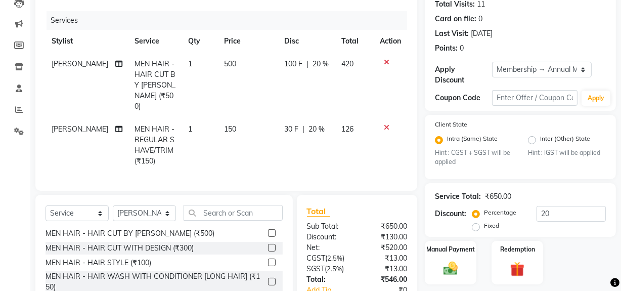
checkbox input "false"
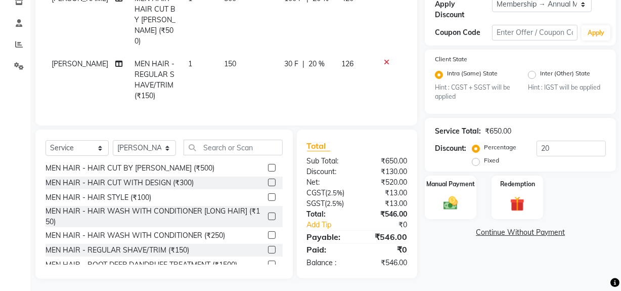
scroll to position [189, 0]
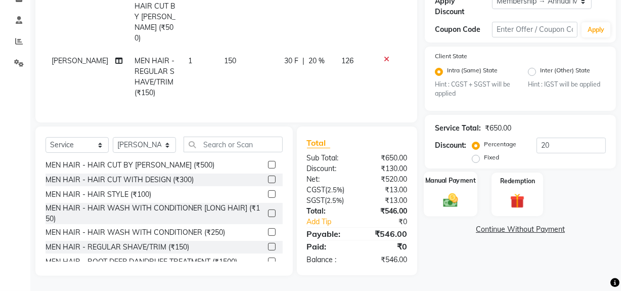
click at [448, 192] on img at bounding box center [450, 200] width 24 height 17
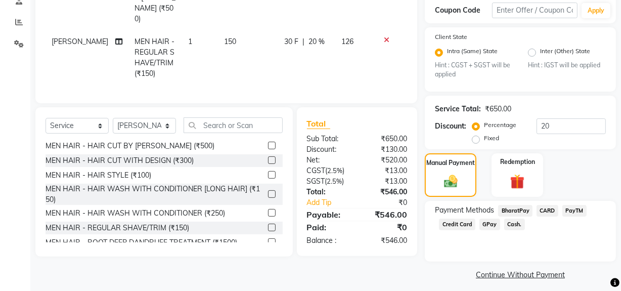
scroll to position [208, 0]
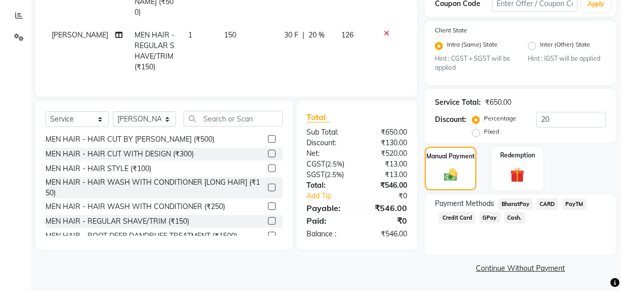
click at [509, 213] on span "Cash." at bounding box center [514, 218] width 21 height 12
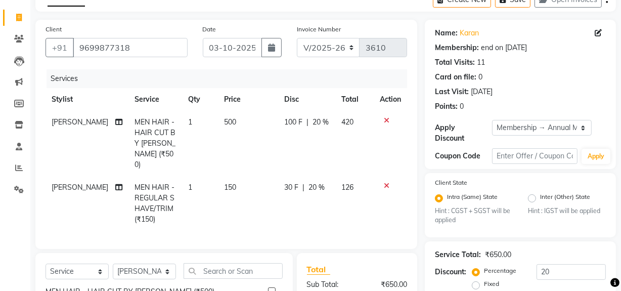
scroll to position [0, 0]
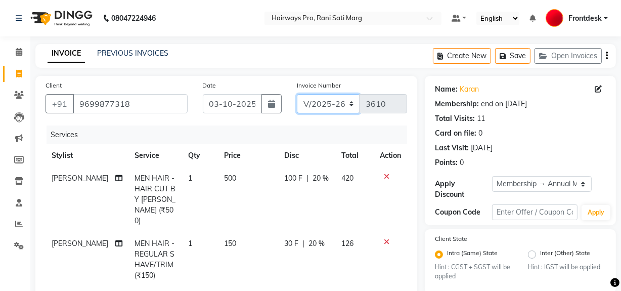
click at [322, 102] on select "INV/25-26 V/2025-26" at bounding box center [328, 103] width 63 height 19
select select "6960"
click at [297, 94] on select "INV/25-26 V/2025-26" at bounding box center [328, 103] width 63 height 19
type input "5049"
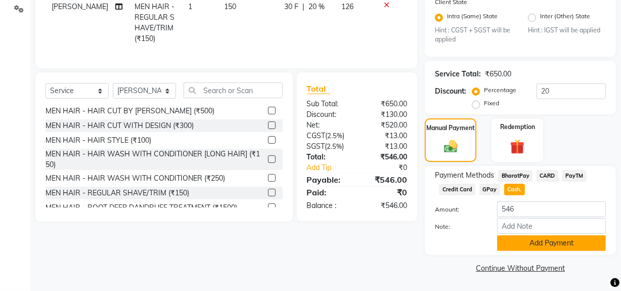
click at [535, 244] on button "Add Payment" at bounding box center [551, 243] width 109 height 16
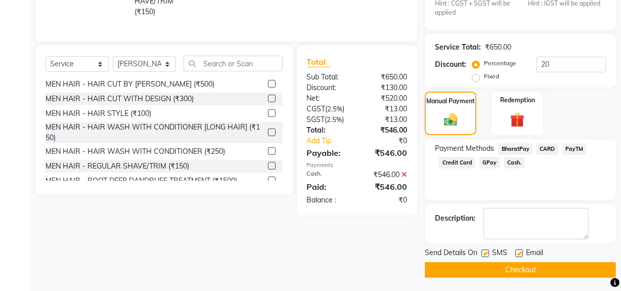
scroll to position [265, 0]
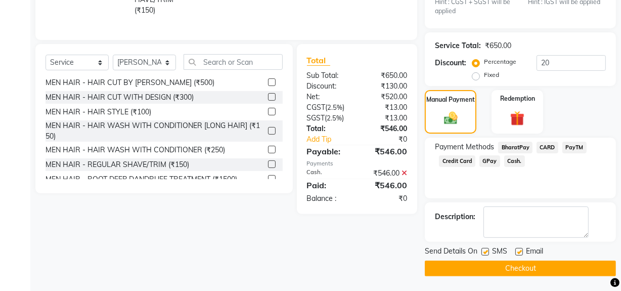
click at [486, 252] on label at bounding box center [485, 252] width 8 height 8
click at [486, 252] on input "checkbox" at bounding box center [484, 252] width 7 height 7
checkbox input "false"
click at [487, 262] on button "Checkout" at bounding box center [519, 268] width 191 height 16
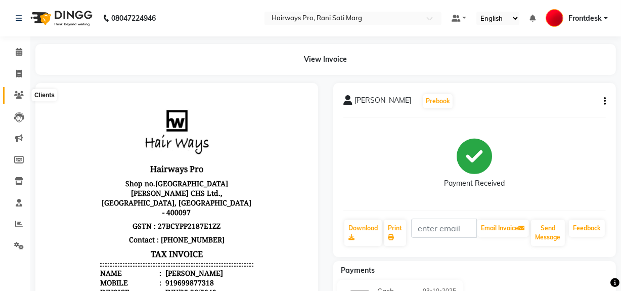
click at [13, 96] on span at bounding box center [19, 95] width 18 height 12
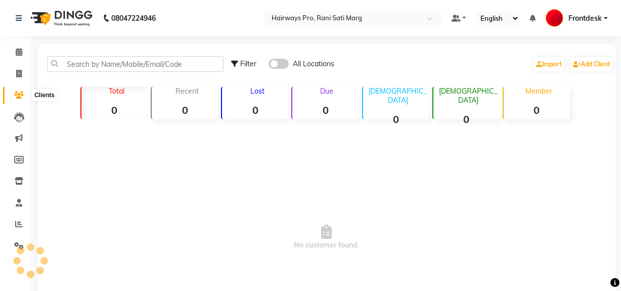
click at [20, 96] on icon at bounding box center [19, 95] width 10 height 8
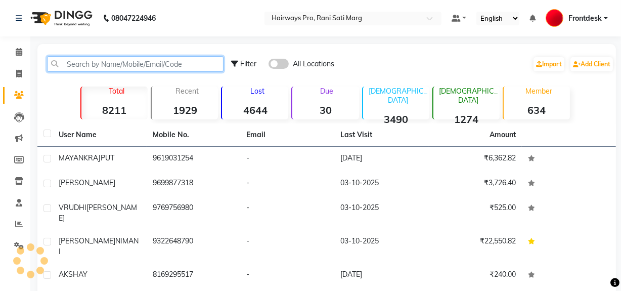
click at [66, 64] on input "text" at bounding box center [135, 64] width 176 height 16
drag, startPoint x: 79, startPoint y: 66, endPoint x: 70, endPoint y: 66, distance: 9.1
click at [72, 68] on input "text" at bounding box center [135, 64] width 176 height 16
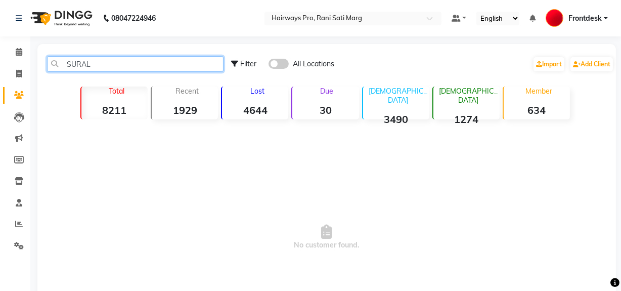
click at [142, 63] on input "SURAL" at bounding box center [135, 64] width 176 height 16
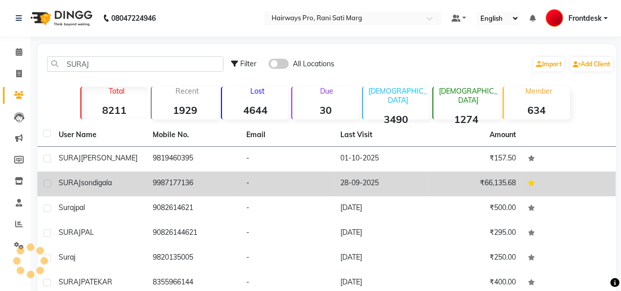
click at [141, 183] on td "SURAJ sondigala" at bounding box center [100, 183] width 94 height 25
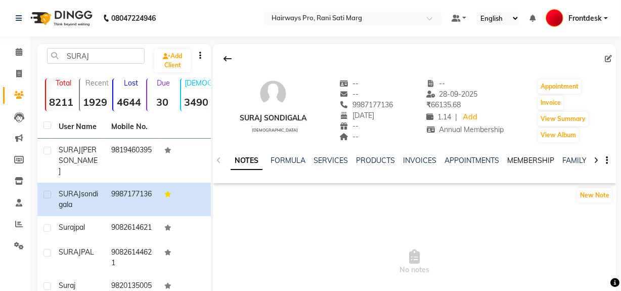
click at [523, 159] on link "MEMBERSHIP" at bounding box center [530, 160] width 47 height 9
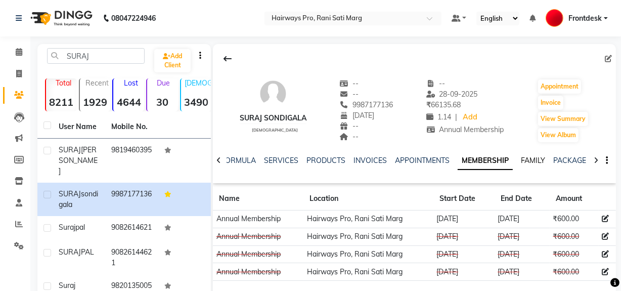
click at [536, 162] on link "FAMILY" at bounding box center [532, 160] width 24 height 9
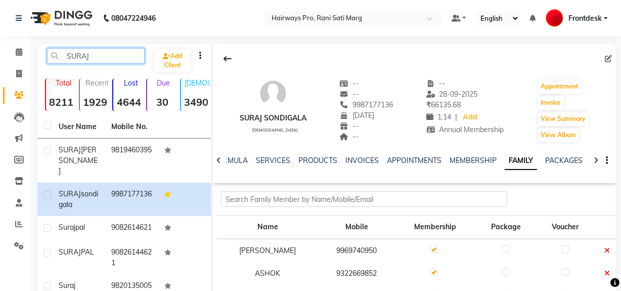
click at [96, 60] on input "SURAJ" at bounding box center [96, 56] width 98 height 16
type input "S"
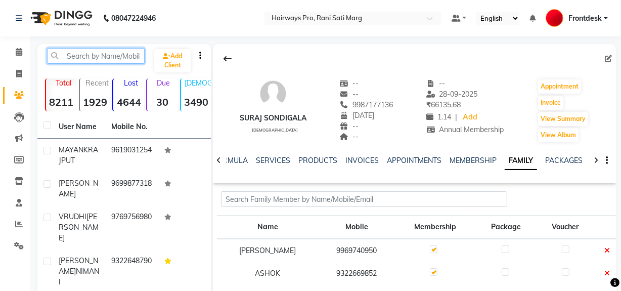
click at [89, 60] on input "text" at bounding box center [96, 56] width 98 height 16
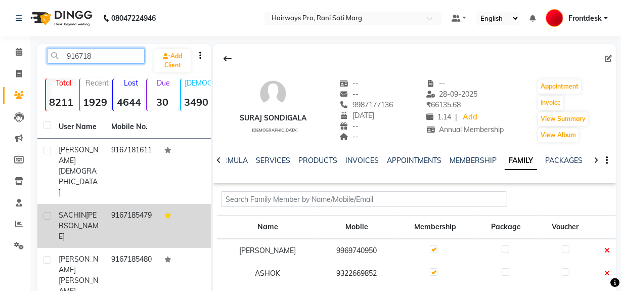
type input "916718"
click at [86, 210] on div "[PERSON_NAME]" at bounding box center [79, 226] width 40 height 32
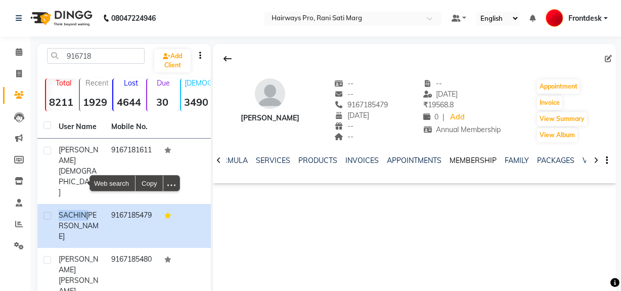
click at [480, 161] on link "MEMBERSHIP" at bounding box center [472, 160] width 47 height 9
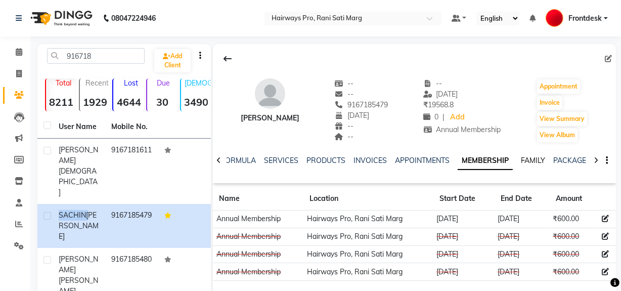
click at [524, 164] on link "FAMILY" at bounding box center [532, 160] width 24 height 9
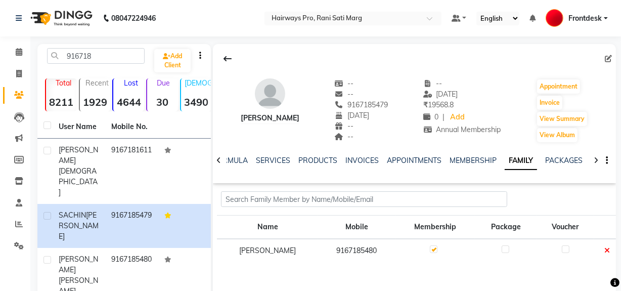
click at [196, 15] on nav "08047224946 Select Location × Hairways Pro, Rani Sati Marg Default Panel My Pan…" at bounding box center [310, 18] width 621 height 36
click at [209, 18] on nav "08047224946 Select Location × Hairways Pro, Rani Sati Marg Default Panel My Pan…" at bounding box center [310, 18] width 621 height 36
click at [20, 72] on icon at bounding box center [19, 74] width 6 height 8
select select "service"
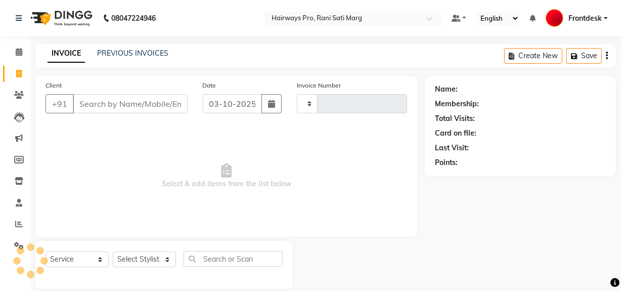
type input "3610"
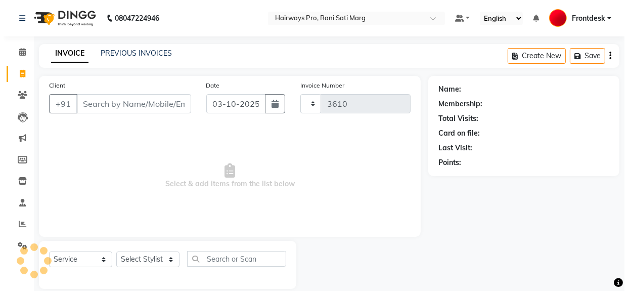
scroll to position [13, 0]
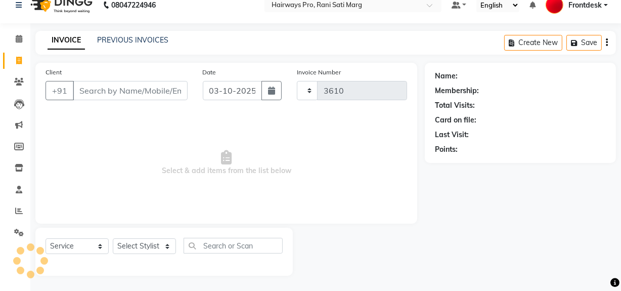
select select "787"
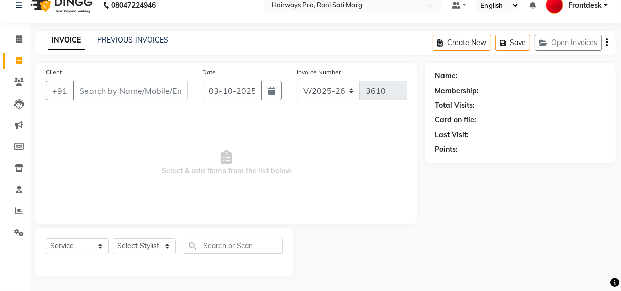
click at [135, 88] on input "Client" at bounding box center [130, 90] width 115 height 19
click at [128, 92] on input "Client" at bounding box center [130, 90] width 115 height 19
type input "8104492560"
click at [156, 89] on span "Add Client" at bounding box center [161, 90] width 40 height 10
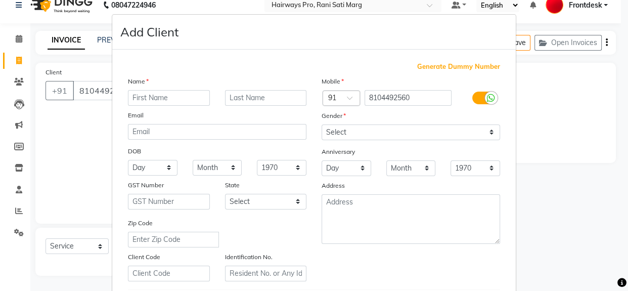
click at [171, 96] on input "text" at bounding box center [169, 98] width 82 height 16
type input "[PERSON_NAME]"
click at [282, 99] on input "text" at bounding box center [266, 98] width 82 height 16
type input "[PERSON_NAME]"
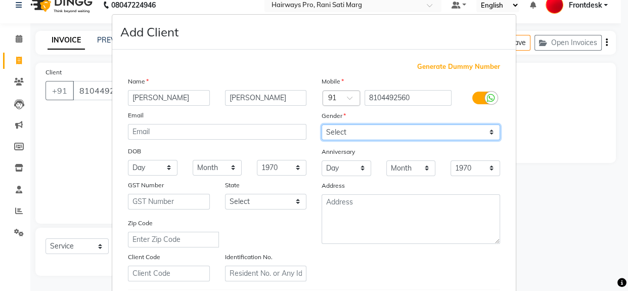
drag, startPoint x: 430, startPoint y: 132, endPoint x: 423, endPoint y: 134, distance: 6.9
click at [430, 133] on select "Select [DEMOGRAPHIC_DATA] [DEMOGRAPHIC_DATA] Other Prefer Not To Say" at bounding box center [410, 132] width 178 height 16
select select "[DEMOGRAPHIC_DATA]"
click at [321, 124] on select "Select [DEMOGRAPHIC_DATA] [DEMOGRAPHIC_DATA] Other Prefer Not To Say" at bounding box center [410, 132] width 178 height 16
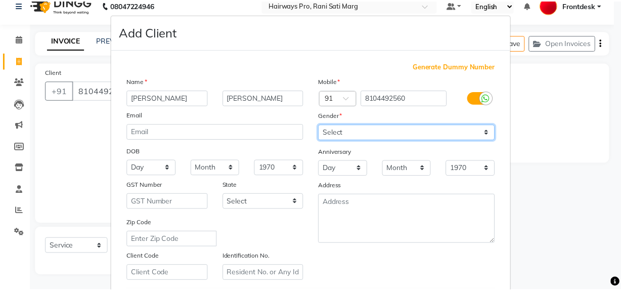
scroll to position [178, 0]
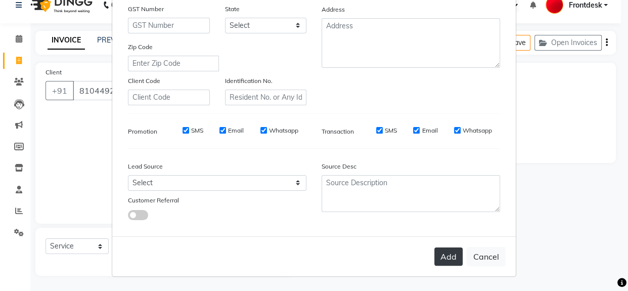
click at [445, 252] on button "Add" at bounding box center [448, 256] width 28 height 18
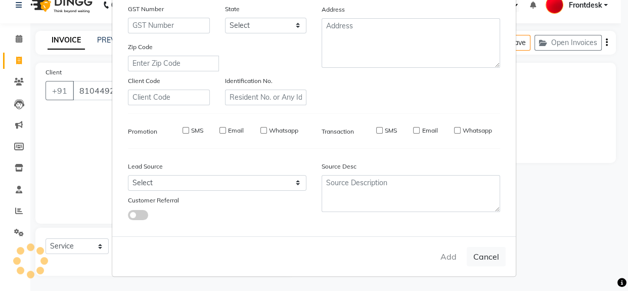
select select
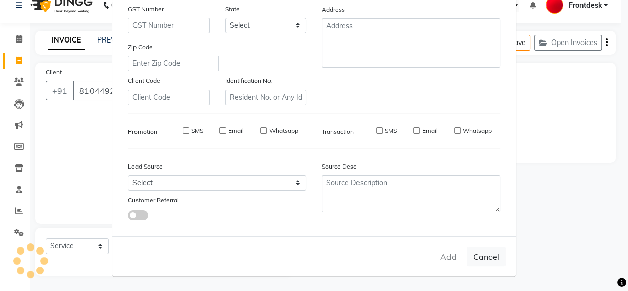
select select
checkbox input "false"
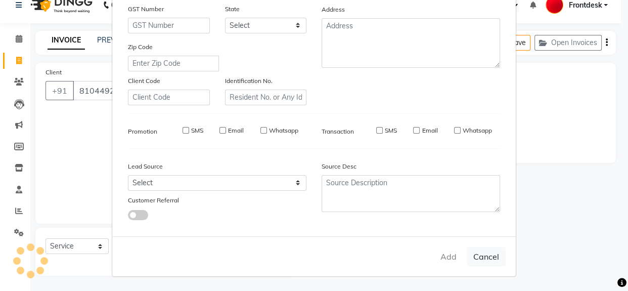
checkbox input "false"
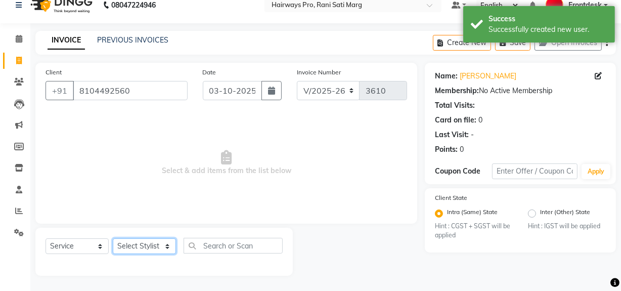
click at [137, 244] on select "Select Stylist ABID DANISH Faiz [PERSON_NAME] Frontdesk INTEZAR [PERSON_NAME] […" at bounding box center [144, 246] width 63 height 16
select select "13192"
click at [113, 238] on select "Select Stylist ABID DANISH Faiz [PERSON_NAME] Frontdesk INTEZAR [PERSON_NAME] […" at bounding box center [144, 246] width 63 height 16
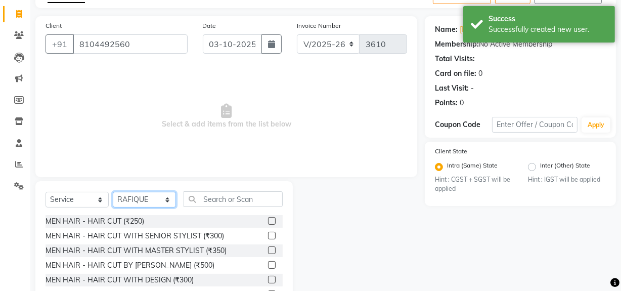
scroll to position [114, 0]
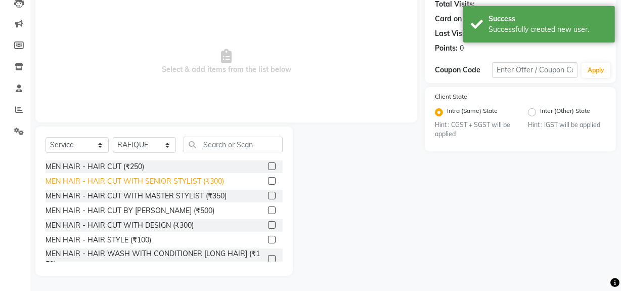
click at [147, 182] on div "MEN HAIR - HAIR CUT WITH SENIOR STYLIST (₹300)" at bounding box center [134, 181] width 178 height 11
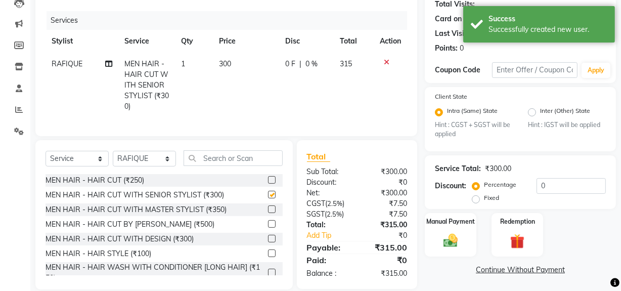
checkbox input "false"
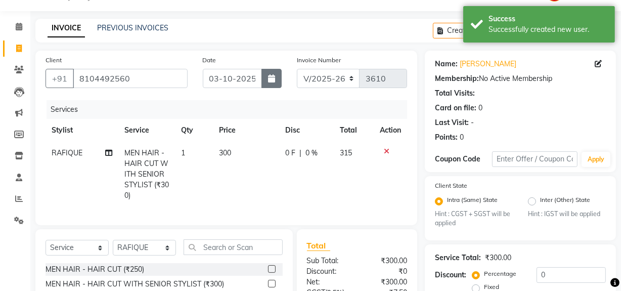
scroll to position [22, 0]
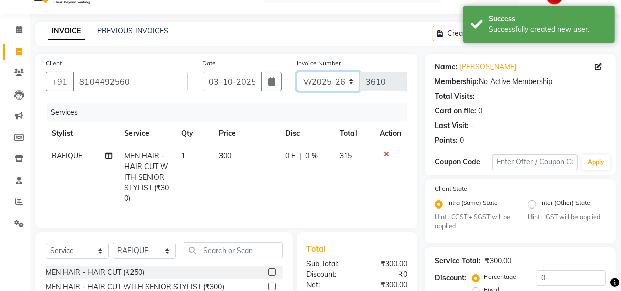
click at [325, 81] on select "INV/25-26 V/2025-26" at bounding box center [328, 81] width 63 height 19
select select "6960"
click at [297, 72] on select "INV/25-26 V/2025-26" at bounding box center [328, 81] width 63 height 19
type input "5050"
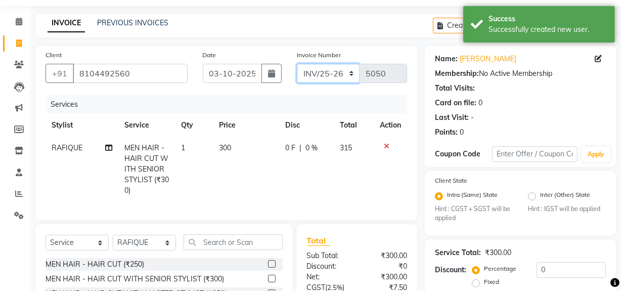
scroll to position [134, 0]
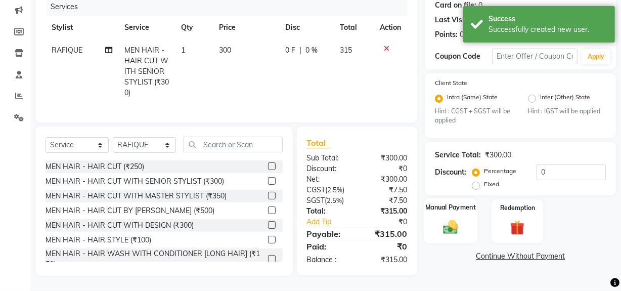
click at [451, 218] on img at bounding box center [450, 226] width 24 height 17
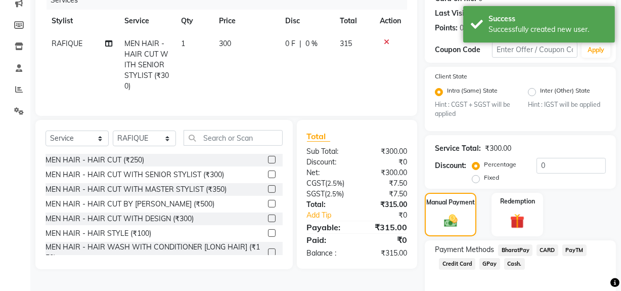
click at [510, 262] on span "Cash." at bounding box center [514, 264] width 21 height 12
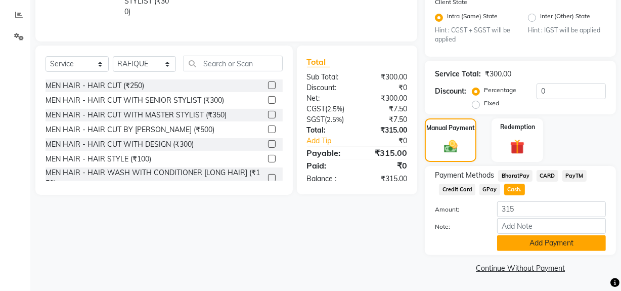
click at [517, 250] on button "Add Payment" at bounding box center [551, 243] width 109 height 16
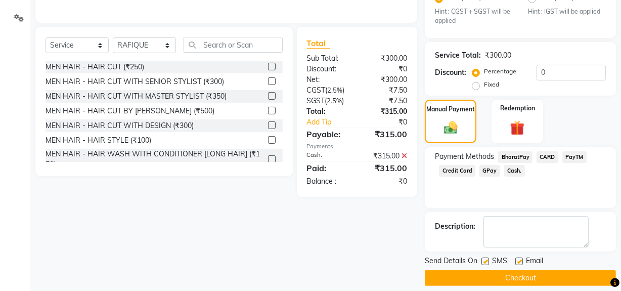
scroll to position [237, 0]
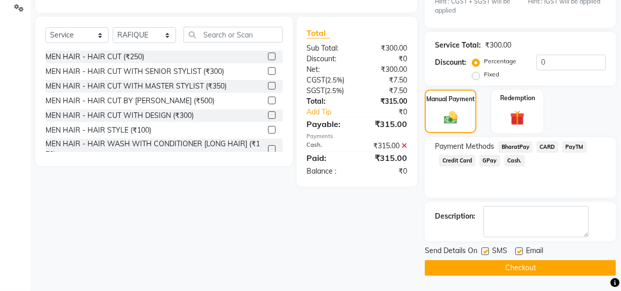
click at [490, 251] on div "SMS" at bounding box center [498, 251] width 34 height 13
click at [486, 251] on label at bounding box center [485, 251] width 8 height 8
click at [486, 251] on input "checkbox" at bounding box center [484, 251] width 7 height 7
checkbox input "false"
click at [485, 268] on button "Checkout" at bounding box center [519, 268] width 191 height 16
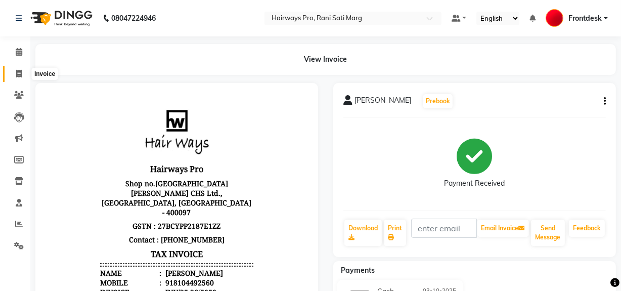
click at [21, 76] on icon at bounding box center [19, 74] width 6 height 8
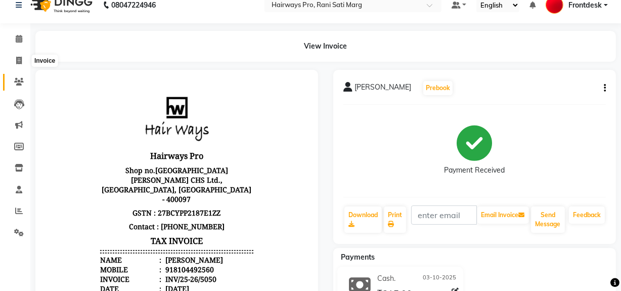
select select "service"
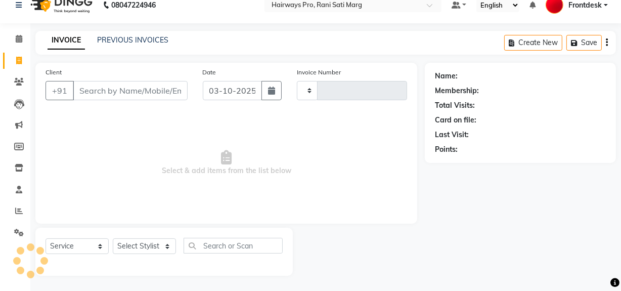
type input "3610"
select select "787"
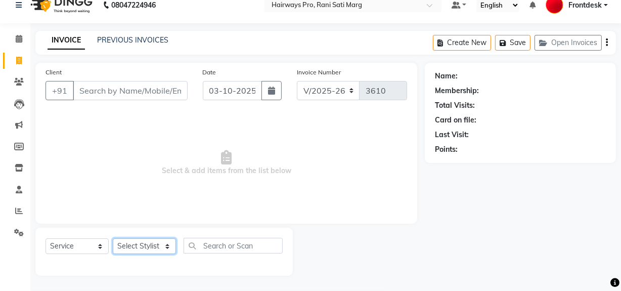
click at [153, 245] on select "Select Stylist ABID DANISH Faiz [PERSON_NAME] Frontdesk INTEZAR [PERSON_NAME] […" at bounding box center [144, 246] width 63 height 16
select select "26153"
click at [113, 238] on select "Select Stylist ABID DANISH Faiz [PERSON_NAME] Frontdesk INTEZAR [PERSON_NAME] […" at bounding box center [144, 246] width 63 height 16
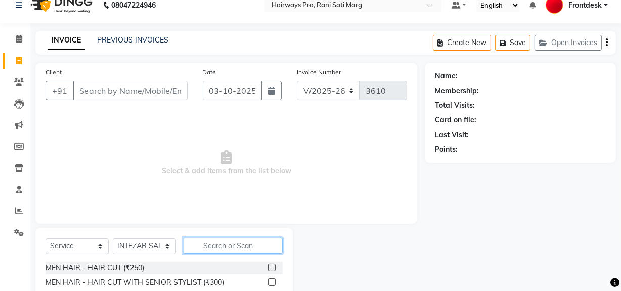
click at [212, 245] on input "text" at bounding box center [232, 245] width 99 height 16
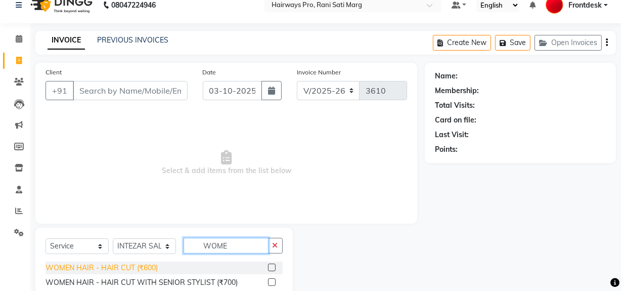
type input "WOME"
click at [143, 271] on div "WOMEN HAIR - HAIR CUT (₹600)" at bounding box center [101, 267] width 112 height 11
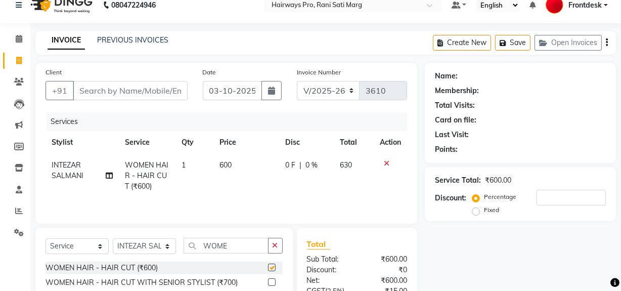
checkbox input "false"
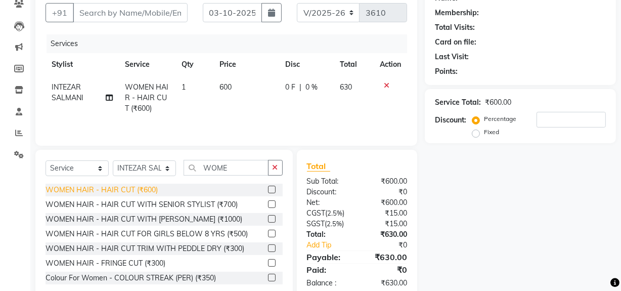
scroll to position [91, 0]
click at [164, 166] on select "Select Stylist ABID DANISH Faiz [PERSON_NAME] Frontdesk INTEZAR [PERSON_NAME] […" at bounding box center [144, 168] width 63 height 16
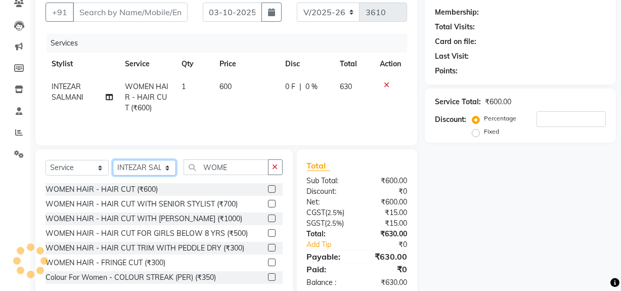
select select "13188"
click at [113, 160] on select "Select Stylist ABID DANISH Faiz [PERSON_NAME] Frontdesk INTEZAR [PERSON_NAME] […" at bounding box center [144, 168] width 63 height 16
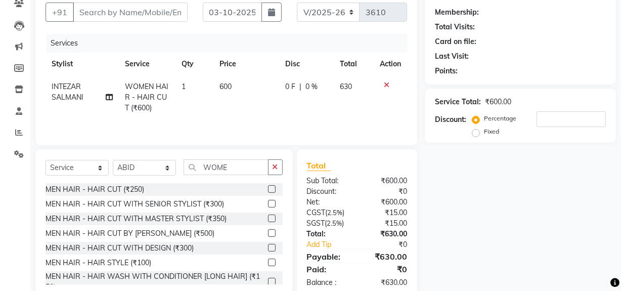
drag, startPoint x: 173, startPoint y: 205, endPoint x: 176, endPoint y: 198, distance: 8.2
click at [174, 205] on div "MEN HAIR - HAIR CUT WITH SENIOR STYLIST (₹300)" at bounding box center [134, 204] width 178 height 11
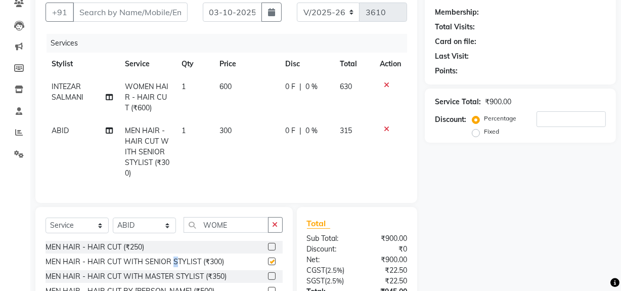
checkbox input "false"
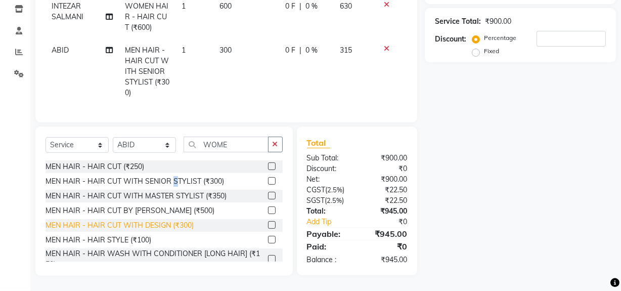
scroll to position [45, 0]
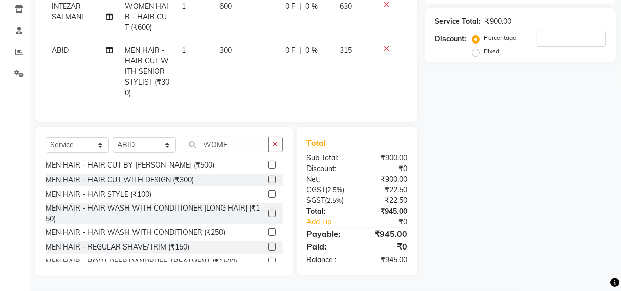
click at [174, 246] on div "MEN HAIR - REGULAR SHAVE/TRIM (₹150)" at bounding box center [117, 247] width 144 height 11
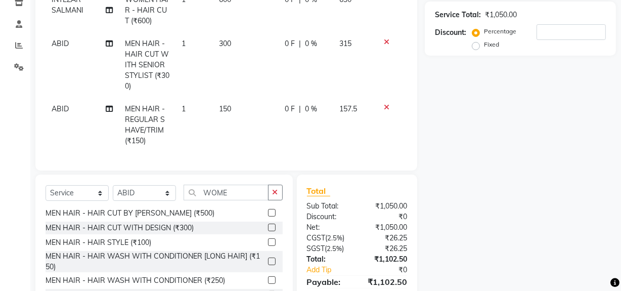
checkbox input "false"
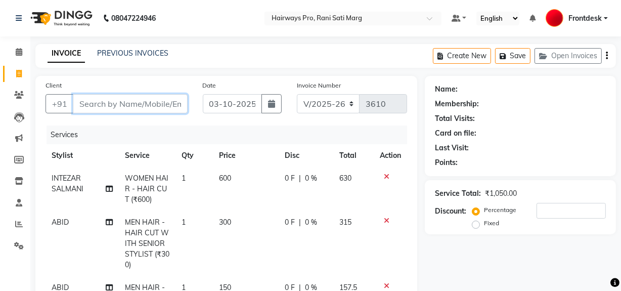
click at [172, 98] on input "Client" at bounding box center [130, 103] width 115 height 19
type input "8"
type input "0"
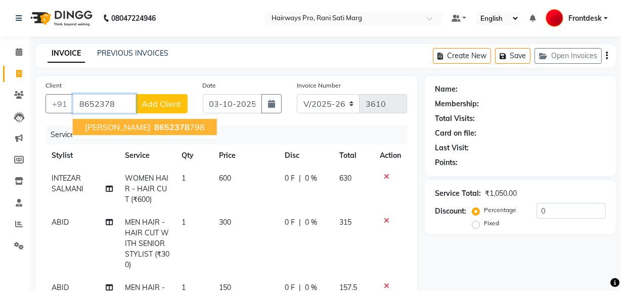
click at [155, 125] on span "8652378" at bounding box center [171, 127] width 35 height 10
type input "8652378798"
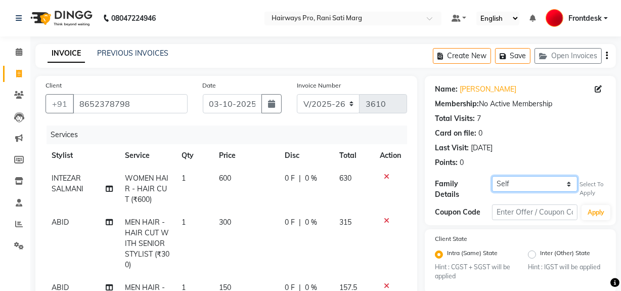
click at [559, 184] on select "Self PANKAJ POKHKRKAR {1472}" at bounding box center [534, 184] width 85 height 16
select select "1258577"
click at [492, 176] on select "Self PANKAJ POKHKRKAR {1472}" at bounding box center [534, 184] width 85 height 16
type input "20"
select select "1: Object"
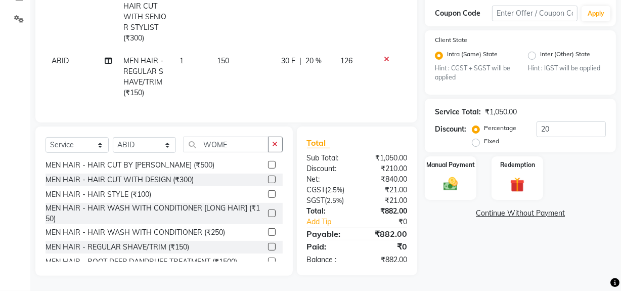
scroll to position [233, 0]
click at [453, 165] on div "Manual Payment" at bounding box center [450, 178] width 54 height 45
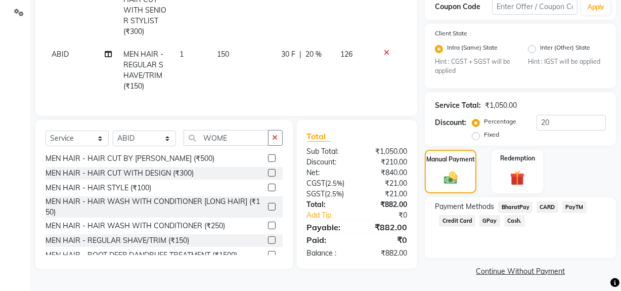
scroll to position [233, 0]
click at [552, 202] on span "CARD" at bounding box center [547, 207] width 22 height 12
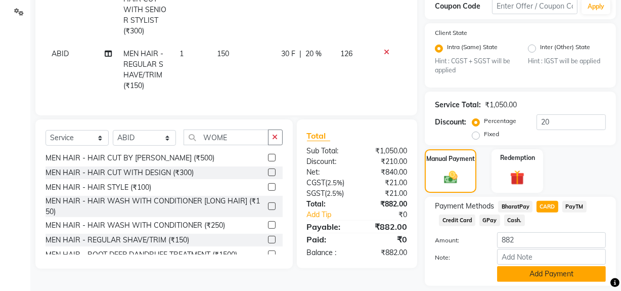
click at [546, 267] on button "Add Payment" at bounding box center [551, 274] width 109 height 16
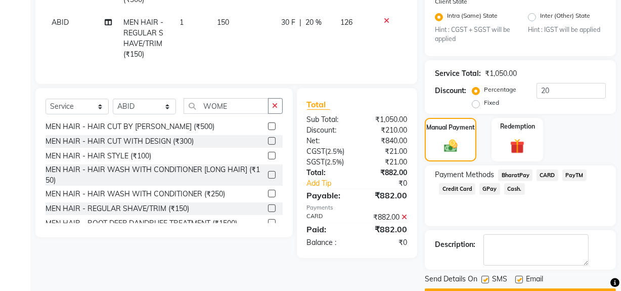
scroll to position [291, 0]
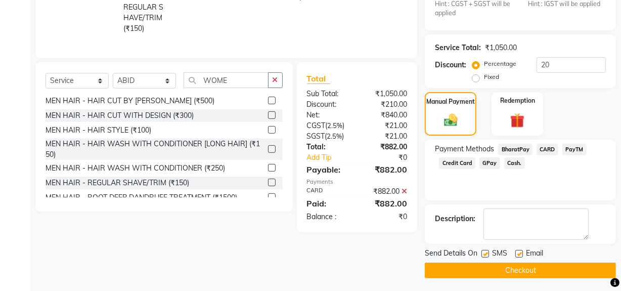
click at [510, 267] on button "Checkout" at bounding box center [519, 270] width 191 height 16
